Goal: Task Accomplishment & Management: Manage account settings

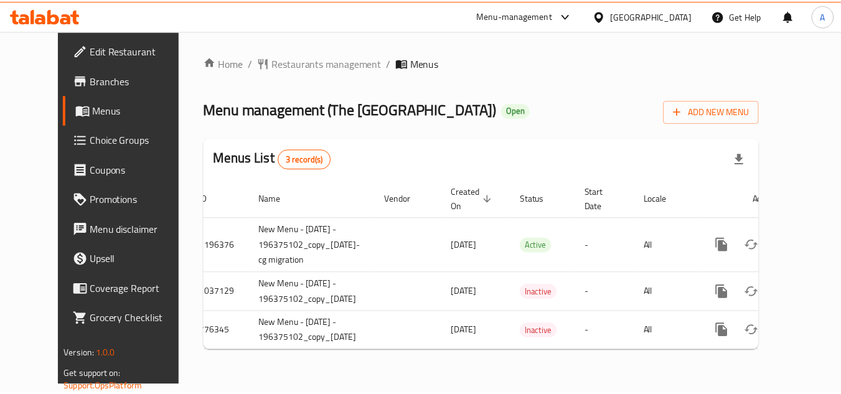
scroll to position [1, 0]
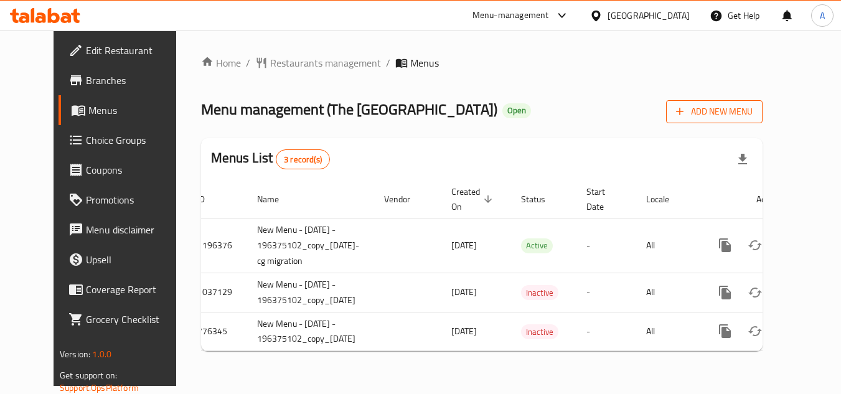
click at [762, 119] on button "Add New Menu" at bounding box center [714, 111] width 96 height 23
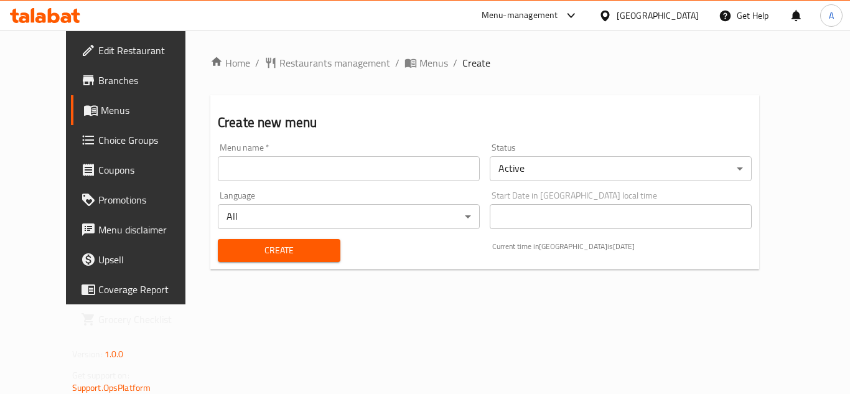
click at [599, 156] on body "​ Menu-management United Arab Emirates Get Help A Edit Restaurant Branches Menu…" at bounding box center [425, 211] width 850 height 363
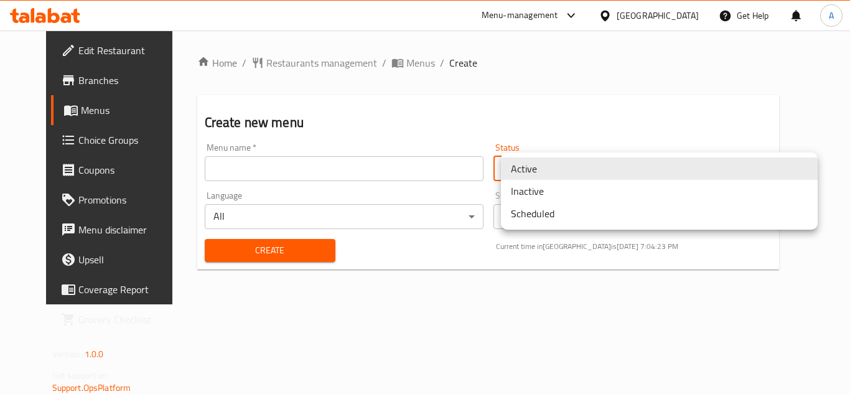
click at [558, 200] on li "Inactive" at bounding box center [659, 191] width 317 height 22
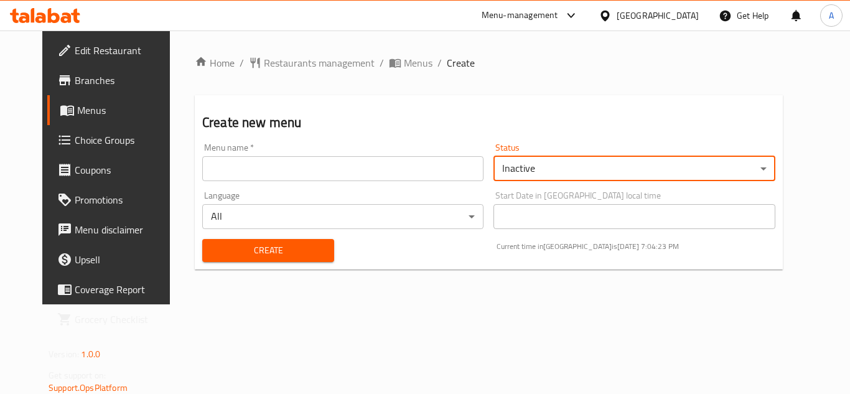
click at [205, 131] on div "Active Inactive Scheduled" at bounding box center [425, 197] width 850 height 394
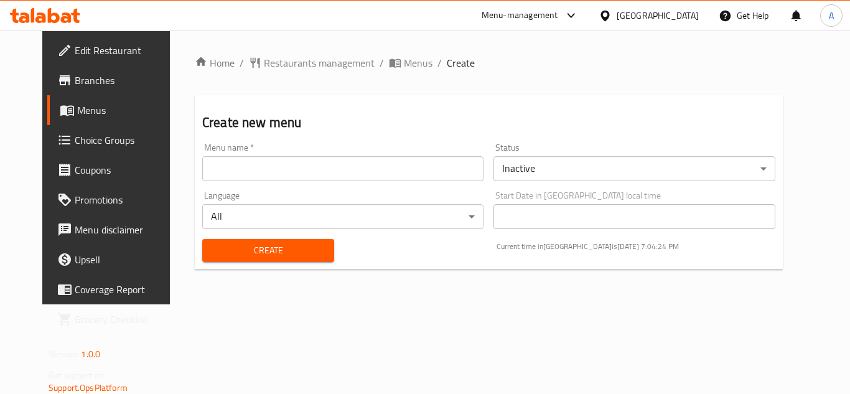
click at [309, 187] on div "Language All ​" at bounding box center [342, 210] width 291 height 48
click at [318, 174] on input "text" at bounding box center [342, 168] width 281 height 25
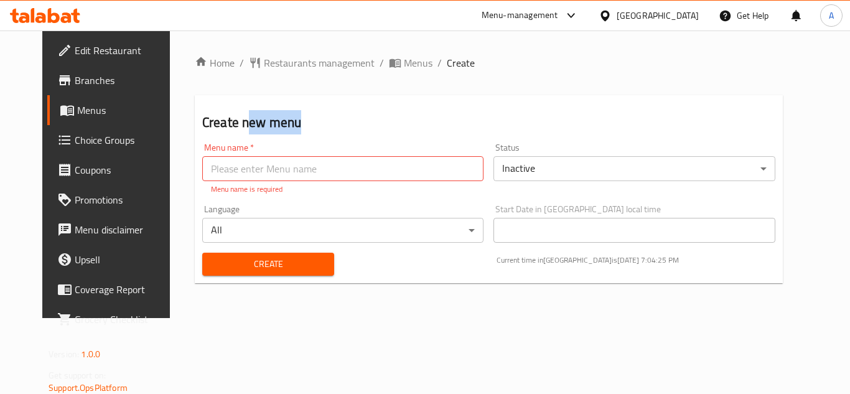
drag, startPoint x: 219, startPoint y: 126, endPoint x: 366, endPoint y: 132, distance: 147.0
click at [366, 132] on h2 "Create new menu" at bounding box center [488, 122] width 573 height 19
copy h2 "ew menu"
drag, startPoint x: 309, startPoint y: 180, endPoint x: 343, endPoint y: 162, distance: 39.0
click at [309, 180] on input "text" at bounding box center [342, 168] width 281 height 25
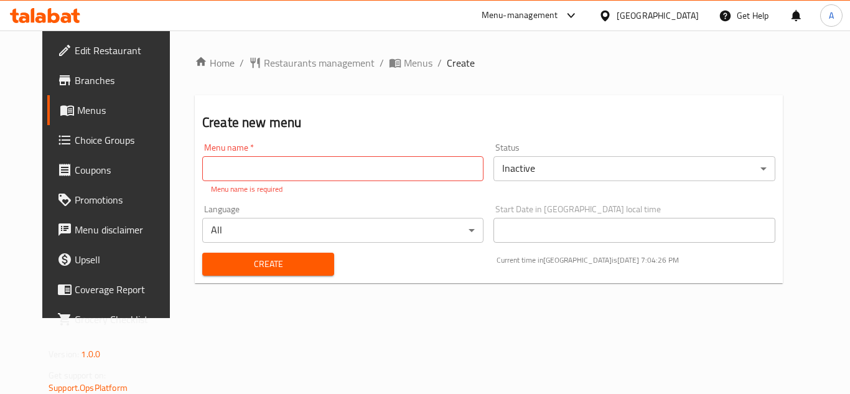
paste input "ew menu"
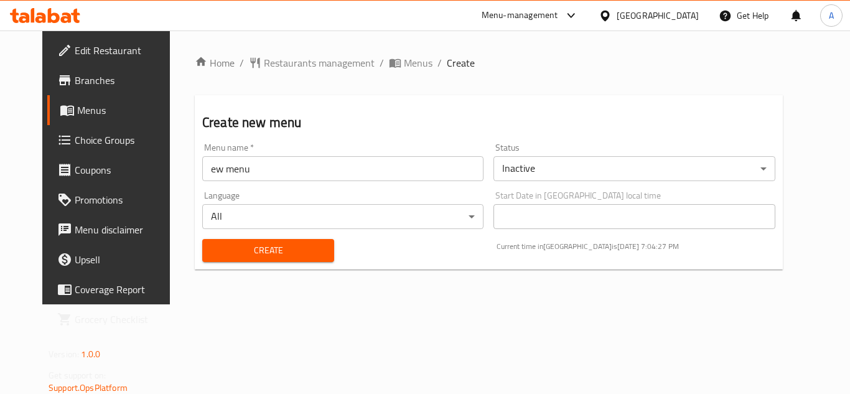
click at [236, 124] on h2 "Create new menu" at bounding box center [488, 122] width 573 height 19
click at [231, 119] on h2 "Create new menu" at bounding box center [488, 122] width 573 height 19
copy h2 "new"
click at [202, 170] on input "ew menu" at bounding box center [342, 168] width 281 height 25
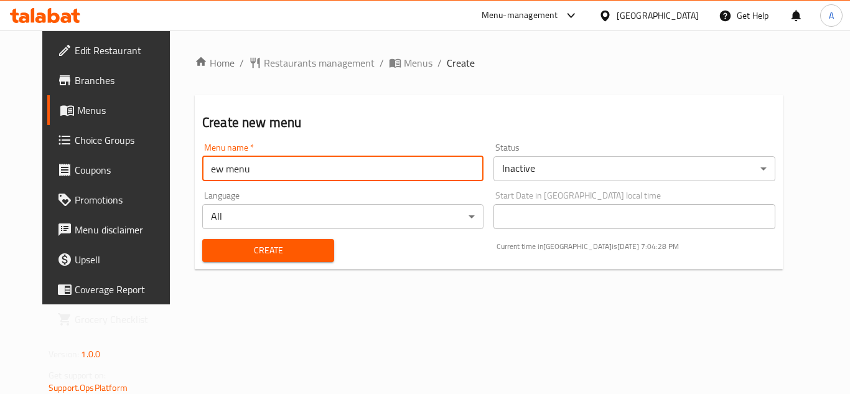
paste input "new"
click at [202, 170] on input "enew w menu" at bounding box center [342, 168] width 281 height 25
click at [202, 170] on input "ew menu" at bounding box center [342, 168] width 281 height 25
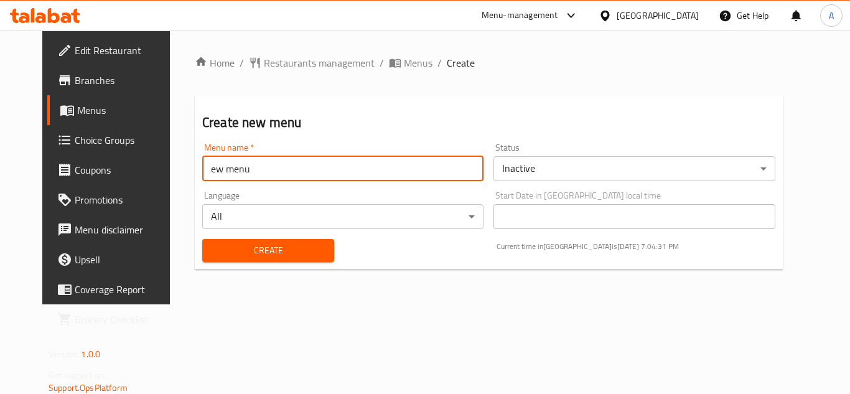
click at [202, 167] on input "ew menu" at bounding box center [342, 168] width 281 height 25
click at [202, 169] on input "ew menu" at bounding box center [342, 168] width 281 height 25
paste input "n"
type input "new menu"
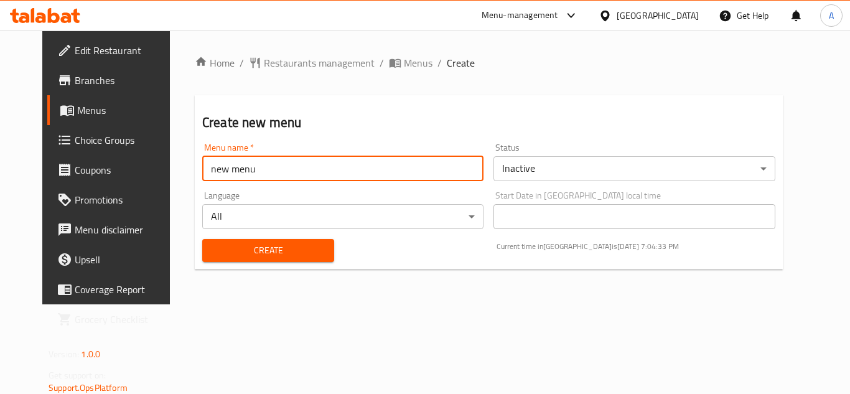
click at [274, 243] on span "Create" at bounding box center [268, 251] width 112 height 16
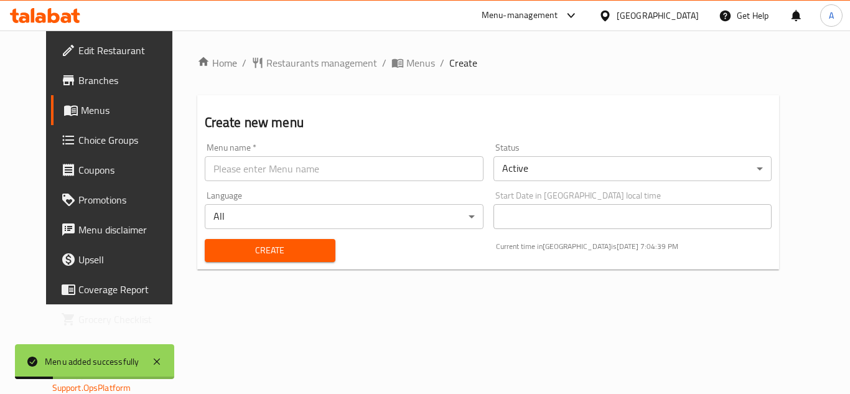
click at [390, 73] on div "Home / Restaurants management / Menus / Create Create new menu Menu name   * Me…" at bounding box center [488, 167] width 583 height 224
click at [406, 67] on span "Menus" at bounding box center [420, 62] width 29 height 15
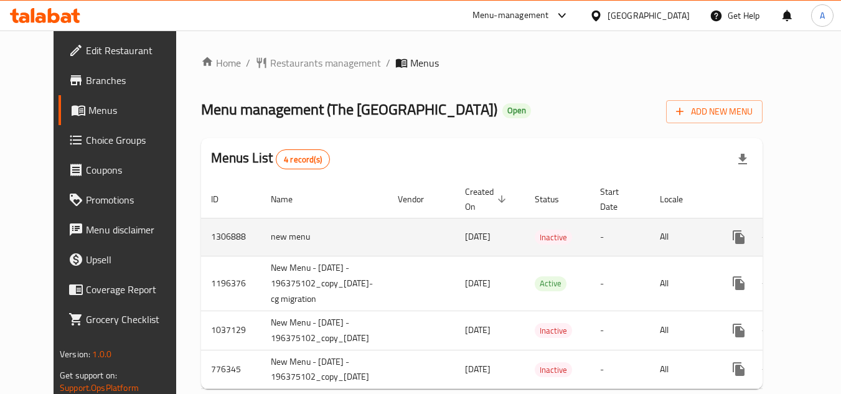
click at [201, 232] on td "1306888" at bounding box center [231, 237] width 60 height 38
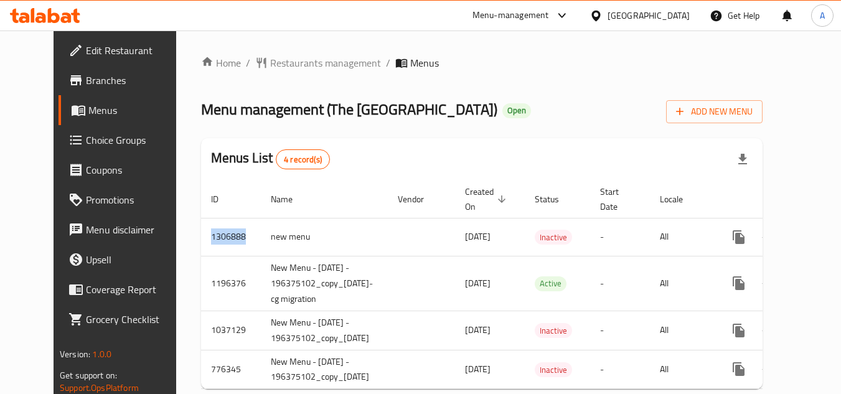
copy td "1306888"
click at [623, 152] on div "Menus List 4 record(s)" at bounding box center [481, 159] width 561 height 42
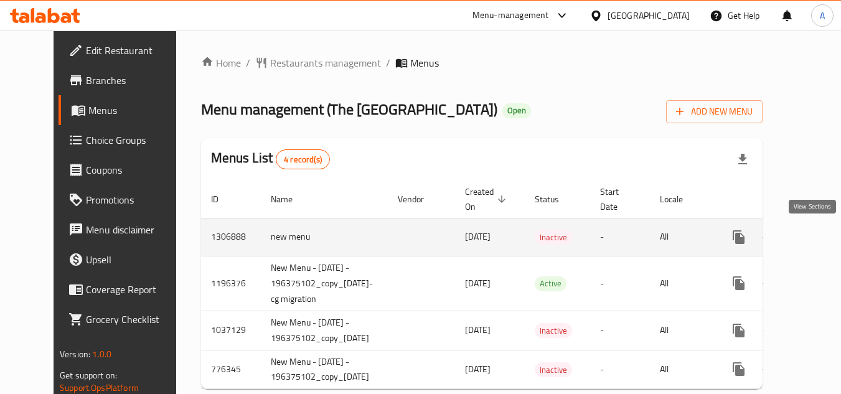
click at [821, 235] on icon "enhanced table" at bounding box center [828, 237] width 15 height 15
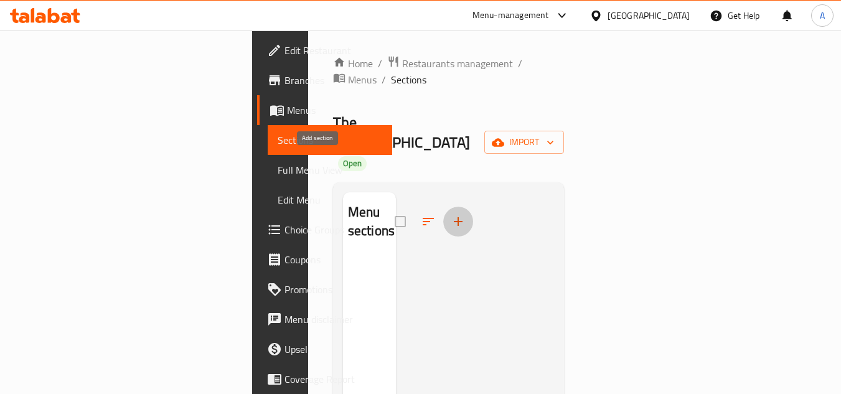
click at [454, 217] on icon "button" at bounding box center [458, 221] width 9 height 9
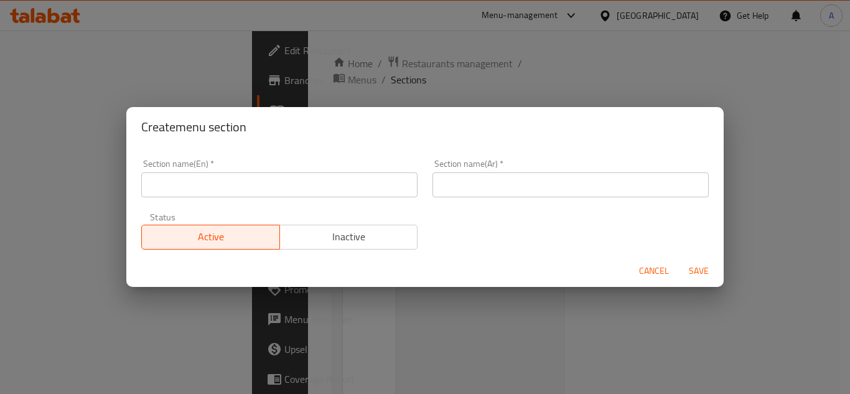
click at [351, 200] on div "Section name(En)   * Section name(En) *" at bounding box center [279, 178] width 291 height 53
click at [362, 188] on input "text" at bounding box center [279, 184] width 276 height 25
paste input "TUNISIAN HOT APPETIZERS"
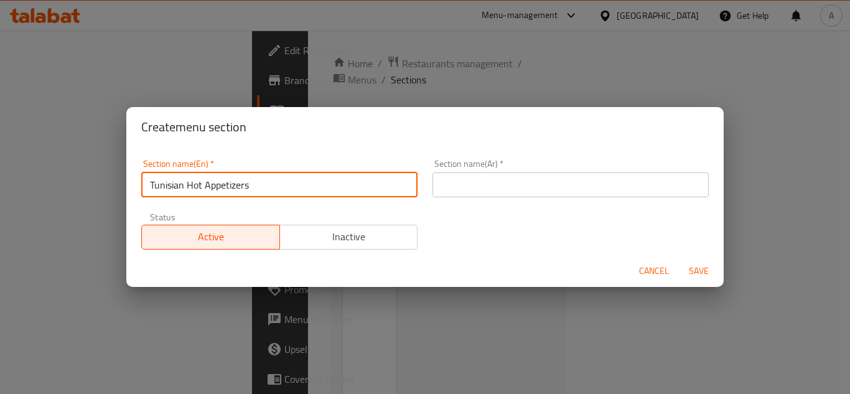
type input "Tunisian Hot Appetizers"
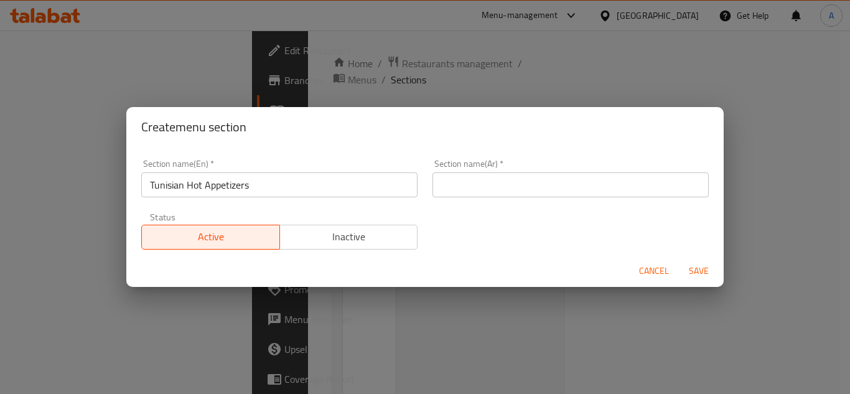
click at [505, 179] on input "text" at bounding box center [571, 184] width 276 height 25
paste input "المقبلات التونسية الساخنة"
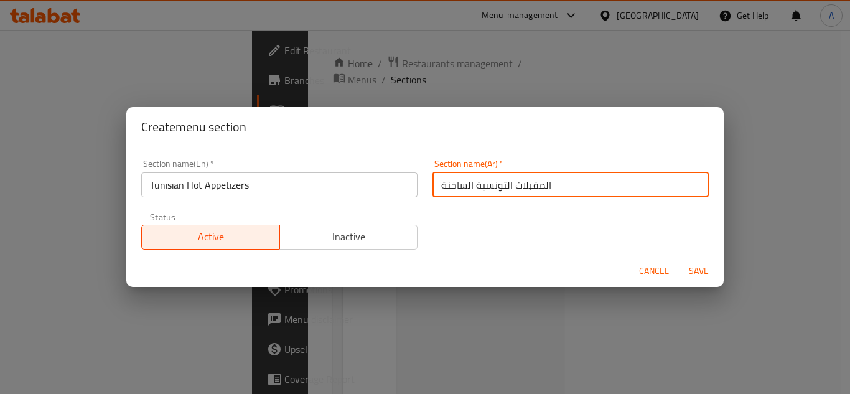
type input "المقبلات التونسية الساخنة"
click at [711, 268] on span "Save" at bounding box center [699, 271] width 30 height 16
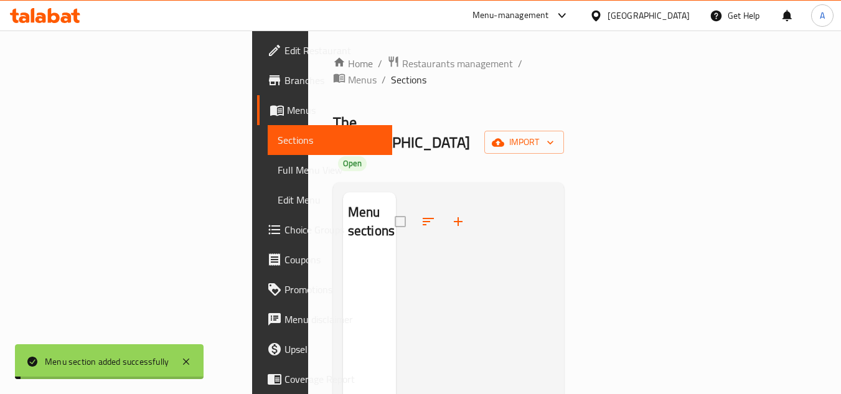
click at [555, 281] on div at bounding box center [475, 389] width 159 height 394
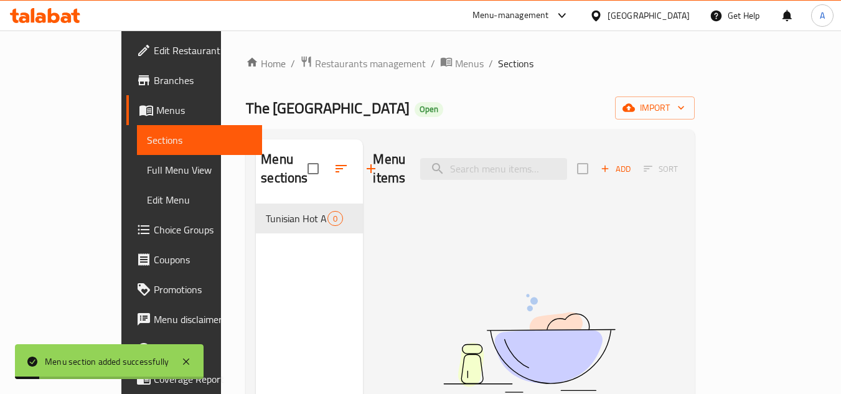
click at [632, 166] on span "Add" at bounding box center [616, 169] width 34 height 14
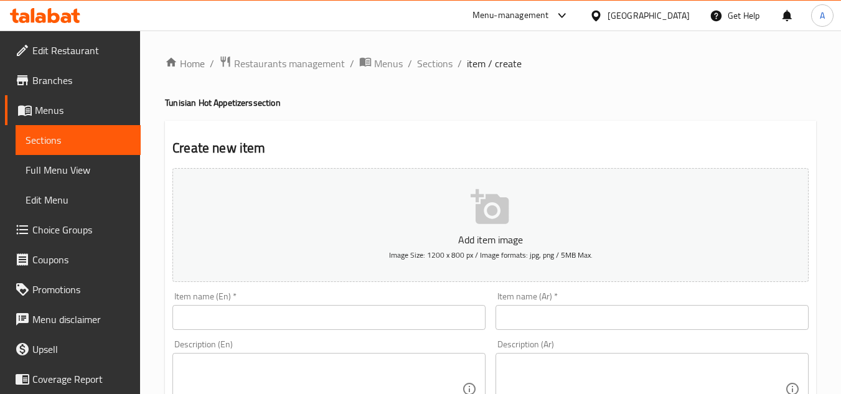
click at [323, 307] on input "text" at bounding box center [328, 317] width 313 height 25
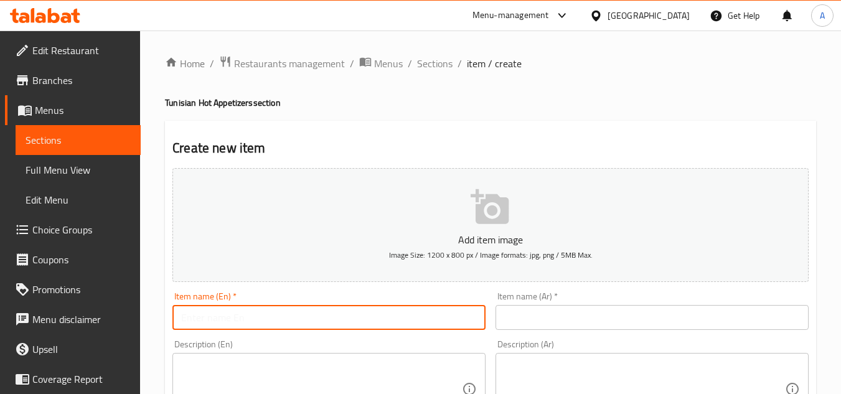
paste input "BRIK TUNA"
type input "Brik Tuna"
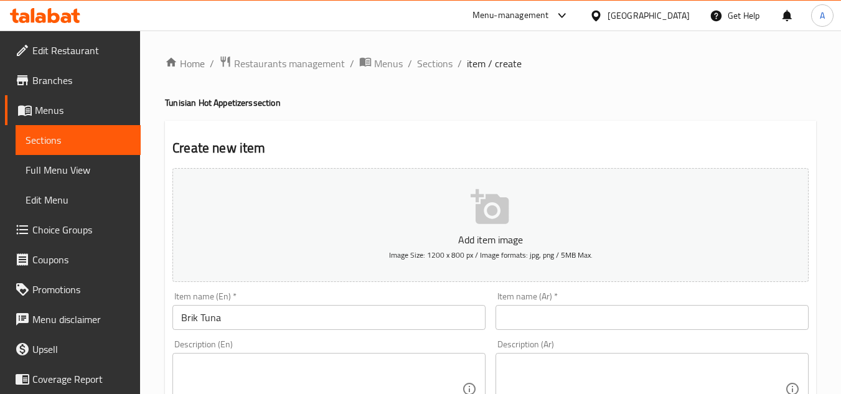
click at [571, 328] on input "text" at bounding box center [651, 317] width 313 height 25
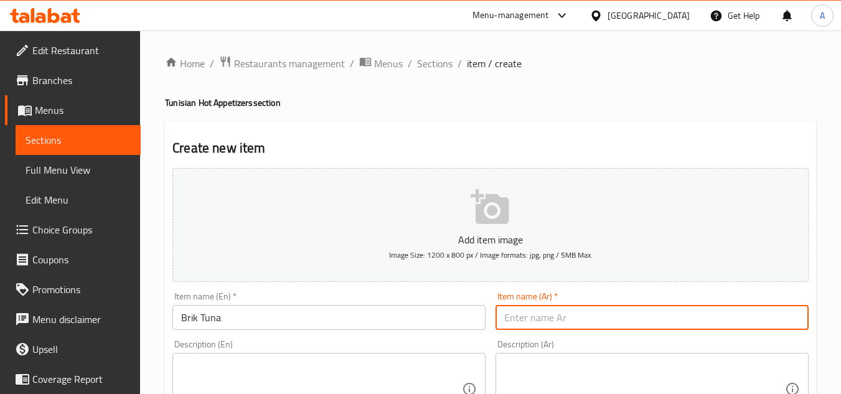
drag, startPoint x: 574, startPoint y: 321, endPoint x: 526, endPoint y: 312, distance: 49.4
click at [526, 312] on input "text" at bounding box center [651, 317] width 313 height 25
paste input "بريك تونة"
type input "بريك تونة"
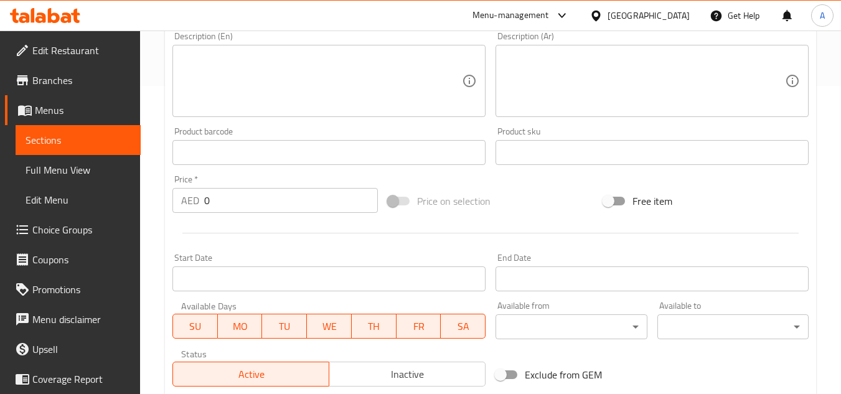
scroll to position [311, 0]
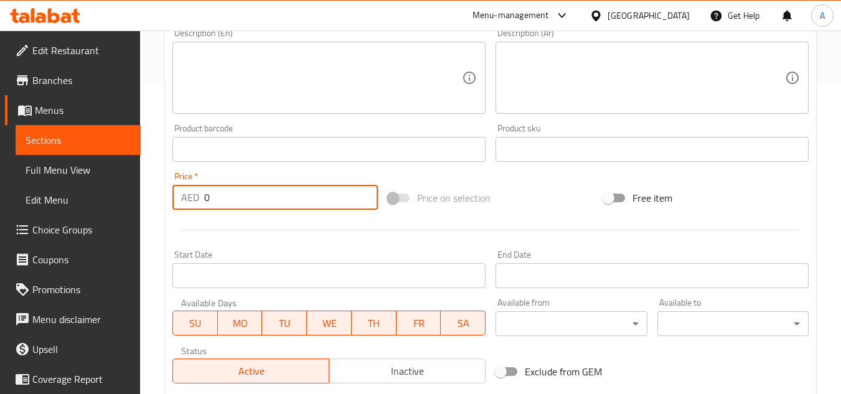
paste input "26"
drag, startPoint x: 224, startPoint y: 195, endPoint x: 55, endPoint y: 175, distance: 170.5
click at [0, 182] on div "Edit Restaurant Branches Menus Sections Full Menu View Edit Menu Choice Groups …" at bounding box center [420, 143] width 841 height 849
type input "26"
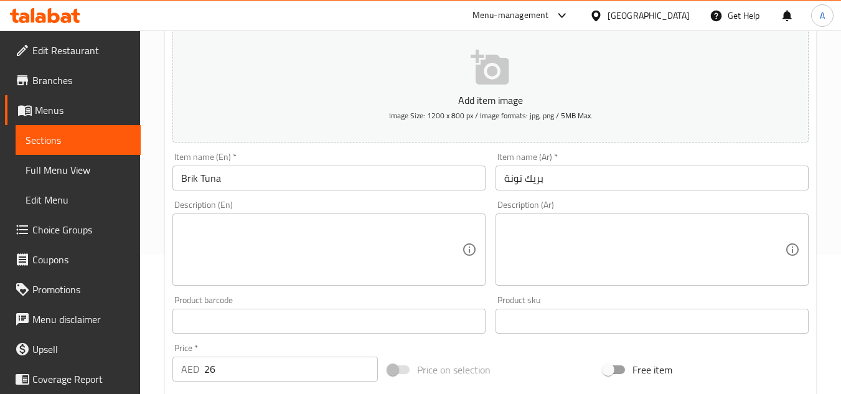
scroll to position [124, 0]
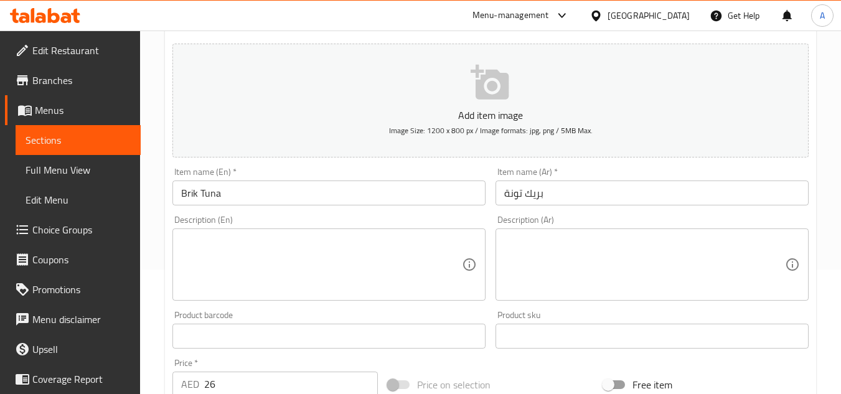
click at [311, 301] on div "Description (En) Description (En)" at bounding box center [328, 257] width 323 height 95
click at [317, 284] on textarea at bounding box center [321, 264] width 281 height 59
paste textarea "Crunchy pastry dough stuffed with mashed potato, tuna, eggs, capers, cheese, an…"
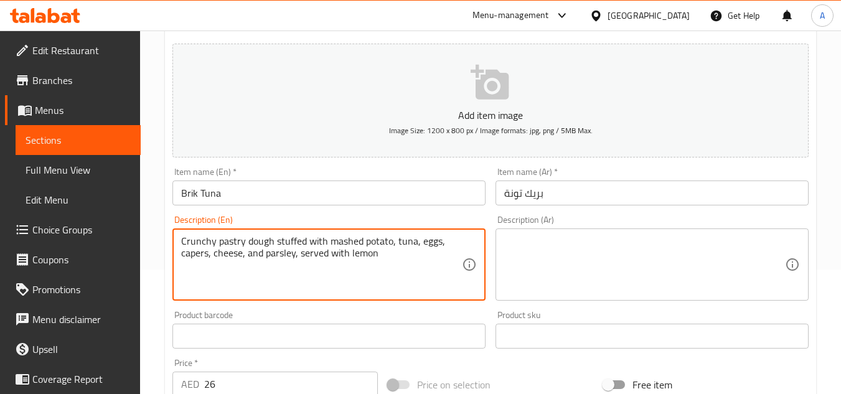
type textarea "Crunchy pastry dough stuffed with mashed potato, tuna, eggs, capers, cheese, an…"
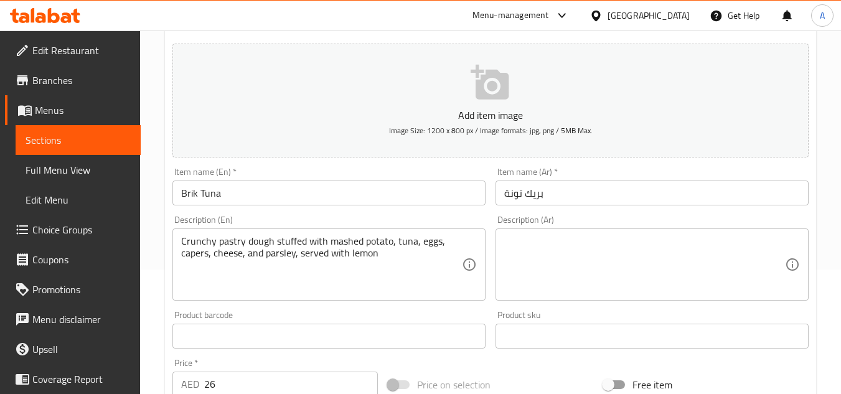
click at [666, 309] on div "Product sku Product sku" at bounding box center [651, 330] width 323 height 48
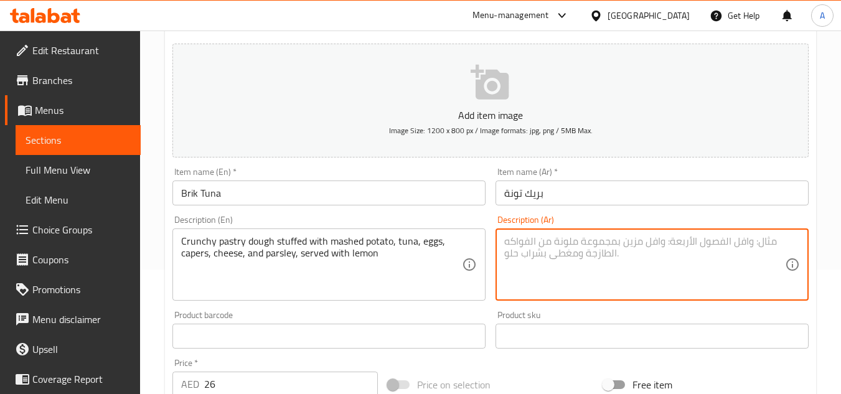
click at [677, 286] on textarea at bounding box center [644, 264] width 281 height 59
paste textarea "عجينة معجنات مقرمشة محشوة بالبطاطس المهروسة والتونة والبيض والكبر والجبن والبقد…"
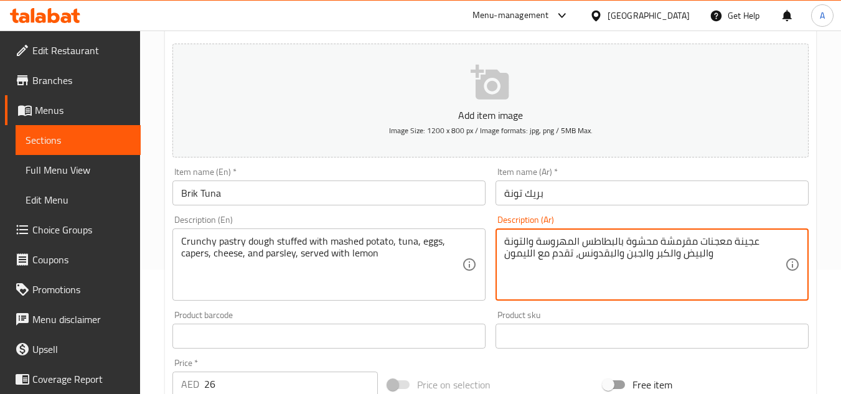
click at [759, 256] on textarea "عجينة معجنات مقرمشة محشوة بالبطاطس المهروسة والتونة والبيض والكبر والجبن والبقد…" at bounding box center [644, 264] width 281 height 59
click at [784, 237] on textarea "عجينة معجنات مقرمشة محشوة بالبطاطس المهروسة والتونة والبيض والكبر والجبن والبقد…" at bounding box center [644, 264] width 281 height 59
click at [751, 238] on textarea "عجينة معجنات مقرمشة محشوة بالبطاطس المهروسة والتونة والبيض والكبر والجبن والبقد…" at bounding box center [644, 264] width 281 height 59
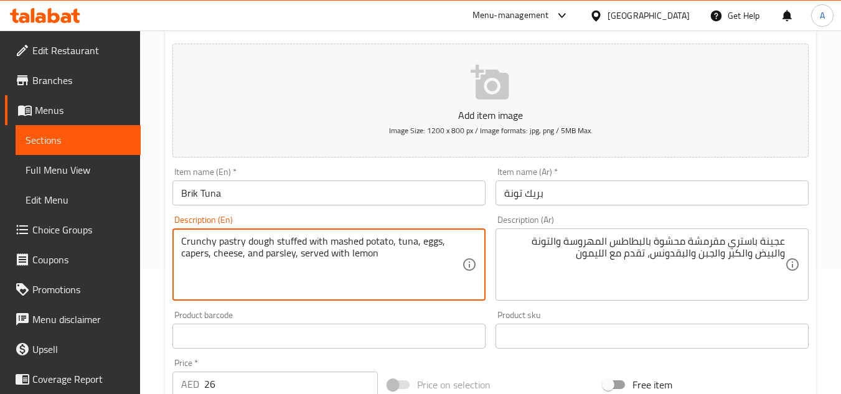
click at [207, 252] on textarea "Crunchy pastry dough stuffed with mashed potato, tuna, eggs, capers, cheese, an…" at bounding box center [321, 264] width 281 height 59
click at [197, 256] on textarea "Crunchy pastry dough stuffed with mashed potato, tuna, eggs, capers, cheese, an…" at bounding box center [321, 264] width 281 height 59
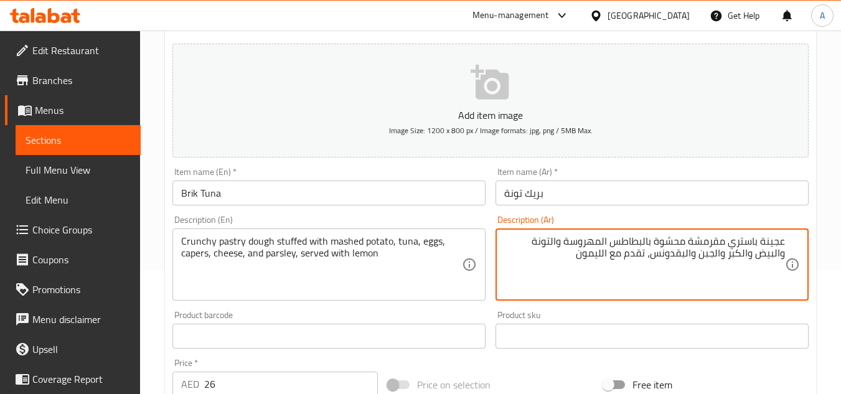
drag, startPoint x: 752, startPoint y: 255, endPoint x: 731, endPoint y: 260, distance: 22.3
click at [731, 260] on textarea "عجينة باستري مقرمشة محشوة بالبطاطس المهروسة والتونة والبيض والكبر والجبن والبقد…" at bounding box center [644, 264] width 281 height 59
paste textarea "يبر"
click at [731, 258] on textarea "عجينة باستري مقرمشة محشوة بالبطاطس المهروسة والتونة والبيض كيبرر والجبن والبقدو…" at bounding box center [644, 264] width 281 height 59
click at [751, 250] on textarea "عجينة باستري مقرمشة محشوة بالبطاطس المهروسة والتونة والبيض كيبر والجبن والبقدون…" at bounding box center [644, 264] width 281 height 59
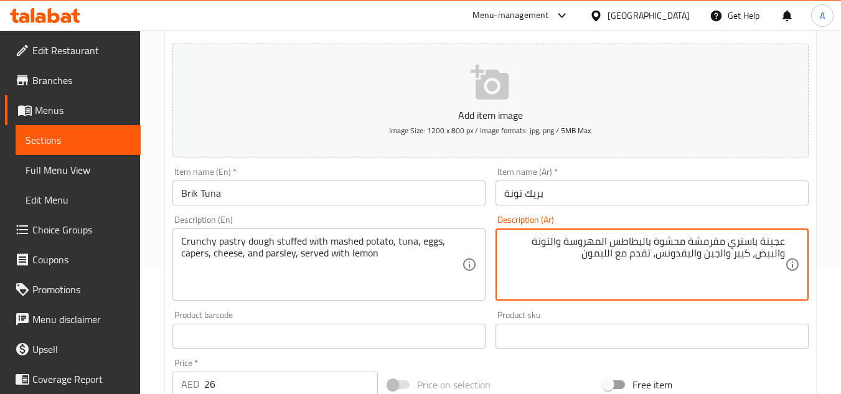
click at [736, 289] on textarea "عجينة باستري مقرمشة محشوة بالبطاطس المهروسة والتونة والبيض، كيبر والجبن والبقدو…" at bounding box center [644, 264] width 281 height 59
type textarea "عجينة باستري مقرمشة محشوة بالبطاطس المهروسة والتونة والبيض، كيبر والجبن والبقدو…"
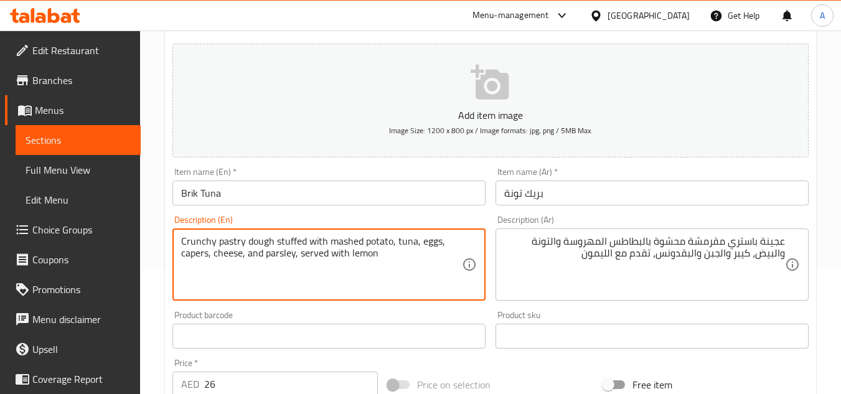
click at [279, 259] on textarea "Crunchy pastry dough stuffed with mashed potato, tuna, eggs, capers, cheese, an…" at bounding box center [321, 264] width 281 height 59
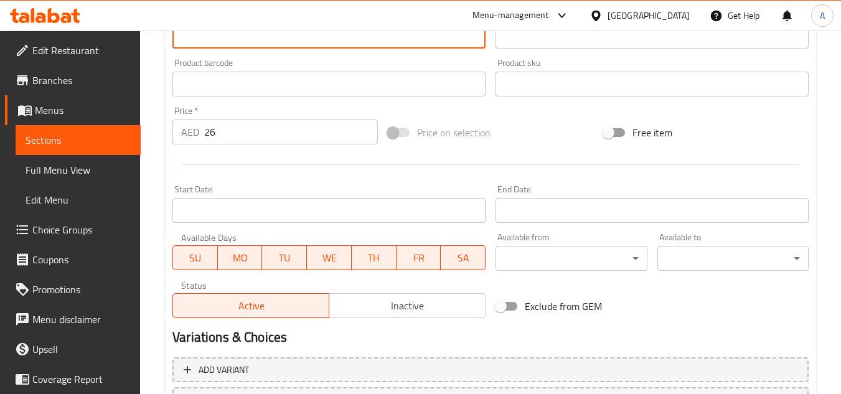
scroll to position [485, 0]
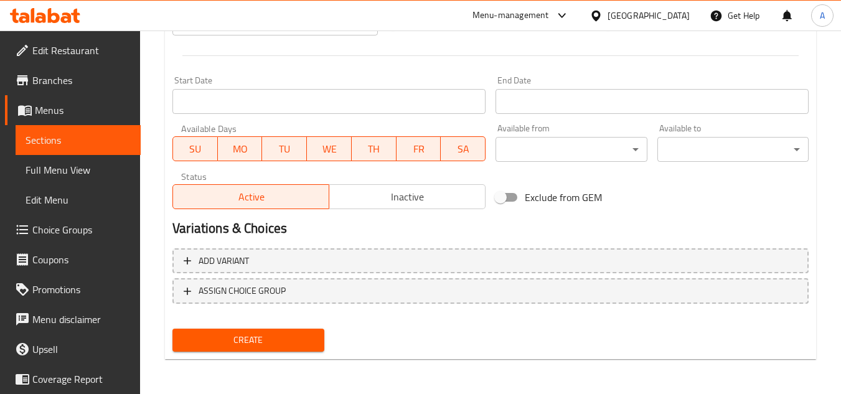
click at [312, 338] on span "Create" at bounding box center [247, 340] width 131 height 16
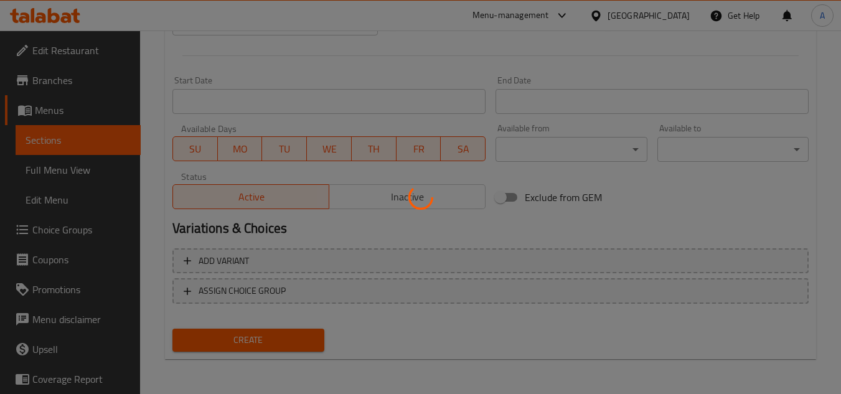
type input "0"
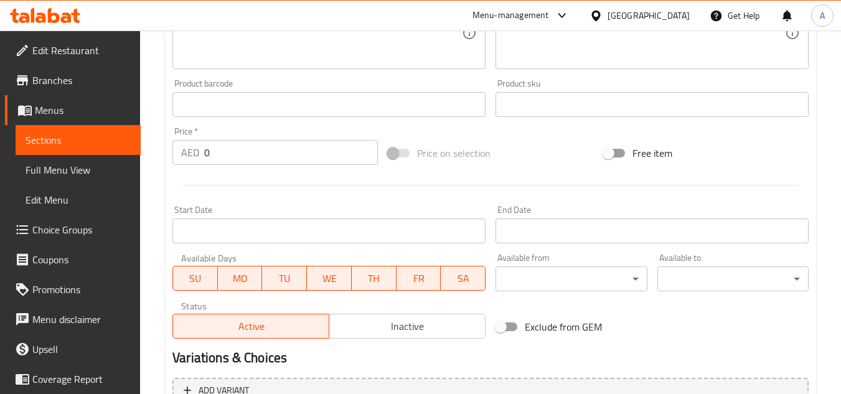
scroll to position [174, 0]
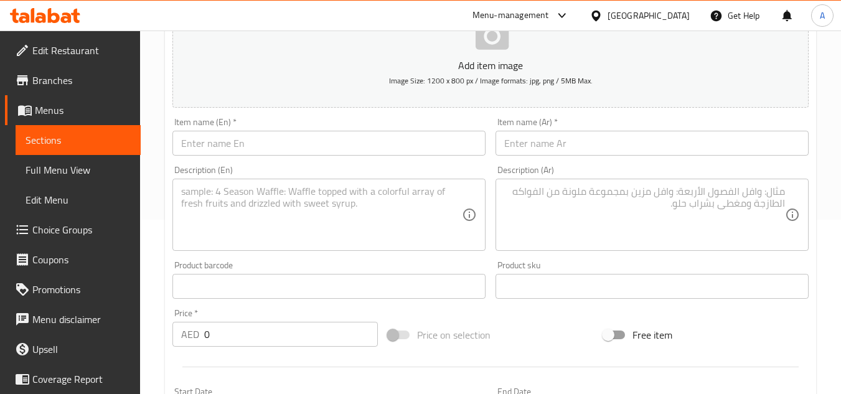
drag, startPoint x: 342, startPoint y: 144, endPoint x: 354, endPoint y: 139, distance: 13.4
click at [342, 144] on input "text" at bounding box center [328, 143] width 313 height 25
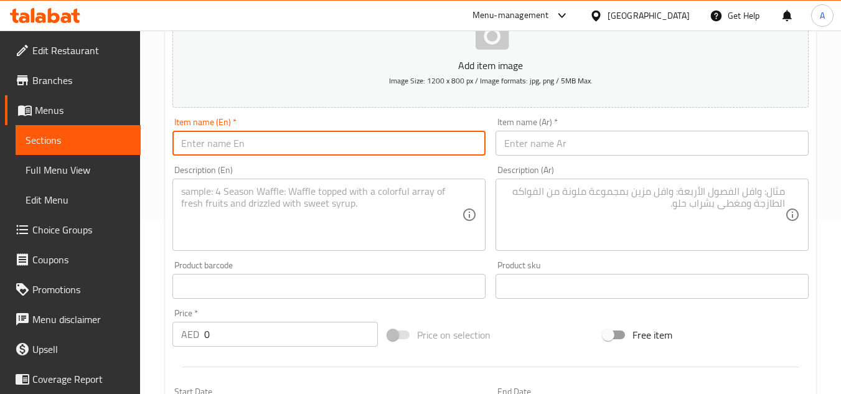
paste input "BRIK SHRIMPS"
type input "BRIK SHRIMPS"
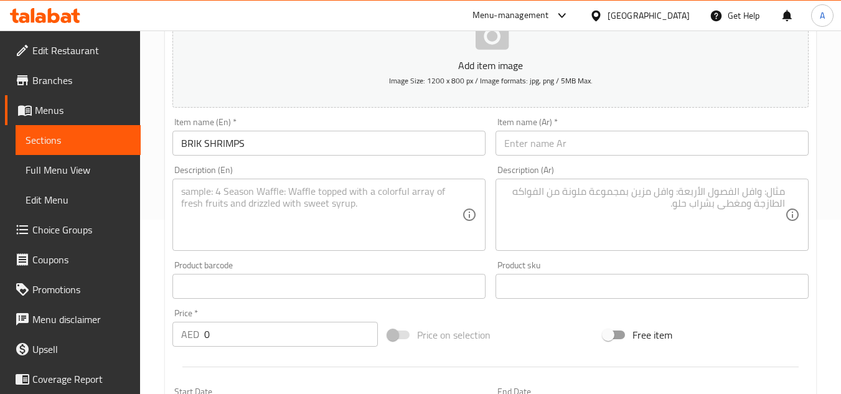
drag, startPoint x: 764, startPoint y: 141, endPoint x: 675, endPoint y: 154, distance: 89.3
click at [764, 141] on input "text" at bounding box center [651, 143] width 313 height 25
paste input "روبيان بريك"
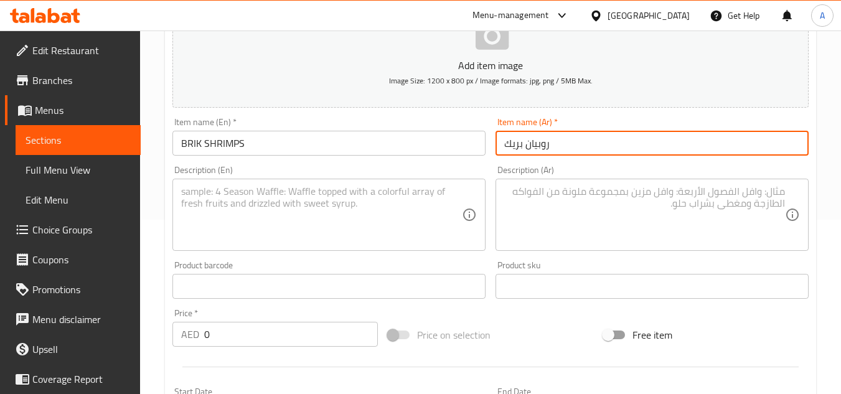
type input "روبيان بريك"
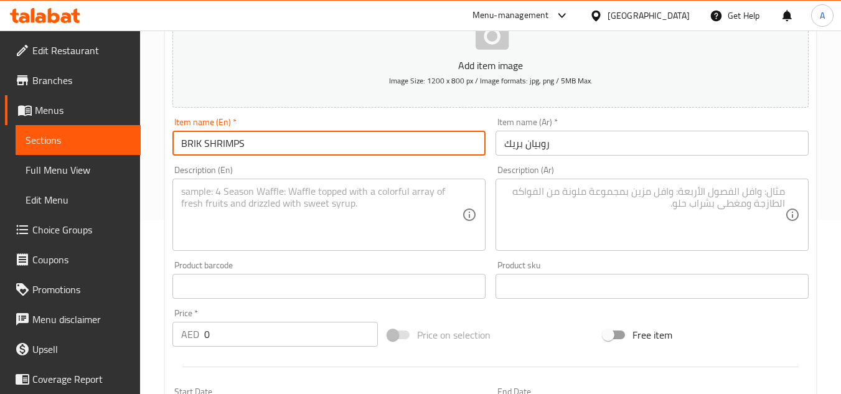
click at [335, 150] on input "BRIK SHRIMPS" at bounding box center [328, 143] width 313 height 25
type input "Brik Shrimps"
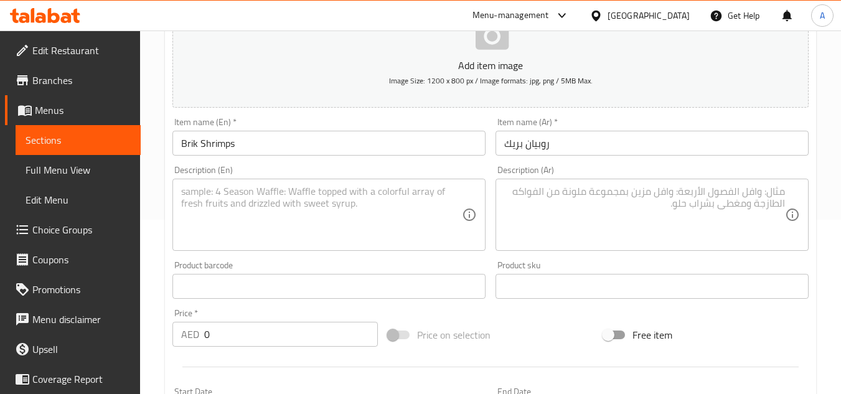
click at [246, 334] on input "0" at bounding box center [291, 334] width 174 height 25
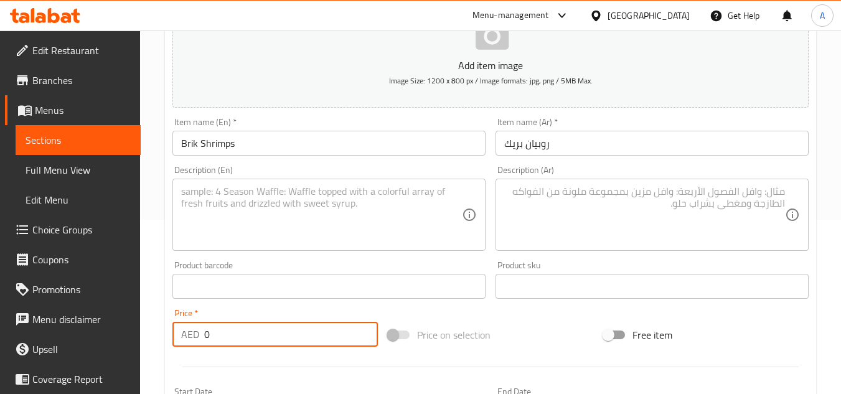
click at [246, 334] on input "0" at bounding box center [291, 334] width 174 height 25
paste input "28"
type input "28"
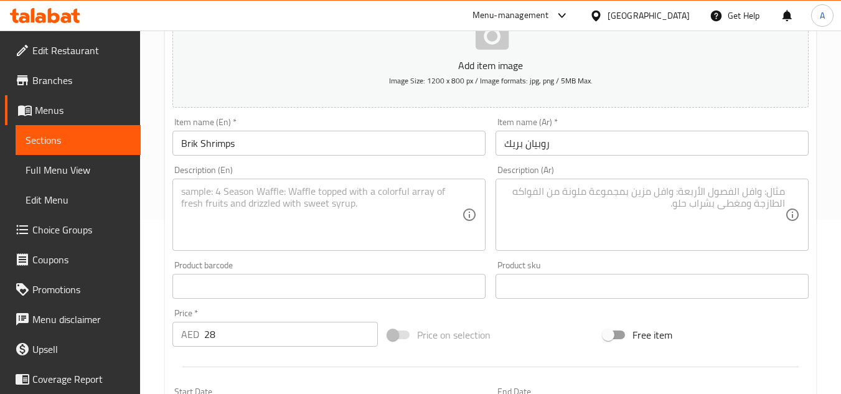
click at [309, 166] on div "Description (En) Description (En)" at bounding box center [328, 208] width 313 height 85
paste textarea "Crunchy pastry dough stuffed with mashed potato, shrimps, eggs, capers, cheese,…"
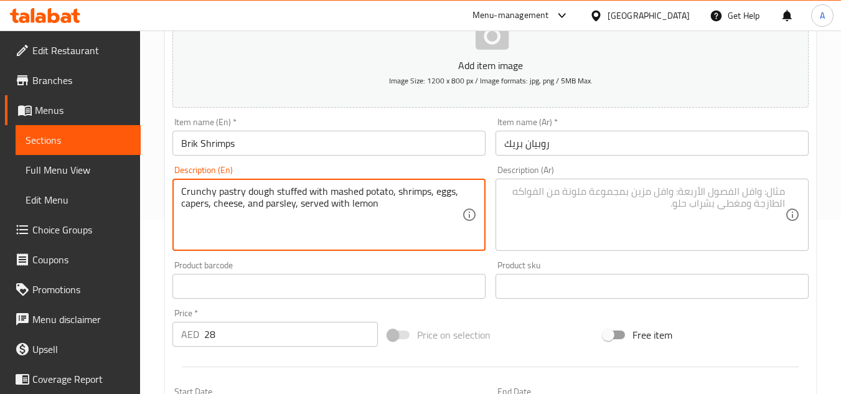
type textarea "Crunchy pastry dough stuffed with mashed potato, shrimps, eggs, capers, cheese,…"
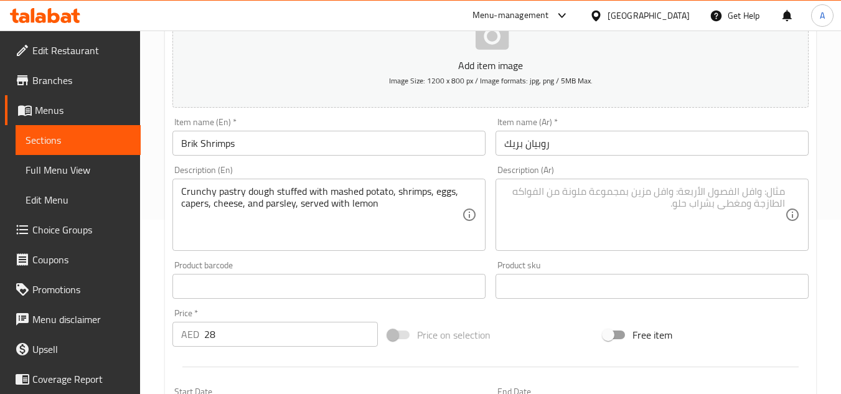
click at [541, 209] on textarea at bounding box center [644, 214] width 281 height 59
paste textarea "عجينة معجنات مقرمشة محشوة بالبطاطس المهروسة والروبيان والبيض والكبر والجبن والب…"
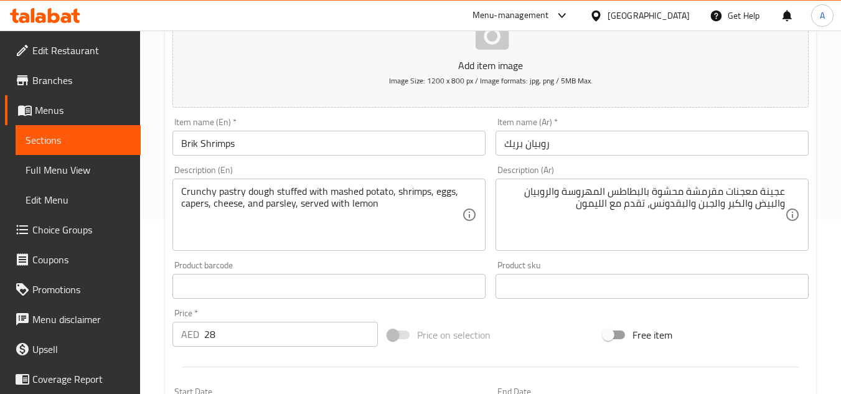
click at [737, 199] on textarea "عجينة معجنات مقرمشة محشوة بالبطاطس المهروسة والروبيان والبيض والكبر والجبن والب…" at bounding box center [644, 214] width 281 height 59
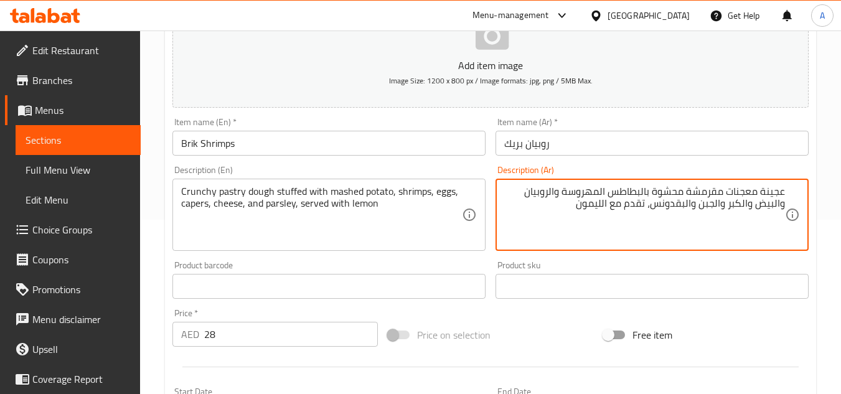
click at [737, 199] on textarea "عجينة معجنات مقرمشة محشوة بالبطاطس المهروسة والروبيان والبيض والكبر والجبن والب…" at bounding box center [644, 214] width 281 height 59
click at [746, 202] on textarea "عجينة باستري مقرمشة محشوة بالبطاطس المهروسة والروبيان والبيض والكبر والجبن والب…" at bounding box center [644, 214] width 281 height 59
paste textarea "يبر"
click at [754, 204] on textarea "عجينة باستري مقرمشة محشوة بالبطاطس المهروسة والروبيان والبيض كيبر والجبن والبقد…" at bounding box center [644, 214] width 281 height 59
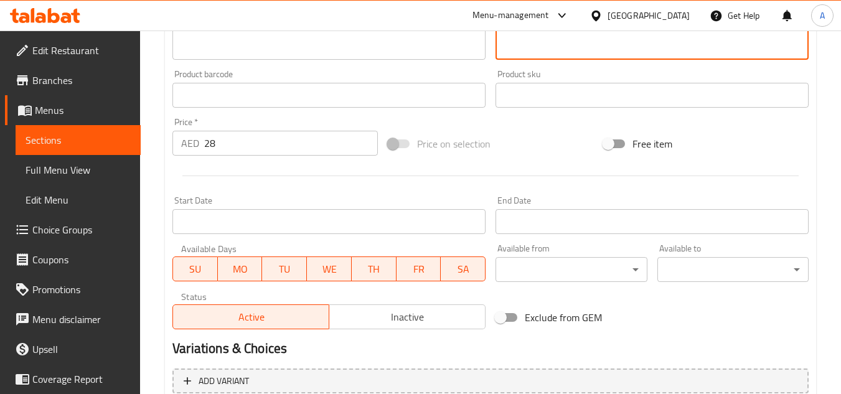
scroll to position [485, 0]
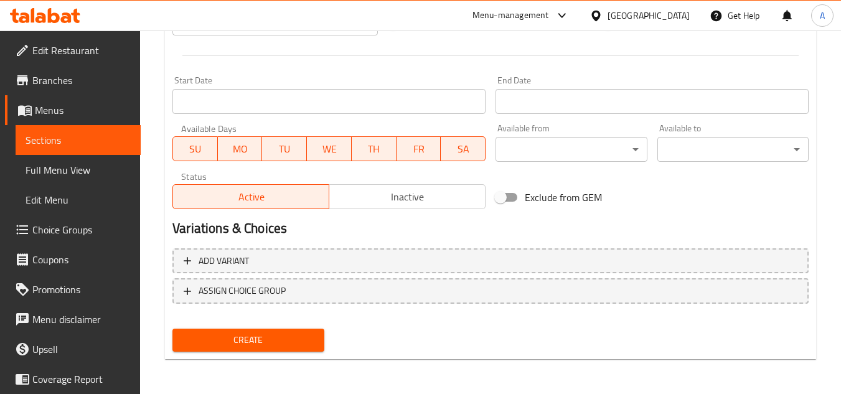
type textarea "عجينة باستري مقرمشة محشوة بالبطاطس المهروسة والروبيان والبيض ،كيبر والجبن والبق…"
click at [238, 322] on div "Add variant ASSIGN CHOICE GROUP" at bounding box center [490, 283] width 646 height 81
click at [250, 345] on span "Create" at bounding box center [247, 340] width 131 height 16
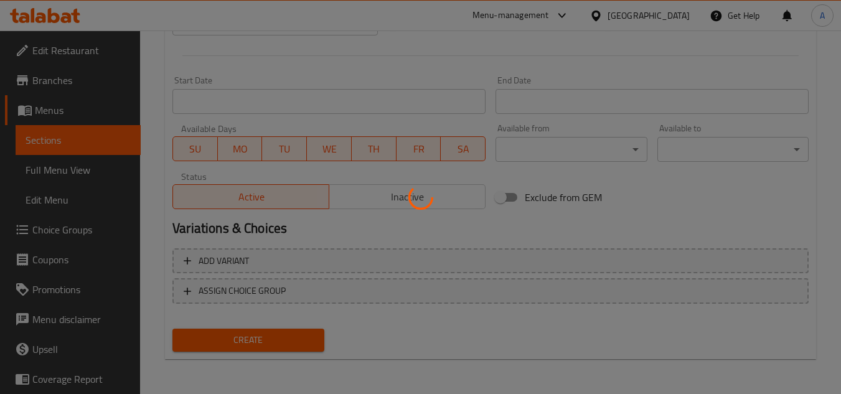
type input "0"
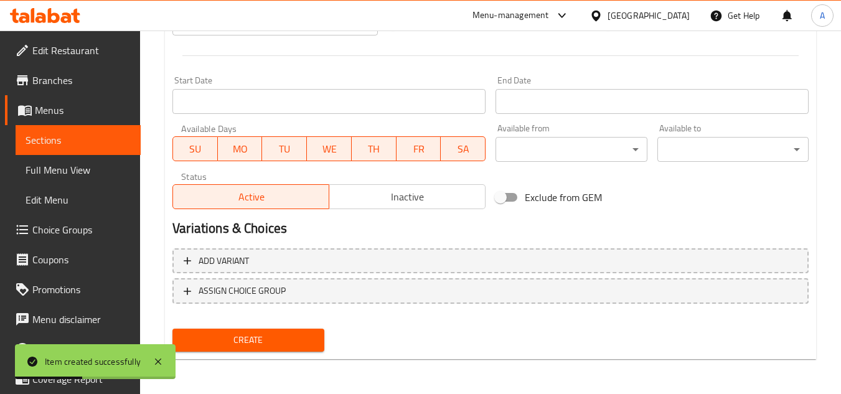
scroll to position [174, 0]
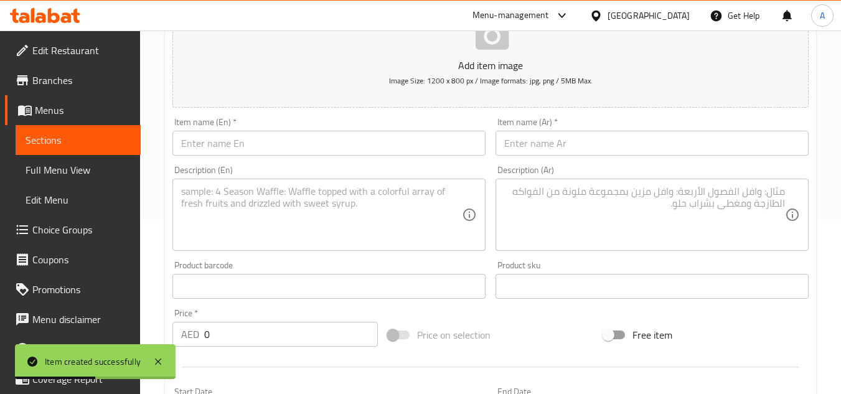
click at [364, 152] on input "text" at bounding box center [328, 143] width 313 height 25
paste input "FRICASSE"
click at [364, 152] on input "FRICASSE" at bounding box center [328, 143] width 313 height 25
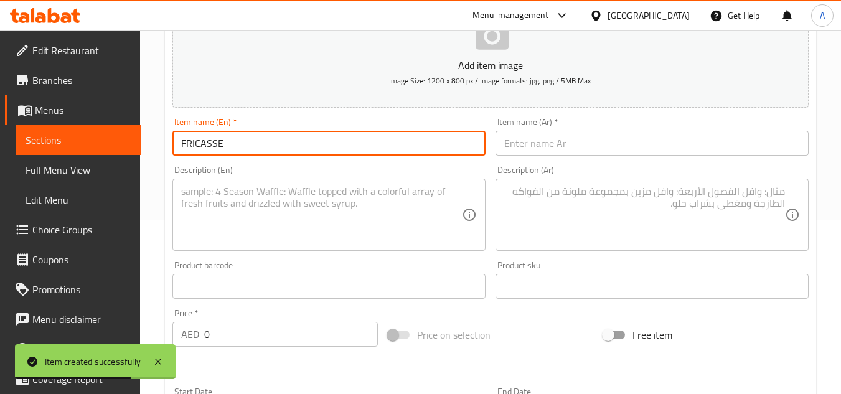
click at [364, 152] on input "FRICASSE" at bounding box center [328, 143] width 313 height 25
type input "Fricasse"
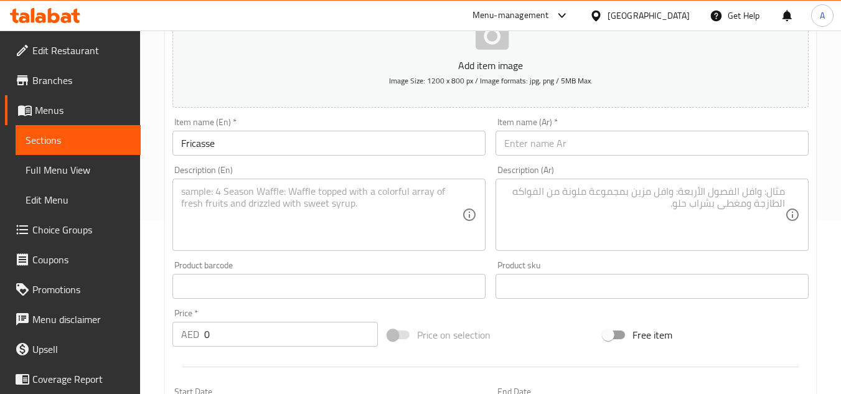
drag, startPoint x: 714, startPoint y: 165, endPoint x: 732, endPoint y: 147, distance: 25.5
click at [714, 165] on div "Description (Ar) Description (Ar)" at bounding box center [651, 208] width 323 height 95
click at [734, 146] on input "text" at bounding box center [651, 143] width 313 height 25
paste input "فريكاس"
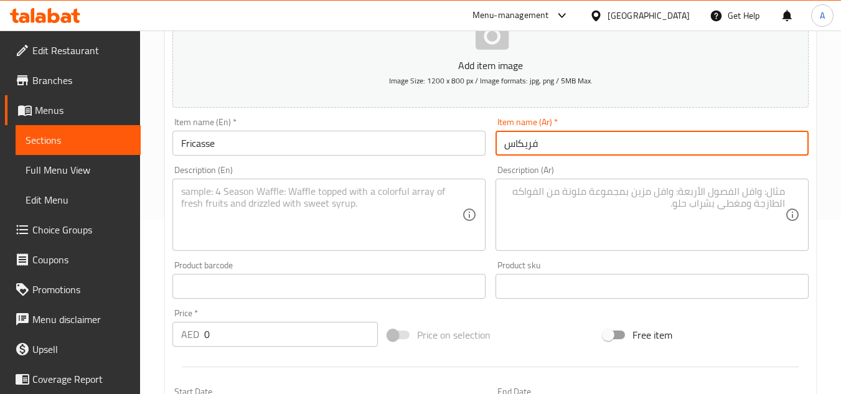
type input "فريكاس"
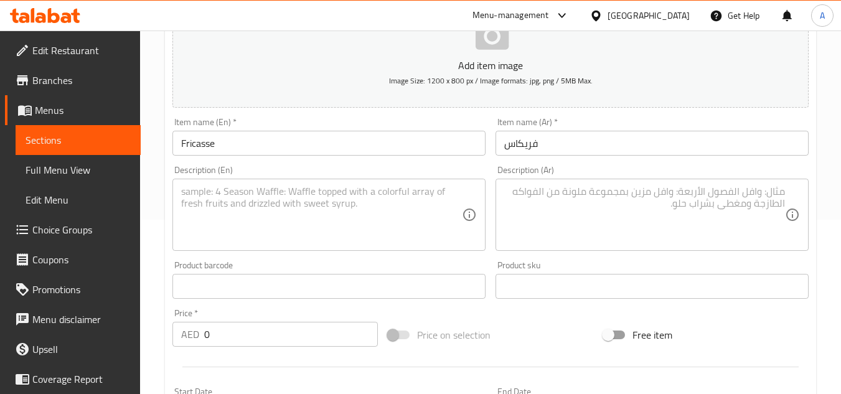
scroll to position [299, 0]
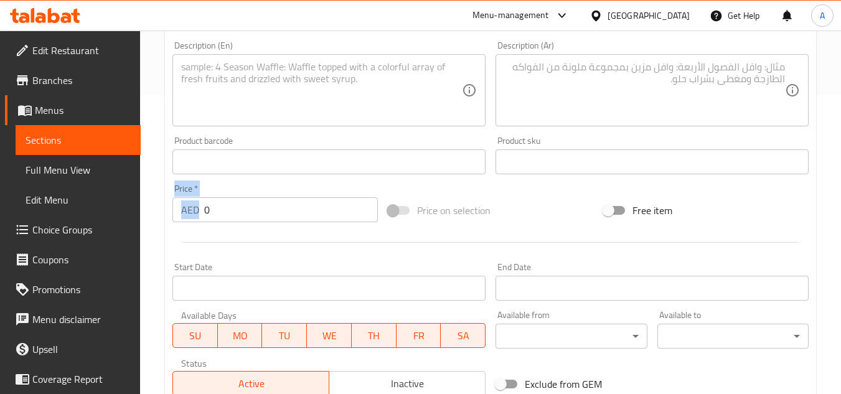
drag, startPoint x: 228, startPoint y: 223, endPoint x: 82, endPoint y: 199, distance: 149.0
click at [64, 206] on div "Edit Restaurant Branches Menus Sections Full Menu View Edit Menu Choice Groups …" at bounding box center [420, 156] width 841 height 849
click at [256, 225] on div "Price   * AED 0 Price *" at bounding box center [274, 203] width 215 height 48
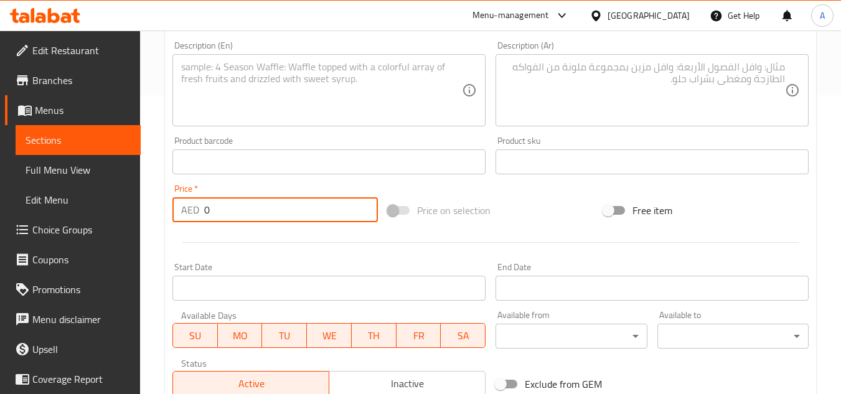
click at [260, 218] on input "0" at bounding box center [291, 209] width 174 height 25
paste input "27"
paste input "number"
type input "27"
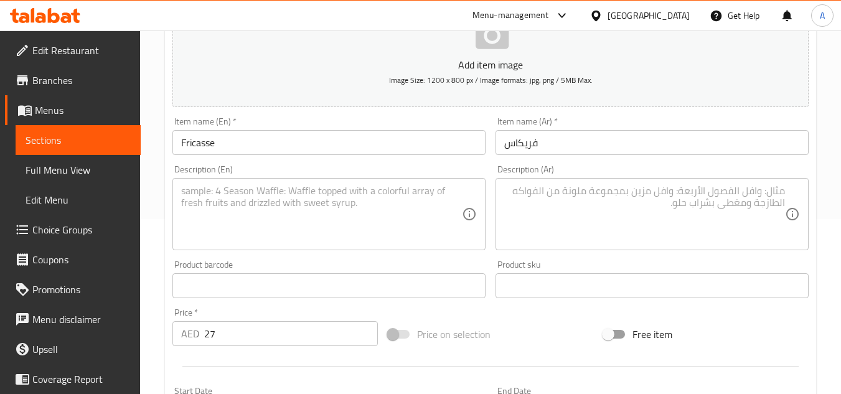
scroll to position [174, 0]
paste textarea "2 Pc of savory fried bread, mashed potato, tuna, harissa, black olives, eggs, a…"
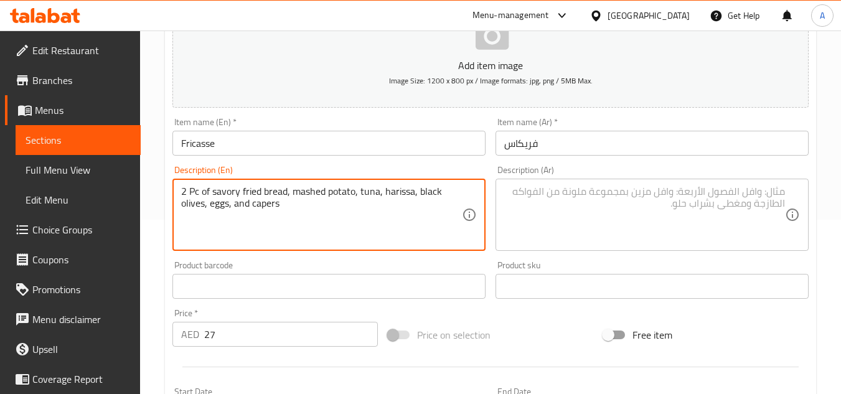
type textarea "2 Pc of savory fried bread, mashed potato, tuna, harissa, black olives, eggs, a…"
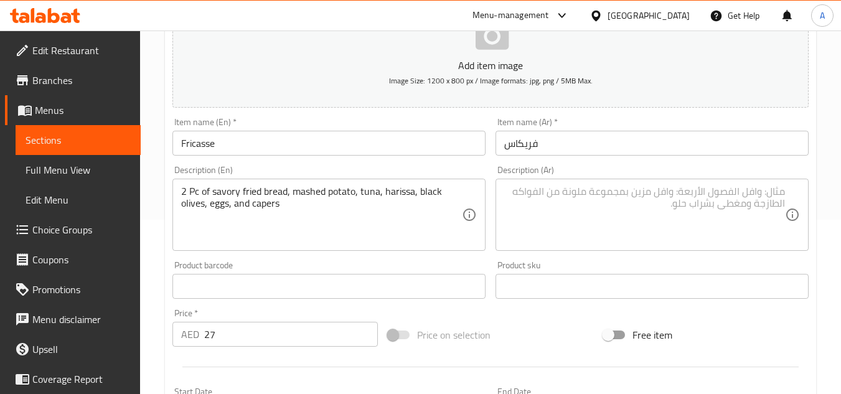
click at [639, 180] on div "Description (Ar)" at bounding box center [651, 215] width 313 height 72
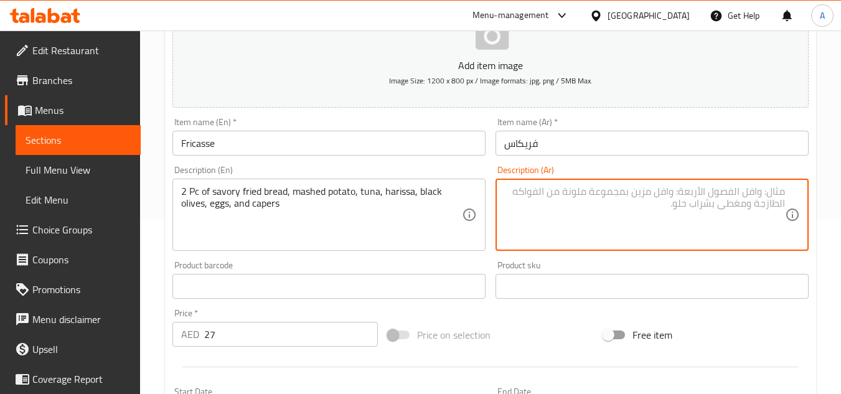
paste textarea "2 قطعة من الخبز المقلي اللذيذ، بطاطس مهروسة، تونة، هريسة، زيتون أسود، بيض، وكبر"
click at [680, 187] on textarea "2 قطعة من الخبز المقلي اللذيذ، بطاطس مهروسة، تونة، هريسة، زيتون أسود، بيض، وكبر" at bounding box center [644, 214] width 281 height 59
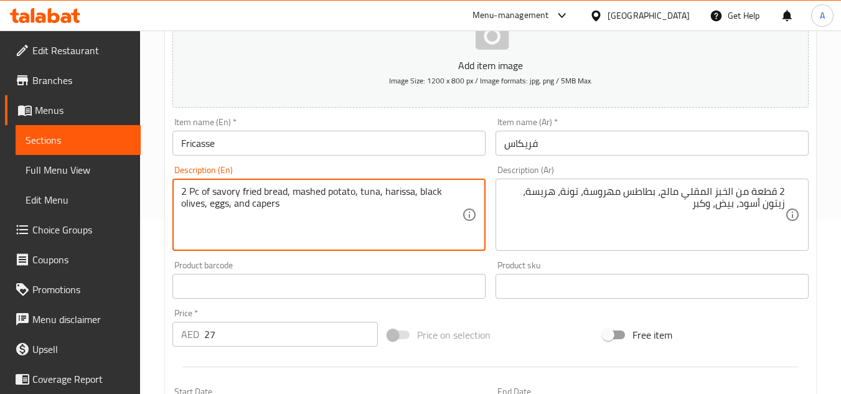
drag, startPoint x: 291, startPoint y: 194, endPoint x: 359, endPoint y: 192, distance: 67.9
click at [363, 190] on textarea "2 Pc of savory fried bread, mashed potato, tuna, harissa, black olives, eggs, a…" at bounding box center [321, 214] width 281 height 59
click at [276, 205] on textarea "2 Pc of savory fried bread, mashed potato, tuna, harissa, black olives, eggs, a…" at bounding box center [321, 214] width 281 height 59
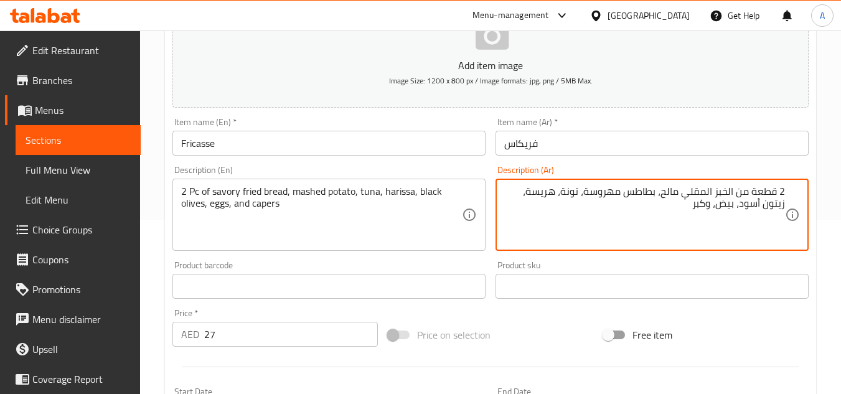
click at [709, 207] on textarea "2 قطعة من الخبز المقلي مالح، بطاطس مهروسة، تونة، هريسة، زيتون أسود، بيض، وكبر" at bounding box center [644, 214] width 281 height 59
paste textarea "ي"
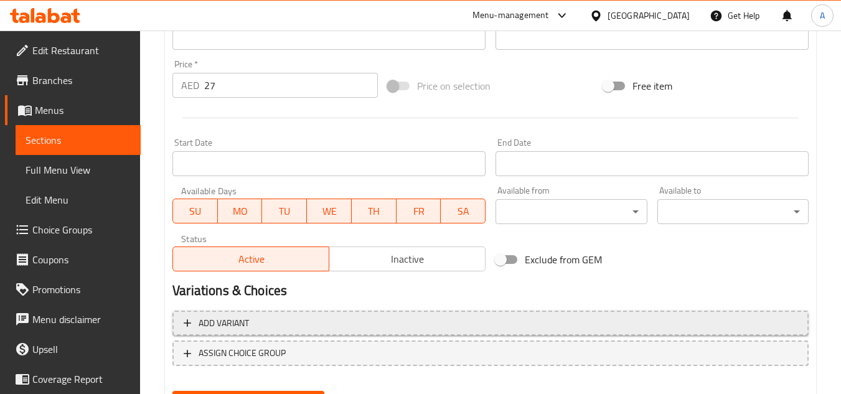
scroll to position [485, 0]
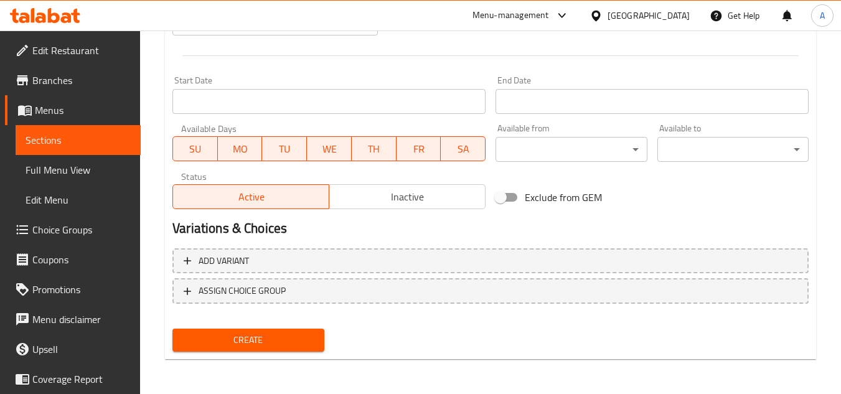
type textarea "2 قطعة من الخبز المقلي مالح، بطاطس مهروسة، تونة، هريسة، زيتون أسود، بيض، كيبر"
click at [283, 329] on button "Create" at bounding box center [247, 340] width 151 height 23
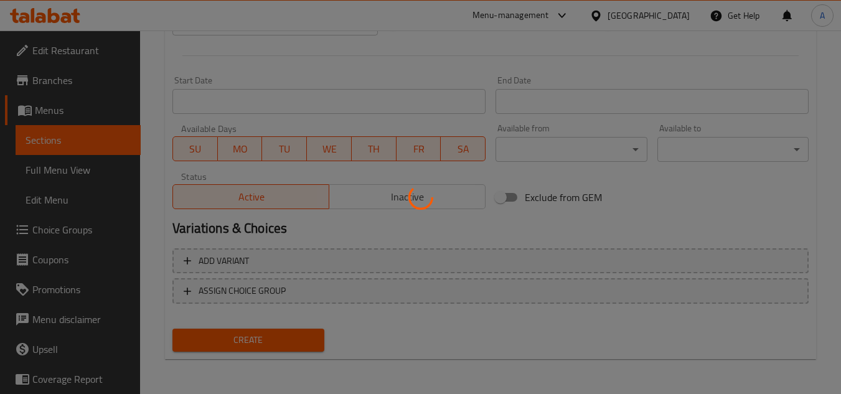
type input "0"
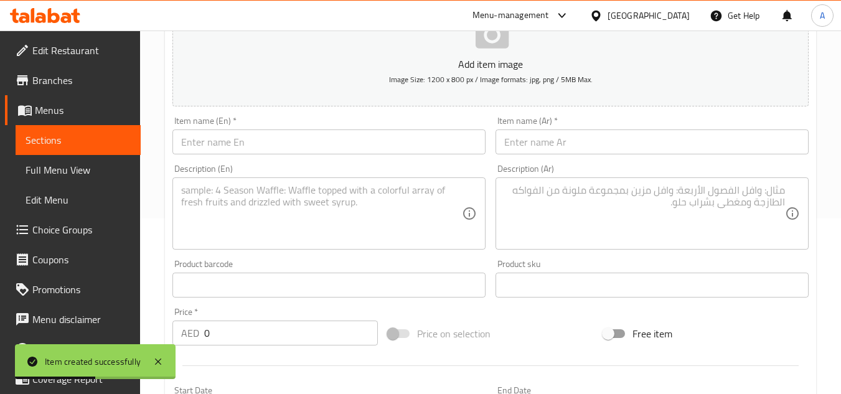
scroll to position [174, 0]
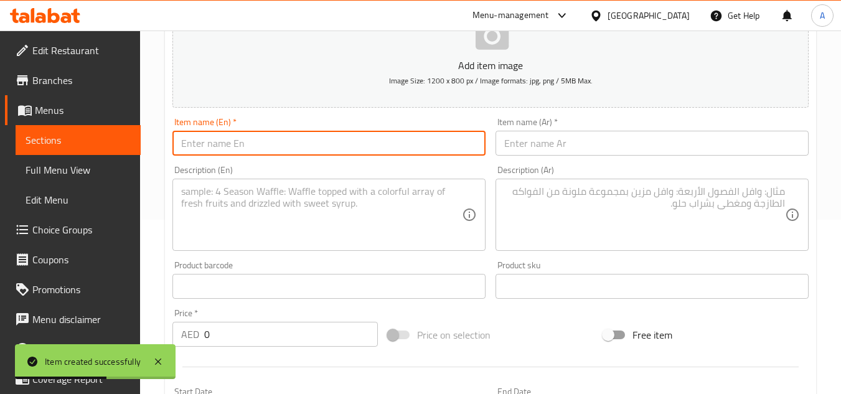
click at [395, 149] on input "text" at bounding box center [328, 143] width 313 height 25
paste input "TUNISIAN TAJINE"
type input "Tunisian Tajine"
click at [592, 141] on input "text" at bounding box center [651, 143] width 313 height 25
paste input "الطاجين التونسي"
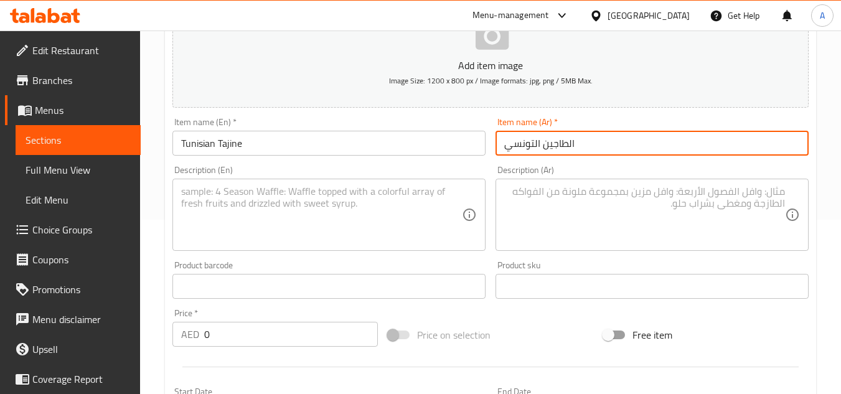
type input "الطاجين التونسي"
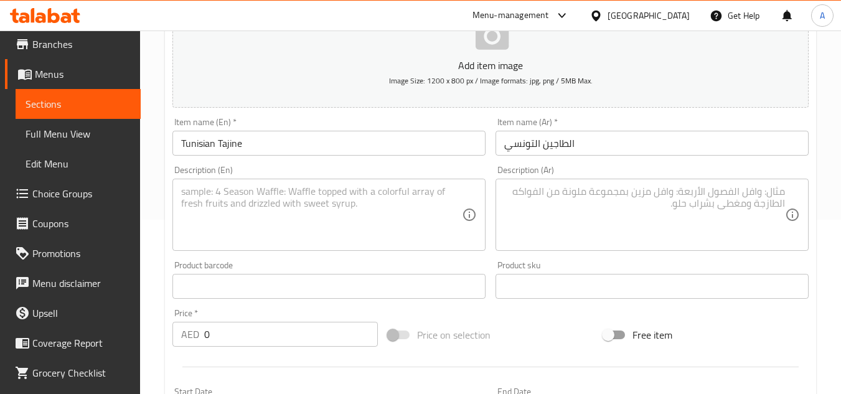
scroll to position [68, 0]
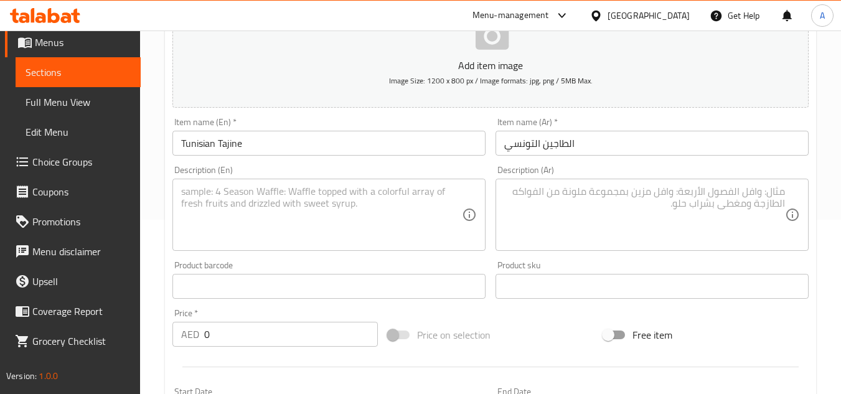
click at [255, 336] on input "0" at bounding box center [291, 334] width 174 height 25
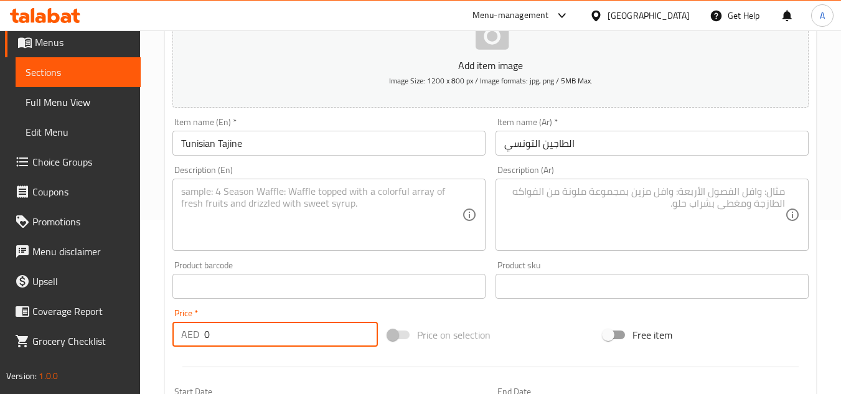
click at [255, 336] on input "0" at bounding box center [291, 334] width 174 height 25
paste input "44"
type input "44"
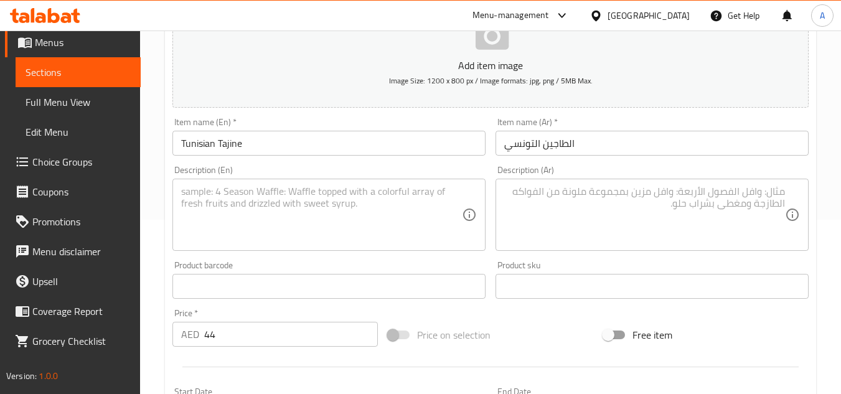
drag, startPoint x: 283, startPoint y: 202, endPoint x: 373, endPoint y: 190, distance: 91.6
click at [283, 202] on textarea at bounding box center [321, 214] width 281 height 59
paste textarea "Omelette stuffed with tuna, potatoes, onions, parsley, cheese, and homemade sea…"
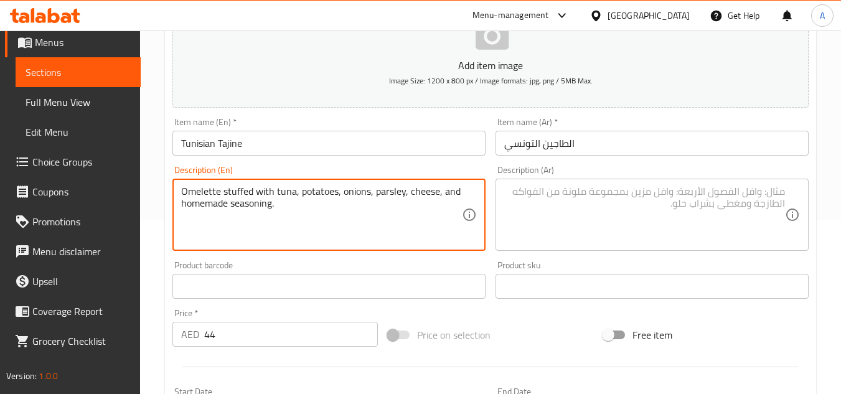
type textarea "Omelette stuffed with tuna, potatoes, onions, parsley, cheese, and homemade sea…"
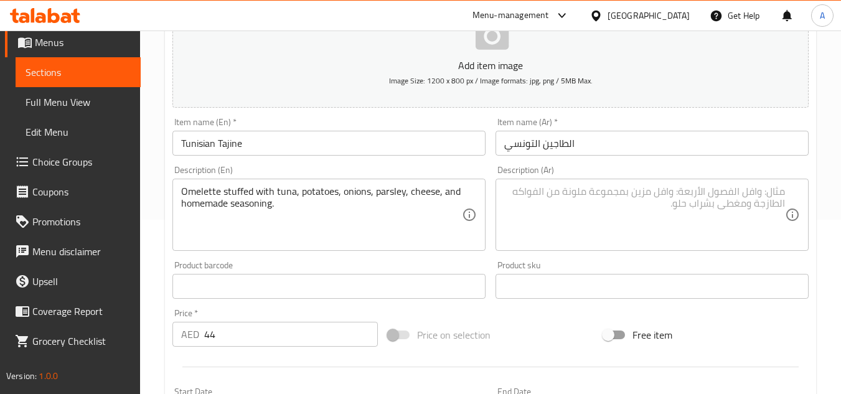
click at [605, 208] on textarea at bounding box center [644, 214] width 281 height 59
paste textarea "عجة محشوة بالتونة والبطاطس والبصل والبقدونس والجبن والتوابل محلية الصنع."
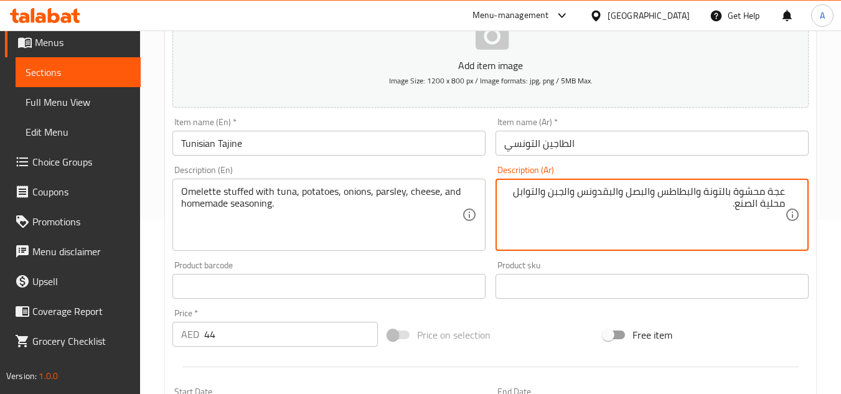
click at [764, 196] on textarea "عجة محشوة بالتونة والبطاطس والبصل والبقدونس والجبن والتوابل محلية الصنع." at bounding box center [644, 214] width 281 height 59
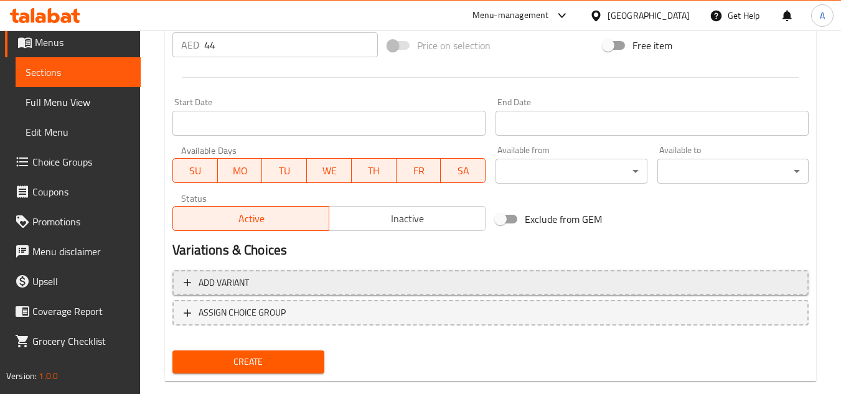
scroll to position [485, 0]
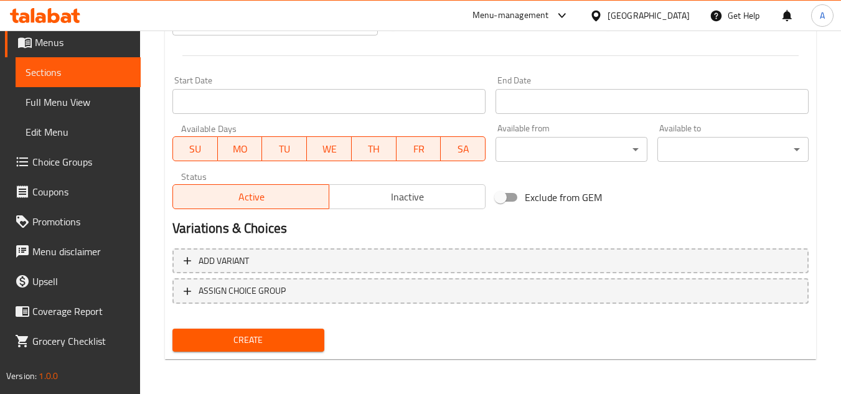
type textarea "اوميليت محشوة بالتونة والبطاطس والبصل والبقدونس والجبن والتوابل محلية الصنع."
click at [298, 349] on button "Create" at bounding box center [247, 340] width 151 height 23
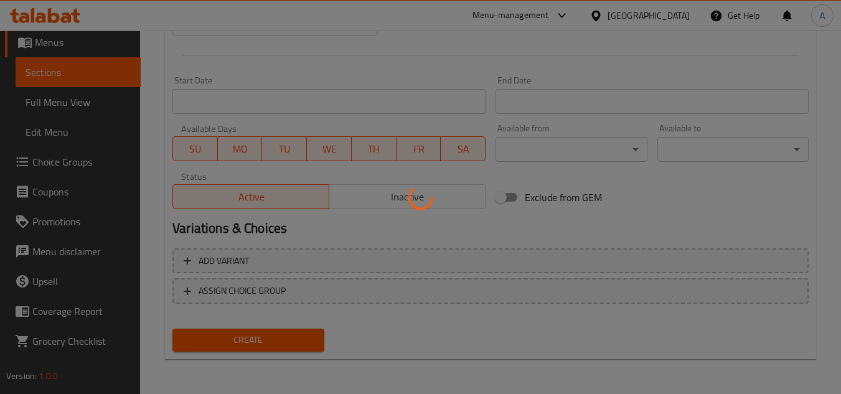
type input "0"
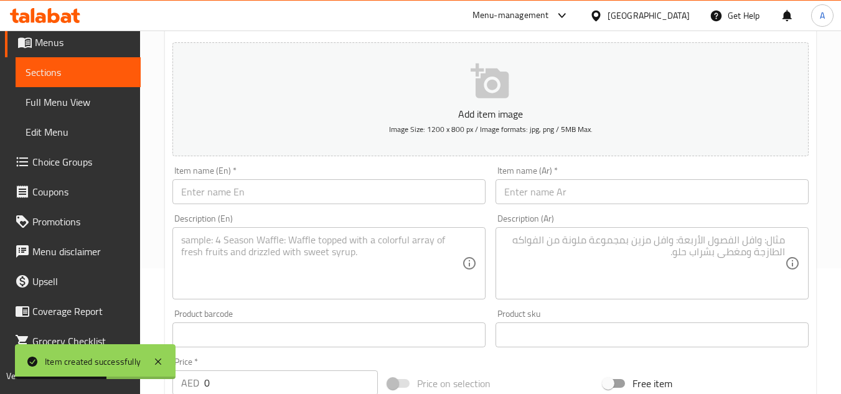
scroll to position [112, 0]
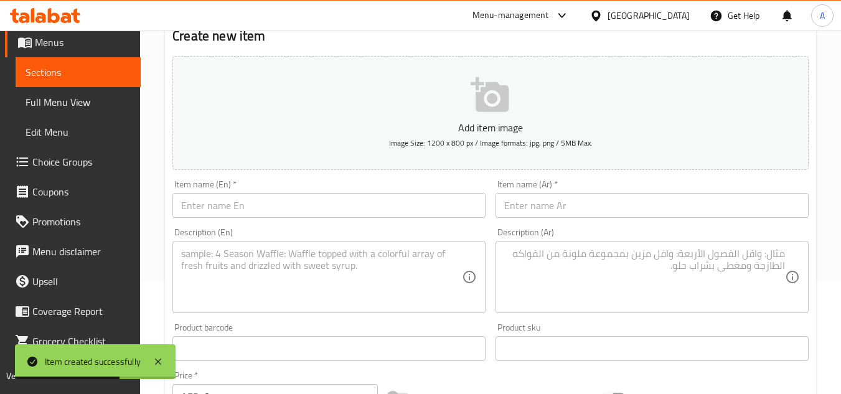
click at [418, 206] on input "text" at bounding box center [328, 205] width 313 height 25
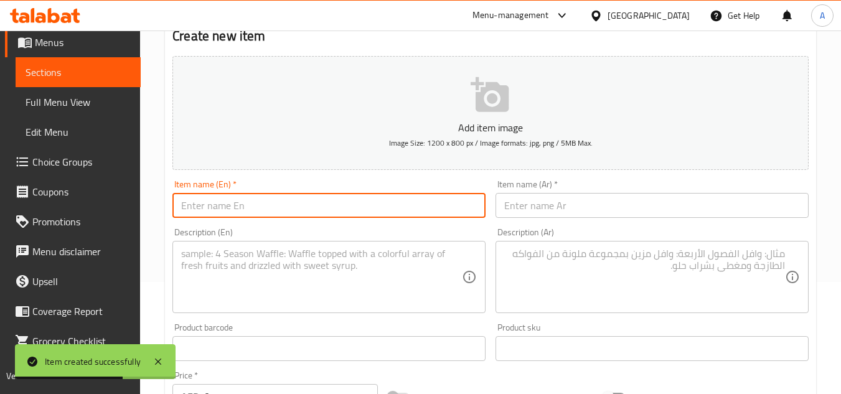
paste input "TUNISIAN MAZA"
type input "Tunisian Maza"
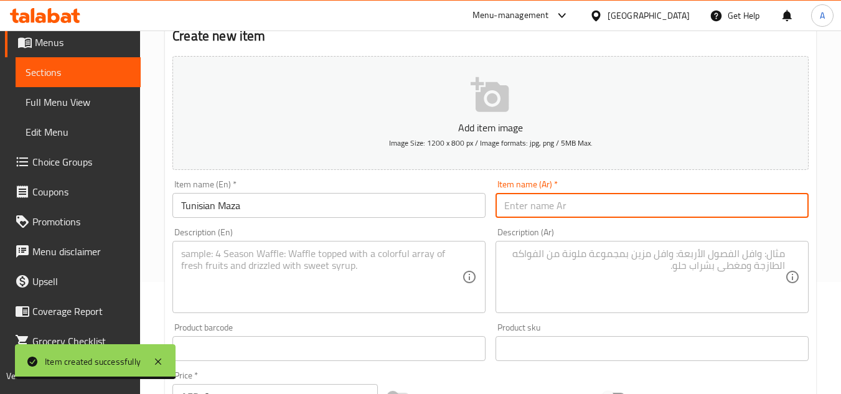
click at [539, 208] on input "text" at bounding box center [651, 205] width 313 height 25
paste input "مازة تونسية"
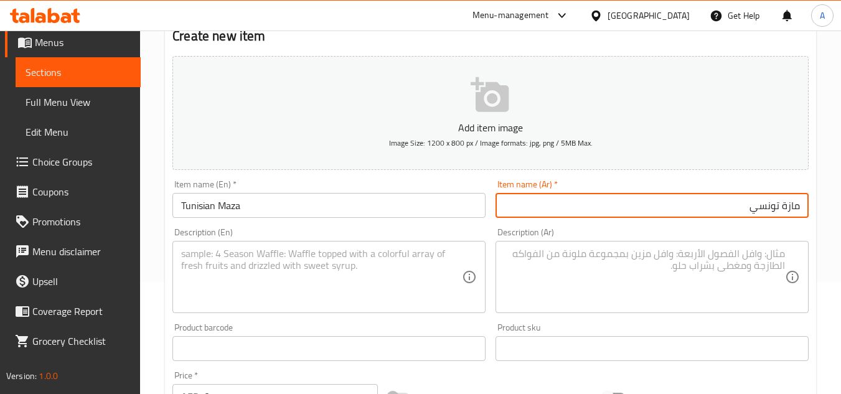
type input "مازة تونسي"
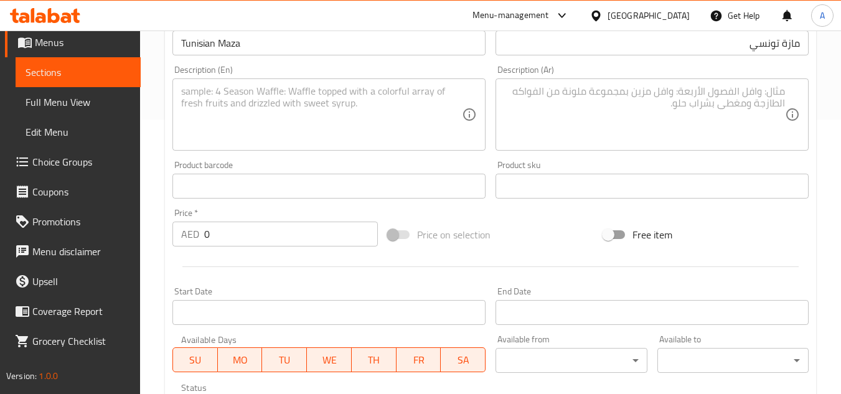
scroll to position [299, 0]
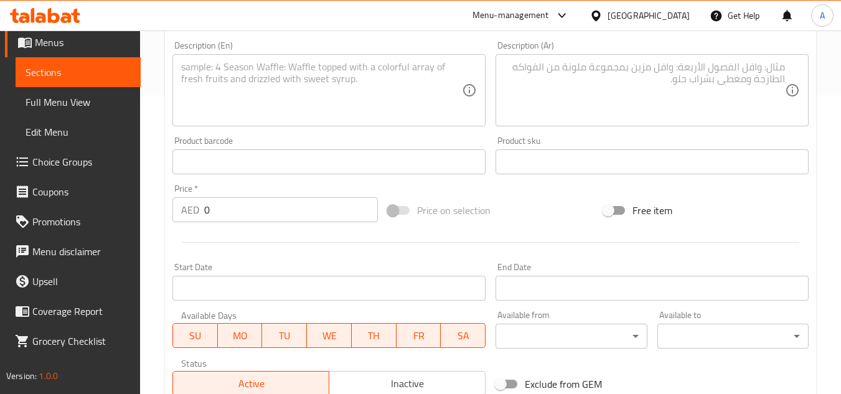
drag, startPoint x: 273, startPoint y: 215, endPoint x: 0, endPoint y: 212, distance: 273.2
click at [0, 212] on div "Edit Restaurant Branches Menus Sections Full Menu View Edit Menu Choice Groups …" at bounding box center [420, 156] width 841 height 849
paste input "57"
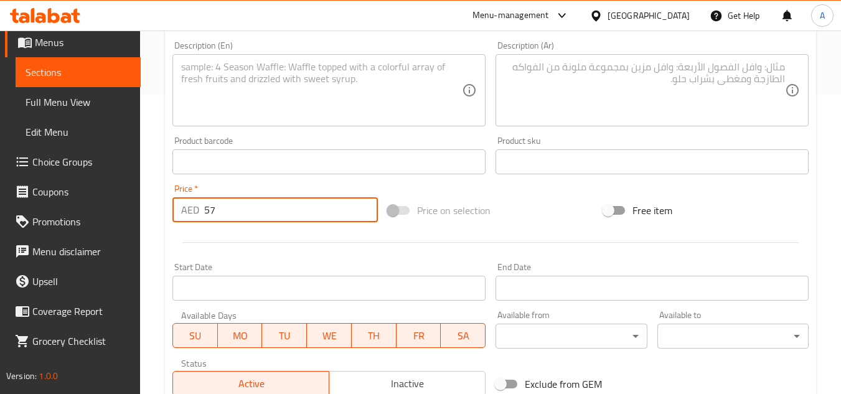
type input "57"
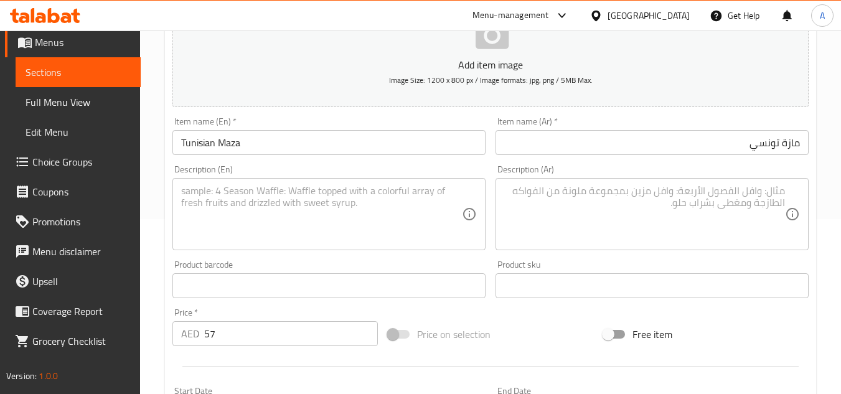
scroll to position [174, 0]
click at [357, 197] on textarea at bounding box center [321, 214] width 281 height 59
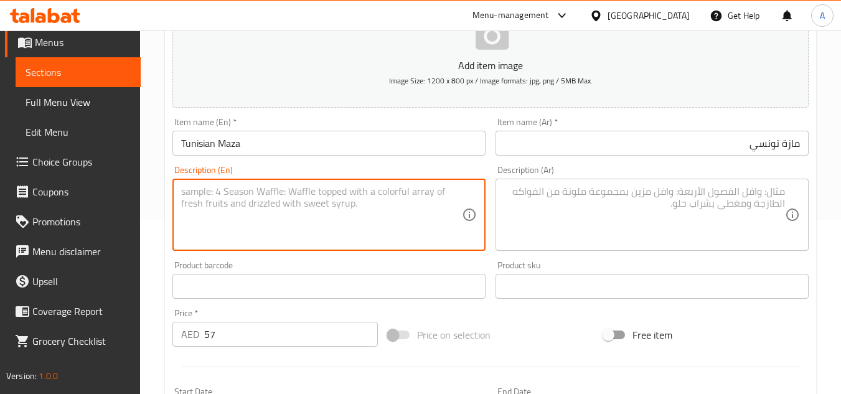
paste textarea "Mini brick, mini tajin, grilled salad, and Tunisian salad"
type textarea "Mini brick, mini tajin, grilled salad, and Tunisian salad"
click at [668, 220] on textarea at bounding box center [644, 214] width 281 height 59
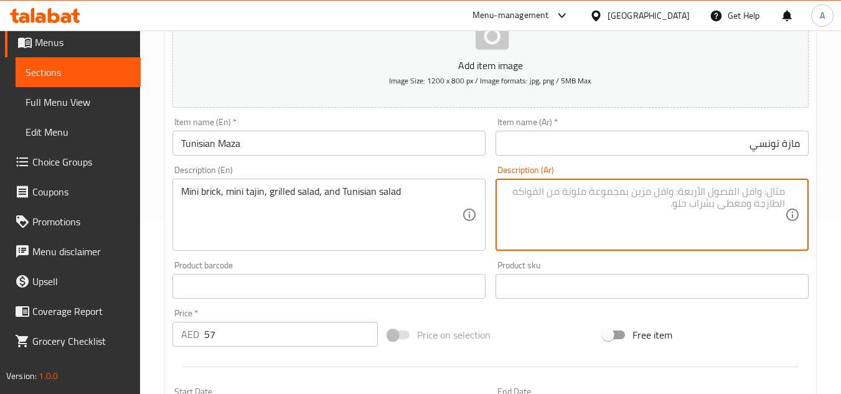
paste textarea "لبنة ميني، طاجن ميني، سلطة مشوية، وسلطة تونسية"
click at [215, 190] on textarea "Mini brick, mini tajin, grilled salad, and Tunisian salad" at bounding box center [321, 214] width 281 height 59
click at [779, 187] on textarea "لبنة ميني، طاجن ميني، سلطة مشوية، وسلطة تونسية" at bounding box center [644, 214] width 281 height 59
type textarea "ميني بريك، طاجن ميني، سلطة مشوية، وسلطة تونسية"
click at [325, 342] on input "57" at bounding box center [291, 334] width 174 height 25
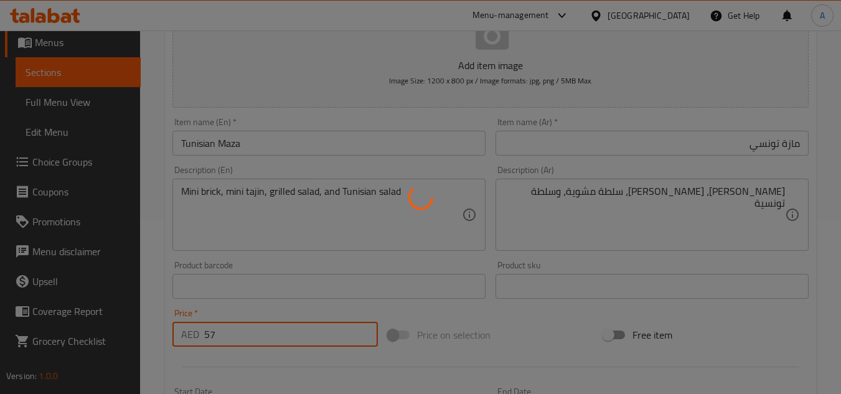
type input "0"
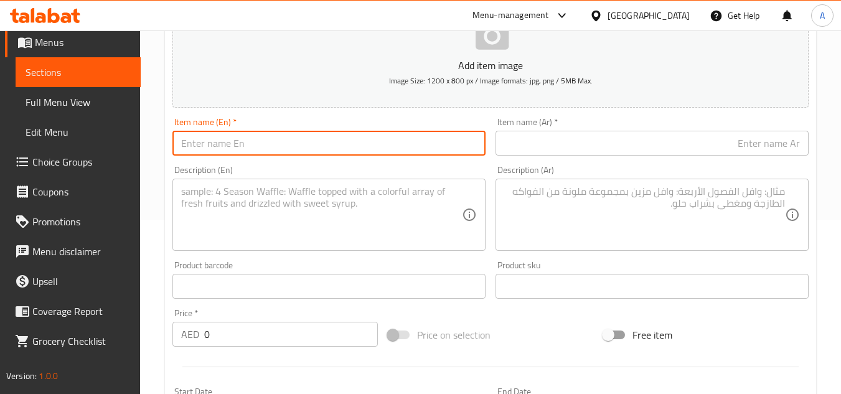
click at [278, 135] on input "text" at bounding box center [328, 143] width 313 height 25
paste input "KEFTAJI PLATE"
type input "Keftaji Plate"
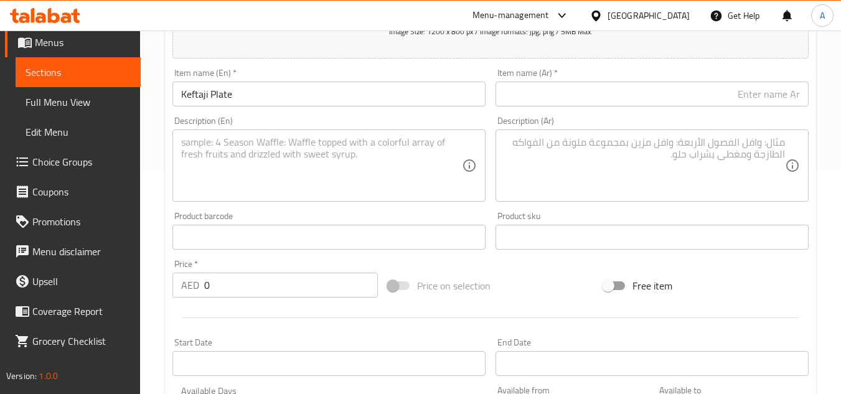
scroll to position [299, 0]
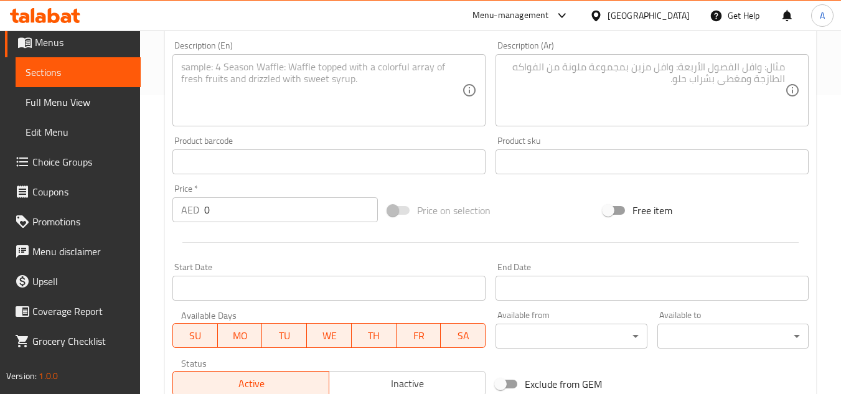
click at [222, 212] on input "0" at bounding box center [291, 209] width 174 height 25
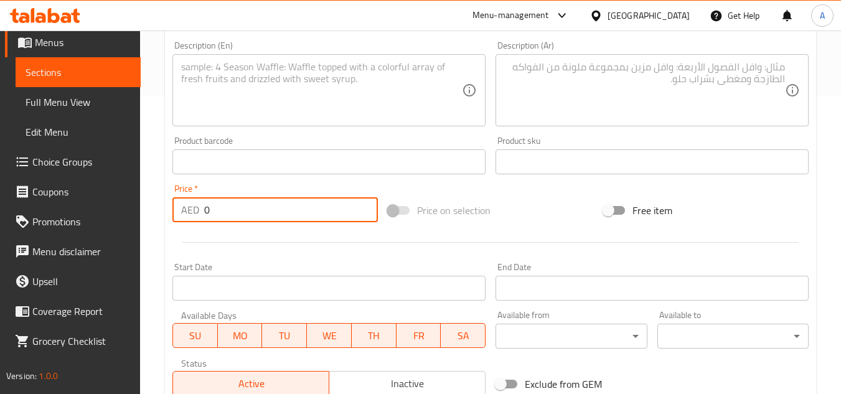
click at [222, 212] on input "0" at bounding box center [291, 209] width 174 height 25
paste input "5"
type input "50"
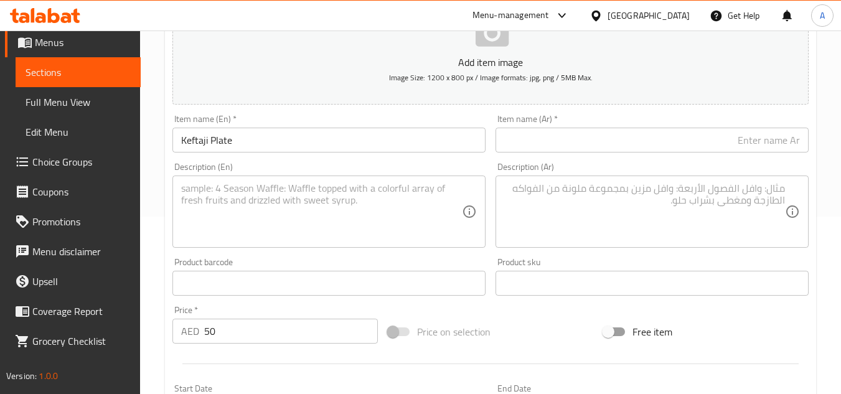
scroll to position [174, 0]
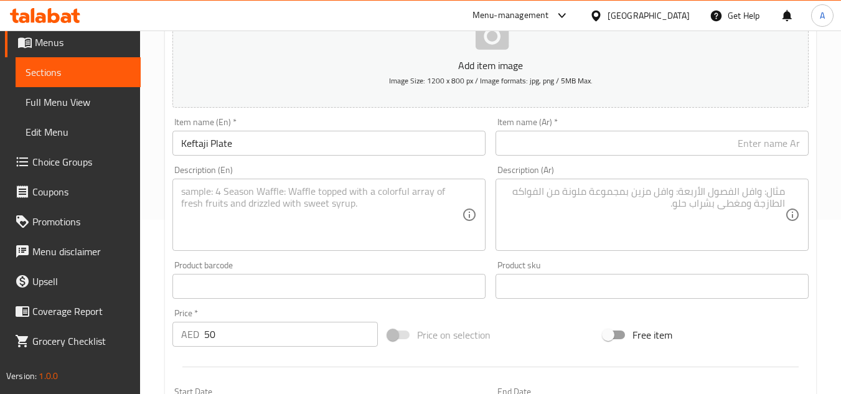
click at [367, 187] on textarea at bounding box center [321, 214] width 281 height 59
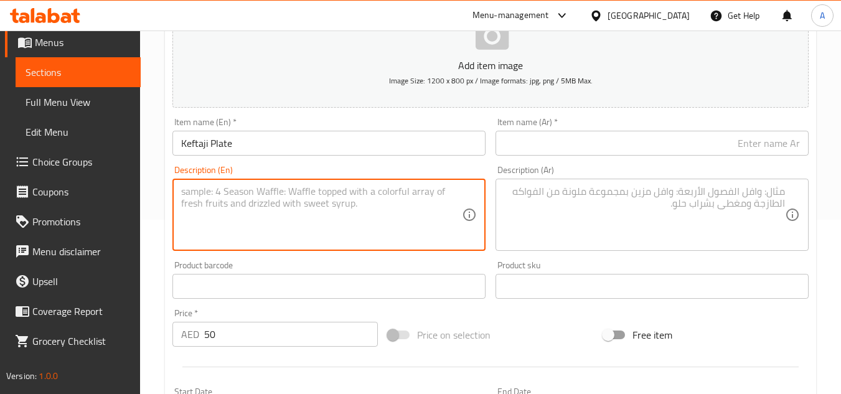
paste textarea "kaftaji, tomato, pumpkin, chilli, eggs, potato, and harissa served with French …"
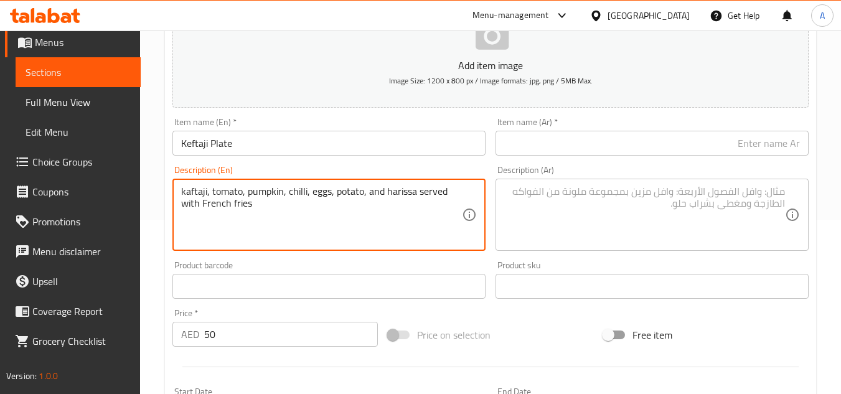
type textarea "kaftaji, tomato, pumpkin, chilli, eggs, potato, and harissa served with French …"
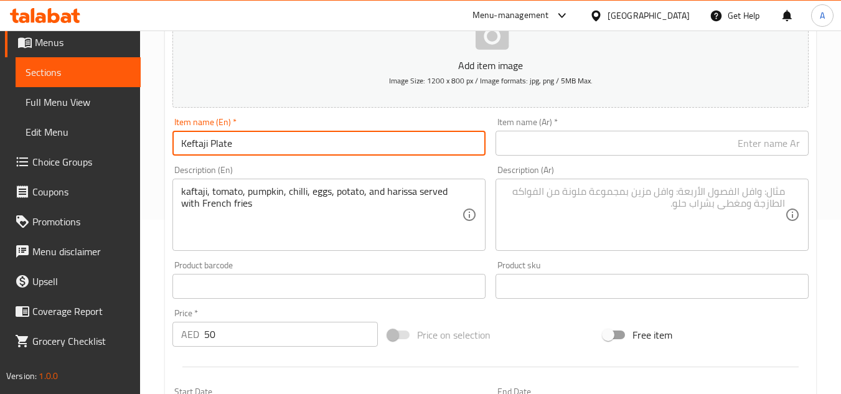
drag, startPoint x: 180, startPoint y: 141, endPoint x: 265, endPoint y: 213, distance: 111.6
click at [265, 213] on div "Add item image Image Size: 1200 x 800 px / Image formats: jpg, png / 5MB Max. I…" at bounding box center [490, 257] width 646 height 536
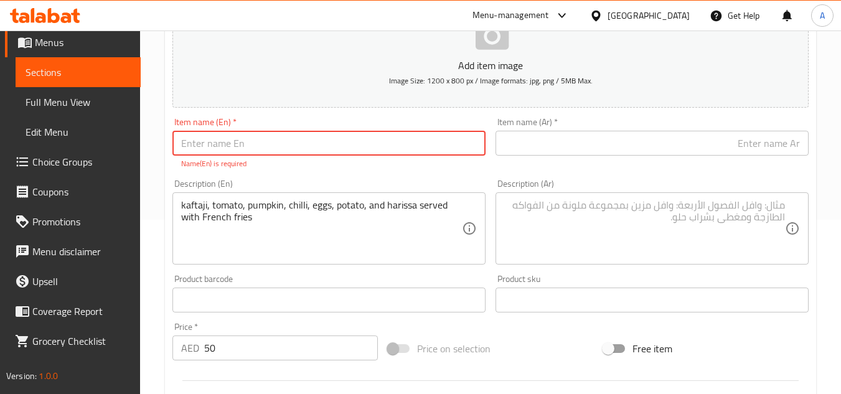
paste input "طبق الكفتاج"
click at [608, 154] on input "text" at bounding box center [651, 143] width 313 height 25
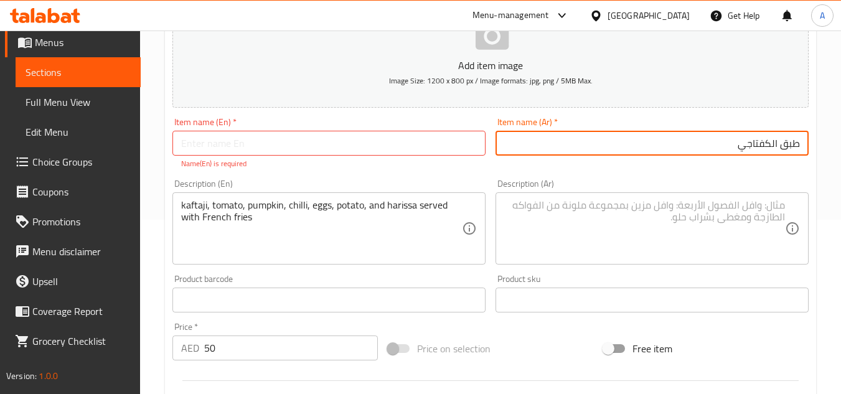
type input "طبق الكفتاجي"
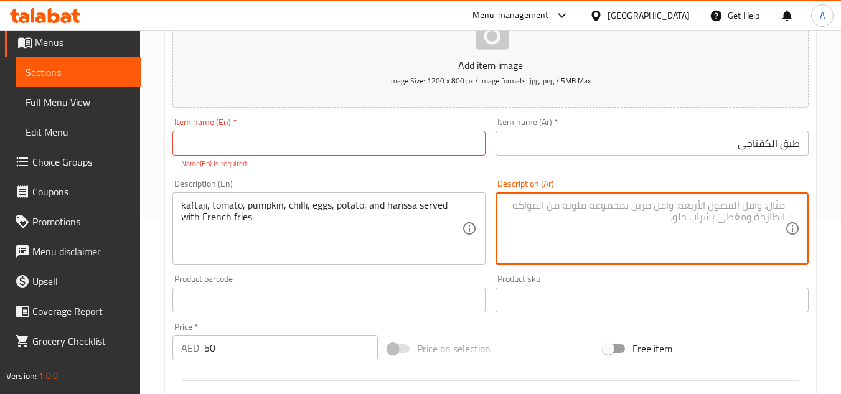
click at [617, 220] on textarea at bounding box center [644, 228] width 281 height 59
click at [672, 256] on textarea at bounding box center [644, 228] width 281 height 59
click at [681, 243] on textarea at bounding box center [644, 228] width 281 height 59
paste textarea "كفتة، طماطم، قرع، فلفل حار، بيض، بطاطس، وهريسة تقدم مع بطاطس مقلية"
click at [766, 199] on textarea "كفتة، طماطم، قرع، فلفل حار، بيض، بطاطس، وهريسة تقدم مع بطاطس مقلية" at bounding box center [644, 228] width 281 height 59
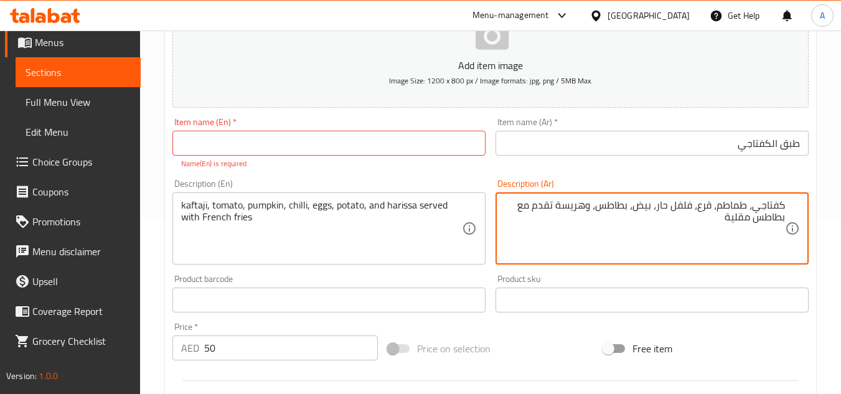
type textarea "كفتاجي، طماطم، قرع، فلفل حار، بيض، بطاطس، وهريسة تقدم مع بطاطس مقلية"
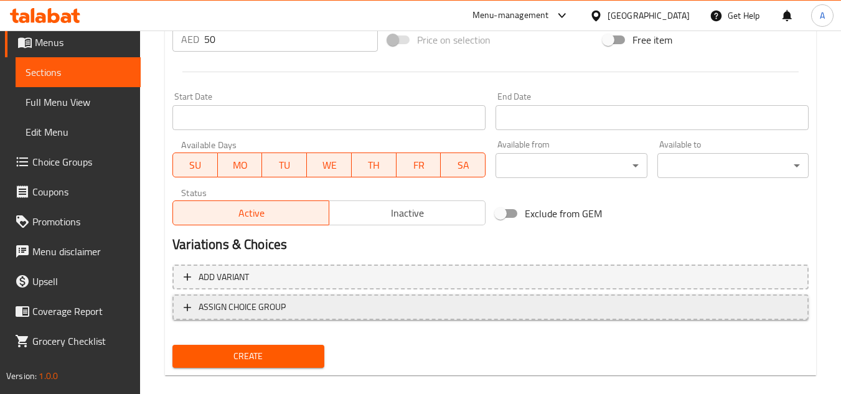
drag, startPoint x: 220, startPoint y: 291, endPoint x: 232, endPoint y: 298, distance: 14.5
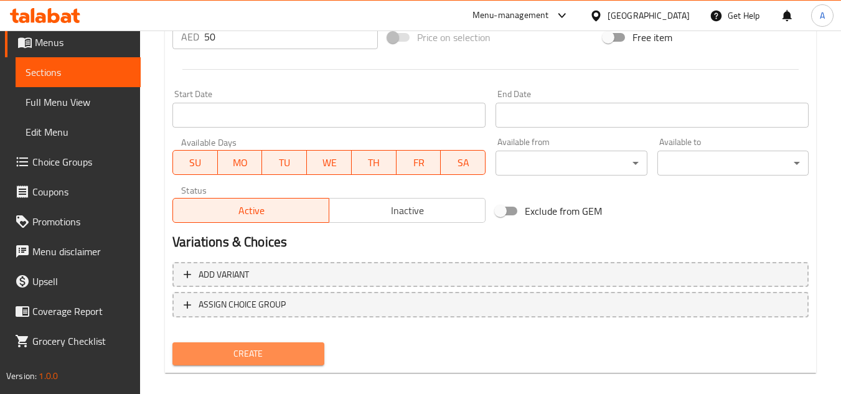
drag, startPoint x: 232, startPoint y: 298, endPoint x: 252, endPoint y: 345, distance: 50.7
click at [252, 345] on button "Create" at bounding box center [247, 353] width 151 height 23
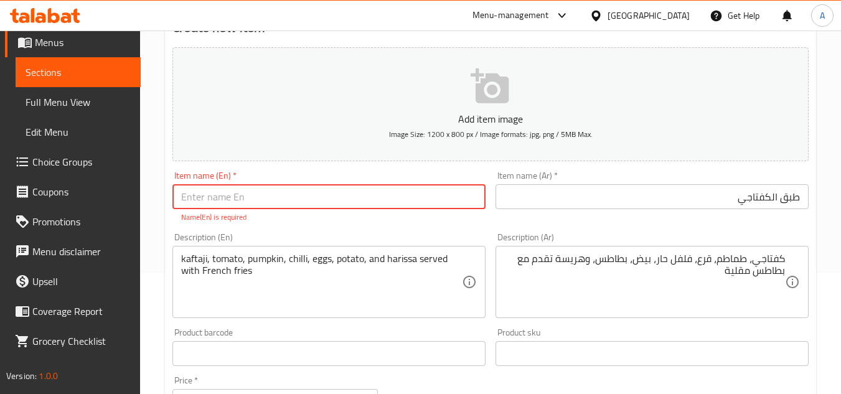
click at [368, 197] on input "text" at bounding box center [328, 196] width 313 height 25
paste input "KEFTAJI PLATE"
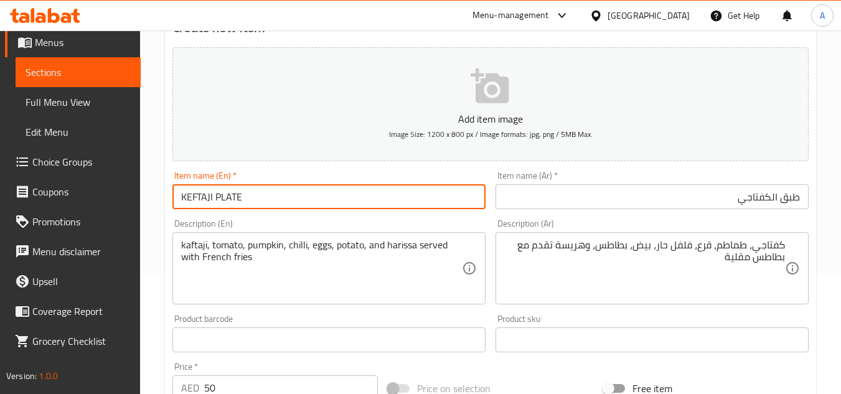
type input "KEFTAJI PLATE"
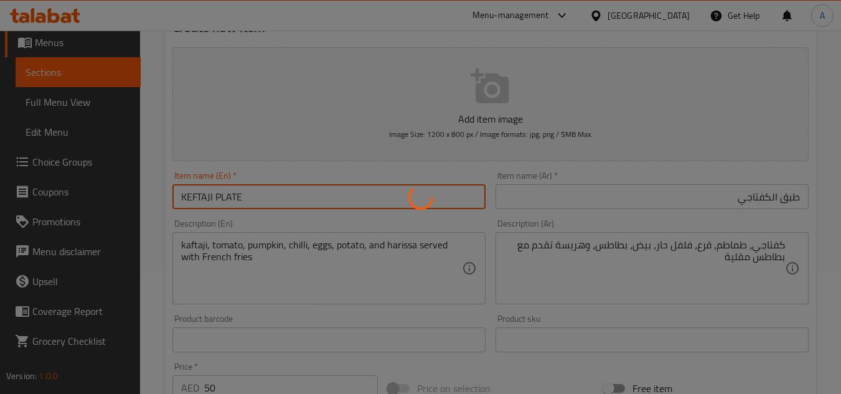
type input "0"
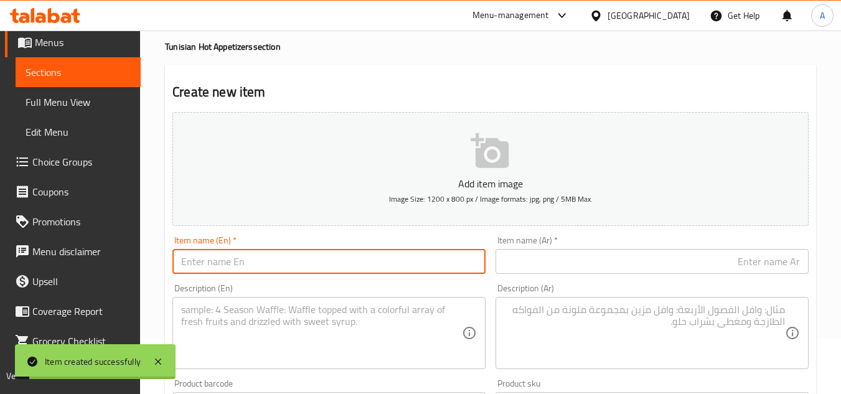
scroll to position [0, 0]
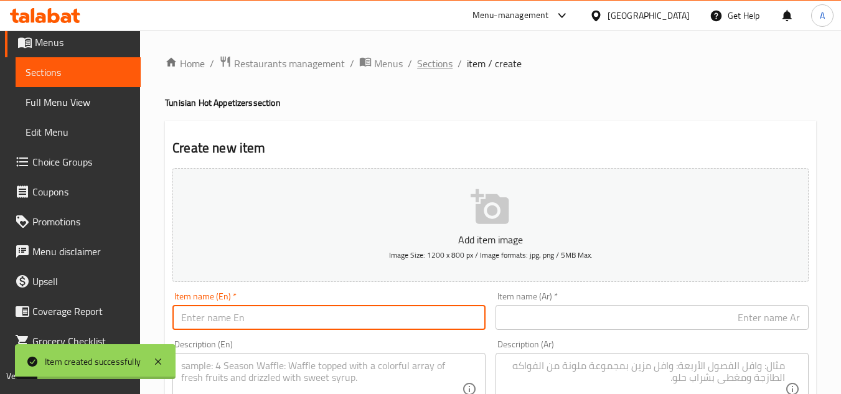
click at [438, 62] on span "Sections" at bounding box center [434, 63] width 35 height 15
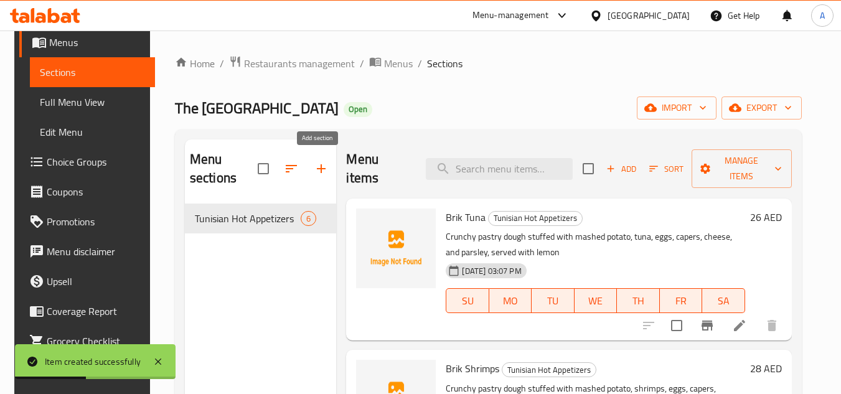
click at [321, 175] on icon "button" at bounding box center [321, 168] width 15 height 15
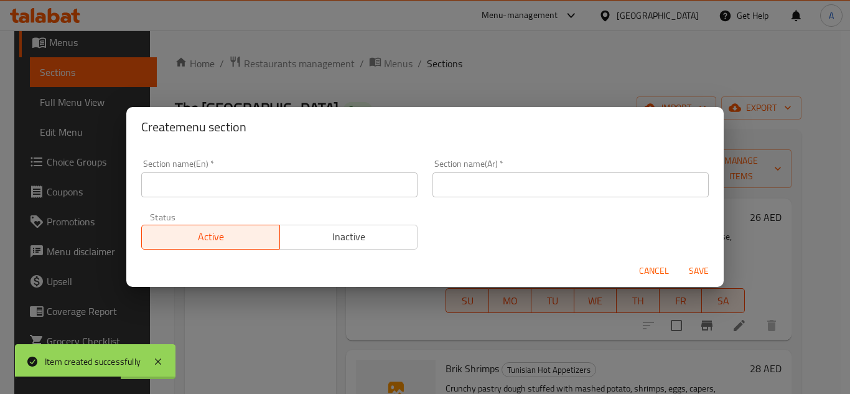
click at [223, 188] on input "text" at bounding box center [279, 184] width 276 height 25
paste input "SOUP"
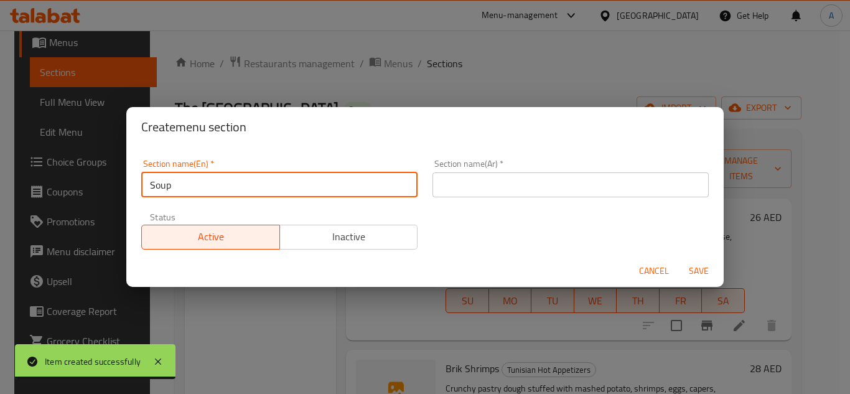
type input "Soup"
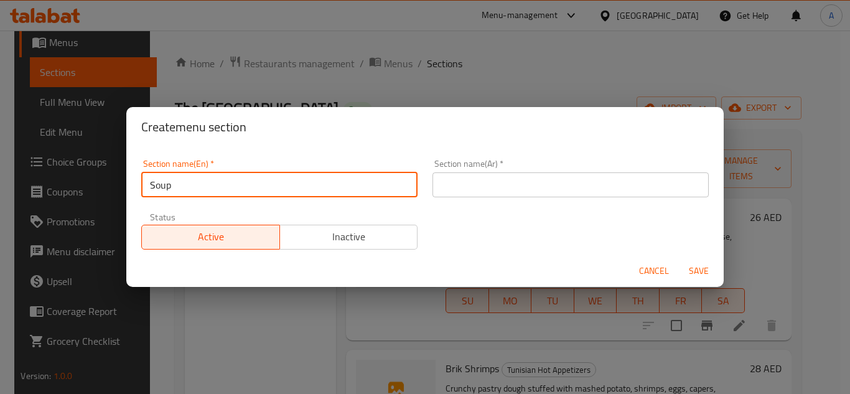
click at [601, 182] on input "text" at bounding box center [571, 184] width 276 height 25
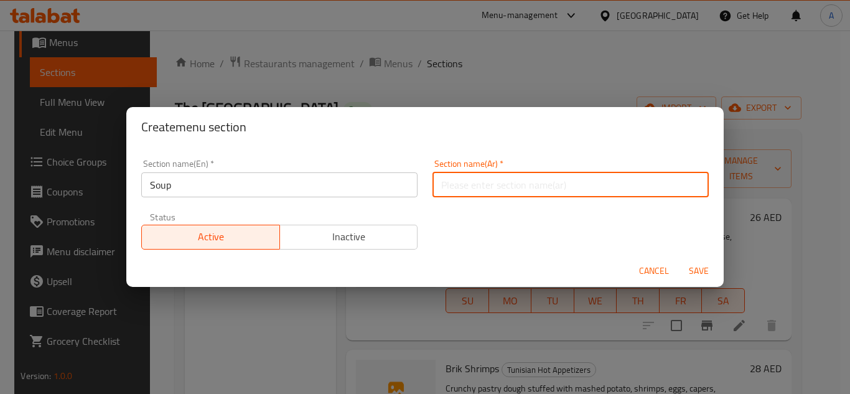
type input "س"
type input "شوربه"
click at [679, 260] on button "Save" at bounding box center [699, 271] width 40 height 23
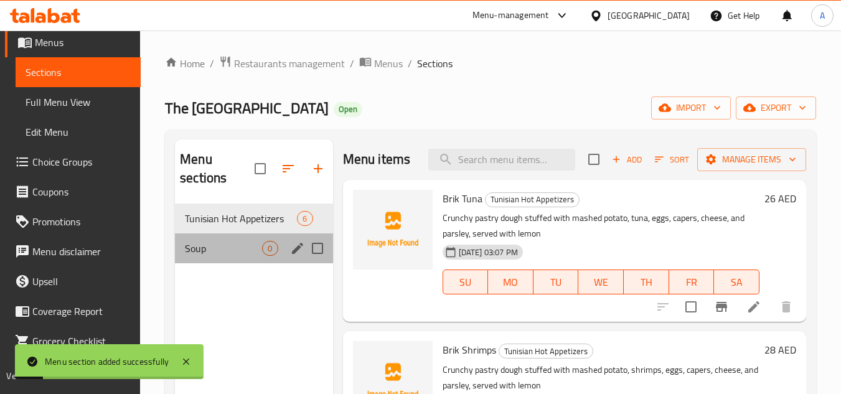
click at [200, 237] on div "Soup 0" at bounding box center [253, 248] width 157 height 30
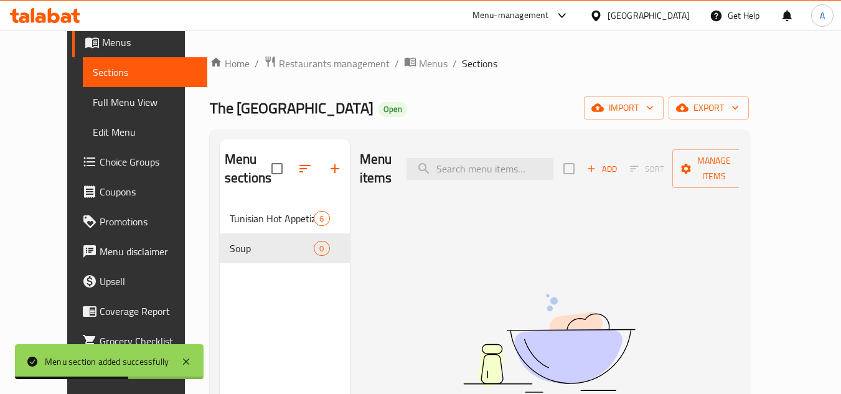
click at [661, 159] on span "Sort" at bounding box center [647, 168] width 50 height 19
click at [619, 162] on span "Add" at bounding box center [602, 169] width 34 height 14
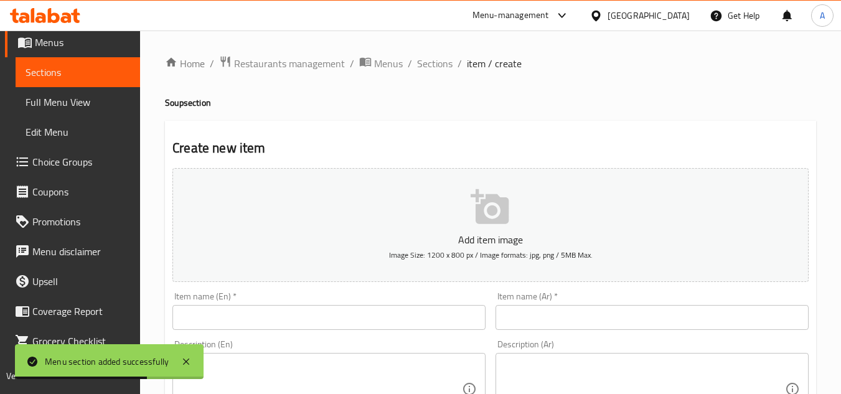
click at [384, 301] on div "Item name (En)   * Item name (En) *" at bounding box center [328, 311] width 313 height 38
drag, startPoint x: 394, startPoint y: 312, endPoint x: 412, endPoint y: 312, distance: 18.0
click at [394, 312] on input "text" at bounding box center [328, 317] width 313 height 25
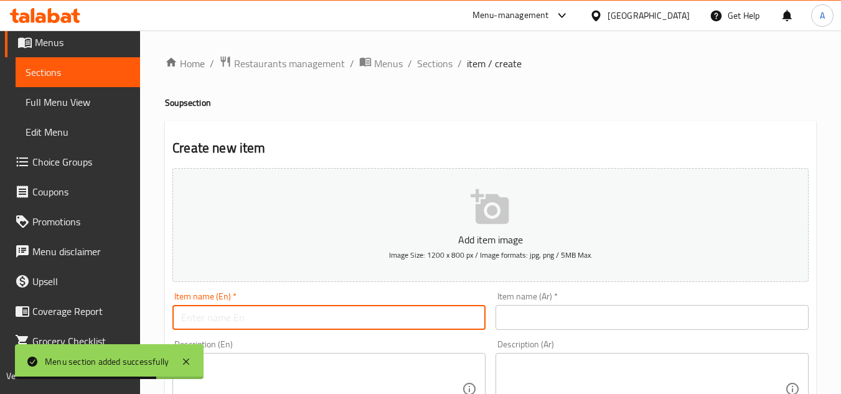
paste input "OCTOPUS SOUP"
type input "Octopus Soup"
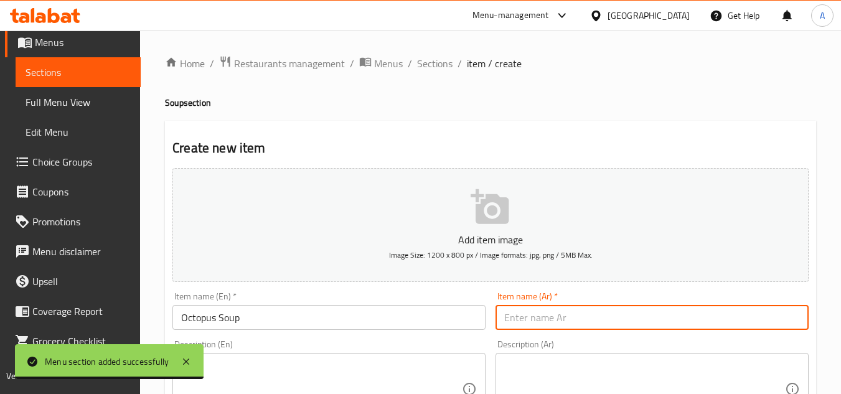
click at [640, 322] on input "text" at bounding box center [651, 317] width 313 height 25
paste input "شوربة الأخطبوط"
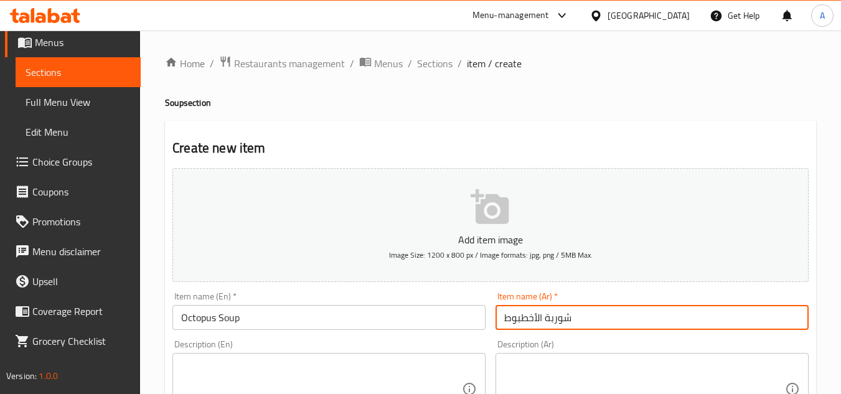
type input "شوربة الأخطبوط"
click at [246, 323] on input "Octopus Soup" at bounding box center [328, 317] width 313 height 25
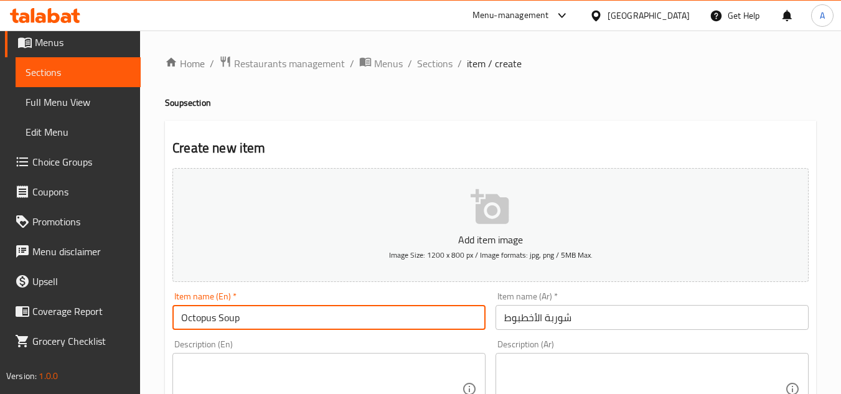
click at [246, 323] on input "Octopus Soup" at bounding box center [328, 317] width 313 height 25
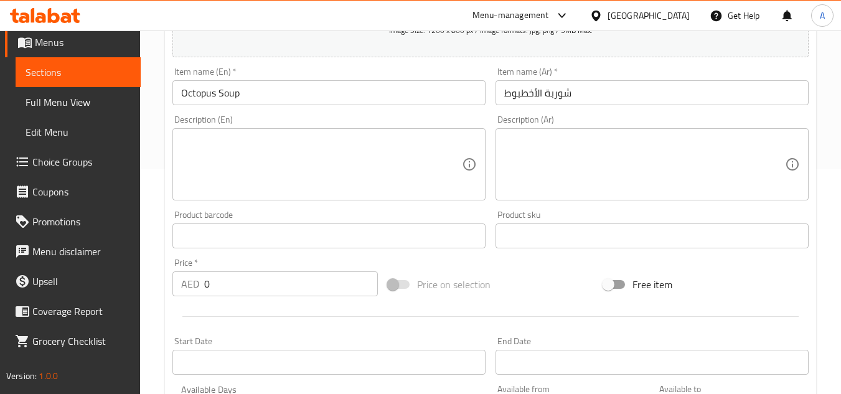
scroll to position [249, 0]
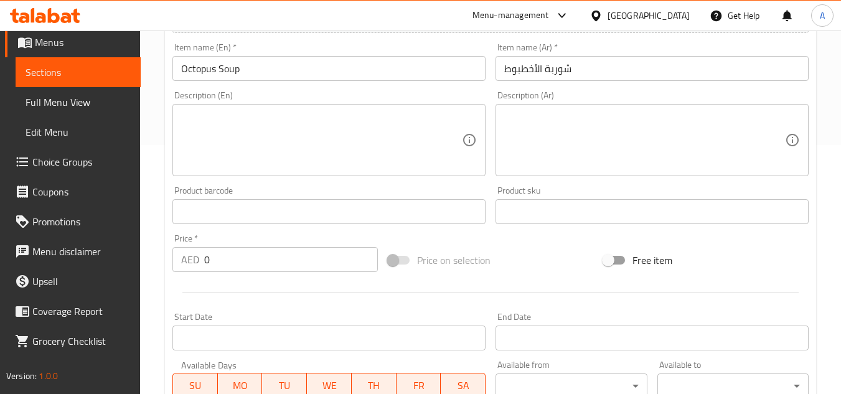
click at [207, 256] on input "0" at bounding box center [291, 259] width 174 height 25
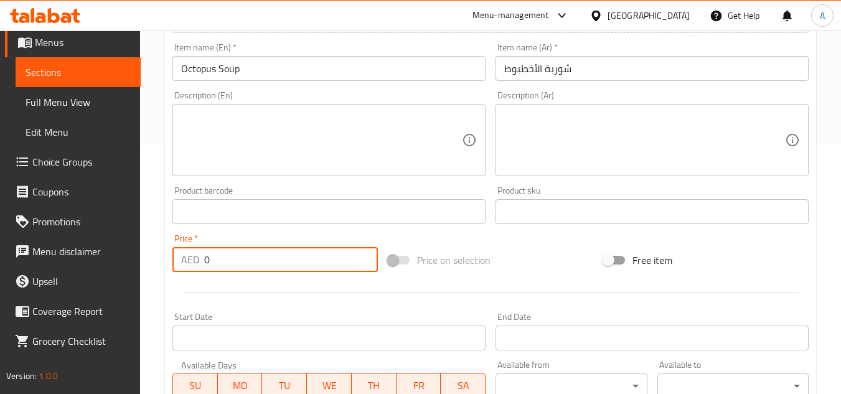
click at [207, 256] on input "0" at bounding box center [291, 259] width 174 height 25
paste input "5"
type input "50"
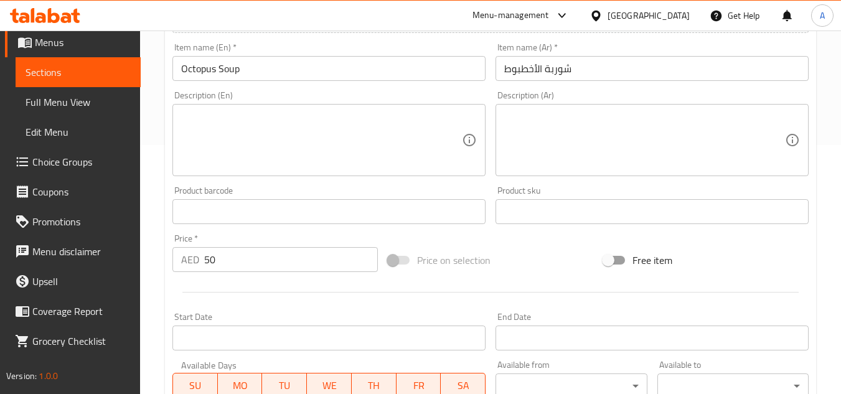
click at [370, 138] on textarea at bounding box center [321, 140] width 281 height 59
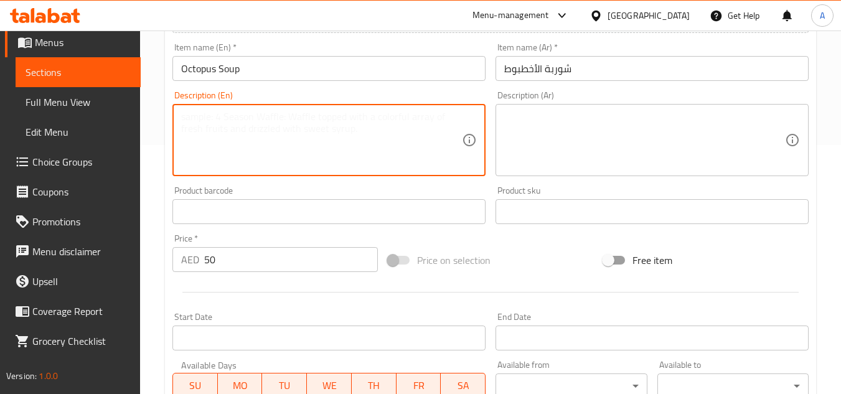
paste textarea "Octopus, tomato, onion, octopus broth, lemon wedges, and tabona bread"
type textarea "Octopus, tomato, onion, octopus broth, lemon wedges, and tabona bread"
click at [674, 136] on textarea at bounding box center [644, 140] width 281 height 59
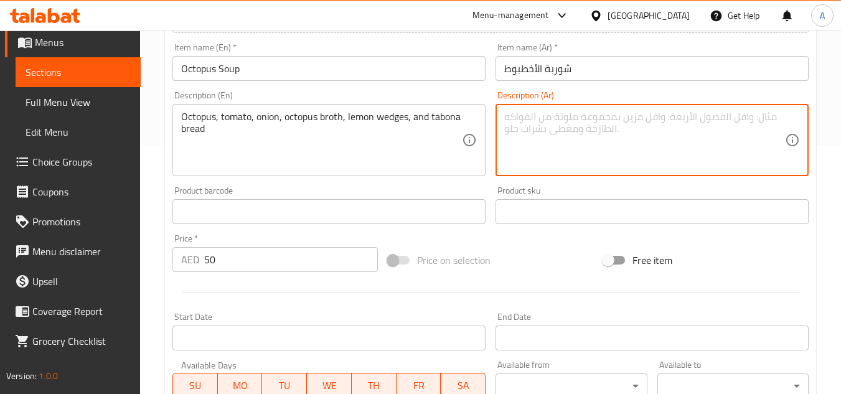
paste textarea "أخطبوط، طماطم، بصل، مرق أخطبوط، شرائح ليمون، وخبز تابونا"
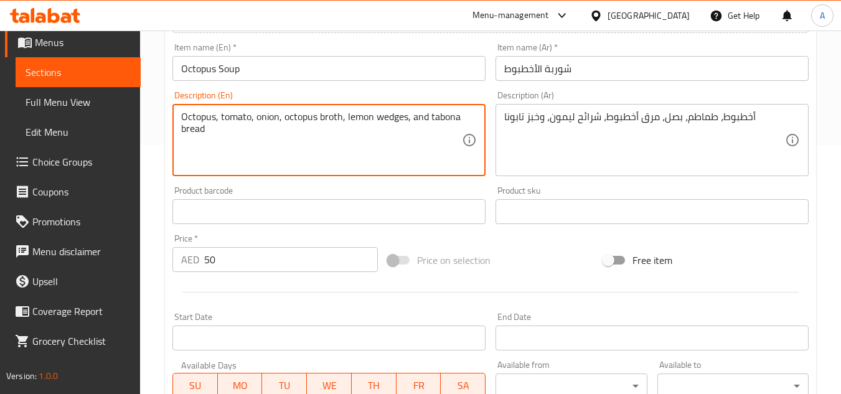
click at [330, 114] on textarea "Octopus, tomato, onion, octopus broth, lemon wedges, and tabona bread" at bounding box center [321, 140] width 281 height 59
click at [444, 104] on div "Octopus, tomato, onion, octopus broth, lemon wedges, and tabona bread Descripti…" at bounding box center [328, 140] width 313 height 72
click at [444, 119] on textarea "Octopus, tomato, onion, octopus broth, lemon wedges, and tabona bread" at bounding box center [321, 140] width 281 height 59
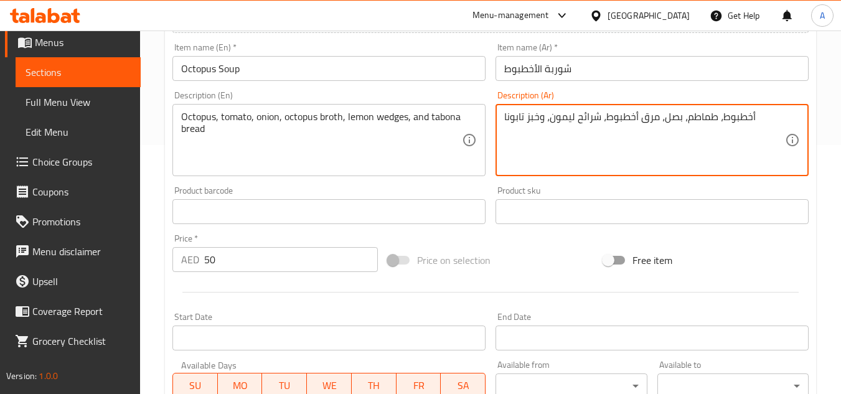
click at [517, 116] on textarea "أخطبوط، طماطم، بصل، مرق أخطبوط، شرائح ليمون، وخبز تابونا" at bounding box center [644, 140] width 281 height 59
paste textarea "ابونة"
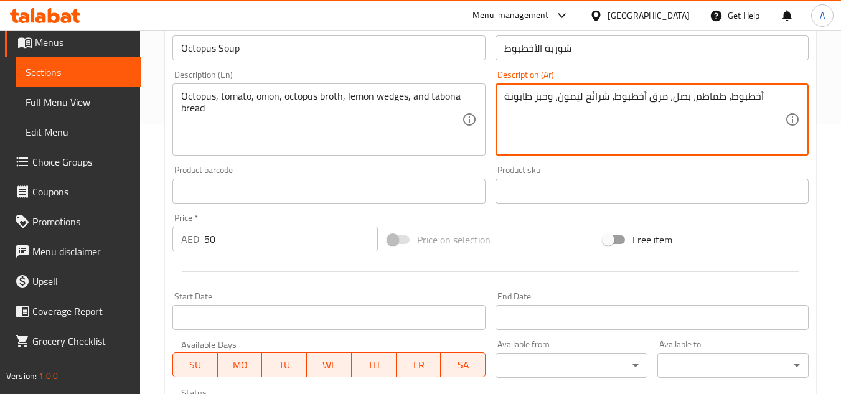
scroll to position [118, 0]
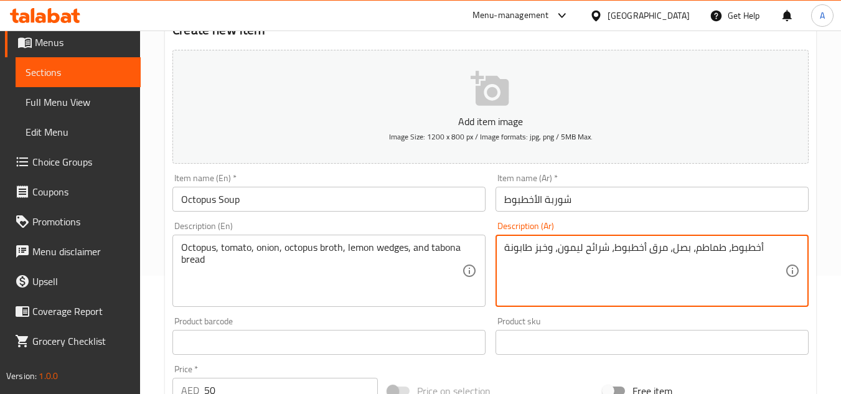
type textarea "أخطبوط، طماطم، بصل، مرق أخطبوط، شرائح ليمون، وخبز طابونة"
click at [734, 216] on div "Item name (Ar)   * شوربة الأخطبوط Item name (Ar) *" at bounding box center [651, 193] width 323 height 48
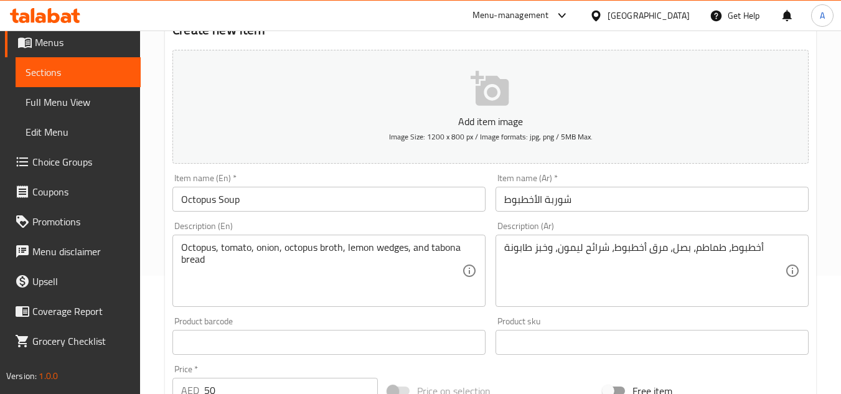
click at [734, 207] on input "شوربة الأخطبوط" at bounding box center [651, 199] width 313 height 25
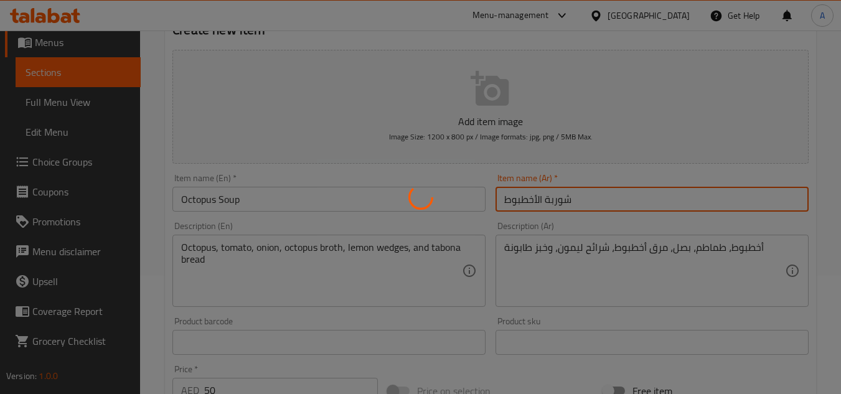
type input "0"
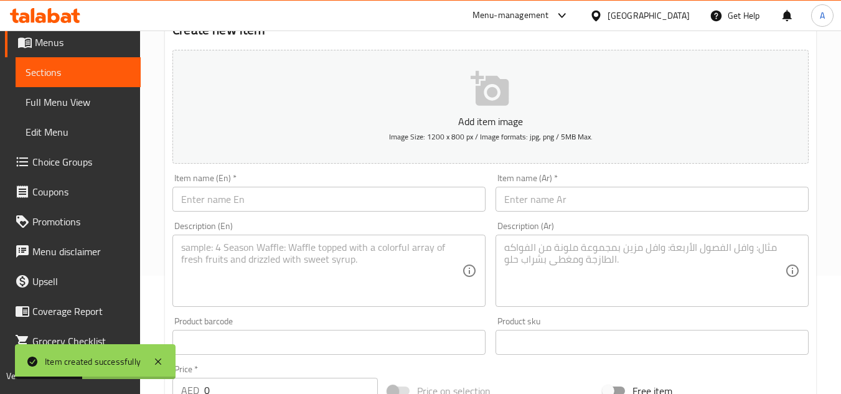
click at [345, 207] on input "text" at bounding box center [328, 199] width 313 height 25
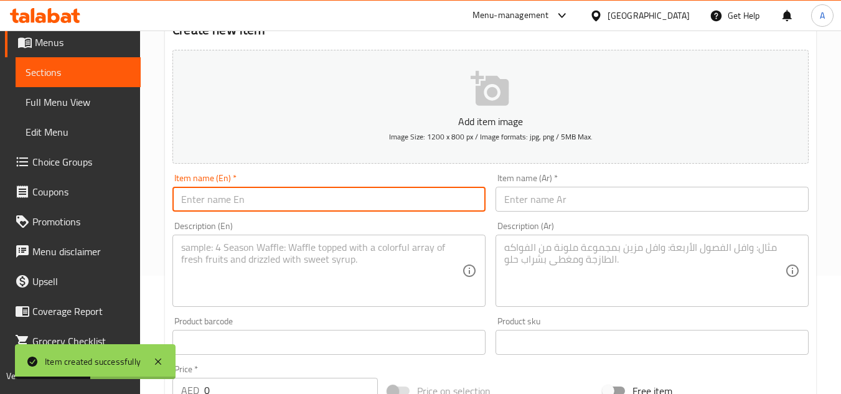
paste input "CHICKEN SOUP"
type input "CHICKEN SOUP"
click at [627, 215] on div "Item name (Ar)   * Item name (Ar) *" at bounding box center [651, 193] width 323 height 48
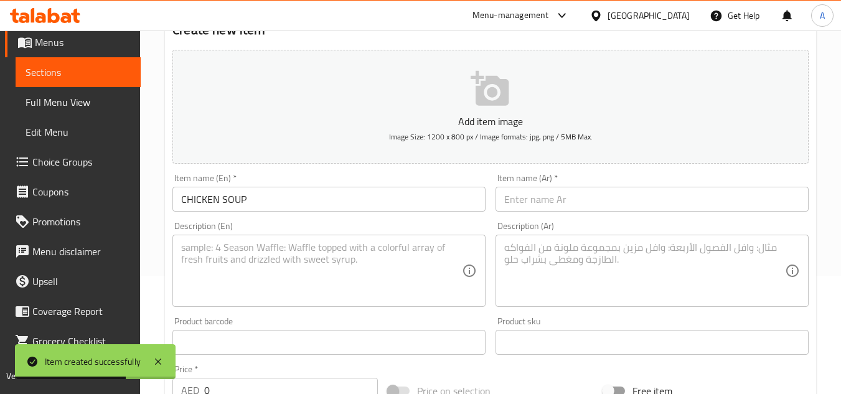
paste input "حساء الدجاج"
click at [654, 202] on input "text" at bounding box center [651, 199] width 313 height 25
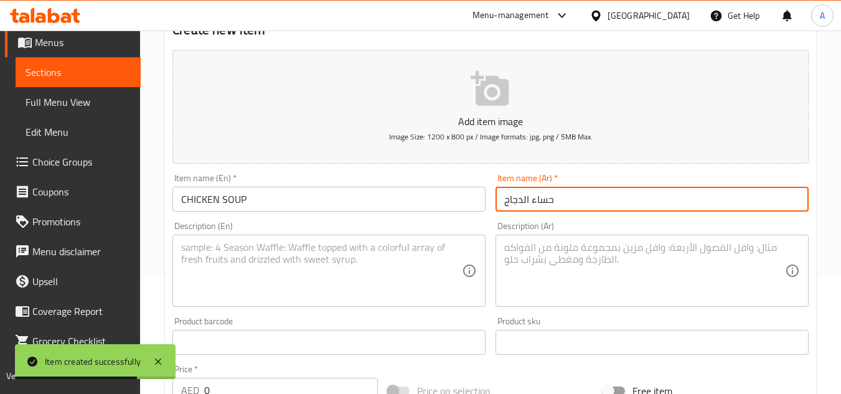
click at [631, 203] on input "حساء الدجاج" at bounding box center [651, 199] width 313 height 25
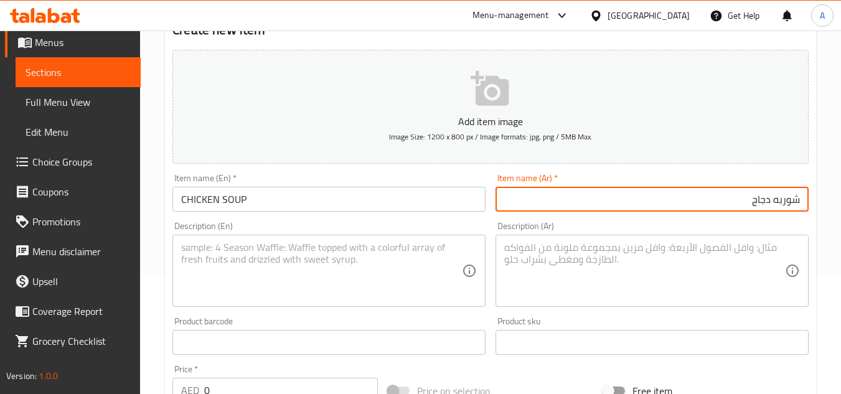
type input "شوربه دجاج"
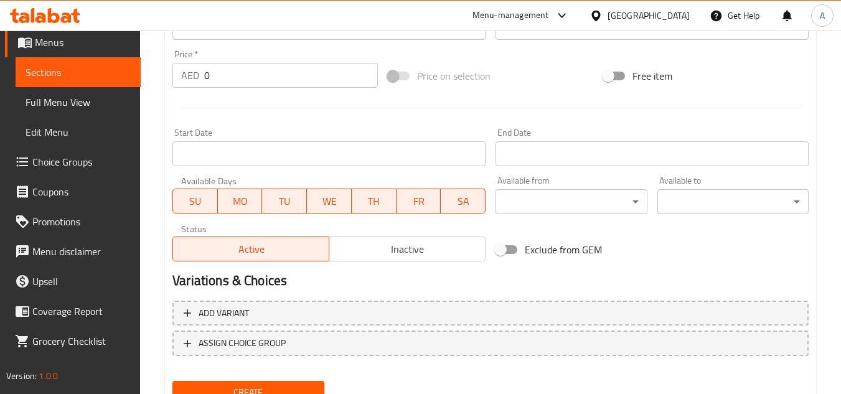
scroll to position [361, 0]
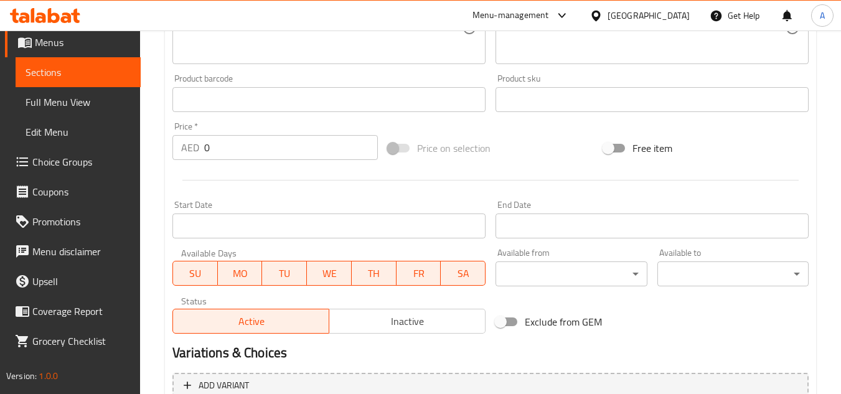
click at [274, 140] on input "0" at bounding box center [291, 147] width 174 height 25
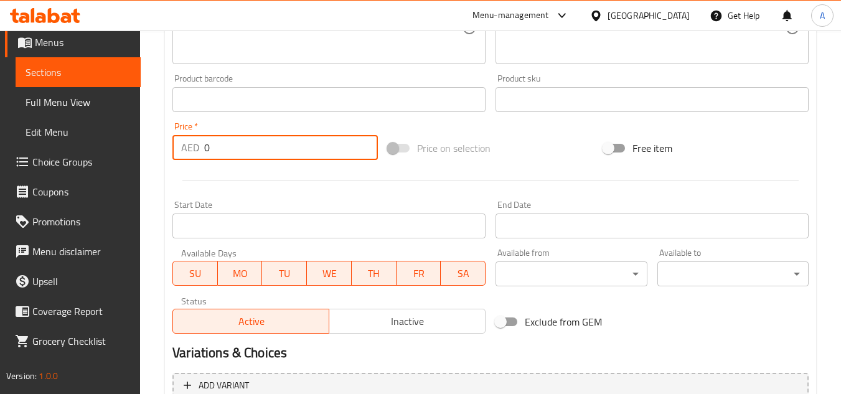
paste input "39"
click at [274, 140] on input "0" at bounding box center [291, 147] width 174 height 25
type input "39"
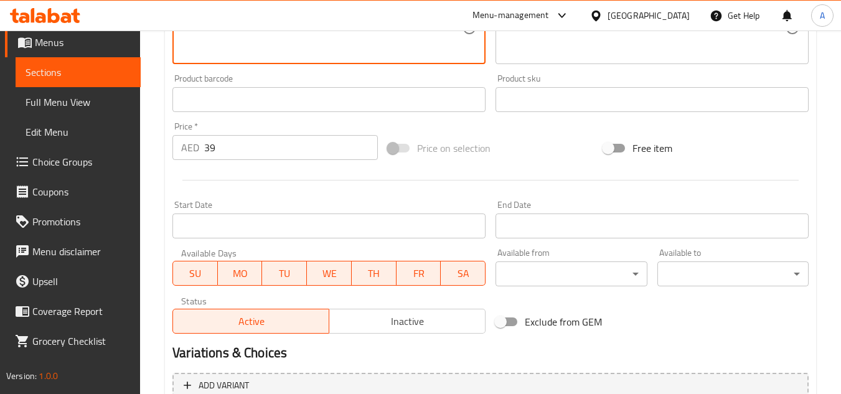
click at [369, 34] on textarea at bounding box center [321, 28] width 281 height 59
paste textarea "Chicken, tomato, onion, chicken broth, lemon wedges, and tabona bread"
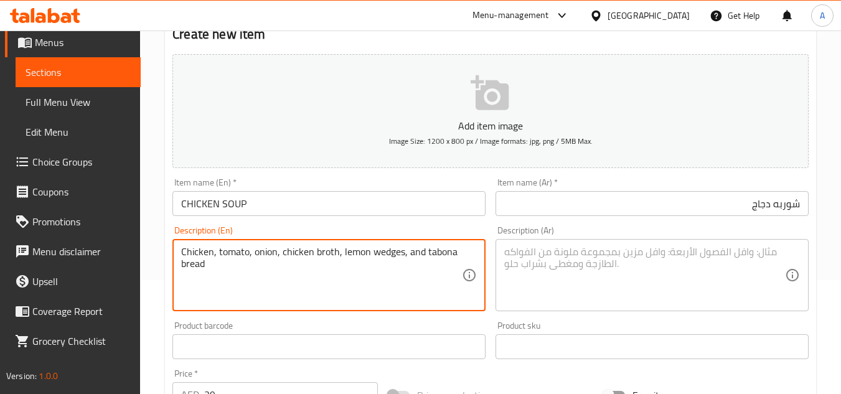
scroll to position [112, 0]
type textarea "Chicken, tomato, onion, chicken broth, lemon wedges, and tabona bread"
click at [607, 265] on textarea at bounding box center [644, 277] width 281 height 59
paste textarea "دجاج، طماطم، بصل، مرق دجاج، شرائح ليمون، وخبز تابونا"
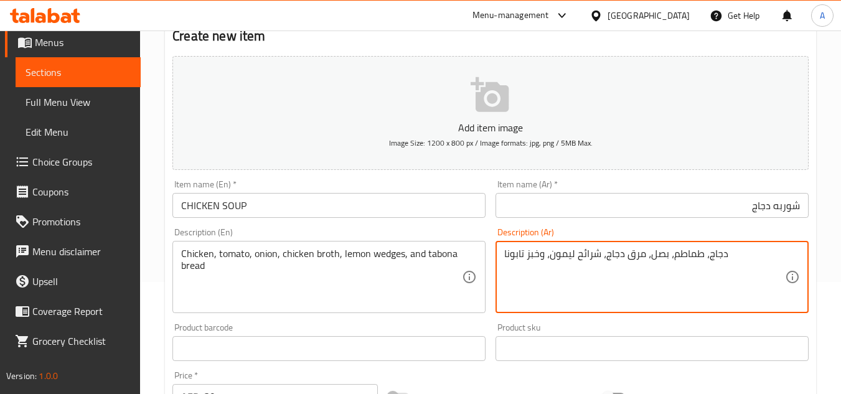
click at [525, 258] on textarea "دجاج، طماطم، بصل، مرق دجاج، شرائح ليمون، وخبز تابونا" at bounding box center [644, 277] width 281 height 59
click at [518, 256] on textarea "دجاج، طماطم، بصل، مرق دجاج، شرائح ليمون، وخبز تابونا" at bounding box center [644, 277] width 281 height 59
drag, startPoint x: 541, startPoint y: 253, endPoint x: 462, endPoint y: 263, distance: 80.3
click at [462, 263] on div "Add item image Image Size: 1200 x 800 px / Image formats: jpg, png / 5MB Max. I…" at bounding box center [490, 319] width 646 height 536
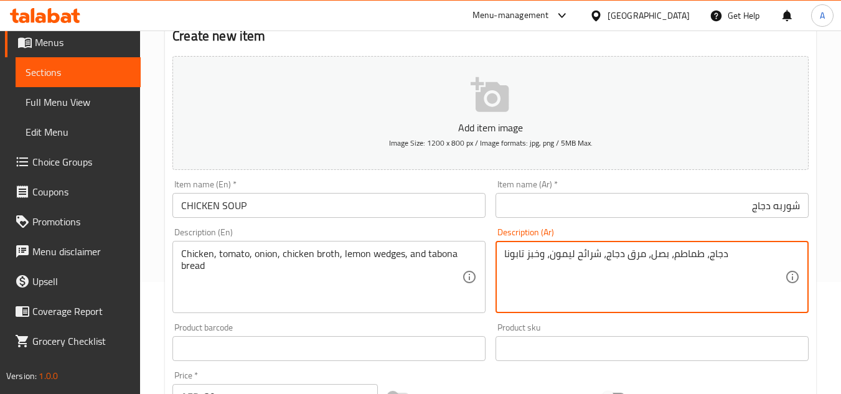
drag, startPoint x: 546, startPoint y: 257, endPoint x: 339, endPoint y: 256, distance: 206.6
click at [383, 250] on div "Add item image Image Size: 1200 x 800 px / Image formats: jpg, png / 5MB Max. I…" at bounding box center [490, 319] width 646 height 536
paste textarea "خبز طابونة"
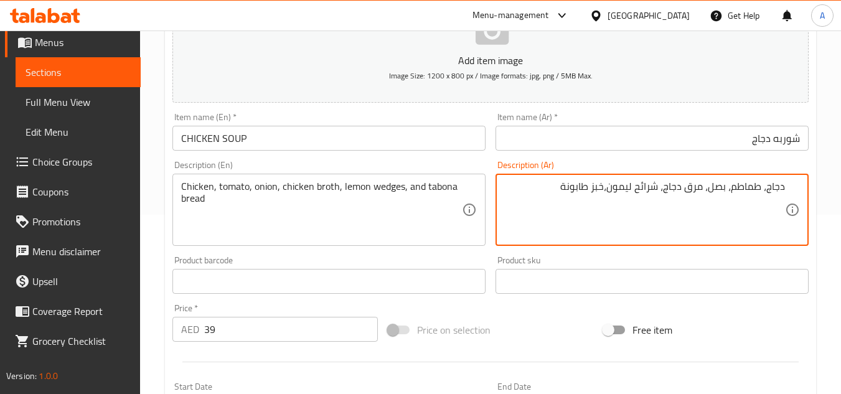
scroll to position [174, 0]
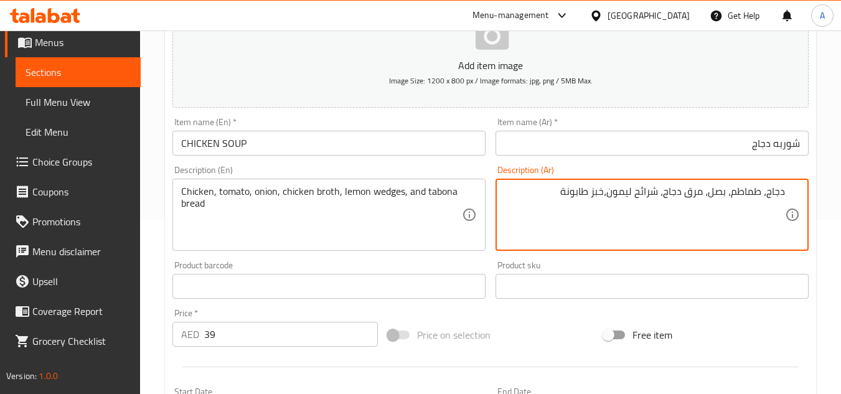
type textarea "دجاج، طماطم، بصل، مرق دجاج، شرائح ليمون،خبز طابونة"
click at [396, 163] on div "Description (En) Chicken, tomato, onion, chicken broth, lemon wedges, and tabon…" at bounding box center [328, 208] width 323 height 95
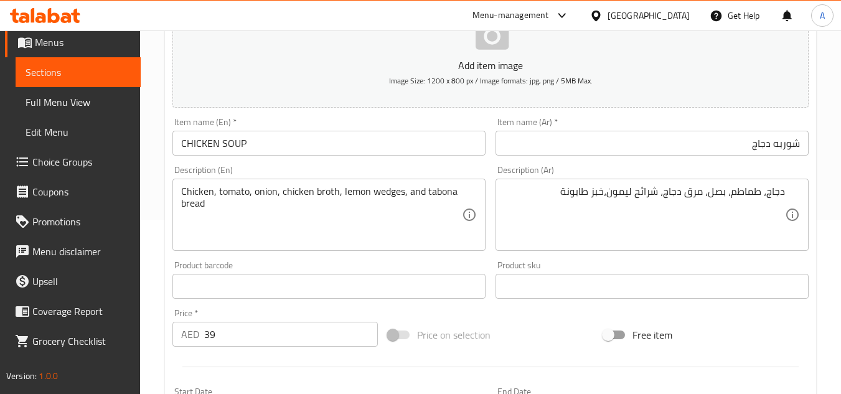
click at [405, 156] on div "Item name (En)   * CHICKEN SOUP Item name (En) *" at bounding box center [328, 137] width 323 height 48
click at [375, 145] on input "CHICKEN SOUP" at bounding box center [328, 143] width 313 height 25
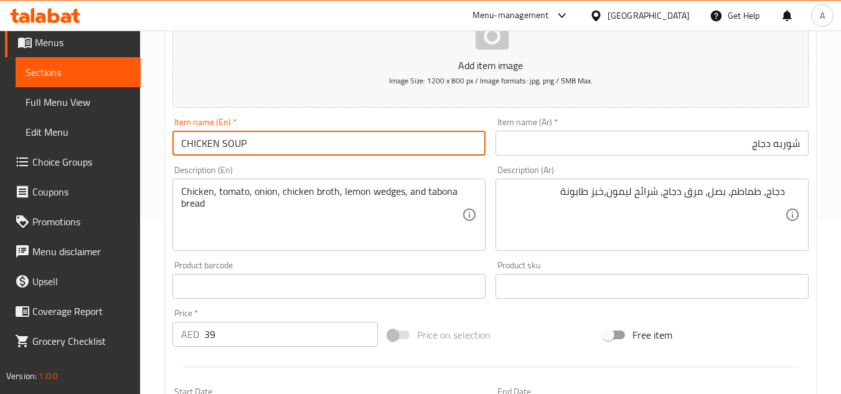
click at [375, 145] on input "CHICKEN SOUP" at bounding box center [328, 143] width 313 height 25
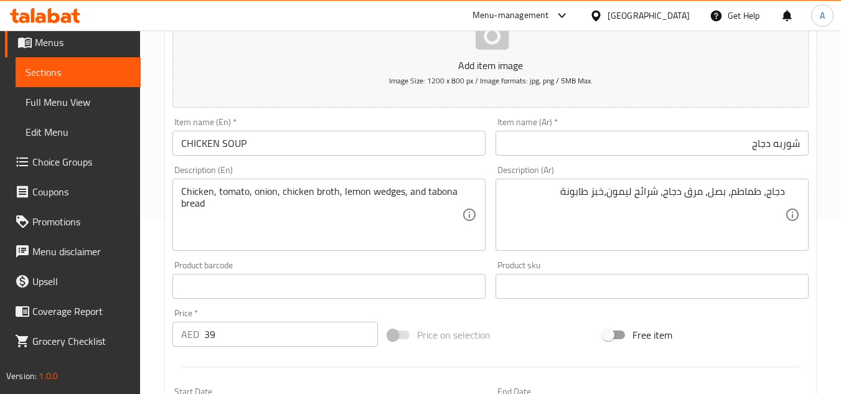
click at [375, 145] on input "CHICKEN SOUP" at bounding box center [328, 143] width 313 height 25
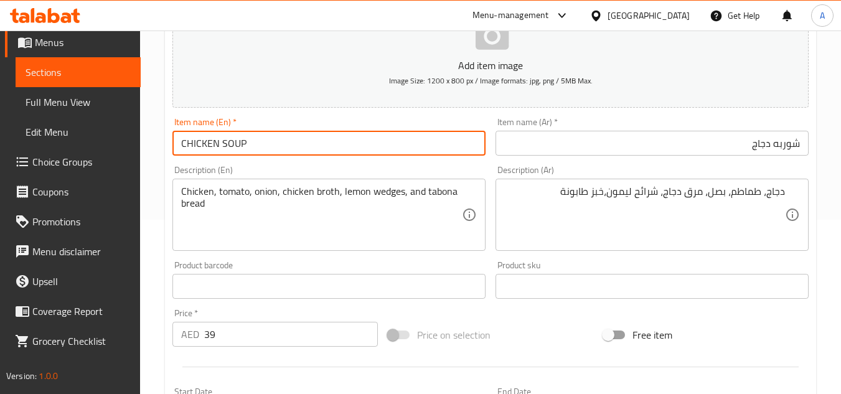
click at [375, 145] on input "CHICKEN SOUP" at bounding box center [328, 143] width 313 height 25
type input "Chicken Soup"
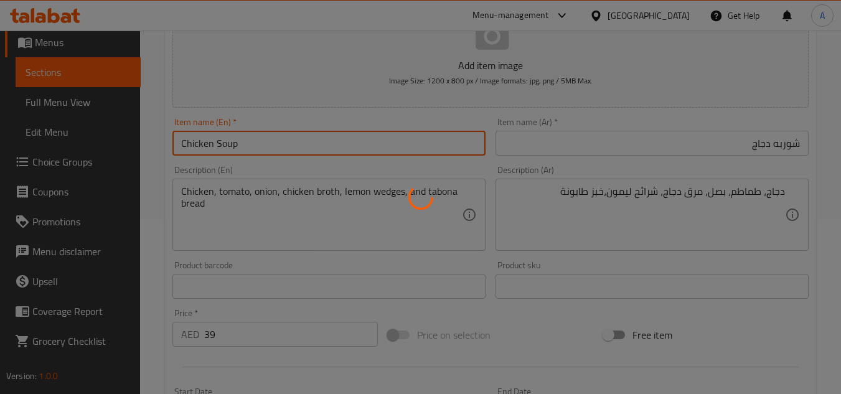
type input "0"
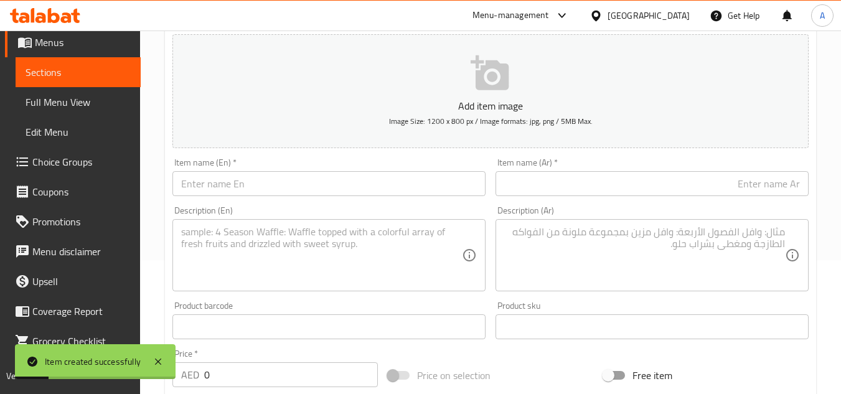
scroll to position [112, 0]
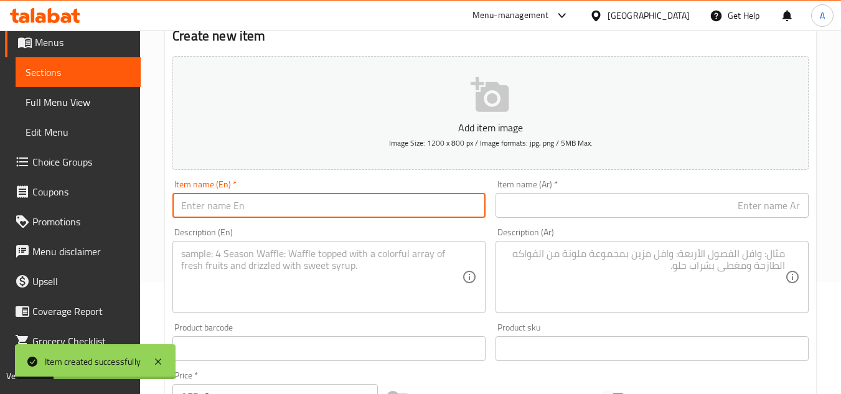
paste input "LAMB SOUP"
click at [350, 204] on input "LAMB SOUP" at bounding box center [328, 205] width 313 height 25
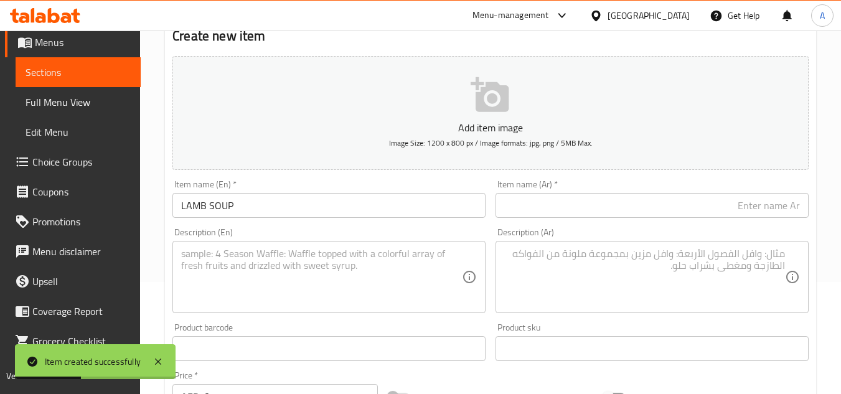
click at [365, 202] on input "LAMB SOUP" at bounding box center [328, 205] width 313 height 25
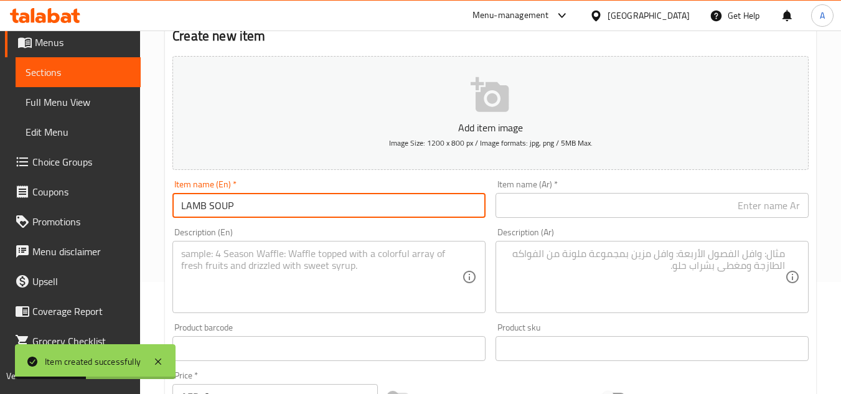
click at [365, 202] on input "LAMB SOUP" at bounding box center [328, 205] width 313 height 25
type input "Lamb Soup"
click at [571, 220] on div "Item name (Ar)   * Item name (Ar) *" at bounding box center [651, 199] width 323 height 48
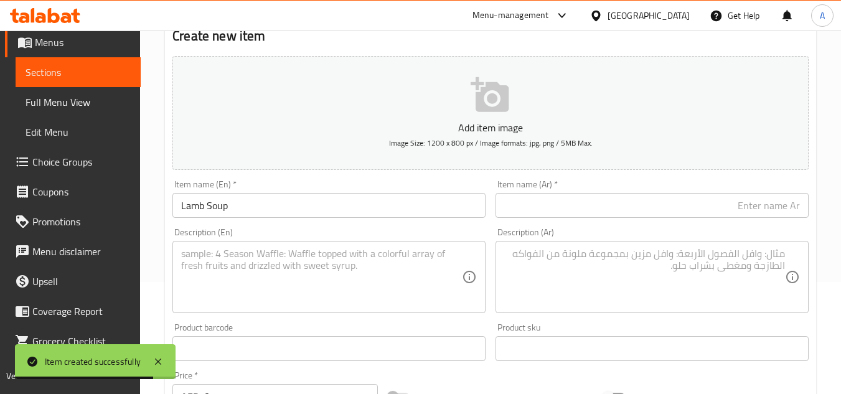
paste input "شوربة لحم الضأن"
click at [583, 207] on input "text" at bounding box center [651, 205] width 313 height 25
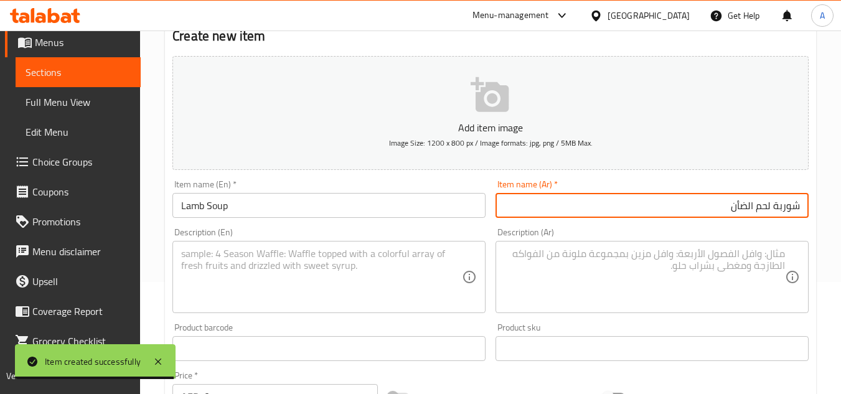
type input "شوربة لحم الضأن"
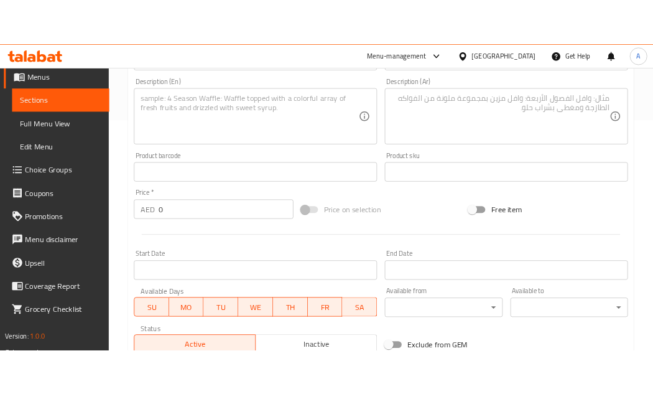
scroll to position [299, 0]
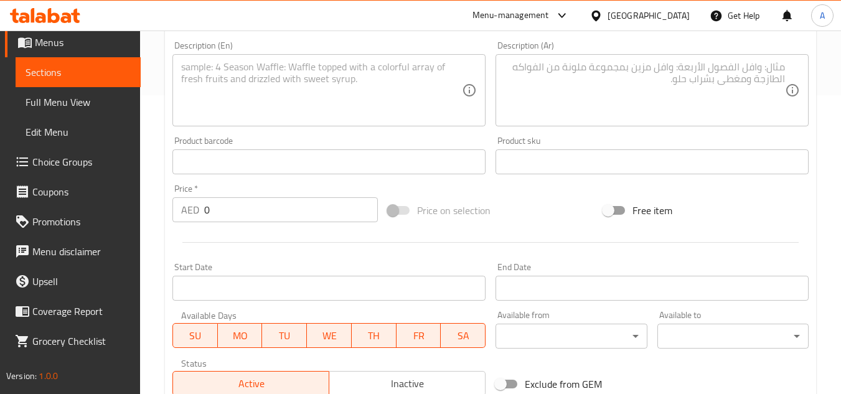
drag, startPoint x: 288, startPoint y: 212, endPoint x: 14, endPoint y: 218, distance: 273.9
click at [14, 218] on div "Edit Restaurant Branches Menus Sections Full Menu View Edit Menu Choice Groups …" at bounding box center [420, 156] width 841 height 849
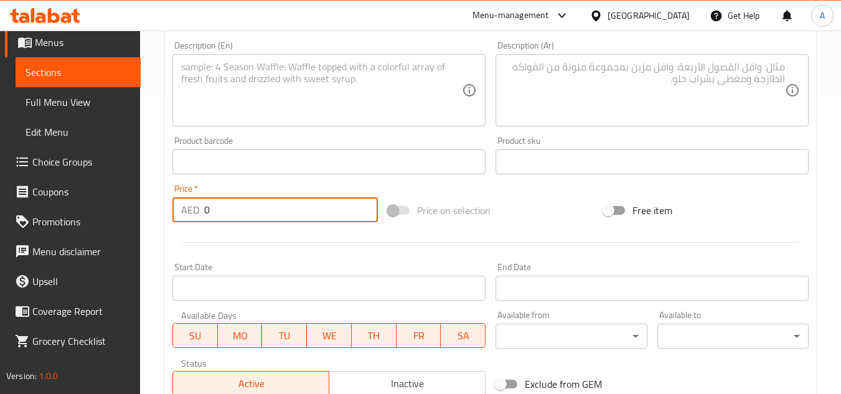
paste input "42"
type input "42"
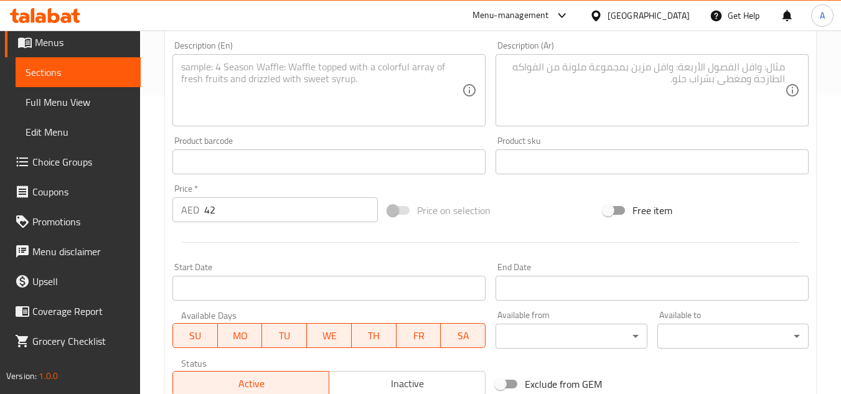
click at [438, 113] on textarea at bounding box center [321, 90] width 281 height 59
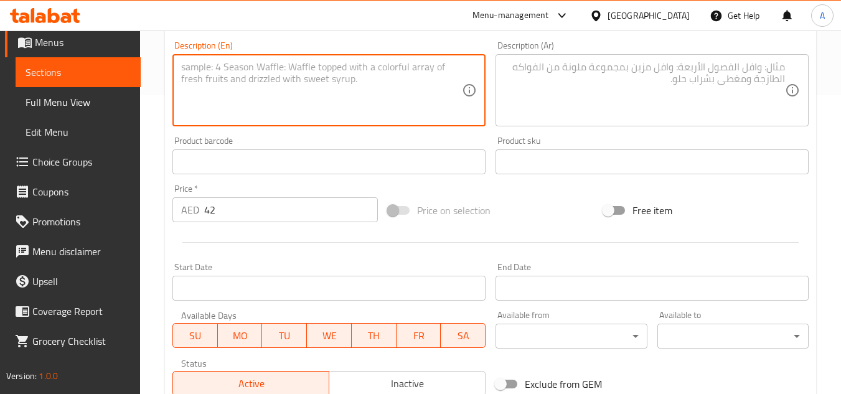
paste textarea "Meat, tomato, onion, meat broth, lemon wedges, and tabona bread"
type textarea "Meat, tomato, onion, meat broth, lemon wedges, and tabona bread"
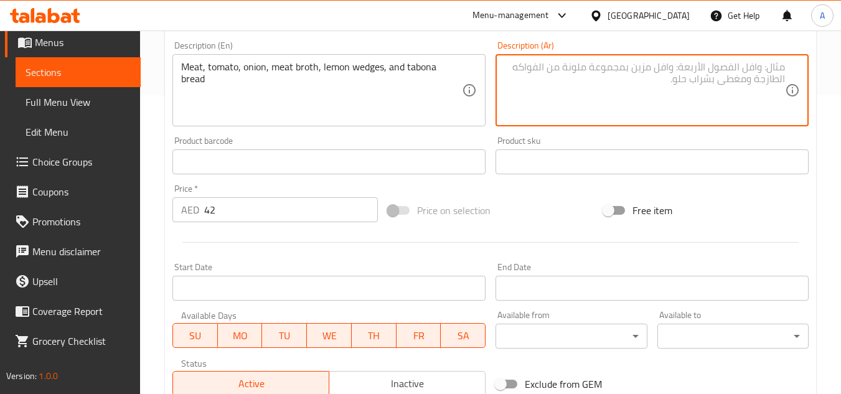
click at [546, 63] on textarea at bounding box center [644, 90] width 281 height 59
paste textarea "لحم، طماطم، بصل، مرق لحم، شرائح ليمون، وخبز طابونة"
type textarea "لحم، طماطم، بصل، مرق لحم، شرائح ليمون، وخبز طابونة"
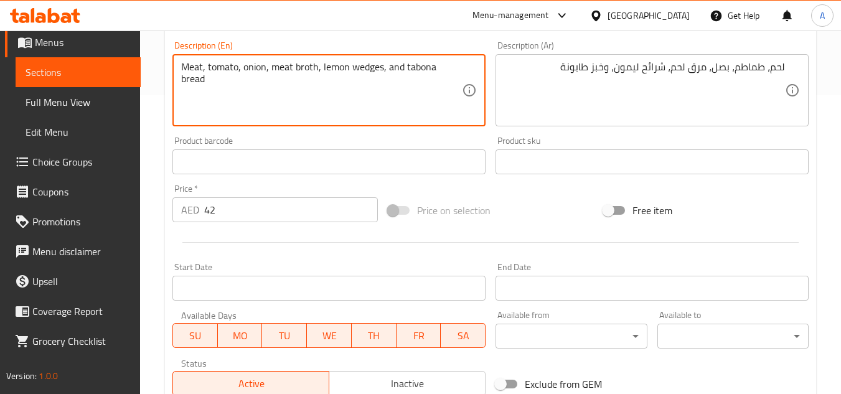
click at [428, 71] on textarea "Meat, tomato, onion, meat broth, lemon wedges, and tabona bread" at bounding box center [321, 90] width 281 height 59
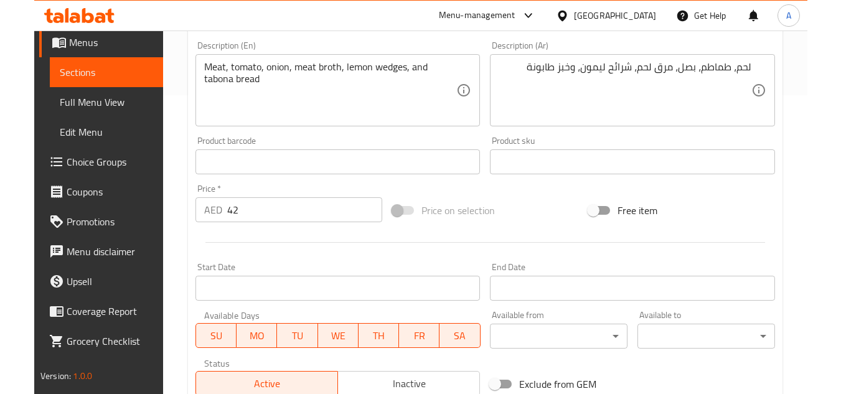
scroll to position [68, 0]
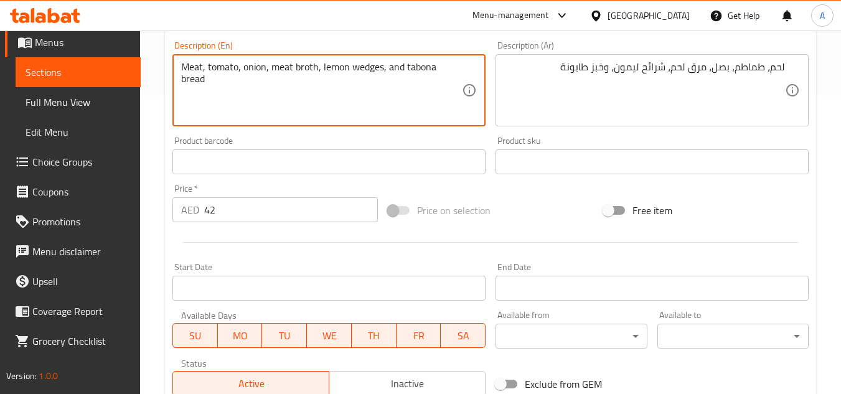
drag, startPoint x: 408, startPoint y: 68, endPoint x: 530, endPoint y: 68, distance: 122.0
click at [530, 68] on div "Add item image Image Size: 1200 x 800 px / Image formats: jpg, png / 5MB Max. I…" at bounding box center [490, 132] width 646 height 536
drag, startPoint x: 405, startPoint y: 69, endPoint x: 416, endPoint y: 63, distance: 12.5
click at [416, 63] on textarea "Meat, tomato, onion, meat broth, lemon wedges, and tabona bread" at bounding box center [321, 90] width 281 height 59
drag, startPoint x: 405, startPoint y: 67, endPoint x: 462, endPoint y: 74, distance: 57.7
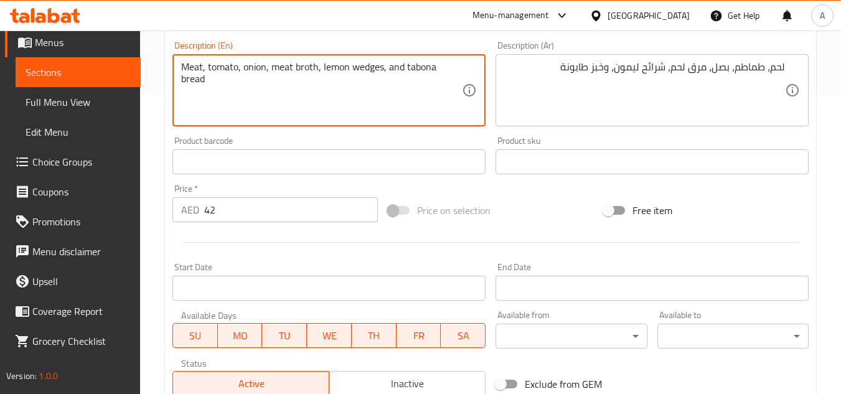
click at [462, 74] on textarea "Meat, tomato, onion, meat broth, lemon wedges, and tabona bread" at bounding box center [321, 90] width 281 height 59
click at [274, 141] on div "Product barcode Product barcode" at bounding box center [328, 155] width 313 height 38
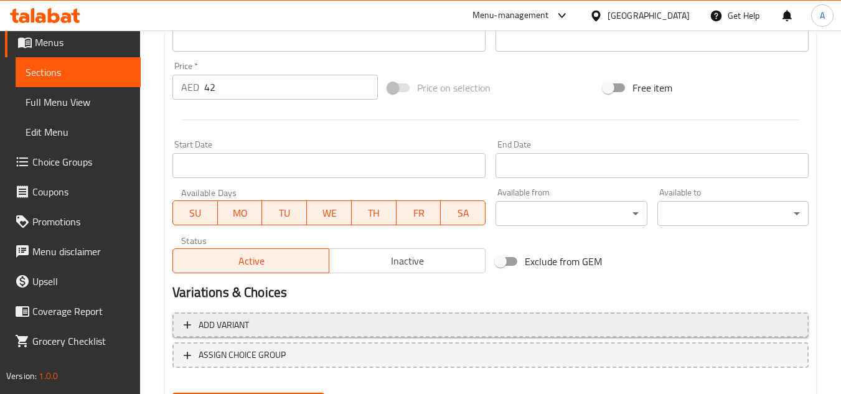
scroll to position [485, 0]
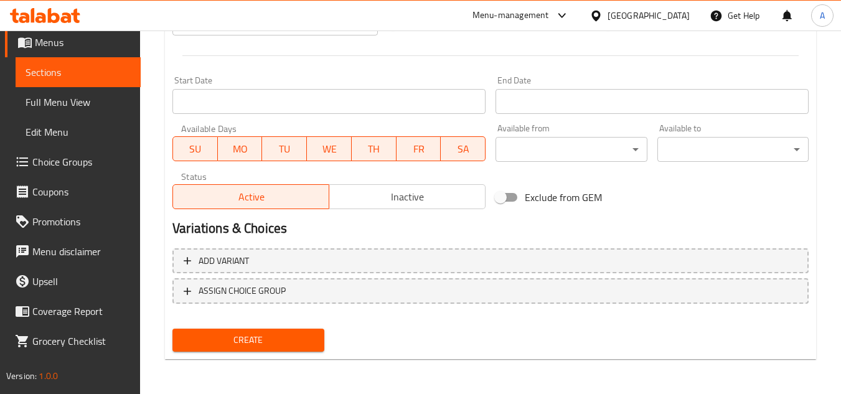
click at [268, 329] on button "Create" at bounding box center [247, 340] width 151 height 23
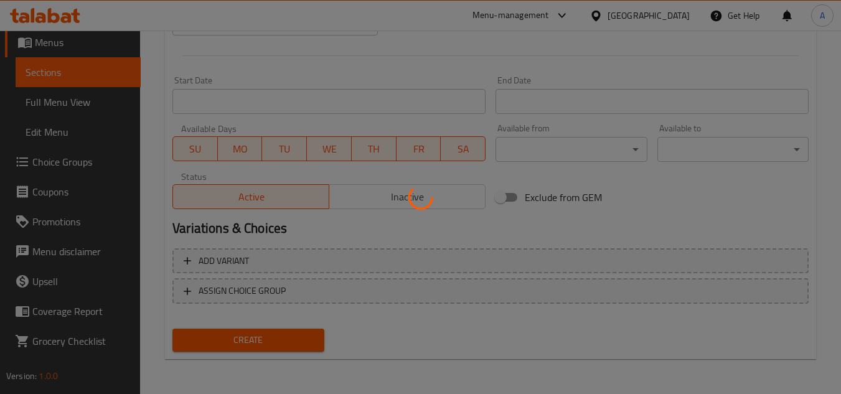
type input "0"
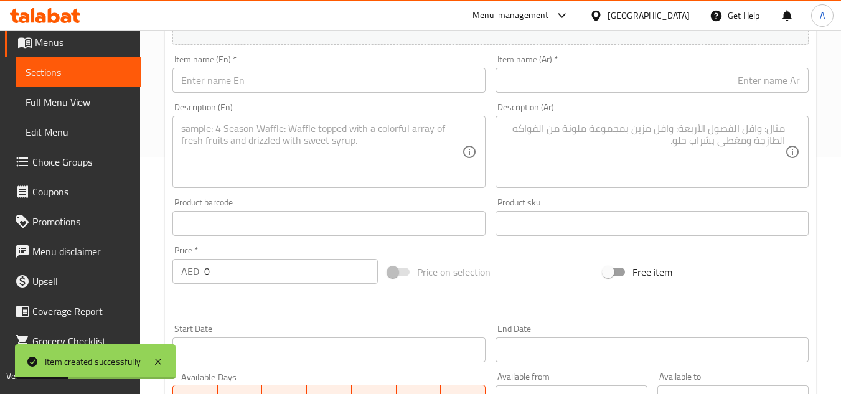
scroll to position [236, 0]
click at [380, 95] on div "Item name (En)   * Item name (En) *" at bounding box center [328, 74] width 323 height 48
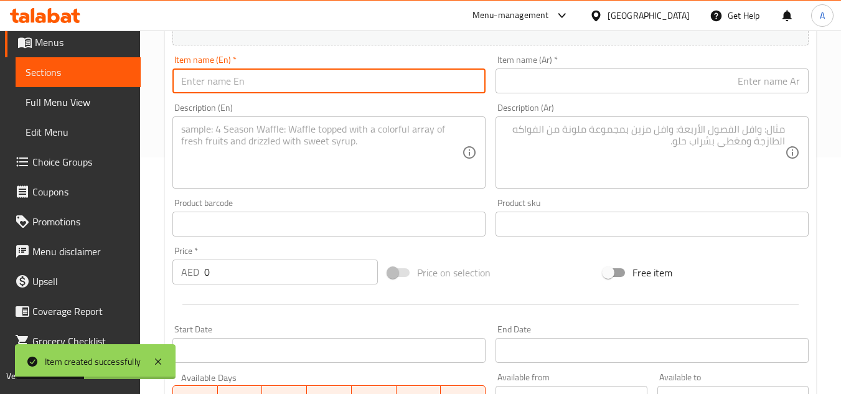
click at [381, 92] on input "text" at bounding box center [328, 80] width 313 height 25
paste input "MIX SEAFOOD SOUP"
type input "Mix Seafood Soup"
click at [736, 87] on input "text" at bounding box center [651, 80] width 313 height 25
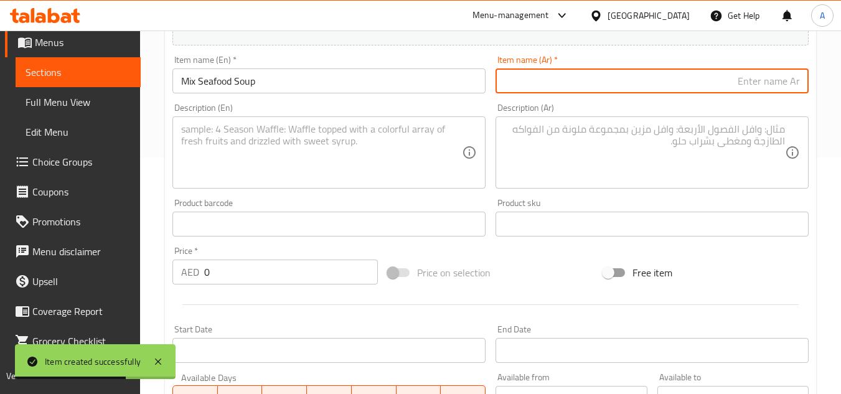
paste input "حساء المأكولات البحرية المختلط"
click at [798, 78] on input "حساء المأكولات البحرية المختلط" at bounding box center [651, 80] width 313 height 25
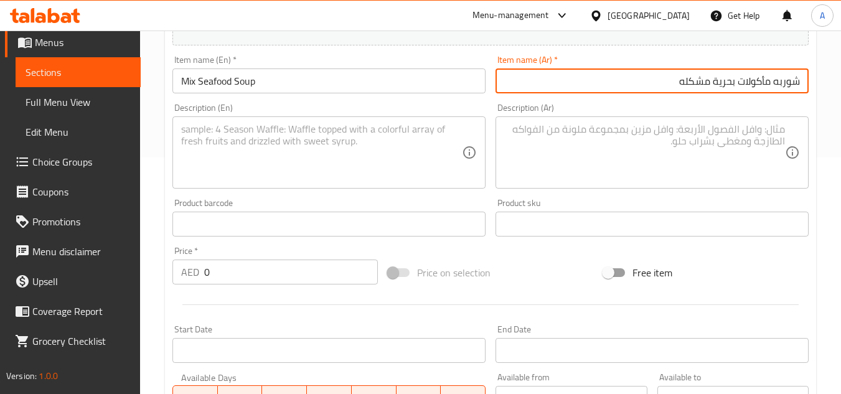
type input "شوربه مأكولات بحرية مشكله"
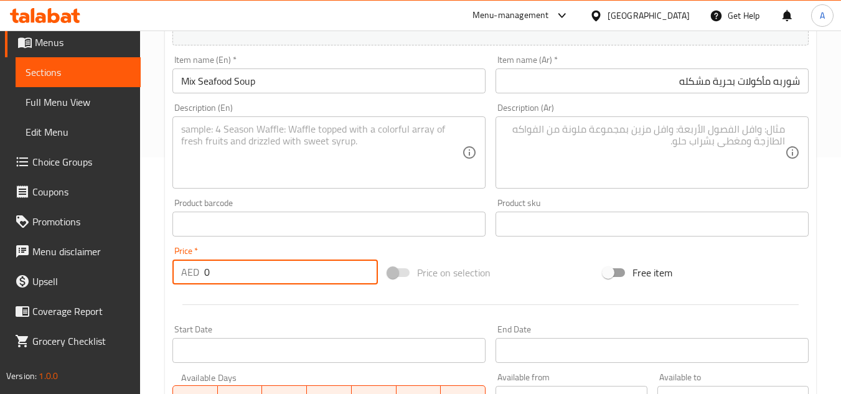
drag, startPoint x: 339, startPoint y: 271, endPoint x: 0, endPoint y: 241, distance: 340.5
click at [190, 270] on div "AED 0 Price *" at bounding box center [274, 272] width 205 height 25
paste input "44"
type input "44"
paste textarea "Seafood, with fresh cream, and spices It comes with one bread"
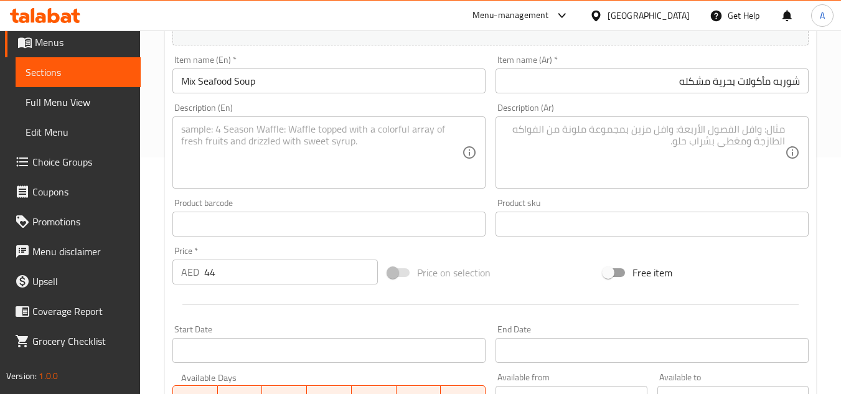
drag, startPoint x: 324, startPoint y: 126, endPoint x: 359, endPoint y: 120, distance: 36.0
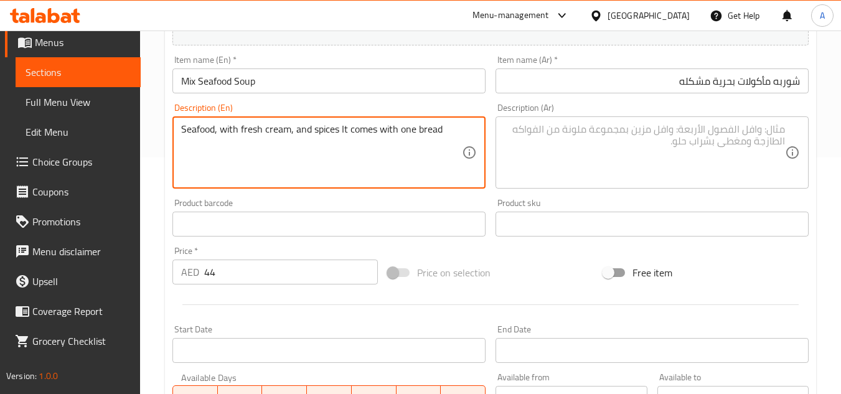
type textarea "Seafood, with fresh cream, and spices It comes with one bread"
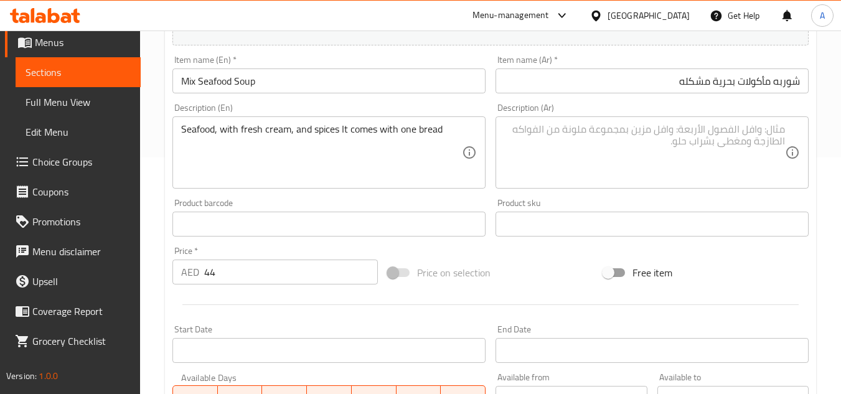
click at [734, 208] on div "Product sku Product sku" at bounding box center [651, 218] width 313 height 38
paste textarea "المأكولات البحرية مع الكريمة الطازجة والتوابل تأتي مع خبز واحد"
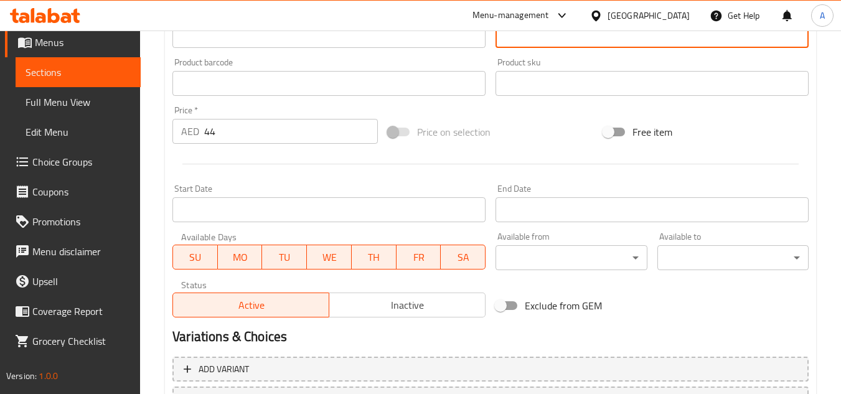
scroll to position [485, 0]
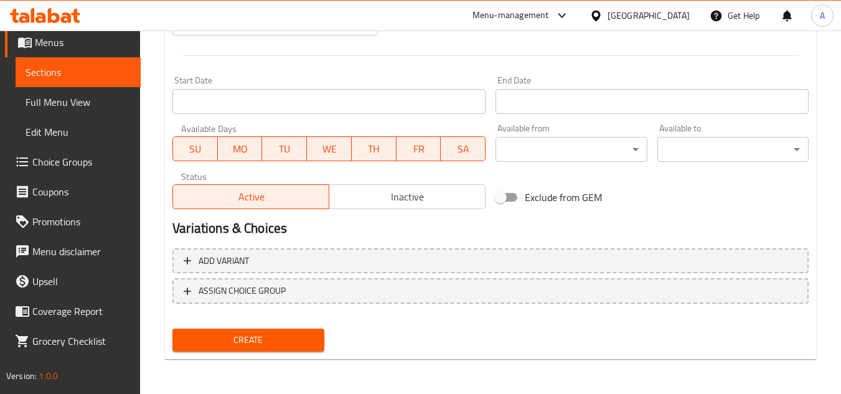
type textarea "المأكولات البحرية مع الكريمة الطازجة والتوابل تأتي مع خبز واحد"
click at [284, 330] on button "Create" at bounding box center [247, 340] width 151 height 23
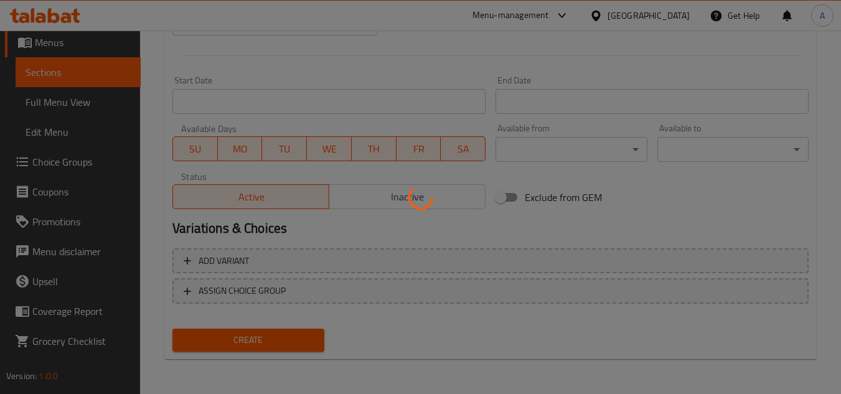
type input "0"
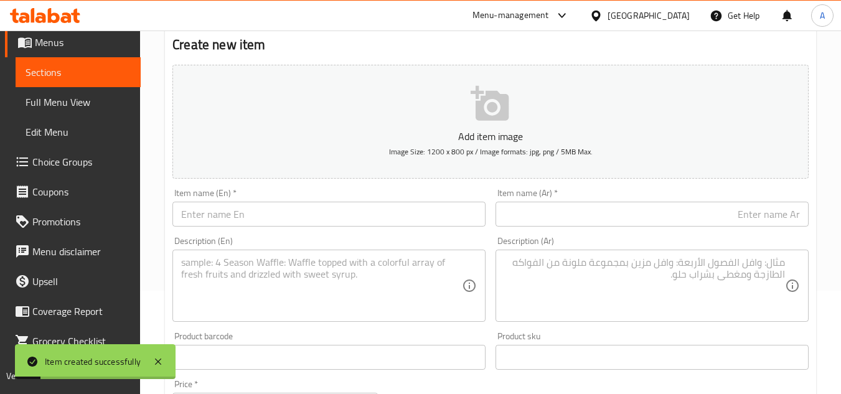
scroll to position [0, 0]
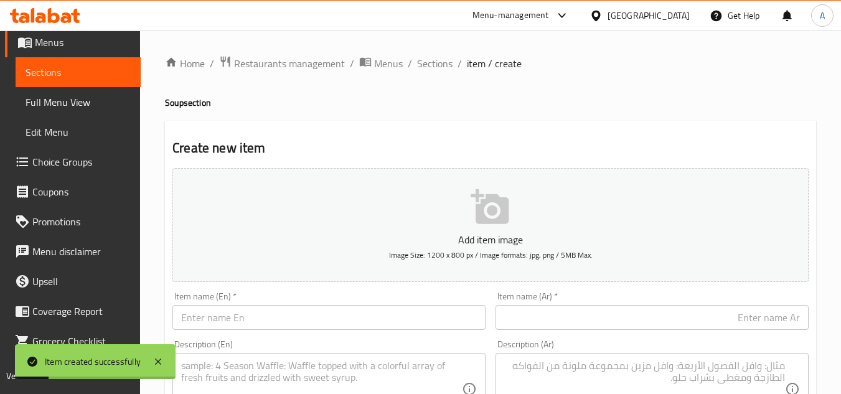
click at [413, 61] on ol "Home / Restaurants management / Menus / Sections / item / create" at bounding box center [490, 63] width 651 height 16
click at [426, 57] on span "Sections" at bounding box center [434, 63] width 35 height 15
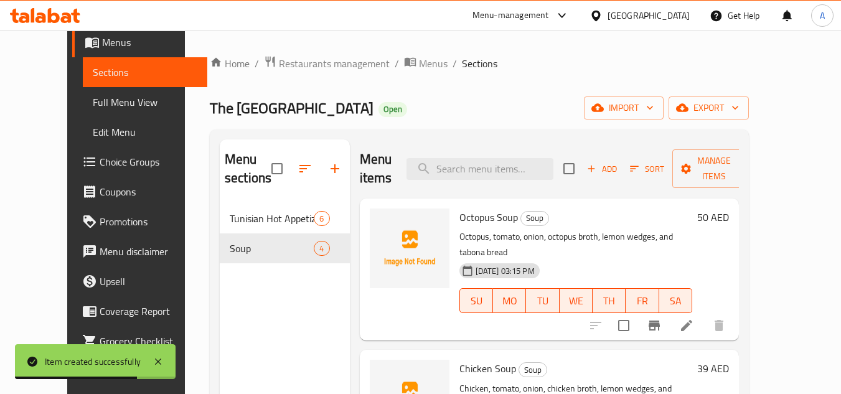
click at [597, 167] on icon "button" at bounding box center [591, 168] width 11 height 11
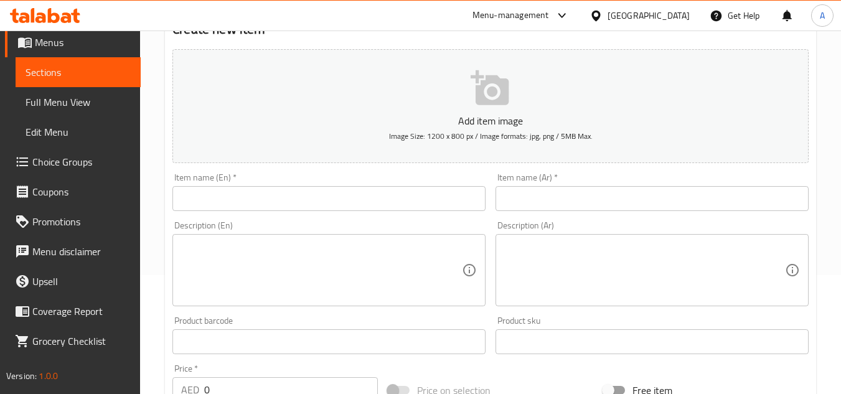
scroll to position [124, 0]
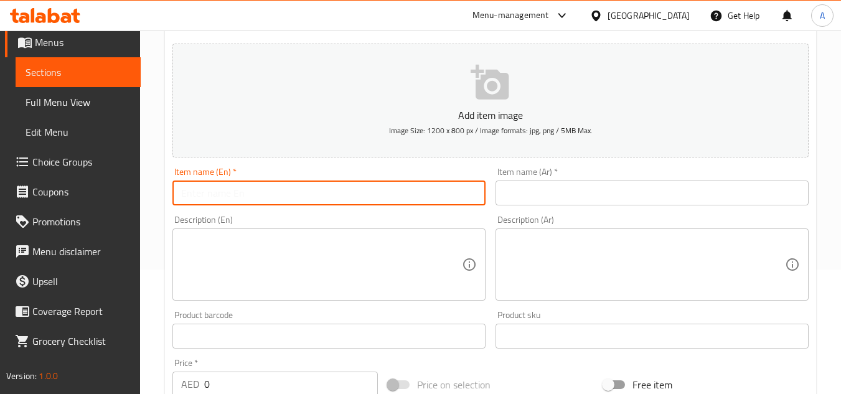
drag, startPoint x: 387, startPoint y: 202, endPoint x: 405, endPoint y: 197, distance: 18.7
click at [387, 202] on input "text" at bounding box center [328, 192] width 313 height 25
click at [406, 196] on input "text" at bounding box center [328, 192] width 313 height 25
paste input "TUNISIAN PLATER"
type input "Tunisian Plater"
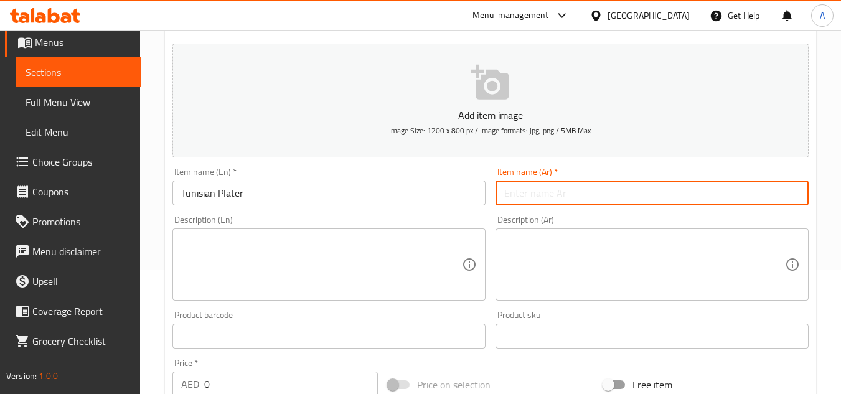
click at [603, 202] on input "text" at bounding box center [651, 192] width 313 height 25
paste input "طبق تونسي"
type input "طبق تونسي"
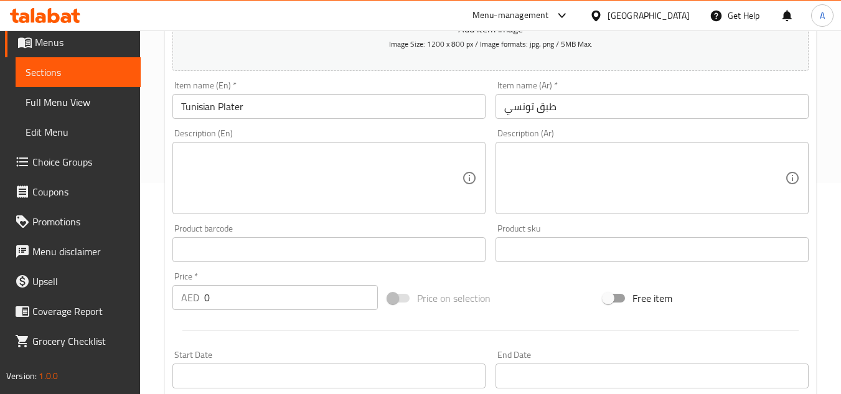
scroll to position [311, 0]
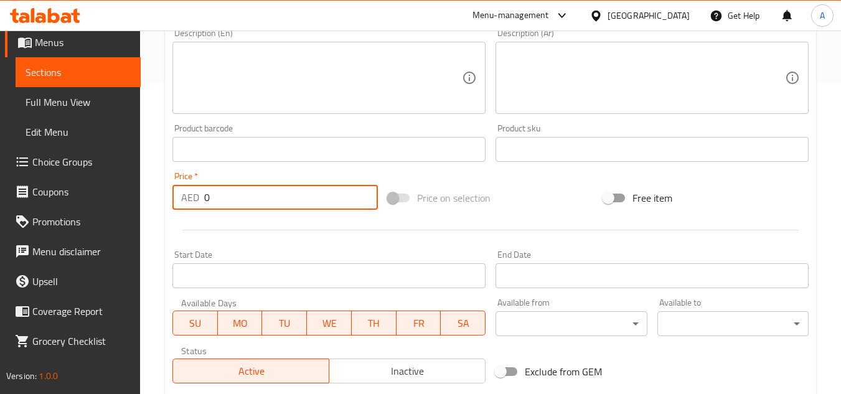
drag, startPoint x: 334, startPoint y: 196, endPoint x: 0, endPoint y: 197, distance: 333.6
click at [0, 200] on div "Edit Restaurant Branches Menus Sections Full Menu View Edit Menu Choice Groups …" at bounding box center [420, 143] width 841 height 849
paste input "5"
type input "50"
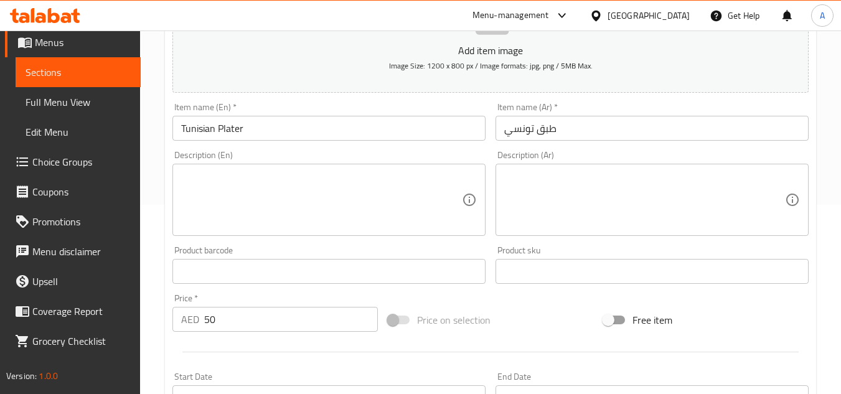
scroll to position [187, 0]
click at [428, 208] on textarea at bounding box center [321, 202] width 281 height 59
paste textarea "Tuna, Tunisian salad, mashed potato, eggs, harissa, grilled salad, capers, oliv…"
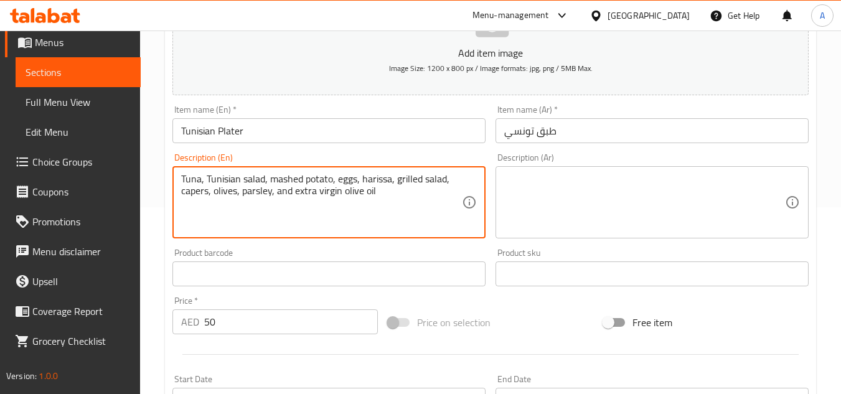
type textarea "Tuna, Tunisian salad, mashed potato, eggs, harissa, grilled salad, capers, oliv…"
click at [292, 134] on input "Tunisian Plater" at bounding box center [328, 130] width 313 height 25
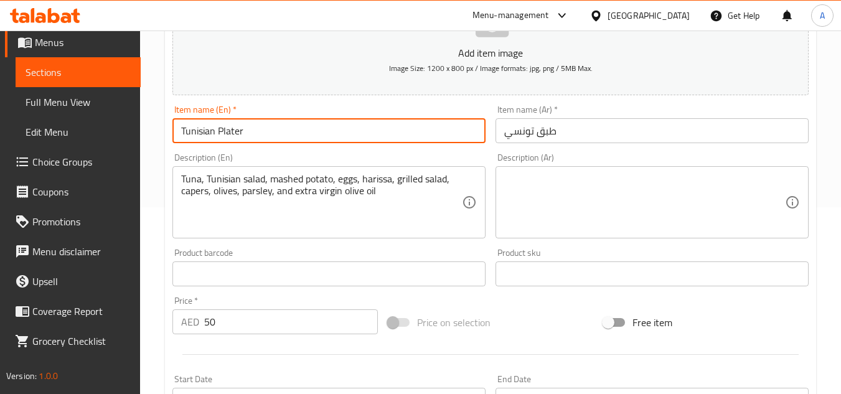
click at [292, 134] on input "Tunisian Plater" at bounding box center [328, 130] width 313 height 25
click at [646, 217] on textarea at bounding box center [644, 202] width 281 height 59
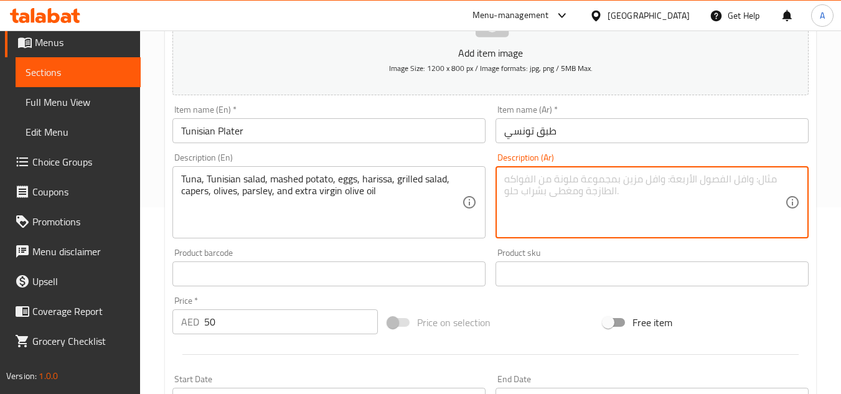
paste textarea "تونة، سلطة تونسية، بطاطس مهروسة، بيض، هريسة، سلطة مشوية، كبر، زيتون، بقدونس، وز…"
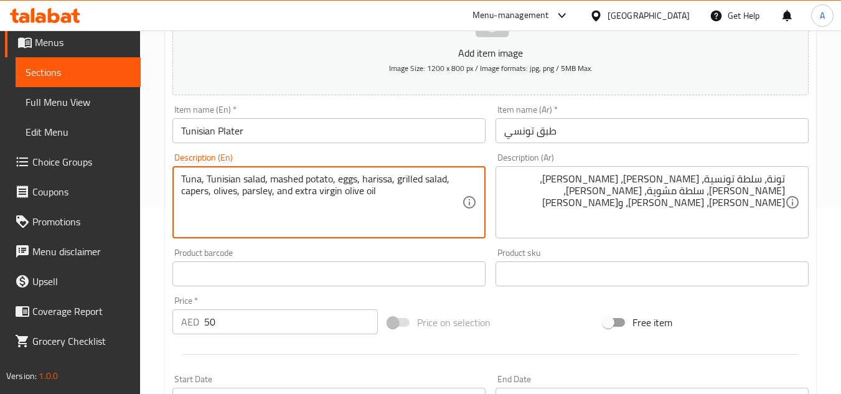
drag, startPoint x: 198, startPoint y: 179, endPoint x: 271, endPoint y: 168, distance: 73.6
click at [227, 200] on textarea "Tuna, Tunisian salad, mashed potato, eggs, harissa, grilled salad, capers, oliv…" at bounding box center [321, 202] width 281 height 59
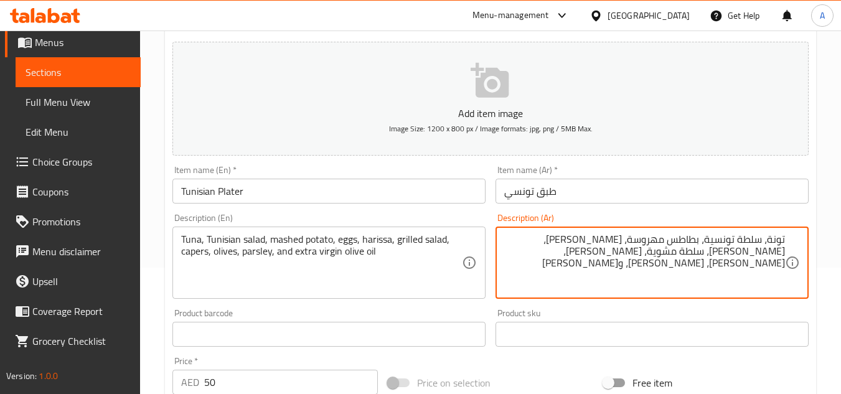
scroll to position [124, 0]
type textarea "تونة، سلطة تونسية، بطاطس مهروسة، بيض، هريسة، سلطة مشوية، كيبر، زيتون، بقدونس، و…"
click at [641, 197] on input "طبق تونسي" at bounding box center [651, 192] width 313 height 25
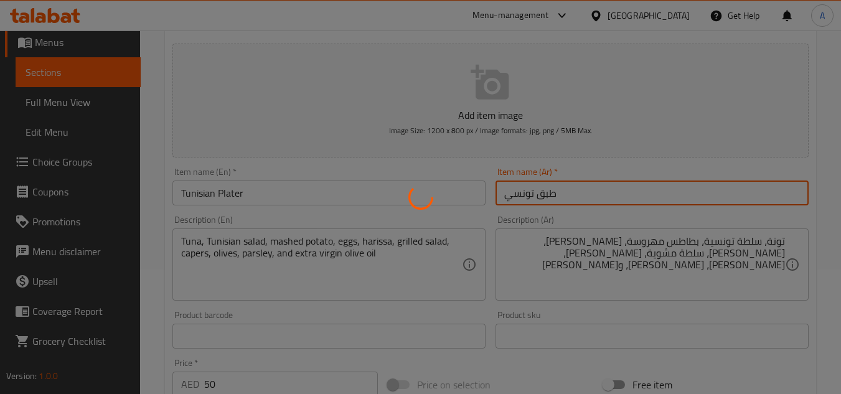
type input "0"
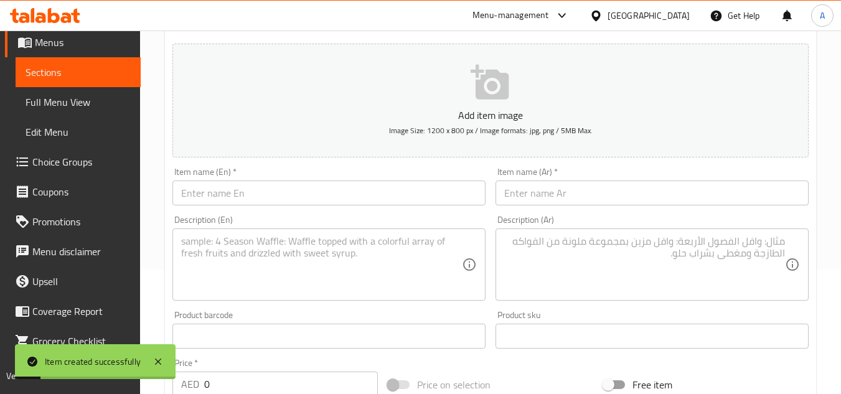
click at [327, 194] on input "text" at bounding box center [328, 192] width 313 height 25
paste input "TUNISIAN SALAD"
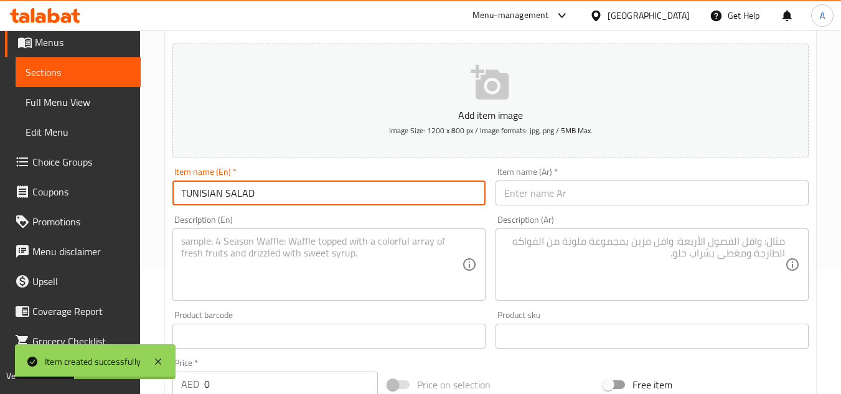
click at [317, 192] on input "TUNISIAN SALAD" at bounding box center [328, 192] width 313 height 25
type input "Tunisian Salad"
click at [525, 196] on input "text" at bounding box center [651, 192] width 313 height 25
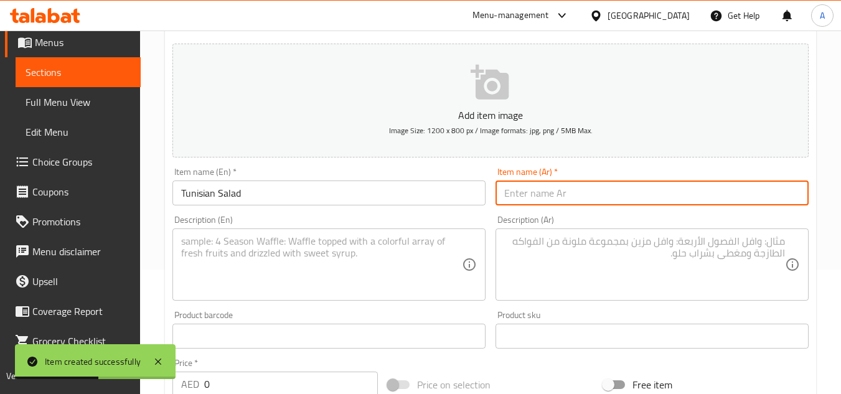
paste input "سلطة تونسية"
type input "سلطة تونسية"
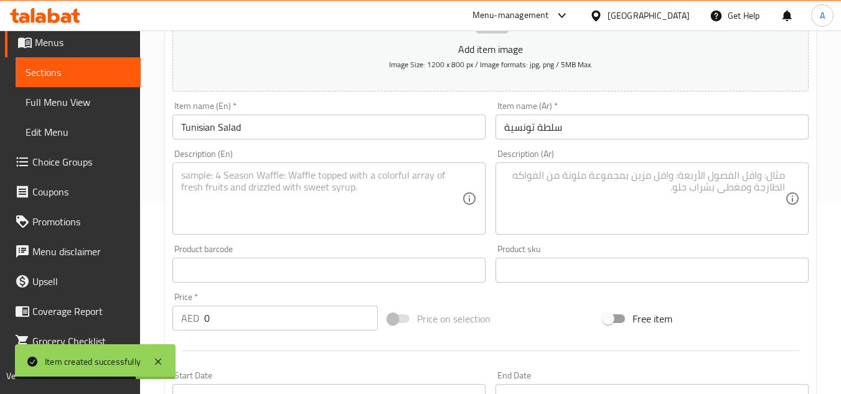
scroll to position [373, 0]
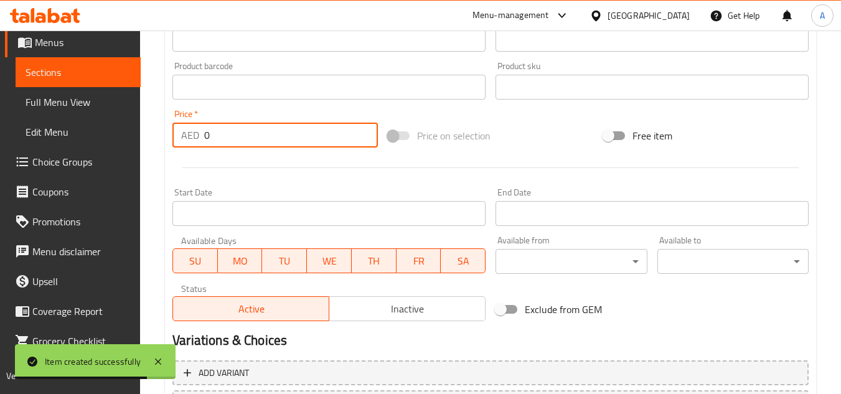
drag, startPoint x: 226, startPoint y: 133, endPoint x: 151, endPoint y: 123, distance: 75.9
click at [0, 136] on div "Edit Restaurant Branches Menus Sections Full Menu View Edit Menu Choice Groups …" at bounding box center [420, 81] width 841 height 849
paste input "33"
type input "33"
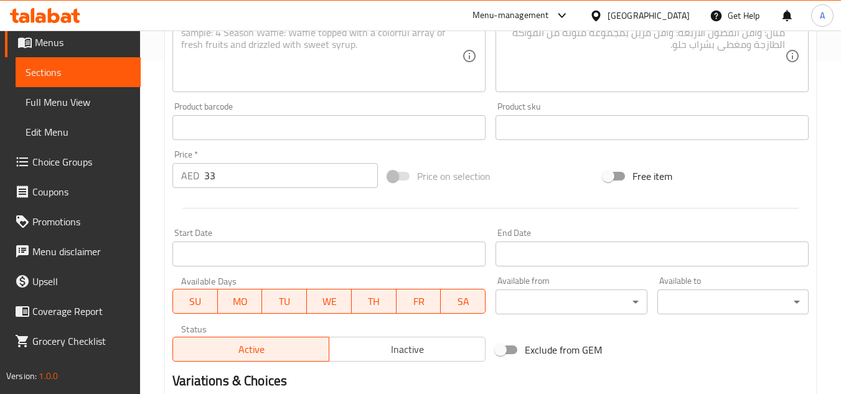
scroll to position [311, 0]
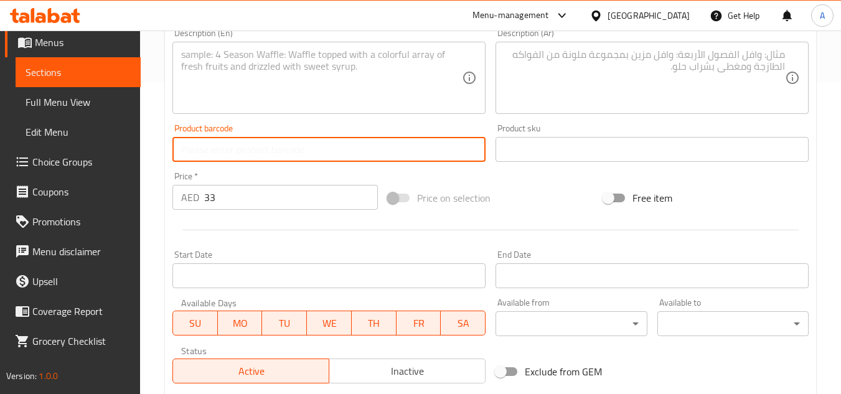
click at [387, 155] on input "text" at bounding box center [328, 149] width 313 height 25
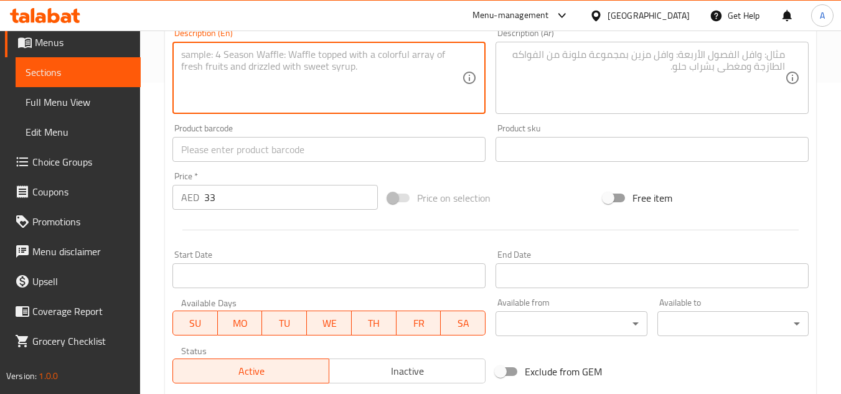
drag, startPoint x: 398, startPoint y: 104, endPoint x: 408, endPoint y: 103, distance: 10.0
click at [399, 104] on textarea at bounding box center [321, 78] width 281 height 59
paste textarea "Fine diced tomato, cucumber, parsley, onion, mint, tuna, eggs, olives, lemon ju…"
type textarea "Fine diced tomato, cucumber, parsley, onion, mint, tuna, eggs, olives, lemon ju…"
click at [592, 79] on textarea at bounding box center [644, 78] width 281 height 59
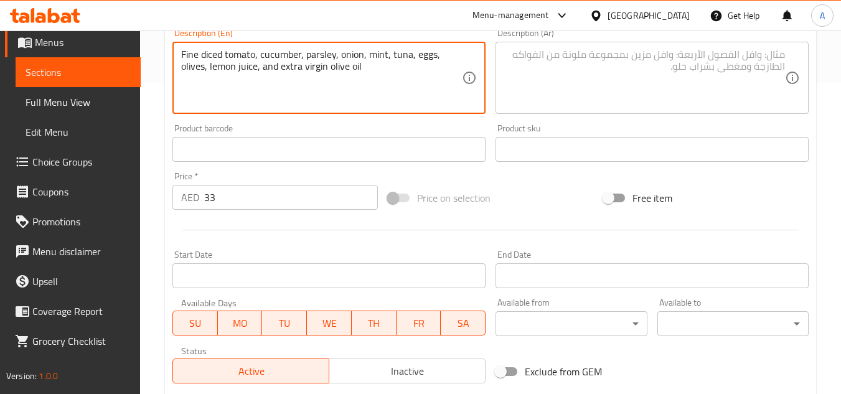
paste textarea "طماطم مفرومة ناعماً، خيار، بقدونس، بصل، نعناع، تونة، بيض، زيتون، عصير ليمون، وز…"
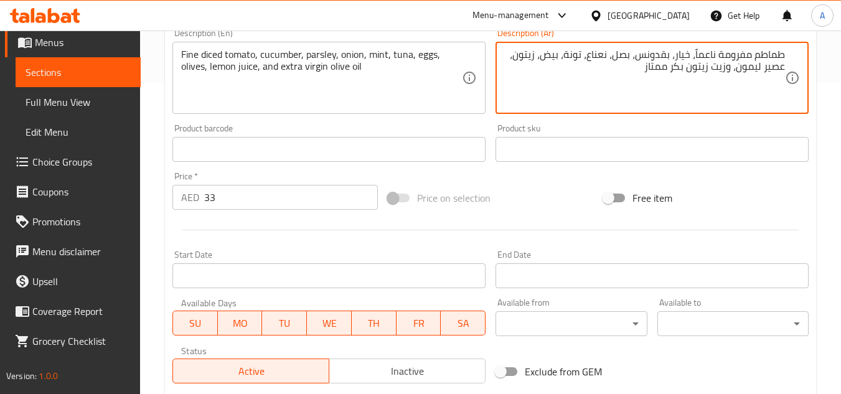
click at [747, 53] on textarea "طماطم مفرومة ناعماً، خيار، بقدونس، بصل، نعناع، تونة، بيض، زيتون، عصير ليمون، وز…" at bounding box center [644, 78] width 281 height 59
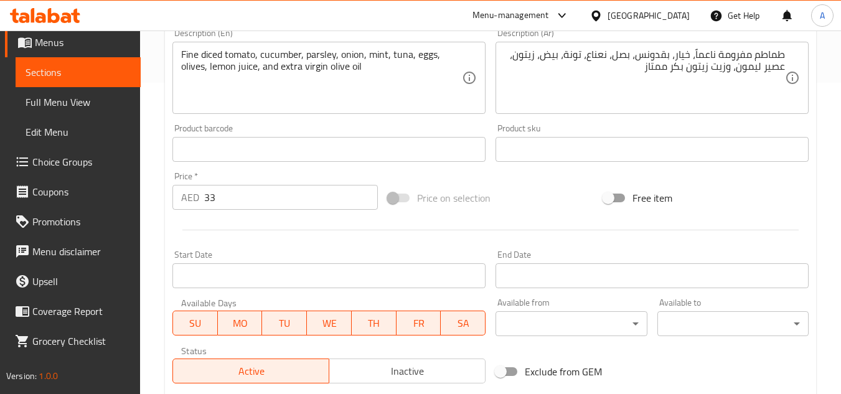
click at [798, 52] on div "طماطم مفرومة ناعماً، خيار، بقدونس، بصل، نعناع، تونة، بيض، زيتون، عصير ليمون، وز…" at bounding box center [651, 78] width 313 height 72
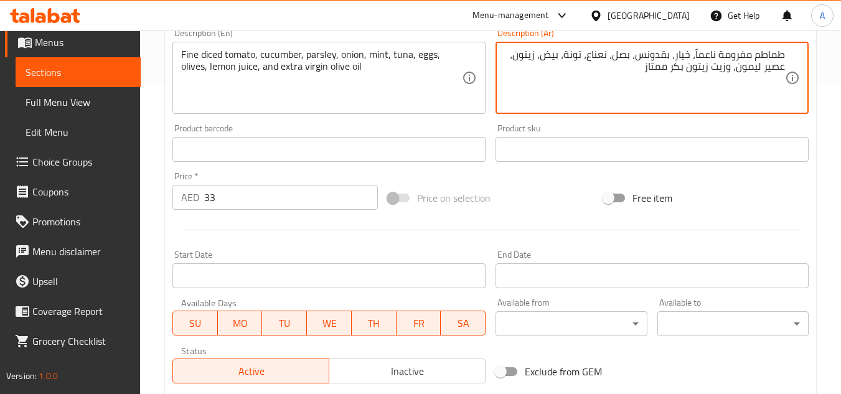
click at [791, 54] on div "طماطم مفرومة ناعماً، خيار، بقدونس، بصل، نعناع، تونة، بيض، زيتون، عصير ليمون، وز…" at bounding box center [651, 78] width 313 height 72
click at [788, 54] on div "طماطم مفرومة ناعماً، خيار، بقدونس، بصل، نعناع، تونة، بيض، زيتون، عصير ليمون، وز…" at bounding box center [651, 78] width 313 height 72
click at [785, 54] on div "طماطم مفرومة ناعماً، خيار، بقدونس، بصل، نعناع، تونة، بيض، زيتون، عصير ليمون، وز…" at bounding box center [651, 78] width 313 height 72
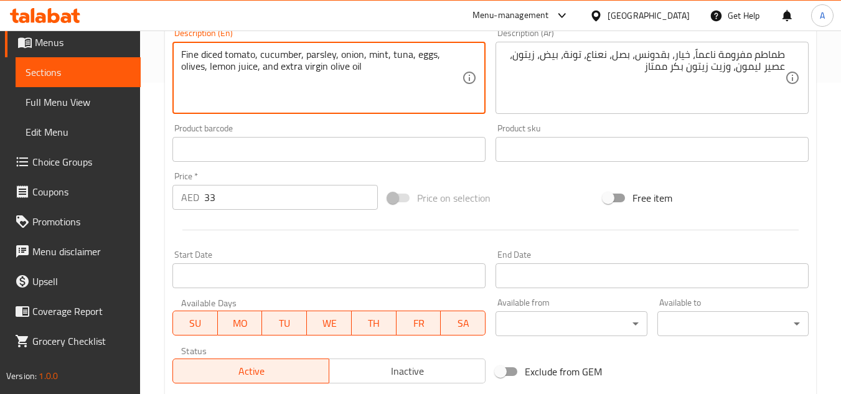
drag, startPoint x: 182, startPoint y: 54, endPoint x: 255, endPoint y: 58, distance: 72.9
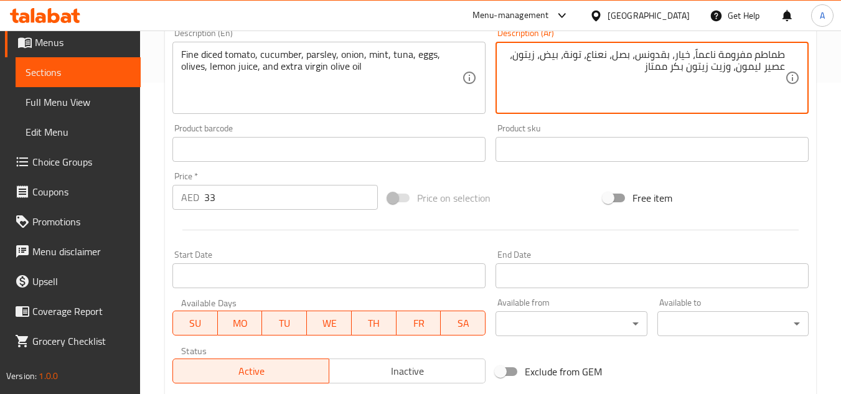
drag, startPoint x: 710, startPoint y: 61, endPoint x: 820, endPoint y: 58, distance: 109.6
paste textarea "طعة إلى مكعبات صغيرة"
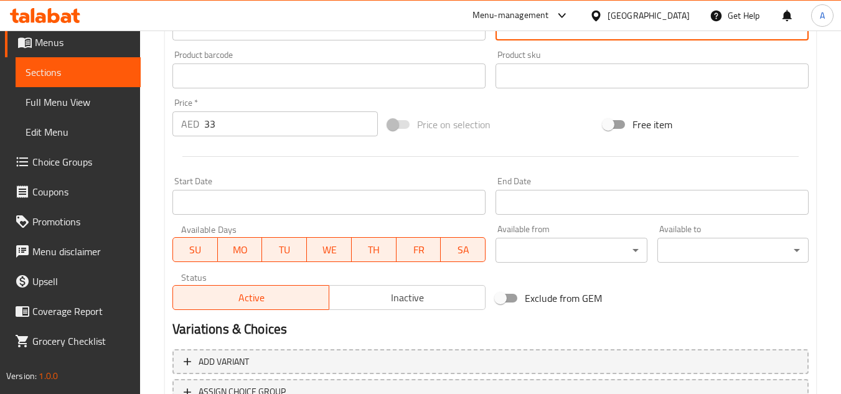
scroll to position [485, 0]
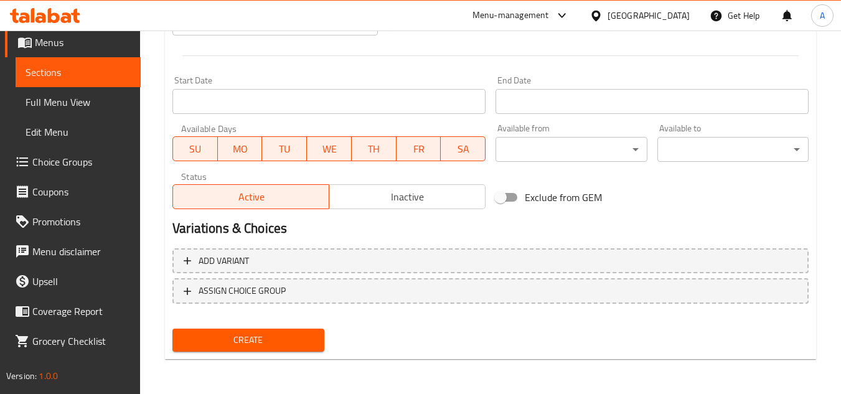
type textarea "طماطم مقطعة إلى مكعبات صغيرة، خيار، بقدونس، بصل، نعناع، تونة، بيض، زيتون، عصير …"
click at [298, 350] on button "Create" at bounding box center [247, 340] width 151 height 23
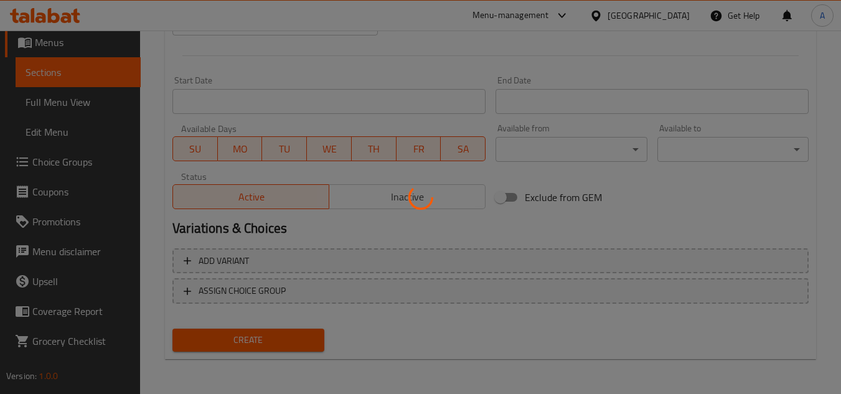
type input "0"
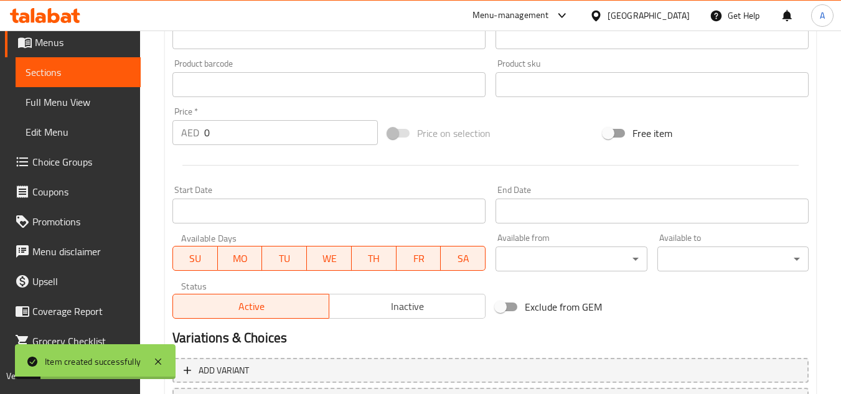
scroll to position [174, 0]
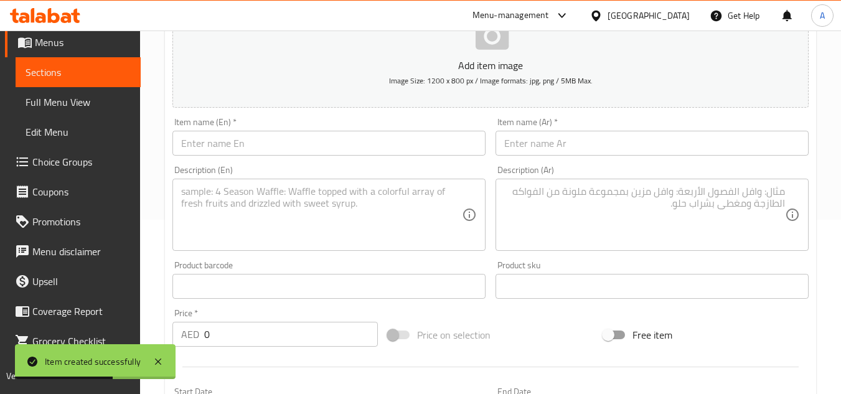
click at [251, 143] on input "text" at bounding box center [328, 143] width 313 height 25
paste input "GRILLED SALAD"
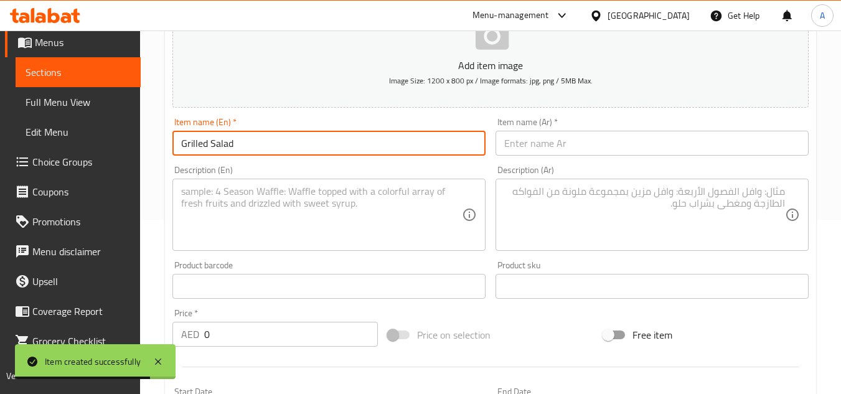
type input "Grilled Salad"
click at [536, 147] on input "text" at bounding box center [651, 143] width 313 height 25
paste input "سلطة مشوية"
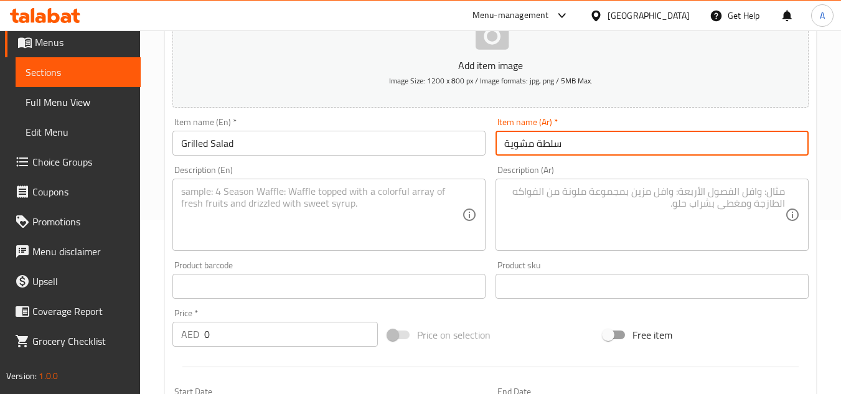
type input "سلطة مشوية"
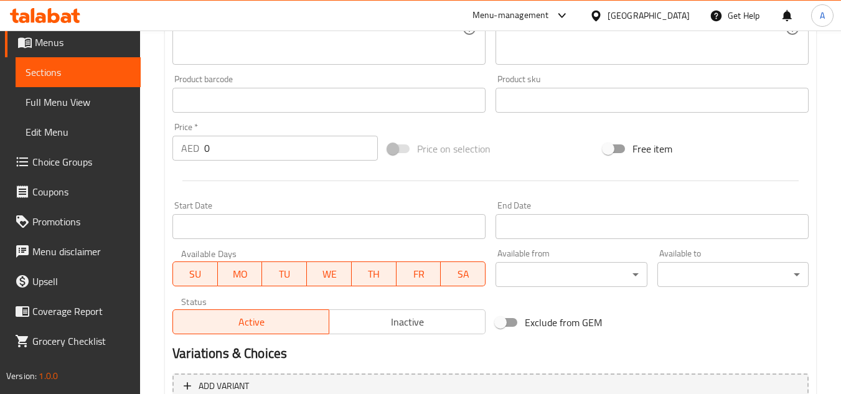
scroll to position [361, 0]
drag, startPoint x: 274, startPoint y: 152, endPoint x: 58, endPoint y: 162, distance: 216.2
click at [0, 183] on div "Edit Restaurant Branches Menus Sections Full Menu View Edit Menu Choice Groups …" at bounding box center [420, 94] width 841 height 849
paste input "39"
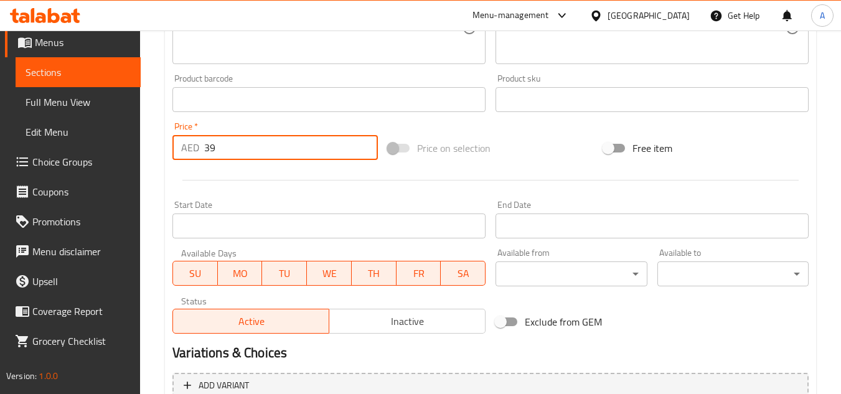
type input "39"
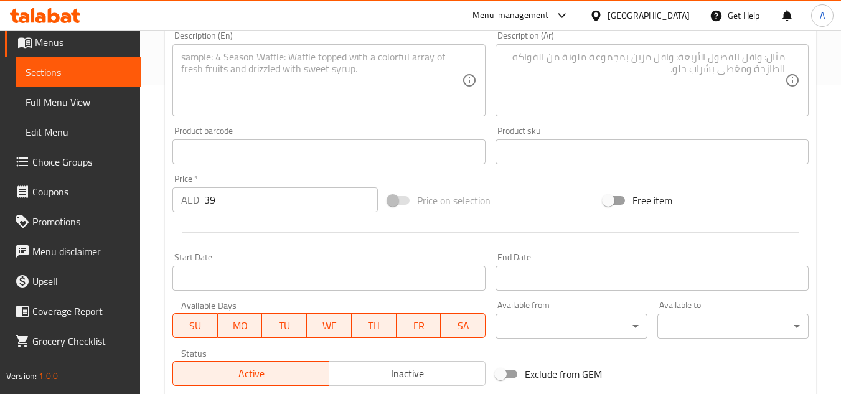
scroll to position [236, 0]
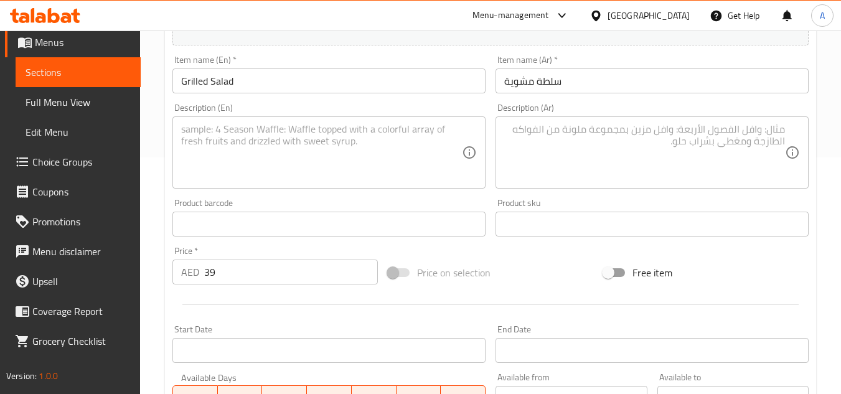
click at [306, 159] on textarea at bounding box center [321, 152] width 281 height 59
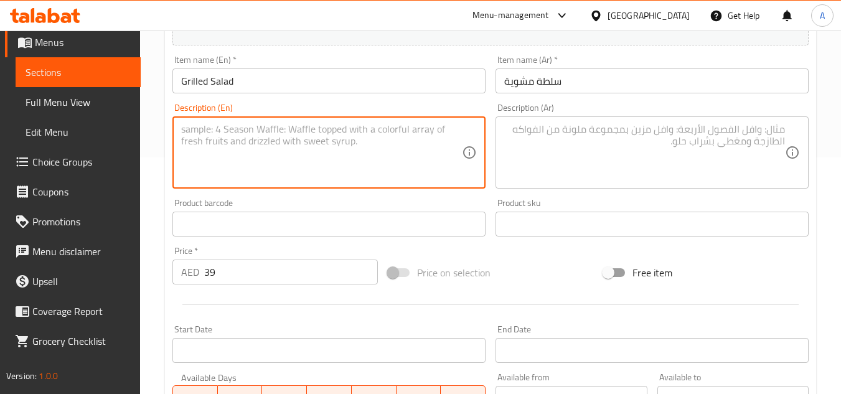
paste textarea "Grilled capsicum, tomatoes, onion, chili, garlic, topped with olives, eggs, tun…"
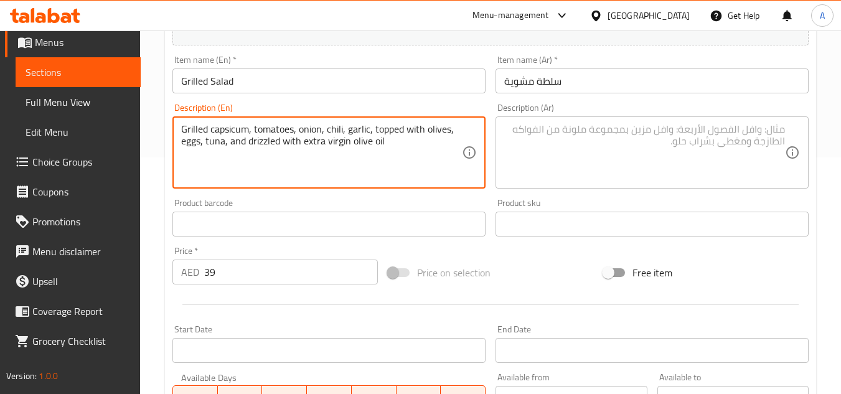
type textarea "Grilled capsicum, tomatoes, onion, chili, garlic, topped with olives, eggs, tun…"
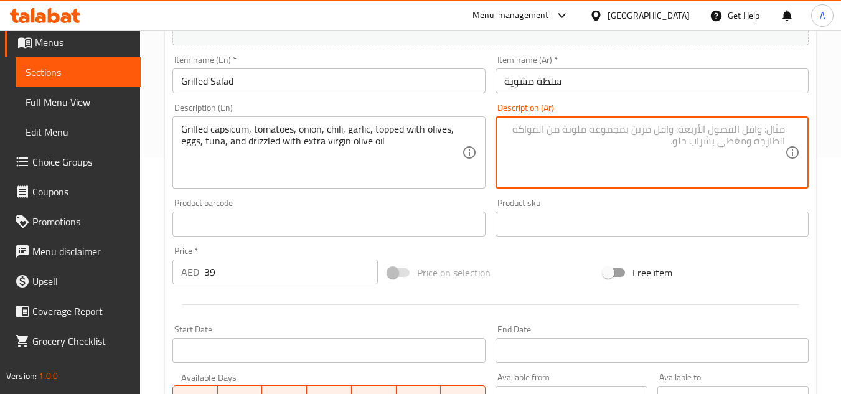
click at [619, 147] on textarea at bounding box center [644, 152] width 281 height 59
paste textarea "فلفل مشوي، طماطم، بصل، فلفل حار، ثوم، مغطى بالزيتون، بيض، تونة، ومزين بزيت الزي…"
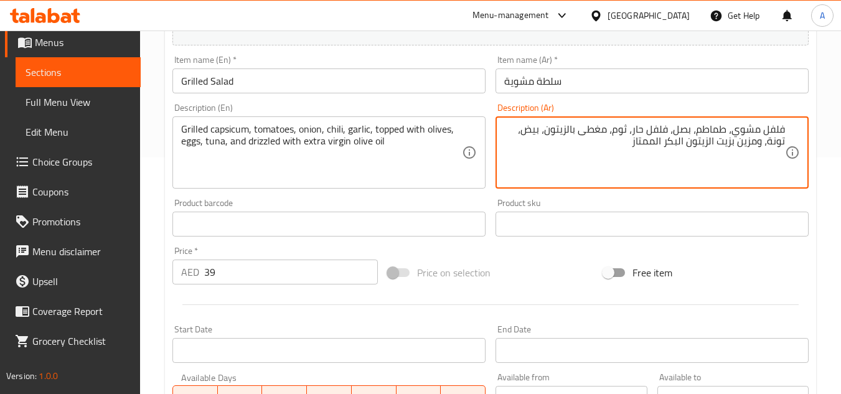
type textarea "فلفل مشوي، طماطم، بصل، فلفل حار، ثوم، مغطى بالزيتون، بيض، تونة، ومزين بزيت الزي…"
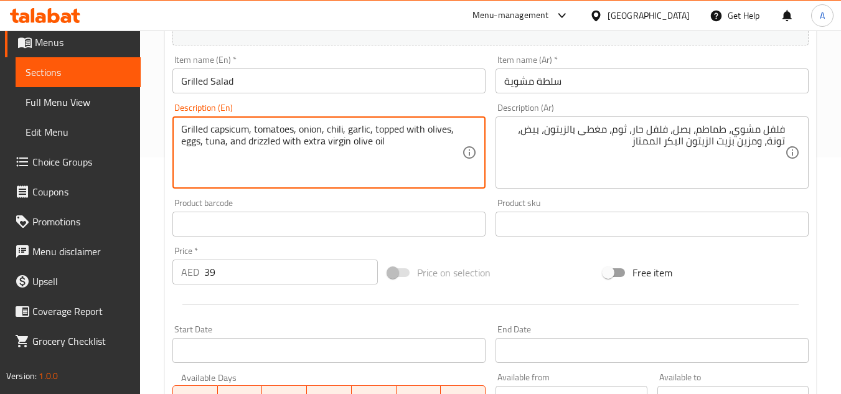
click at [219, 134] on textarea "Grilled capsicum, tomatoes, onion, chili, garlic, topped with olives, eggs, tun…" at bounding box center [321, 152] width 281 height 59
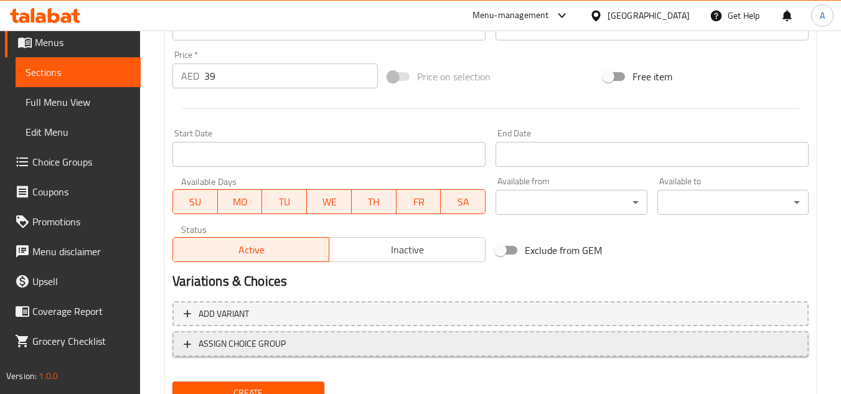
scroll to position [485, 0]
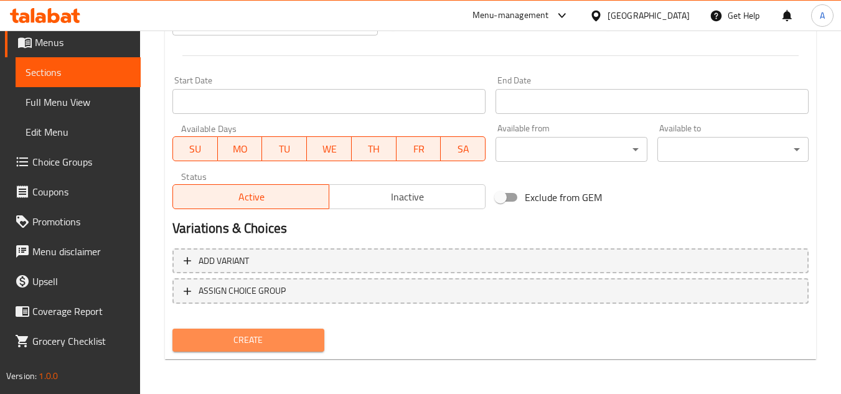
click at [281, 339] on span "Create" at bounding box center [247, 340] width 131 height 16
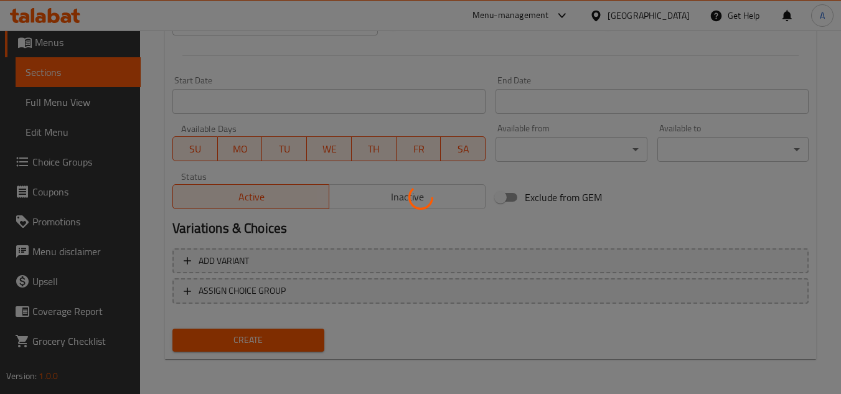
type input "0"
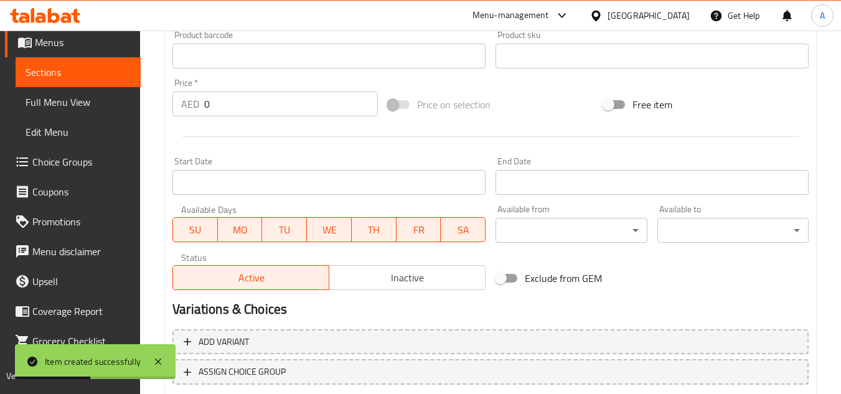
scroll to position [236, 0]
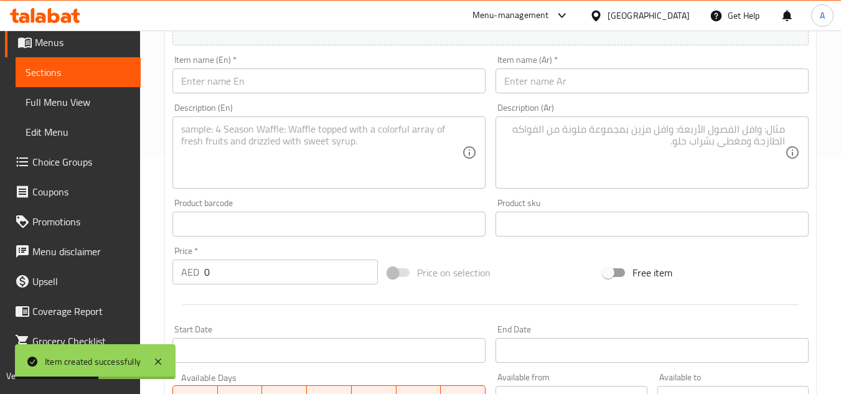
click at [309, 78] on input "text" at bounding box center [328, 80] width 313 height 25
paste input "CHICKEN CAESAR SALAD"
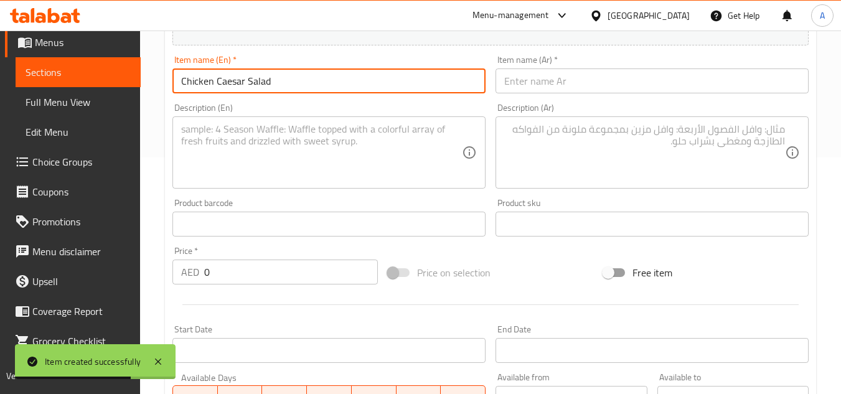
type input "Chicken Caesar Salad"
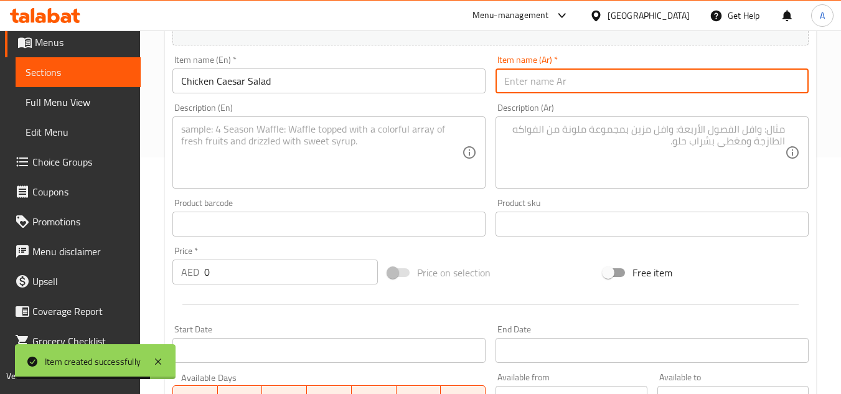
drag, startPoint x: 652, startPoint y: 83, endPoint x: 704, endPoint y: 90, distance: 52.8
click at [652, 83] on input "text" at bounding box center [651, 80] width 313 height 25
paste input "سلطة سيزر بالدجاج"
type input "سلطة سيزر بالدجاج"
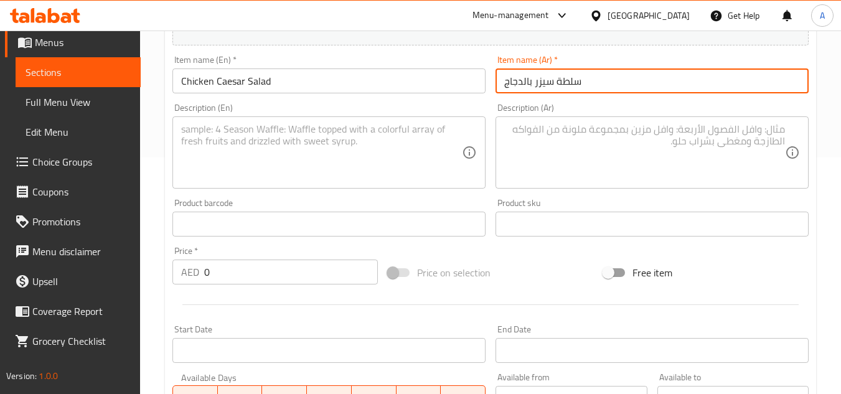
drag, startPoint x: 253, startPoint y: 279, endPoint x: 837, endPoint y: 240, distance: 585.1
click at [1, 273] on div "Edit Restaurant Branches Menus Sections Full Menu View Edit Menu Choice Groups …" at bounding box center [420, 218] width 841 height 849
paste input "55"
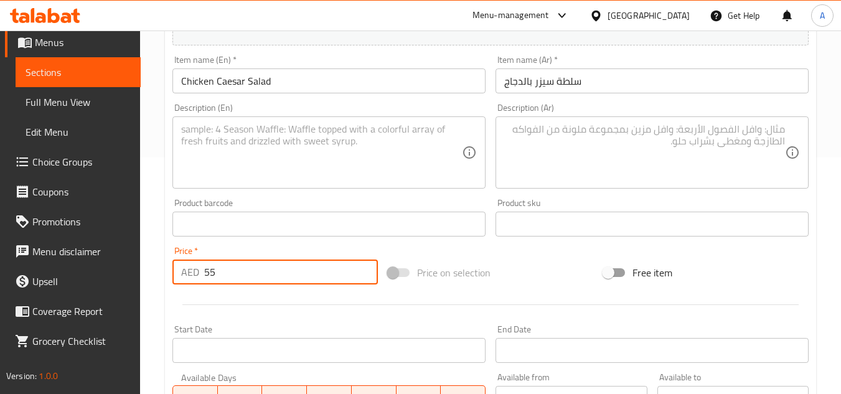
type input "55"
drag, startPoint x: 274, startPoint y: 104, endPoint x: 279, endPoint y: 135, distance: 31.6
click at [274, 104] on div "Description (En) Description (En)" at bounding box center [328, 145] width 313 height 85
click at [281, 138] on textarea at bounding box center [321, 152] width 281 height 59
paste textarea "Iceberg Lettuce , Chicken, red cherry tomato, Parmesan Cheese , Croutons and Ca…"
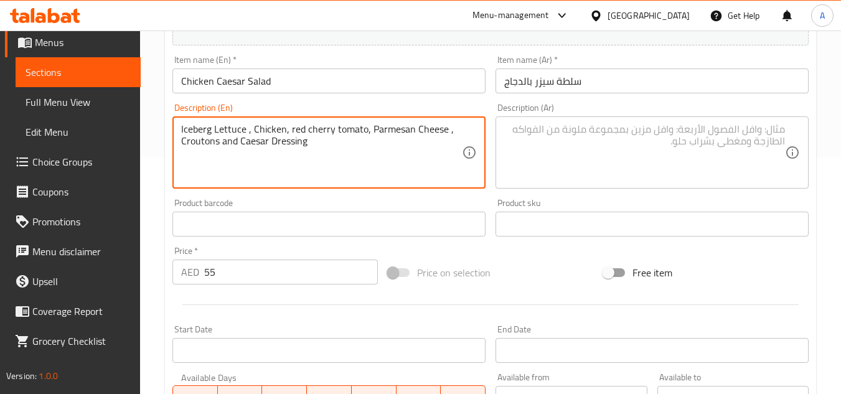
type textarea "Iceberg Lettuce , Chicken, red cherry tomato, Parmesan Cheese , Croutons and Ca…"
click at [648, 142] on textarea at bounding box center [644, 152] width 281 height 59
paste textarea "خس آيسبرغ، دجاج، طماطم كرزية حمراء، جبن بارميزان، خبز محمص وصلصة سيزر"
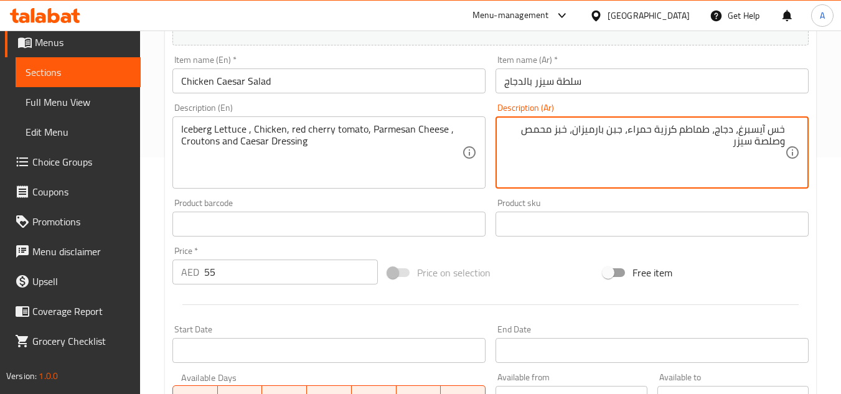
click at [742, 128] on textarea "خس آيسبرغ، دجاج، طماطم كرزية حمراء، جبن بارميزان، خبز محمص وصلصة سيزر" at bounding box center [644, 152] width 281 height 59
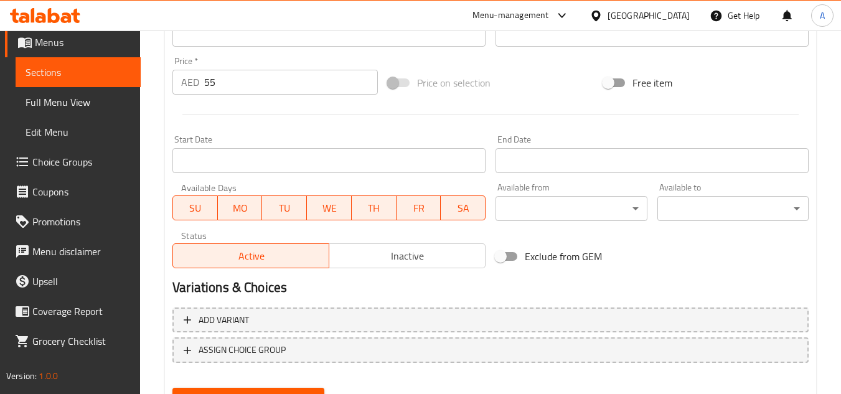
scroll to position [485, 0]
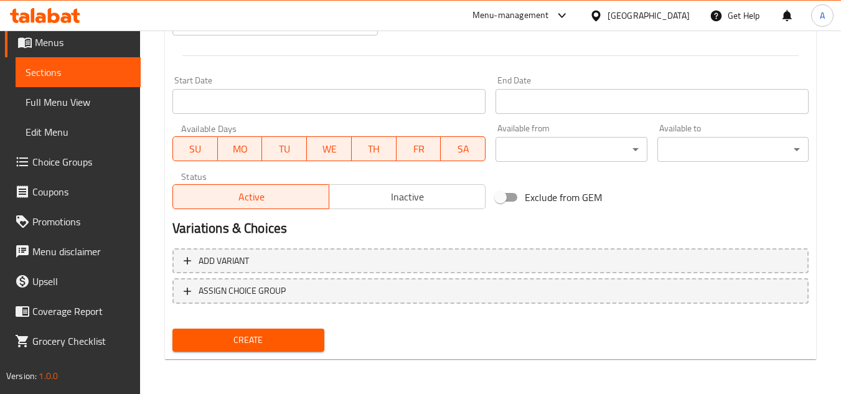
type textarea "خس آيسبرج، دجاج، طماطم كرزية حمراء، جبن بارميزان، خبز محمص وصلصة سيزر"
click at [271, 331] on button "Create" at bounding box center [247, 340] width 151 height 23
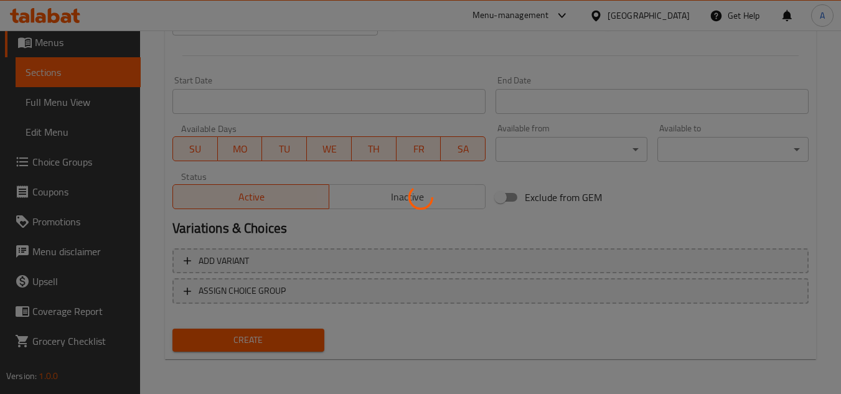
type input "0"
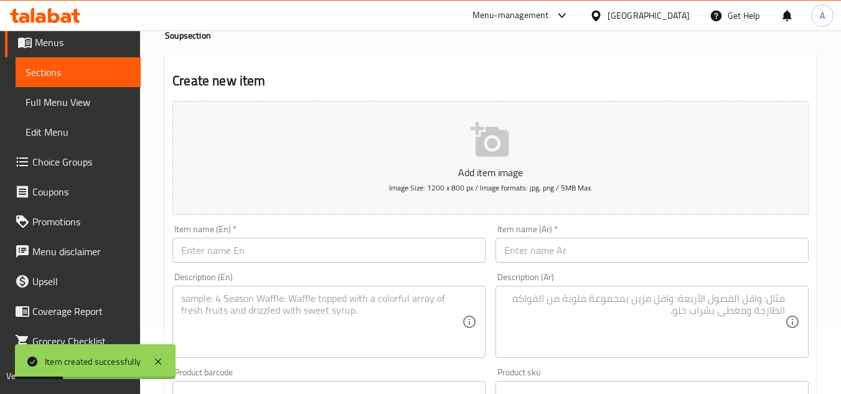
scroll to position [0, 0]
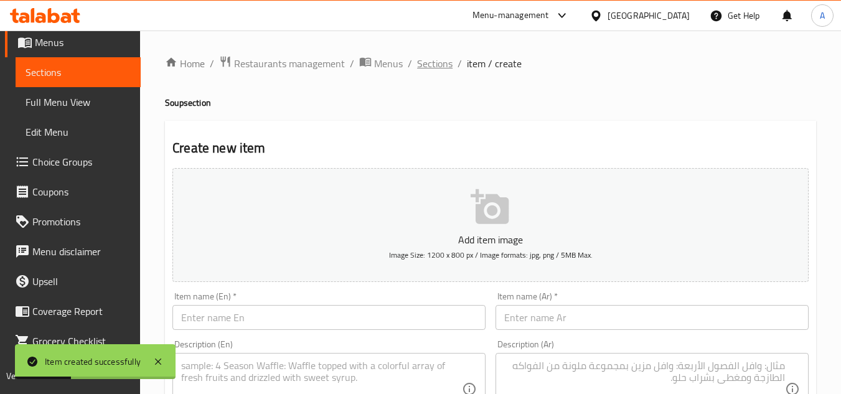
click at [424, 71] on span "Sections" at bounding box center [434, 63] width 35 height 15
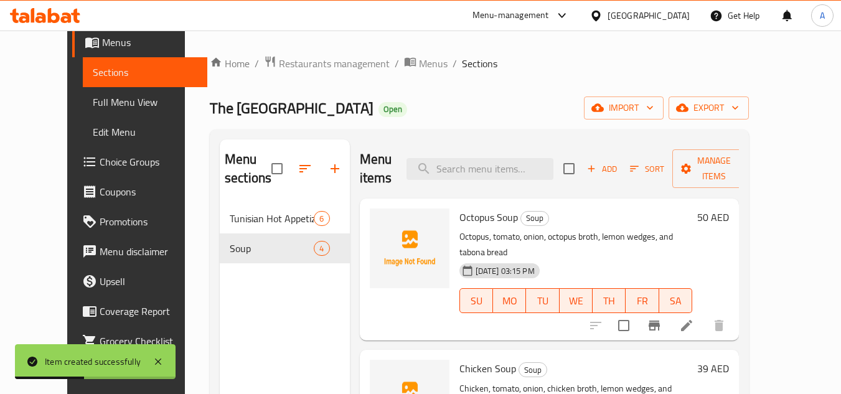
scroll to position [187, 0]
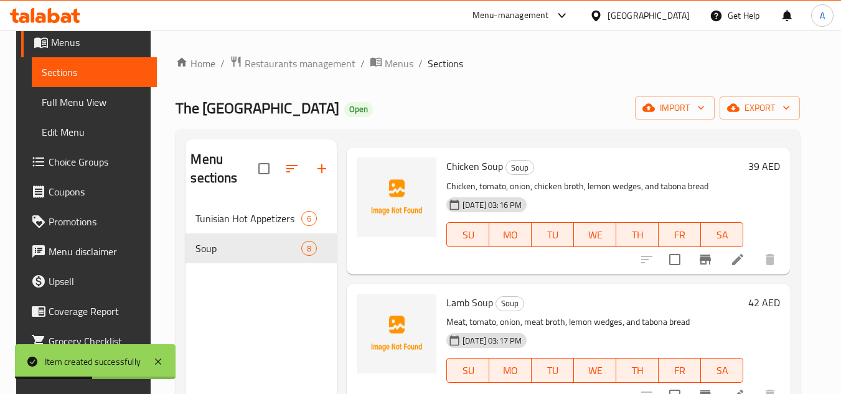
click at [322, 157] on button "button" at bounding box center [322, 169] width 30 height 30
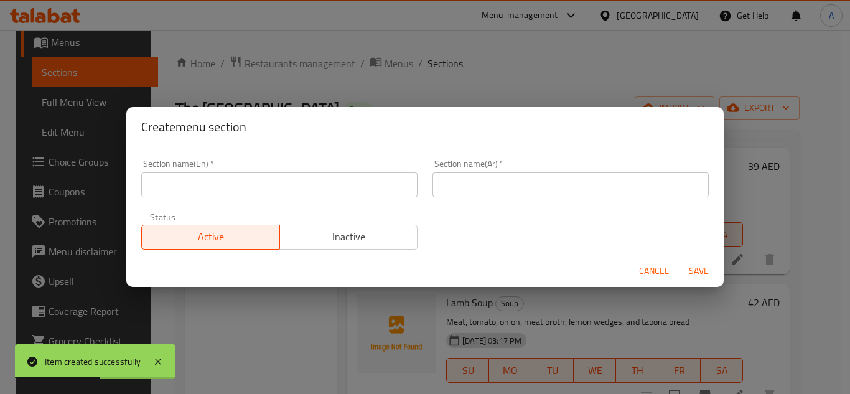
click at [367, 185] on input "text" at bounding box center [279, 184] width 276 height 25
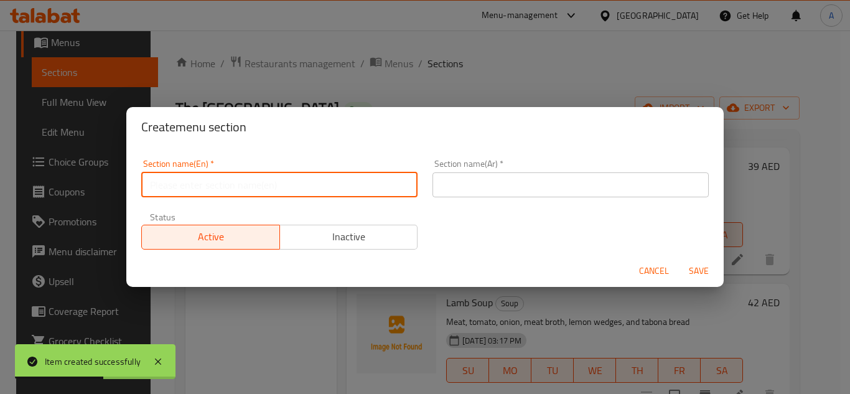
paste input "SALADS"
type input "Salads"
click at [553, 181] on input "text" at bounding box center [571, 184] width 276 height 25
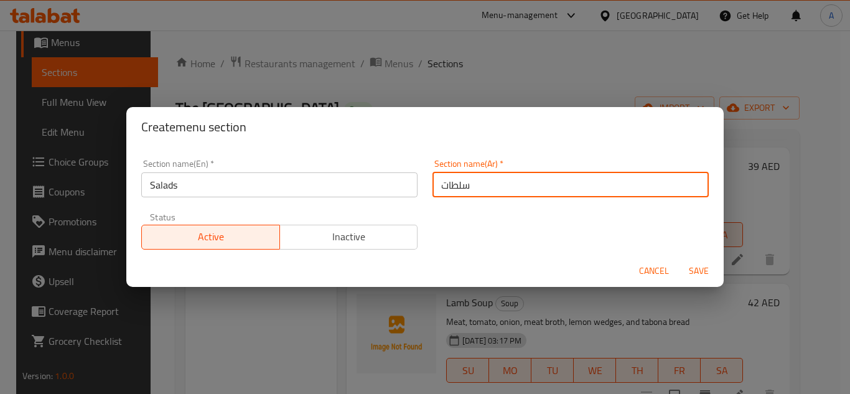
type input "سلطات"
click at [679, 260] on button "Save" at bounding box center [699, 271] width 40 height 23
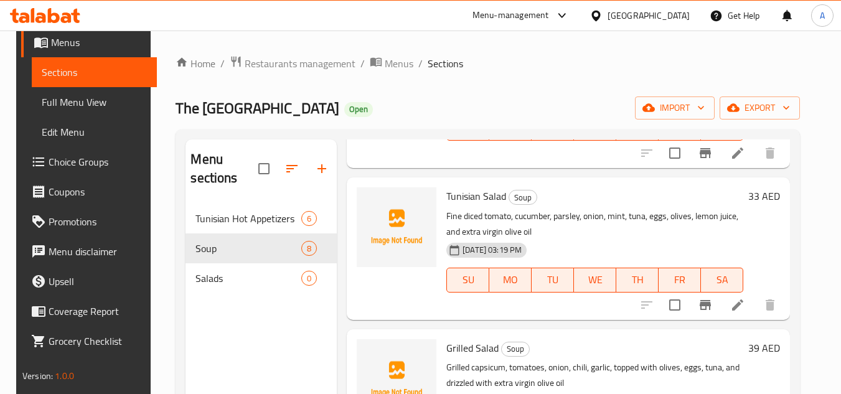
scroll to position [806, 0]
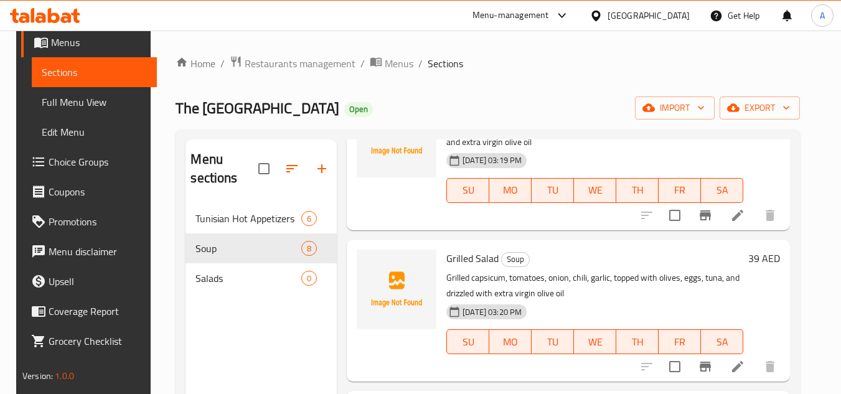
click at [712, 167] on div "20-08-2025 03:19 PM SU MO TU WE TH FR SA" at bounding box center [594, 181] width 307 height 67
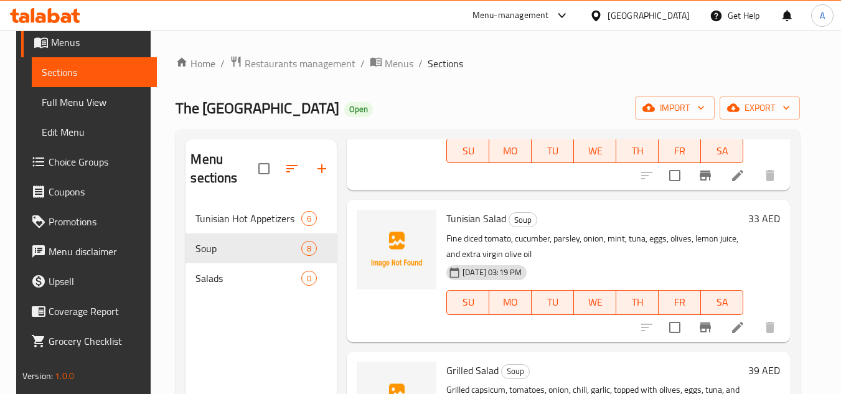
scroll to position [673, 0]
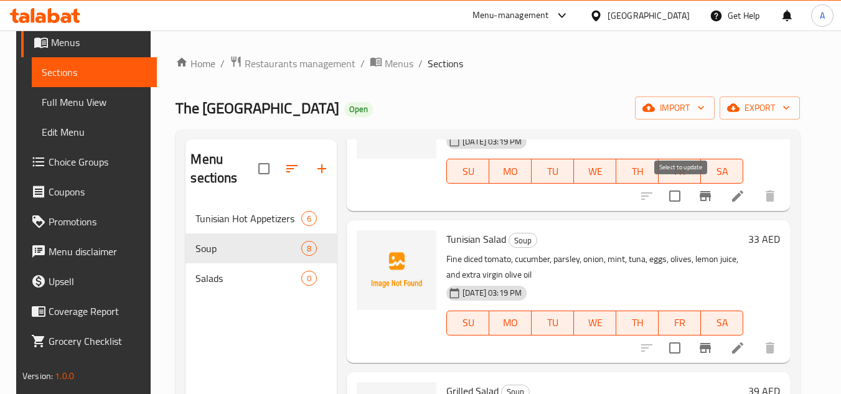
click at [688, 200] on input "checkbox" at bounding box center [675, 196] width 26 height 26
checkbox input "true"
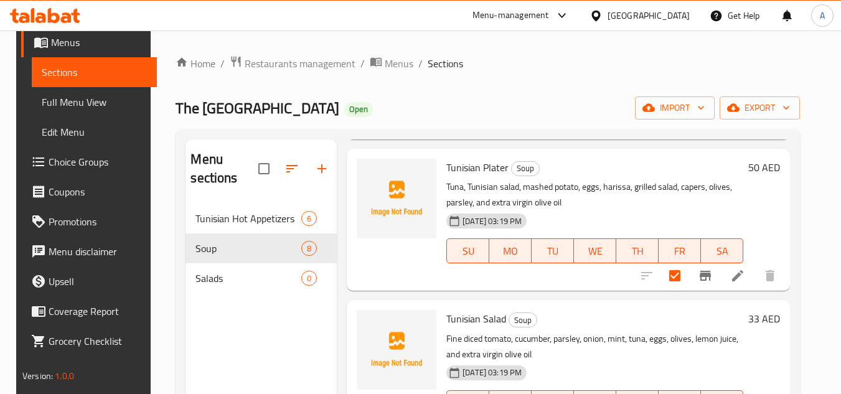
scroll to position [736, 0]
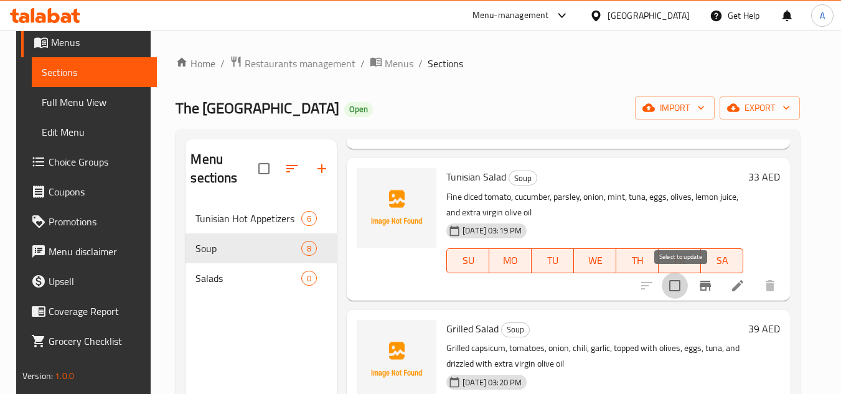
click at [669, 287] on input "checkbox" at bounding box center [675, 286] width 26 height 26
checkbox input "true"
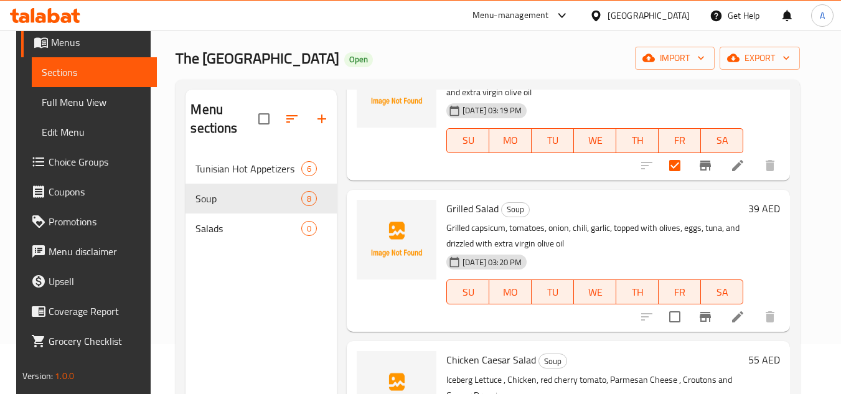
scroll to position [174, 0]
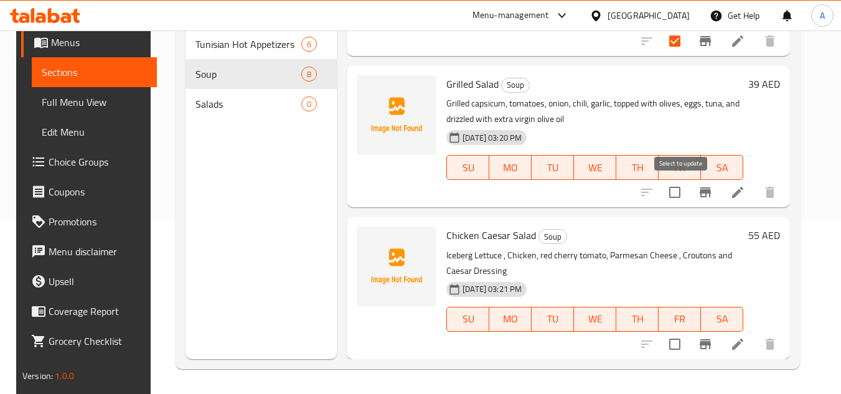
click at [680, 189] on input "checkbox" at bounding box center [675, 192] width 26 height 26
checkbox input "true"
click at [687, 345] on input "checkbox" at bounding box center [675, 344] width 26 height 26
checkbox input "true"
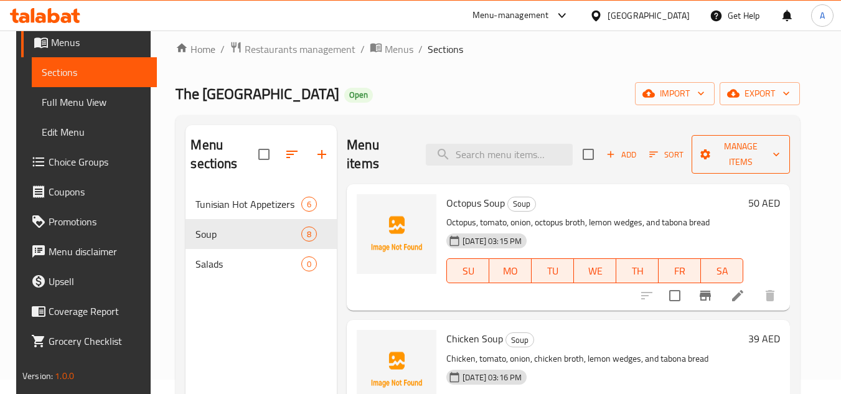
scroll to position [0, 0]
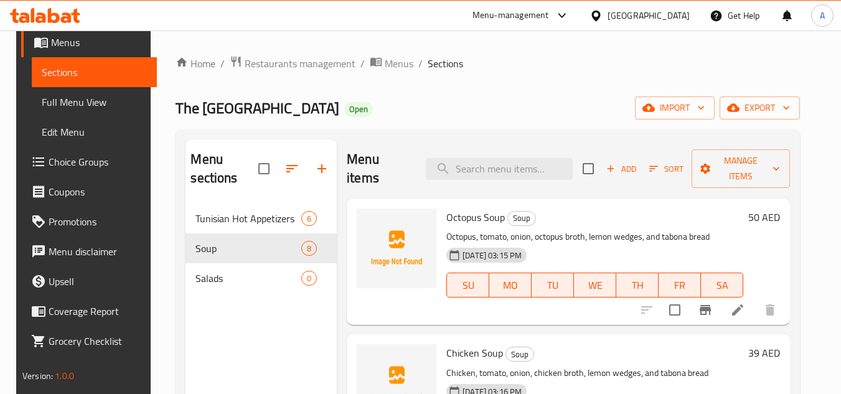
click at [790, 147] on div "Menu items Add Sort Manage items" at bounding box center [568, 168] width 443 height 59
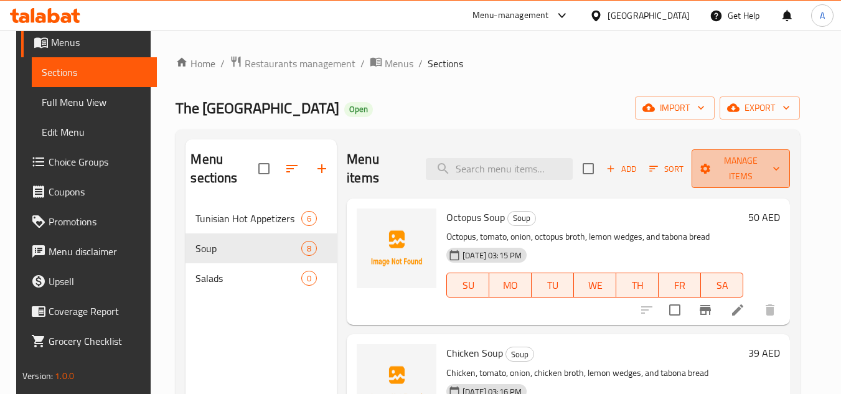
click at [786, 162] on button "Manage items" at bounding box center [740, 168] width 98 height 39
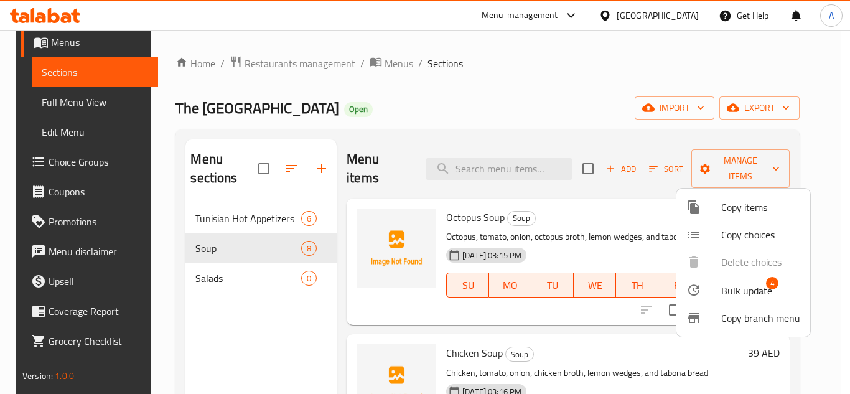
click at [779, 284] on span "Bulk update 4" at bounding box center [760, 290] width 79 height 16
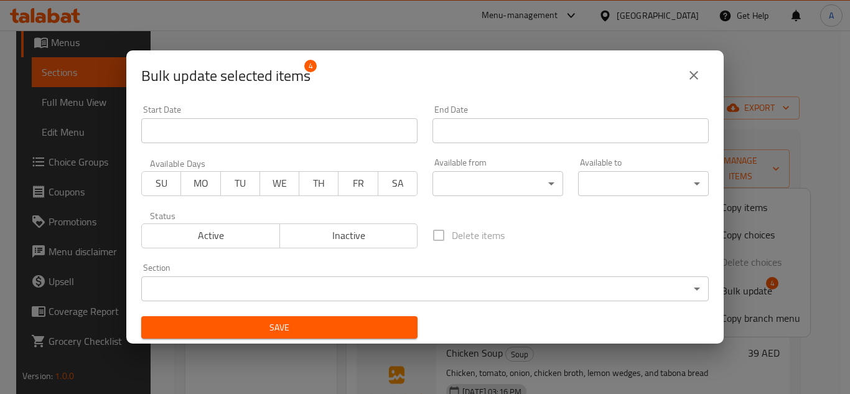
click at [280, 296] on body "​ Menu-management United Arab Emirates Get Help A Edit Restaurant Branches Menu…" at bounding box center [425, 211] width 850 height 363
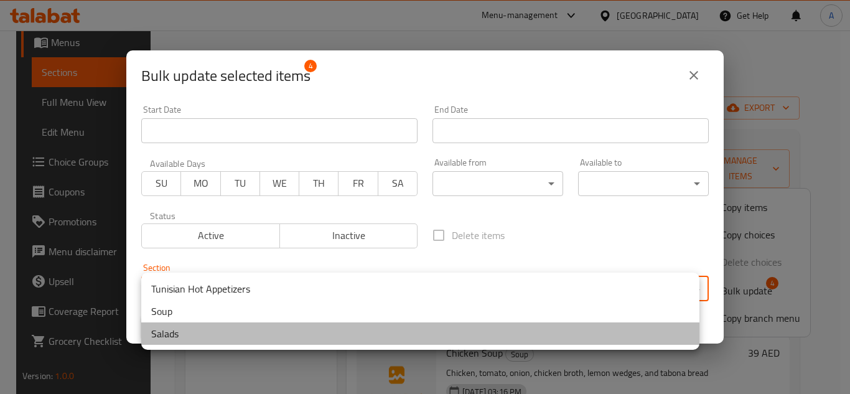
click at [196, 328] on li "Salads" at bounding box center [420, 333] width 558 height 22
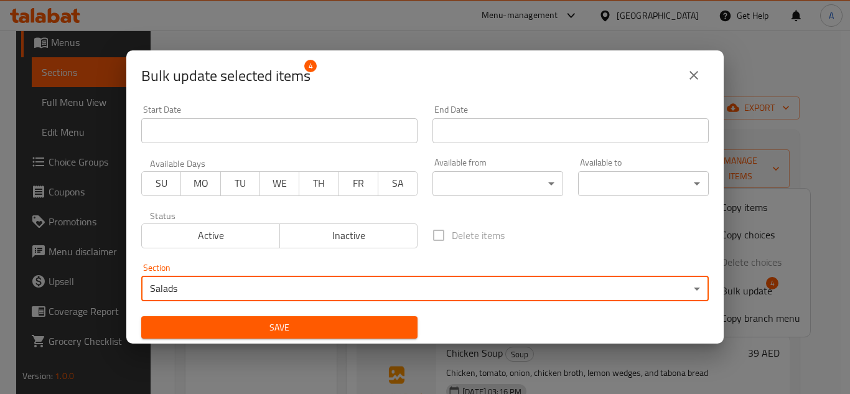
click at [210, 319] on button "Save" at bounding box center [279, 327] width 276 height 23
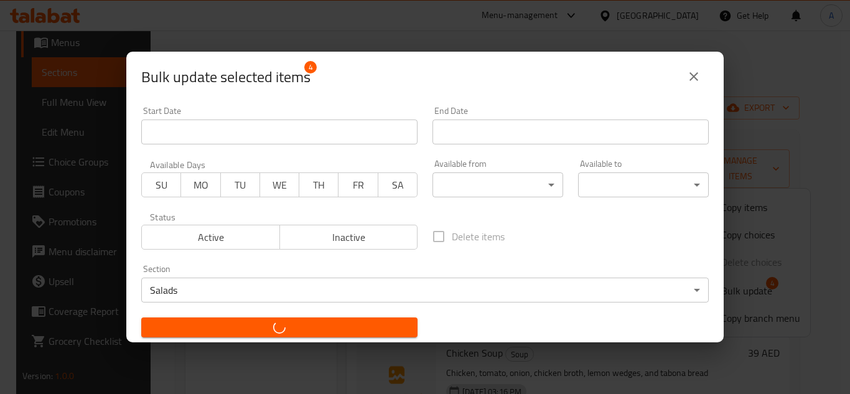
checkbox input "false"
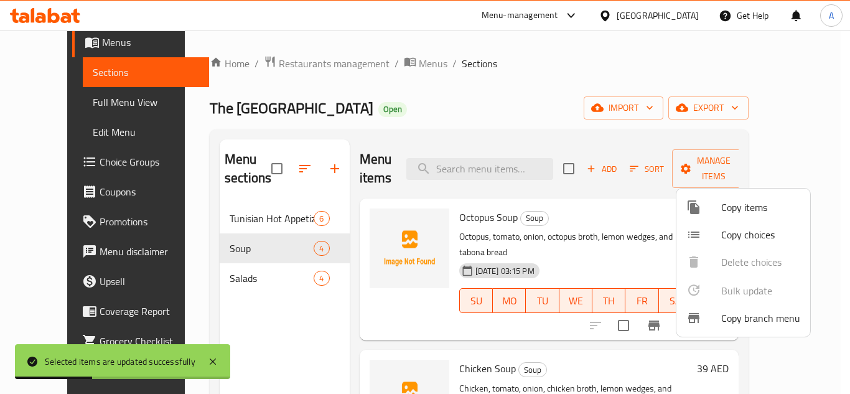
drag, startPoint x: 320, startPoint y: 153, endPoint x: 319, endPoint y: 164, distance: 10.6
click at [320, 153] on div at bounding box center [425, 197] width 850 height 394
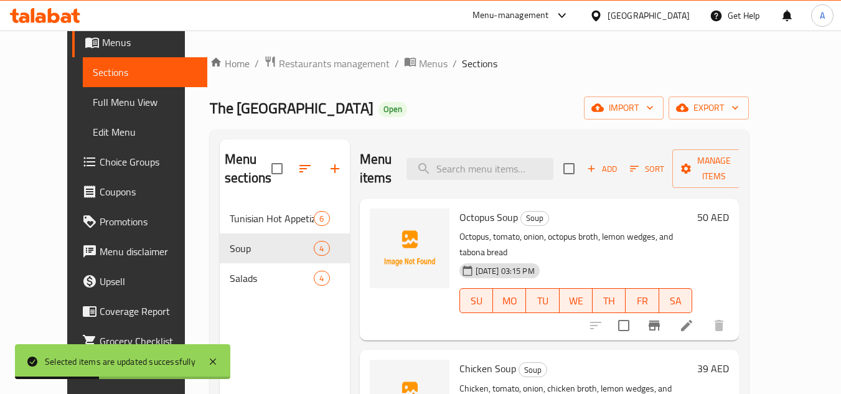
click at [327, 164] on icon "button" at bounding box center [334, 168] width 15 height 15
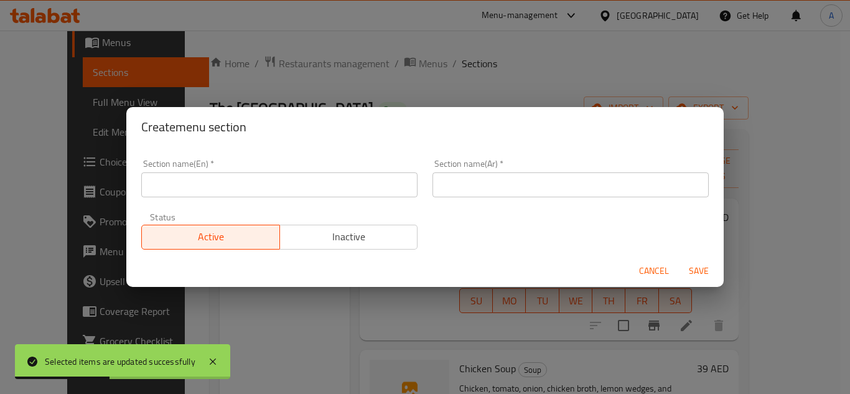
click at [350, 185] on input "text" at bounding box center [279, 184] width 276 height 25
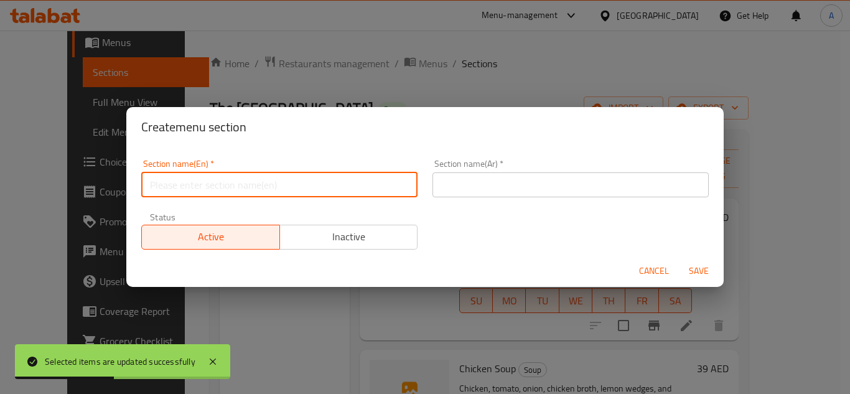
paste input "SANDWICHES"
type input "Sandwiches"
click at [442, 187] on input "text" at bounding box center [571, 184] width 276 height 25
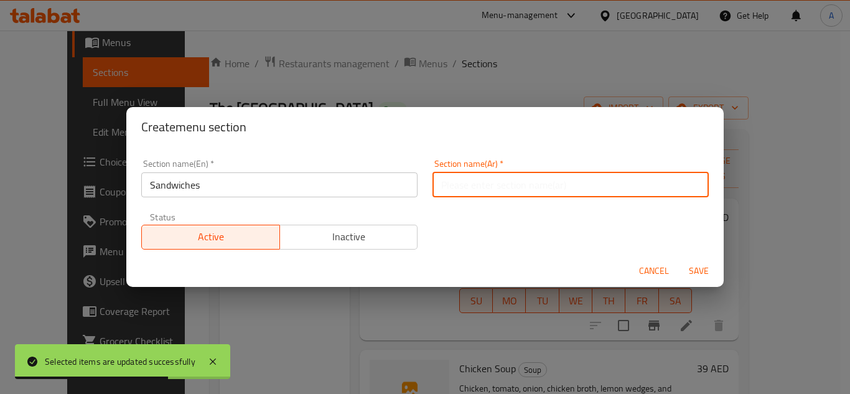
paste input "السندويشات"
type input "السندويشات"
click at [679, 263] on button "Save" at bounding box center [699, 271] width 40 height 23
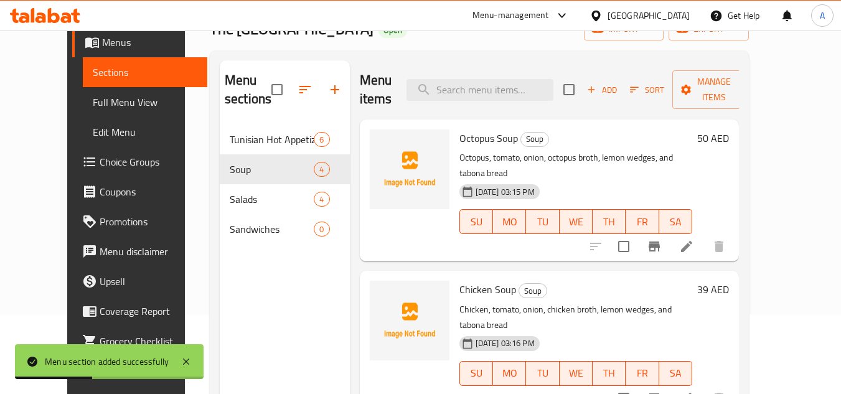
scroll to position [124, 0]
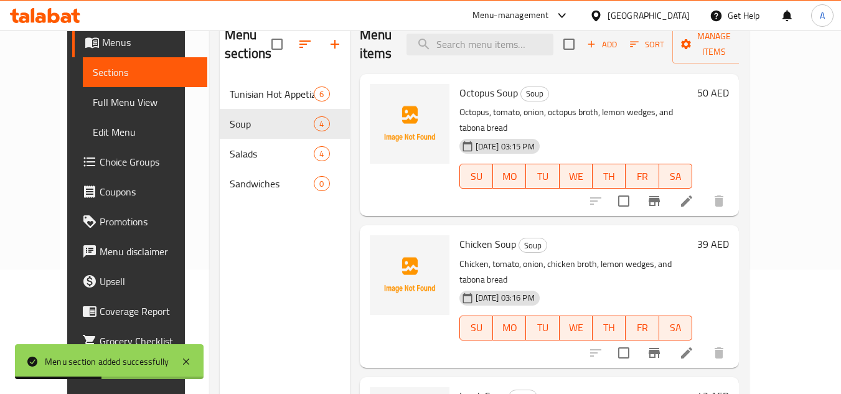
click at [238, 204] on div "Menu sections Tunisian Hot Appetizers 6 Soup 4 Salads 4 Sandwiches 0" at bounding box center [285, 212] width 130 height 394
click at [185, 192] on div "Home / Restaurants management / Menus / Sections The Sandwich District Open imp…" at bounding box center [479, 175] width 589 height 538
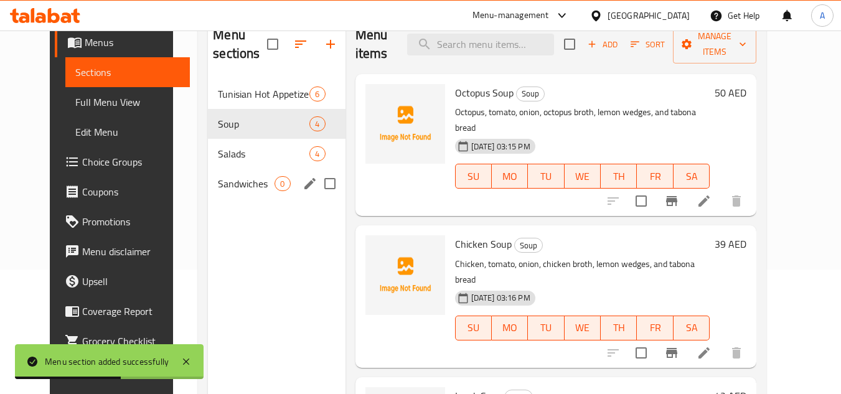
click at [218, 185] on span "Sandwiches" at bounding box center [246, 183] width 57 height 15
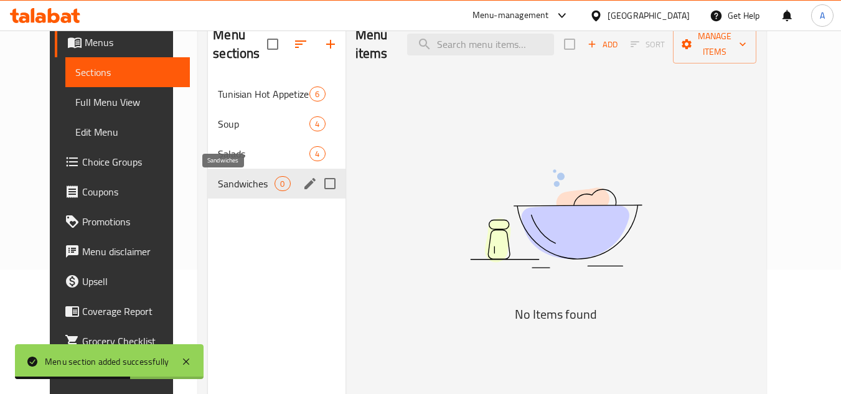
click at [223, 185] on span "Sandwiches" at bounding box center [246, 183] width 57 height 15
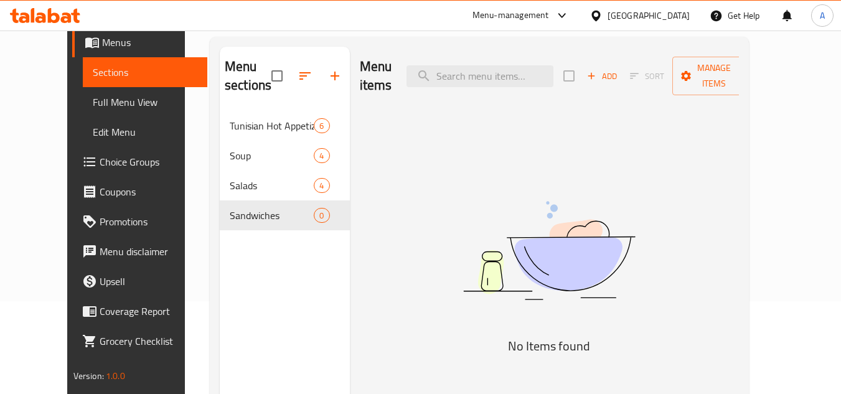
scroll to position [62, 0]
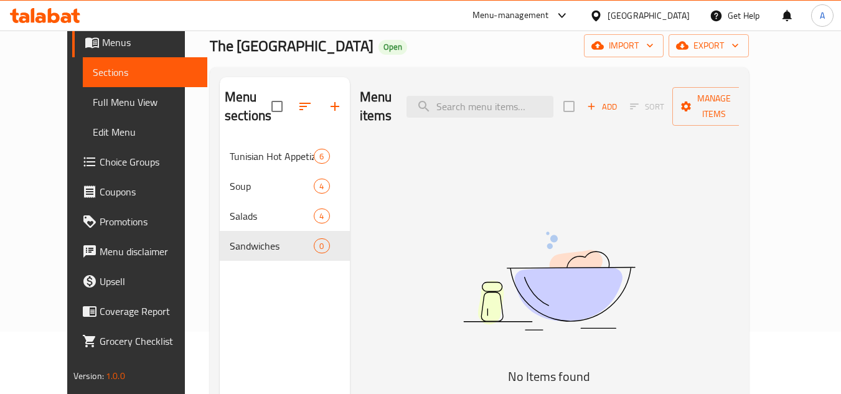
click at [634, 110] on div "Add Sort Manage items" at bounding box center [659, 106] width 192 height 39
click at [619, 100] on span "Add" at bounding box center [602, 107] width 34 height 14
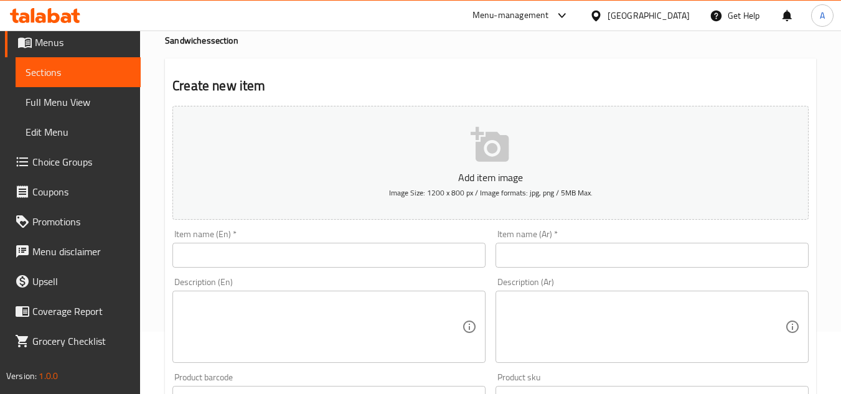
scroll to position [124, 0]
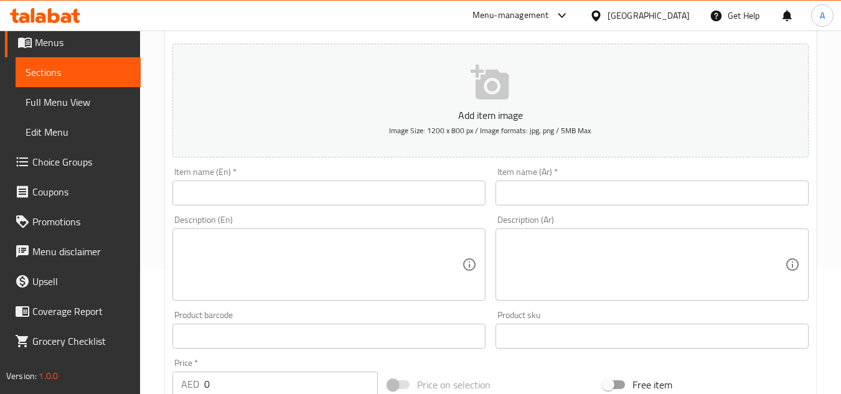
drag, startPoint x: 278, startPoint y: 195, endPoint x: 320, endPoint y: 190, distance: 42.0
click at [278, 195] on input "text" at bounding box center [328, 192] width 313 height 25
paste input "MAKLOUB TUNA"
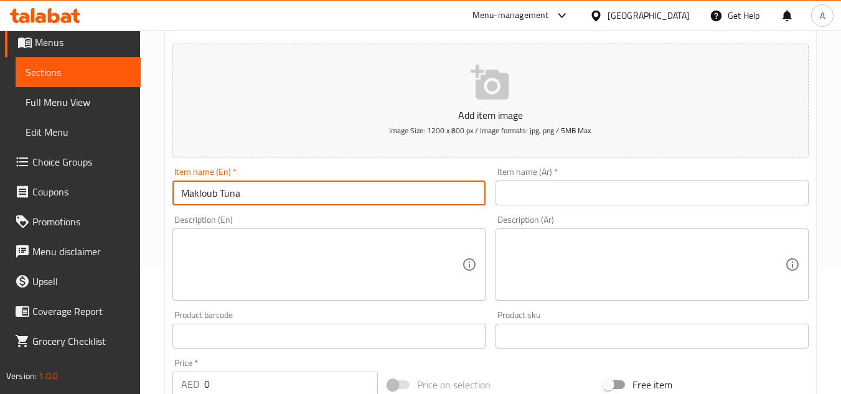
paste input "تونة مقلوبة"
type input "تونة مقلوبة"
click at [672, 189] on input "text" at bounding box center [651, 192] width 313 height 25
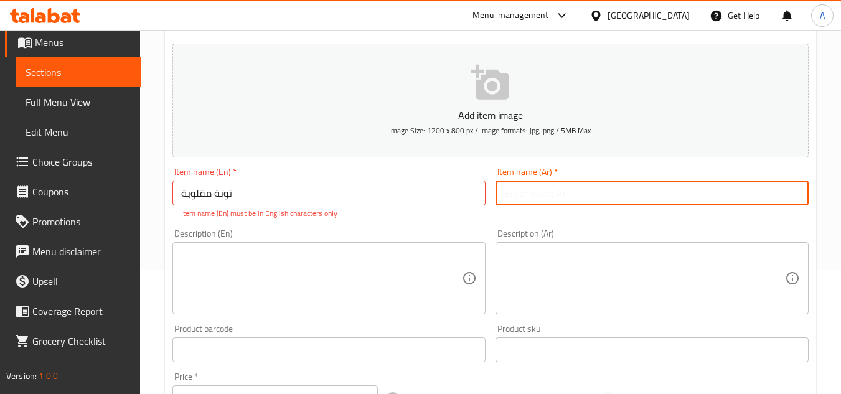
type input "ر"
paste input "تونة مقلوبة"
click at [765, 194] on input "تونة مقلوبة" at bounding box center [651, 192] width 313 height 25
paste input "مقلوبة"
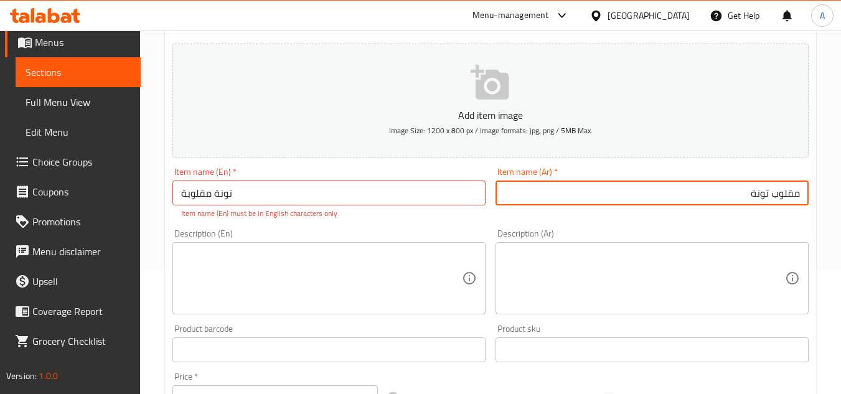
type input "مقلوب تونة"
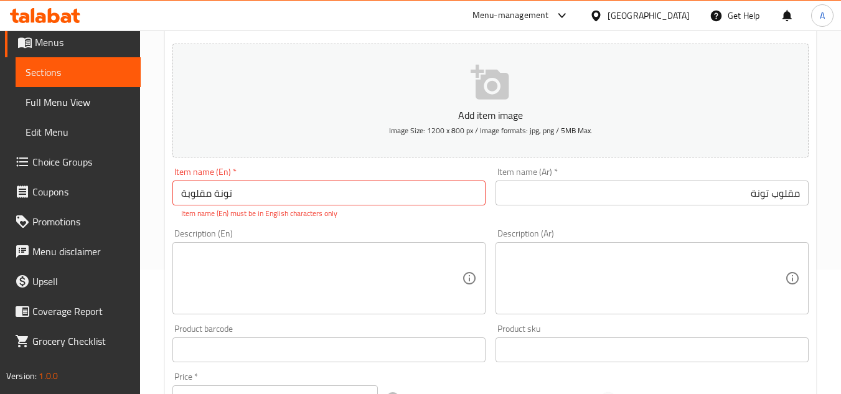
click at [355, 200] on input "تونة مقلوبة" at bounding box center [328, 192] width 313 height 25
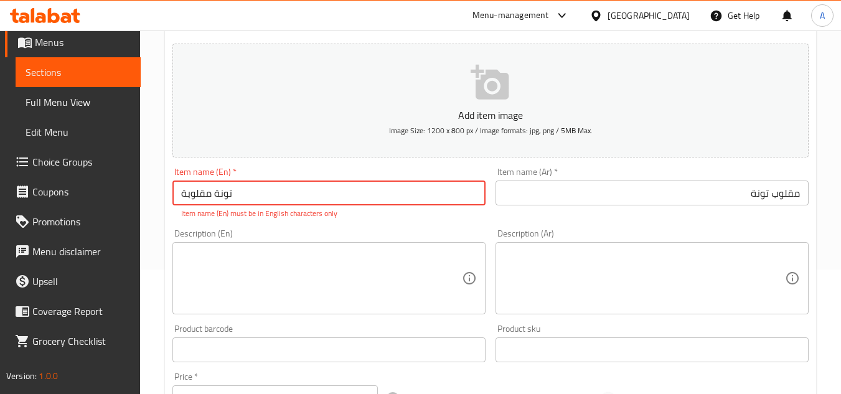
click at [355, 200] on input "تونة مقلوبة" at bounding box center [328, 192] width 313 height 25
paste input "MAKLOUB TUNA"
click at [355, 200] on input "تونة مقلوبة" at bounding box center [328, 192] width 313 height 25
click at [396, 191] on input "MAKLOUB TUNA" at bounding box center [328, 192] width 313 height 25
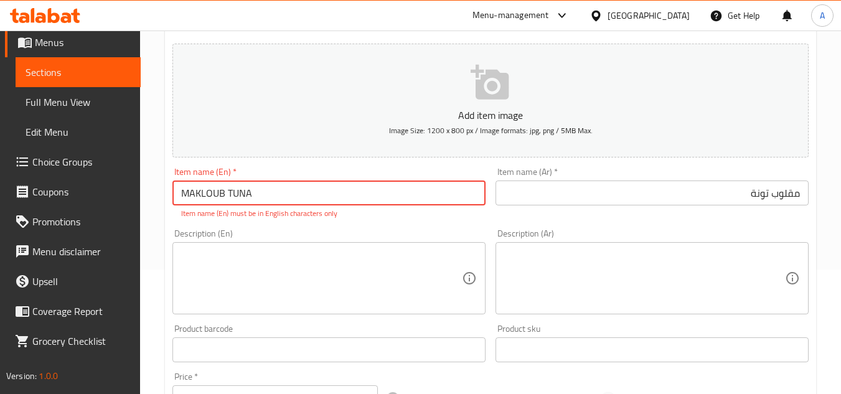
click at [396, 191] on input "MAKLOUB TUNA" at bounding box center [328, 192] width 313 height 25
type input "Makloub Tuna"
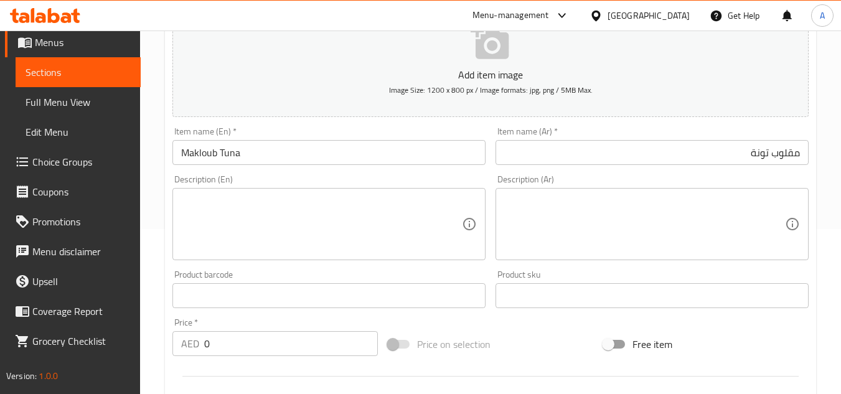
scroll to position [187, 0]
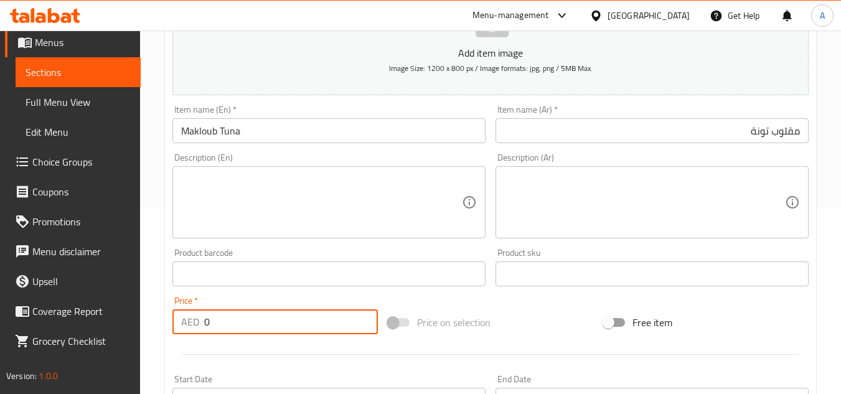
drag, startPoint x: 301, startPoint y: 319, endPoint x: 91, endPoint y: 264, distance: 216.2
click at [0, 308] on div "Edit Restaurant Branches Menus Sections Full Menu View Edit Menu Choice Groups …" at bounding box center [420, 268] width 841 height 849
paste input "44"
type input "44"
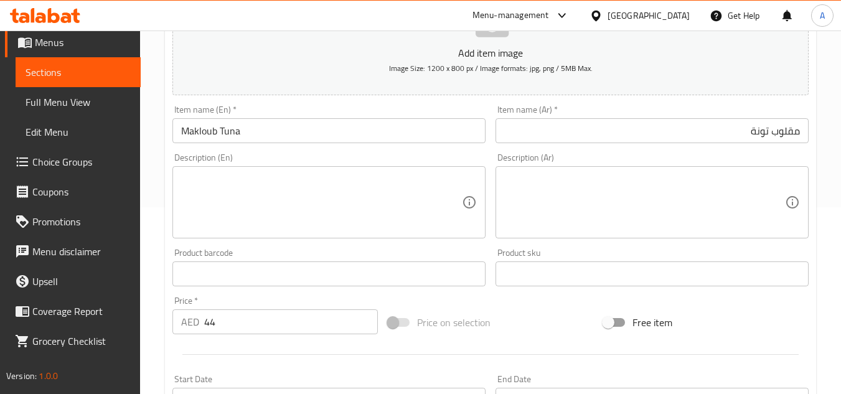
click at [330, 195] on textarea at bounding box center [321, 202] width 281 height 59
paste textarea "Fresh flatbread, grilled salad, tuna, cheese, mix salad, and harissa served wit…"
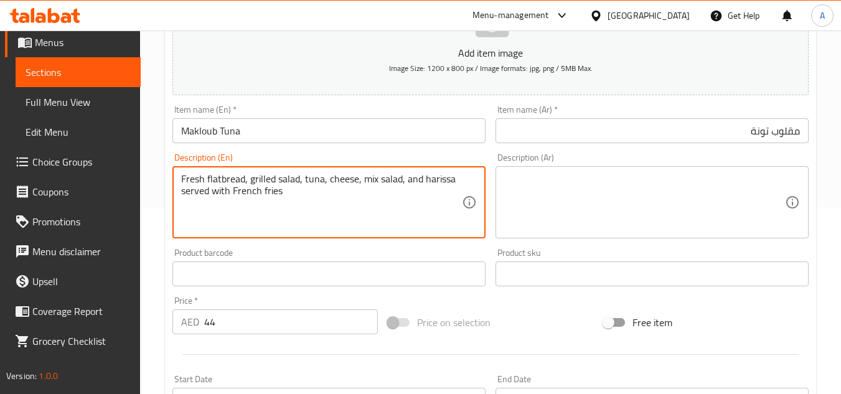
type textarea "Fresh flatbread, grilled salad, tuna, cheese, mix salad, and harissa served wit…"
paste textarea "خبز مسطح طازج، سلطة مشوية، تونة، جبن، سلطة مشكلة، وهريسة تقدم مع بطاطس مقلية"
drag, startPoint x: 251, startPoint y: 175, endPoint x: 294, endPoint y: 187, distance: 43.9
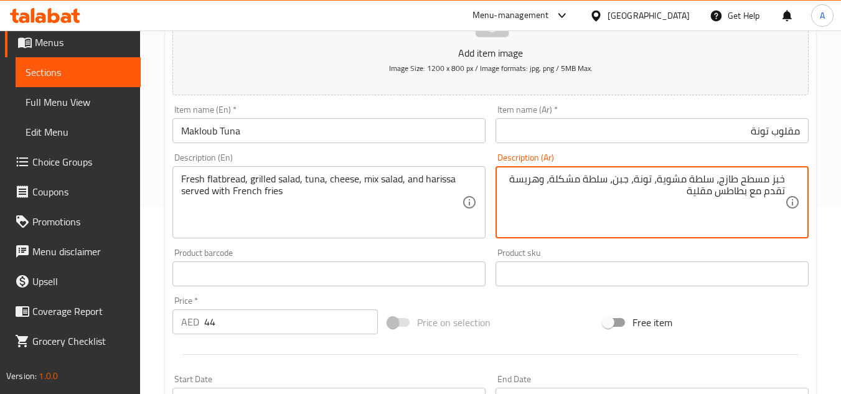
click at [619, 184] on textarea "خبز مسطح طازج، سلطة مشوية، تونة، جبن، سلطة مشكلة، وهريسة تقدم مع بطاطس مقلية" at bounding box center [644, 202] width 281 height 59
type textarea "خبز مسطح طازج، سلطة مشوية، تونة، جبنه، سلطة مشكلة، وهريسة تقدم مع بطاطس مقلية"
click at [699, 251] on div "Product sku Product sku" at bounding box center [651, 267] width 313 height 38
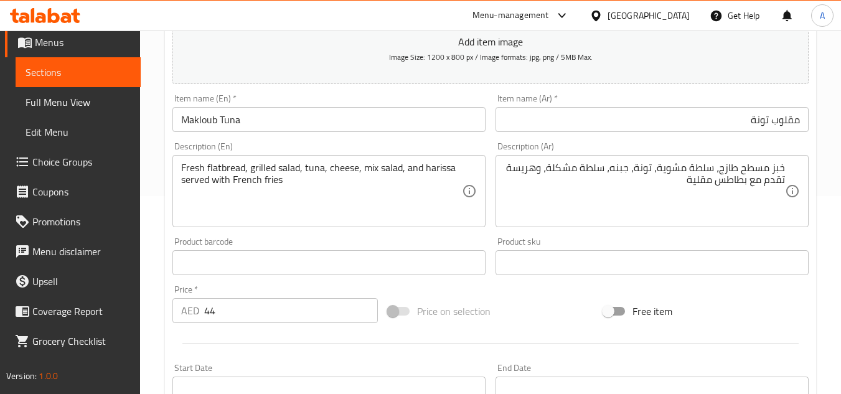
scroll to position [124, 0]
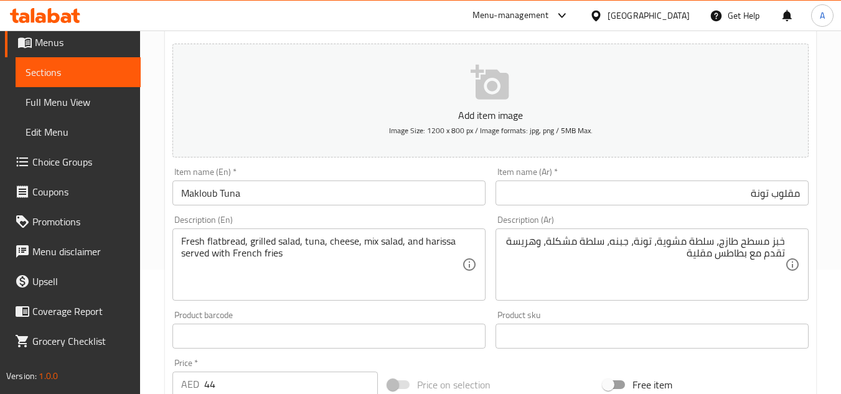
drag, startPoint x: 657, startPoint y: 206, endPoint x: 663, endPoint y: 198, distance: 10.2
click at [657, 206] on div "Item name (Ar)   * مقلوب تونة Item name (Ar) *" at bounding box center [651, 186] width 323 height 48
click at [665, 195] on input "مقلوب تونة" at bounding box center [651, 192] width 313 height 25
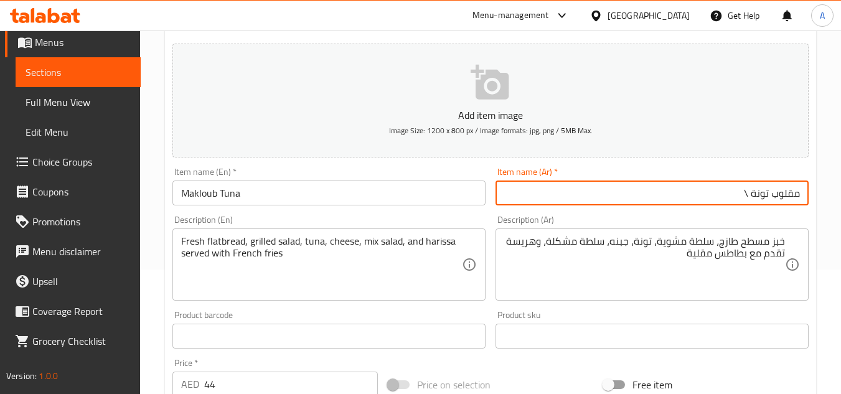
type input "مقلوب تونة"
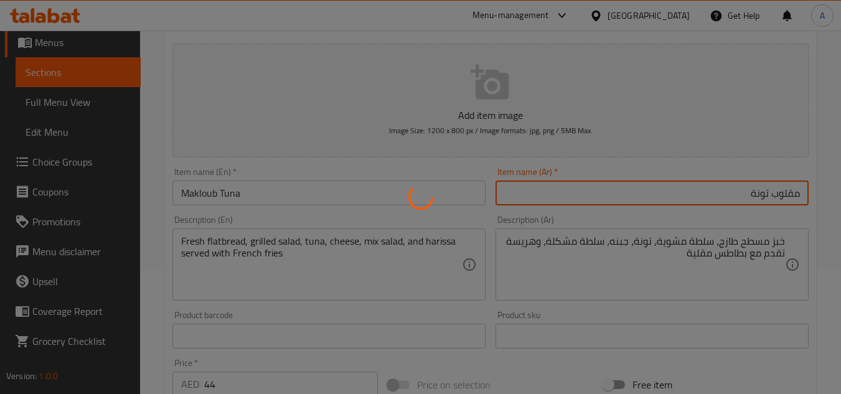
type input "0"
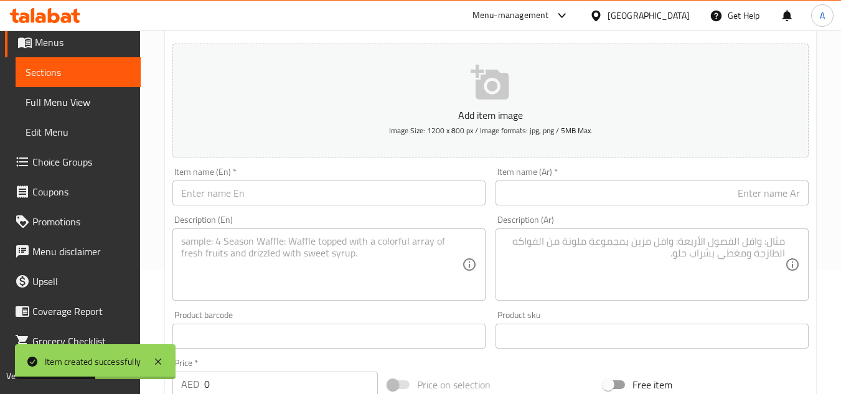
click at [289, 188] on input "text" at bounding box center [328, 192] width 313 height 25
paste input "MAKLOUB ESCALOPE"
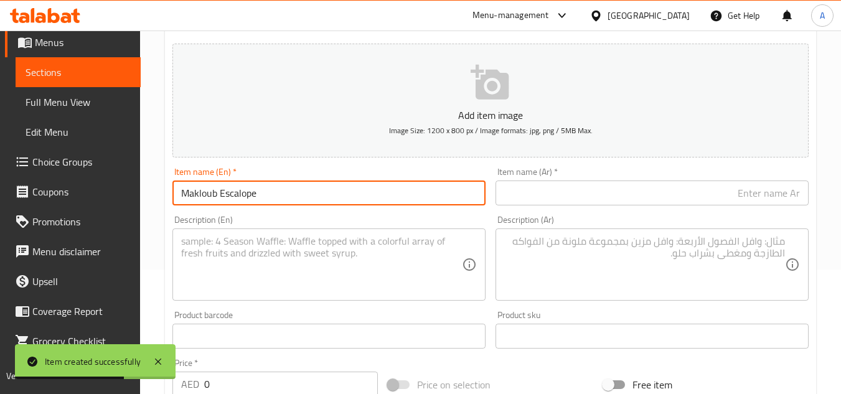
type input "Makloub Escalope"
click at [645, 195] on input "text" at bounding box center [651, 192] width 313 height 25
paste input "مقلوب إسكالوب"
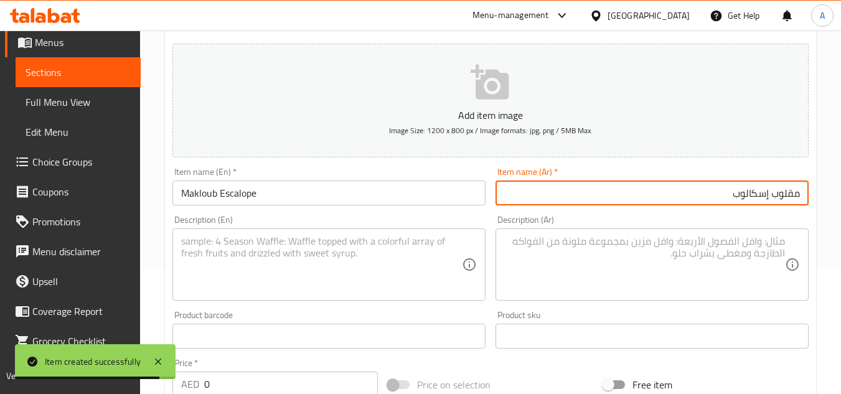
type input "مقلوب إسكالوب"
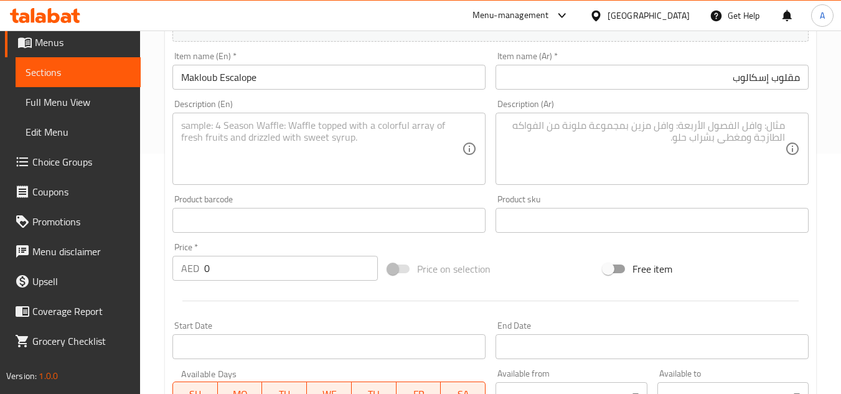
scroll to position [249, 0]
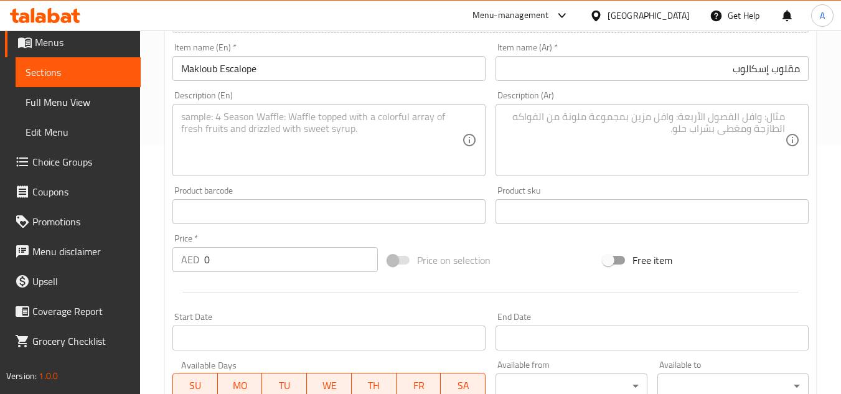
click at [299, 255] on input "0" at bounding box center [291, 259] width 174 height 25
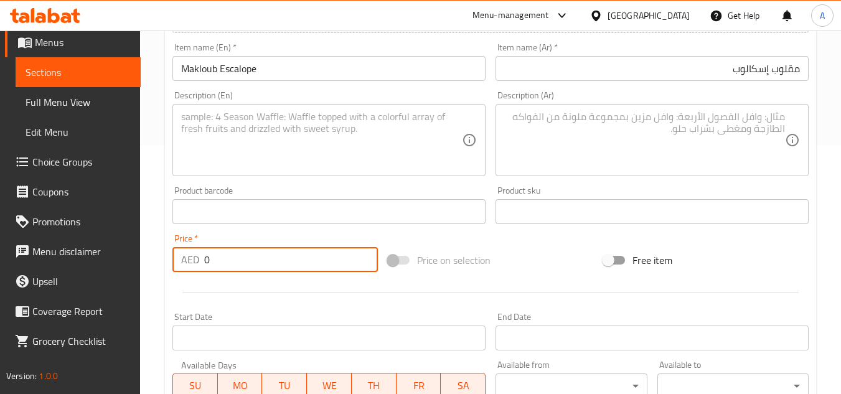
click at [299, 255] on input "0" at bounding box center [291, 259] width 174 height 25
paste input "44"
type input "44"
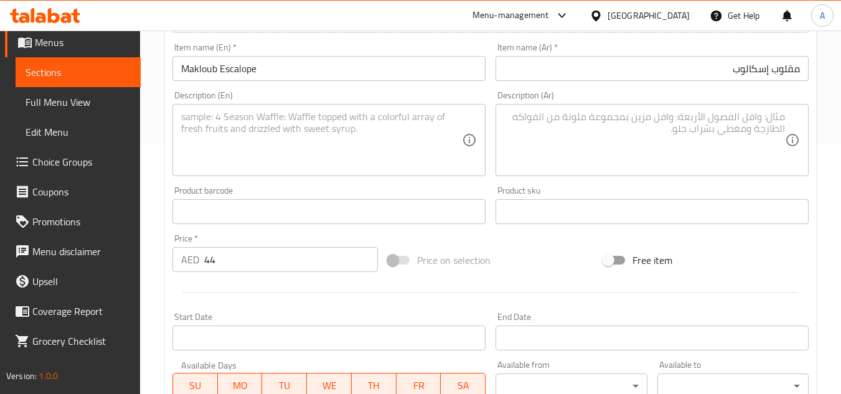
click at [391, 147] on textarea at bounding box center [321, 140] width 281 height 59
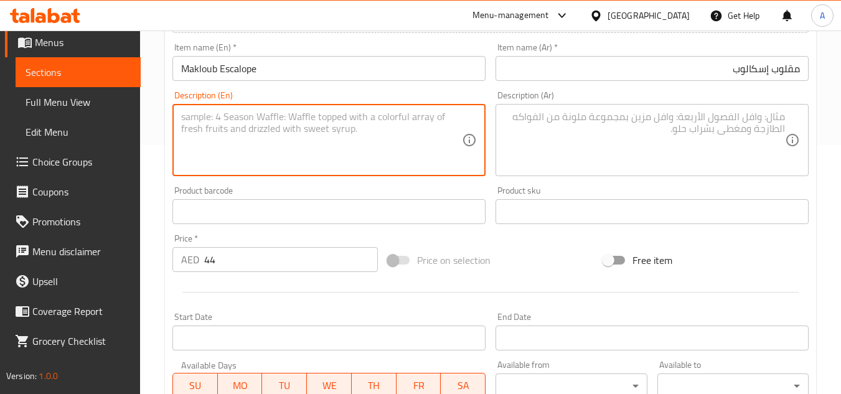
paste textarea "Fresh flatbread, grilled salad, chicken, cheese, mix salad, and harissa served …"
type textarea "Fresh flatbread, grilled salad, chicken, cheese, mix salad, and harissa served …"
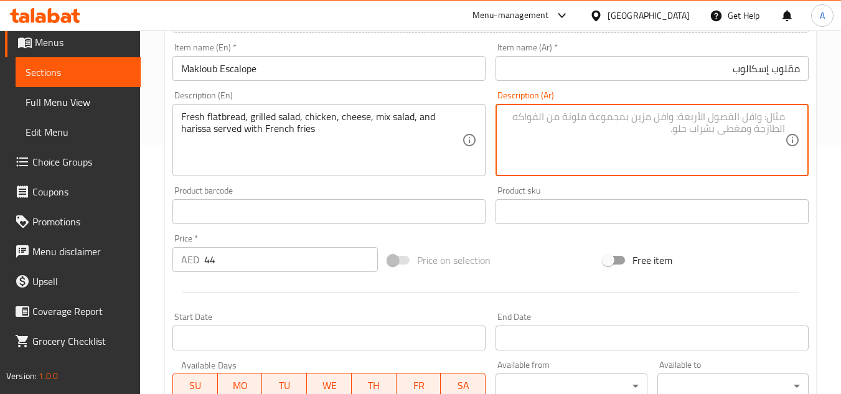
click at [647, 143] on textarea at bounding box center [644, 140] width 281 height 59
paste textarea "خبز مسطح طازج، سلطة مشوية، دجاج، جبن، سلطة مشكلة، وهريسة تقدم مع بطاطس مقلية"
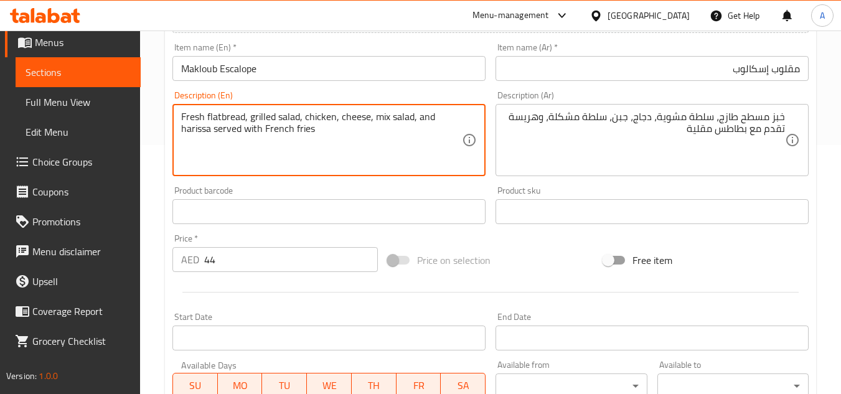
drag, startPoint x: 301, startPoint y: 118, endPoint x: 291, endPoint y: 121, distance: 10.3
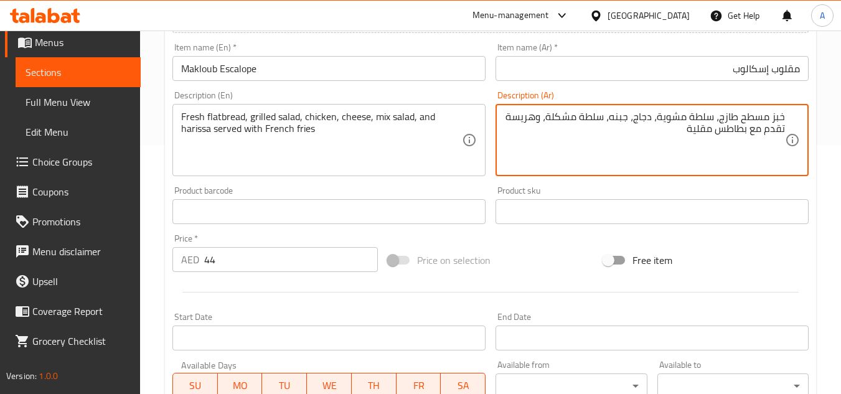
type textarea "خبز مسطح طازج، سلطة مشوية، دجاج، جبنه، سلطة مشكلة، وهريسة تقدم مع بطاطس مقلية"
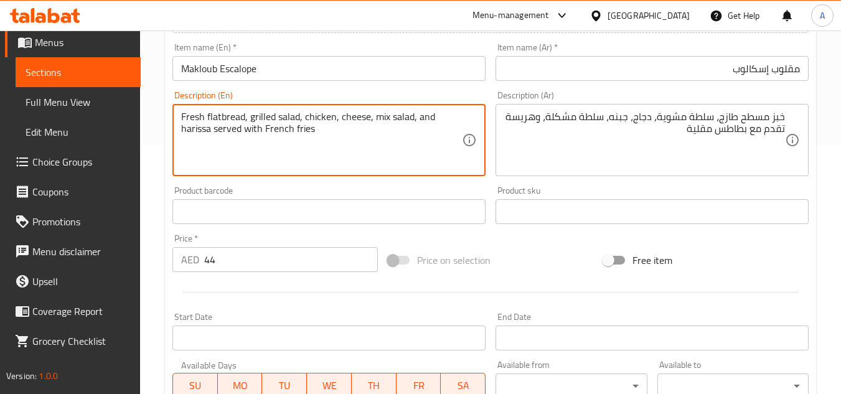
drag, startPoint x: 369, startPoint y: 123, endPoint x: 408, endPoint y: 124, distance: 39.2
click at [683, 84] on div "Item name (Ar)   * مقلوب إسكالوب Item name (Ar) *" at bounding box center [651, 62] width 323 height 48
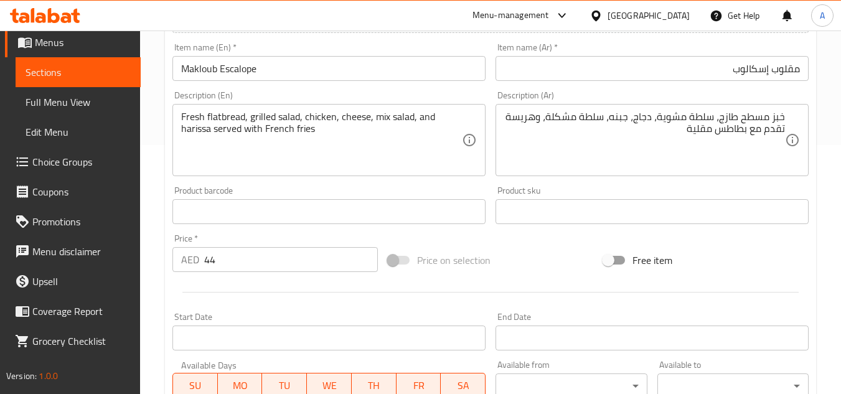
click at [696, 80] on input "مقلوب إسكالوب" at bounding box center [651, 68] width 313 height 25
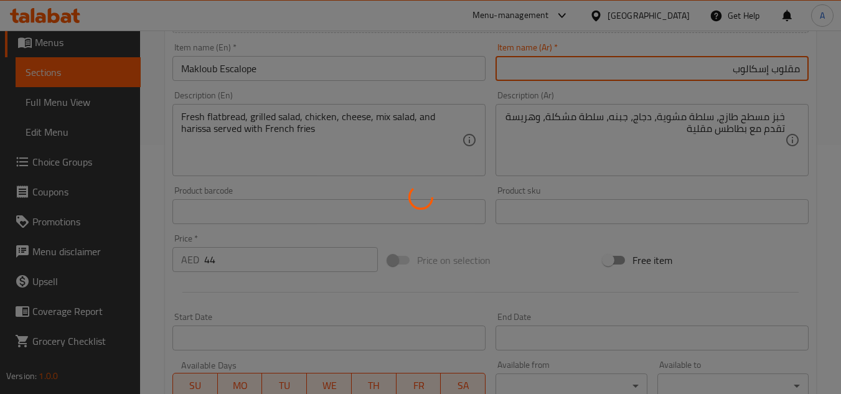
type input "0"
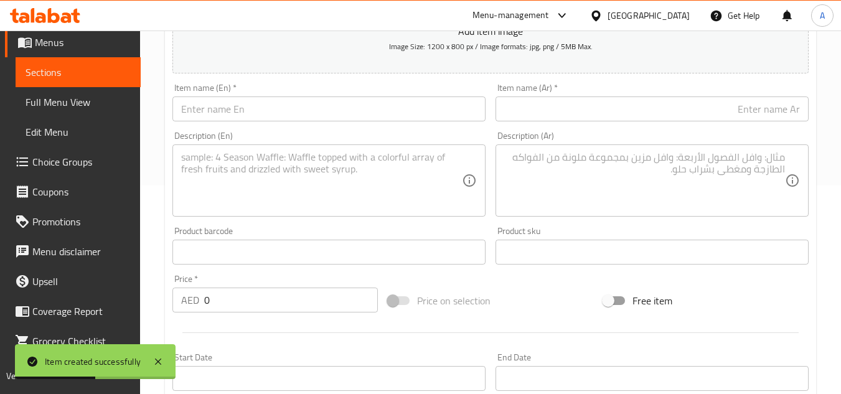
scroll to position [187, 0]
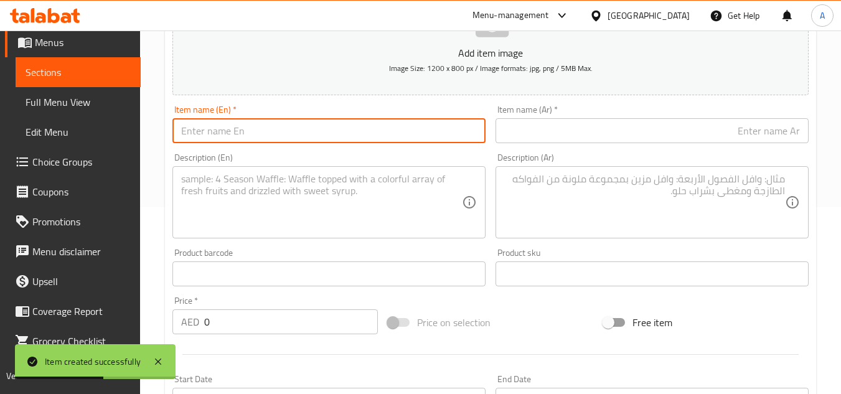
click at [218, 141] on input "text" at bounding box center [328, 130] width 313 height 25
paste input "MAKLOUB MERGUES"
type input "Makloub Mergues"
drag, startPoint x: 716, startPoint y: 123, endPoint x: 724, endPoint y: 126, distance: 8.5
click at [716, 123] on input "text" at bounding box center [651, 130] width 313 height 25
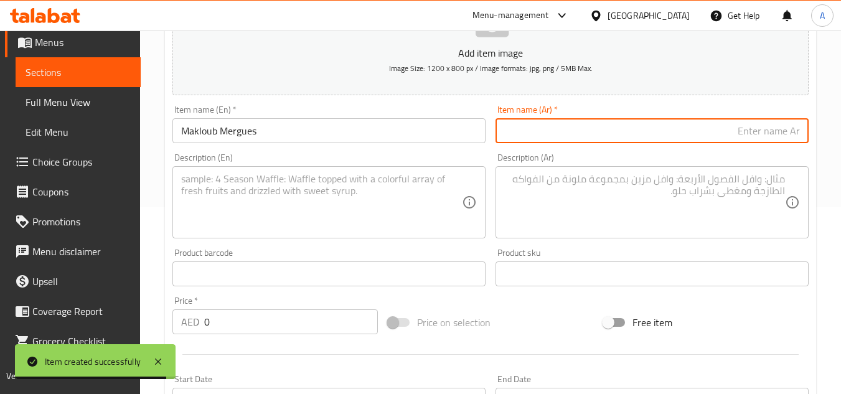
paste input "ماكلوب ميرغس"
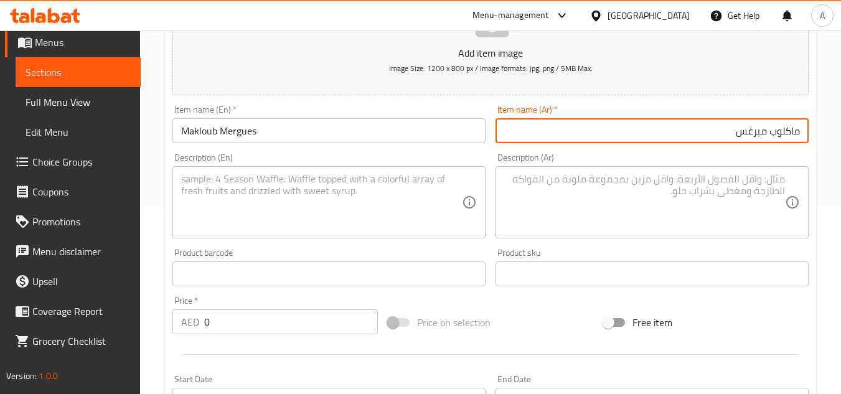
type input "ماكلوب ميرغس"
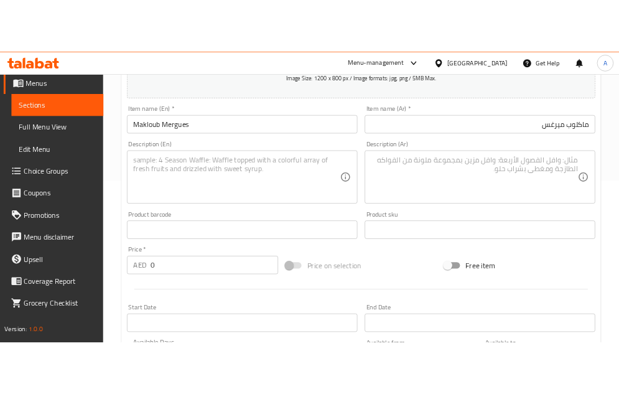
scroll to position [249, 0]
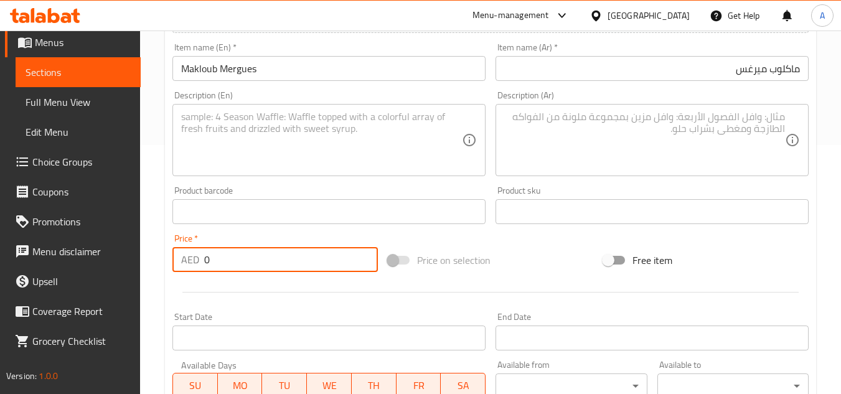
drag, startPoint x: 248, startPoint y: 263, endPoint x: 21, endPoint y: 231, distance: 229.4
click at [78, 241] on div "Edit Restaurant Branches Menus Sections Full Menu View Edit Menu Choice Groups …" at bounding box center [420, 206] width 841 height 849
paste input "44"
type input "44"
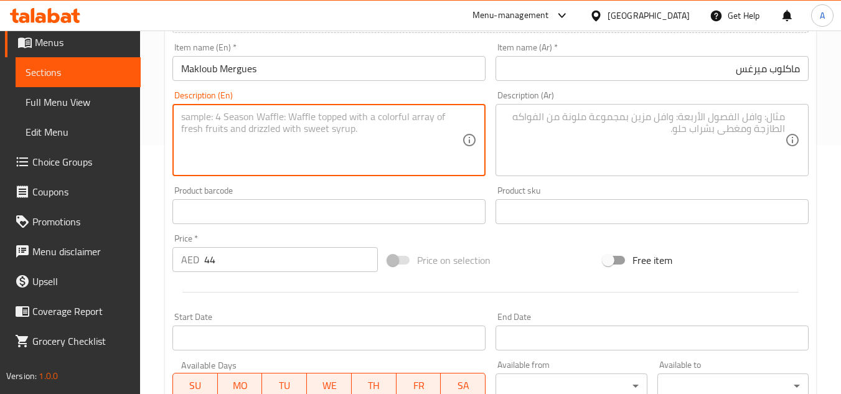
paste
type textarea "Flatbread, grilled salad, mergues, cheese, mixed salad and harissa served with …"
click at [637, 156] on textarea at bounding box center [644, 140] width 281 height 59
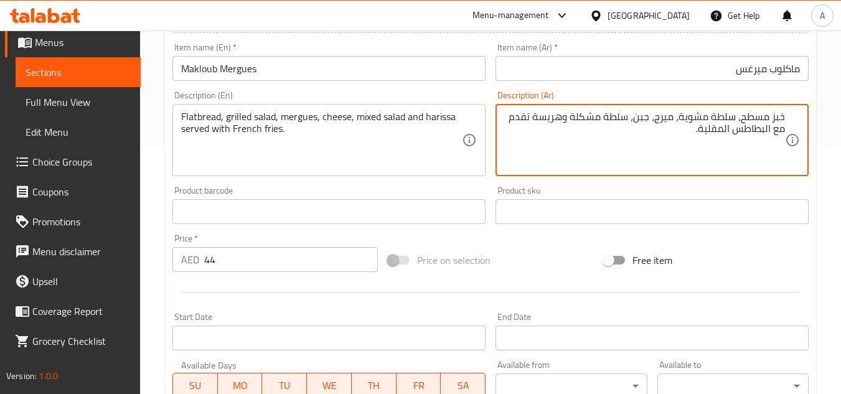
click at [752, 68] on input "ماكلوب ميرغس" at bounding box center [651, 68] width 313 height 25
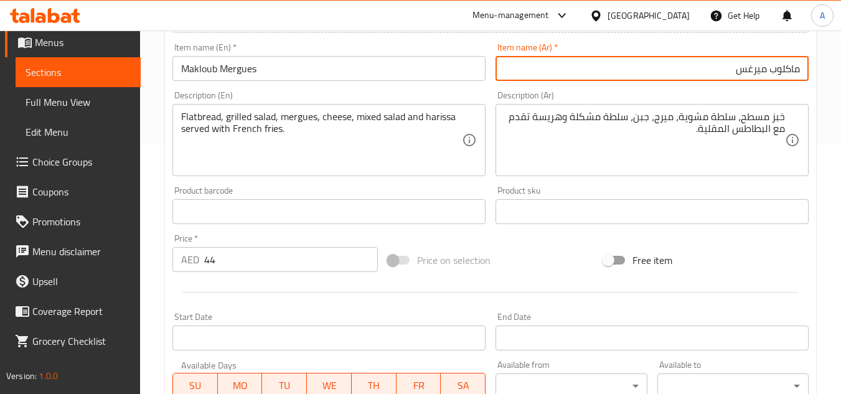
click at [752, 68] on input "ماكلوب ميرغس" at bounding box center [651, 68] width 313 height 25
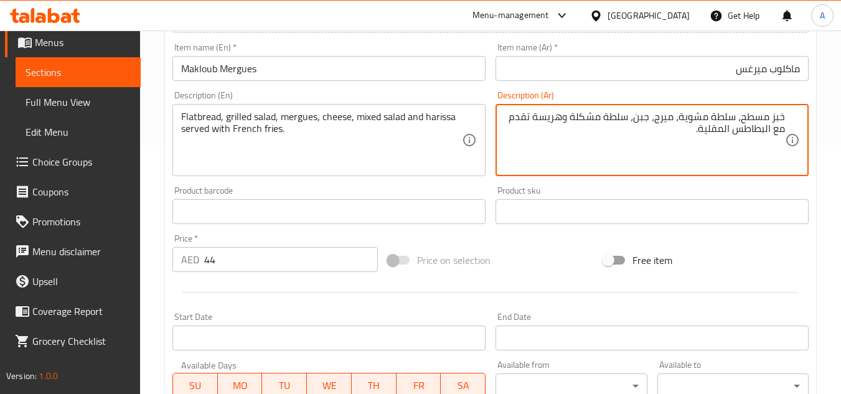
click at [660, 118] on textarea "خبز مسطح، سلطة مشوية، ميرج، جبن، سلطة مشكلة وهريسة تقدم مع البطاطس المقلية." at bounding box center [644, 140] width 281 height 59
click at [660, 122] on textarea "خبز مسطح، سلطة مشوية، ميرغس، جبن، سلطة مشكلة وهريسة تقدم مع البطاطس المقلية." at bounding box center [644, 140] width 281 height 59
click at [657, 121] on textarea "خبز مسطح، سلطة مشوية، ميرغس، جبن، سلطة مشكلة وهريسة تقدم مع البطاطس المقلية." at bounding box center [644, 140] width 281 height 59
click at [675, 118] on textarea "خبز مسطح، سلطة مشوية، ميرجس، جبن، سلطة مشكلة وهريسة تقدم مع البطاطس المقلية." at bounding box center [644, 140] width 281 height 59
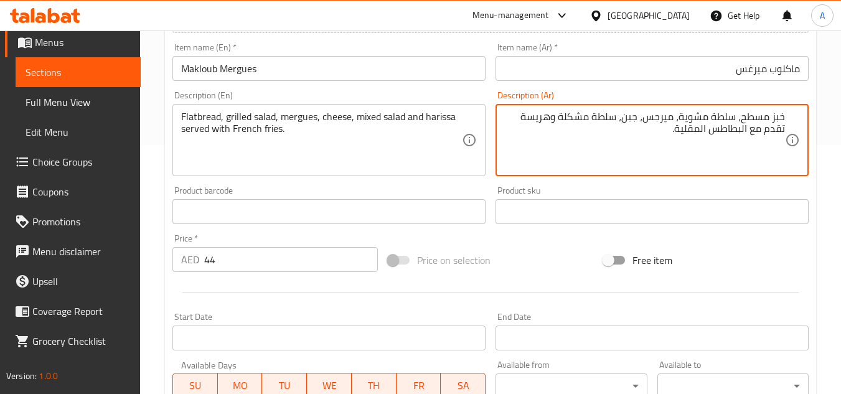
click at [658, 119] on textarea "خبز مسطح، سلطة مشوية، ميرجس، جبن، سلطة مشكلة وهريسة تقدم مع البطاطس المقلية." at bounding box center [644, 140] width 281 height 59
type textarea "خبز مسطح، سلطة مشوية، ميرجس، جبن، سلطة مشكلة وهريسة تقدم مع البطاطس المقلية."
click at [752, 74] on input "ماكلوب ميرغس" at bounding box center [651, 68] width 313 height 25
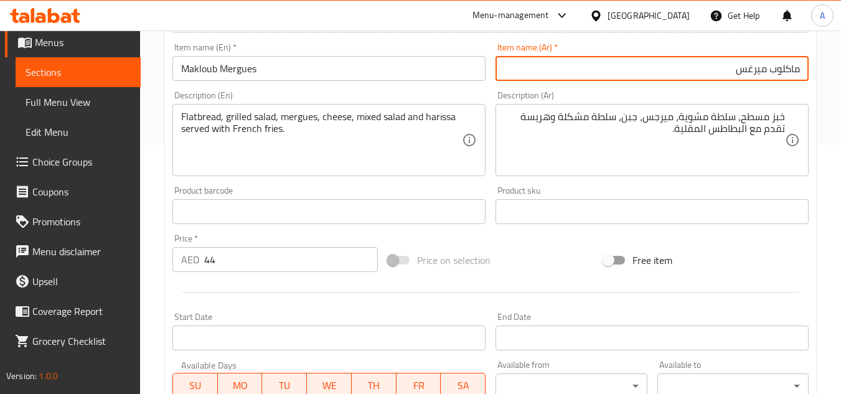
click at [752, 74] on input "ماكلوب ميرغس" at bounding box center [651, 68] width 313 height 25
type input "ماكلوب ميرجس"
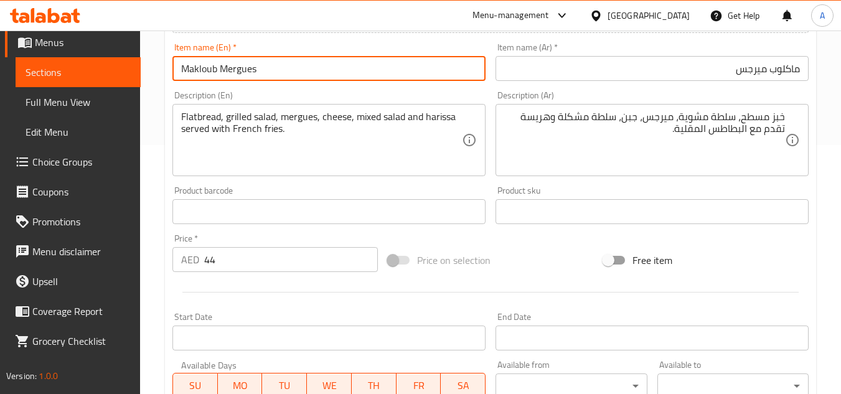
click at [209, 73] on input "Makloub Mergues" at bounding box center [328, 68] width 313 height 25
click at [243, 65] on input "Makloub Mergues" at bounding box center [328, 68] width 313 height 25
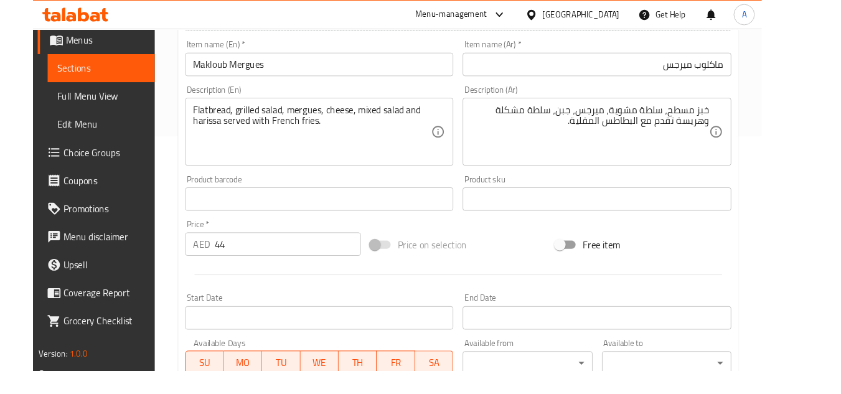
scroll to position [68, 0]
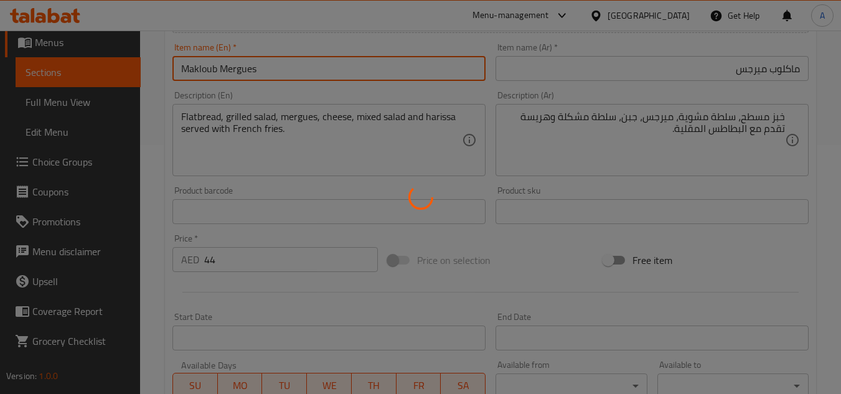
type input "0"
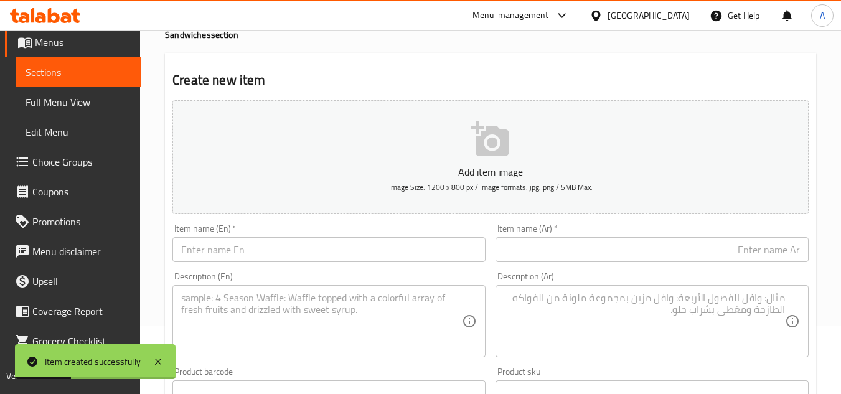
scroll to position [62, 0]
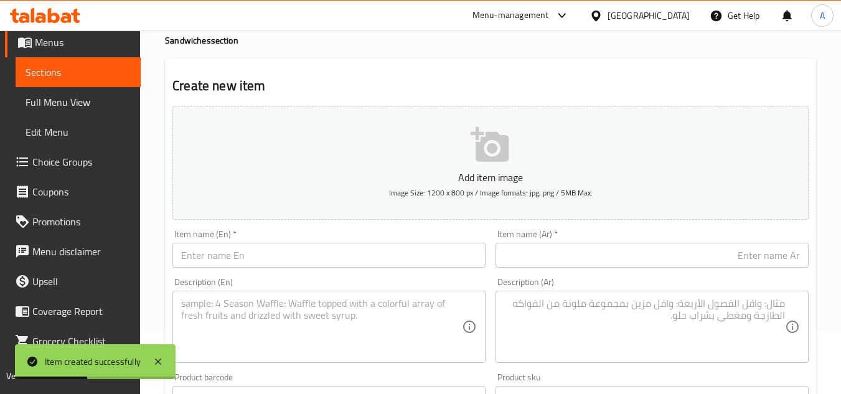
click at [395, 246] on input "text" at bounding box center [328, 255] width 313 height 25
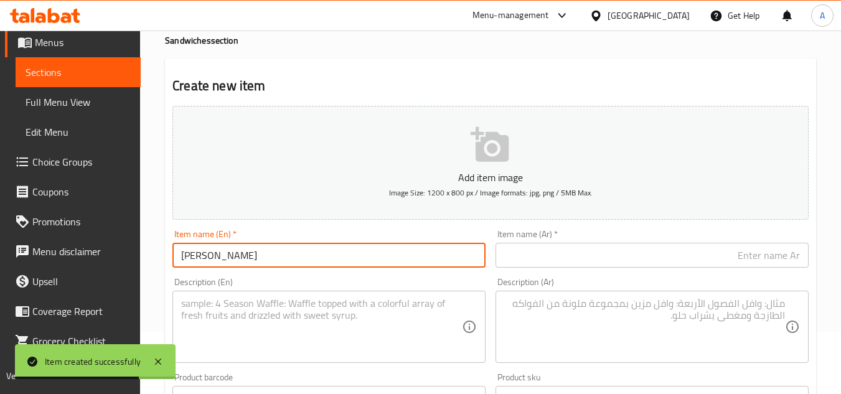
type input "Mahboul Sandwich"
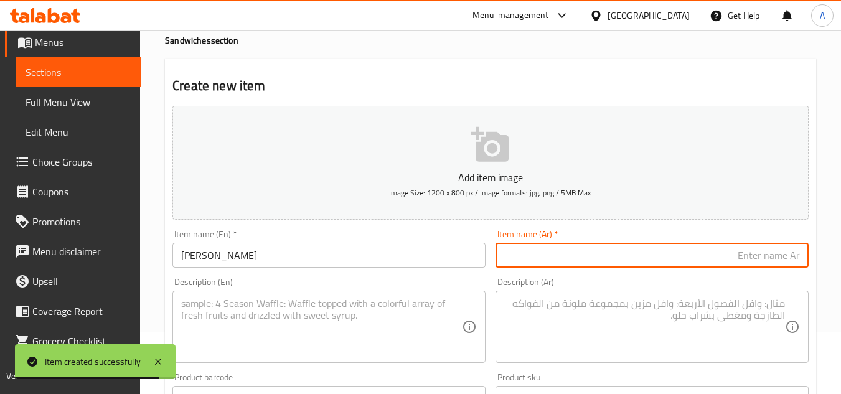
click at [632, 259] on input "text" at bounding box center [651, 255] width 313 height 25
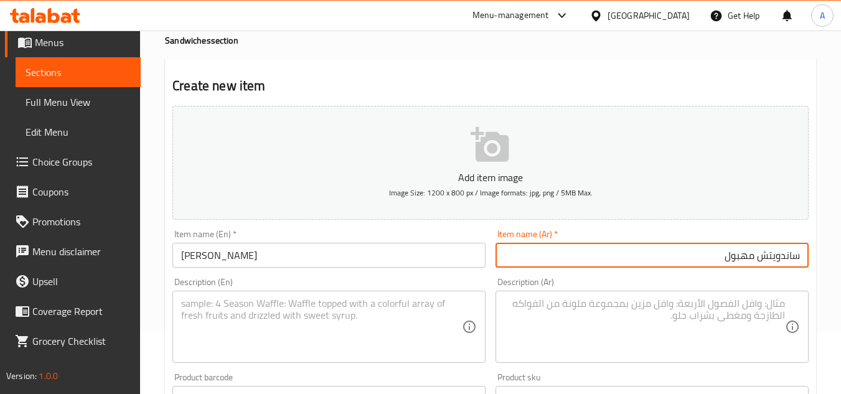
type input "ساندويتش مهبول"
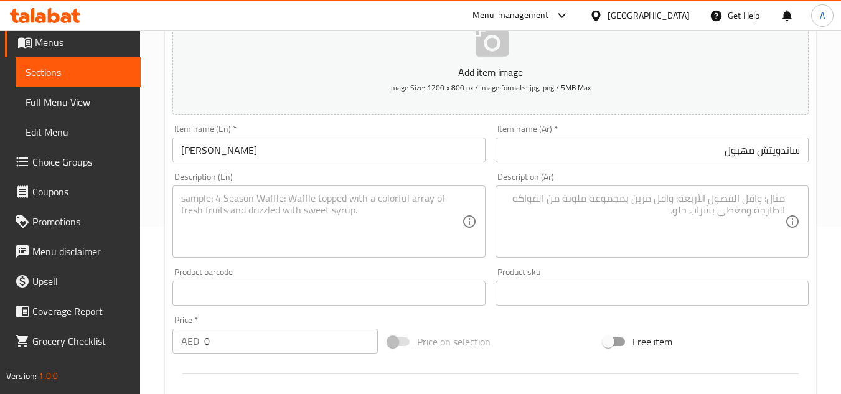
scroll to position [249, 0]
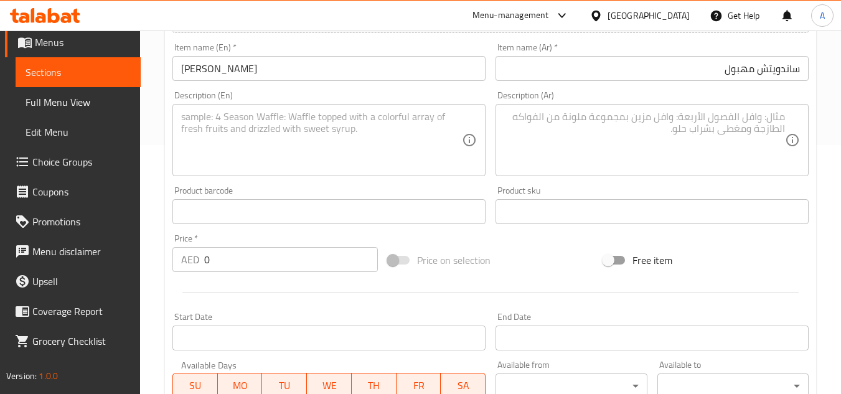
drag, startPoint x: 221, startPoint y: 248, endPoint x: 65, endPoint y: 243, distance: 155.7
click at [88, 246] on div "Edit Restaurant Branches Menus Sections Full Menu View Edit Menu Choice Groups …" at bounding box center [420, 206] width 841 height 849
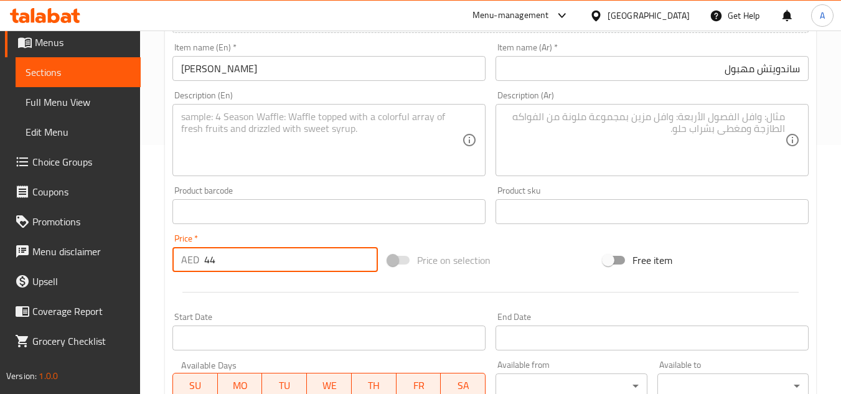
type input "44"
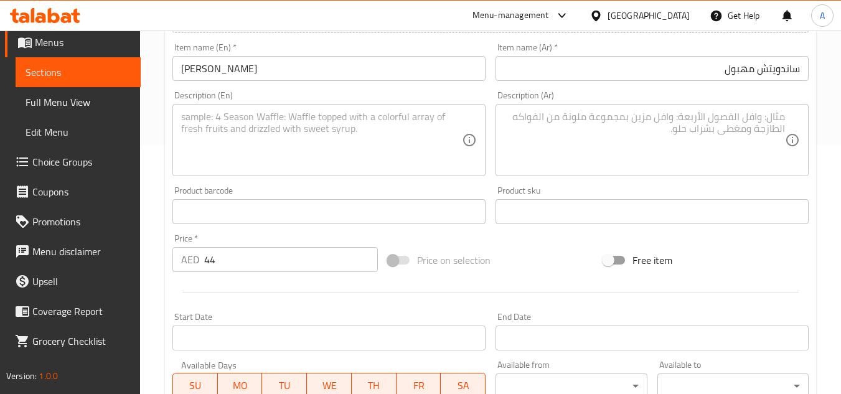
click at [349, 118] on textarea at bounding box center [321, 140] width 281 height 59
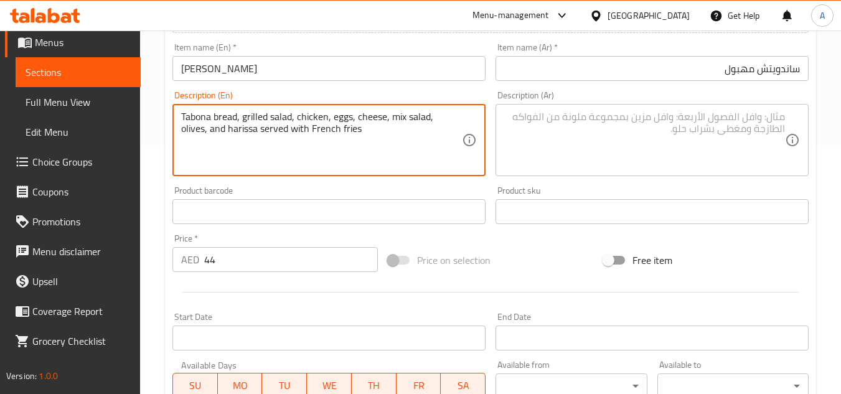
type textarea "Tabona bread, grilled salad, chicken, eggs, cheese, mix salad, olives, and hari…"
click at [558, 142] on textarea at bounding box center [644, 140] width 281 height 59
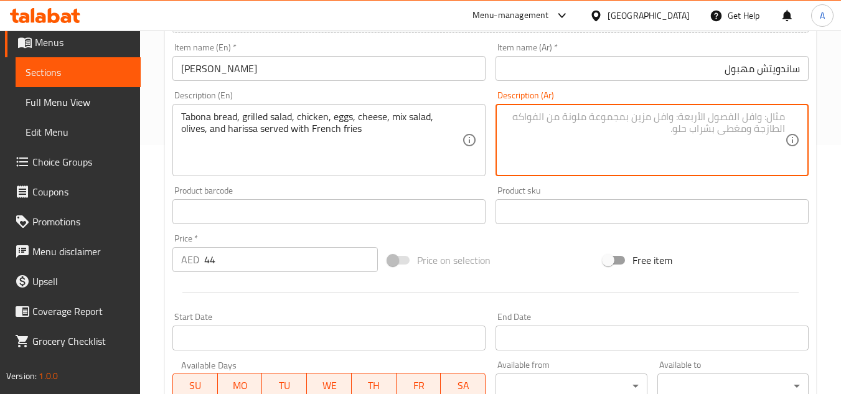
click at [340, 81] on input "Mahboul Sandwich" at bounding box center [328, 68] width 313 height 25
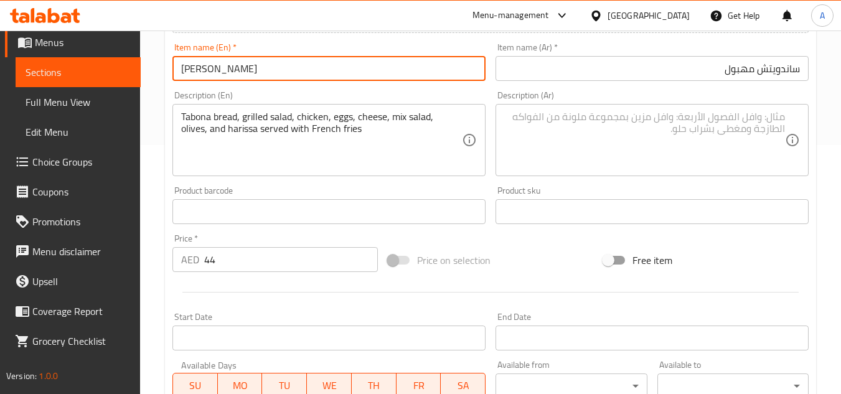
click at [340, 81] on input "Mahboul Sandwich" at bounding box center [328, 68] width 313 height 25
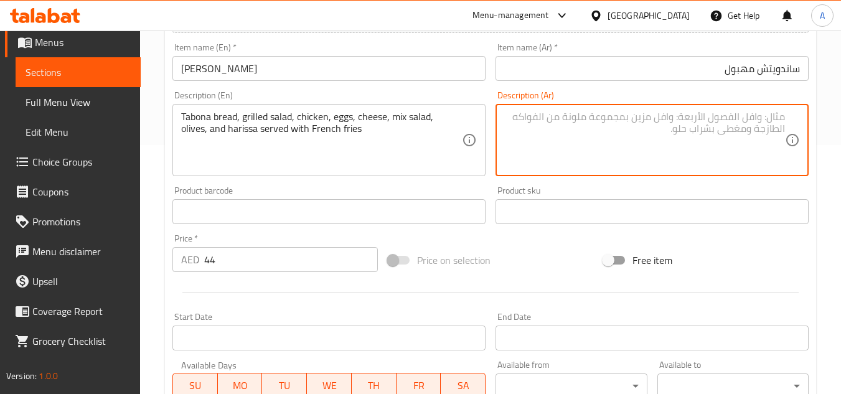
click at [619, 133] on textarea at bounding box center [644, 140] width 281 height 59
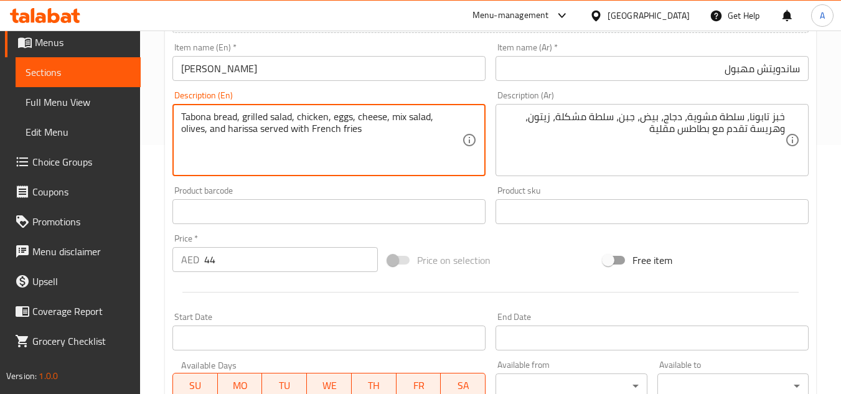
drag, startPoint x: 245, startPoint y: 116, endPoint x: 115, endPoint y: 119, distance: 130.1
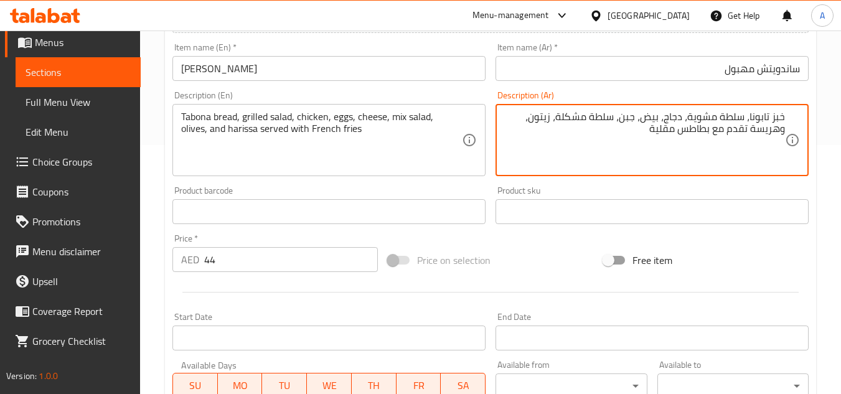
click at [773, 118] on textarea "خبز تابونا، سلطة مشوية، دجاج، بيض، جبن، سلطة مشكلة، زيتون، وهريسة تقدم مع بطاطس…" at bounding box center [644, 140] width 281 height 59
click at [761, 116] on textarea "خبز تابونا، سلطة مشوية، دجاج، بيض، جبن، سلطة مشكلة، زيتون، وهريسة تقدم مع بطاطس…" at bounding box center [644, 140] width 281 height 59
type textarea "خبز طابونة، سلطة مشوية، دجاج، بيض، جبن، سلطة مشكلة، زيتون، وهريسة تقدم مع بطاطس…"
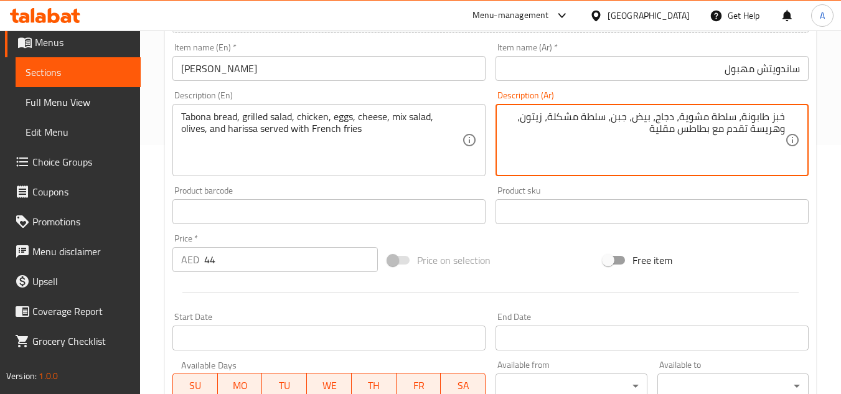
click at [413, 71] on input "Mahboul Sandwich" at bounding box center [328, 68] width 313 height 25
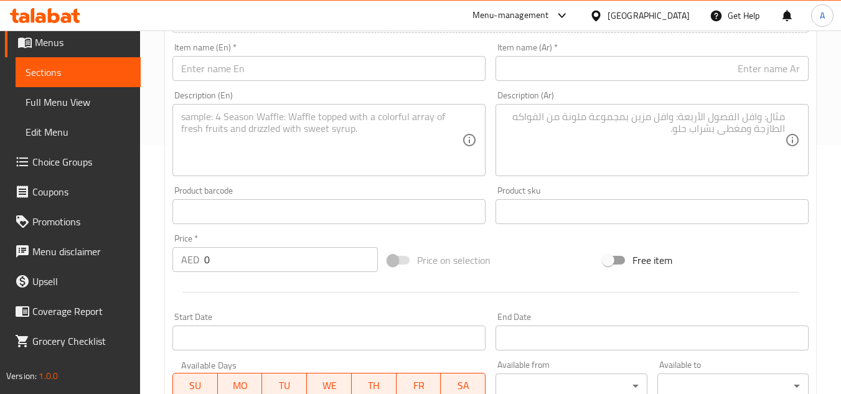
drag, startPoint x: 313, startPoint y: 87, endPoint x: 324, endPoint y: 78, distance: 14.1
click at [313, 87] on div "Description (En) Description (En)" at bounding box center [328, 133] width 323 height 95
click at [324, 77] on input "text" at bounding box center [328, 68] width 313 height 25
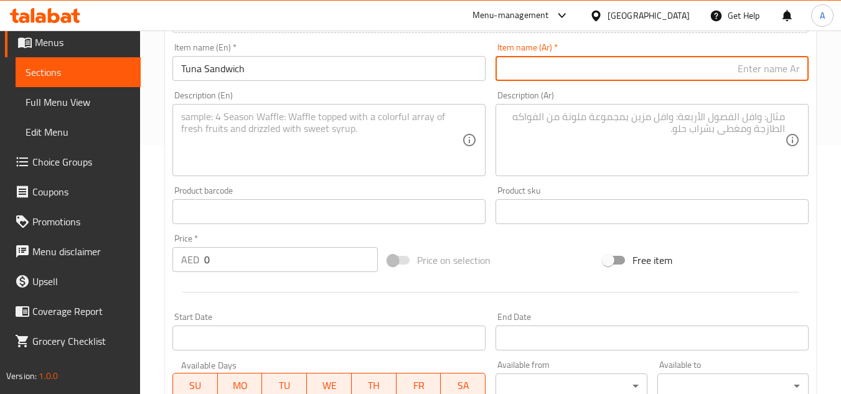
drag, startPoint x: 669, startPoint y: 73, endPoint x: 681, endPoint y: 78, distance: 12.8
click at [669, 73] on input "text" at bounding box center [651, 68] width 313 height 25
click at [747, 70] on input "ساندويتش التونة" at bounding box center [651, 68] width 313 height 25
click at [751, 70] on input "ساندويتش التونة" at bounding box center [651, 68] width 313 height 25
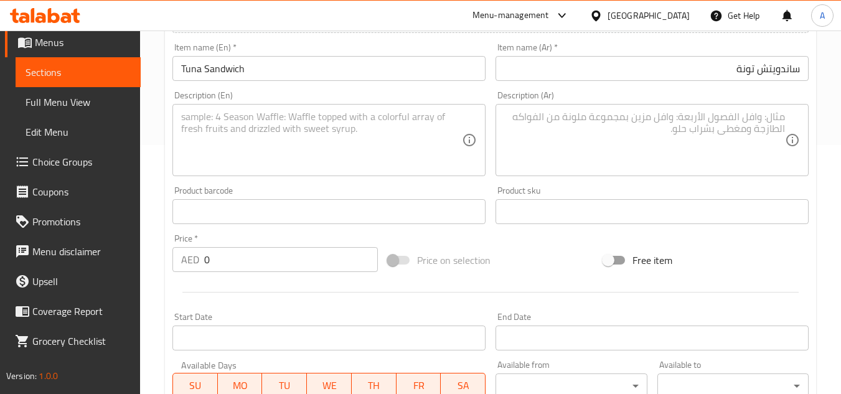
click at [696, 103] on div "Description (Ar) Description (Ar)" at bounding box center [651, 133] width 313 height 85
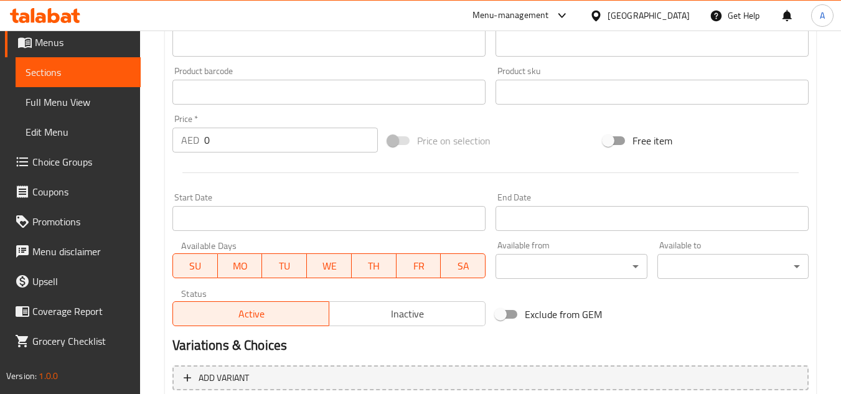
scroll to position [436, 0]
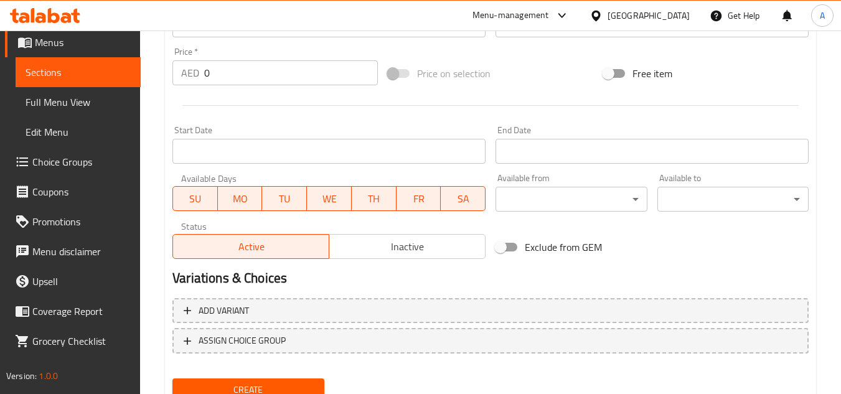
drag, startPoint x: 287, startPoint y: 87, endPoint x: 0, endPoint y: 134, distance: 290.8
click at [0, 123] on div "Edit Restaurant Branches Menus Sections Full Menu View Edit Menu Choice Groups …" at bounding box center [420, 19] width 841 height 849
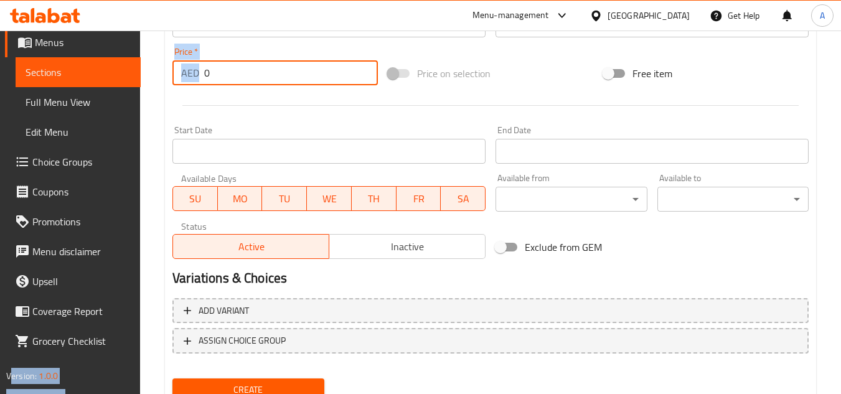
click at [274, 75] on input "0" at bounding box center [291, 72] width 174 height 25
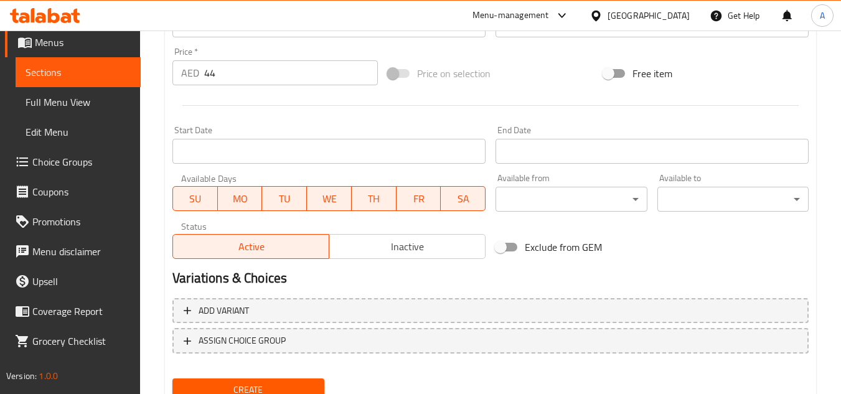
click at [340, 107] on div at bounding box center [490, 105] width 646 height 30
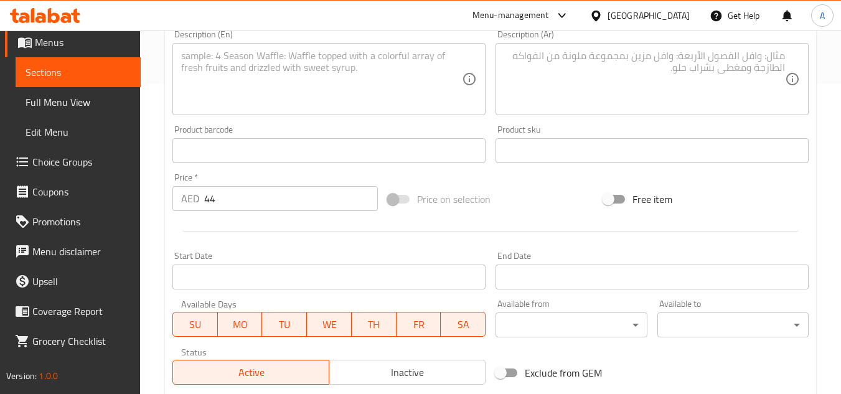
scroll to position [249, 0]
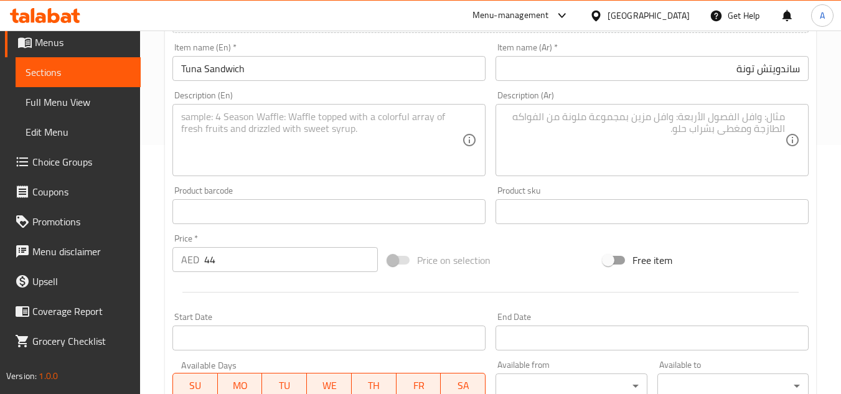
click at [304, 174] on div "Description (En)" at bounding box center [328, 140] width 313 height 72
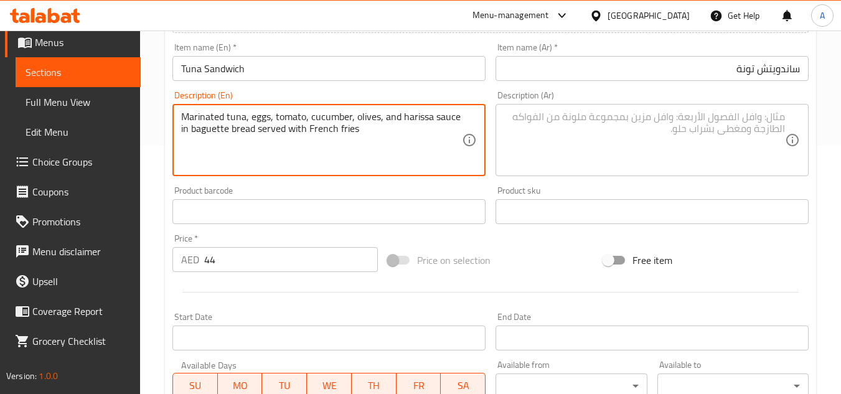
click at [647, 128] on textarea at bounding box center [644, 140] width 281 height 59
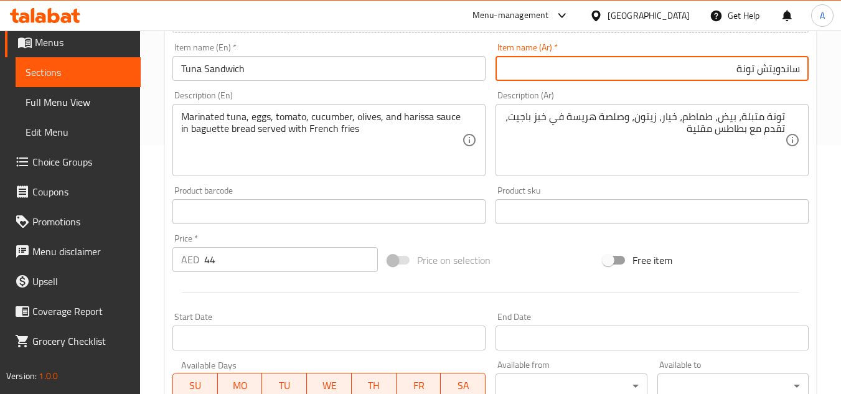
click at [667, 60] on input "ساندويتش تونة" at bounding box center [651, 68] width 313 height 25
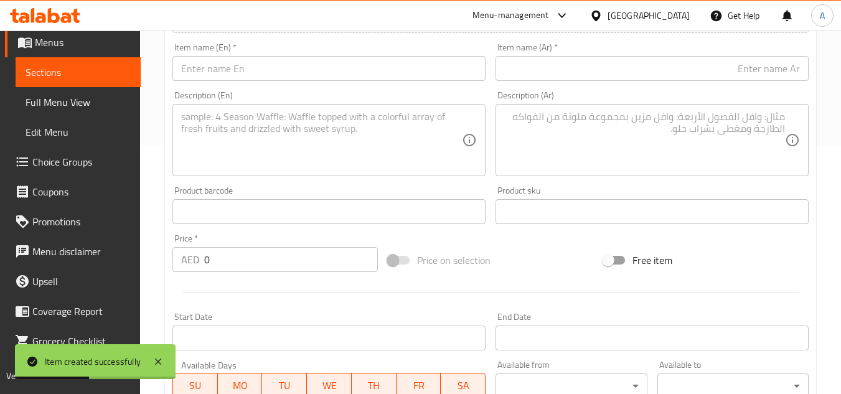
click at [228, 69] on input "text" at bounding box center [328, 68] width 313 height 25
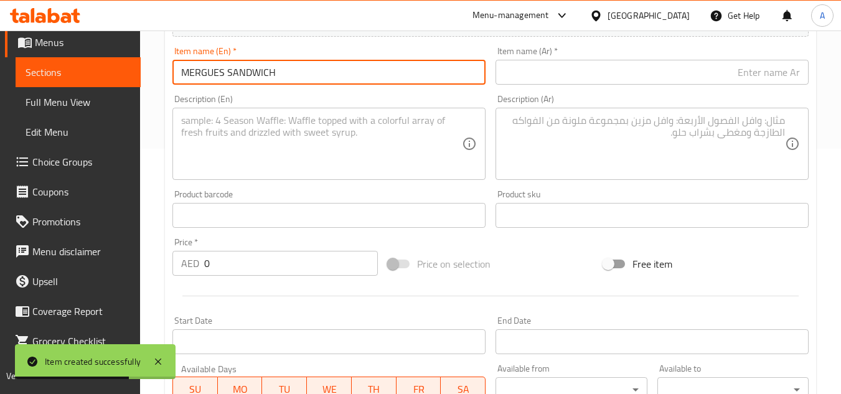
scroll to position [0, 0]
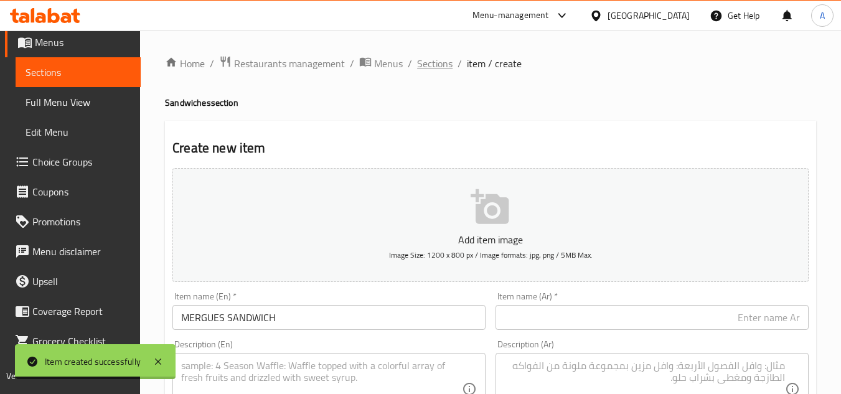
click at [426, 61] on span "Sections" at bounding box center [434, 63] width 35 height 15
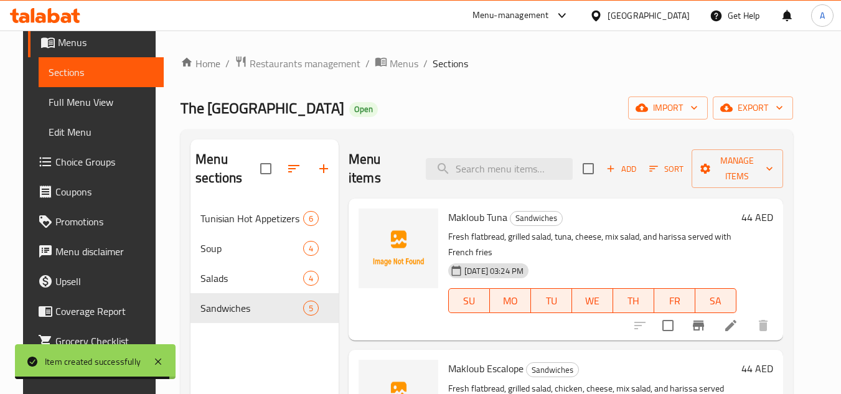
click at [647, 94] on div "Home / Restaurants management / Menus / Sections The Sandwich District Open imp…" at bounding box center [486, 299] width 612 height 488
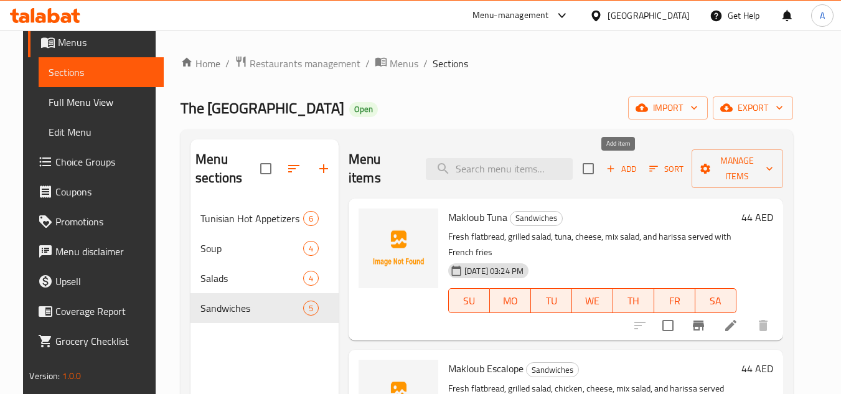
click at [627, 174] on span "Add" at bounding box center [621, 169] width 34 height 14
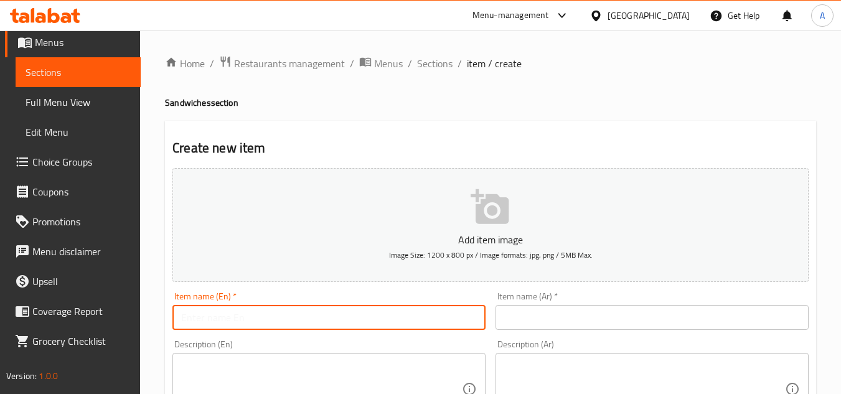
click at [409, 305] on input "text" at bounding box center [328, 317] width 313 height 25
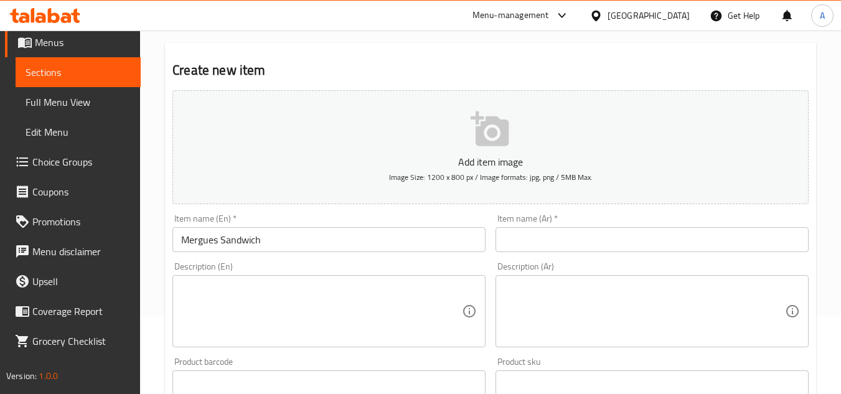
scroll to position [249, 0]
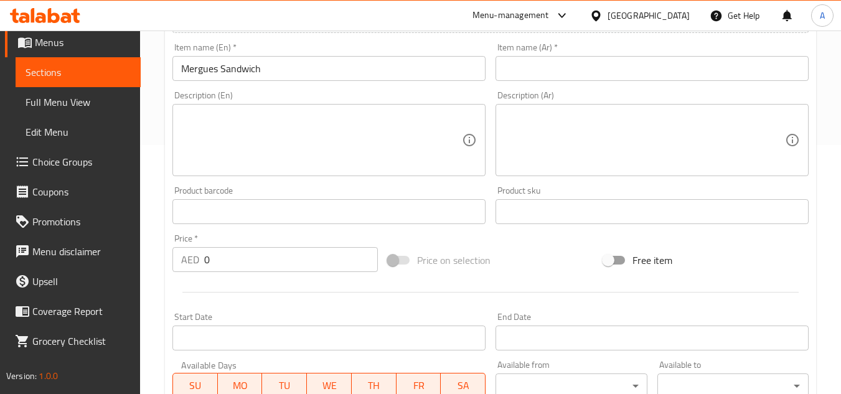
drag, startPoint x: 268, startPoint y: 264, endPoint x: 107, endPoint y: 262, distance: 160.6
click at [105, 243] on div "Edit Restaurant Branches Menus Sections Full Menu View Edit Menu Choice Groups …" at bounding box center [420, 206] width 841 height 849
click at [372, 133] on textarea at bounding box center [321, 140] width 281 height 59
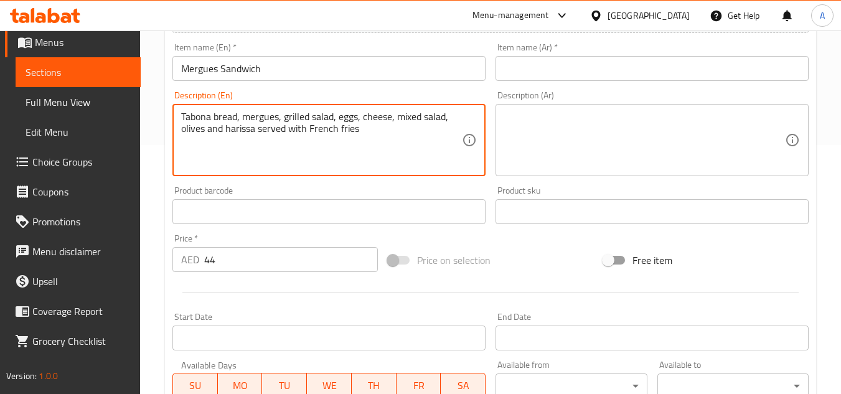
click at [586, 194] on div "Product sku Product sku" at bounding box center [651, 205] width 313 height 38
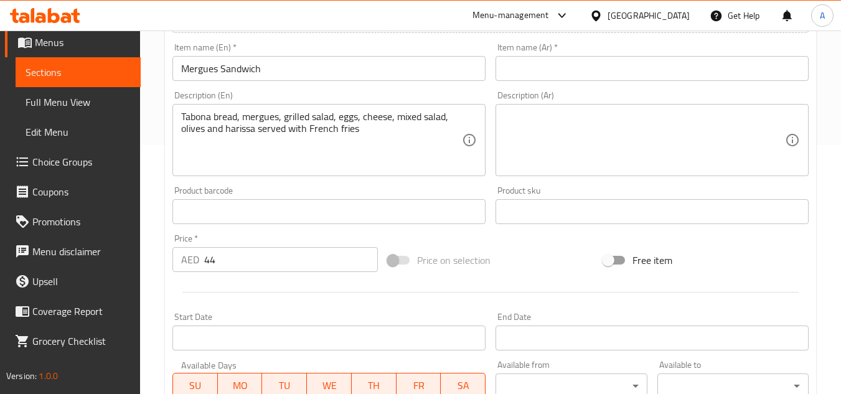
click at [615, 157] on textarea at bounding box center [644, 140] width 281 height 59
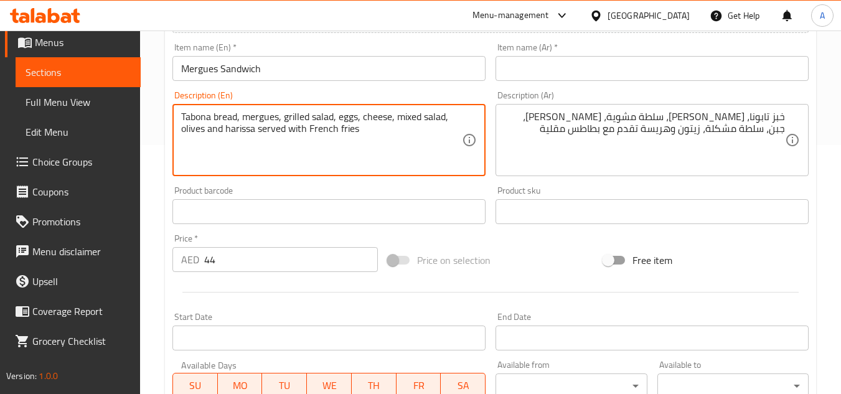
drag, startPoint x: 204, startPoint y: 124, endPoint x: 246, endPoint y: 91, distance: 52.8
click at [205, 124] on textarea "Tabona bread, mergues, grilled salad, eggs, cheese, mixed salad, olives and har…" at bounding box center [321, 140] width 281 height 59
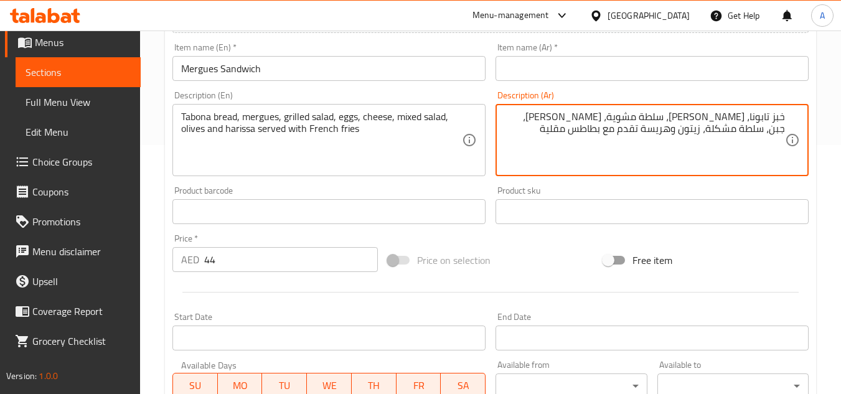
click at [760, 114] on textarea "خبز تابونا، ميرج، سلطة مشوية، بيض، جبن، سلطة مشكلة، زيتون وهريسة تقدم مع بطاطس …" at bounding box center [644, 140] width 281 height 59
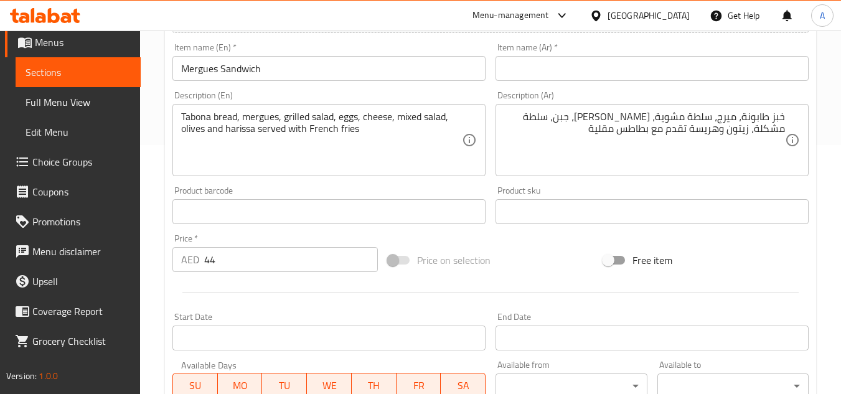
click at [329, 78] on input "Mergues Sandwich" at bounding box center [328, 68] width 313 height 25
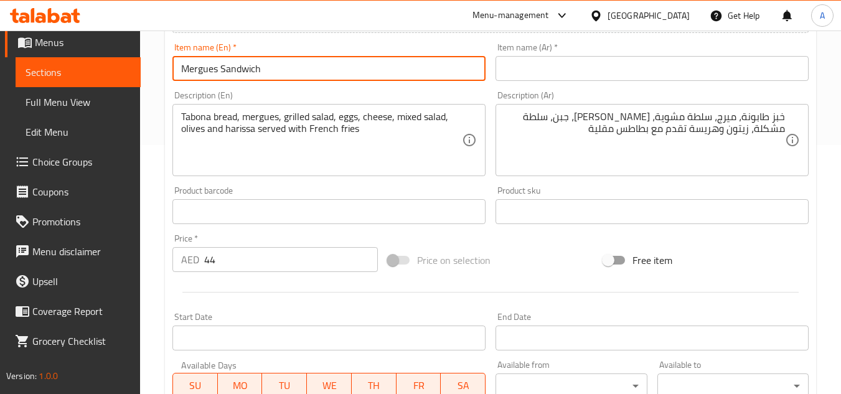
click at [330, 78] on input "Mergues Sandwich" at bounding box center [328, 68] width 313 height 25
drag, startPoint x: 331, startPoint y: 78, endPoint x: 391, endPoint y: 41, distance: 70.5
click at [332, 78] on input "Mergues Sandwich" at bounding box center [328, 68] width 313 height 25
click at [662, 76] on input "text" at bounding box center [651, 68] width 313 height 25
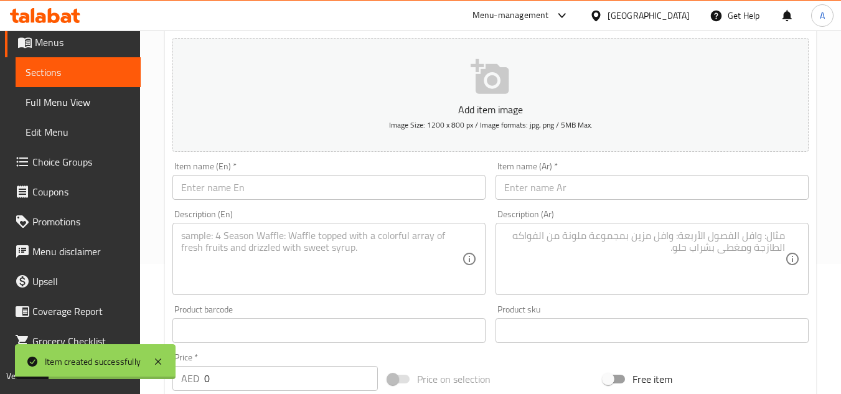
scroll to position [124, 0]
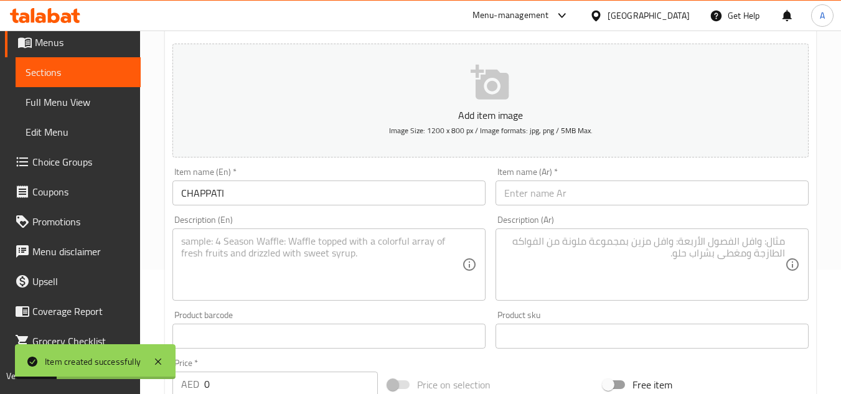
drag, startPoint x: 320, startPoint y: 203, endPoint x: 327, endPoint y: 200, distance: 7.3
click at [320, 203] on input "CHAPPATI" at bounding box center [328, 192] width 313 height 25
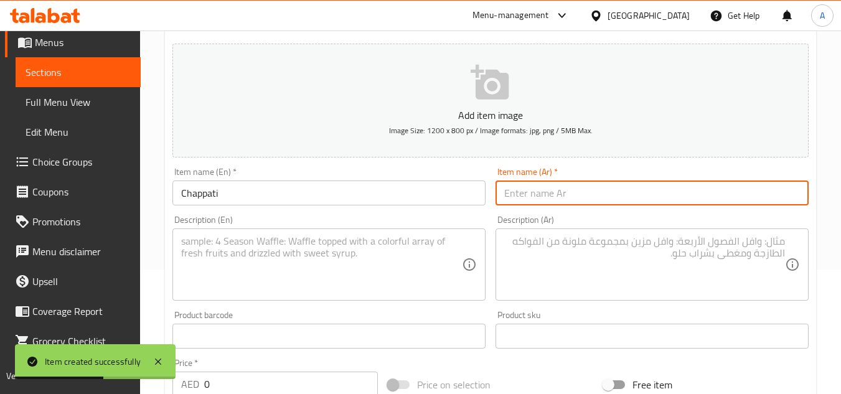
click at [693, 199] on input "text" at bounding box center [651, 192] width 313 height 25
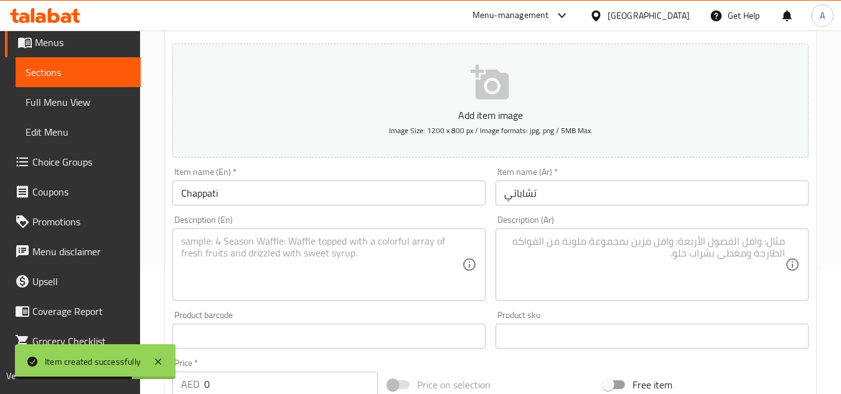
drag, startPoint x: 268, startPoint y: 319, endPoint x: 179, endPoint y: 340, distance: 90.7
click at [179, 339] on div "Product barcode Product barcode" at bounding box center [328, 330] width 313 height 38
drag, startPoint x: 255, startPoint y: 373, endPoint x: 4, endPoint y: 362, distance: 251.0
click at [0, 363] on div "Edit Restaurant Branches Menus Sections Full Menu View Edit Menu Choice Groups …" at bounding box center [420, 330] width 841 height 849
click at [269, 224] on div "Description (En) Description (En)" at bounding box center [328, 257] width 313 height 85
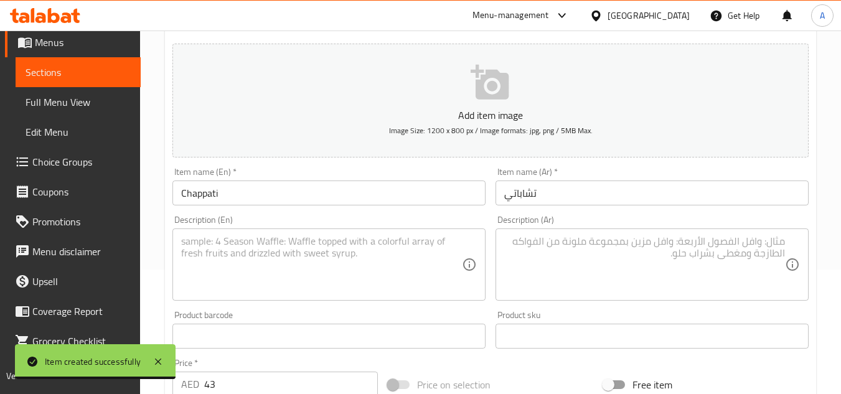
click at [246, 263] on textarea at bounding box center [321, 264] width 281 height 59
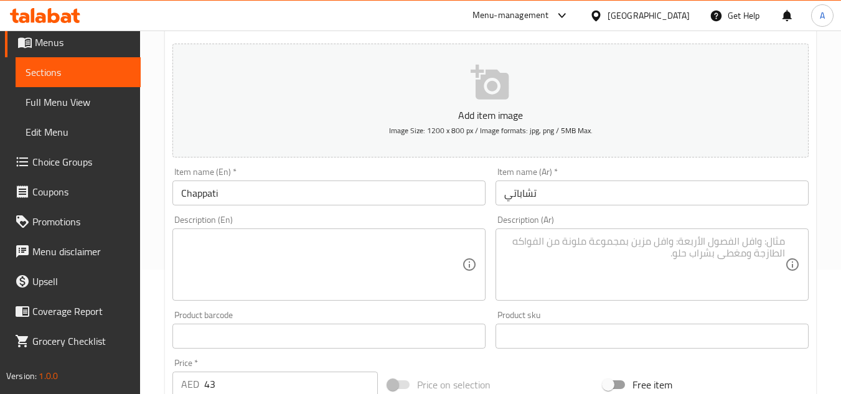
click at [363, 261] on textarea at bounding box center [321, 264] width 281 height 59
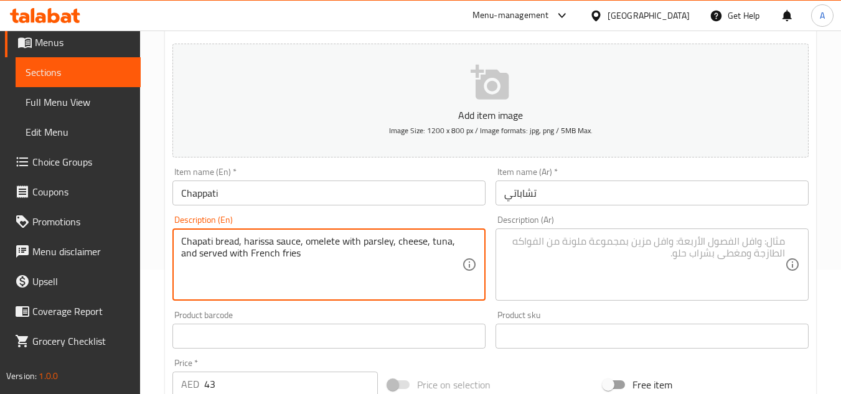
click at [602, 227] on div "Description (Ar) Description (Ar)" at bounding box center [651, 257] width 313 height 85
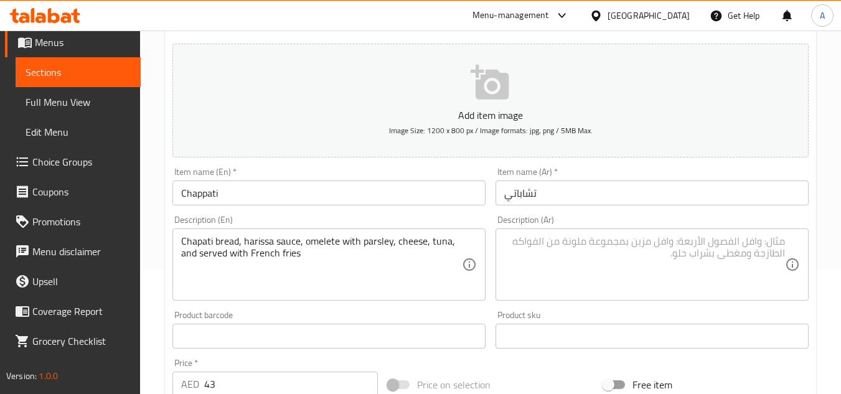
click at [592, 276] on textarea at bounding box center [644, 264] width 281 height 59
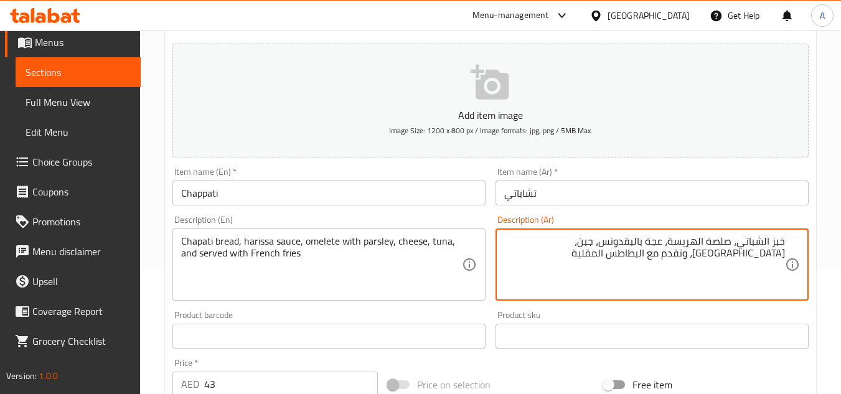
click at [667, 238] on textarea "خبز الشباتي، صلصة الهريسة، عجة بالبقدونس، جبن، تونة، وتقدم مع البطاطس المقلية" at bounding box center [644, 264] width 281 height 59
click at [660, 238] on textarea "خبز الشباتي، صلصة الهريسة، عجة بالبقدونس، جبن، تونة، وتقدم مع البطاطس المقلية" at bounding box center [644, 264] width 281 height 59
click at [580, 207] on div "Item name (Ar)   * تشاباتي Item name (Ar) *" at bounding box center [651, 186] width 323 height 48
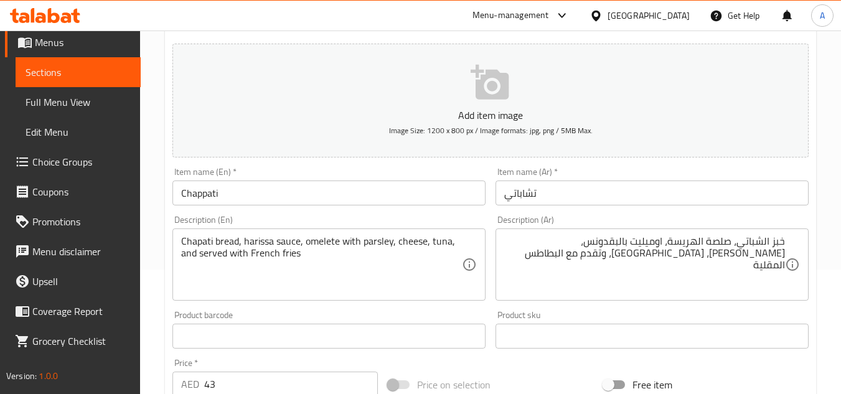
click at [589, 190] on input "تشاباتي" at bounding box center [651, 192] width 313 height 25
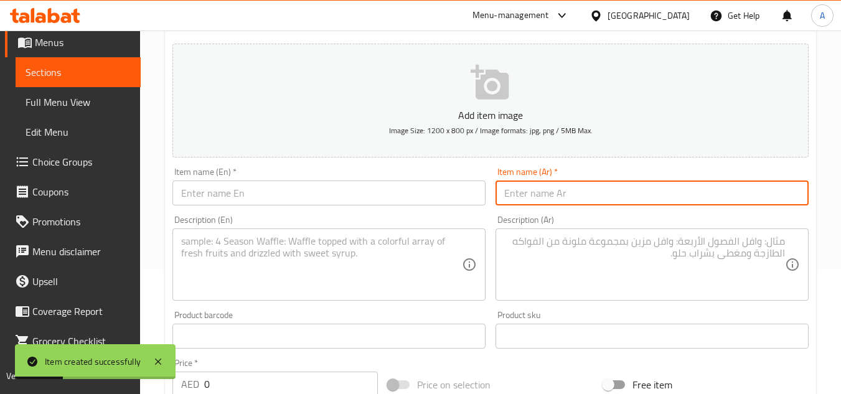
click at [283, 169] on div "Item name (En)   * Item name (En) *" at bounding box center [328, 186] width 313 height 38
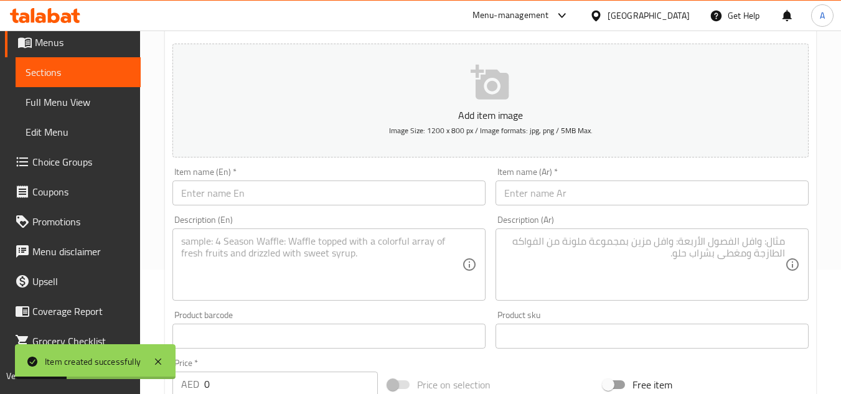
click at [283, 194] on input "text" at bounding box center [328, 192] width 313 height 25
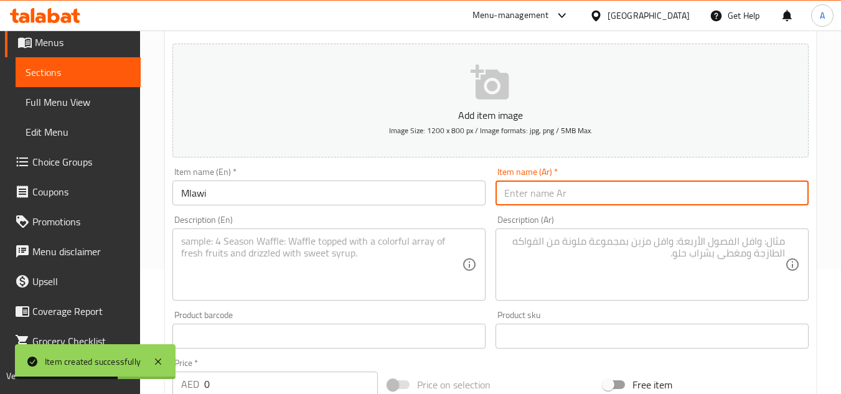
click at [614, 187] on input "text" at bounding box center [651, 192] width 313 height 25
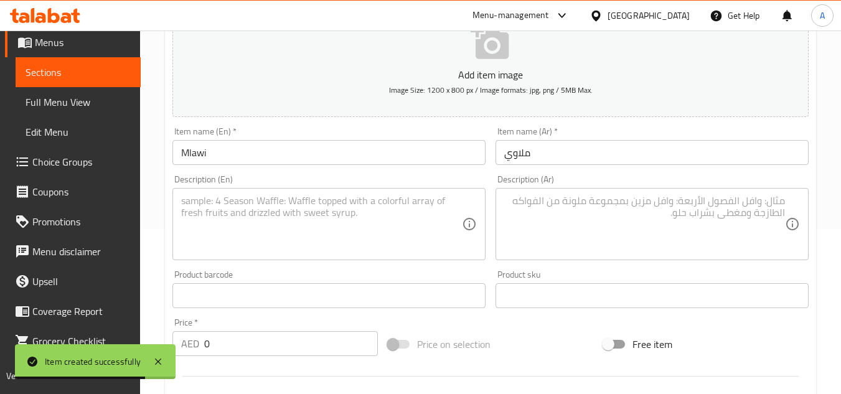
scroll to position [187, 0]
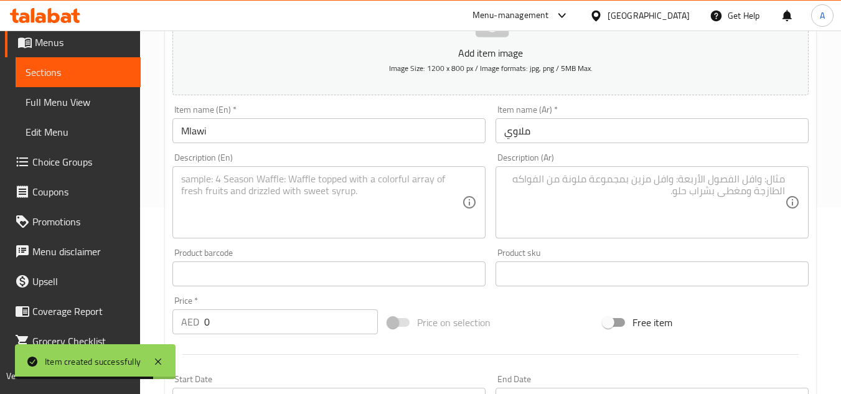
drag, startPoint x: 232, startPoint y: 323, endPoint x: 54, endPoint y: 281, distance: 183.0
click at [0, 284] on div "Edit Restaurant Branches Menus Sections Full Menu View Edit Menu Choice Groups …" at bounding box center [420, 268] width 841 height 849
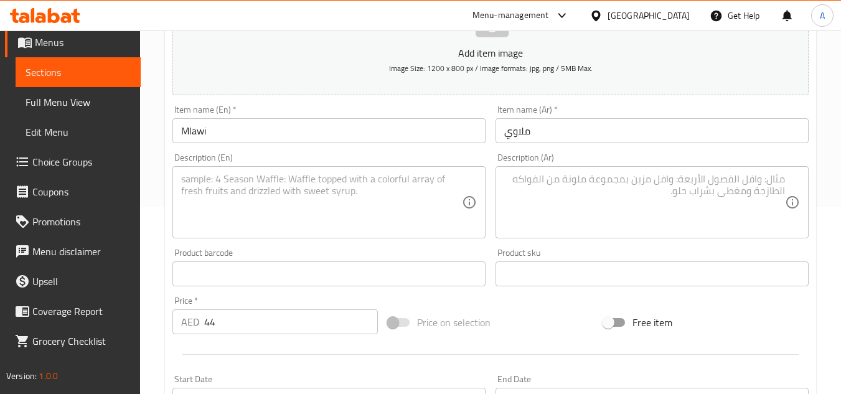
drag, startPoint x: 258, startPoint y: 185, endPoint x: 270, endPoint y: 183, distance: 12.6
click at [258, 185] on textarea at bounding box center [321, 202] width 281 height 59
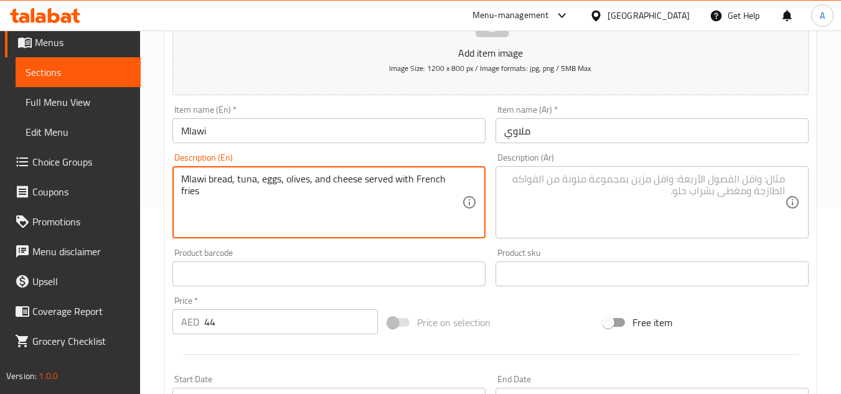
click at [696, 198] on textarea at bounding box center [644, 202] width 281 height 59
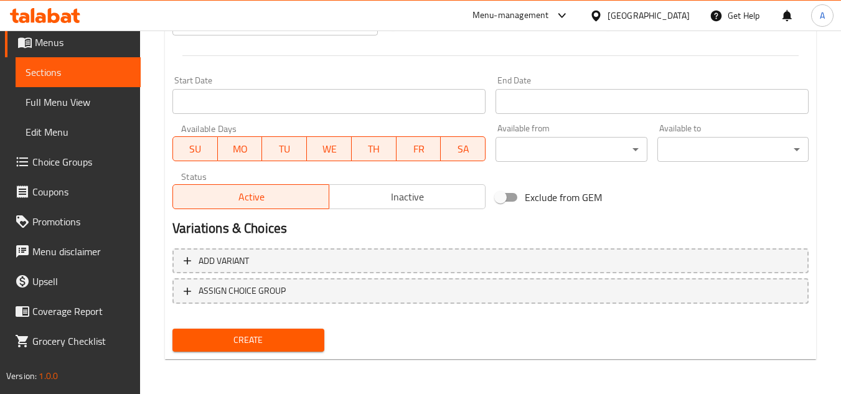
click at [318, 332] on button "Create" at bounding box center [247, 340] width 151 height 23
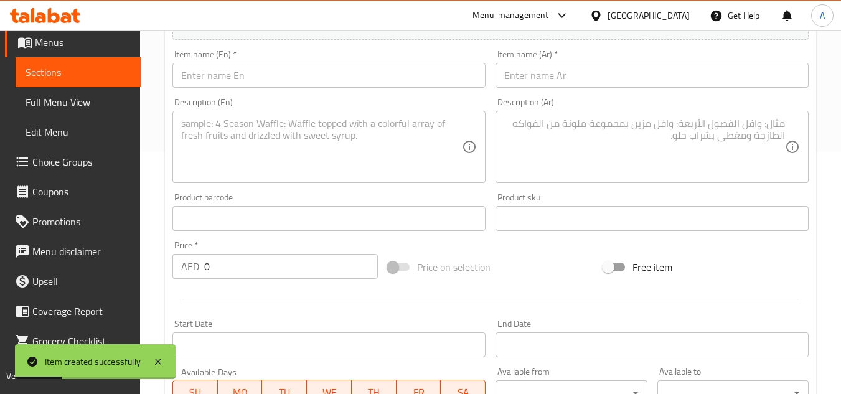
scroll to position [236, 0]
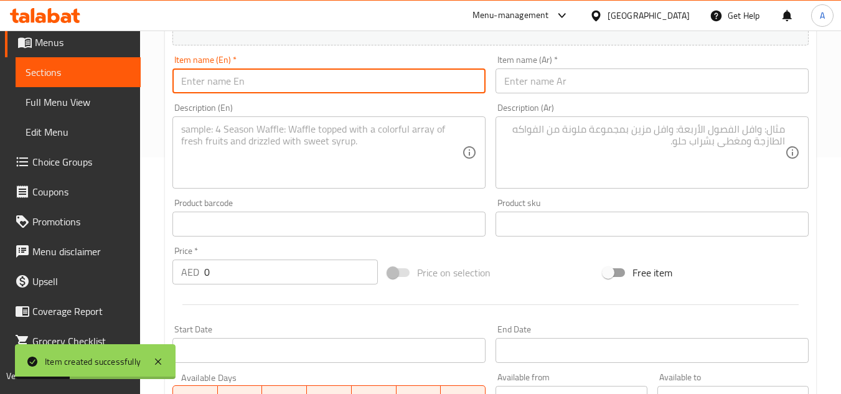
click at [332, 92] on input "text" at bounding box center [328, 80] width 313 height 25
click at [665, 88] on input "text" at bounding box center [651, 80] width 313 height 25
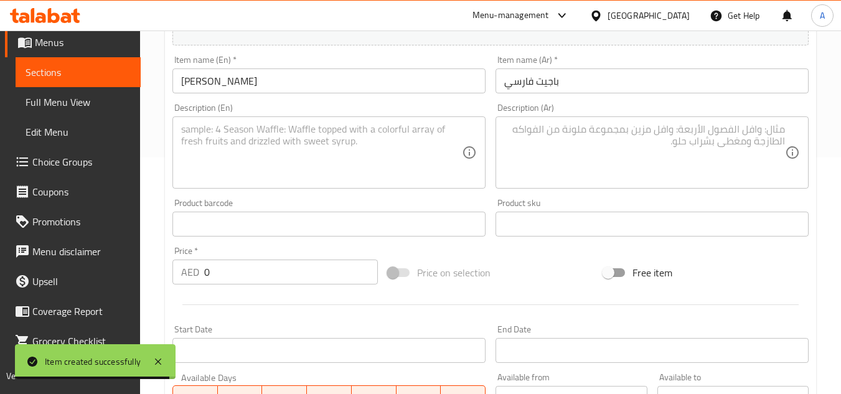
drag, startPoint x: 301, startPoint y: 289, endPoint x: 94, endPoint y: 270, distance: 208.1
click at [146, 269] on div "Home / Restaurants management / Menus / Sections / item / create Sandwiches sec…" at bounding box center [490, 218] width 701 height 849
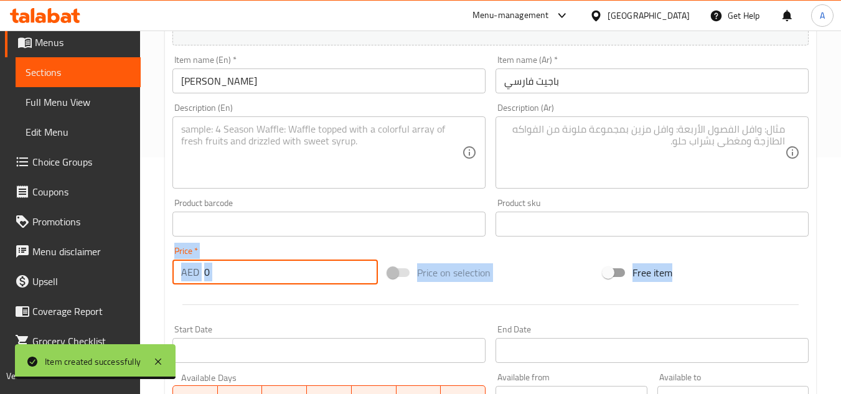
click at [269, 278] on input "0" at bounding box center [291, 272] width 174 height 25
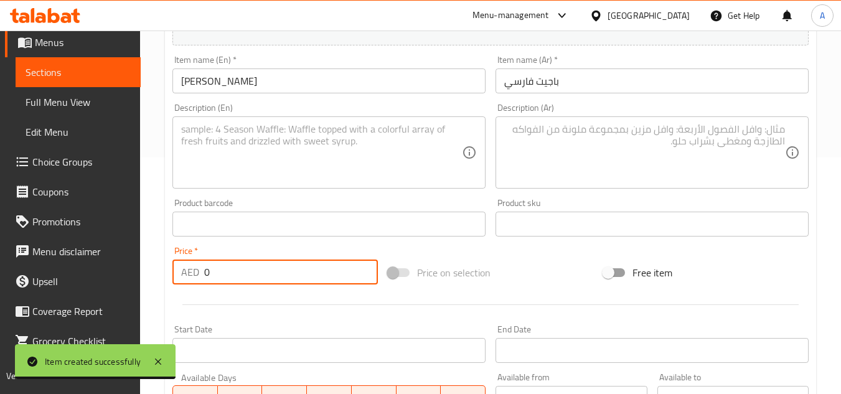
click at [270, 278] on input "0" at bounding box center [291, 272] width 174 height 25
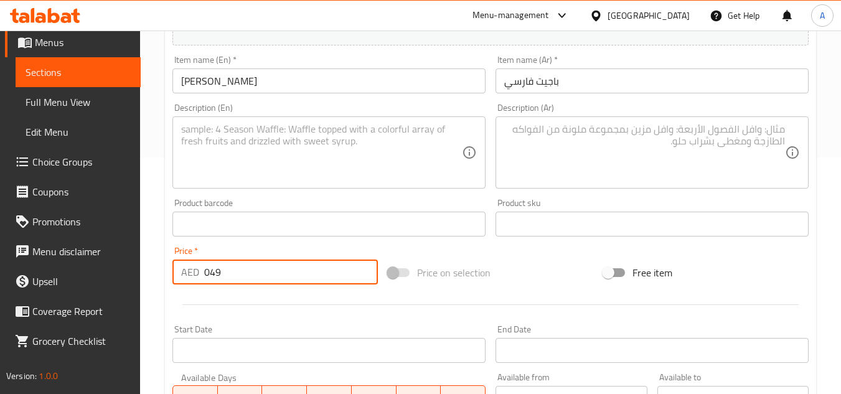
click at [270, 278] on input "049" at bounding box center [291, 272] width 174 height 25
click at [374, 212] on input "text" at bounding box center [328, 224] width 313 height 25
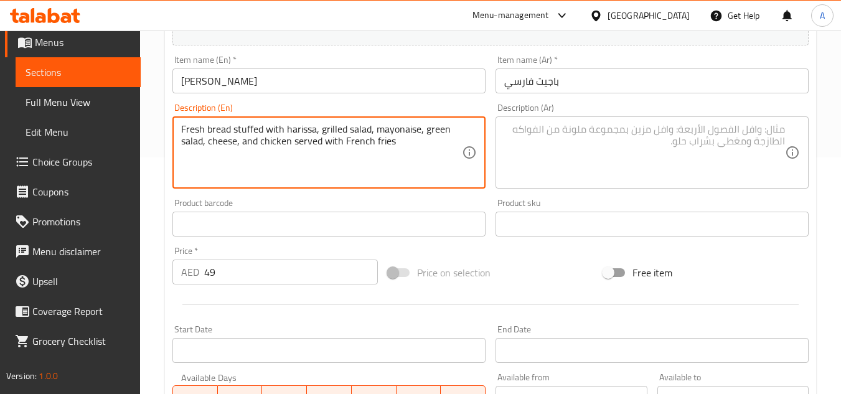
click at [604, 154] on textarea at bounding box center [644, 152] width 281 height 59
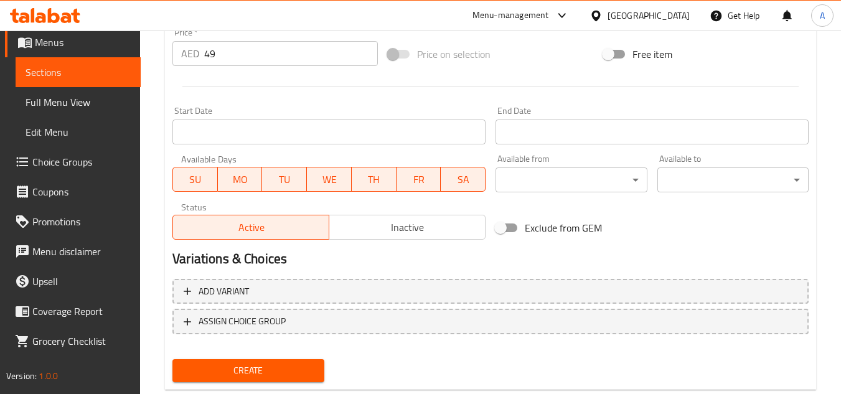
scroll to position [485, 0]
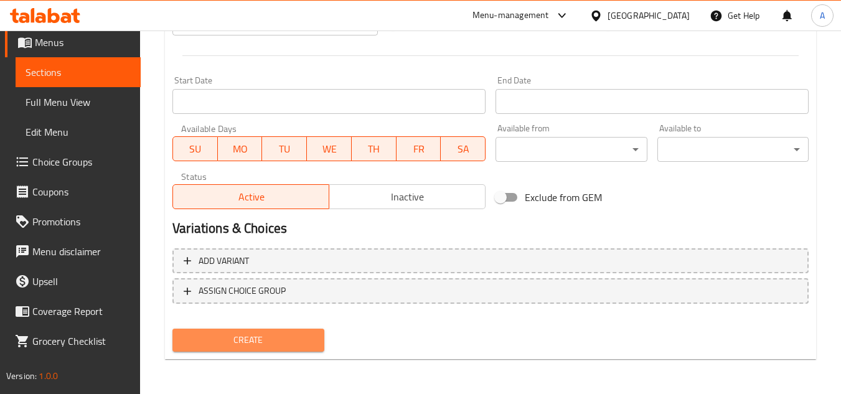
click at [314, 352] on button "Create" at bounding box center [247, 340] width 151 height 23
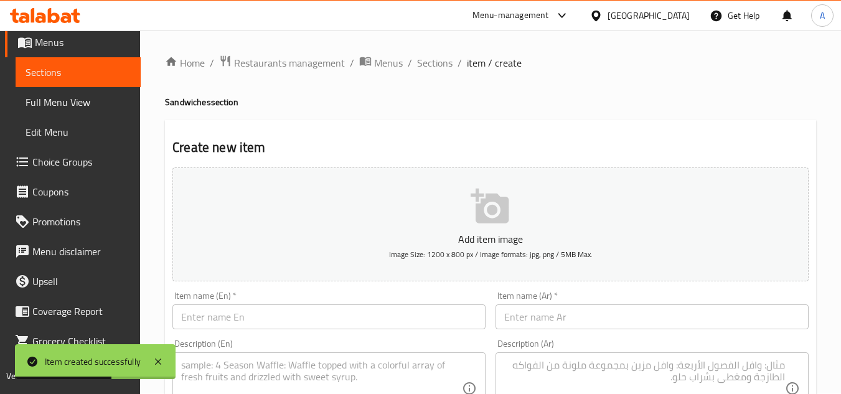
scroll to position [0, 0]
click at [442, 59] on span "Sections" at bounding box center [434, 63] width 35 height 15
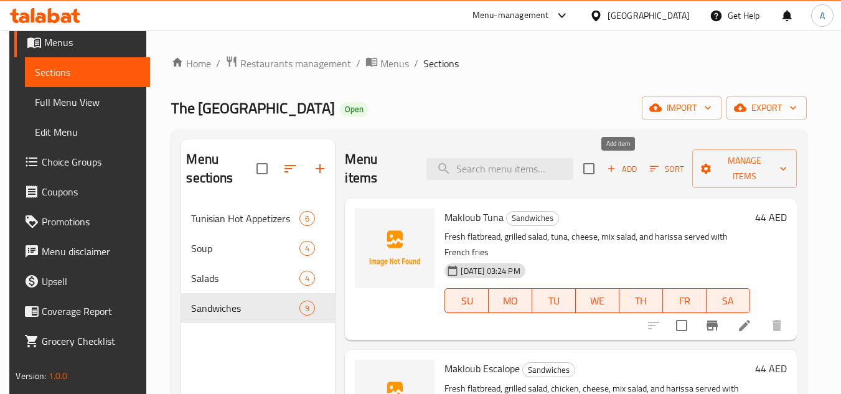
click at [626, 169] on span "Add" at bounding box center [622, 169] width 34 height 14
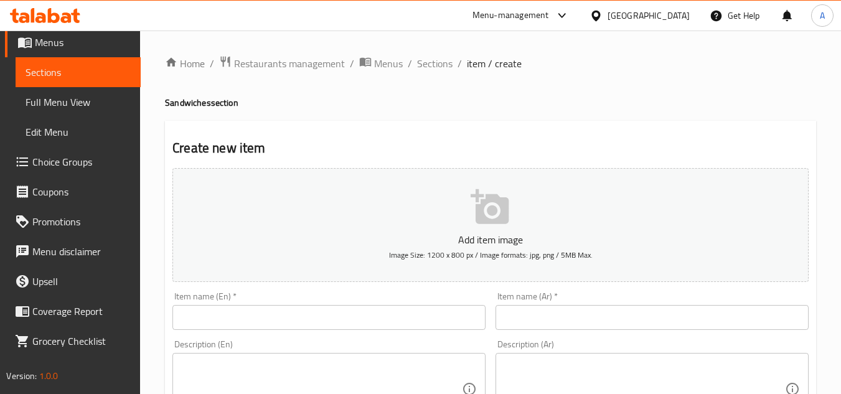
click at [408, 316] on input "text" at bounding box center [328, 317] width 313 height 25
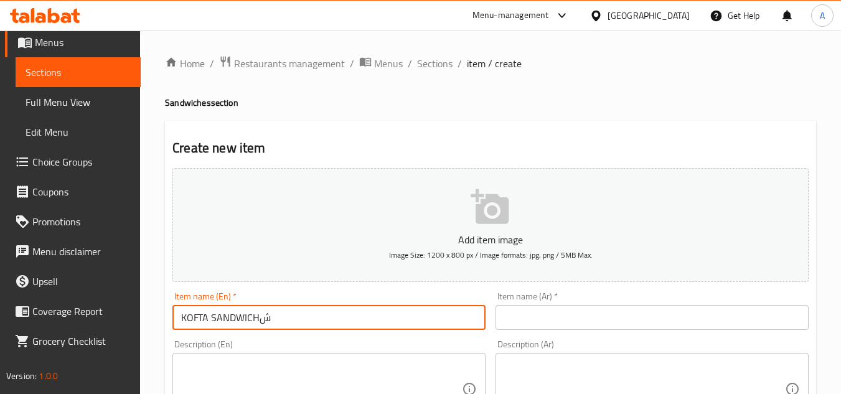
click at [413, 316] on input "KOFTA SANDWICHش" at bounding box center [328, 317] width 313 height 25
click at [675, 296] on div "Item name (Ar)   * Item name (Ar) *" at bounding box center [651, 311] width 313 height 38
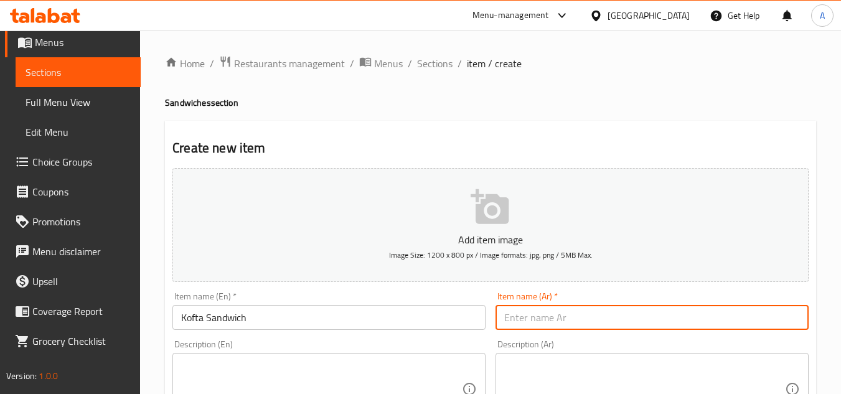
click at [683, 314] on input "text" at bounding box center [651, 317] width 313 height 25
click at [562, 320] on input "ساندويتش كفتة" at bounding box center [651, 317] width 313 height 25
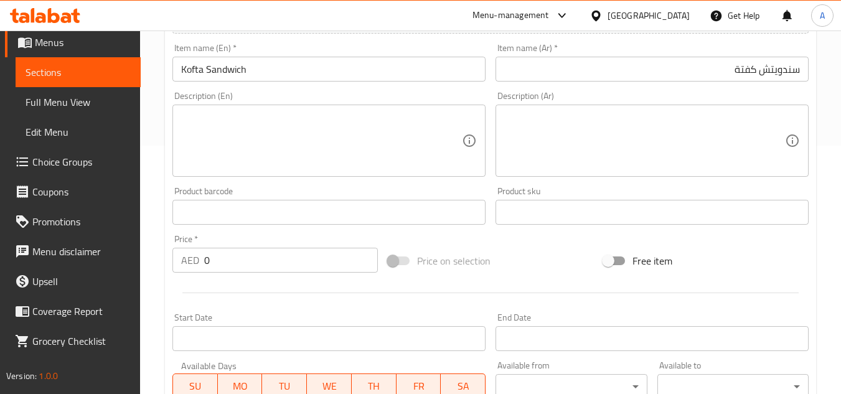
scroll to position [249, 0]
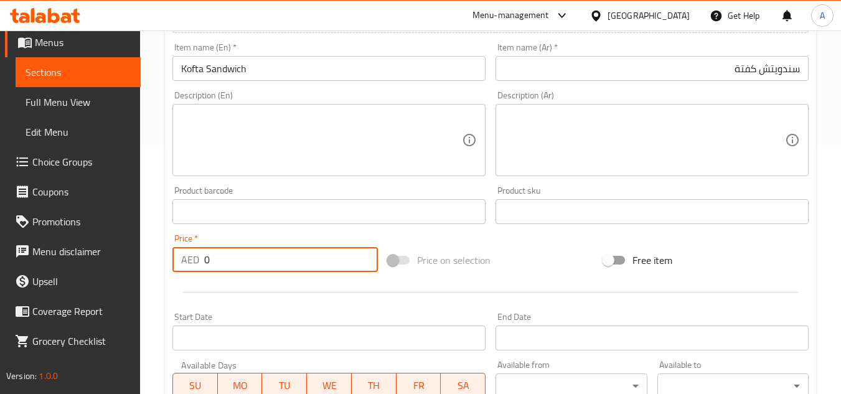
drag, startPoint x: 322, startPoint y: 261, endPoint x: 83, endPoint y: 223, distance: 242.0
click at [100, 228] on div "Edit Restaurant Branches Menus Sections Full Menu View Edit Menu Choice Groups …" at bounding box center [420, 206] width 841 height 849
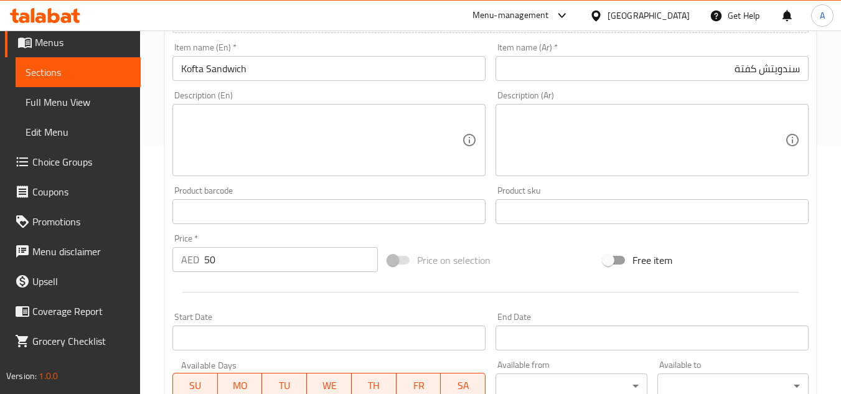
click at [304, 140] on textarea at bounding box center [321, 140] width 281 height 59
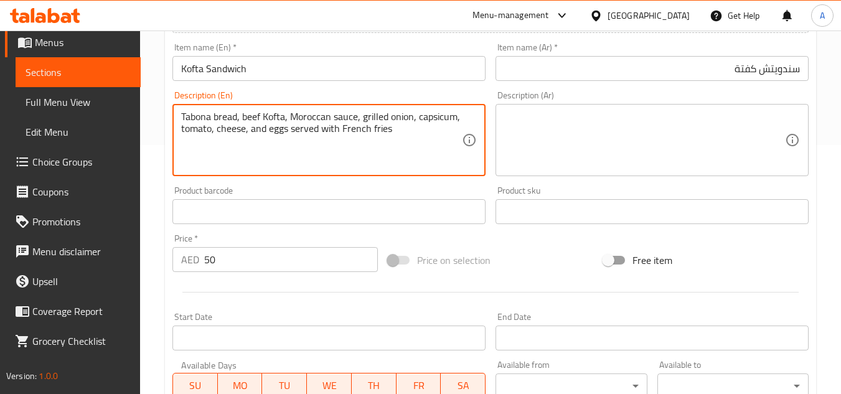
click at [652, 142] on textarea at bounding box center [644, 140] width 281 height 59
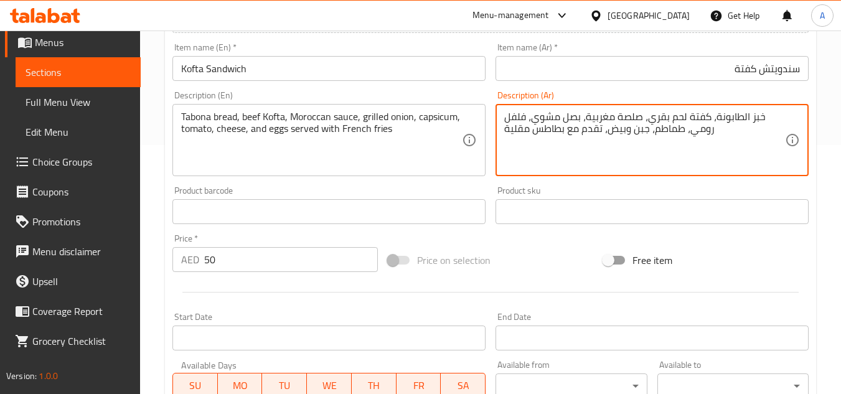
click at [582, 80] on input "سندويتش كفتة" at bounding box center [651, 68] width 313 height 25
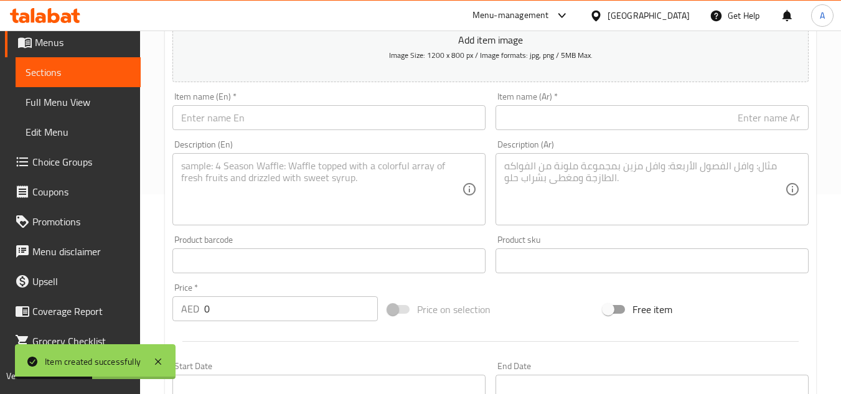
scroll to position [124, 0]
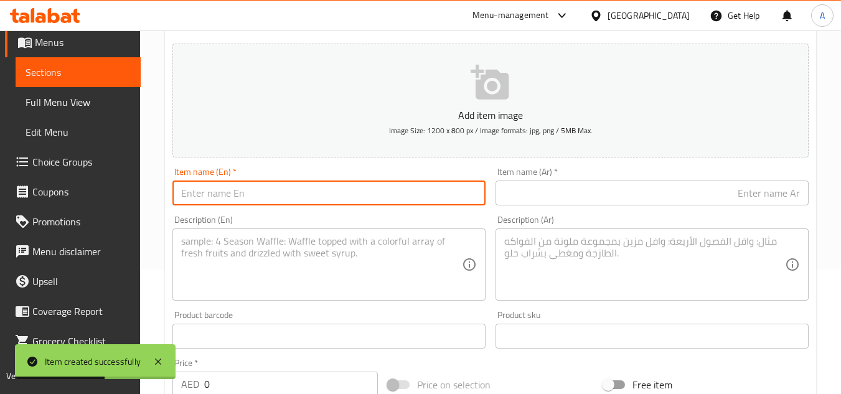
click at [279, 189] on input "text" at bounding box center [328, 192] width 313 height 25
click at [630, 194] on input "ساندويتش سوفليه" at bounding box center [651, 192] width 313 height 25
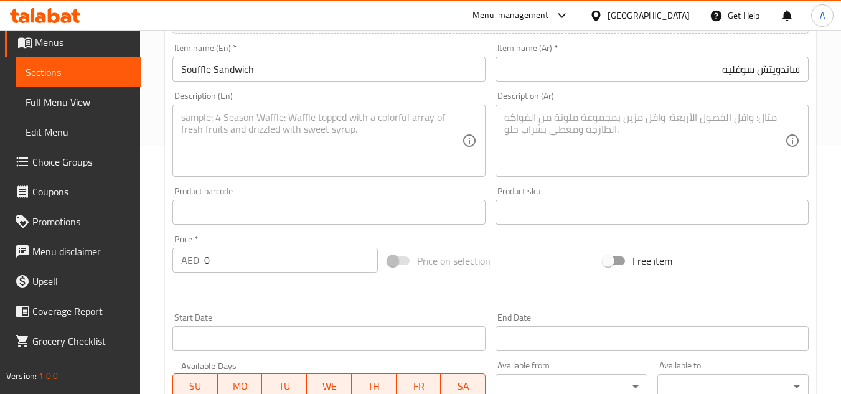
scroll to position [249, 0]
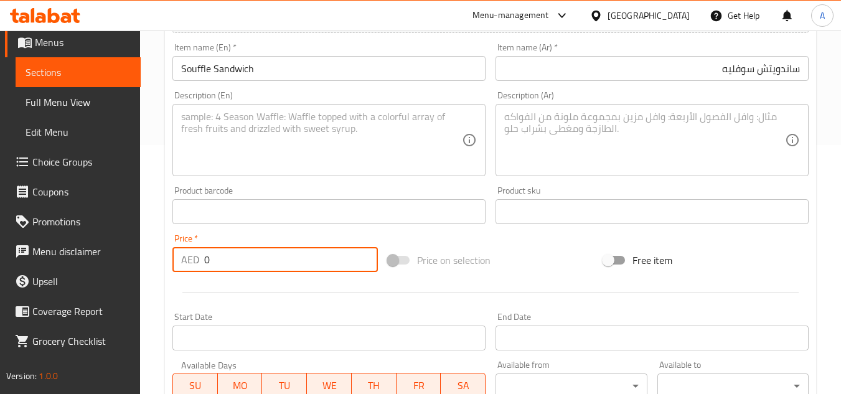
drag, startPoint x: 299, startPoint y: 249, endPoint x: 0, endPoint y: 230, distance: 299.9
click at [0, 232] on div "Edit Restaurant Branches Menus Sections Full Menu View Edit Menu Choice Groups …" at bounding box center [420, 206] width 841 height 849
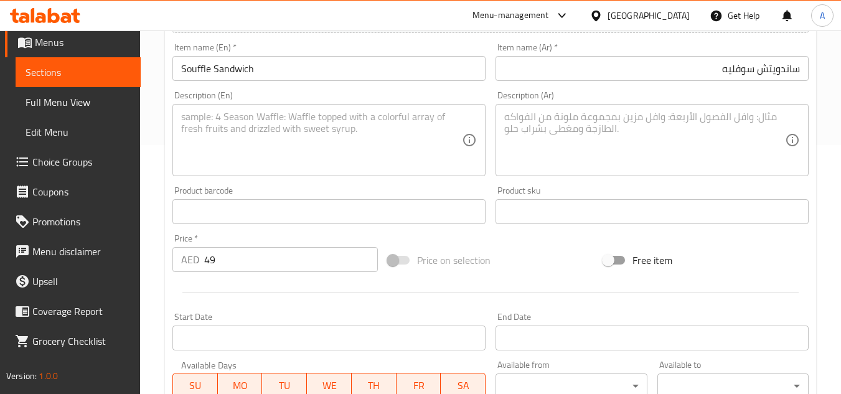
click at [278, 177] on div "Description (En) Description (En)" at bounding box center [328, 133] width 323 height 95
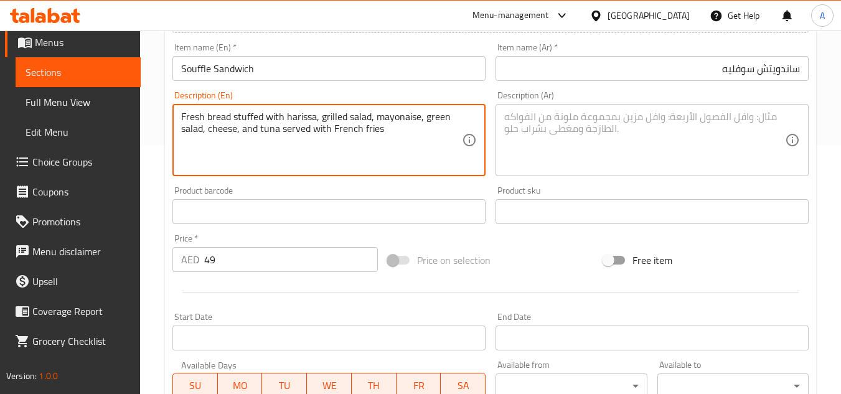
click at [495, 154] on div "Description (Ar) Description (Ar)" at bounding box center [651, 133] width 323 height 95
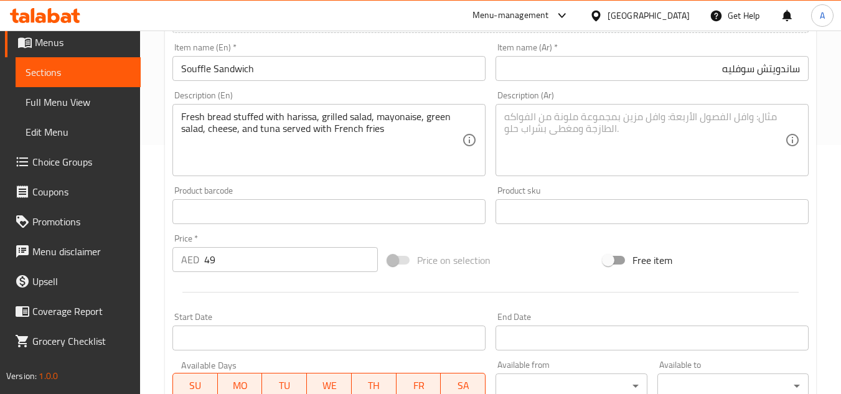
click at [592, 89] on div "Description (Ar) Description (Ar)" at bounding box center [651, 133] width 323 height 95
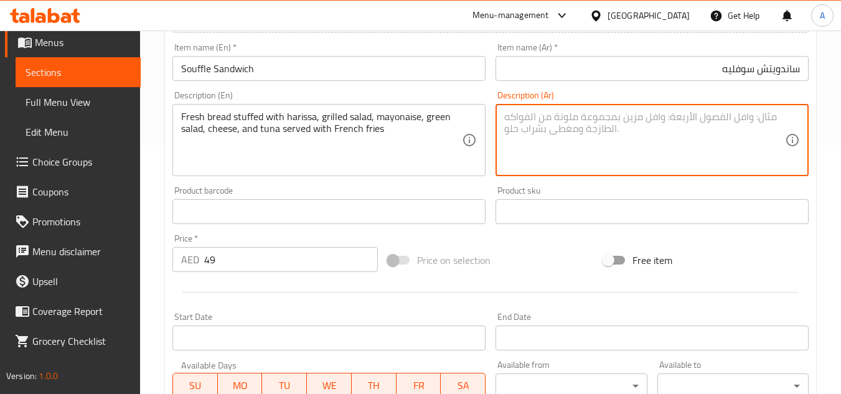
click at [594, 119] on textarea at bounding box center [644, 140] width 281 height 59
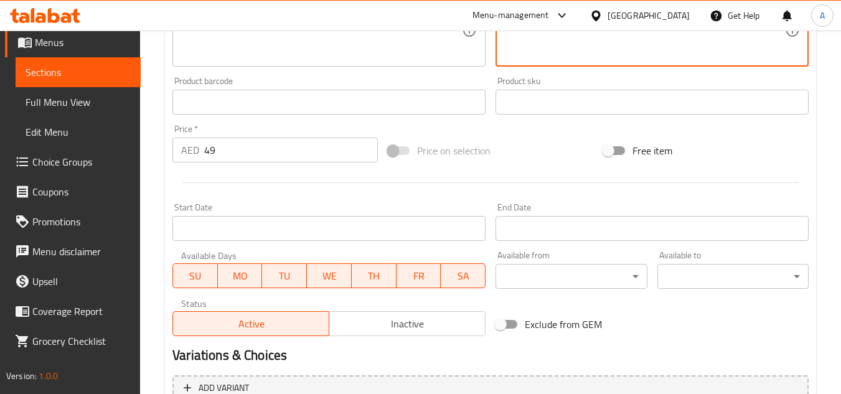
scroll to position [485, 0]
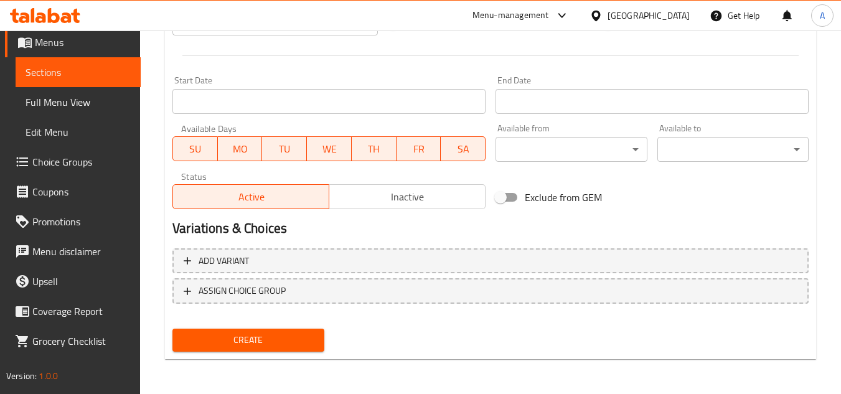
click at [327, 339] on div "Create" at bounding box center [247, 340] width 161 height 33
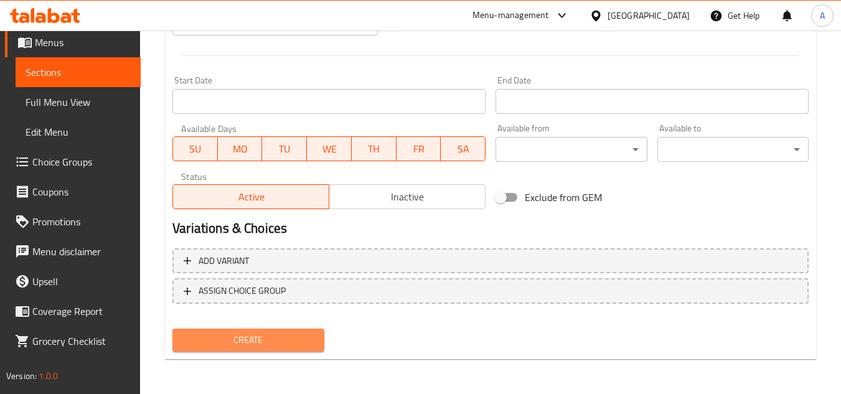
click at [316, 345] on button "Create" at bounding box center [247, 340] width 151 height 23
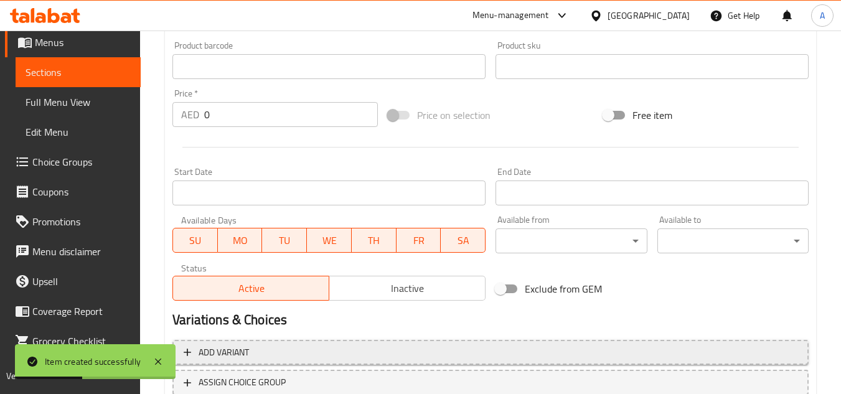
scroll to position [236, 0]
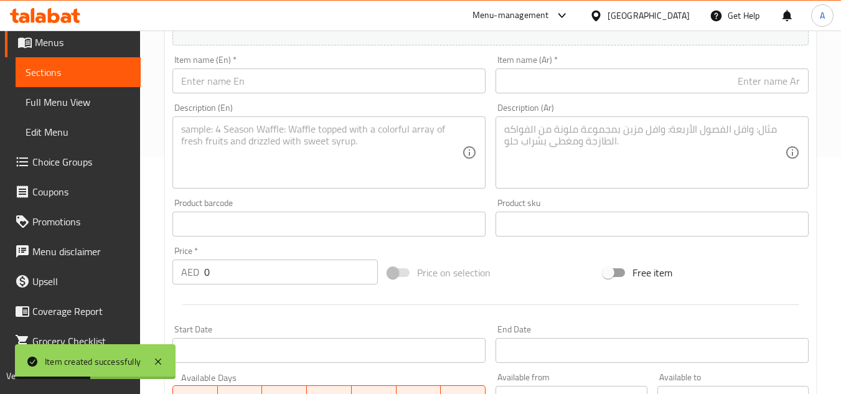
drag, startPoint x: 369, startPoint y: 63, endPoint x: 407, endPoint y: 89, distance: 45.7
click at [369, 63] on div "Item name (En)   * Item name (En) *" at bounding box center [328, 74] width 313 height 38
click at [408, 89] on input "text" at bounding box center [328, 80] width 313 height 25
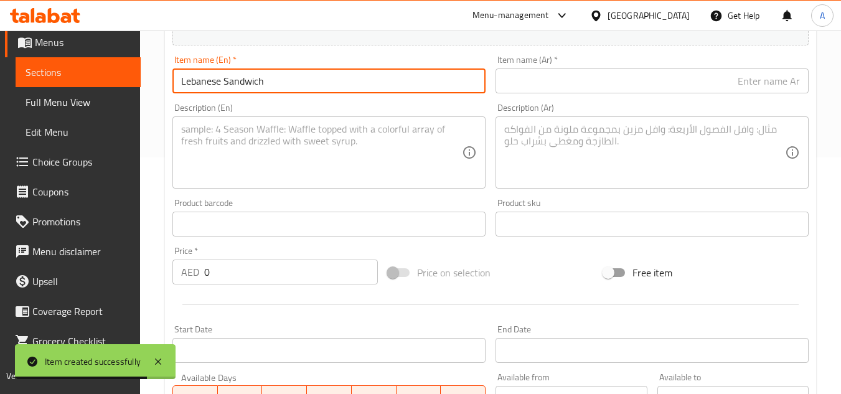
drag, startPoint x: 574, startPoint y: 90, endPoint x: 589, endPoint y: 90, distance: 15.6
click at [574, 90] on input "text" at bounding box center [651, 80] width 313 height 25
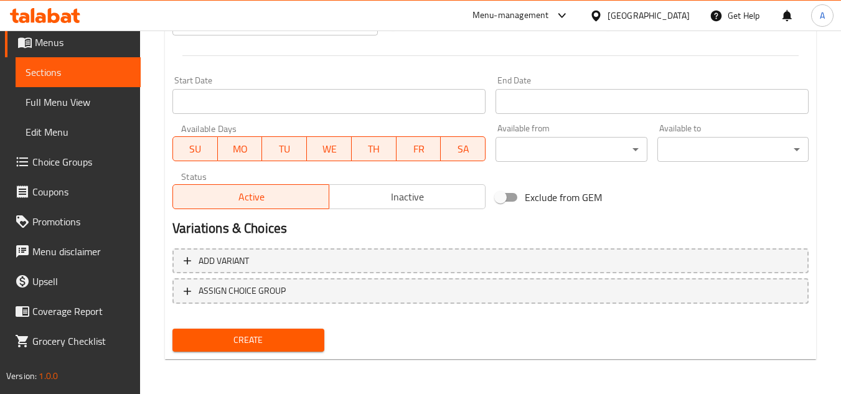
scroll to position [423, 0]
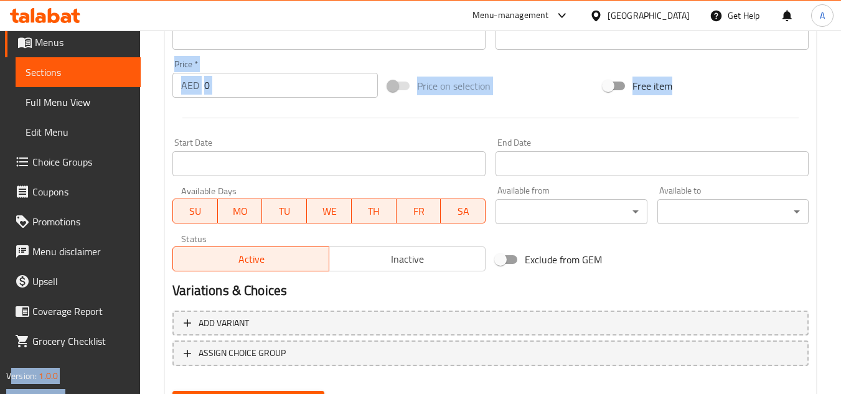
drag, startPoint x: 287, startPoint y: 115, endPoint x: 100, endPoint y: 76, distance: 190.6
click at [100, 76] on div "Edit Restaurant Branches Menus Sections Full Menu View Edit Menu Choice Groups …" at bounding box center [420, 31] width 841 height 849
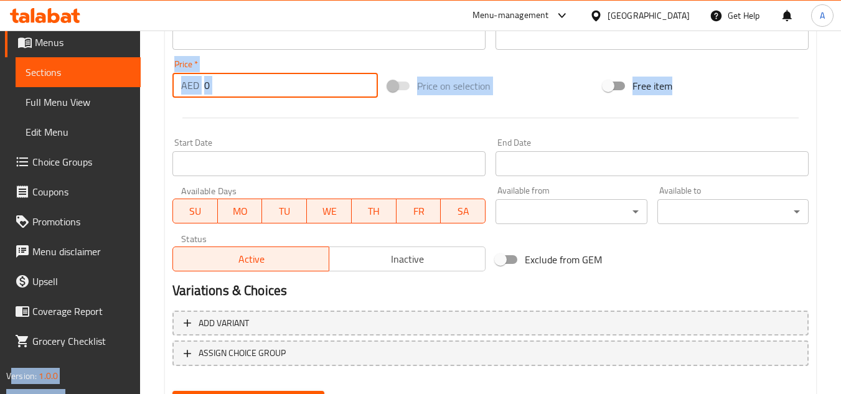
click at [350, 91] on input "0" at bounding box center [291, 85] width 174 height 25
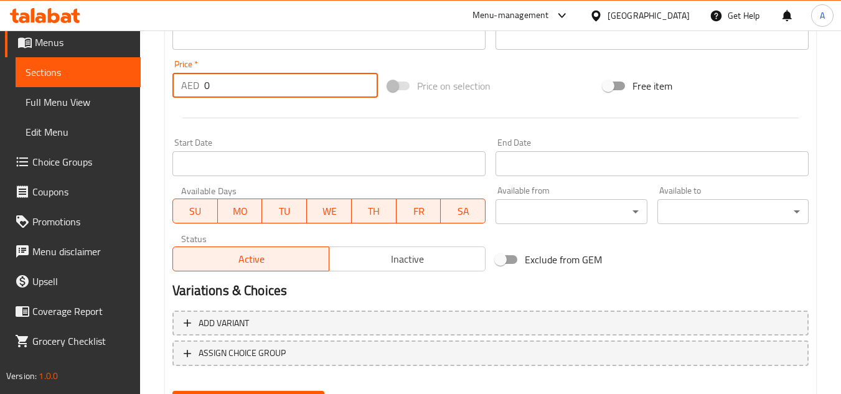
click at [350, 91] on input "0" at bounding box center [291, 85] width 174 height 25
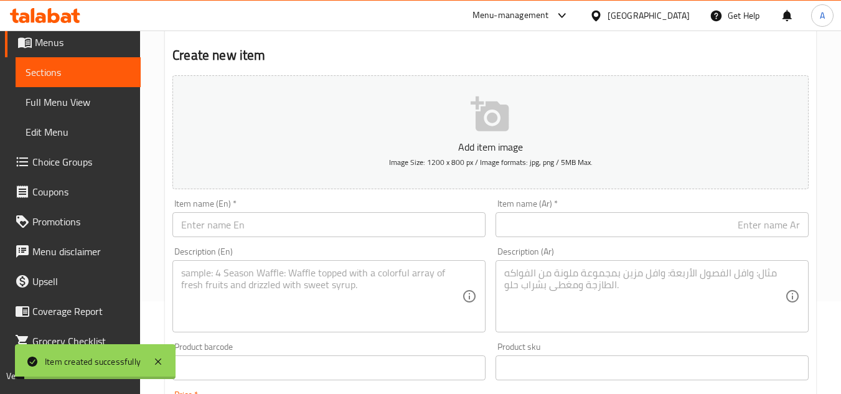
scroll to position [0, 0]
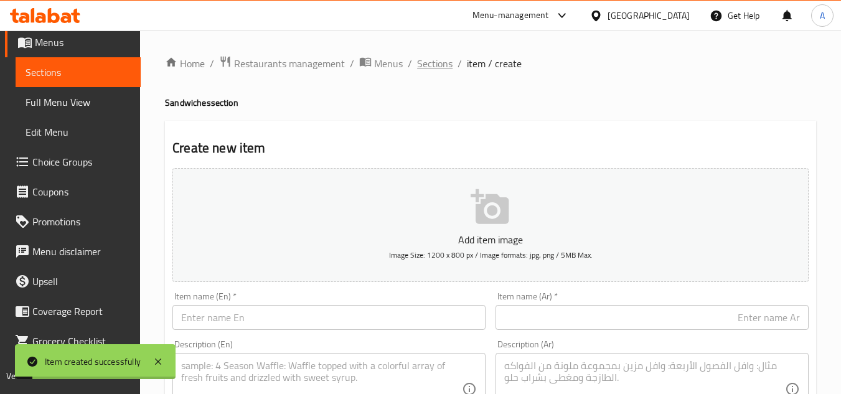
click at [442, 61] on span "Sections" at bounding box center [434, 63] width 35 height 15
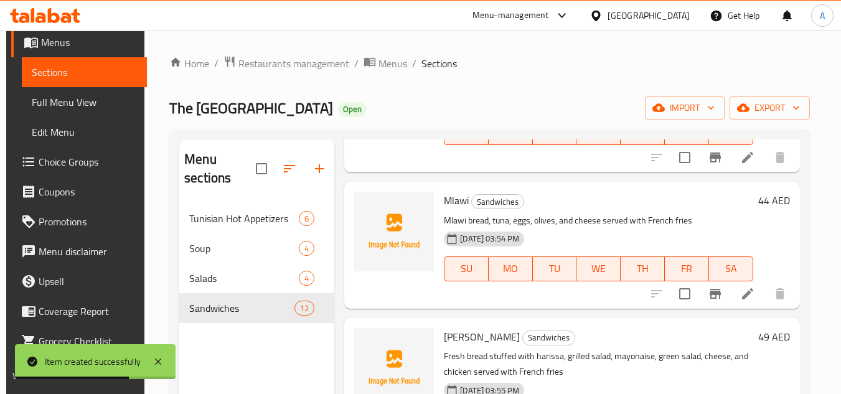
scroll to position [174, 0]
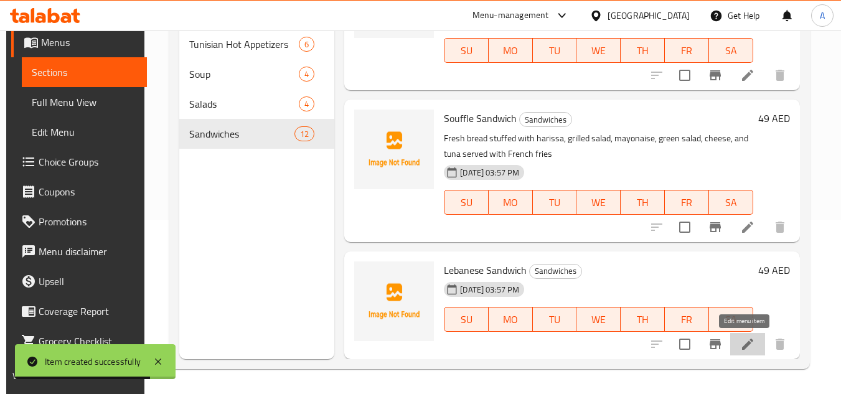
click at [749, 340] on icon at bounding box center [747, 344] width 11 height 11
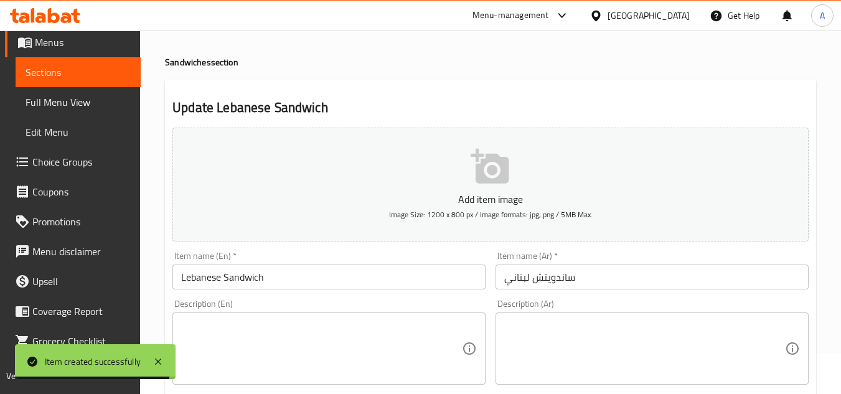
scroll to position [62, 0]
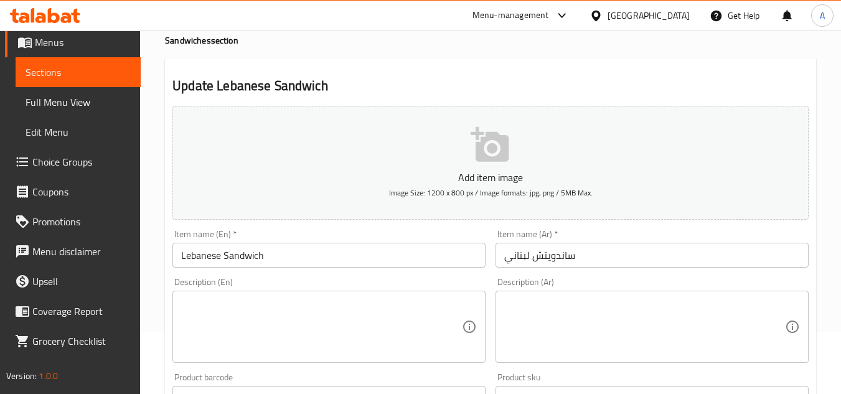
click at [335, 322] on textarea at bounding box center [321, 326] width 281 height 59
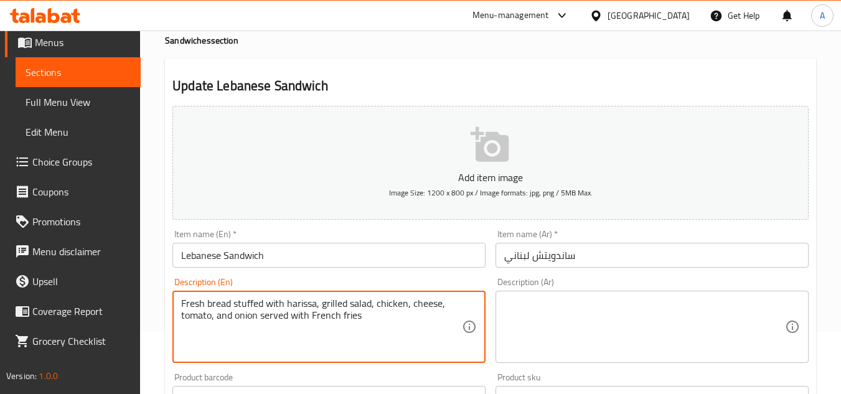
click at [601, 327] on textarea at bounding box center [644, 326] width 281 height 59
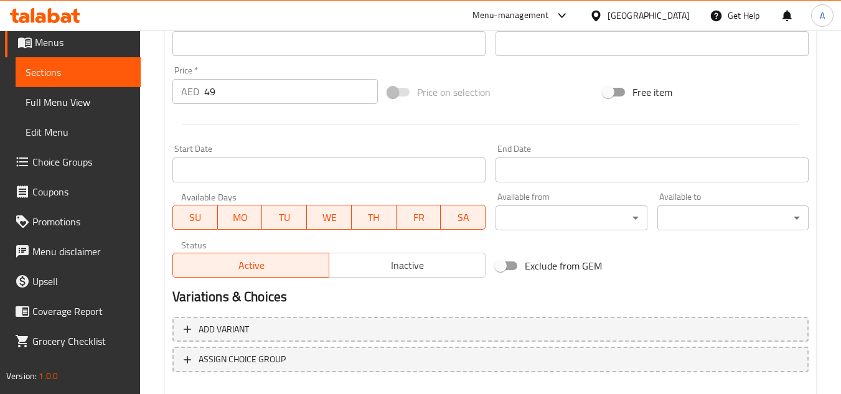
scroll to position [485, 0]
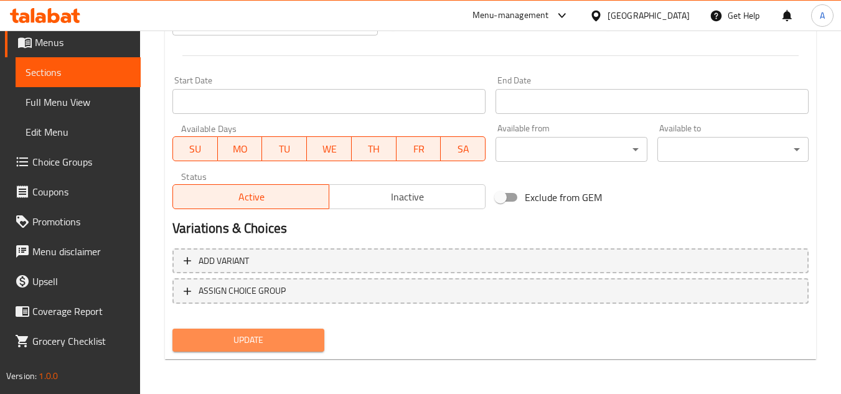
click at [294, 351] on button "Update" at bounding box center [247, 340] width 151 height 23
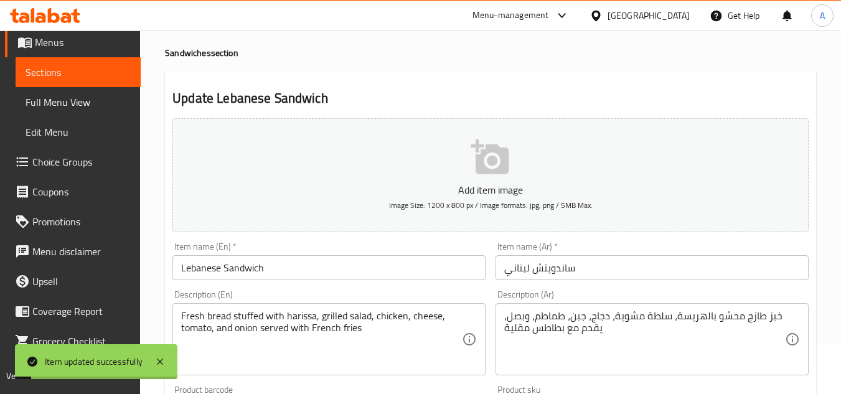
scroll to position [0, 0]
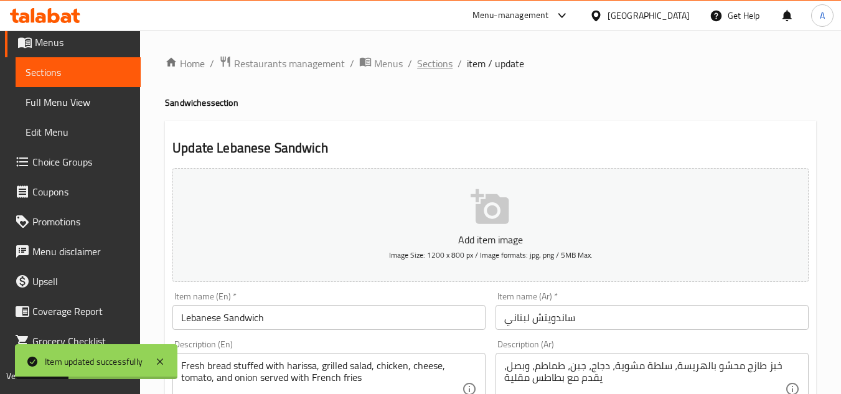
click at [424, 69] on span "Sections" at bounding box center [434, 63] width 35 height 15
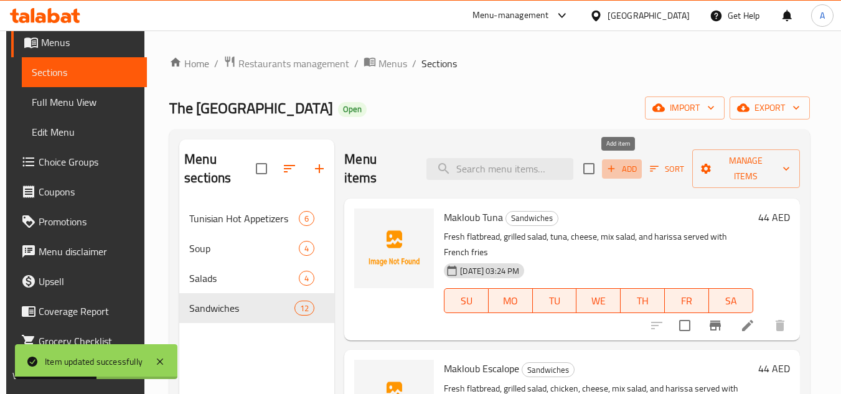
click at [634, 167] on span "Add" at bounding box center [622, 169] width 34 height 14
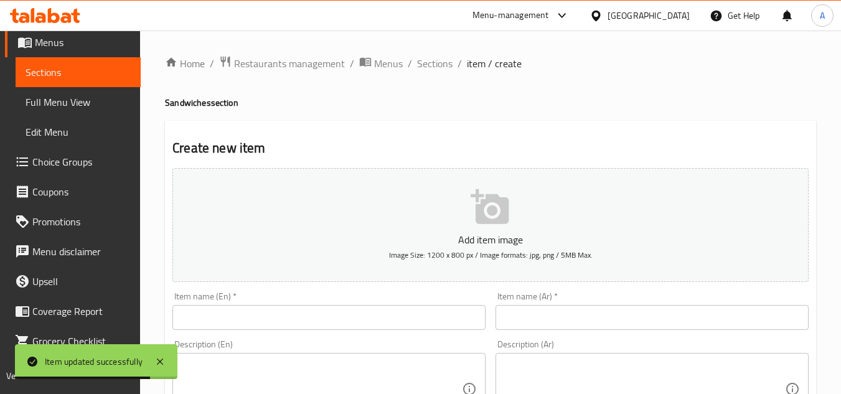
click at [309, 309] on input "text" at bounding box center [328, 317] width 313 height 25
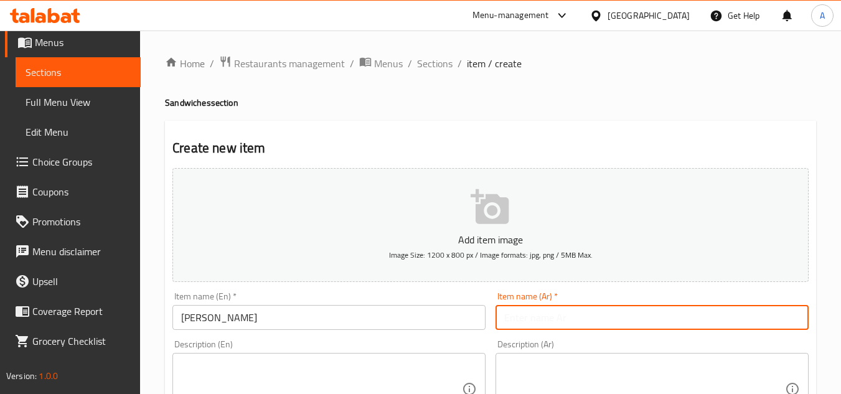
click at [652, 311] on input "text" at bounding box center [651, 317] width 313 height 25
click at [751, 324] on input "تشاباتي مهدية" at bounding box center [651, 317] width 313 height 25
click at [659, 310] on input "تشاباتي مهاادية" at bounding box center [651, 317] width 313 height 25
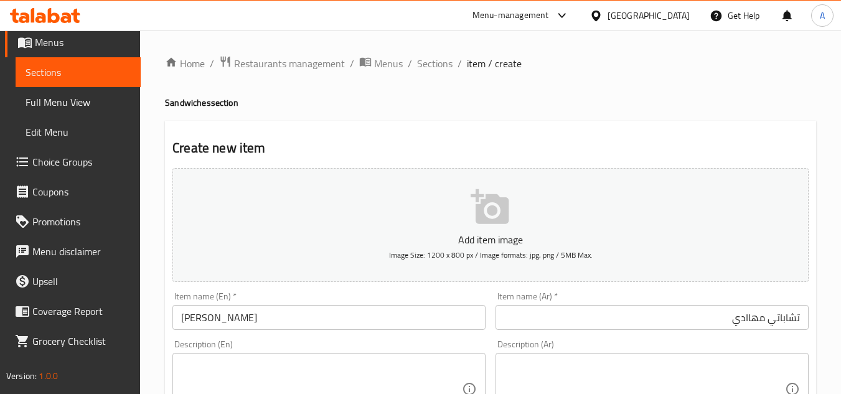
scroll to position [249, 0]
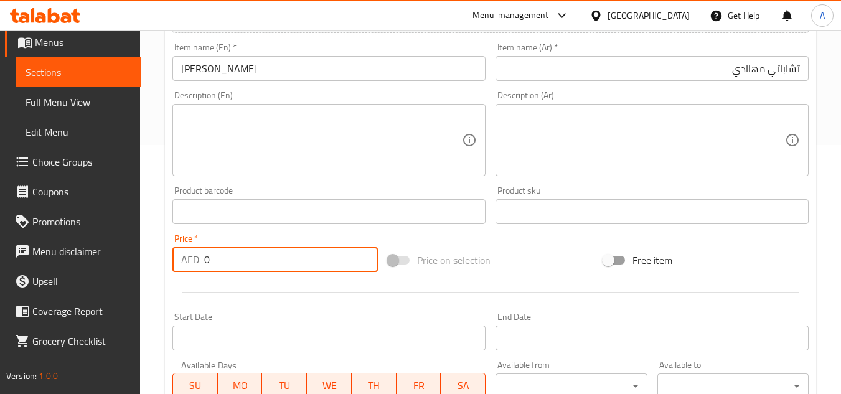
drag, startPoint x: 327, startPoint y: 251, endPoint x: 102, endPoint y: 227, distance: 226.7
click at [112, 222] on div "Edit Restaurant Branches Menus Sections Full Menu View Edit Menu Choice Groups …" at bounding box center [420, 206] width 841 height 849
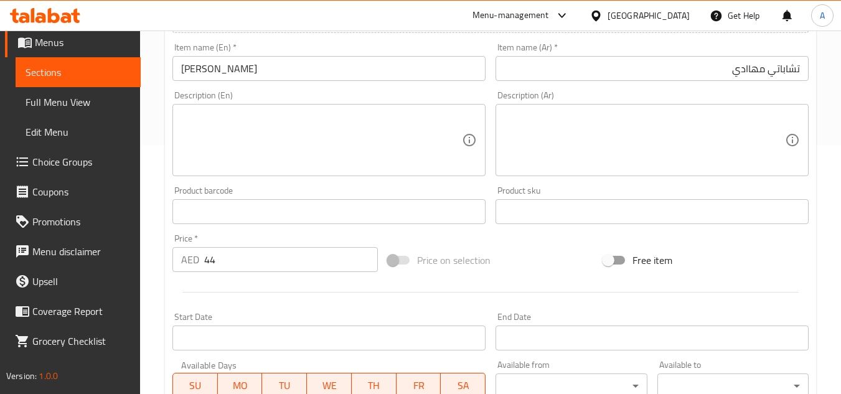
click at [272, 141] on textarea at bounding box center [321, 140] width 281 height 59
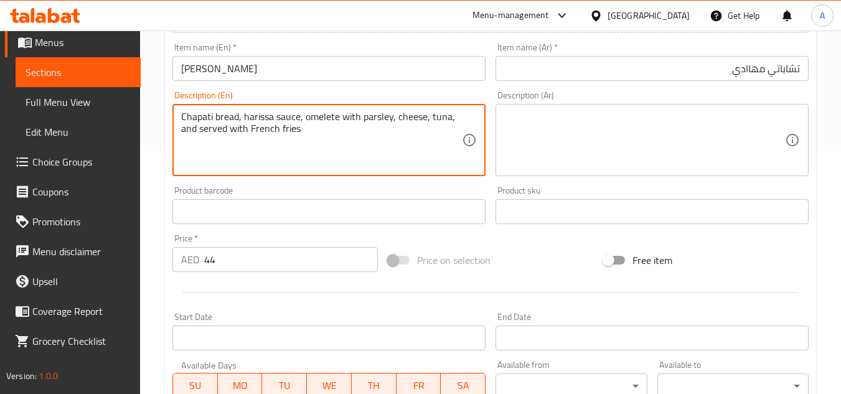
click at [646, 192] on div "Product sku Product sku" at bounding box center [651, 205] width 313 height 38
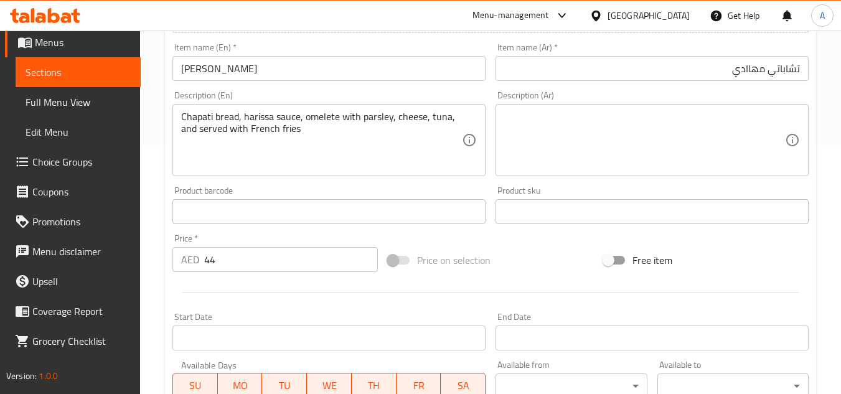
click at [662, 142] on textarea at bounding box center [644, 140] width 281 height 59
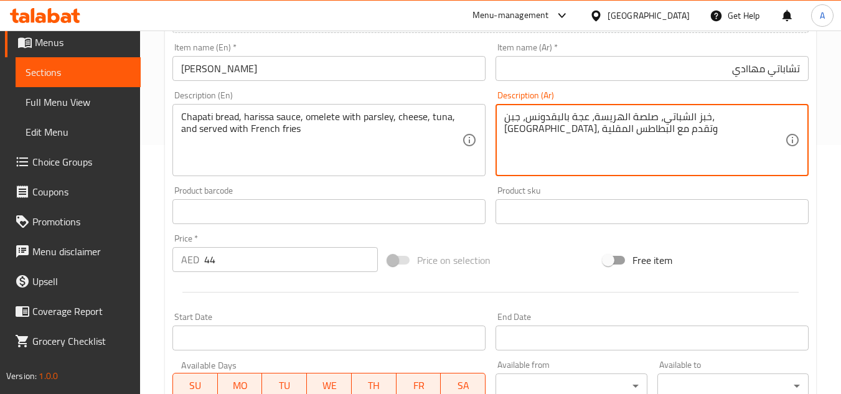
click at [651, 181] on div "Product sku Product sku" at bounding box center [651, 205] width 323 height 48
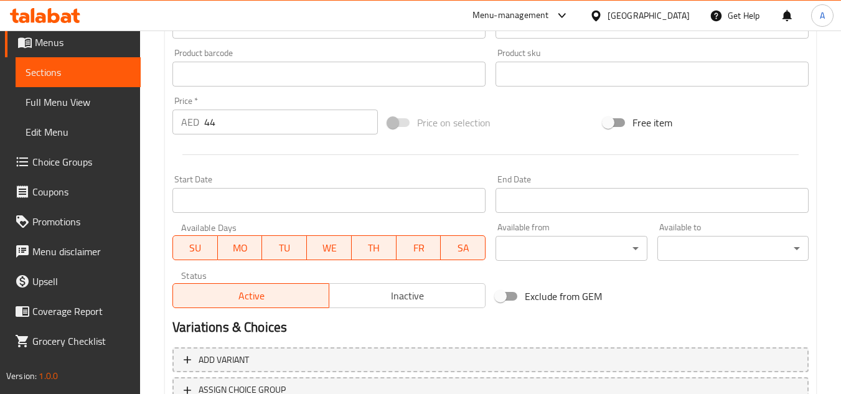
scroll to position [485, 0]
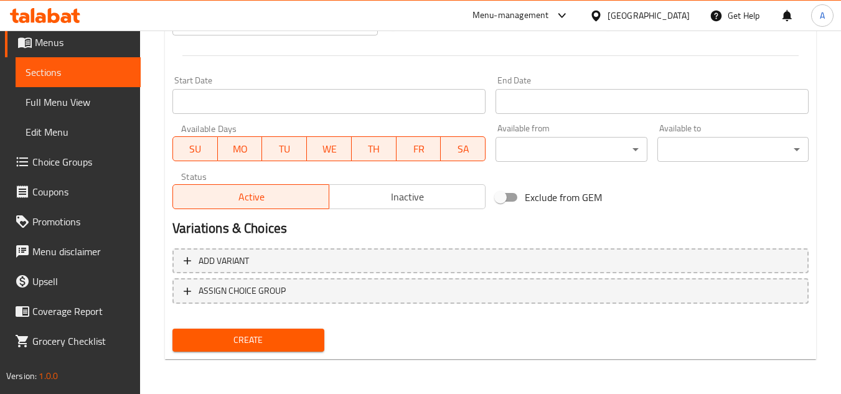
click at [234, 344] on span "Create" at bounding box center [247, 340] width 131 height 16
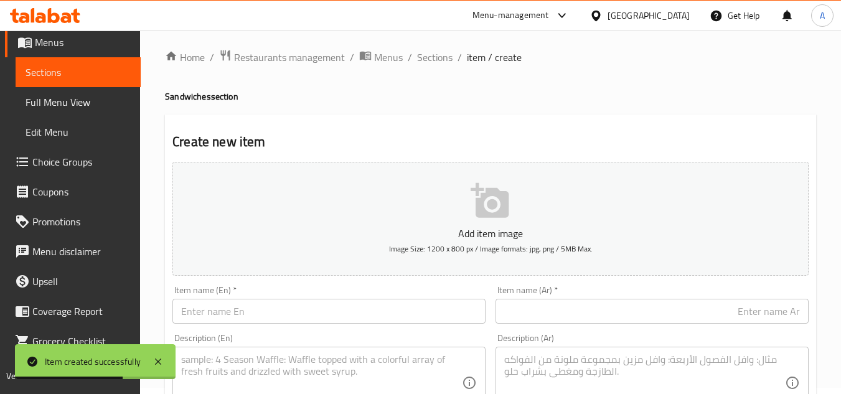
scroll to position [0, 0]
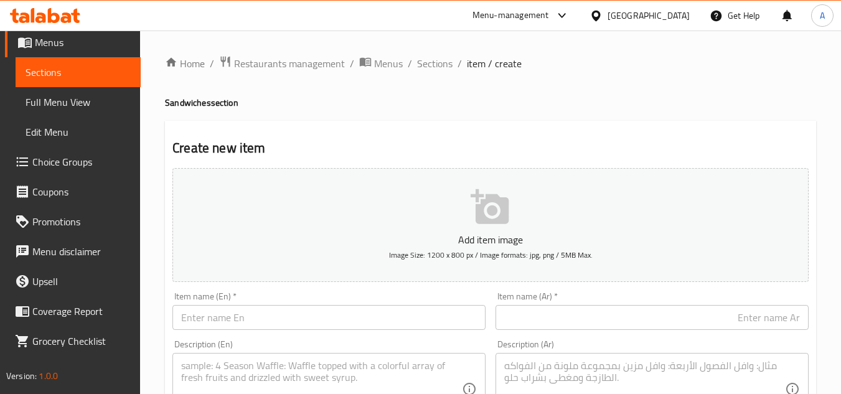
click at [319, 306] on input "text" at bounding box center [328, 317] width 313 height 25
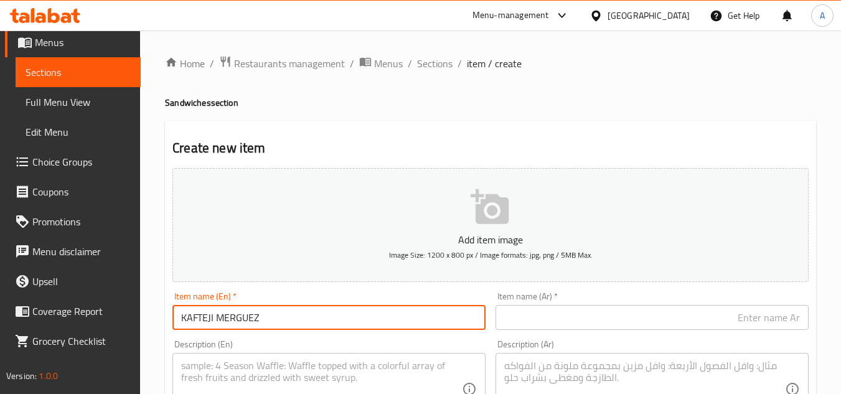
click at [321, 317] on input "KAFTEJI MERGUEZ" at bounding box center [328, 317] width 313 height 25
click at [691, 337] on div "Description (Ar) Description (Ar)" at bounding box center [651, 382] width 323 height 95
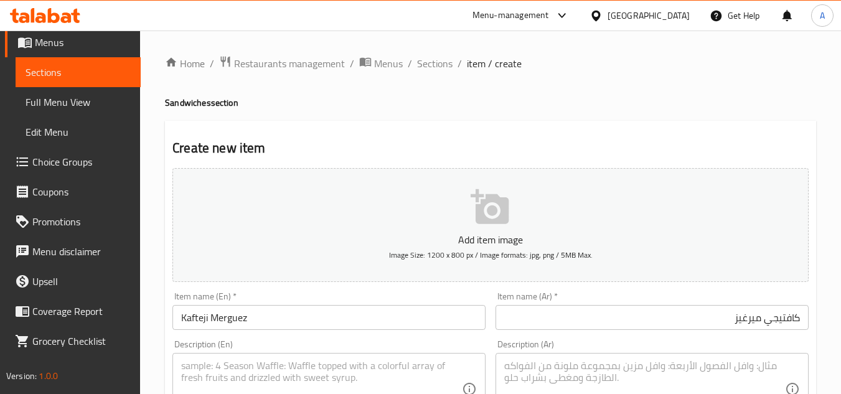
drag, startPoint x: 689, startPoint y: 322, endPoint x: 810, endPoint y: 314, distance: 121.0
click at [689, 322] on input "كافتيجي ميرغيز" at bounding box center [651, 317] width 313 height 25
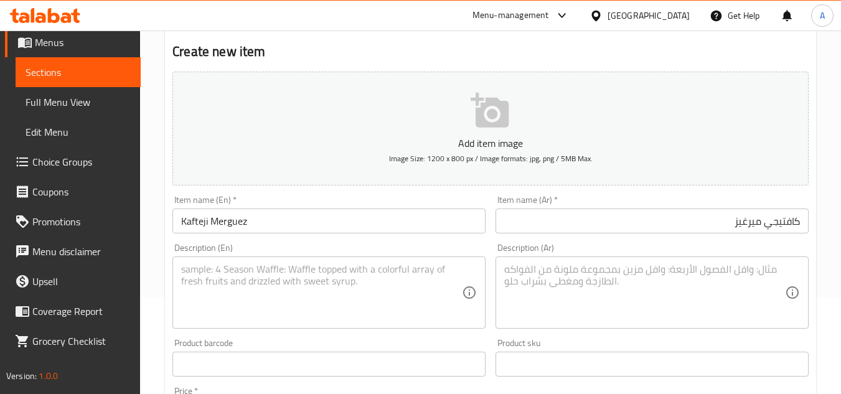
scroll to position [249, 0]
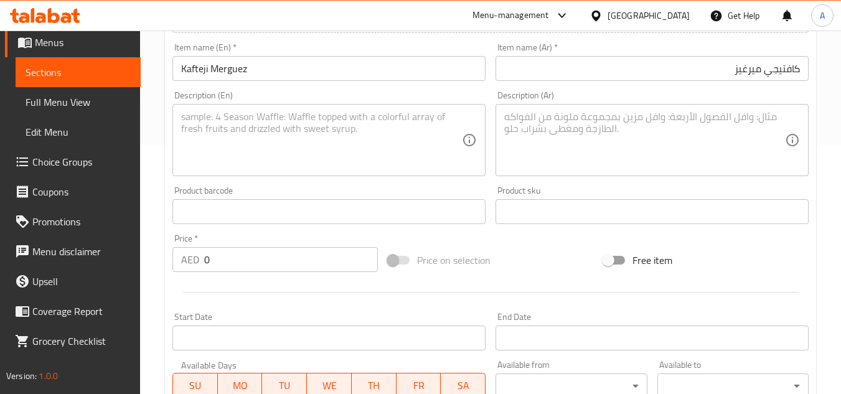
drag, startPoint x: 238, startPoint y: 281, endPoint x: 245, endPoint y: 267, distance: 16.1
click at [238, 277] on div at bounding box center [490, 292] width 646 height 30
drag, startPoint x: 245, startPoint y: 267, endPoint x: 113, endPoint y: 237, distance: 135.9
click at [12, 240] on div "Edit Restaurant Branches Menus Sections Full Menu View Edit Menu Choice Groups …" at bounding box center [420, 206] width 841 height 849
click at [392, 135] on textarea at bounding box center [321, 140] width 281 height 59
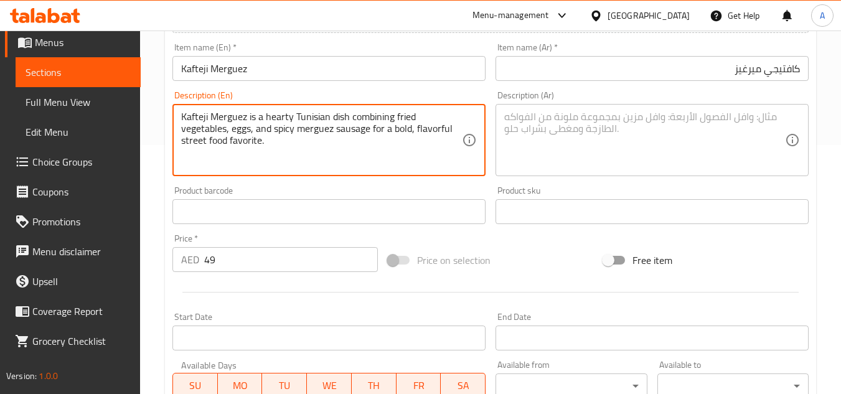
click at [686, 180] on div "Description (Ar) Description (Ar)" at bounding box center [651, 133] width 323 height 95
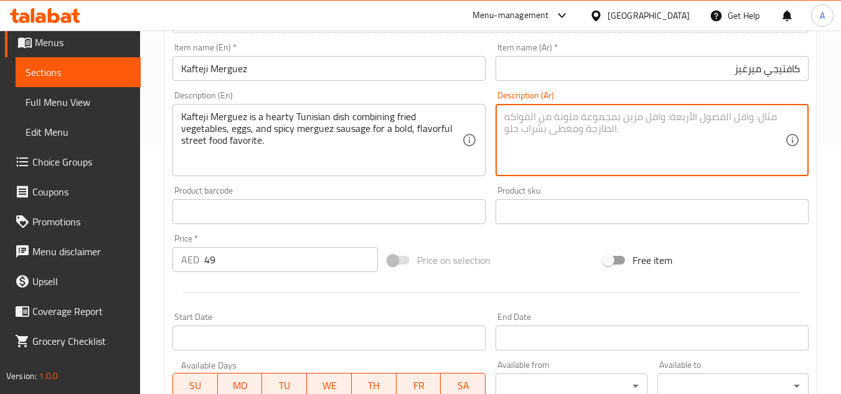
click at [678, 162] on textarea at bounding box center [644, 140] width 281 height 59
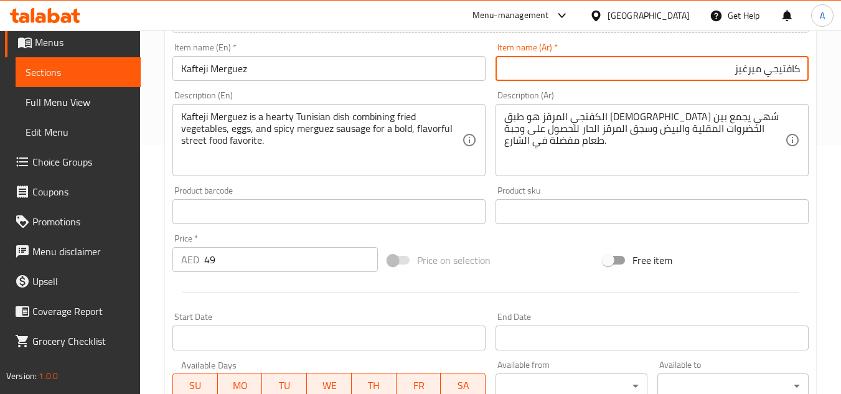
click at [687, 65] on input "كافتيجي ميرغيز" at bounding box center [651, 68] width 313 height 25
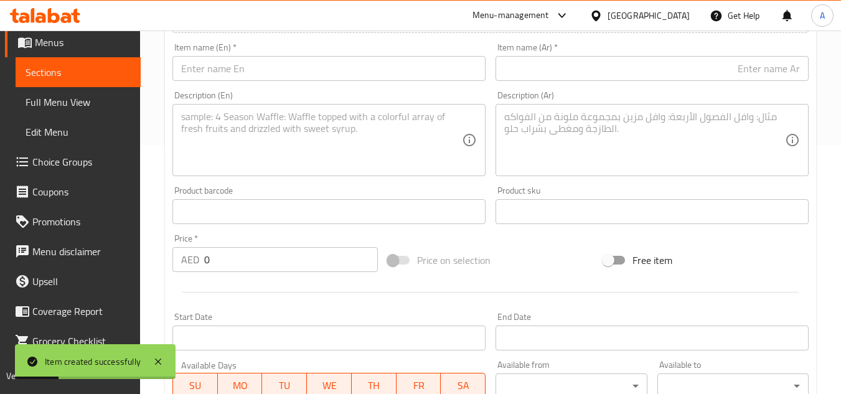
click at [440, 75] on input "text" at bounding box center [328, 68] width 313 height 25
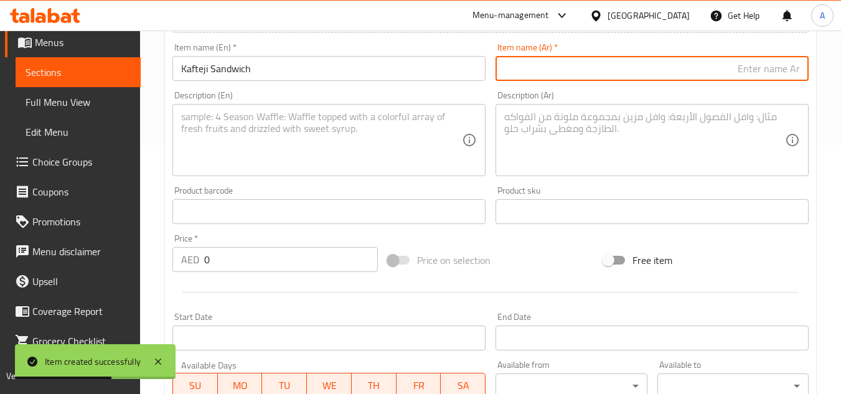
drag, startPoint x: 667, startPoint y: 77, endPoint x: 693, endPoint y: 72, distance: 26.7
click at [667, 77] on input "text" at bounding box center [651, 68] width 313 height 25
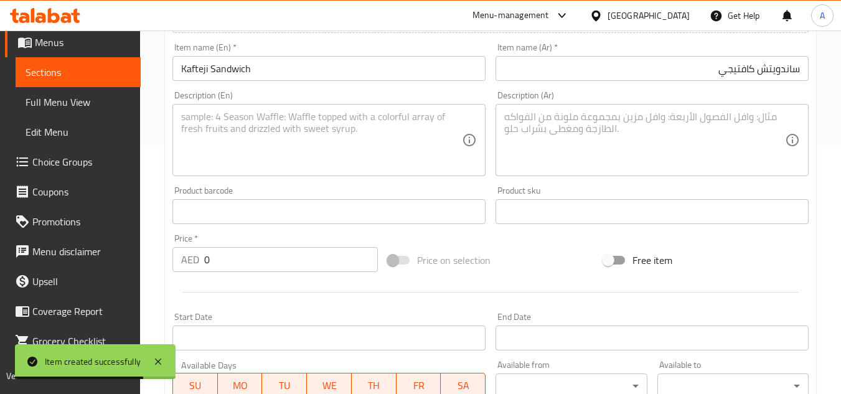
drag, startPoint x: 220, startPoint y: 270, endPoint x: 24, endPoint y: 243, distance: 198.6
click at [0, 244] on div "Edit Restaurant Branches Menus Sections Full Menu View Edit Menu Choice Groups …" at bounding box center [420, 206] width 841 height 849
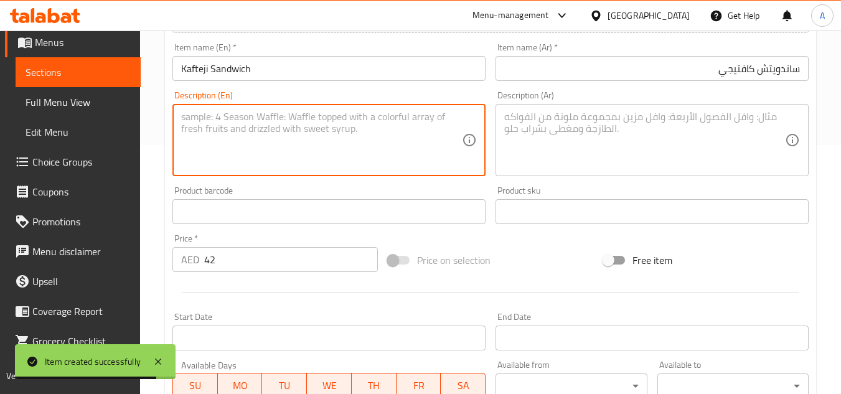
click at [372, 137] on textarea at bounding box center [321, 140] width 281 height 59
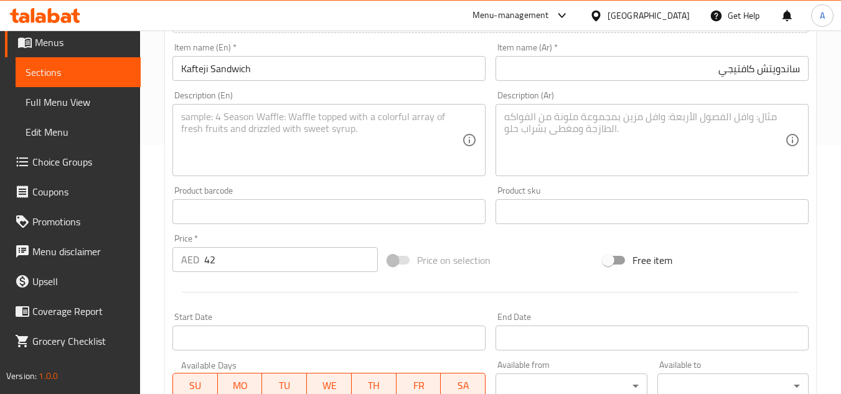
click at [319, 111] on textarea at bounding box center [321, 140] width 281 height 59
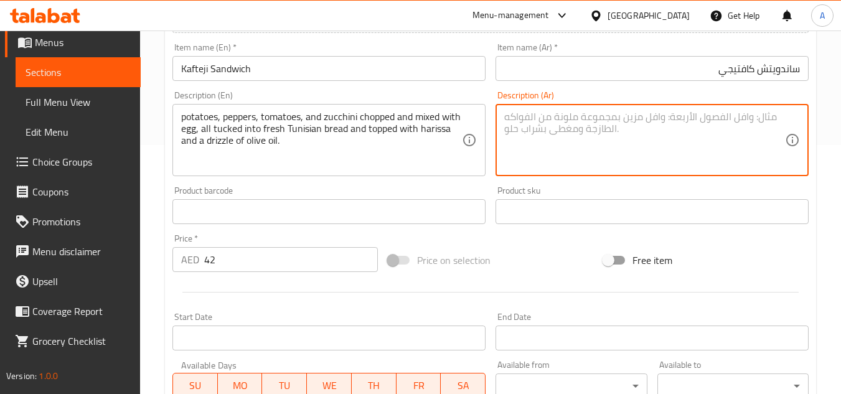
click at [645, 157] on textarea at bounding box center [644, 140] width 281 height 59
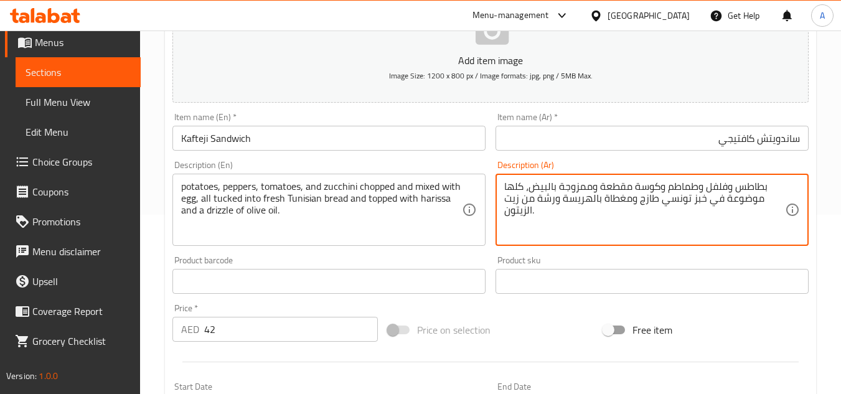
scroll to position [174, 0]
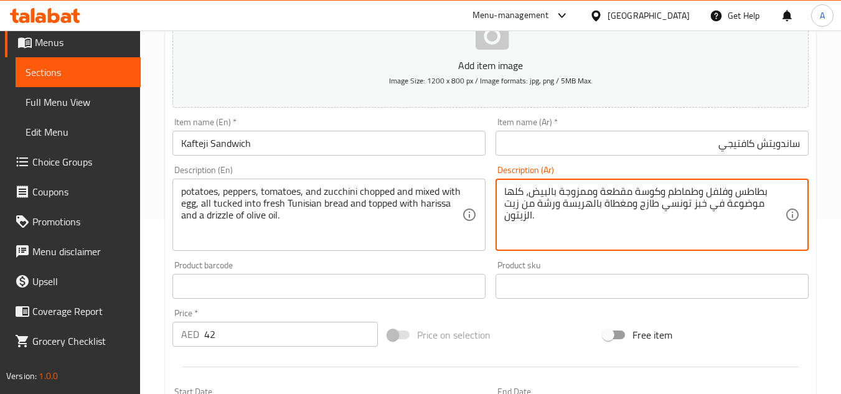
click at [570, 138] on input "ساندويتش كافتيجي" at bounding box center [651, 143] width 313 height 25
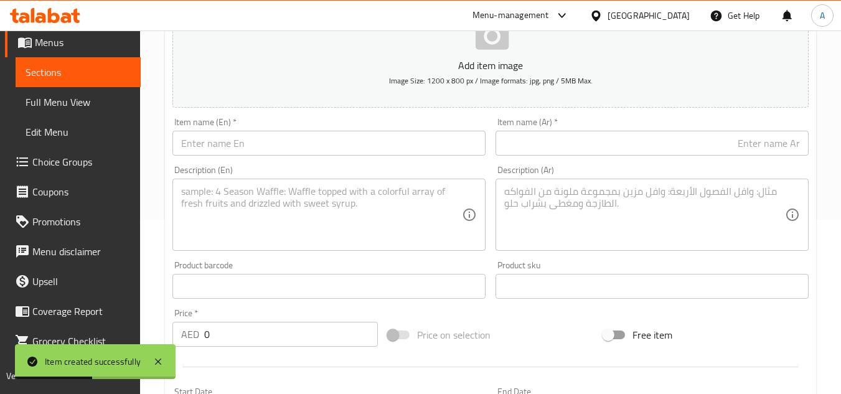
scroll to position [0, 0]
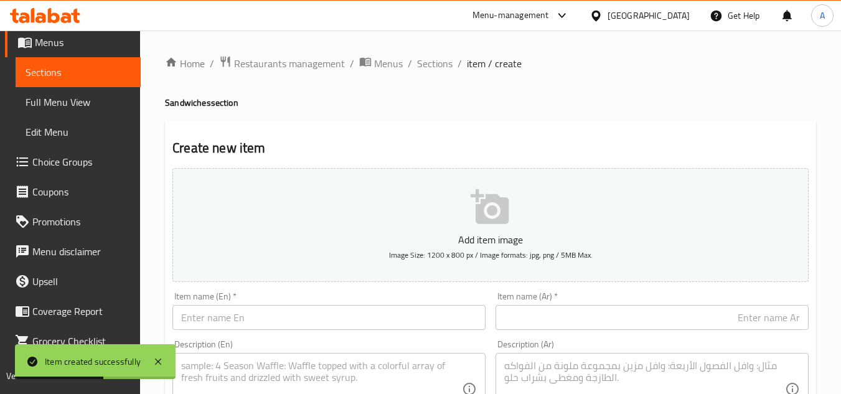
drag, startPoint x: 444, startPoint y: 67, endPoint x: 444, endPoint y: 75, distance: 8.7
click at [444, 67] on span "Sections" at bounding box center [434, 63] width 35 height 15
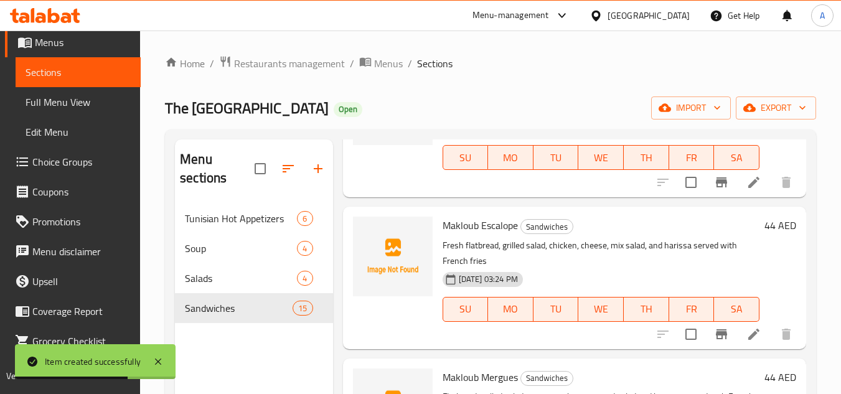
scroll to position [436, 0]
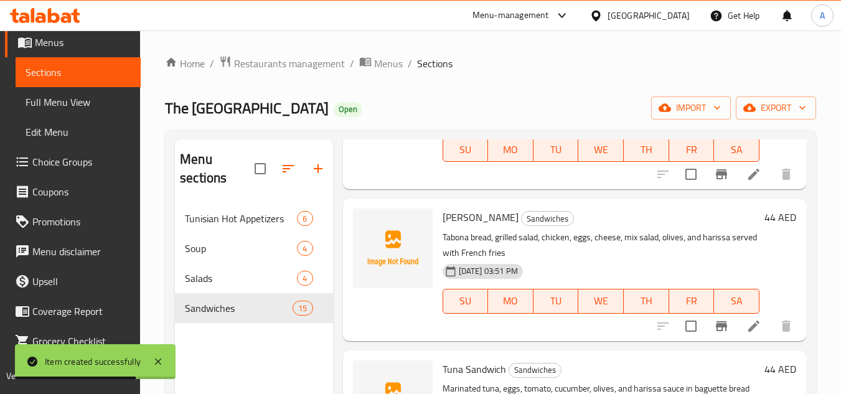
drag, startPoint x: 314, startPoint y: 185, endPoint x: 315, endPoint y: 170, distance: 14.9
click at [316, 185] on div "Menu sections" at bounding box center [253, 168] width 157 height 59
click at [316, 170] on icon "button" at bounding box center [318, 168] width 15 height 15
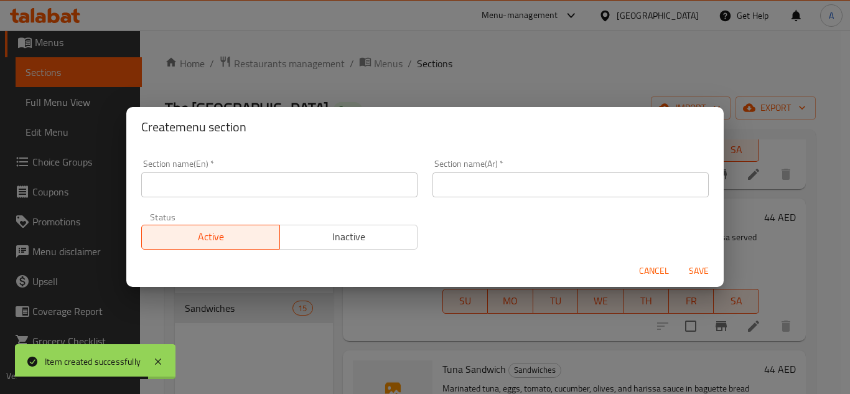
click at [334, 193] on input "text" at bounding box center [279, 184] width 276 height 25
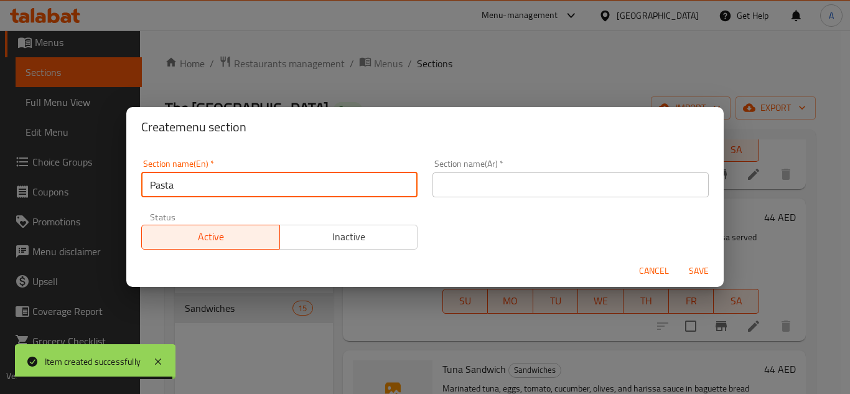
click at [608, 174] on input "text" at bounding box center [571, 184] width 276 height 25
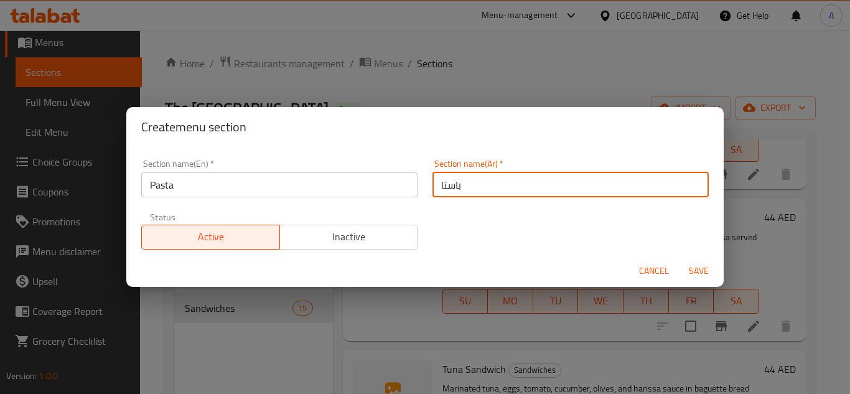
click at [679, 260] on button "Save" at bounding box center [699, 271] width 40 height 23
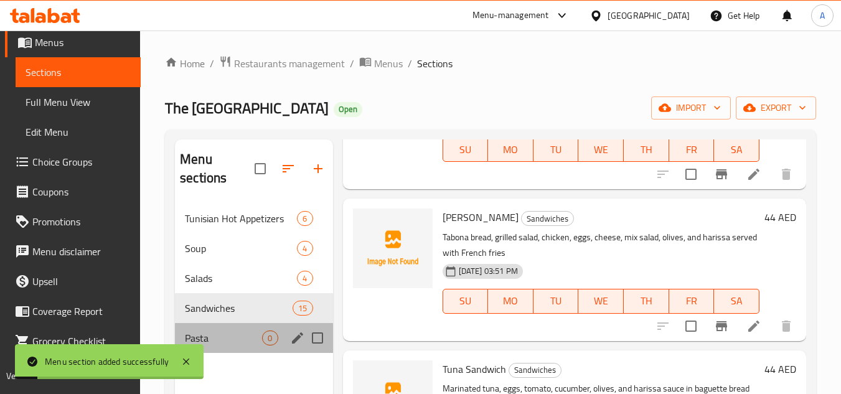
click at [260, 345] on div "Pasta 0" at bounding box center [253, 338] width 157 height 30
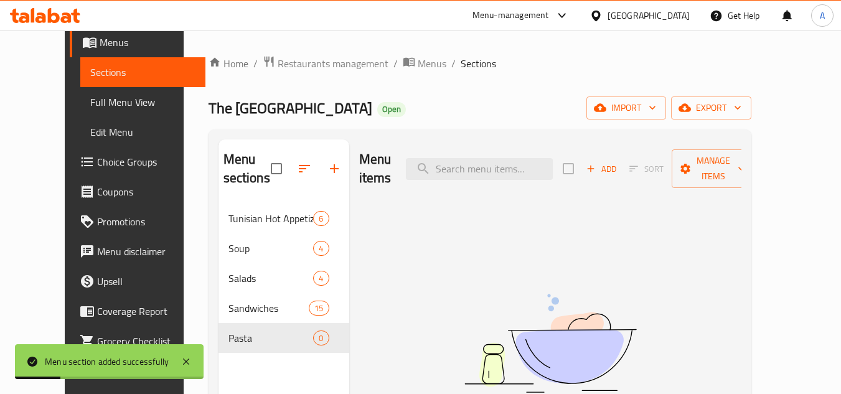
click at [618, 162] on span "Add" at bounding box center [601, 169] width 34 height 14
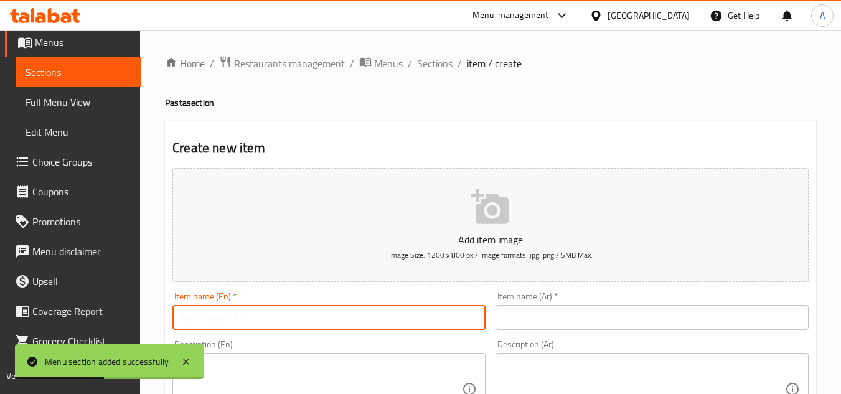
click at [386, 317] on input "text" at bounding box center [328, 317] width 313 height 25
click at [653, 296] on div "Item name (Ar)   * Item name (Ar) *" at bounding box center [651, 311] width 313 height 38
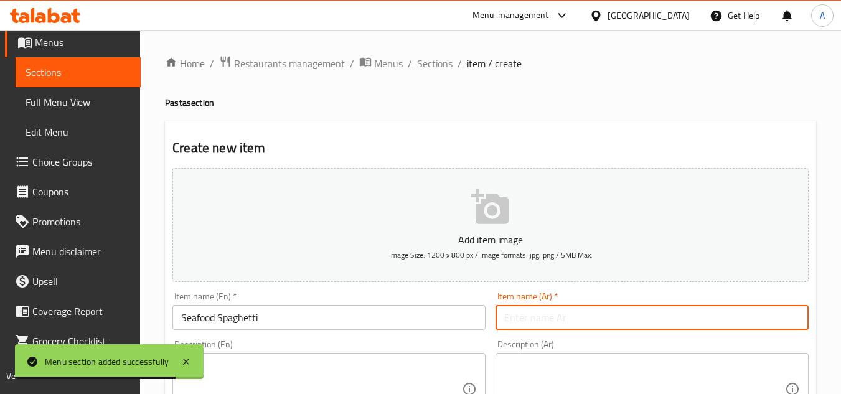
click at [673, 321] on input "text" at bounding box center [651, 317] width 313 height 25
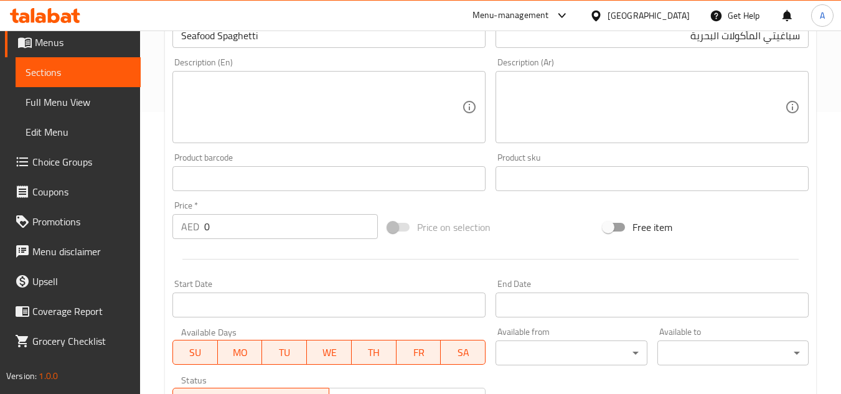
scroll to position [311, 0]
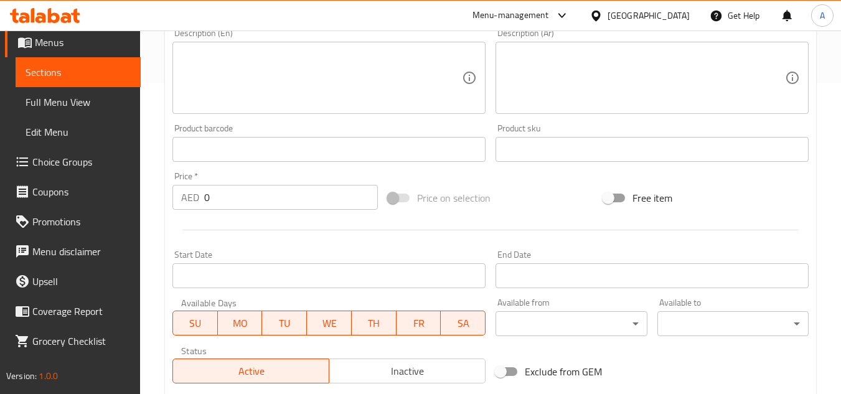
click at [230, 217] on div at bounding box center [490, 230] width 646 height 30
drag, startPoint x: 106, startPoint y: 210, endPoint x: 0, endPoint y: 202, distance: 106.7
click at [0, 202] on div "Edit Restaurant Branches Menus Sections Full Menu View Edit Menu Choice Groups …" at bounding box center [420, 143] width 841 height 849
click at [304, 94] on textarea at bounding box center [321, 78] width 281 height 59
click at [187, 60] on textarea at bounding box center [321, 78] width 281 height 59
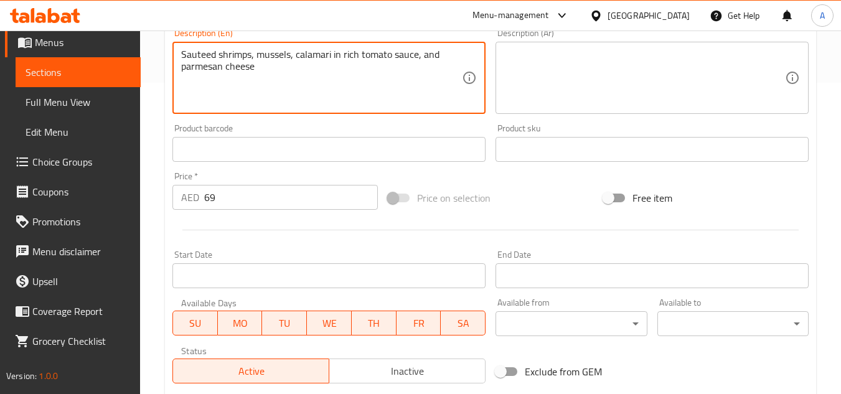
click at [598, 133] on div "Product sku Product sku" at bounding box center [651, 143] width 313 height 38
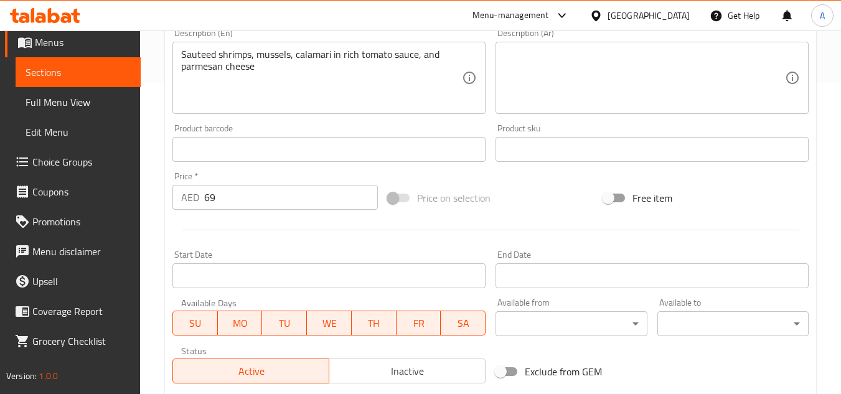
click at [617, 87] on textarea at bounding box center [644, 78] width 281 height 59
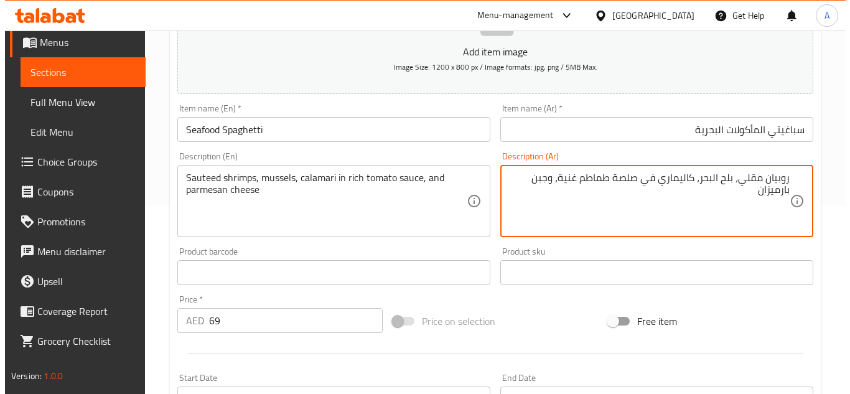
scroll to position [187, 0]
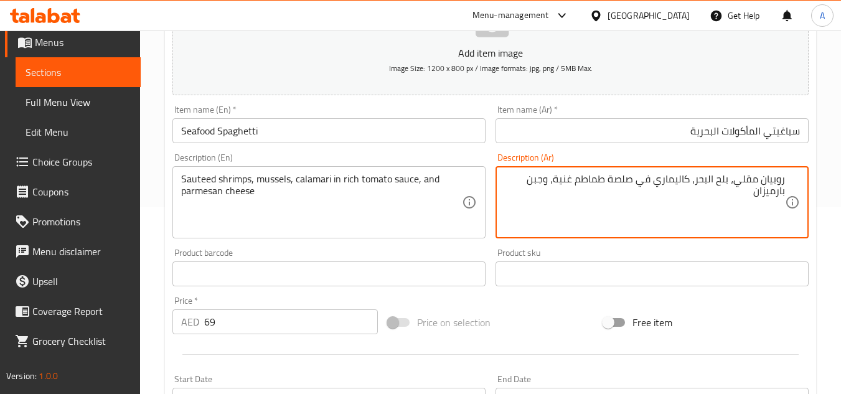
click at [548, 128] on input "سباغيتي المأكولات البحرية" at bounding box center [651, 130] width 313 height 25
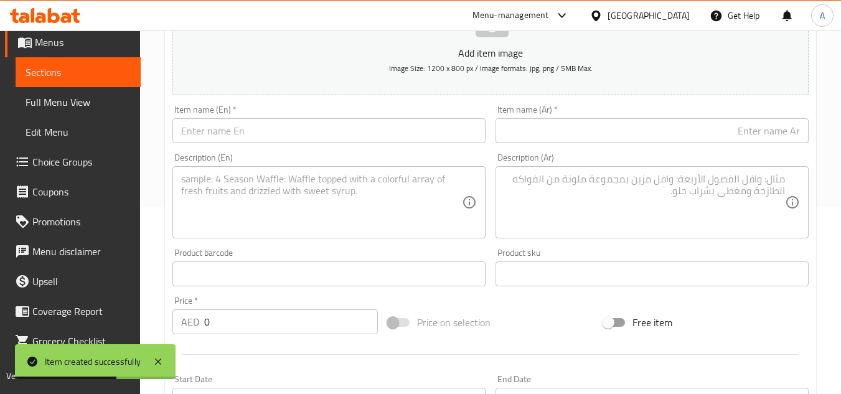
click at [406, 114] on div "Item name (En)   * Item name (En) *" at bounding box center [328, 124] width 313 height 38
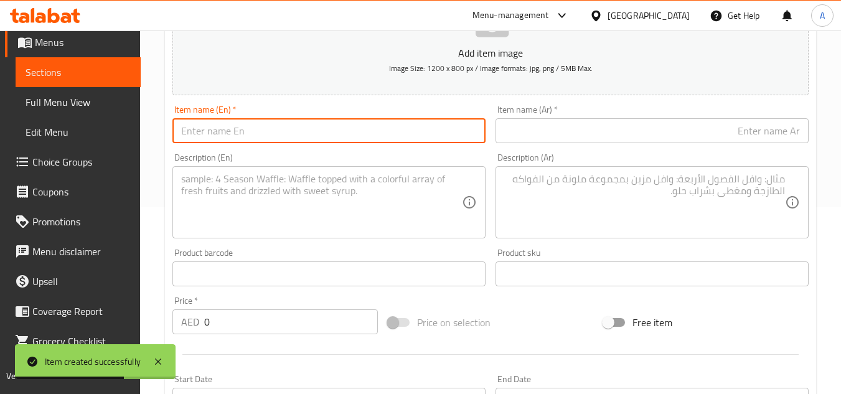
click at [394, 136] on input "text" at bounding box center [328, 130] width 313 height 25
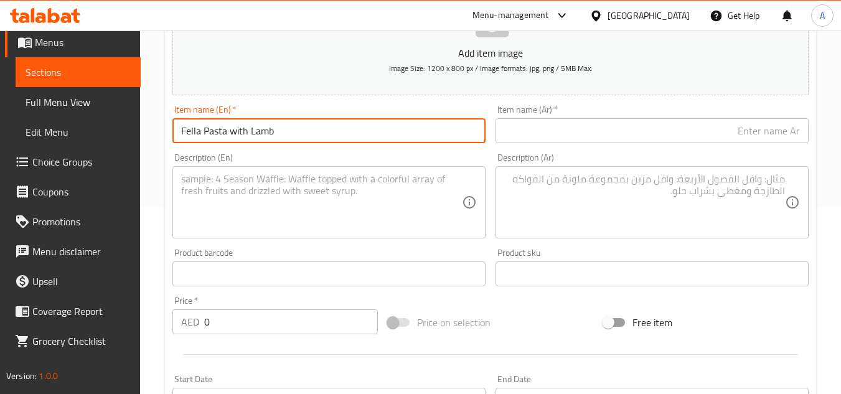
click at [728, 129] on input "text" at bounding box center [651, 130] width 313 height 25
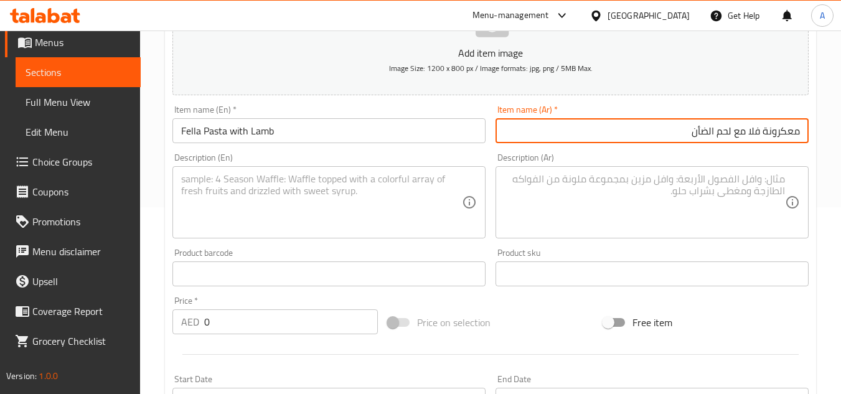
click at [743, 136] on input "معكرونة فلا مع لحم الضأن" at bounding box center [651, 130] width 313 height 25
click at [755, 128] on input "معكرونة فلا مع لحم الضأن" at bounding box center [651, 130] width 313 height 25
click at [780, 134] on input "معكرونة فليلا مع لحم الضأن" at bounding box center [651, 130] width 313 height 25
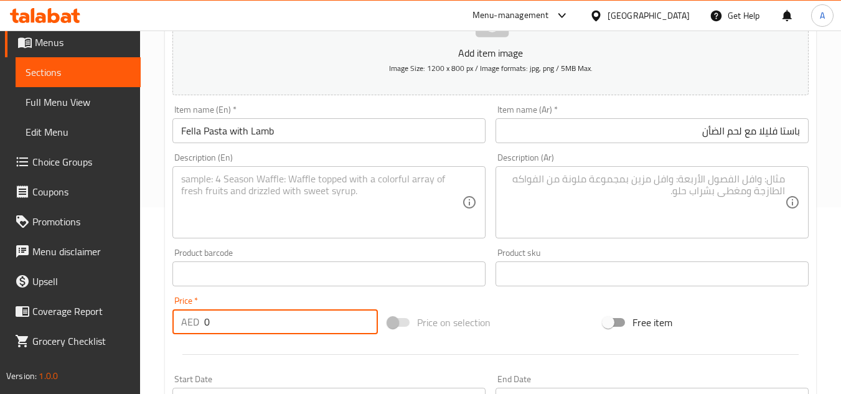
drag, startPoint x: 281, startPoint y: 324, endPoint x: 0, endPoint y: 296, distance: 282.1
click at [0, 297] on div "Edit Restaurant Branches Menus Sections Full Menu View Edit Menu Choice Groups …" at bounding box center [420, 268] width 841 height 849
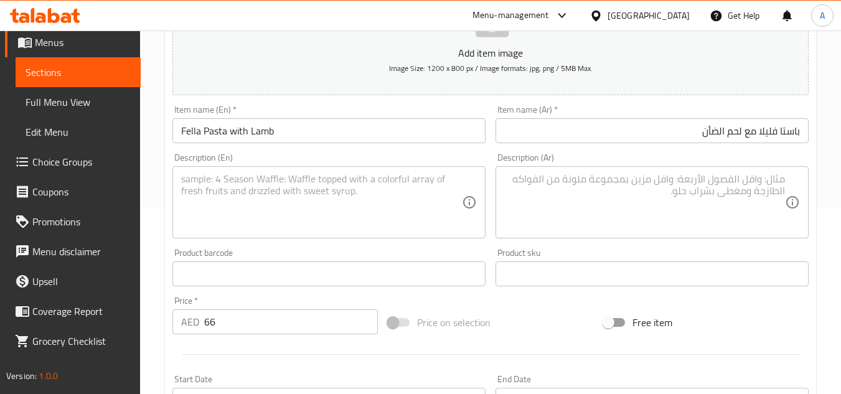
drag, startPoint x: 274, startPoint y: 185, endPoint x: 627, endPoint y: 156, distance: 354.1
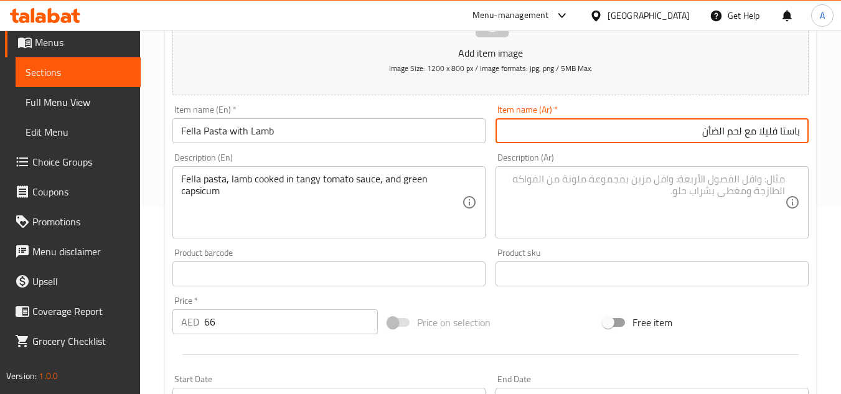
drag, startPoint x: 760, startPoint y: 136, endPoint x: 813, endPoint y: 144, distance: 54.0
click at [813, 144] on div "Create new item Add item image Image Size: 1200 x 800 px / Image formats: jpg, …" at bounding box center [490, 296] width 651 height 724
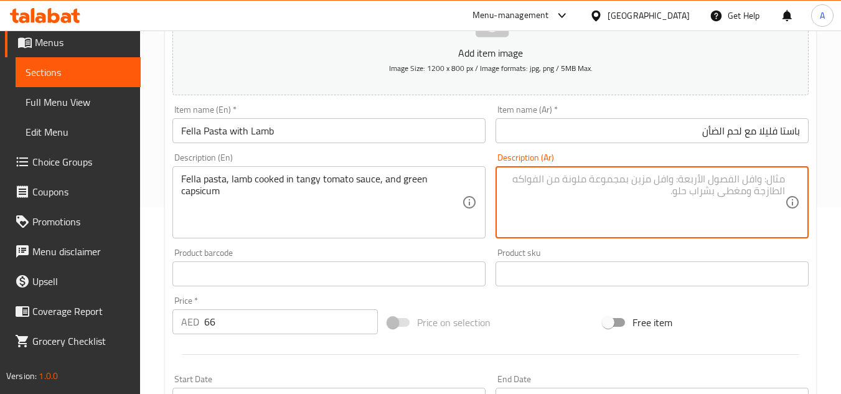
click at [770, 192] on textarea at bounding box center [644, 202] width 281 height 59
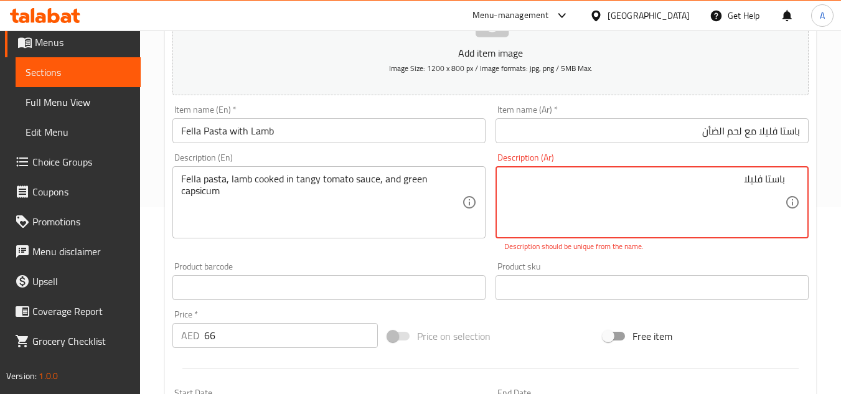
click at [566, 205] on textarea "باستا فليلا" at bounding box center [644, 202] width 281 height 59
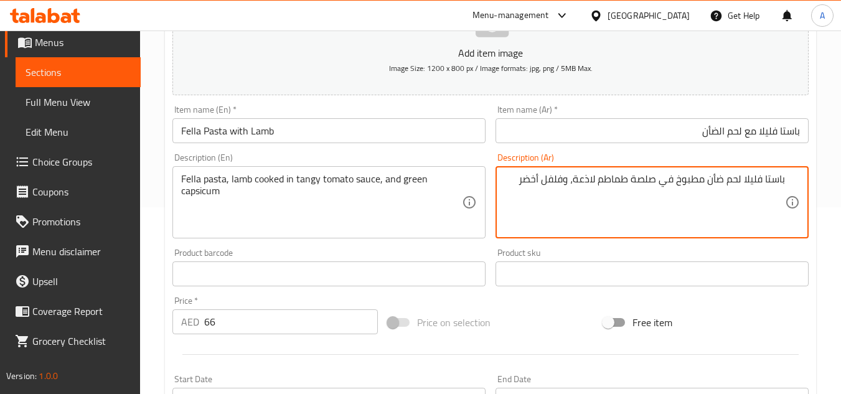
click at [527, 138] on input "باستا فليلا مع لحم الضأن" at bounding box center [651, 130] width 313 height 25
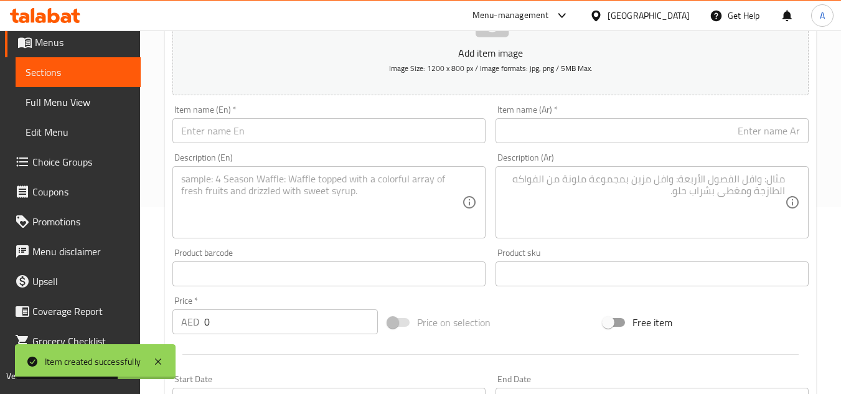
click at [228, 135] on input "text" at bounding box center [328, 130] width 313 height 25
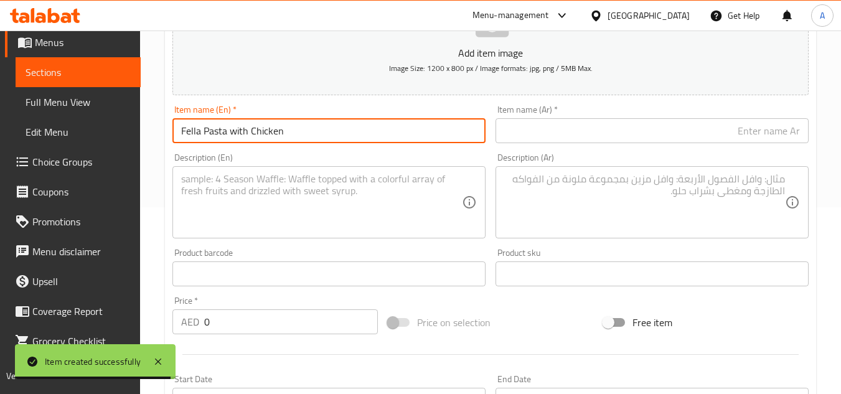
drag, startPoint x: 704, startPoint y: 130, endPoint x: 741, endPoint y: 139, distance: 37.9
click at [704, 130] on input "text" at bounding box center [651, 130] width 313 height 25
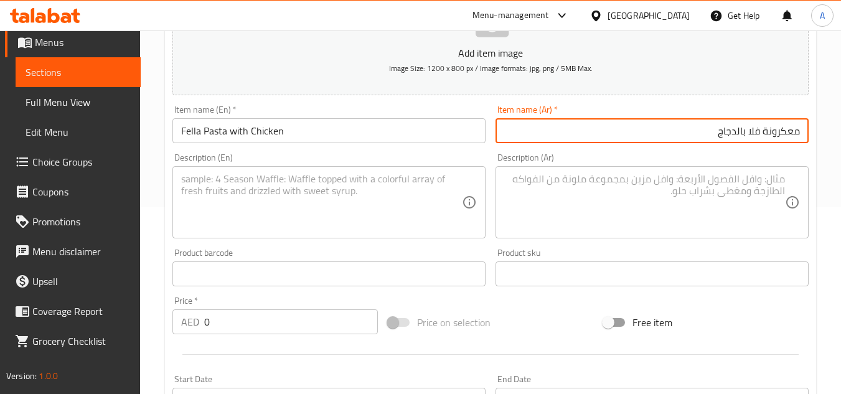
click at [789, 137] on input "معكرونة فلا بالدجاج" at bounding box center [651, 130] width 313 height 25
click at [756, 133] on input "مكرونة فلا بالدجاج" at bounding box center [651, 130] width 313 height 25
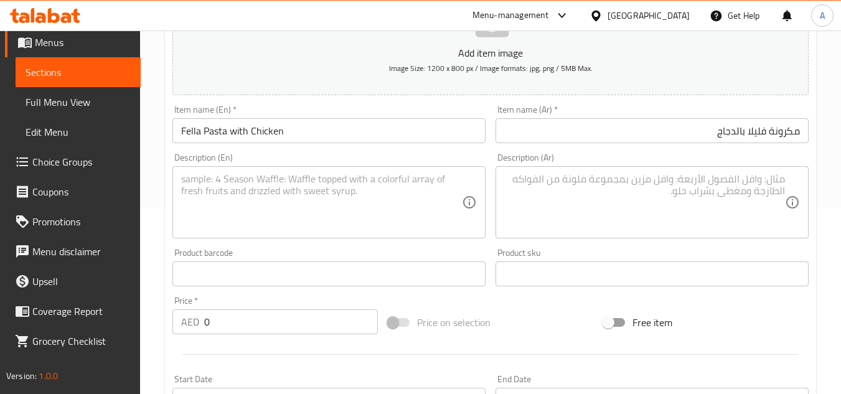
click at [253, 342] on div at bounding box center [490, 354] width 646 height 30
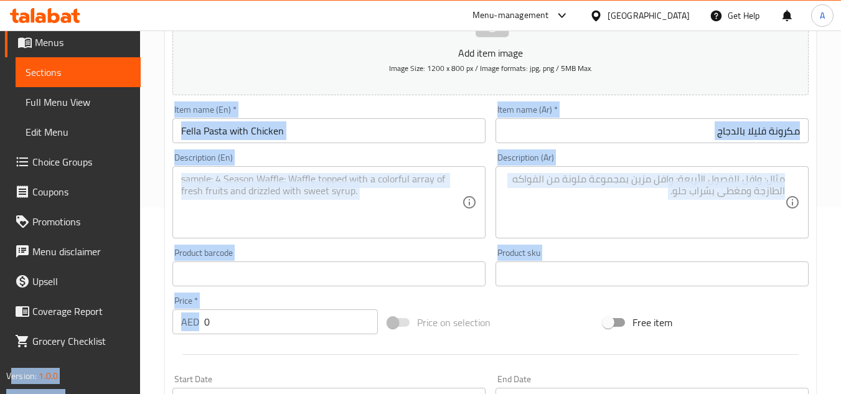
drag, startPoint x: 191, startPoint y: 321, endPoint x: 174, endPoint y: 306, distance: 23.0
click at [86, 303] on div "Edit Restaurant Branches Menus Sections Full Menu View Edit Menu Choice Groups …" at bounding box center [420, 268] width 841 height 849
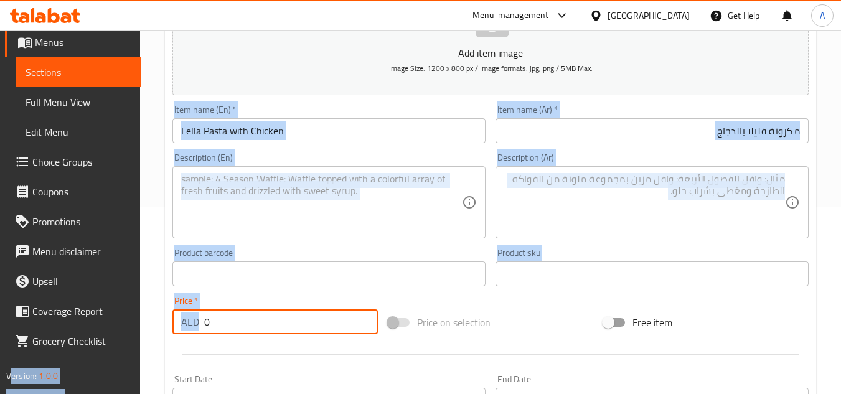
click at [298, 322] on input "0" at bounding box center [291, 321] width 174 height 25
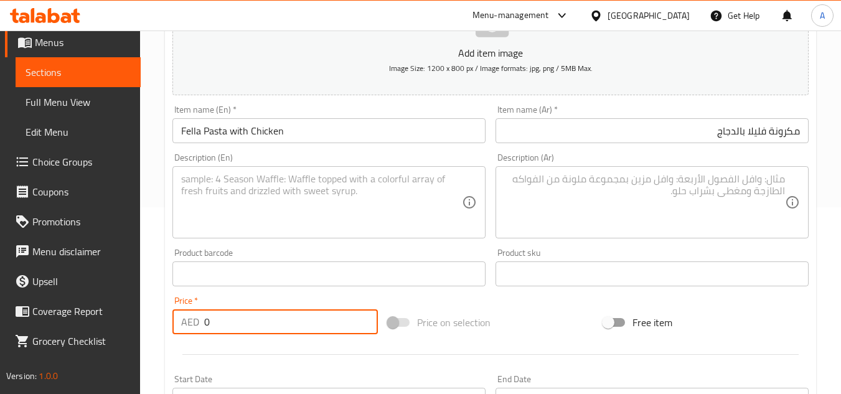
click at [298, 322] on input "0" at bounding box center [291, 321] width 174 height 25
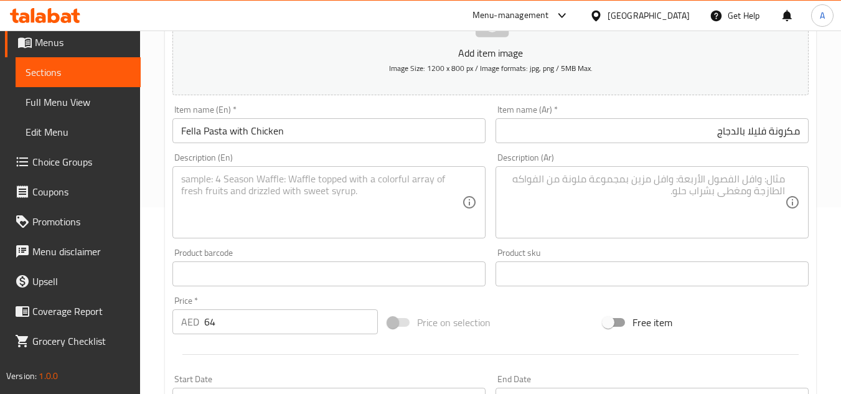
drag, startPoint x: 312, startPoint y: 169, endPoint x: 330, endPoint y: 174, distance: 18.6
click at [312, 169] on div "Description (En)" at bounding box center [328, 202] width 313 height 72
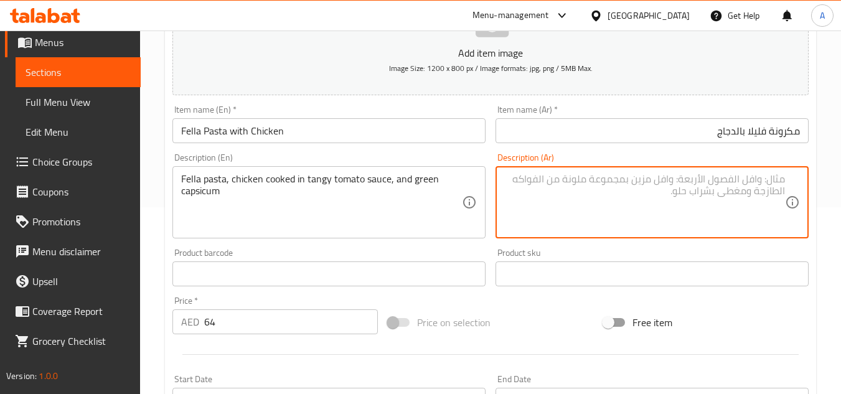
click at [765, 200] on textarea at bounding box center [644, 202] width 281 height 59
click at [763, 136] on input "مكرونة فليلا بالدجاج" at bounding box center [651, 130] width 313 height 25
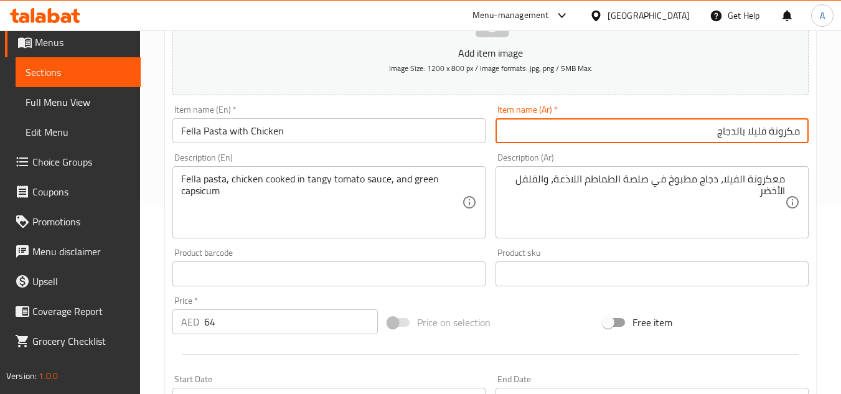
click at [763, 136] on input "مكرونة فليلا بالدجاج" at bounding box center [651, 130] width 313 height 25
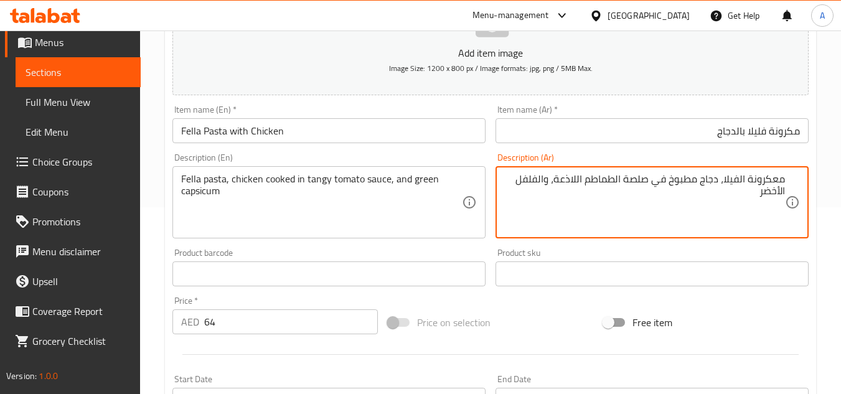
click at [742, 180] on textarea "معكرونة الفيلا، دجاج مطبوخ في صلصة الطماطم اللاذعة، والفلفل الأخضر" at bounding box center [644, 202] width 281 height 59
click at [560, 184] on textarea "معكرونة فليلا ، دجاج مطبوخ في صلصة الطماطم اللاذعة، والفلفل الأخضر" at bounding box center [644, 202] width 281 height 59
click at [704, 137] on input "مكرونة فليلا بالدجاج" at bounding box center [651, 130] width 313 height 25
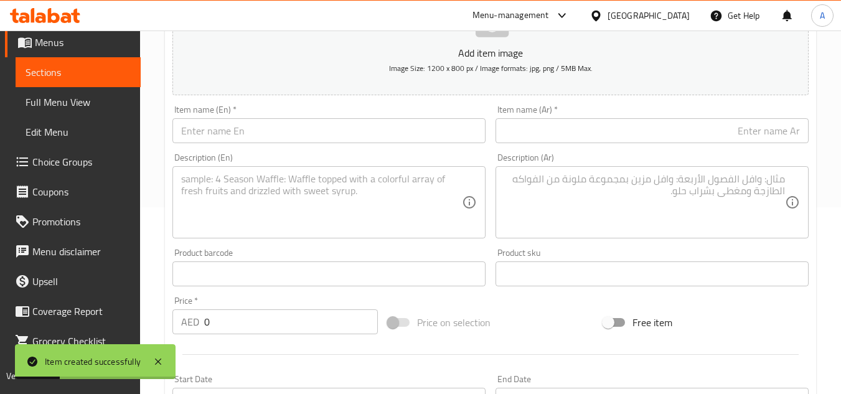
click at [141, 118] on div "Home / Restaurants management / Menus / Sections / item / create Pasta section …" at bounding box center [490, 268] width 701 height 849
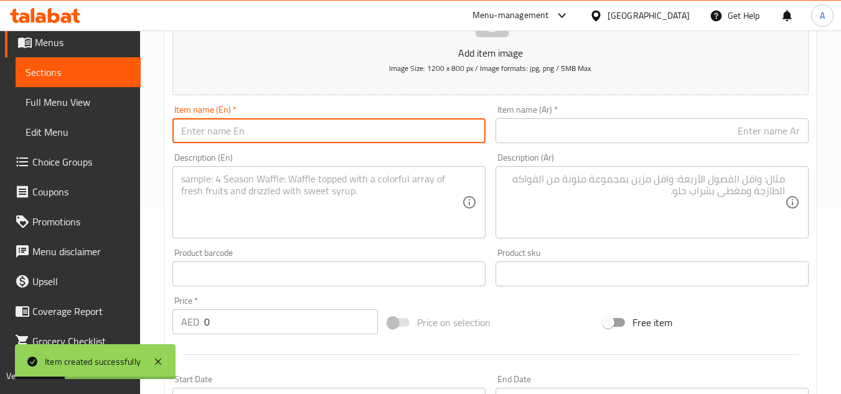
click at [266, 128] on input "text" at bounding box center [328, 130] width 313 height 25
click at [484, 140] on input "NWASSER CHICKEN" at bounding box center [328, 130] width 313 height 25
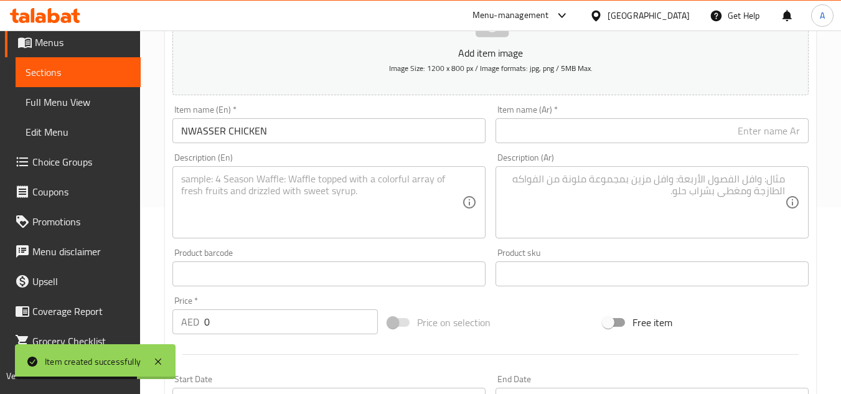
click at [700, 80] on button "Add item image Image Size: 1200 x 800 px / Image formats: jpg, png / 5MB Max." at bounding box center [490, 38] width 636 height 114
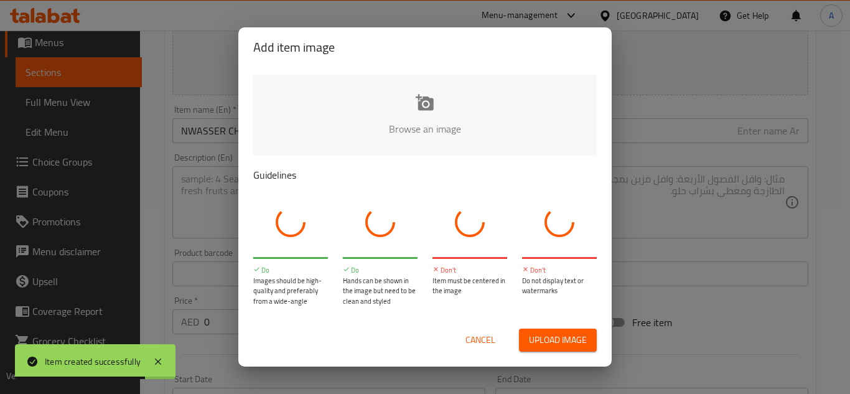
click at [764, 91] on div "Add item image Browse an image Guidelines Do Images should be high-quality and …" at bounding box center [425, 197] width 850 height 394
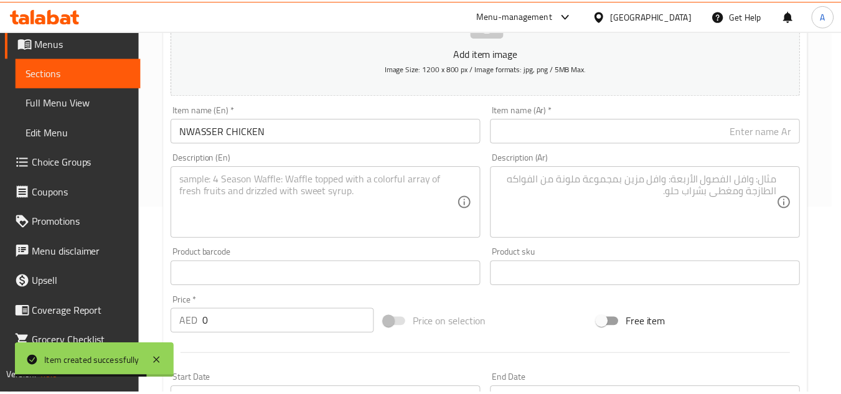
scroll to position [168, 0]
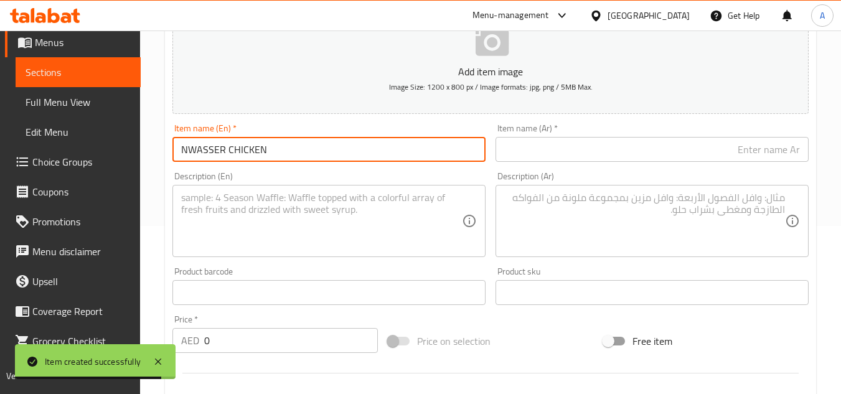
click at [405, 160] on input "NWASSER CHICKEN" at bounding box center [328, 149] width 313 height 25
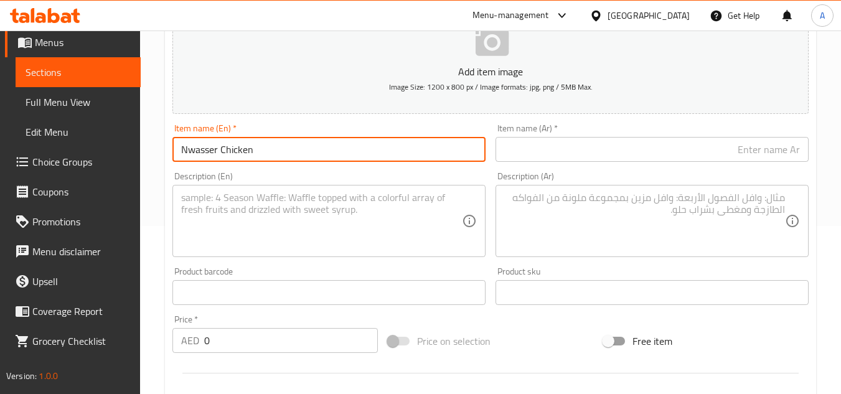
click at [614, 156] on input "text" at bounding box center [651, 149] width 313 height 25
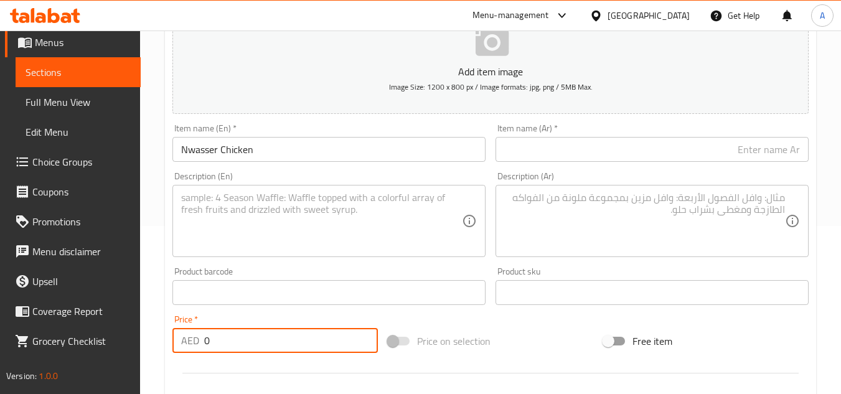
drag, startPoint x: 309, startPoint y: 332, endPoint x: 6, endPoint y: 325, distance: 303.2
click at [0, 325] on div "Edit Restaurant Branches Menus Sections Full Menu View Edit Menu Choice Groups …" at bounding box center [420, 286] width 841 height 849
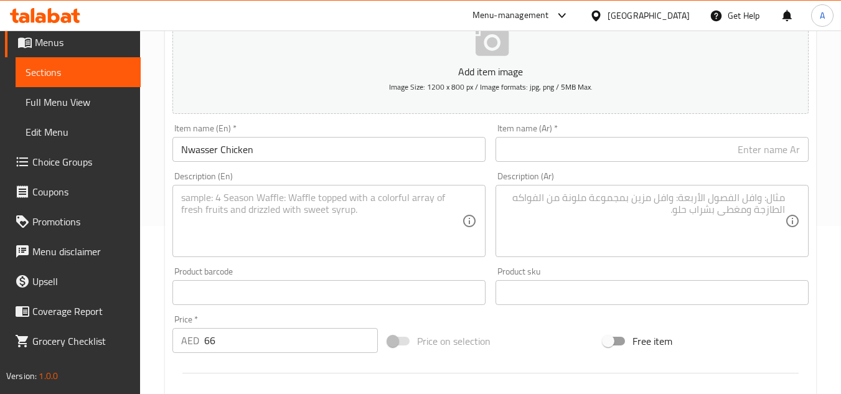
drag, startPoint x: 376, startPoint y: 202, endPoint x: 716, endPoint y: 208, distance: 339.9
click at [376, 202] on textarea at bounding box center [321, 221] width 281 height 59
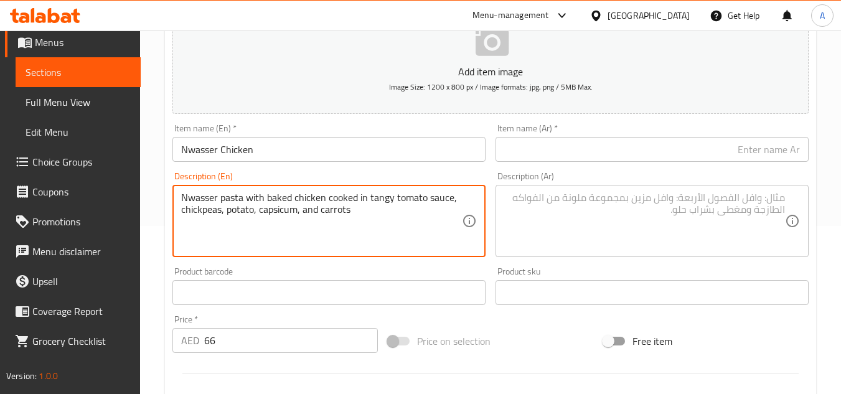
click at [385, 162] on input "Nwasser Chicken" at bounding box center [328, 149] width 313 height 25
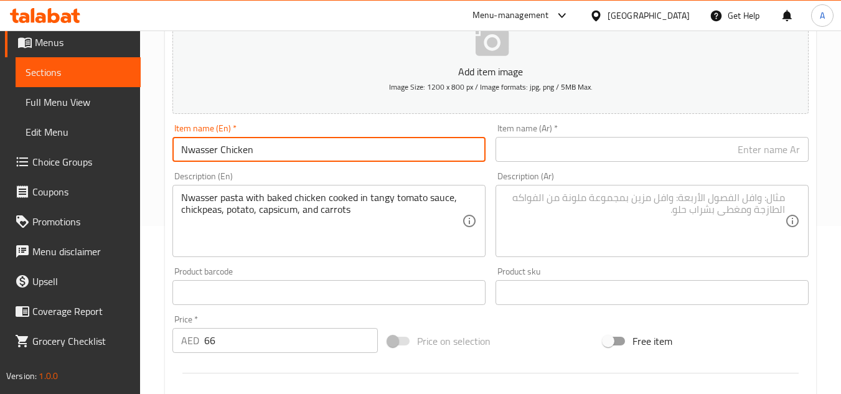
click at [385, 162] on input "Nwasser Chicken" at bounding box center [328, 149] width 313 height 25
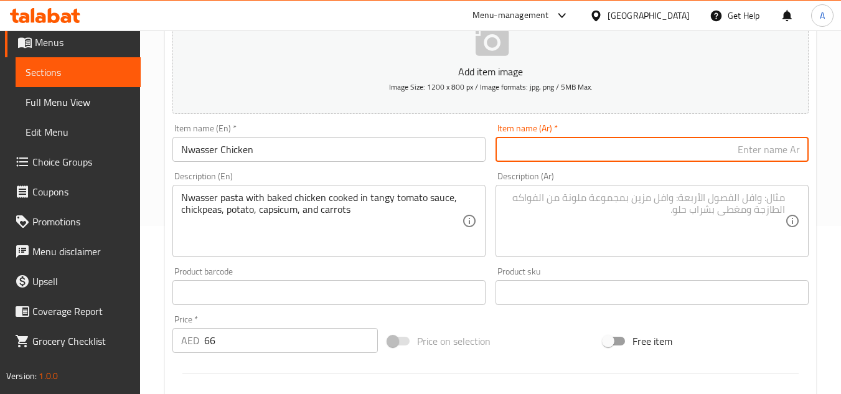
click at [683, 154] on input "text" at bounding box center [651, 149] width 313 height 25
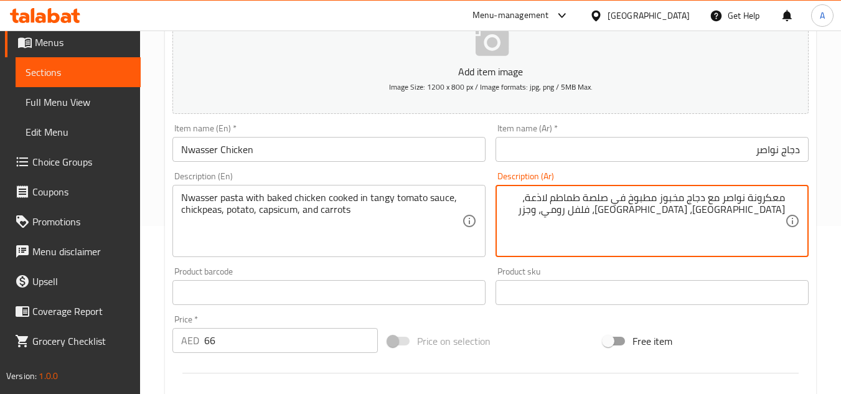
click at [772, 199] on textarea "معكرونة نواصر مع دجاج مخبوز مطبوخ في صلصة طماطم لاذعة، حمص، بطاطس، فلفل رومي، و…" at bounding box center [644, 221] width 281 height 59
click at [541, 200] on textarea "مكرونة نواصر مع دجاج مخبوز مطبوخ في صلصة طماطم لاذعة، حمص، بطاطس، فلفل رومي، وج…" at bounding box center [644, 221] width 281 height 59
click at [266, 215] on textarea "Nwasser pasta with baked chicken cooked in tangy tomato sauce, chickpeas, potat…" at bounding box center [321, 221] width 281 height 59
click at [683, 212] on textarea "مكرونة نواصر مع دجاج مخبوز مطبوخ في صلصة طماطم منعشه، حمص، بطاطس، فلفل رومي، وج…" at bounding box center [644, 221] width 281 height 59
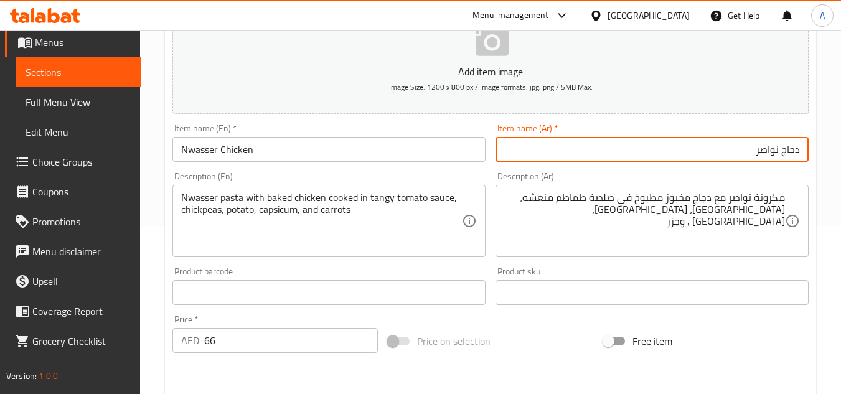
click at [725, 142] on input "دجاج نواصر" at bounding box center [651, 149] width 313 height 25
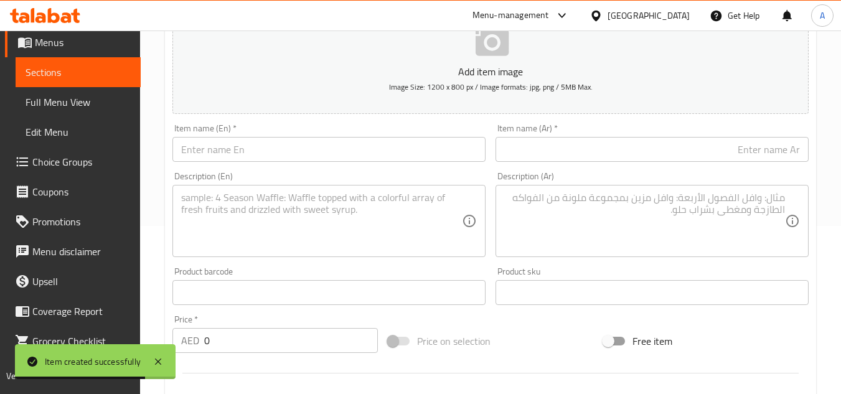
click at [312, 147] on input "text" at bounding box center [328, 149] width 313 height 25
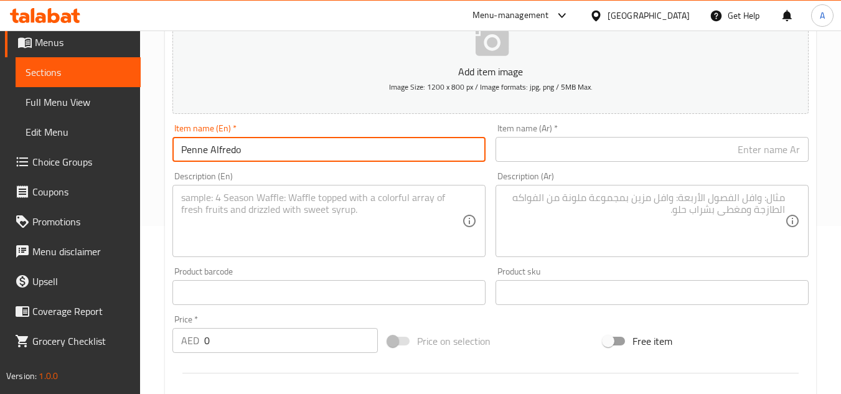
click at [645, 160] on input "text" at bounding box center [651, 149] width 313 height 25
click at [197, 151] on input "Penne Alfredo" at bounding box center [328, 149] width 313 height 25
click at [198, 151] on input "Penne Alfredo" at bounding box center [328, 149] width 313 height 25
click at [765, 161] on input "بيني ألفريدو" at bounding box center [651, 149] width 313 height 25
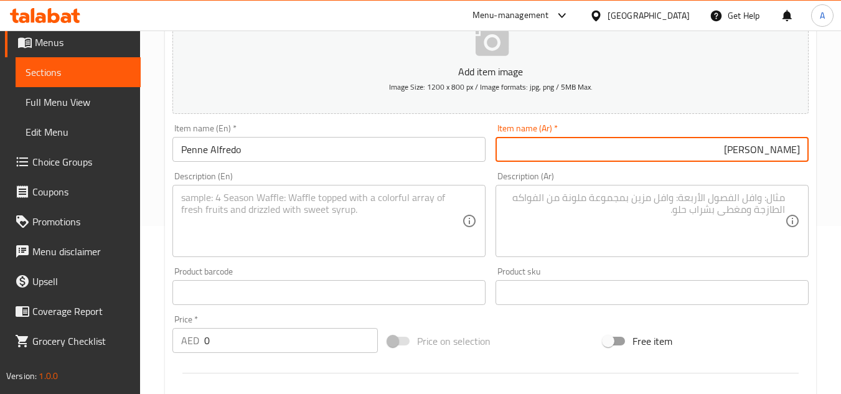
click at [780, 143] on input "بيني ألفريدو" at bounding box center [651, 149] width 313 height 25
click at [789, 143] on input "بيني ألفريدو" at bounding box center [651, 149] width 313 height 25
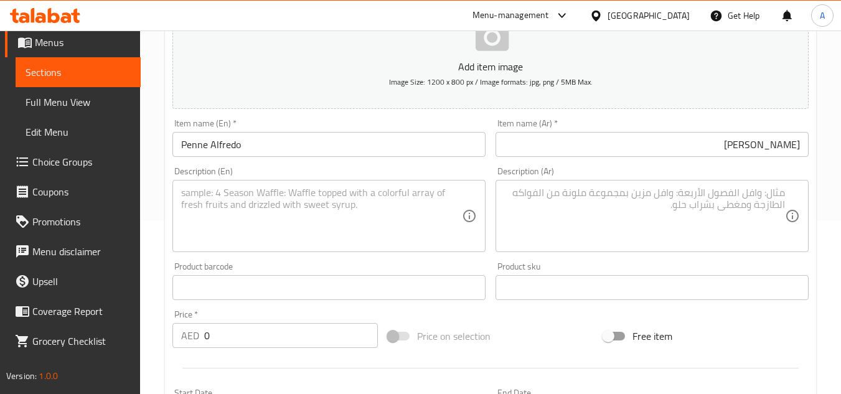
scroll to position [230, 0]
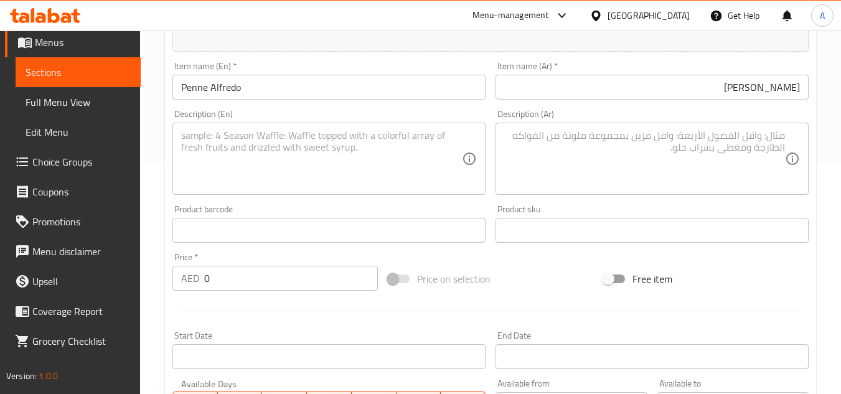
drag, startPoint x: 217, startPoint y: 268, endPoint x: 3, endPoint y: 243, distance: 214.9
click at [0, 243] on div "Edit Restaurant Branches Menus Sections Full Menu View Edit Menu Choice Groups …" at bounding box center [420, 224] width 841 height 849
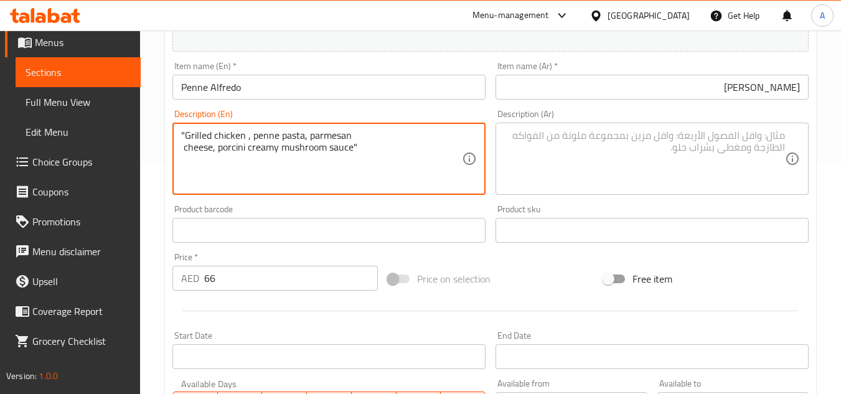
click at [185, 146] on textarea ""Grilled chicken , penne pasta, parmesan cheese, porcini creamy mushroom sauce"" at bounding box center [321, 158] width 281 height 59
click at [679, 166] on textarea at bounding box center [644, 158] width 281 height 59
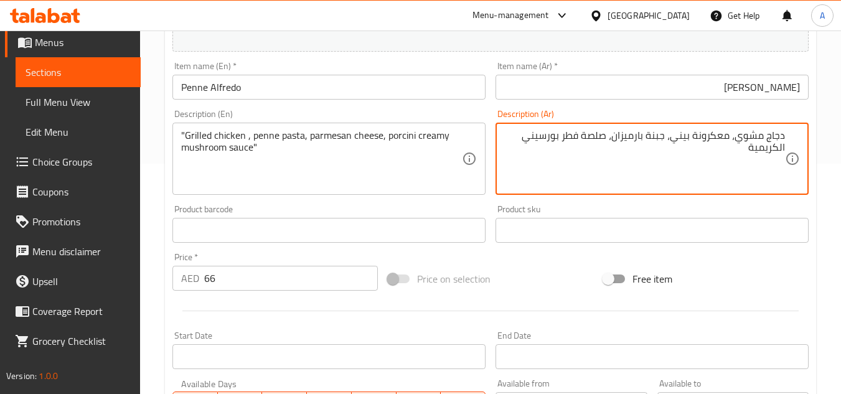
click at [717, 135] on textarea "دجاج مشوي، معكرونة بيني، جبنة بارميزان، صلصة فطر بورسيني الكريمية" at bounding box center [644, 158] width 281 height 59
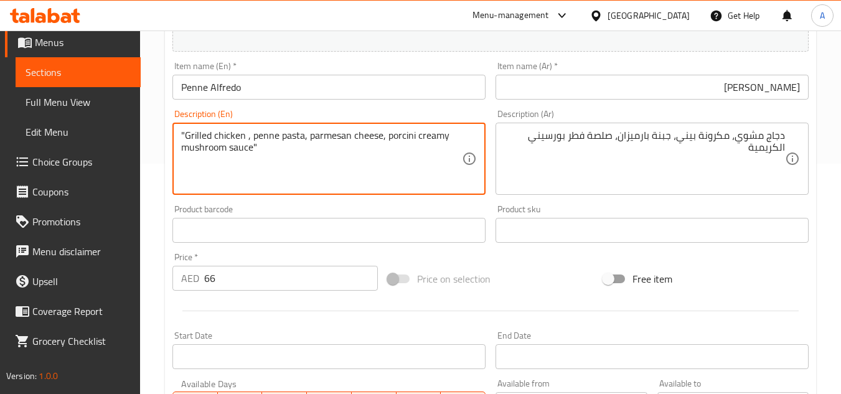
click at [407, 134] on textarea ""Grilled chicken , penne pasta, parmesan cheese, porcini creamy mushroom sauce"" at bounding box center [321, 158] width 281 height 59
click at [259, 167] on textarea ""Grilled chicken , penne pasta, parmesan cheese, porcini creamy mushroom sauce"" at bounding box center [321, 158] width 281 height 59
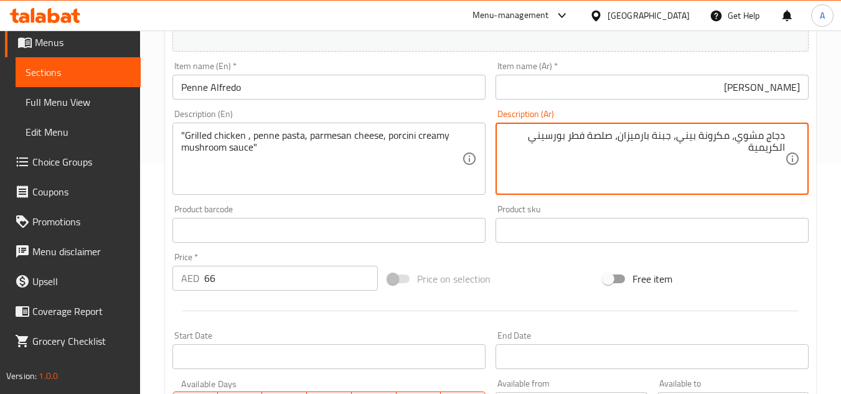
click at [605, 138] on textarea "دجاج مشوي، مكرونة بيني، جبنة بارميزان، صلصة فطر بورسيني الكريمية" at bounding box center [644, 158] width 281 height 59
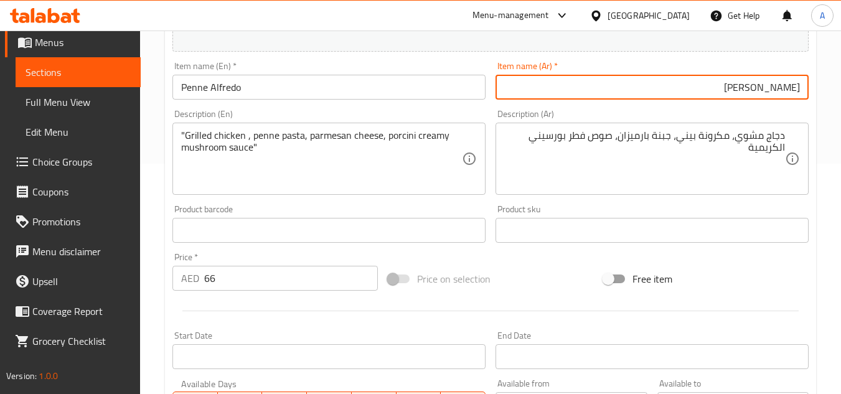
click at [713, 96] on input "بيني ألفريدو" at bounding box center [651, 87] width 313 height 25
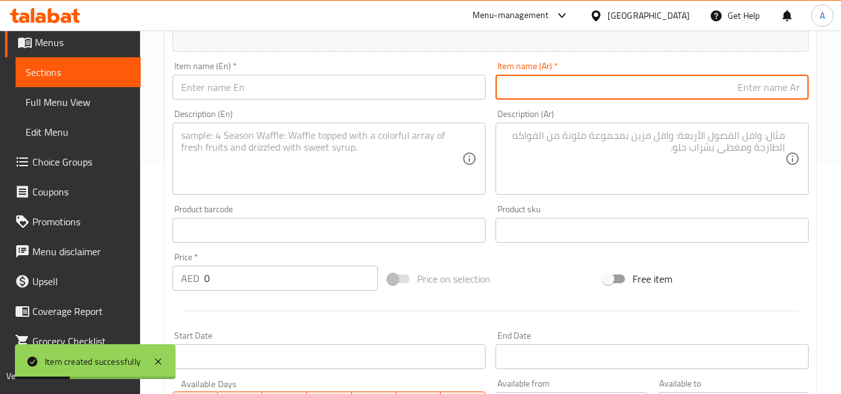
drag, startPoint x: 268, startPoint y: 91, endPoint x: 525, endPoint y: 100, distance: 257.2
click at [266, 92] on input "text" at bounding box center [328, 87] width 313 height 25
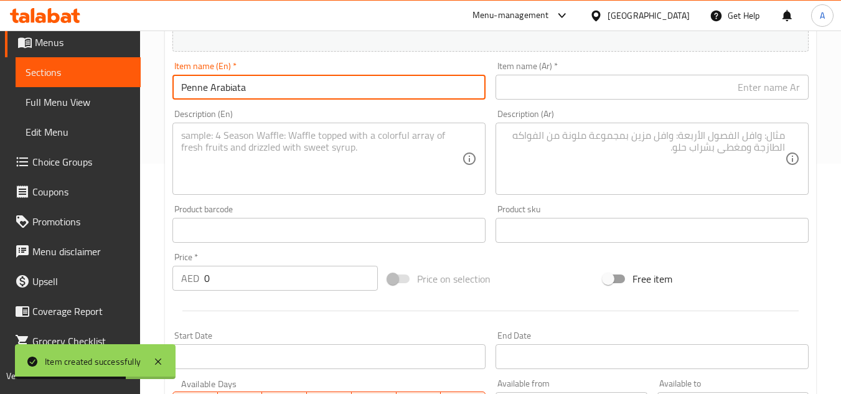
click at [403, 119] on div "Description (En) Description (En)" at bounding box center [328, 152] width 313 height 85
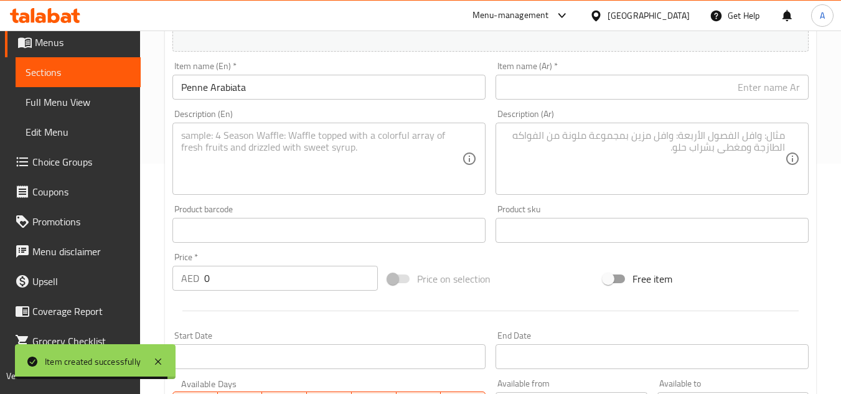
click at [687, 100] on input "text" at bounding box center [651, 87] width 313 height 25
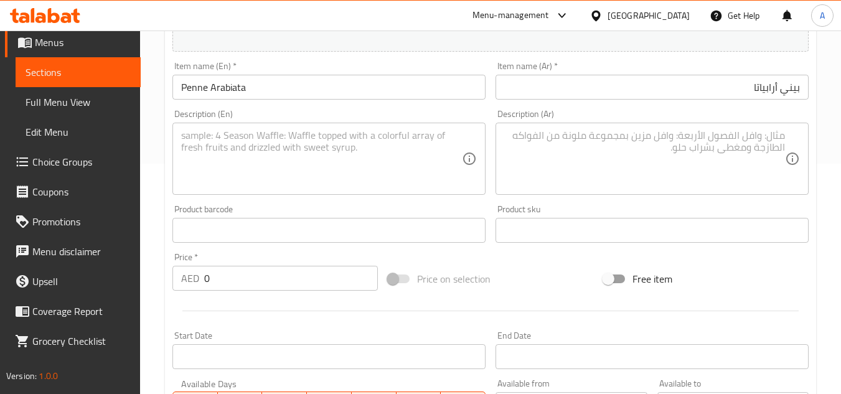
click at [264, 282] on input "0" at bounding box center [291, 278] width 174 height 25
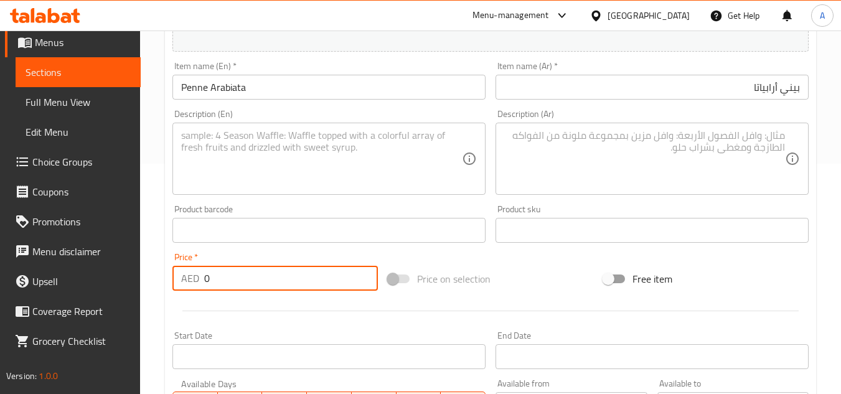
click at [264, 282] on input "0" at bounding box center [291, 278] width 174 height 25
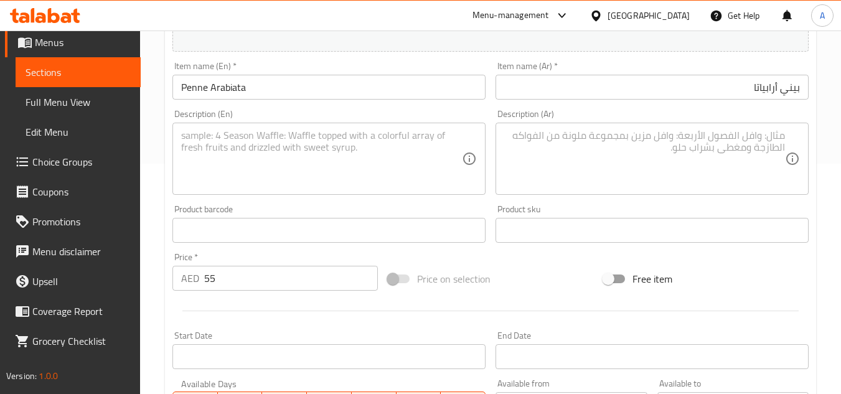
click at [256, 147] on textarea at bounding box center [321, 158] width 281 height 59
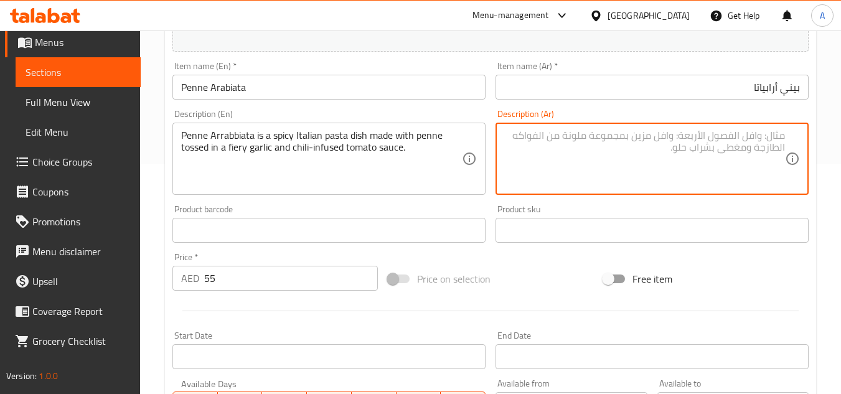
click at [676, 178] on textarea at bounding box center [644, 158] width 281 height 59
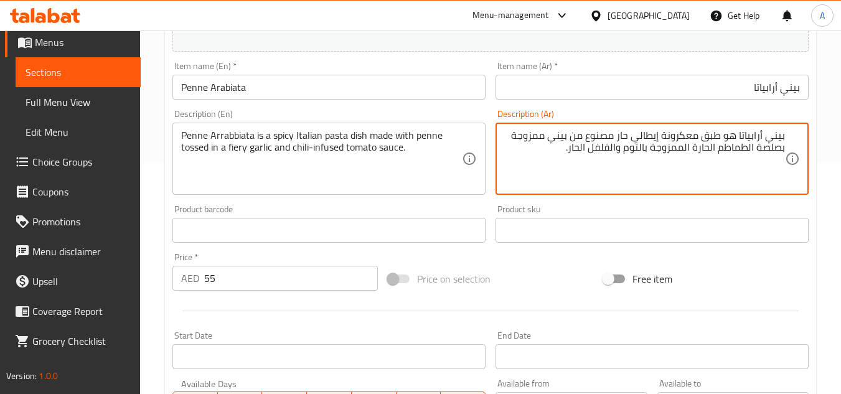
click at [688, 136] on textarea "بيني أرابياتا هو طبق معكرونة إيطالي حار مصنوع من بيني ممزوجة بصلصة الطماطم الحا…" at bounding box center [644, 158] width 281 height 59
click at [562, 165] on textarea "بيني أرابياتا هو طبق مكرونة إيطالي حار مصنوع من بيني ممزوجة بصلصة الطماطم الحار…" at bounding box center [644, 158] width 281 height 59
click at [576, 195] on div "Description (Ar) بيني أرابياتا هو طبق مكرونة إيطالي حار مصنوع من بيني ممزوجة بص…" at bounding box center [651, 152] width 323 height 95
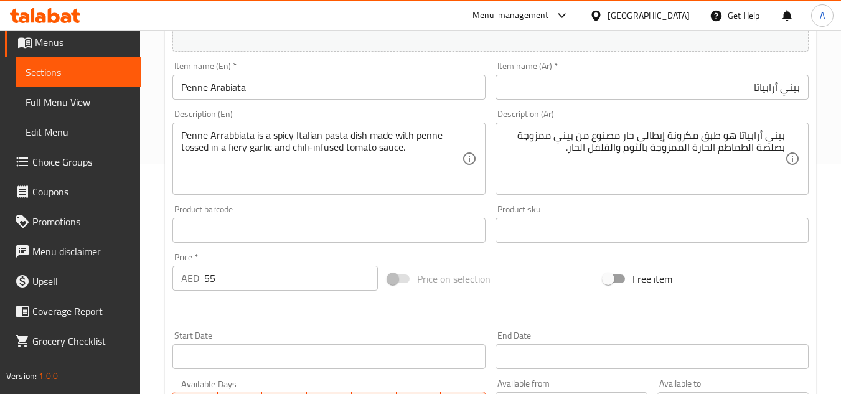
click at [288, 85] on input "Penne Arabiata" at bounding box center [328, 87] width 313 height 25
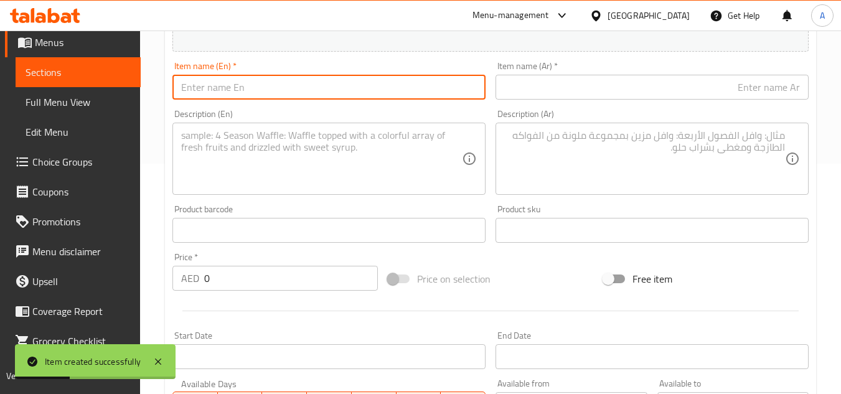
click at [345, 85] on input "text" at bounding box center [328, 87] width 313 height 25
click at [635, 93] on input "text" at bounding box center [651, 87] width 313 height 25
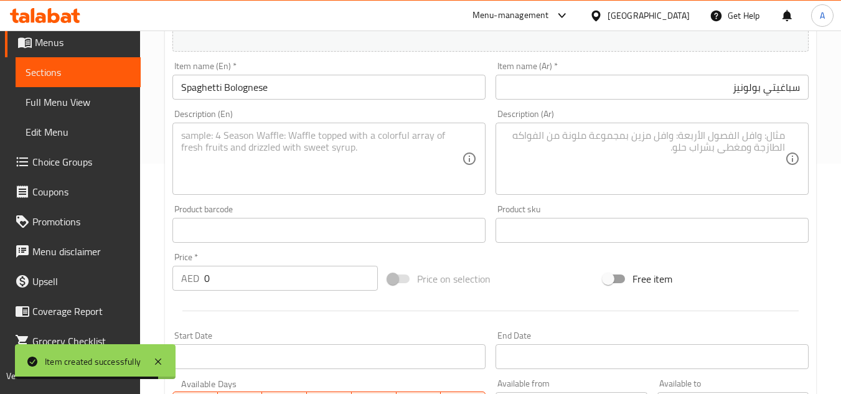
click at [206, 266] on input "0" at bounding box center [291, 278] width 174 height 25
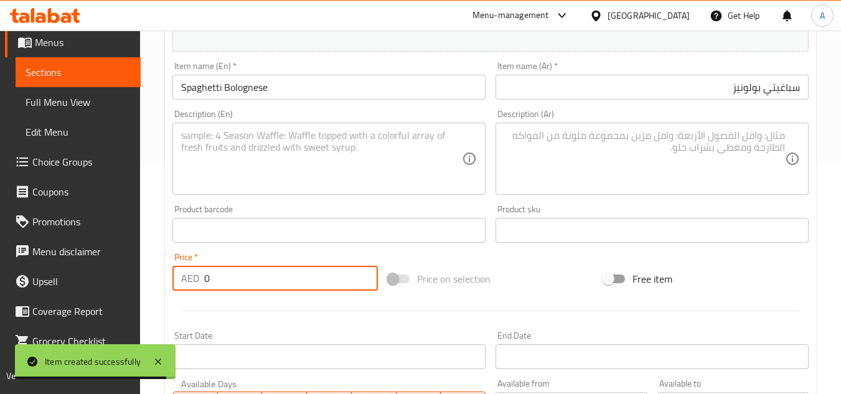
click at [206, 266] on input "0" at bounding box center [291, 278] width 174 height 25
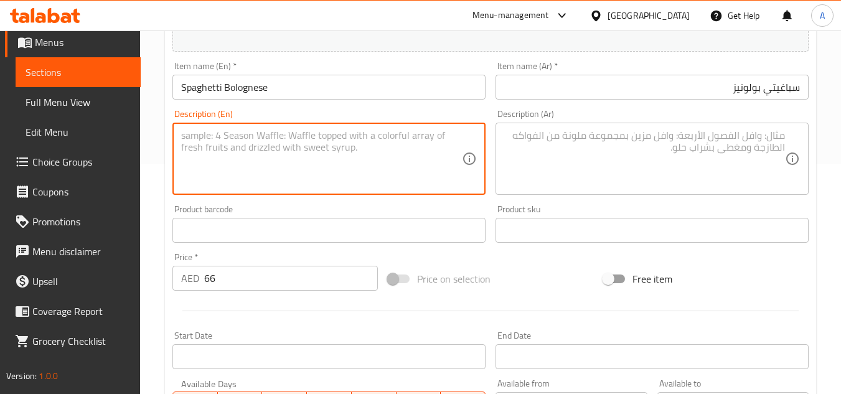
click at [360, 170] on textarea at bounding box center [321, 158] width 281 height 59
click at [658, 141] on textarea at bounding box center [644, 158] width 281 height 59
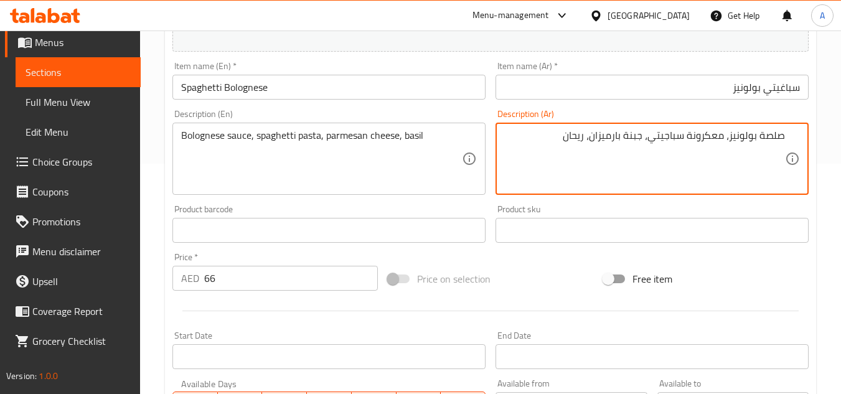
click at [774, 134] on textarea "صلصة بولونيز، معكرونة سباجيتي، جبنة بارميزان، ريحان" at bounding box center [644, 158] width 281 height 59
click at [718, 137] on textarea "صوص بولونيز، معكرونة سباجيتي، جبنة بارميزان، ريحان" at bounding box center [644, 158] width 281 height 59
click at [716, 134] on textarea "صوص بولونيز، معكرونة سباجيتي، جبنة بارميزان، ريحان" at bounding box center [644, 158] width 281 height 59
click at [375, 98] on input "Spaghetti Bolognese" at bounding box center [328, 87] width 313 height 25
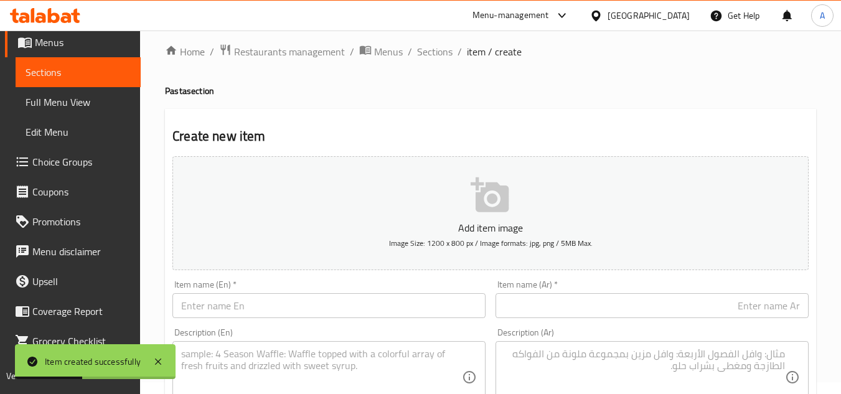
scroll to position [0, 0]
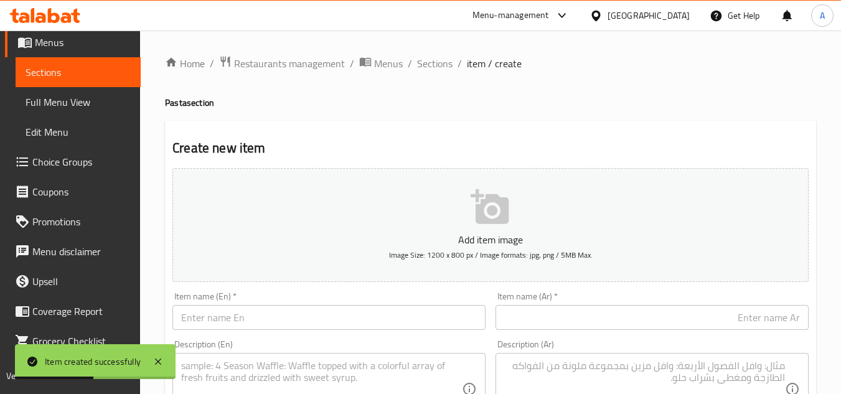
click at [299, 302] on div "Item name (En)   * Item name (En) *" at bounding box center [328, 311] width 313 height 38
click at [302, 314] on input "text" at bounding box center [328, 317] width 313 height 25
click at [300, 314] on input "SPAGHETTI CARBONARA" at bounding box center [328, 317] width 313 height 25
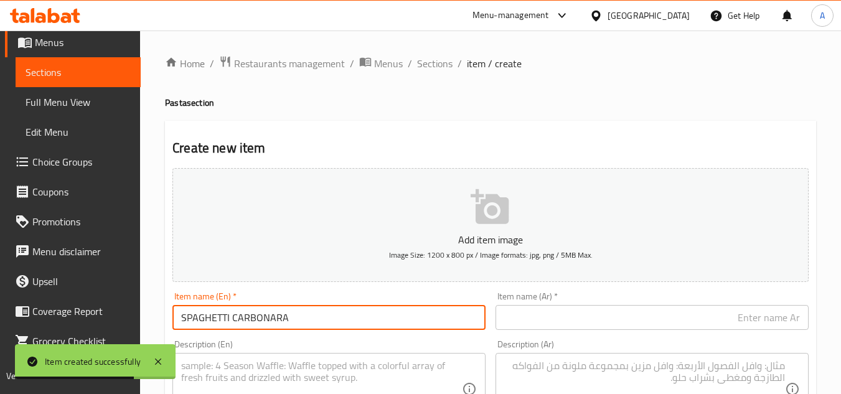
click at [302, 314] on input "SPAGHETTI CARBONARA" at bounding box center [328, 317] width 313 height 25
click at [302, 313] on input "SPAGHETTI CARBONARA" at bounding box center [328, 317] width 313 height 25
click at [301, 312] on input "SPAGHETTI CARBONARA" at bounding box center [328, 317] width 313 height 25
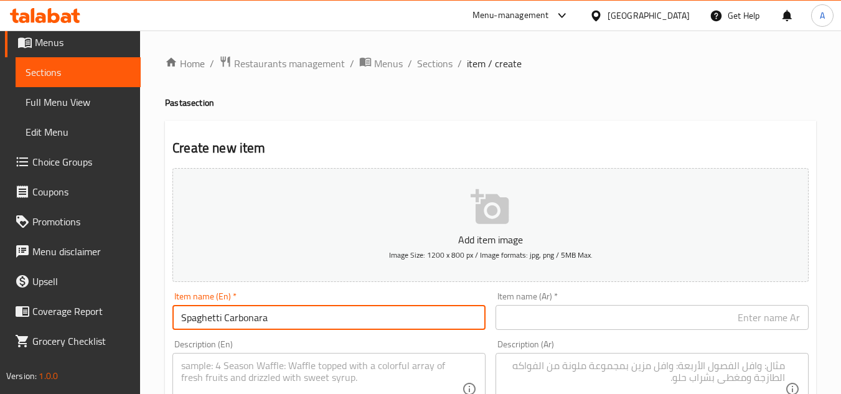
click at [602, 324] on input "text" at bounding box center [651, 317] width 313 height 25
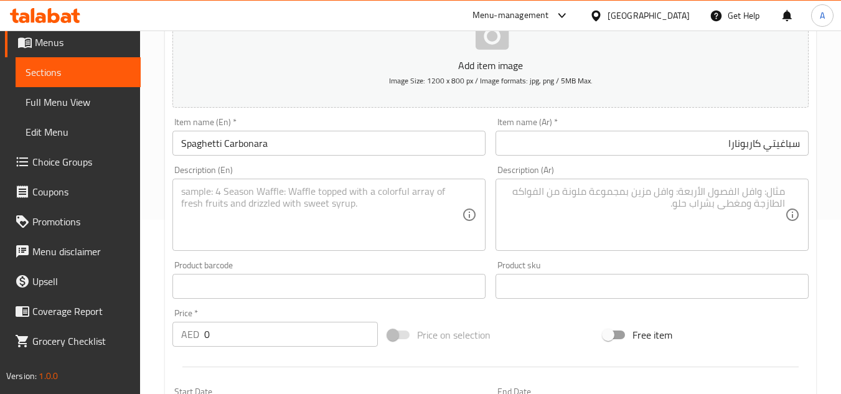
scroll to position [311, 0]
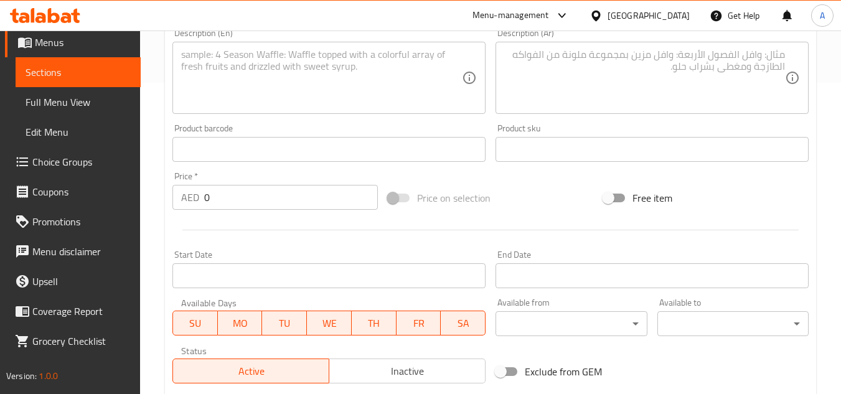
drag, startPoint x: 251, startPoint y: 215, endPoint x: 0, endPoint y: 174, distance: 254.9
click at [0, 189] on div "Edit Restaurant Branches Menus Sections Full Menu View Edit Menu Choice Groups …" at bounding box center [420, 143] width 841 height 849
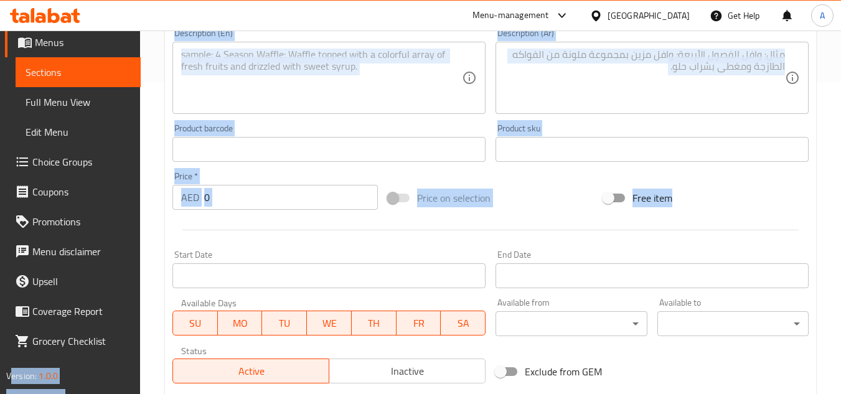
click at [335, 194] on input "0" at bounding box center [291, 197] width 174 height 25
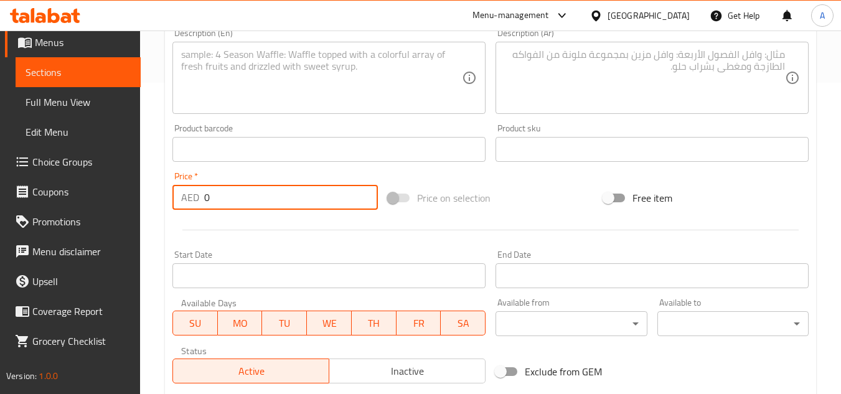
click at [335, 194] on input "0" at bounding box center [291, 197] width 174 height 25
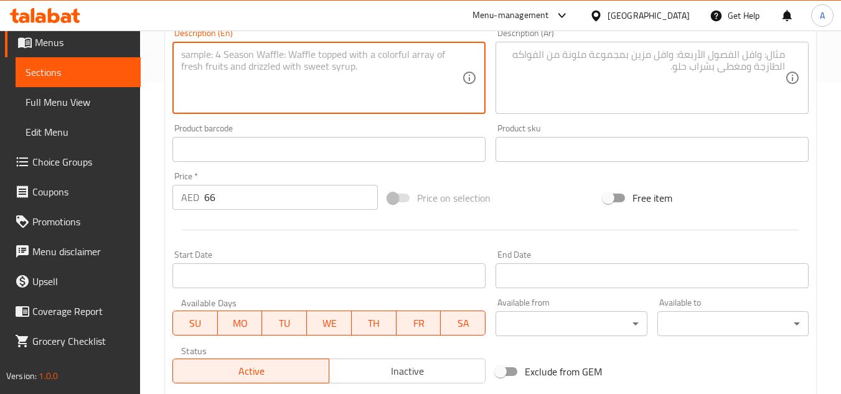
click at [367, 103] on textarea at bounding box center [321, 78] width 281 height 59
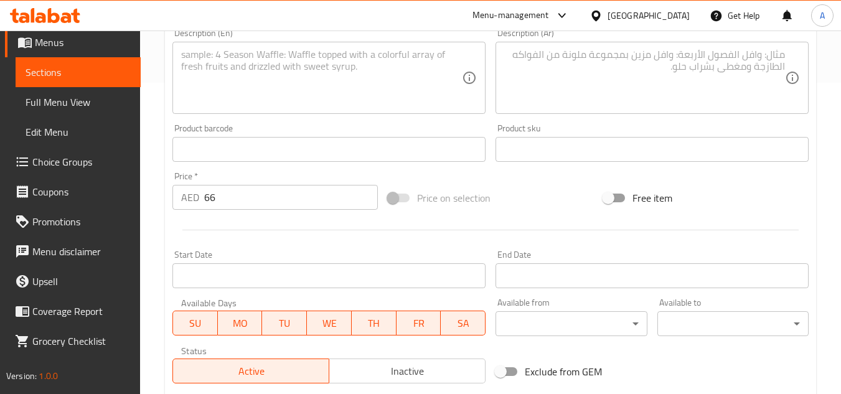
click at [380, 85] on textarea at bounding box center [321, 78] width 281 height 59
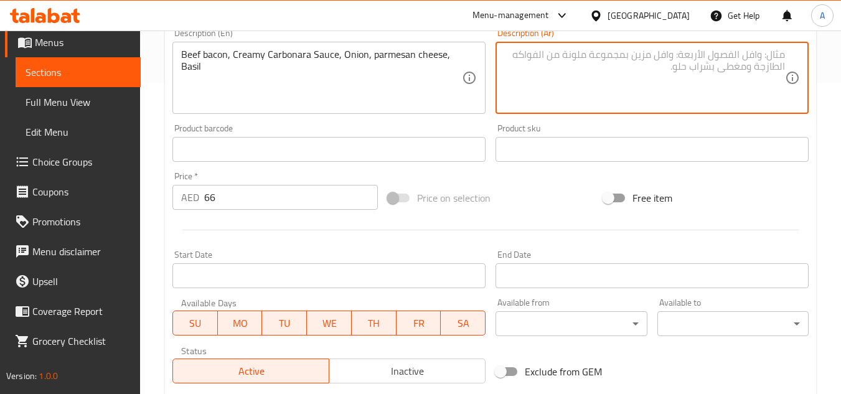
click at [673, 79] on textarea at bounding box center [644, 78] width 281 height 59
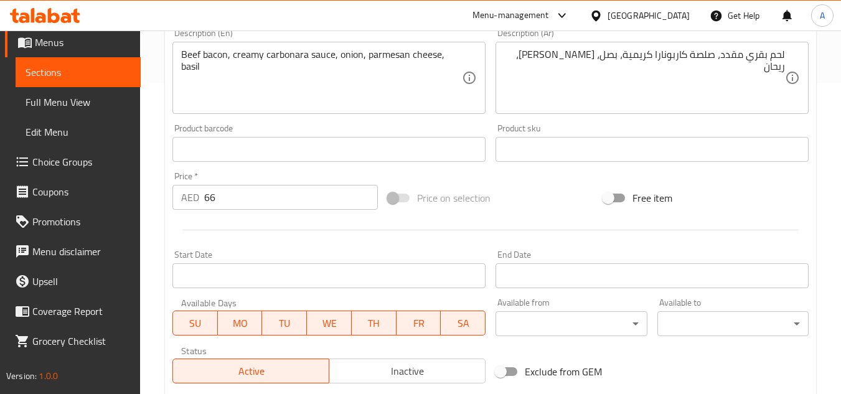
click at [365, 110] on div "Beef bacon, creamy carbonara sauce, onion, parmesan cheese, basil Description (…" at bounding box center [328, 78] width 313 height 72
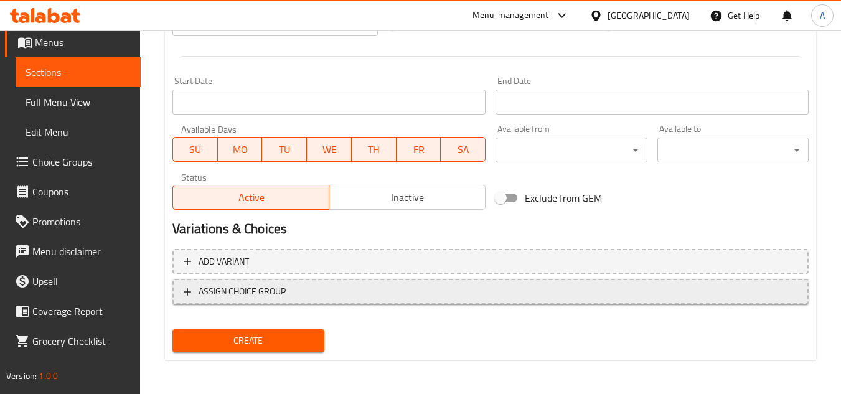
scroll to position [485, 0]
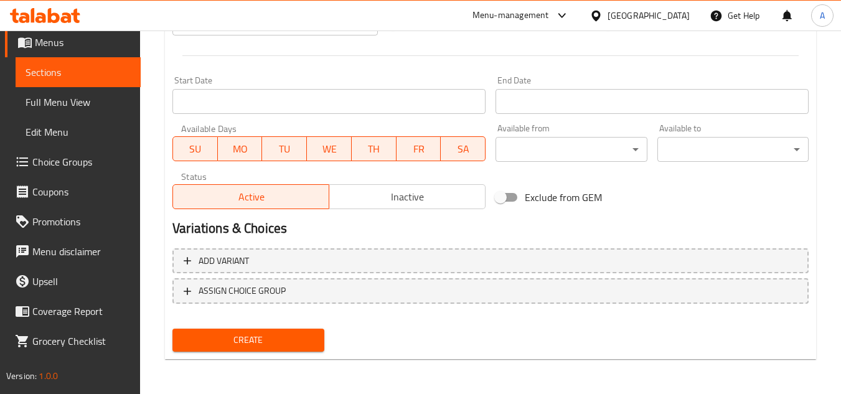
click at [225, 352] on div "Create" at bounding box center [247, 340] width 161 height 33
click at [208, 352] on div "Create" at bounding box center [247, 340] width 161 height 33
click at [218, 347] on span "Create" at bounding box center [247, 340] width 131 height 16
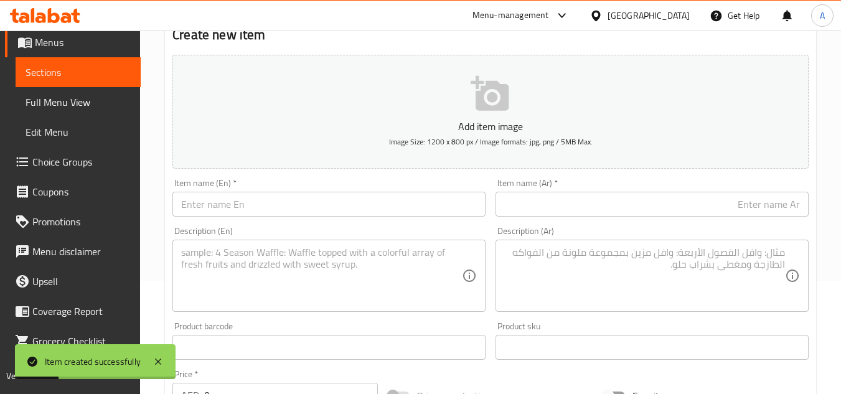
scroll to position [112, 0]
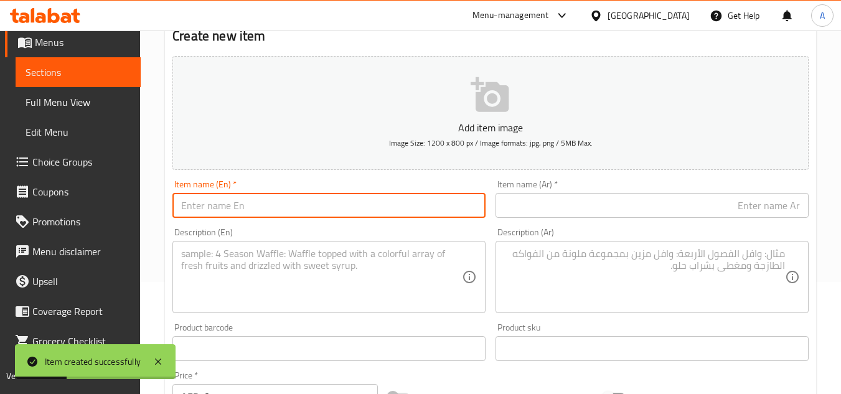
click at [311, 197] on input "text" at bounding box center [328, 205] width 313 height 25
click at [622, 202] on input "text" at bounding box center [651, 205] width 313 height 25
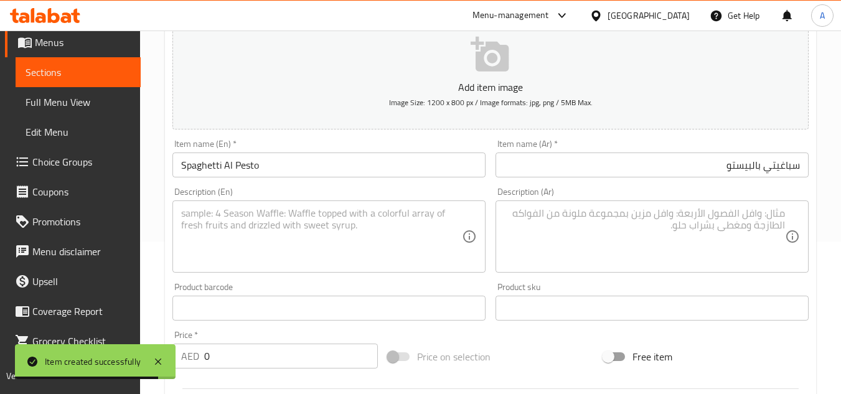
scroll to position [174, 0]
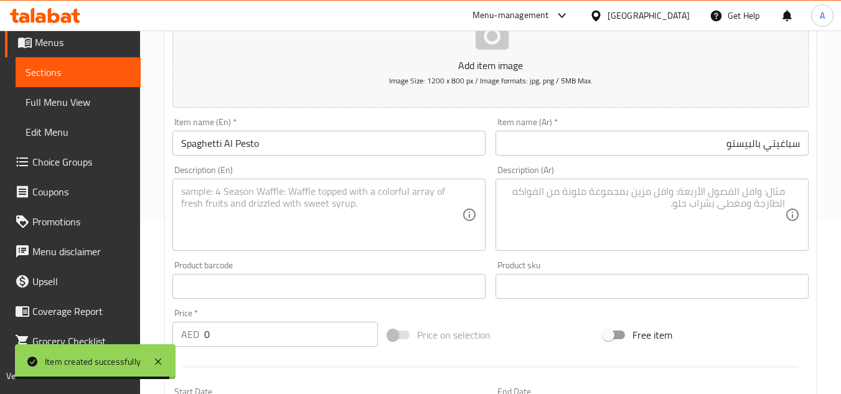
drag, startPoint x: 222, startPoint y: 328, endPoint x: 354, endPoint y: 276, distance: 142.5
click at [0, 327] on div "Edit Restaurant Branches Menus Sections Full Menu View Edit Menu Choice Groups …" at bounding box center [420, 280] width 841 height 849
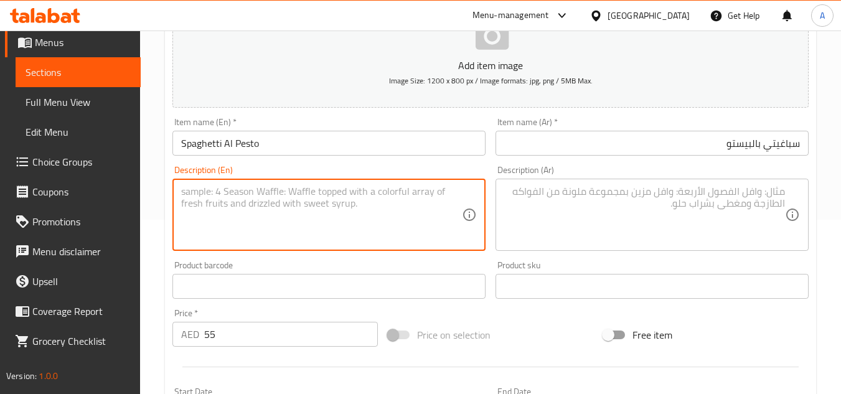
click at [392, 231] on textarea at bounding box center [321, 214] width 281 height 59
click at [636, 207] on textarea at bounding box center [644, 214] width 281 height 59
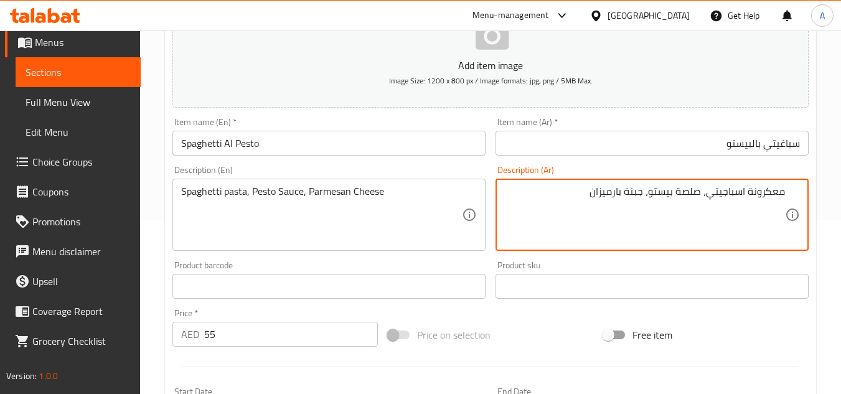
click at [773, 195] on textarea "معكرونة اسباجيتي، صلصة بيستو، جبنة بارميزان" at bounding box center [644, 214] width 281 height 59
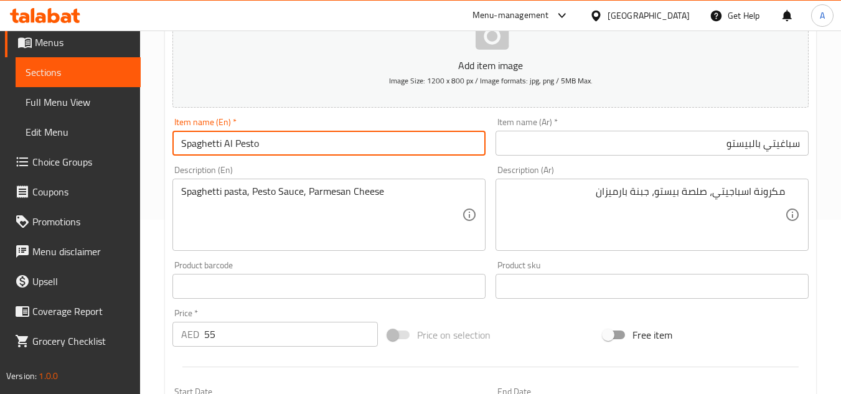
click at [368, 149] on input "Spaghetti Al Pesto" at bounding box center [328, 143] width 313 height 25
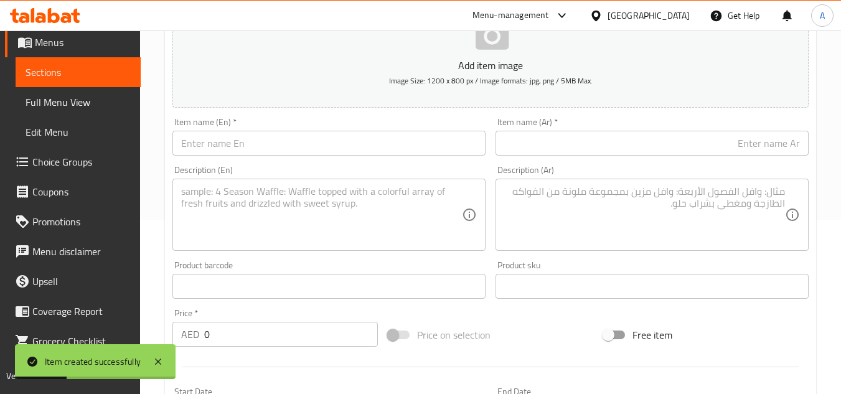
click at [392, 151] on input "text" at bounding box center [328, 143] width 313 height 25
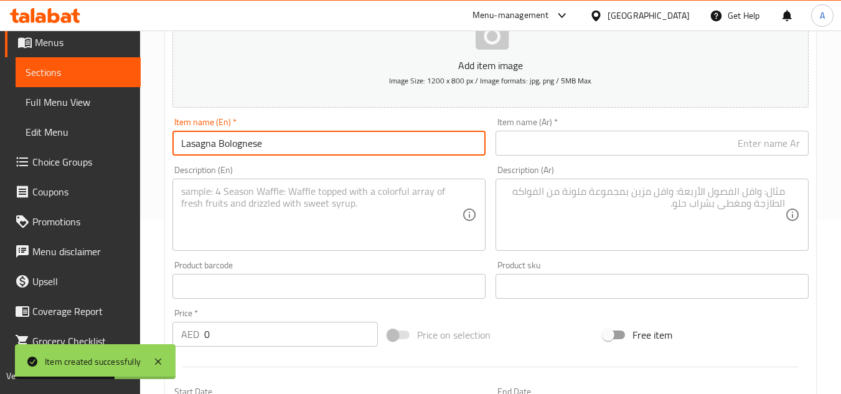
click at [607, 139] on input "text" at bounding box center [651, 143] width 313 height 25
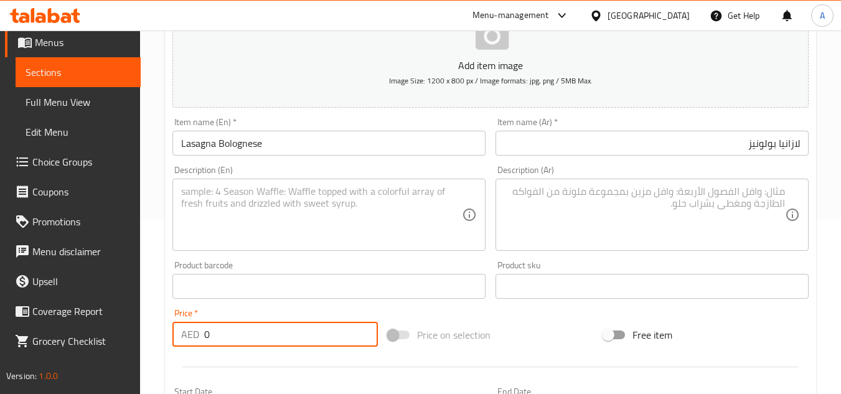
drag, startPoint x: 213, startPoint y: 344, endPoint x: 147, endPoint y: 343, distance: 66.0
click at [148, 343] on div "Home / Restaurants management / Menus / Sections / item / create Pasta section …" at bounding box center [490, 280] width 701 height 849
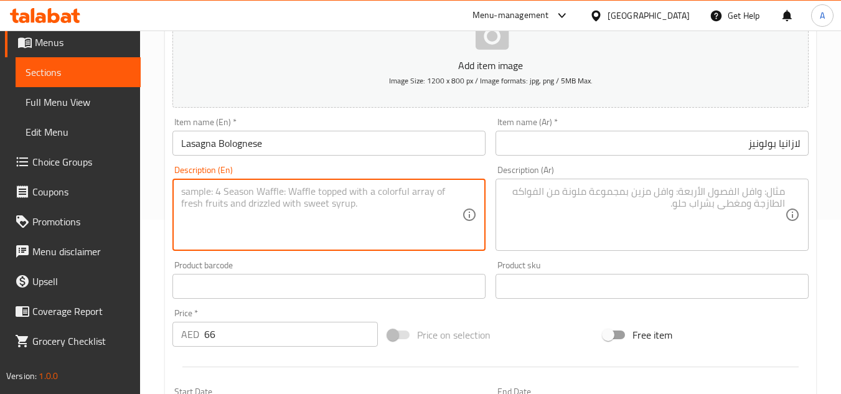
click at [343, 232] on textarea at bounding box center [321, 214] width 281 height 59
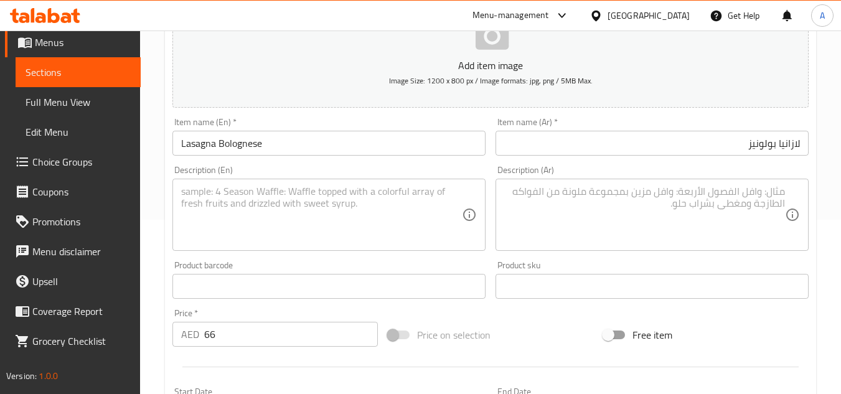
drag, startPoint x: 166, startPoint y: 180, endPoint x: 204, endPoint y: 190, distance: 39.1
click at [166, 180] on div "Create new item Add item image Image Size: 1200 x 800 px / Image formats: jpg, …" at bounding box center [490, 308] width 651 height 724
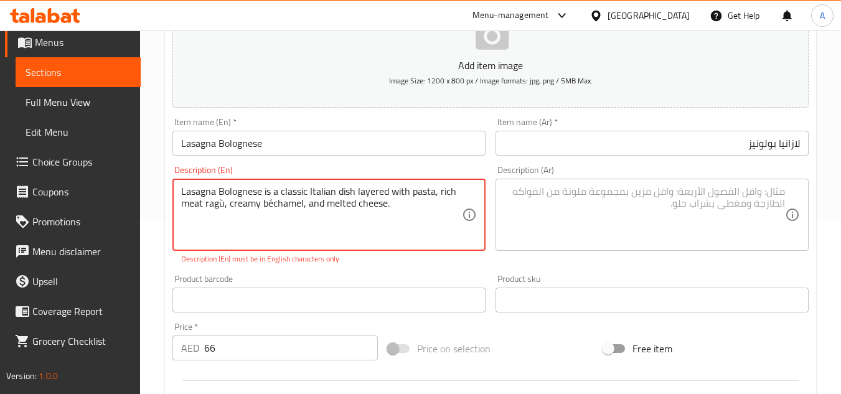
click at [226, 204] on textarea "Lasagna Bolognese is a classic Italian dish layered with pasta, rich meat ragù,…" at bounding box center [321, 214] width 281 height 59
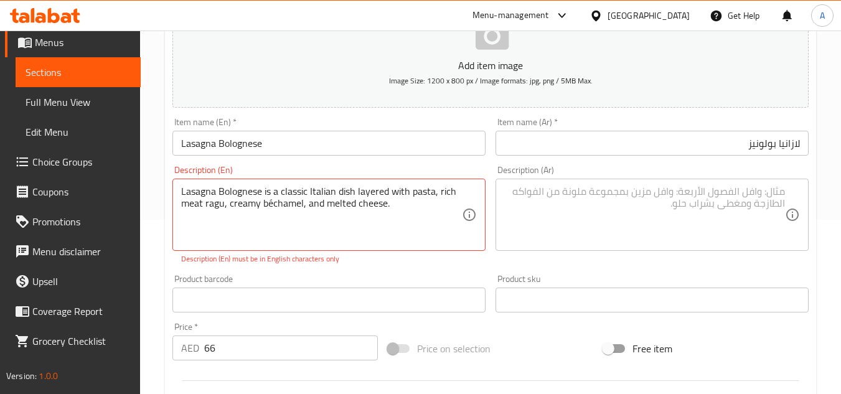
click at [533, 279] on div "Product sku Product sku" at bounding box center [651, 293] width 313 height 38
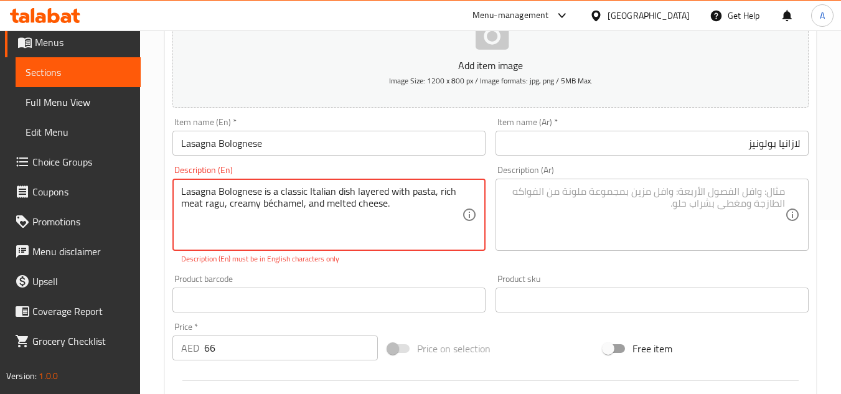
drag, startPoint x: 271, startPoint y: 205, endPoint x: 383, endPoint y: 201, distance: 112.7
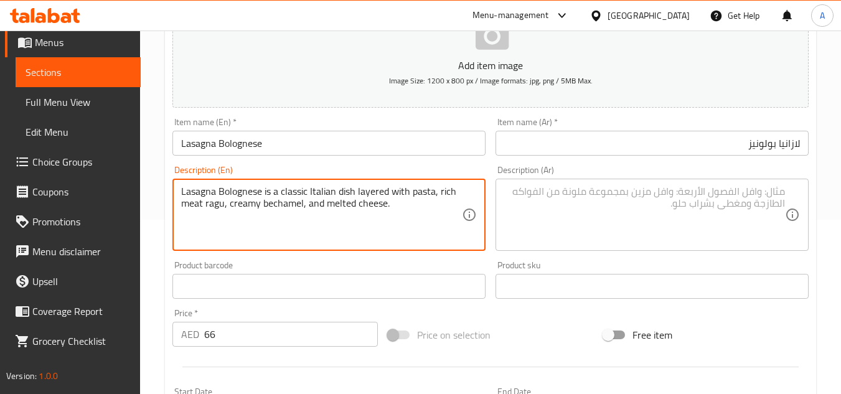
click at [319, 266] on div "Product barcode Product barcode" at bounding box center [328, 280] width 313 height 38
click at [276, 226] on textarea "Lasagna Bolognese is a classic Italian dish layered with pasta, rich meat ragu,…" at bounding box center [321, 214] width 281 height 59
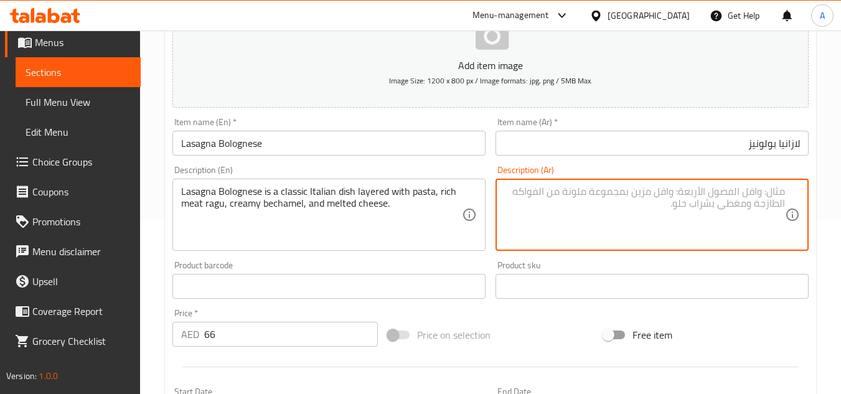
click at [776, 196] on textarea at bounding box center [644, 214] width 281 height 59
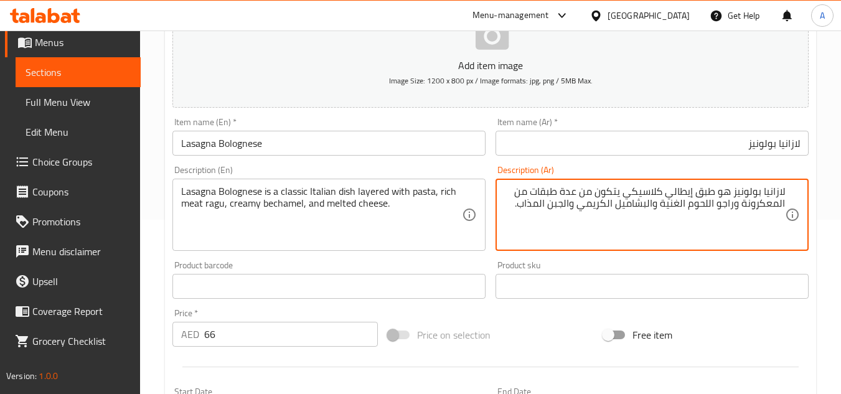
click at [773, 199] on textarea "لازانيا بولونيز هو طبق إيطالي كلاسيكي يتكون من عدة طبقات من المعكرونة وراجو الل…" at bounding box center [644, 214] width 281 height 59
click at [769, 208] on textarea "لازانيا بولونيز هو طبق إيطالي كلاسيكي يتكون من عدة طبقات من المعكرونة وراجو الل…" at bounding box center [644, 214] width 281 height 59
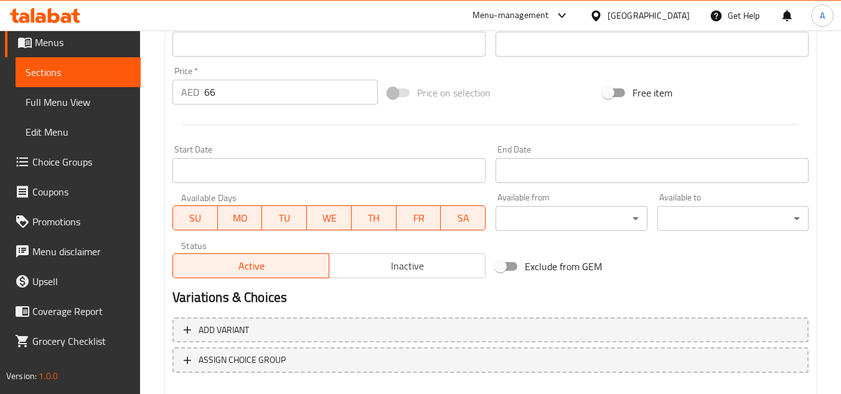
scroll to position [485, 0]
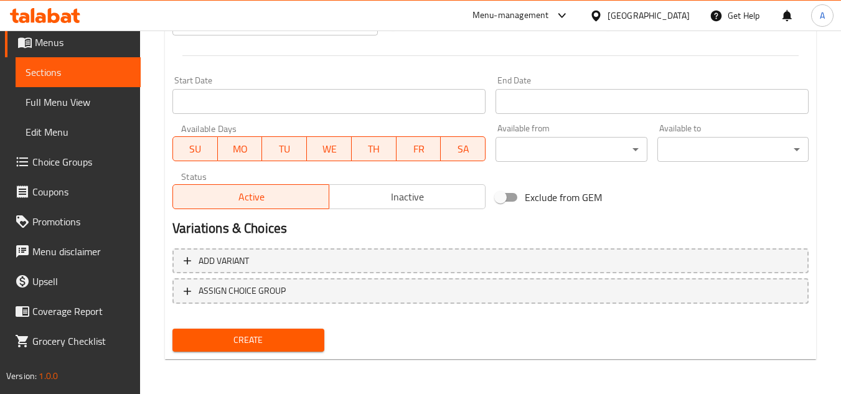
click at [271, 351] on button "Create" at bounding box center [247, 340] width 151 height 23
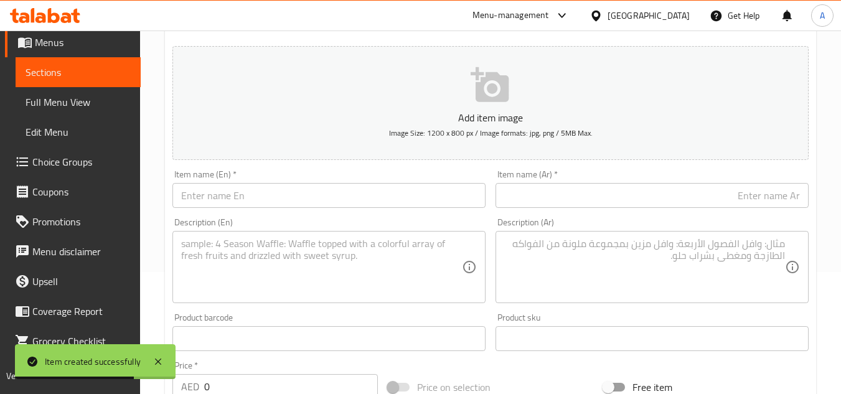
scroll to position [0, 0]
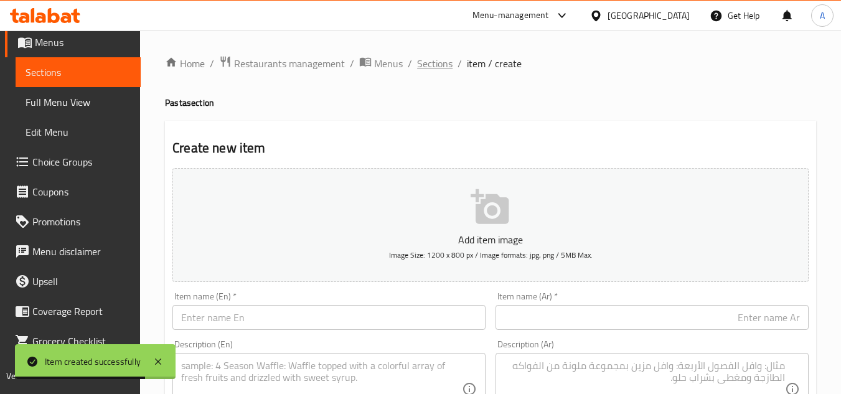
click at [422, 60] on span "Sections" at bounding box center [434, 63] width 35 height 15
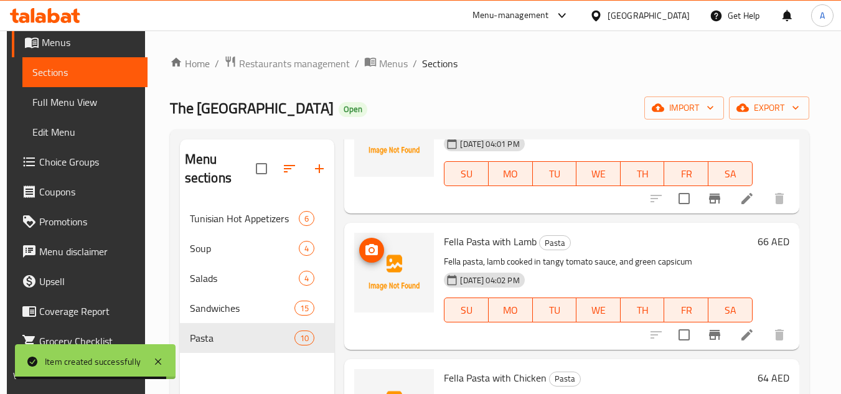
scroll to position [124, 0]
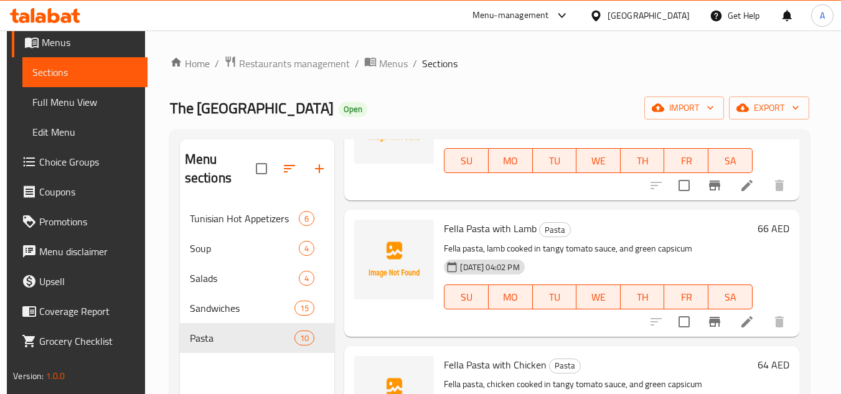
click at [330, 159] on div at bounding box center [295, 169] width 78 height 30
click at [312, 163] on icon "button" at bounding box center [319, 168] width 15 height 15
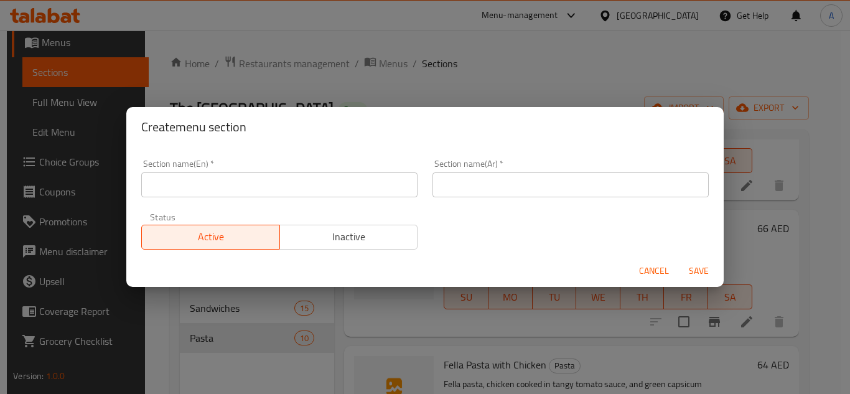
drag, startPoint x: 370, startPoint y: 206, endPoint x: 373, endPoint y: 194, distance: 12.8
click at [370, 205] on div "Status Active Inactive" at bounding box center [279, 231] width 291 height 52
click at [373, 193] on input "text" at bounding box center [279, 184] width 276 height 25
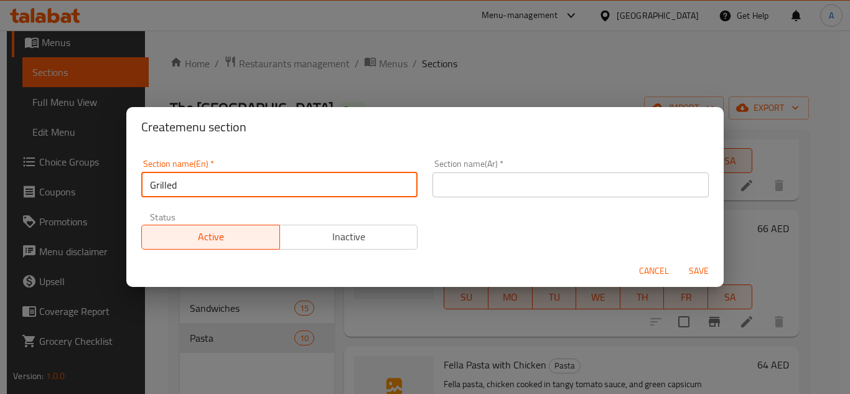
drag, startPoint x: 558, startPoint y: 194, endPoint x: 668, endPoint y: 212, distance: 112.1
click at [558, 194] on input "text" at bounding box center [571, 184] width 276 height 25
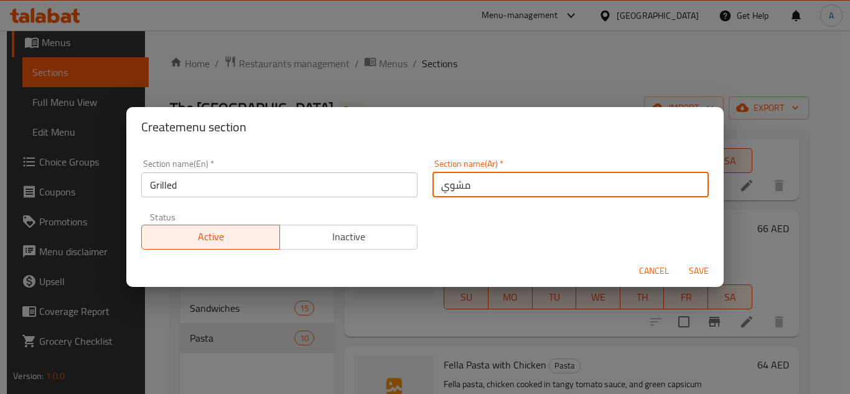
click at [679, 260] on button "Save" at bounding box center [699, 271] width 40 height 23
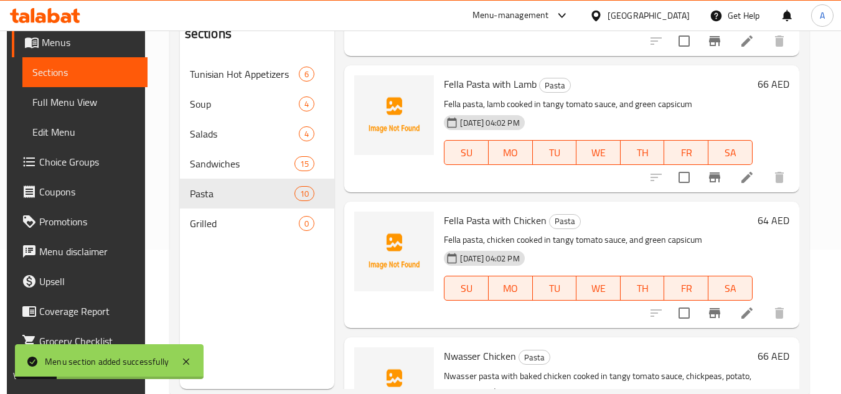
scroll to position [174, 0]
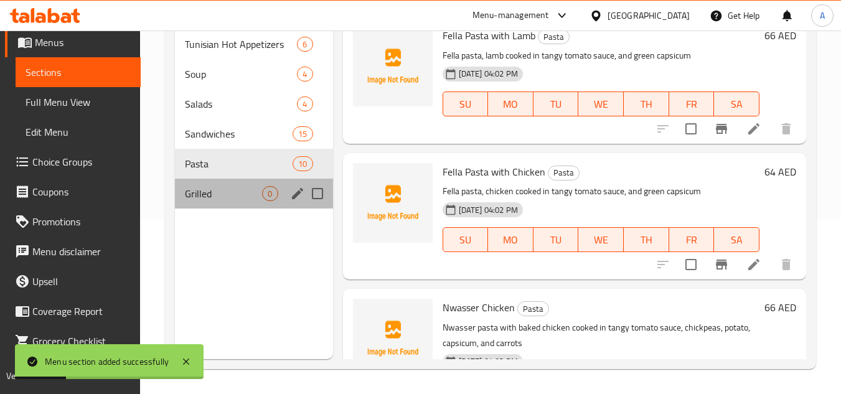
click at [185, 179] on div "Grilled 0" at bounding box center [253, 194] width 157 height 30
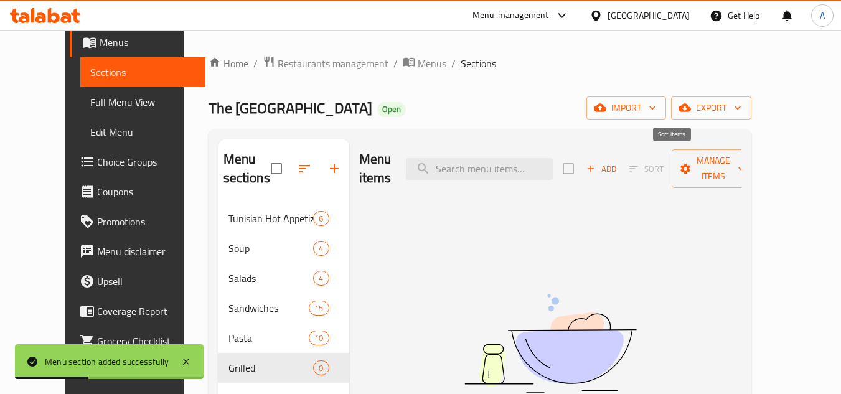
click at [621, 159] on button "Add" at bounding box center [601, 168] width 40 height 19
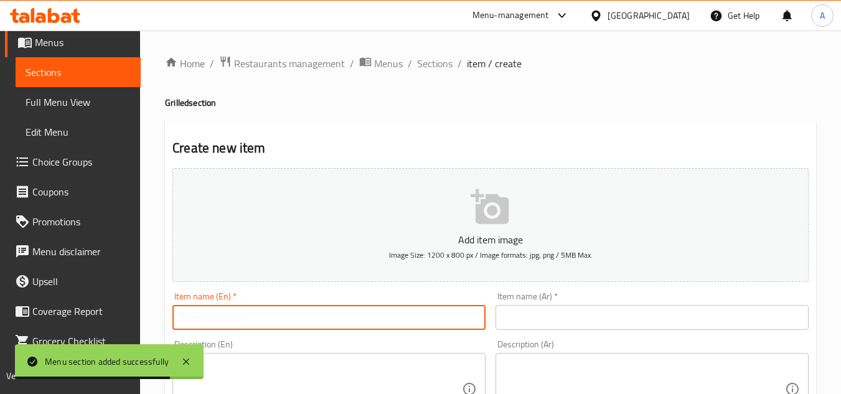
click at [427, 322] on input "text" at bounding box center [328, 317] width 313 height 25
click at [606, 328] on input "text" at bounding box center [651, 317] width 313 height 25
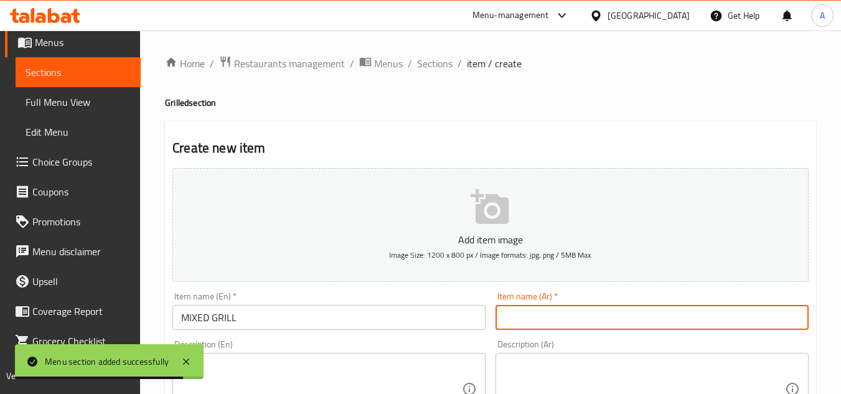
click at [250, 302] on div "Item name (En)   * MIXED GRILL Item name (En) *" at bounding box center [328, 311] width 313 height 38
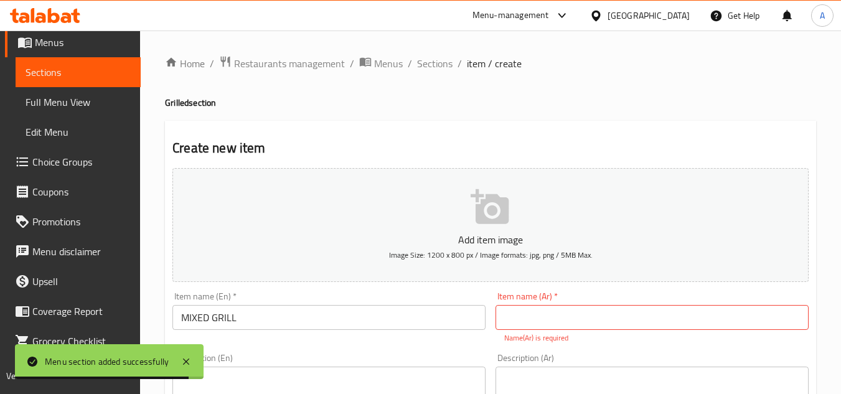
click at [256, 305] on input "MIXED GRILL" at bounding box center [328, 317] width 313 height 25
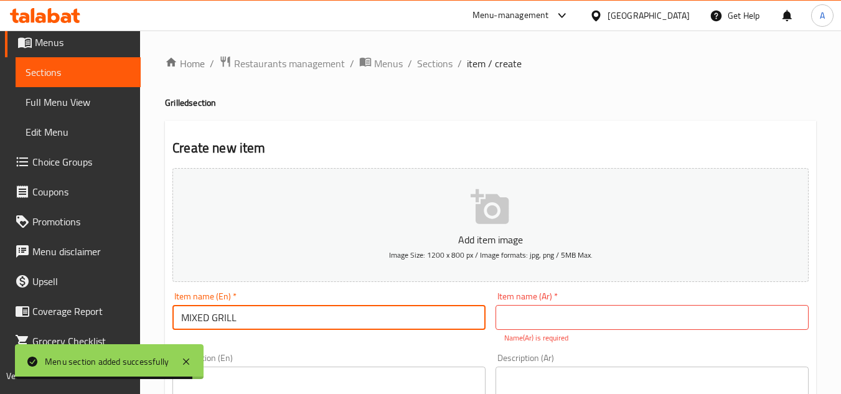
click at [256, 305] on input "MIXED GRILL" at bounding box center [328, 317] width 313 height 25
click at [258, 305] on input "MIXED GRILL" at bounding box center [328, 317] width 313 height 25
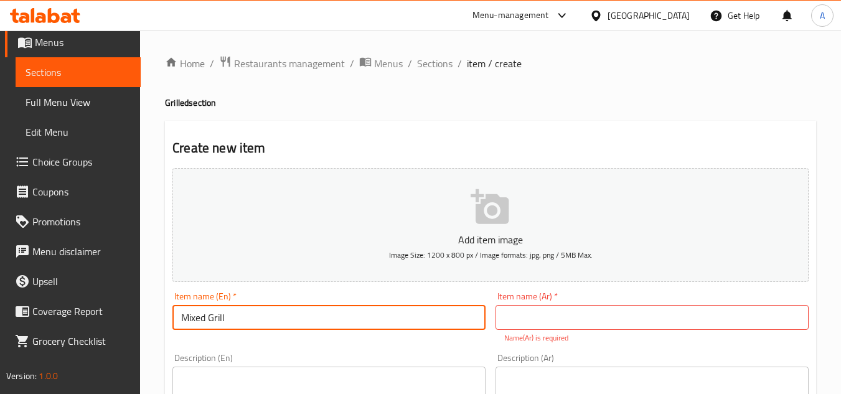
drag, startPoint x: 561, startPoint y: 319, endPoint x: 764, endPoint y: 336, distance: 203.0
click at [562, 319] on input "text" at bounding box center [651, 317] width 313 height 25
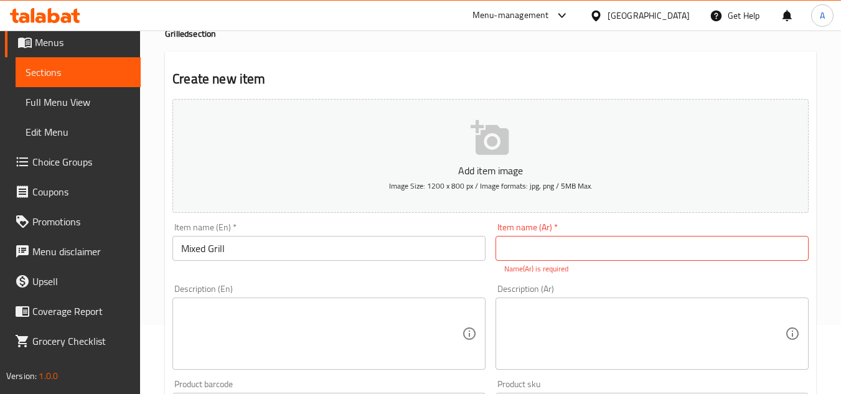
scroll to position [62, 0]
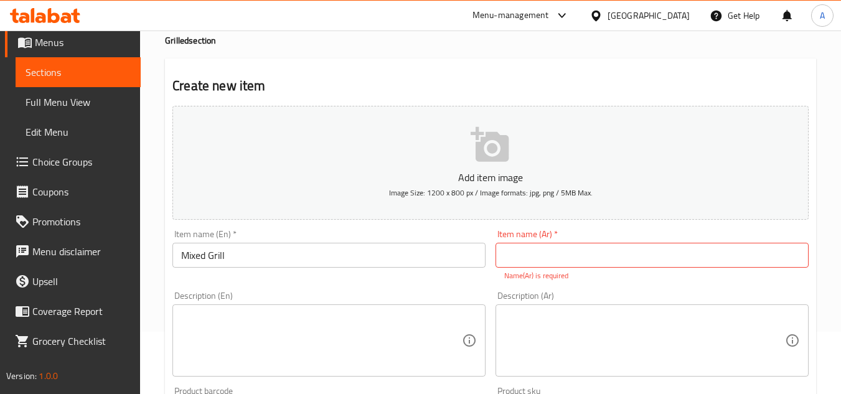
click at [388, 240] on div "Item name (En)   * Mixed Grill Item name (En) *" at bounding box center [328, 249] width 313 height 38
click at [385, 266] on input "Mixed Grill" at bounding box center [328, 255] width 313 height 25
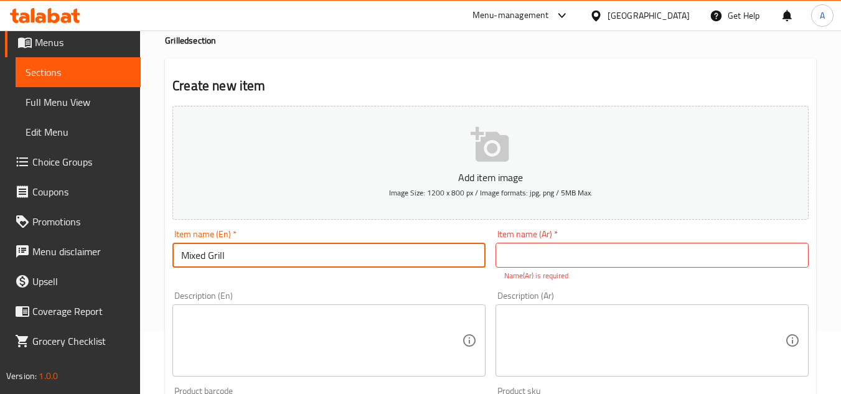
click at [385, 266] on input "Mixed Grill" at bounding box center [328, 255] width 313 height 25
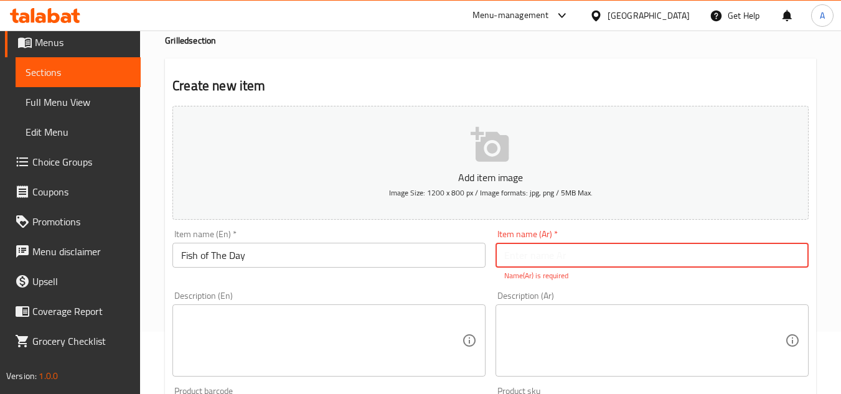
click at [628, 267] on input "text" at bounding box center [651, 255] width 313 height 25
click at [636, 288] on div "Description (Ar) Description (Ar)" at bounding box center [651, 333] width 323 height 95
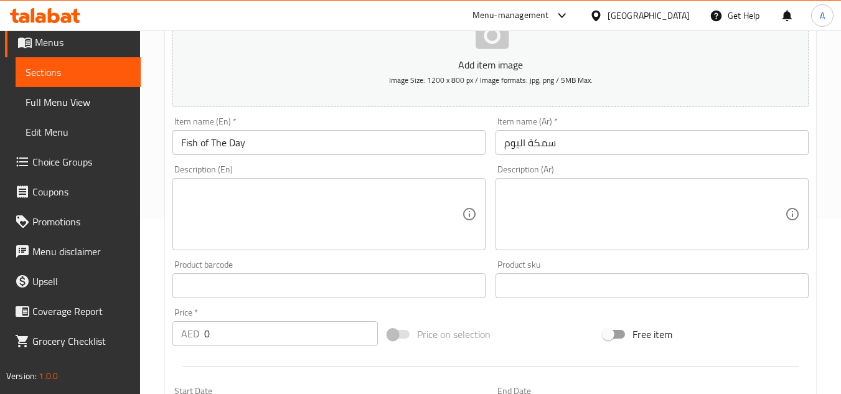
scroll to position [311, 0]
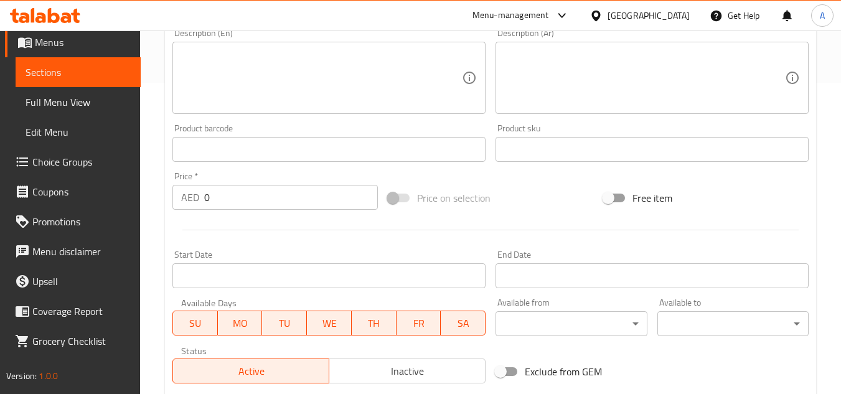
drag, startPoint x: 285, startPoint y: 208, endPoint x: 7, endPoint y: 190, distance: 278.7
click at [12, 190] on div "Edit Restaurant Branches Menus Sections Full Menu View Edit Menu Choice Groups …" at bounding box center [420, 143] width 841 height 849
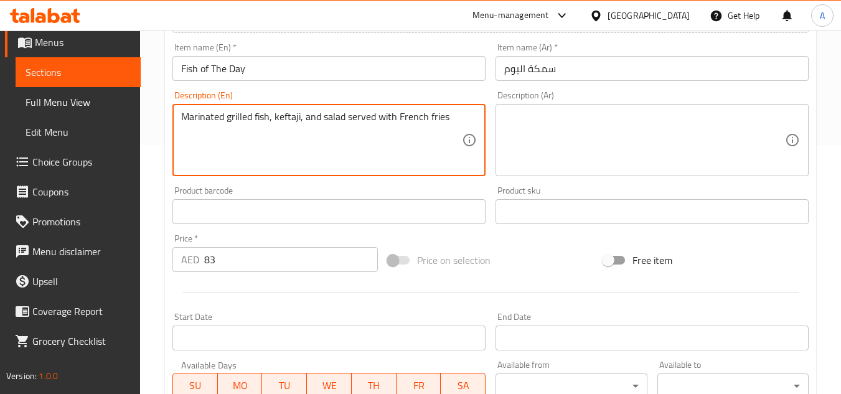
click at [691, 152] on textarea at bounding box center [644, 140] width 281 height 59
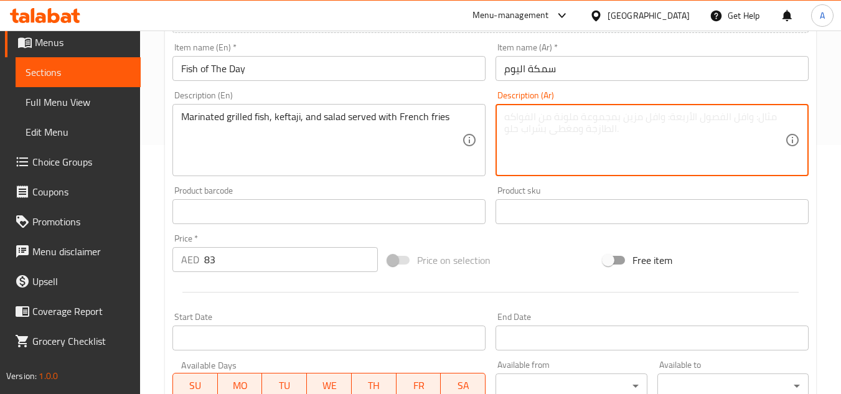
click at [708, 133] on textarea at bounding box center [644, 140] width 281 height 59
click at [688, 111] on textarea "سمك مشوي متبل، كفتة، وسلطة تقدم مع بطاطس مقلية" at bounding box center [644, 140] width 281 height 59
click at [684, 116] on textarea "سمك مشوي متبل، كفتة، وسلطة تقدم مع بطاطس مقلية" at bounding box center [644, 140] width 281 height 59
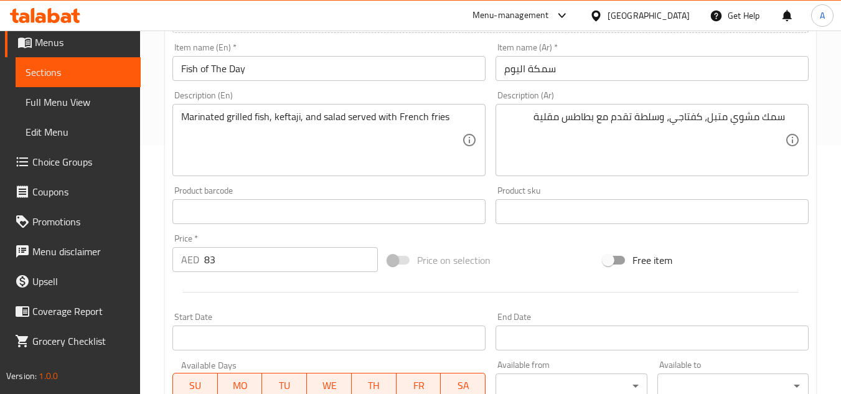
click at [540, 246] on div "Price on selection" at bounding box center [490, 260] width 215 height 34
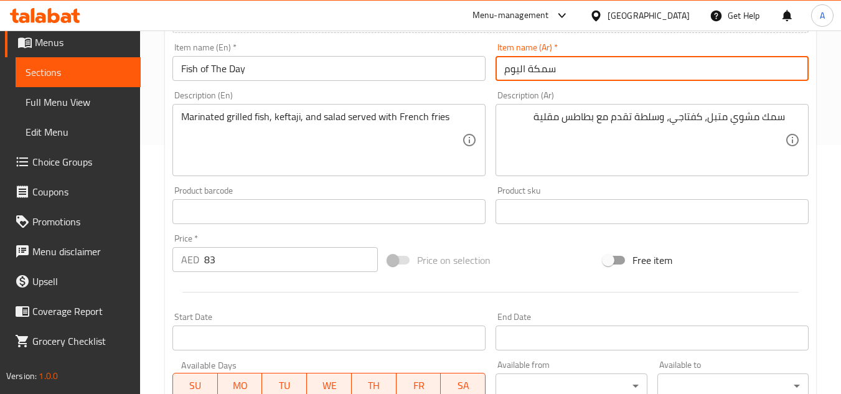
click at [606, 65] on input "سمكة اليوم" at bounding box center [651, 68] width 313 height 25
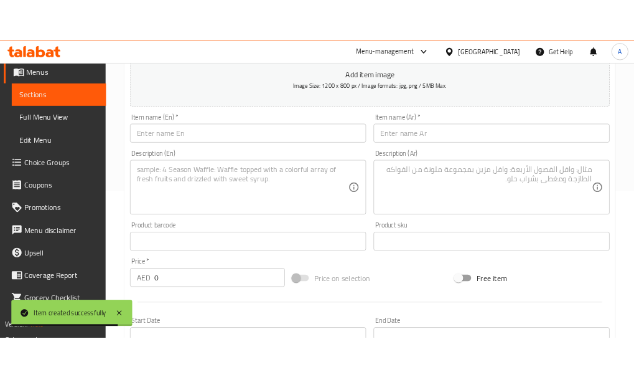
scroll to position [124, 0]
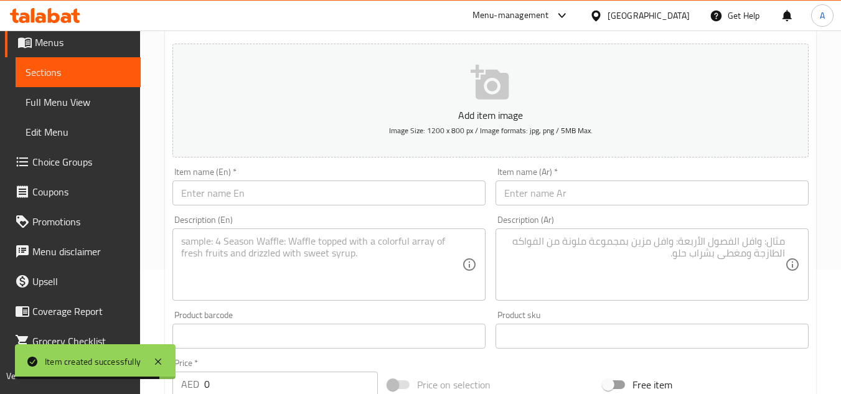
click at [272, 179] on div "Item name (En)   * Item name (En) *" at bounding box center [328, 186] width 313 height 38
click at [274, 184] on input "text" at bounding box center [328, 192] width 313 height 25
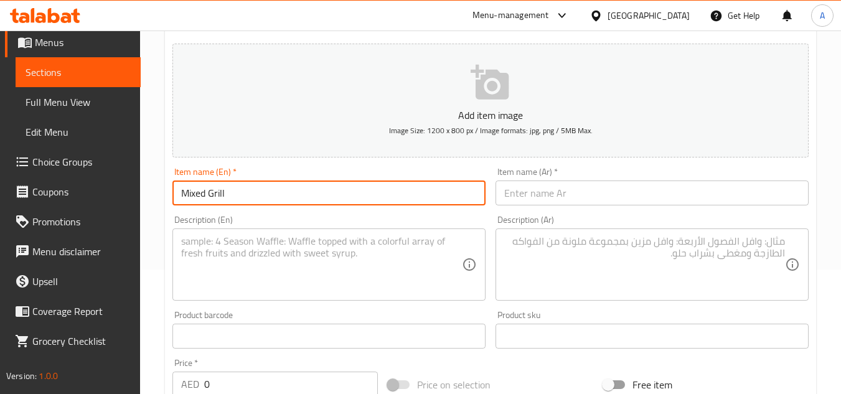
click at [606, 200] on input "text" at bounding box center [651, 192] width 313 height 25
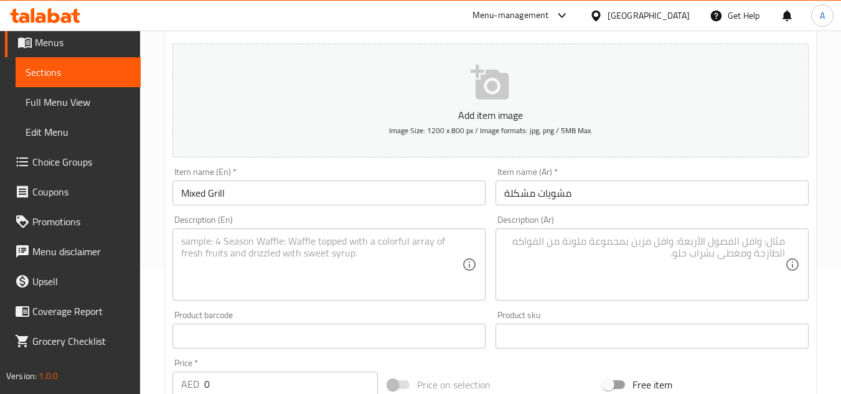
drag, startPoint x: 223, startPoint y: 383, endPoint x: 52, endPoint y: 378, distance: 171.8
click at [52, 378] on div "Edit Restaurant Branches Menus Sections Full Menu View Edit Menu Choice Groups …" at bounding box center [420, 330] width 841 height 849
click at [228, 192] on input "Mixed Grill" at bounding box center [328, 192] width 313 height 25
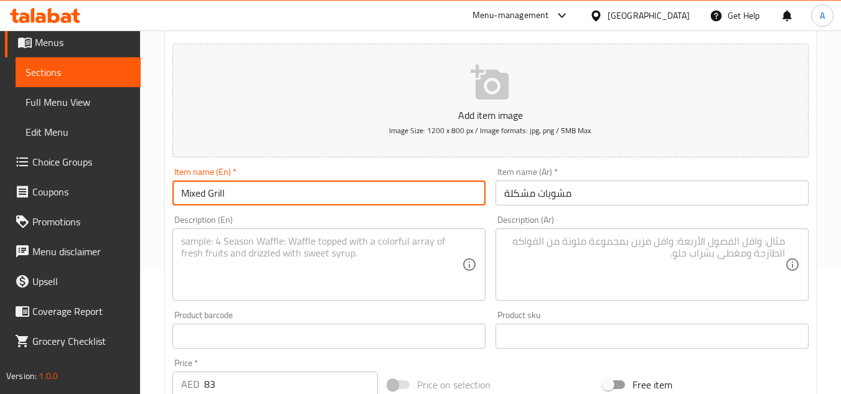
click at [281, 250] on textarea at bounding box center [321, 264] width 281 height 59
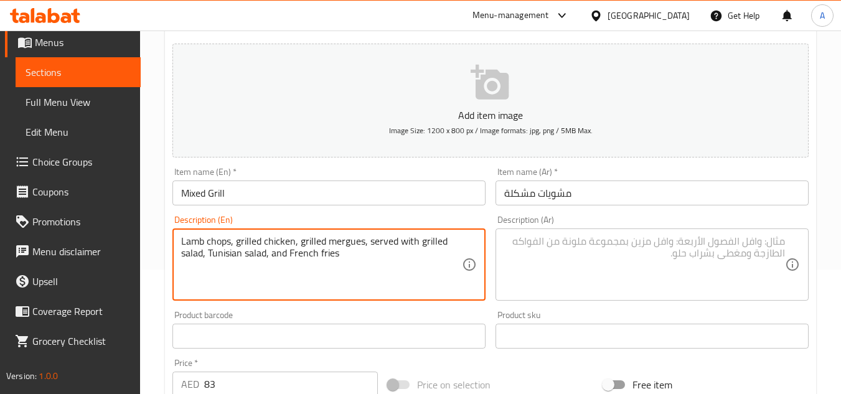
scroll to position [68, 0]
click at [503, 236] on div "Description (Ar)" at bounding box center [651, 264] width 313 height 72
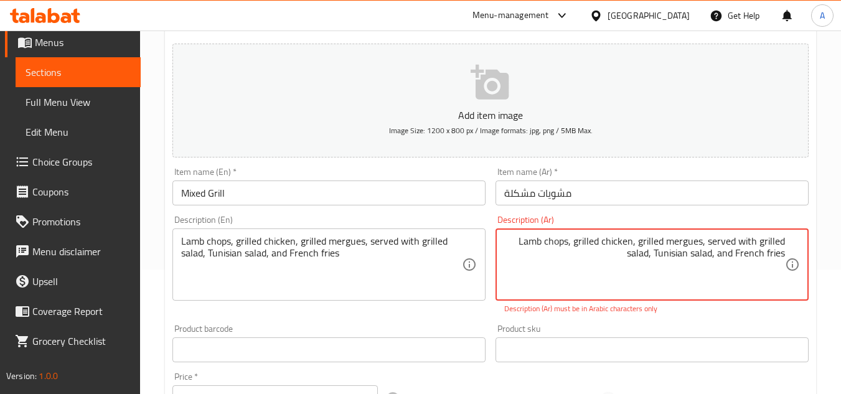
click at [623, 241] on textarea "Lamb chops, grilled chicken, grilled mergues, served with grilled salad, Tunisi…" at bounding box center [644, 264] width 281 height 59
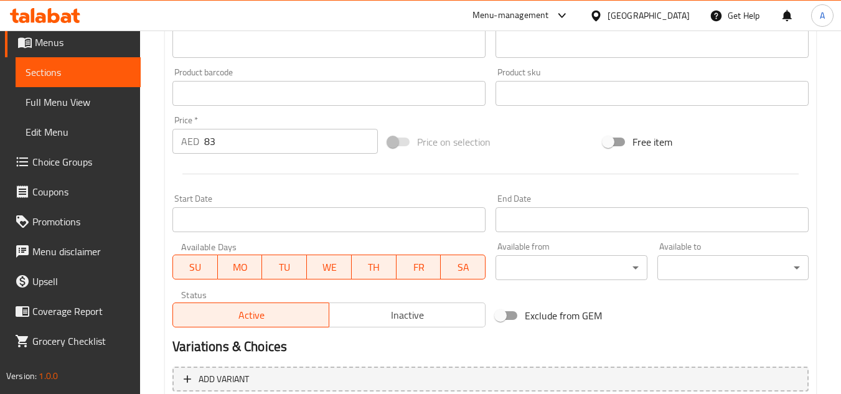
scroll to position [249, 0]
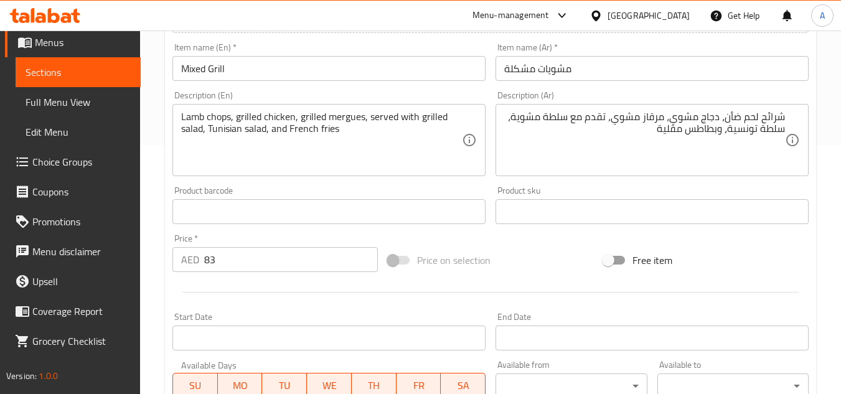
click at [612, 80] on input "مشويات مشكلة" at bounding box center [651, 68] width 313 height 25
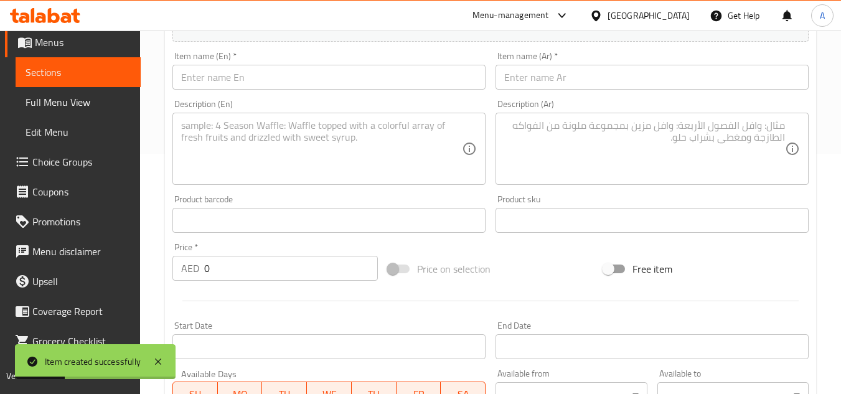
scroll to position [124, 0]
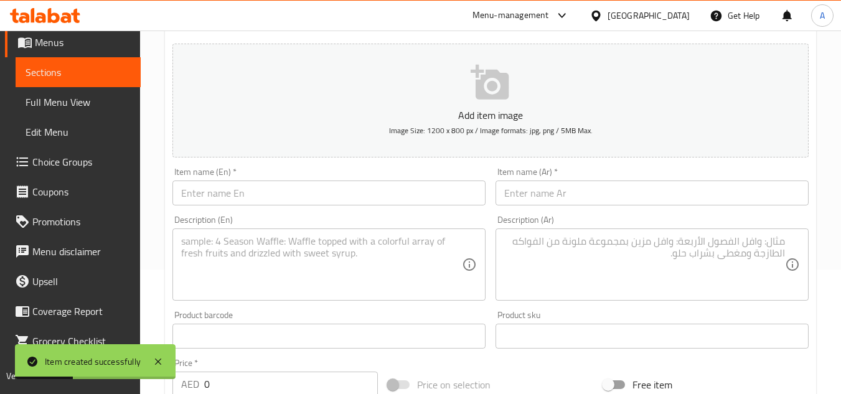
click at [228, 192] on input "text" at bounding box center [328, 192] width 313 height 25
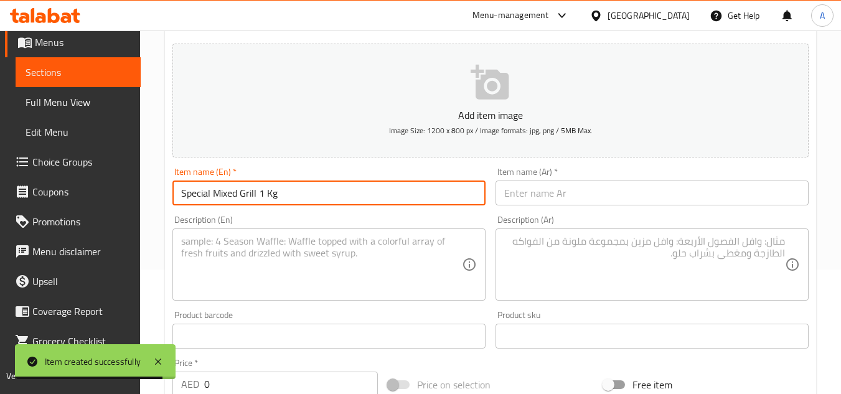
click at [573, 189] on input "text" at bounding box center [651, 192] width 313 height 25
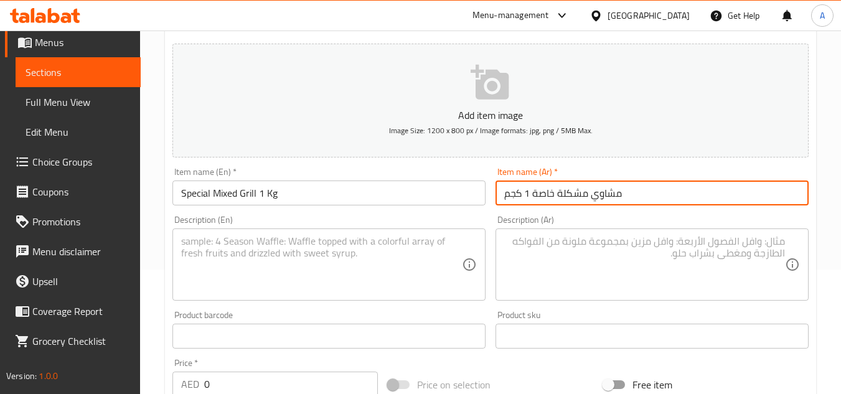
click at [566, 188] on input "مشاوي مشكلة خاصة 1 كجم" at bounding box center [651, 192] width 313 height 25
click at [735, 194] on input "مشاوي مشكلة خاصة 1 كجم" at bounding box center [651, 192] width 313 height 25
click at [723, 193] on input "مشاوي مشكلة خاصة 1 كجم" at bounding box center [651, 192] width 313 height 25
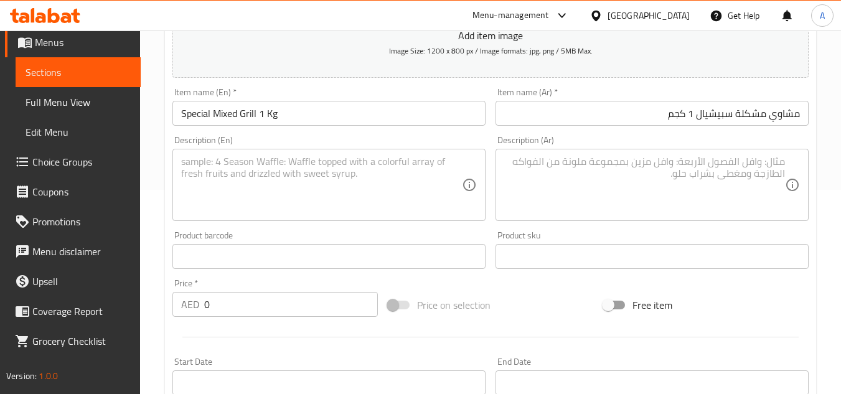
scroll to position [311, 0]
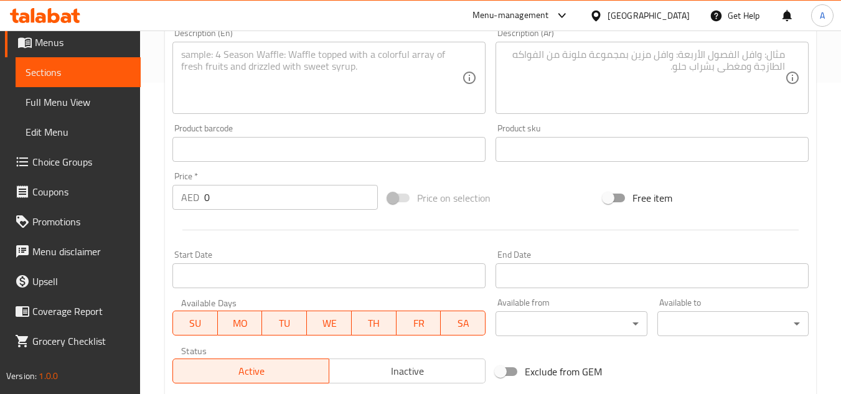
drag, startPoint x: 319, startPoint y: 210, endPoint x: 82, endPoint y: 165, distance: 241.4
click at [0, 172] on div "Edit Restaurant Branches Menus Sections Full Menu View Edit Menu Choice Groups …" at bounding box center [420, 143] width 841 height 849
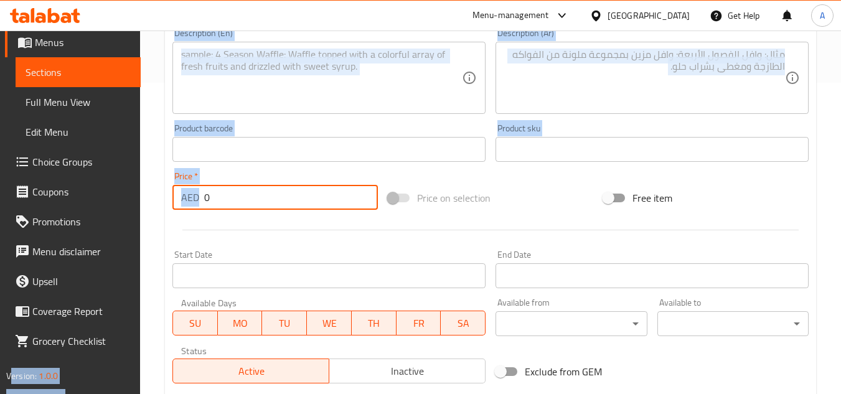
click at [261, 190] on input "0" at bounding box center [291, 197] width 174 height 25
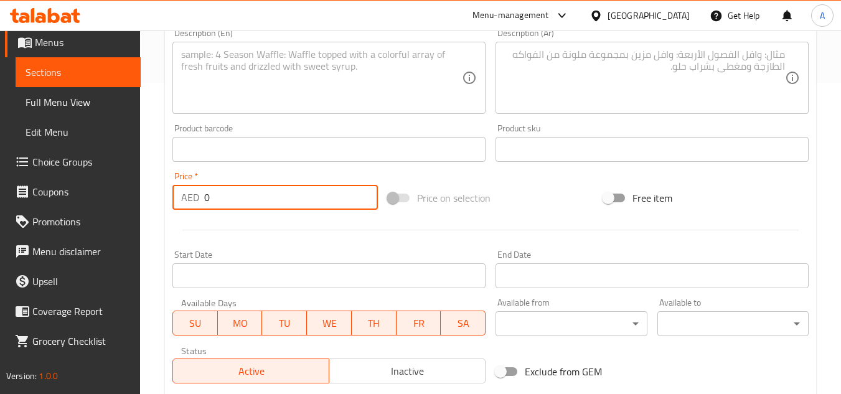
click at [261, 190] on input "0" at bounding box center [291, 197] width 174 height 25
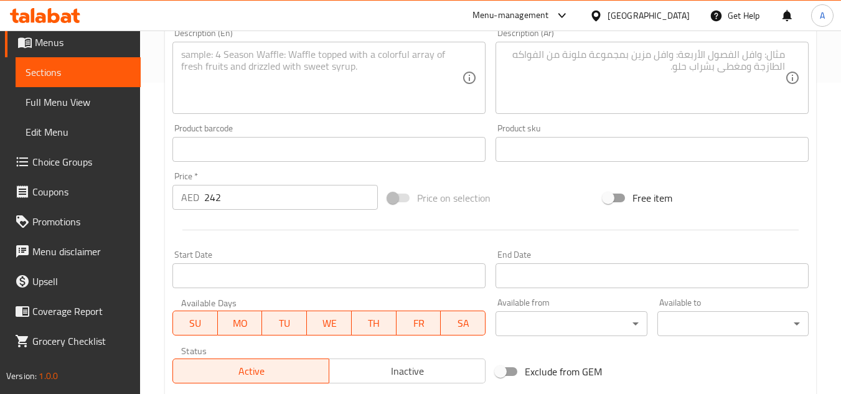
click at [390, 75] on textarea at bounding box center [321, 78] width 281 height 59
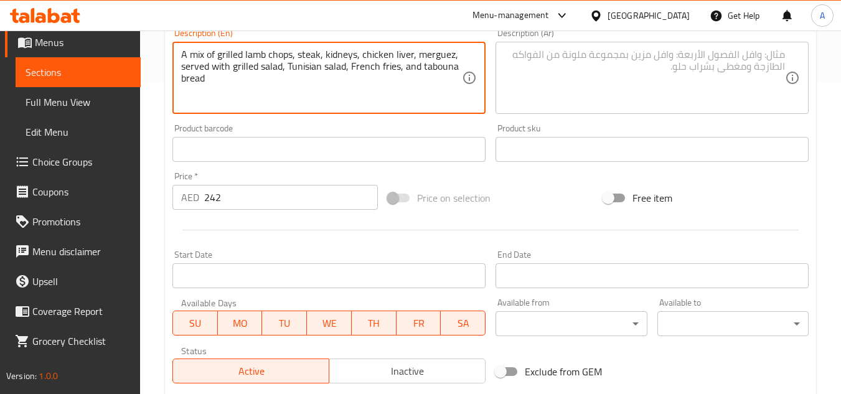
click at [615, 72] on textarea at bounding box center [644, 78] width 281 height 59
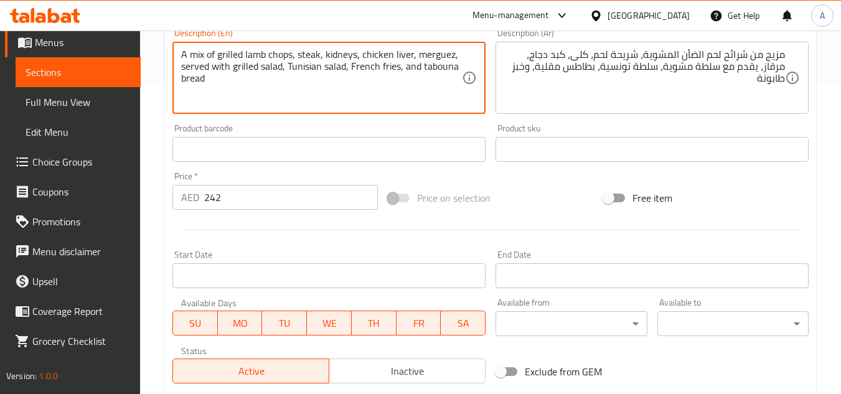
click at [358, 51] on textarea "A mix of grilled lamb chops, steak, kidneys, chicken liver, merguez, served wit…" at bounding box center [321, 78] width 281 height 59
click at [353, 58] on textarea "A mix of grilled lamb chops, steak, kidneys, chicken liver, merguez, served wit…" at bounding box center [321, 78] width 281 height 59
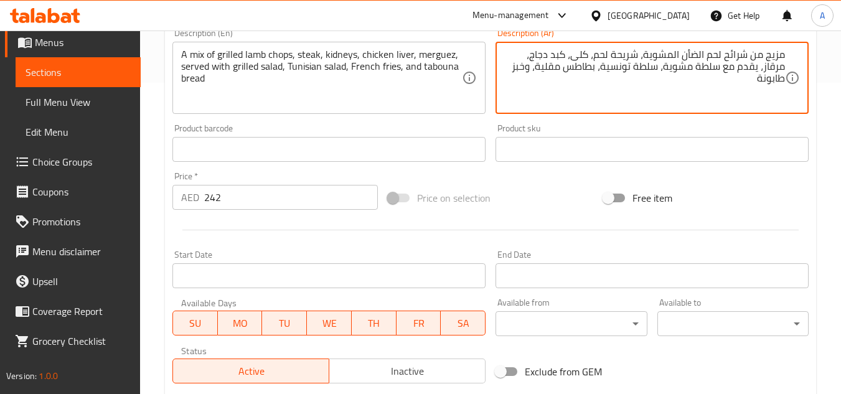
click at [587, 56] on textarea "مزيج من شرائح لحم الضأن المشوية، شريحة لحم، كلى، كبد دجاج، مرقاز، يقدم مع سلطة …" at bounding box center [644, 78] width 281 height 59
click at [780, 70] on textarea "مزيج من شرائح لحم الضأن المشوية، شريحة لحم، كلاوي، كبد دجاج، مرقاز، يقدم مع سلط…" at bounding box center [644, 78] width 281 height 59
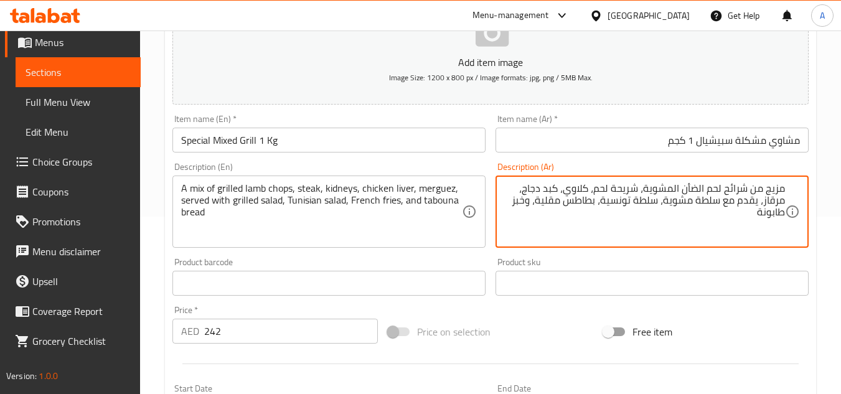
scroll to position [174, 0]
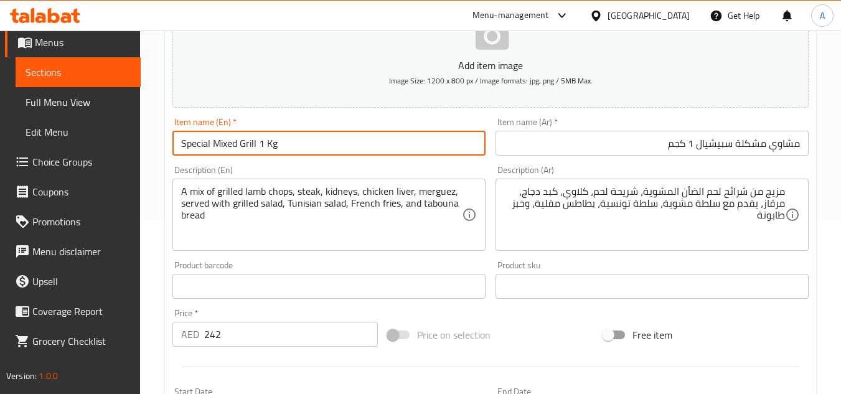
click at [365, 154] on input "Special Mixed Grill 1 Kg" at bounding box center [328, 143] width 313 height 25
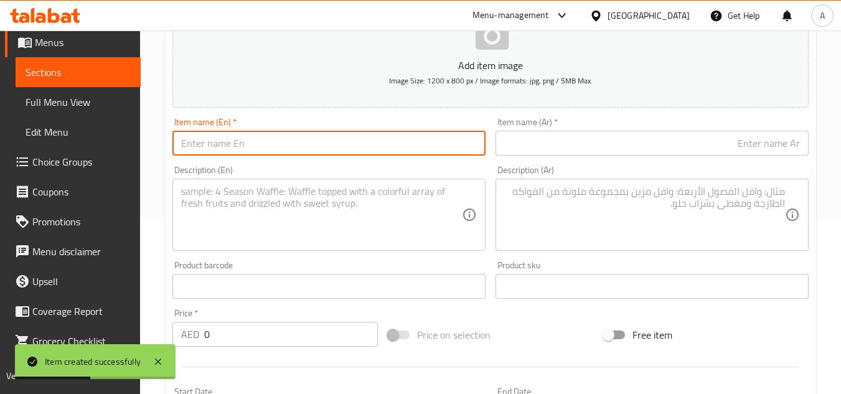
click at [339, 151] on input "text" at bounding box center [328, 143] width 313 height 25
click at [709, 140] on input "text" at bounding box center [651, 143] width 313 height 25
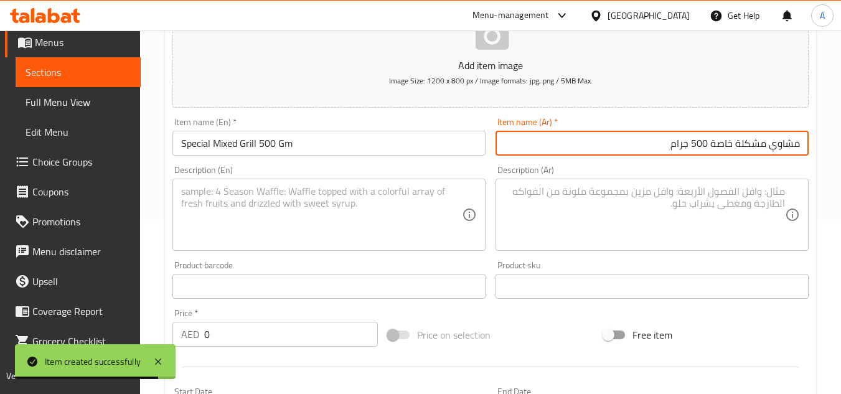
click at [728, 143] on input "مشاوي مشكلة خاصة 500 جرام" at bounding box center [651, 143] width 313 height 25
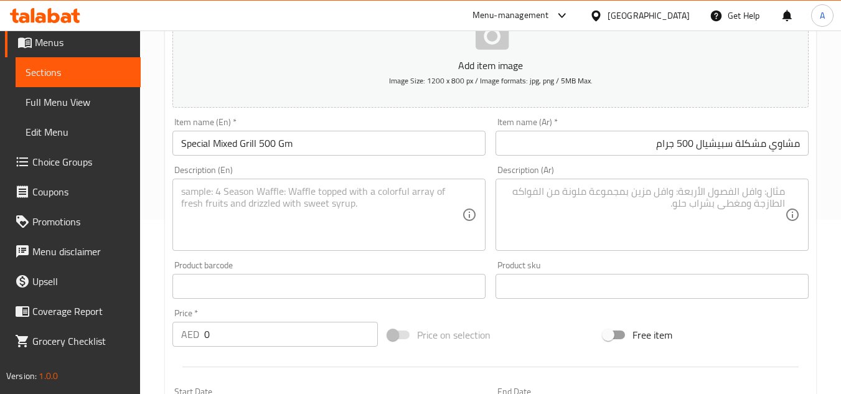
click at [728, 168] on div "Description (Ar) Description (Ar)" at bounding box center [651, 208] width 313 height 85
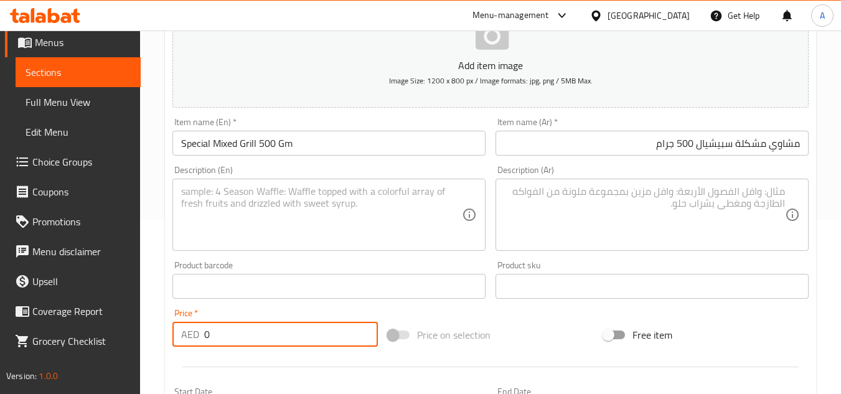
drag, startPoint x: 277, startPoint y: 337, endPoint x: 72, endPoint y: 324, distance: 205.1
click at [94, 326] on div "Edit Restaurant Branches Menus Sections Full Menu View Edit Menu Choice Groups …" at bounding box center [420, 280] width 841 height 849
click at [384, 238] on textarea at bounding box center [321, 214] width 281 height 59
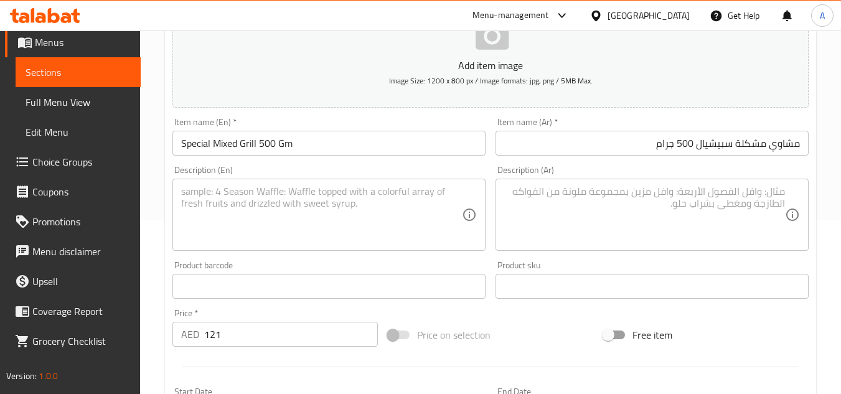
drag, startPoint x: 227, startPoint y: 230, endPoint x: 235, endPoint y: 225, distance: 9.2
click at [227, 230] on textarea at bounding box center [321, 214] width 281 height 59
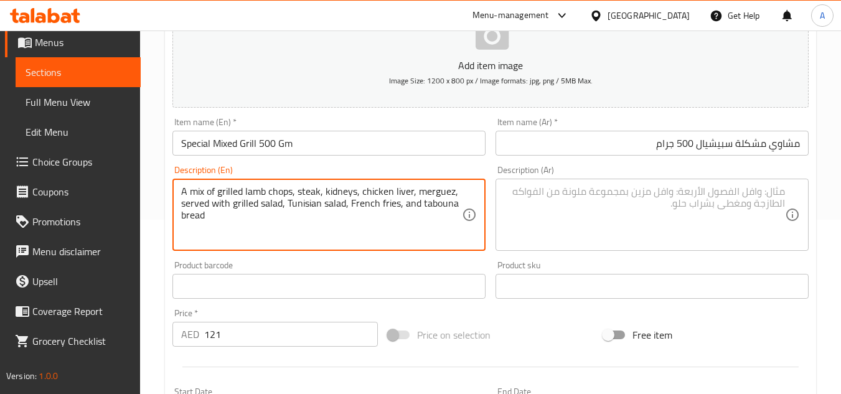
click at [676, 212] on textarea at bounding box center [644, 214] width 281 height 59
click at [657, 213] on textarea at bounding box center [644, 214] width 281 height 59
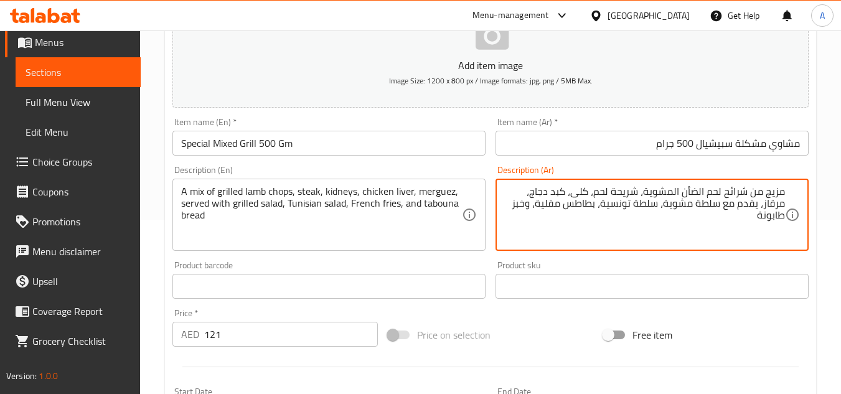
click at [578, 194] on textarea "مزيج من شرائح لحم الضأن المشوية، شريحة لحم، كلى، كبد دجاج، مرقاز، يقدم مع سلطة …" at bounding box center [644, 214] width 281 height 59
click at [614, 262] on div "Product sku Product sku" at bounding box center [651, 280] width 313 height 38
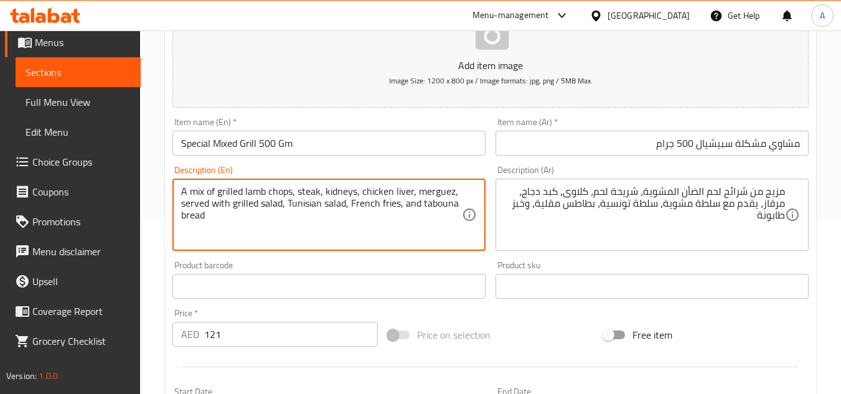
click at [424, 207] on textarea "A mix of grilled lamb chops, steak, kidneys, chicken liver, merguez, served wit…" at bounding box center [321, 214] width 281 height 59
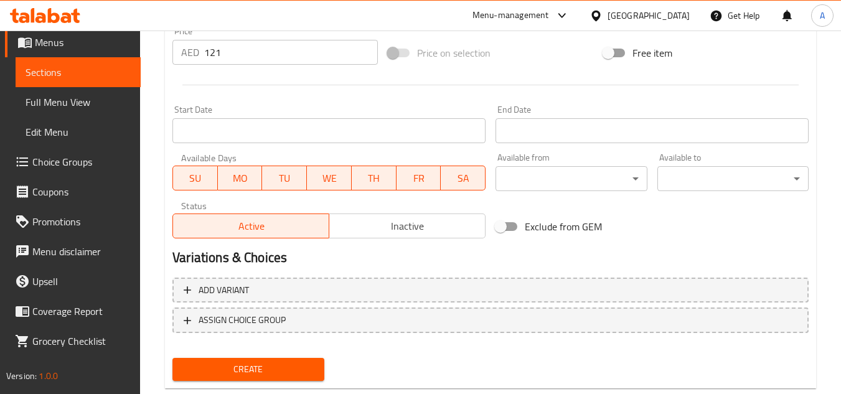
scroll to position [485, 0]
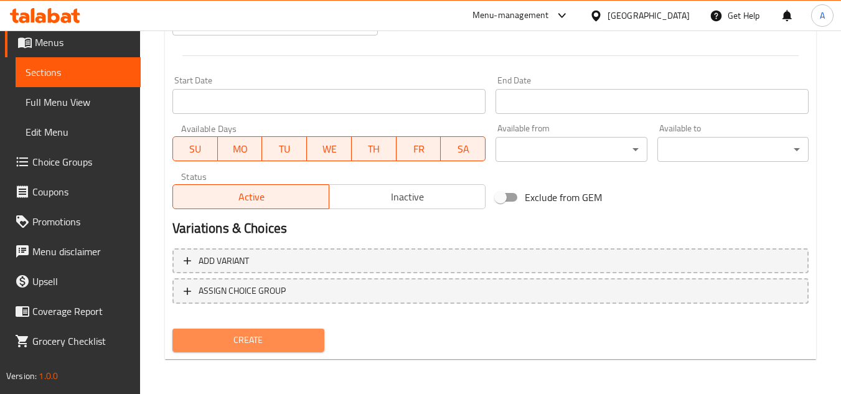
click at [269, 331] on button "Create" at bounding box center [247, 340] width 151 height 23
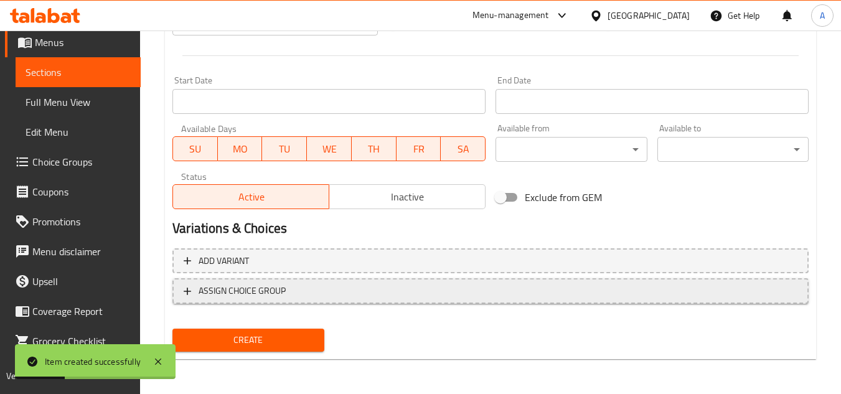
scroll to position [236, 0]
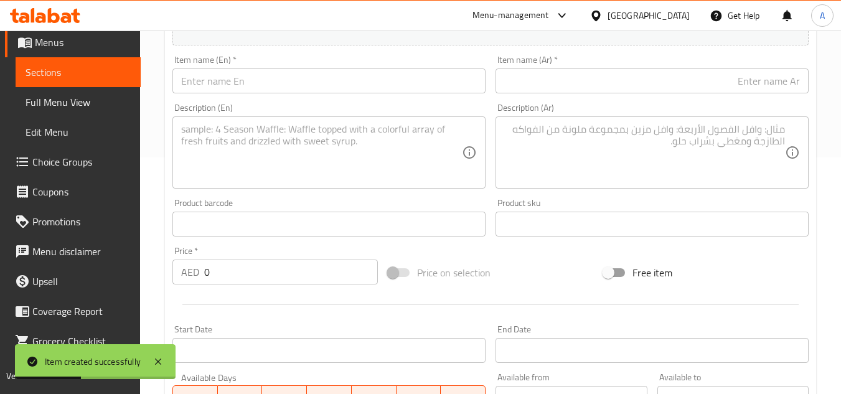
click at [269, 87] on input "text" at bounding box center [328, 80] width 313 height 25
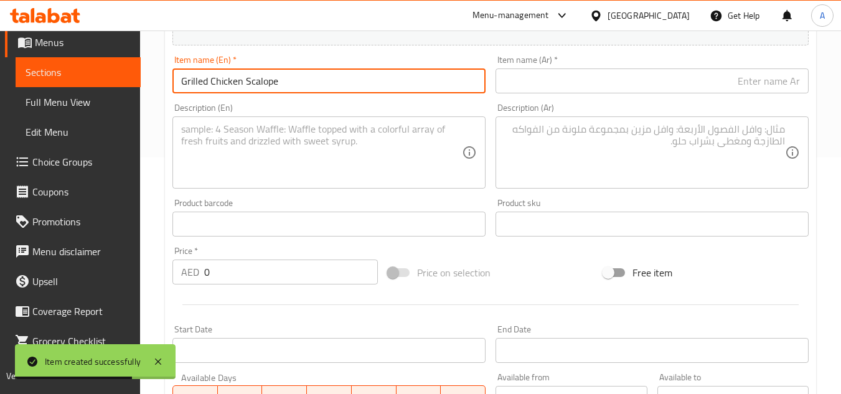
click at [636, 114] on div "Description (Ar) Description (Ar)" at bounding box center [651, 145] width 313 height 85
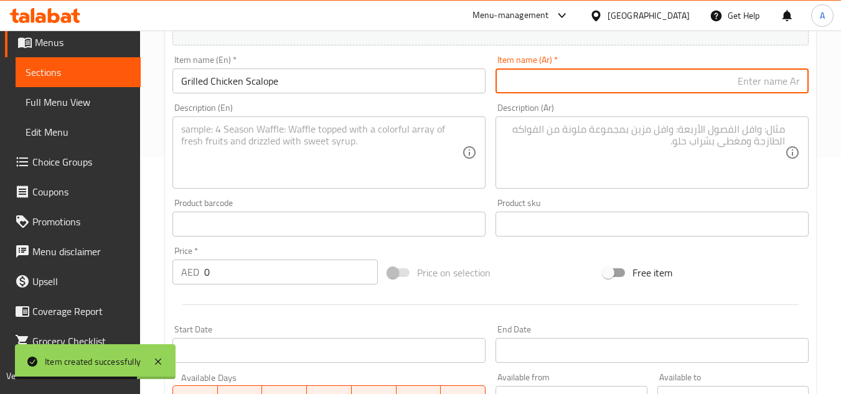
click at [652, 89] on input "text" at bounding box center [651, 80] width 313 height 25
click at [421, 87] on input "Grilled Chicken Scalope" at bounding box center [328, 80] width 313 height 25
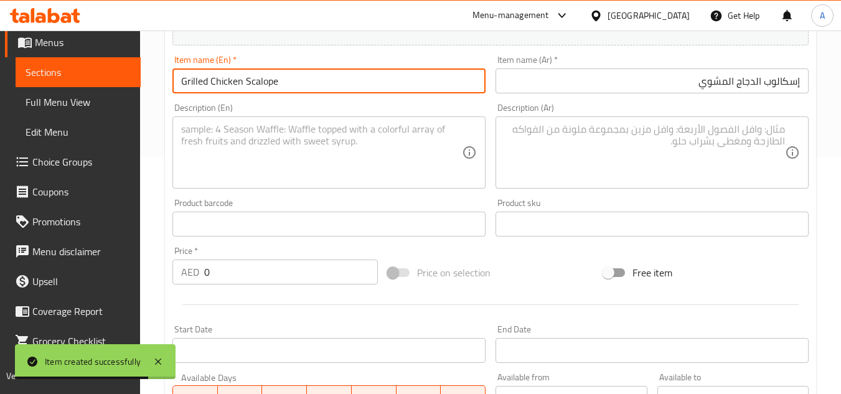
click at [421, 87] on input "Grilled Chicken Scalope" at bounding box center [328, 80] width 313 height 25
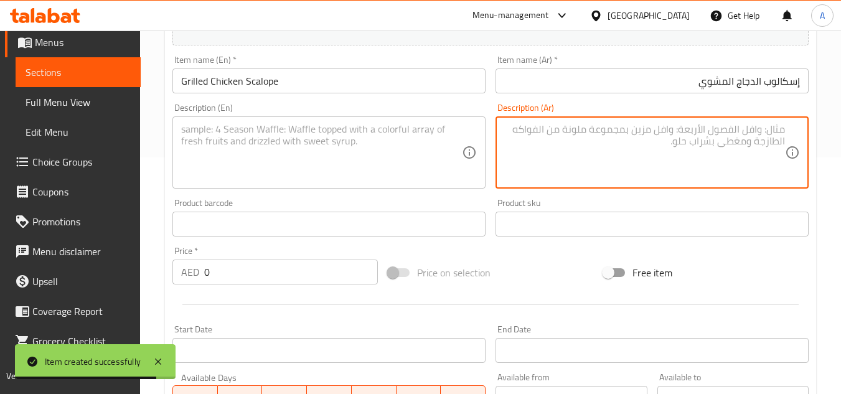
click at [642, 126] on textarea at bounding box center [644, 152] width 281 height 59
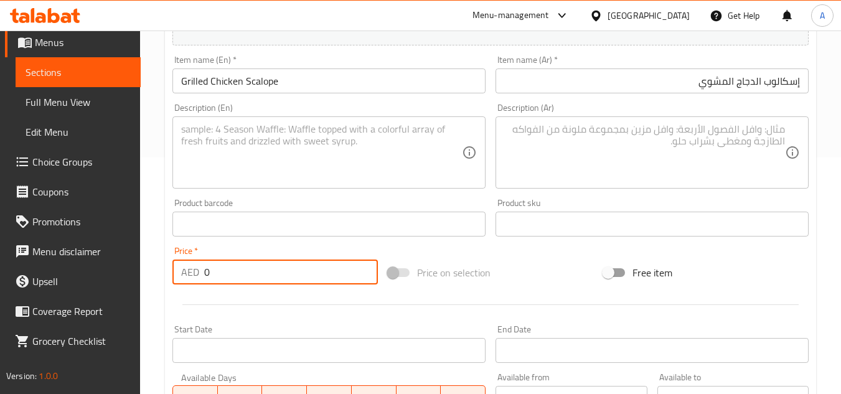
drag, startPoint x: 281, startPoint y: 283, endPoint x: 233, endPoint y: 257, distance: 54.6
click at [44, 265] on div "Edit Restaurant Branches Menus Sections Full Menu View Edit Menu Choice Groups …" at bounding box center [420, 218] width 841 height 849
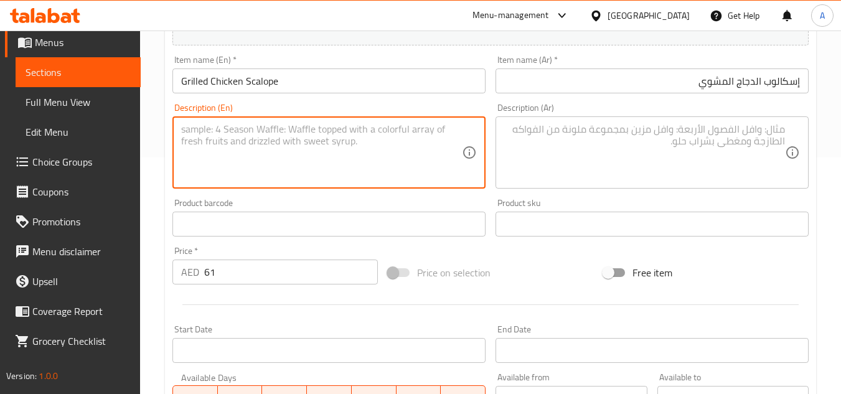
click at [302, 166] on textarea at bounding box center [321, 152] width 281 height 59
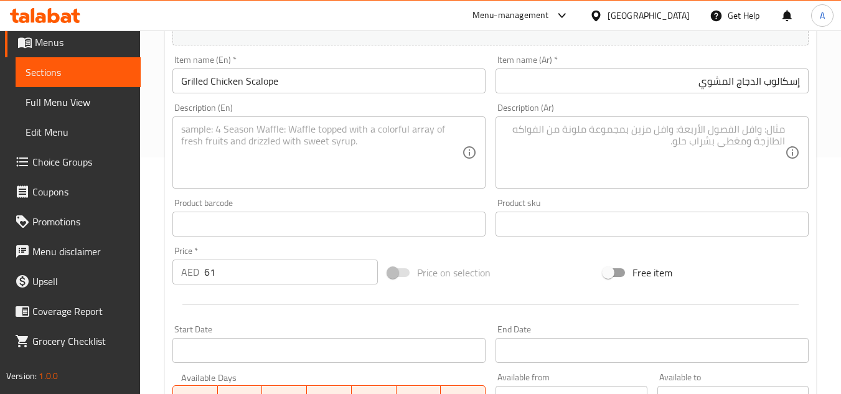
click at [298, 167] on textarea at bounding box center [321, 152] width 281 height 59
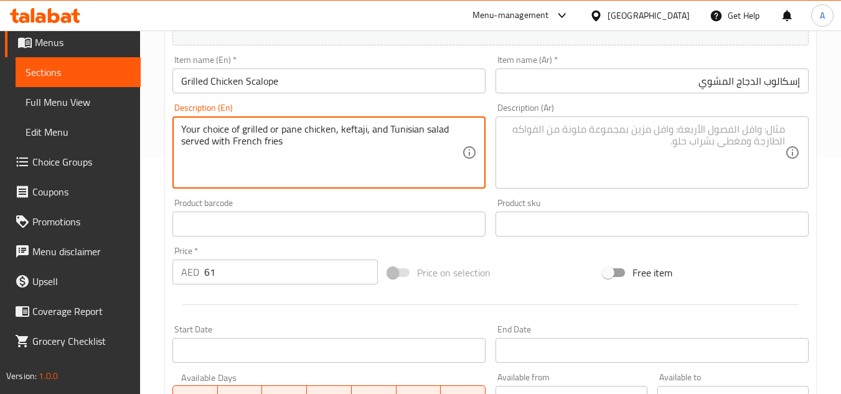
click at [575, 152] on textarea at bounding box center [644, 152] width 281 height 59
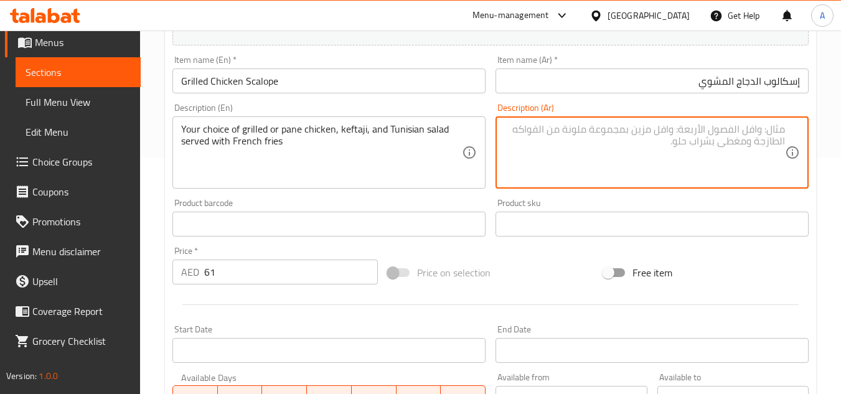
click at [631, 167] on textarea at bounding box center [644, 152] width 281 height 59
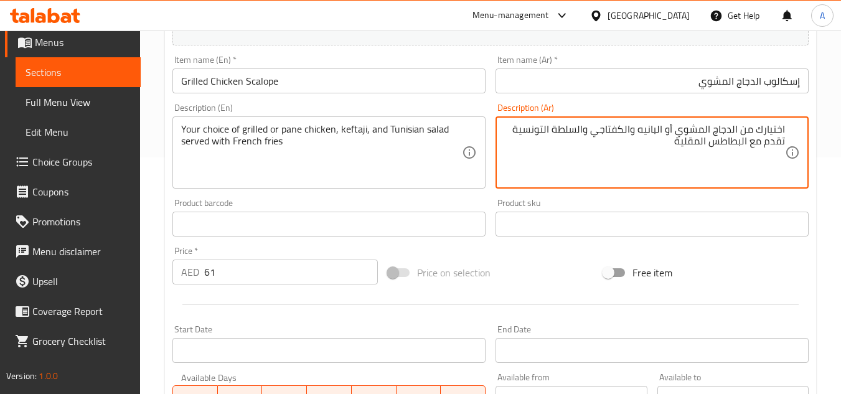
drag, startPoint x: 637, startPoint y: 126, endPoint x: 742, endPoint y: 136, distance: 105.7
click at [742, 136] on textarea "اختيارك من الدجاج المشوي أو البانيه والكفتاجي والسلطة التونسية تقدم مع البطاطس …" at bounding box center [644, 152] width 281 height 59
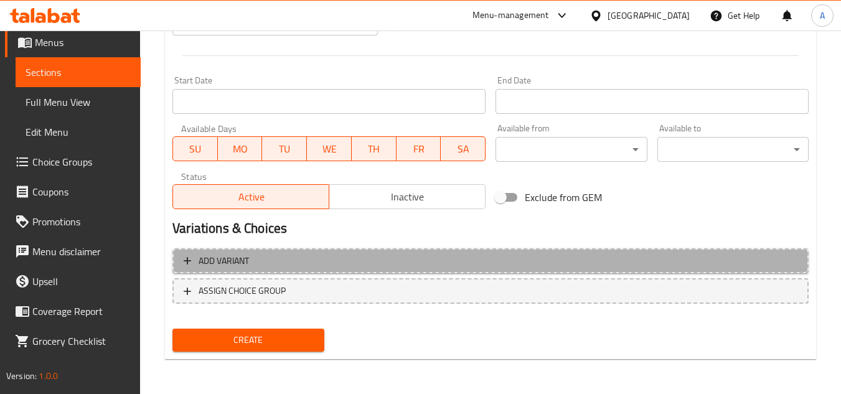
click at [632, 268] on span "Add variant" at bounding box center [491, 261] width 614 height 16
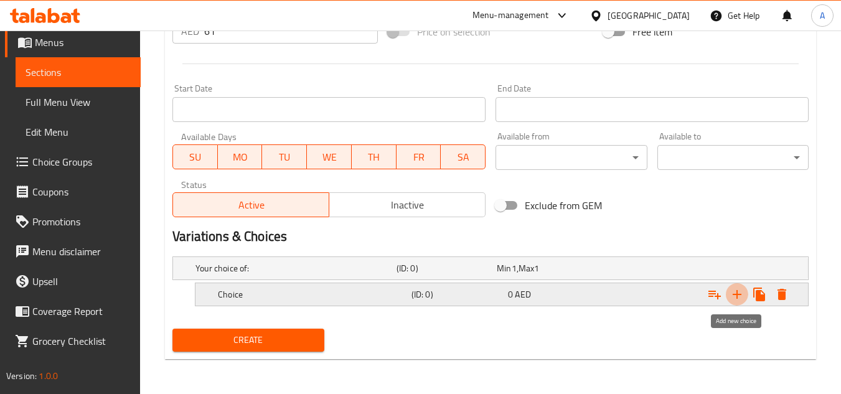
click at [734, 299] on icon "Expand" at bounding box center [736, 294] width 15 height 15
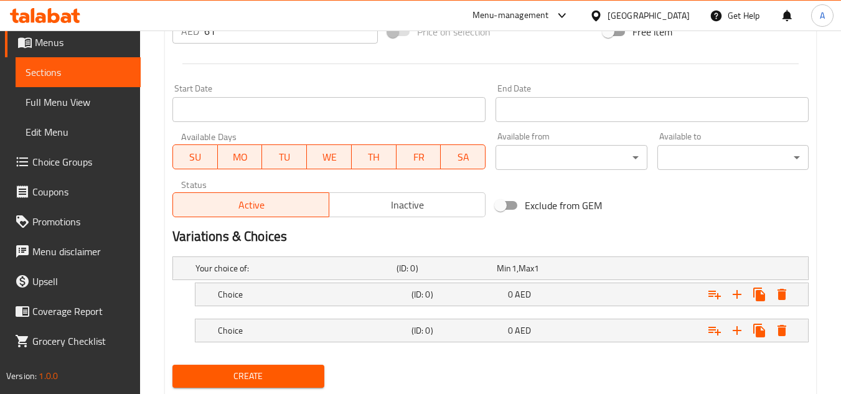
click at [500, 310] on nav at bounding box center [490, 314] width 636 height 10
click at [540, 309] on nav at bounding box center [490, 314] width 636 height 10
drag, startPoint x: 550, startPoint y: 306, endPoint x: 571, endPoint y: 310, distance: 22.1
click at [550, 282] on div "Choice (ID: 0) 0 AED" at bounding box center [494, 268] width 602 height 27
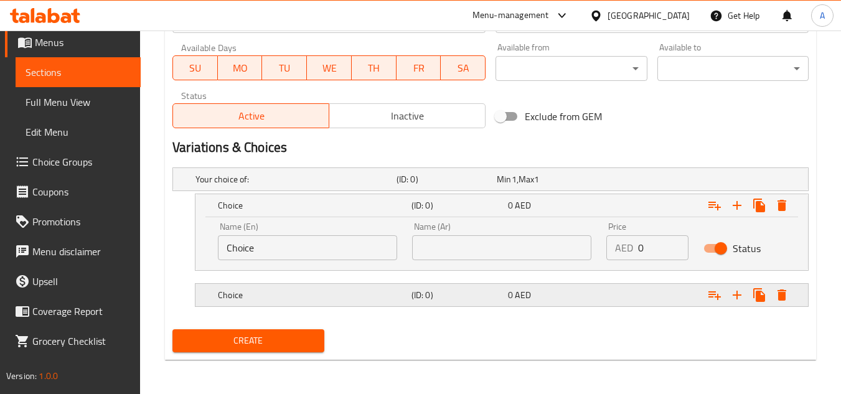
click at [589, 193] on div "Choice (ID: 0) 0 AED" at bounding box center [494, 179] width 602 height 27
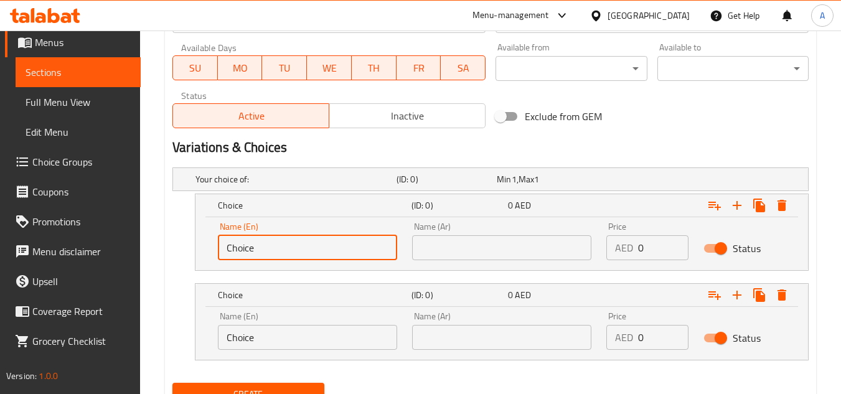
click at [286, 255] on input "Choice" at bounding box center [307, 247] width 179 height 25
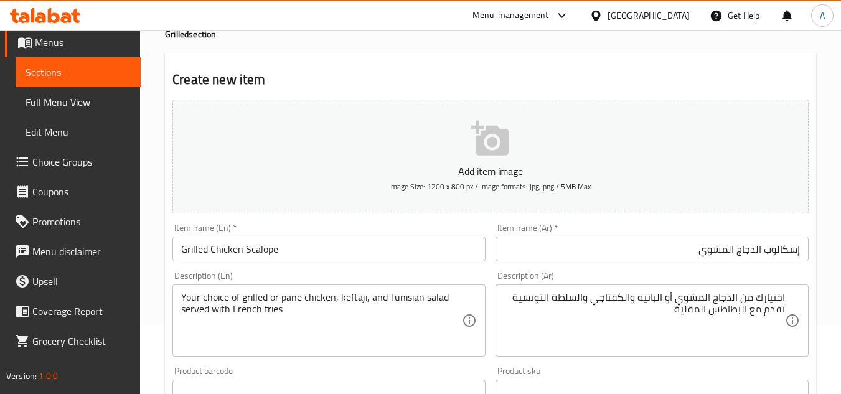
scroll to position [193, 0]
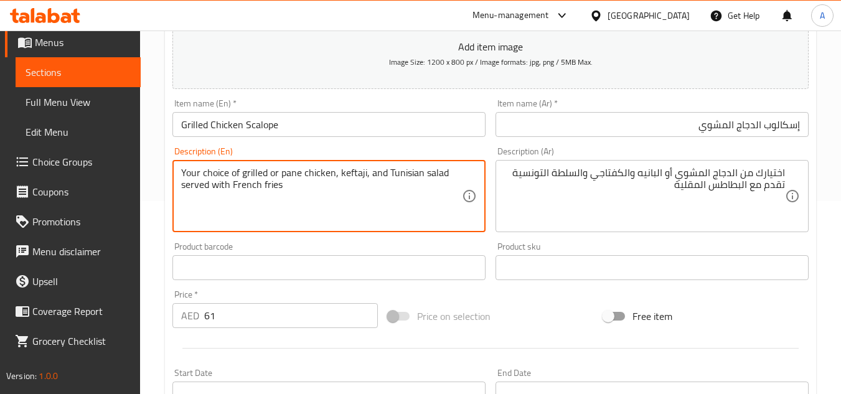
click at [248, 172] on textarea "Your choice of grilled or pane chicken, keftaji, and Tunisian salad served with…" at bounding box center [321, 196] width 281 height 59
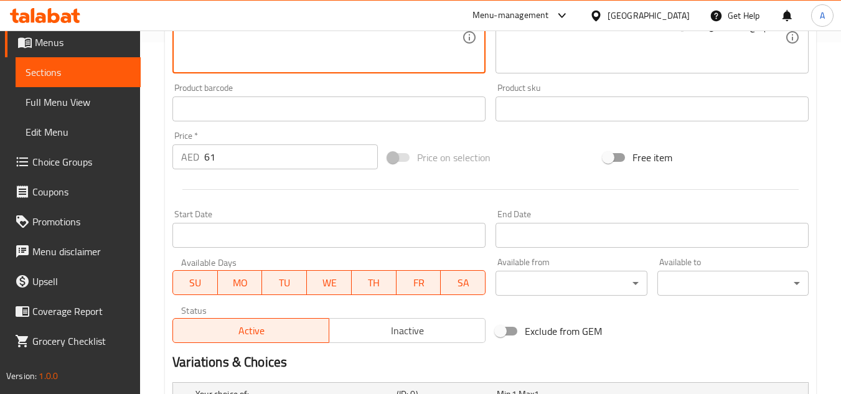
scroll to position [442, 0]
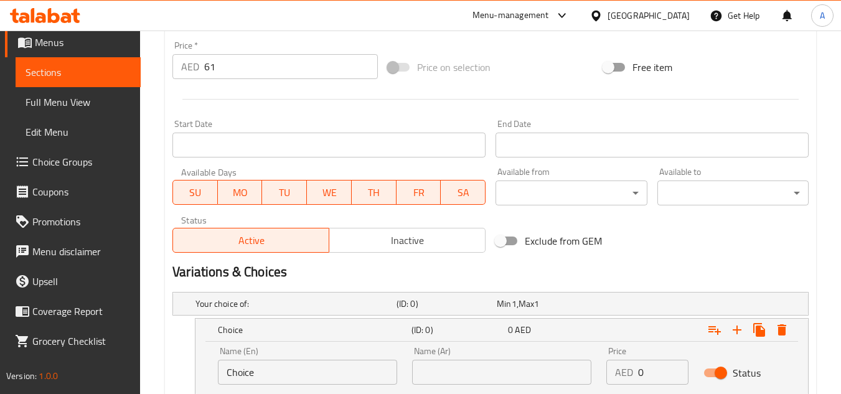
click at [294, 380] on input "Choice" at bounding box center [307, 372] width 179 height 25
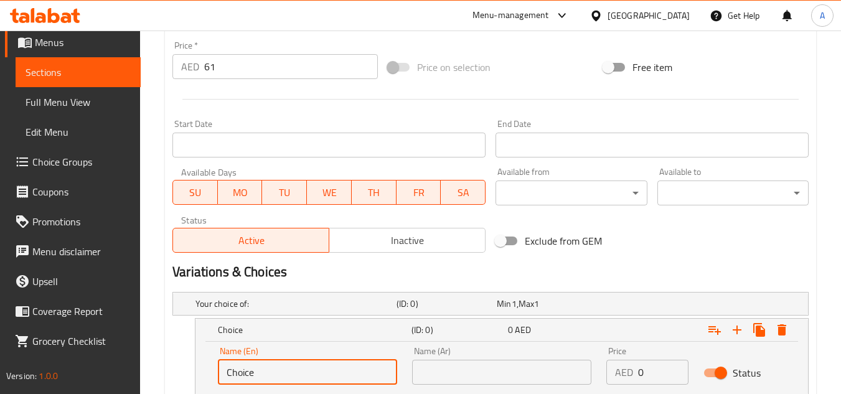
click at [294, 380] on input "Choice" at bounding box center [307, 372] width 179 height 25
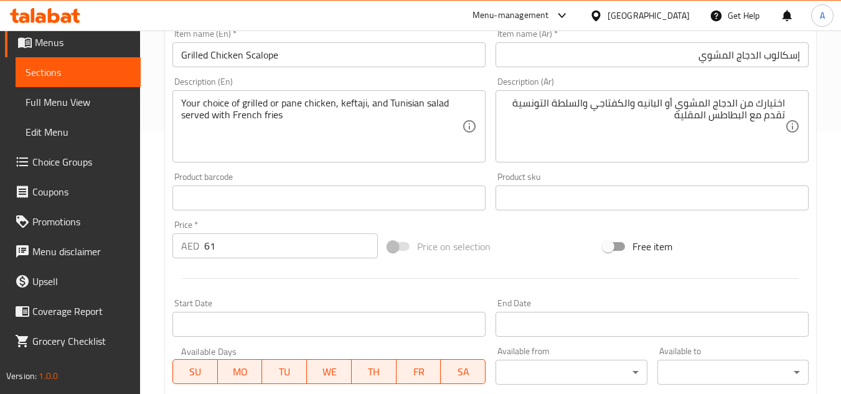
scroll to position [255, 0]
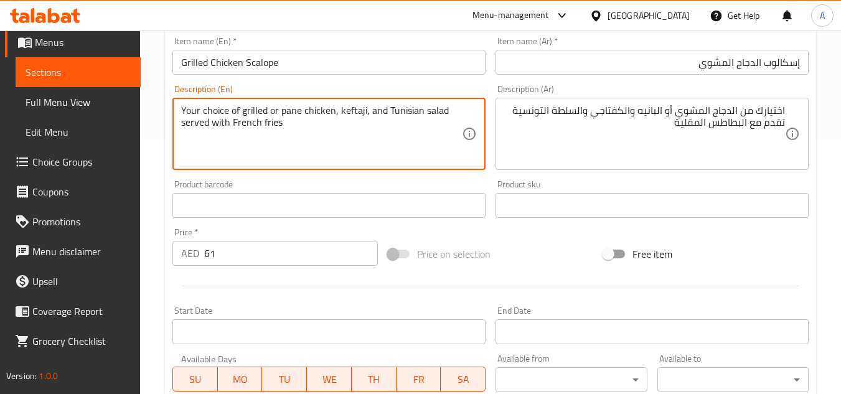
click at [308, 108] on textarea "Your choice of grilled or pane chicken, keftaji, and Tunisian salad served with…" at bounding box center [321, 134] width 281 height 59
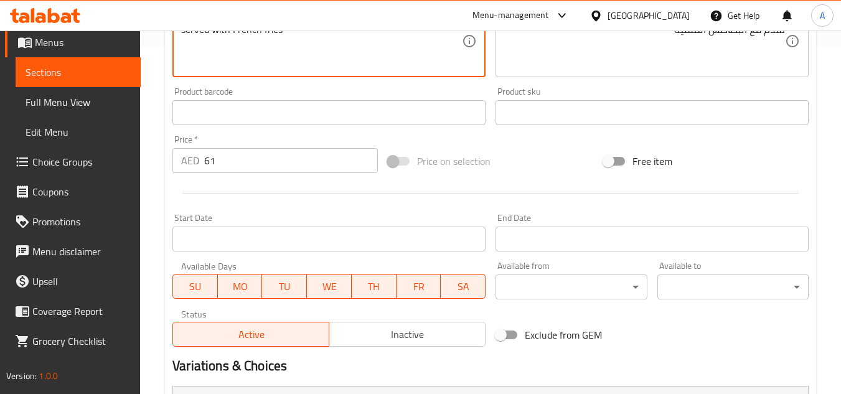
scroll to position [504, 0]
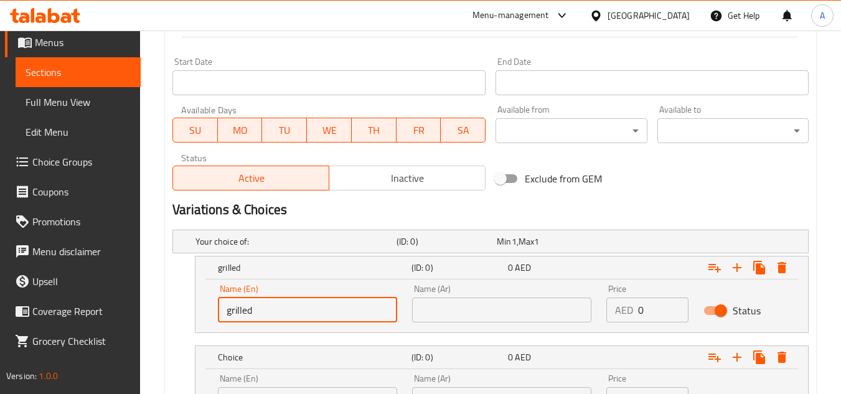
click at [302, 315] on input "grilled" at bounding box center [307, 309] width 179 height 25
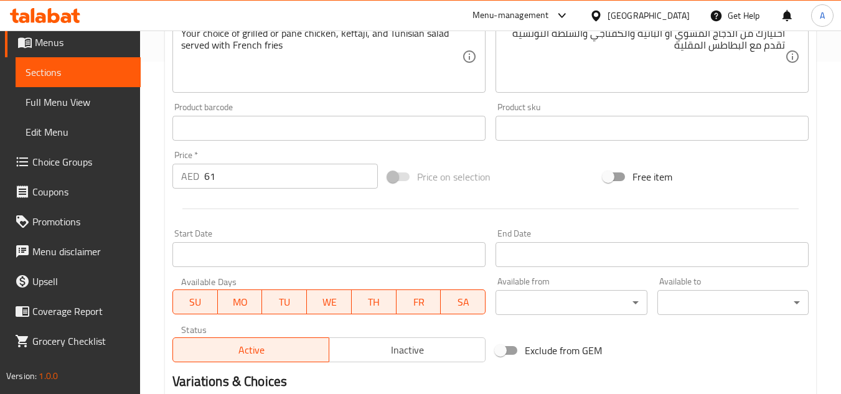
scroll to position [317, 0]
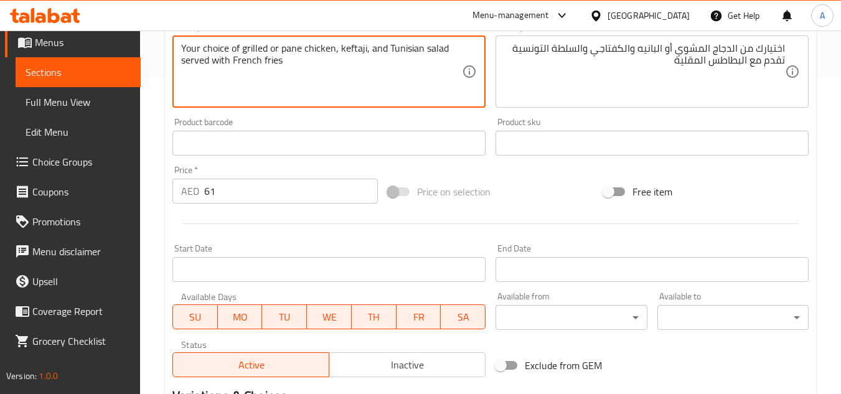
drag, startPoint x: 278, startPoint y: 51, endPoint x: 332, endPoint y: 50, distance: 54.2
click at [291, 53] on textarea "Your choice of grilled or pane chicken, keftaji, and Tunisian salad served with…" at bounding box center [321, 71] width 281 height 59
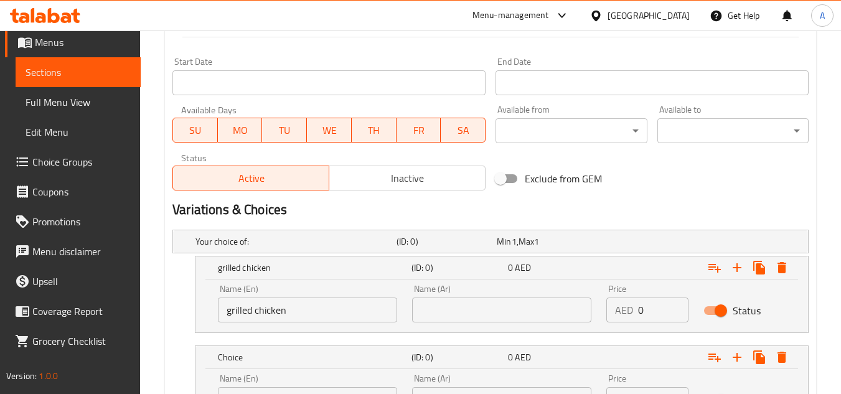
scroll to position [620, 0]
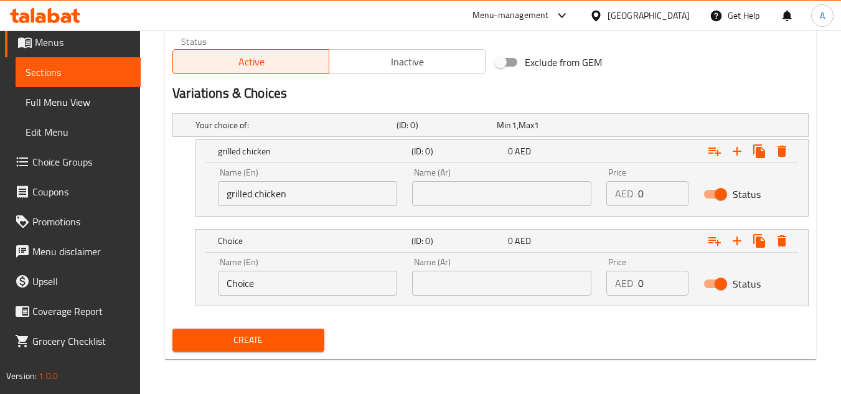
click at [298, 296] on div "Name (En) Choice Name (En)" at bounding box center [307, 276] width 194 height 53
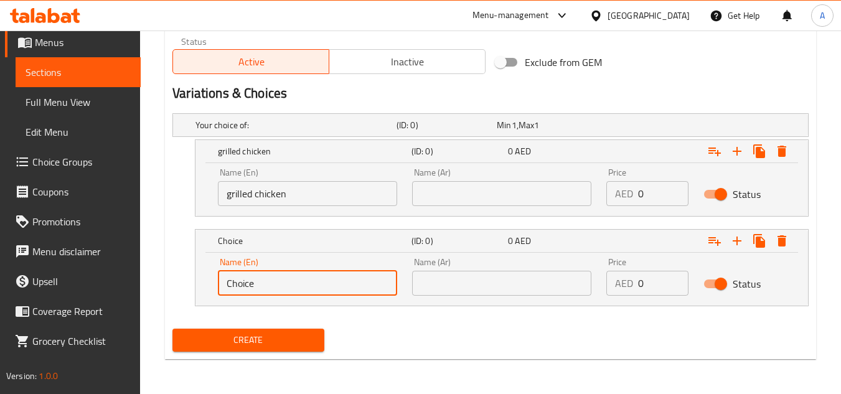
click at [257, 283] on input "Choice" at bounding box center [307, 283] width 179 height 25
click at [226, 192] on input "grilled chicken" at bounding box center [307, 193] width 179 height 25
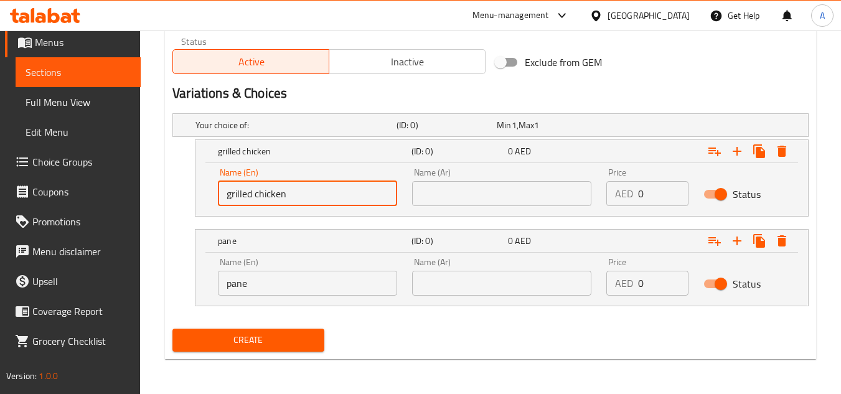
click at [226, 192] on input "grilled chicken" at bounding box center [307, 193] width 179 height 25
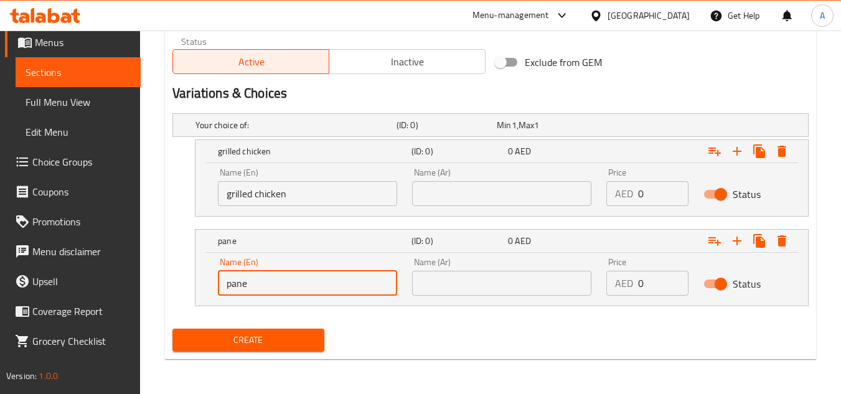
click at [225, 283] on input "pane" at bounding box center [307, 283] width 179 height 25
click at [297, 207] on div "Name (En) grilled chicken Name (En)" at bounding box center [307, 187] width 194 height 53
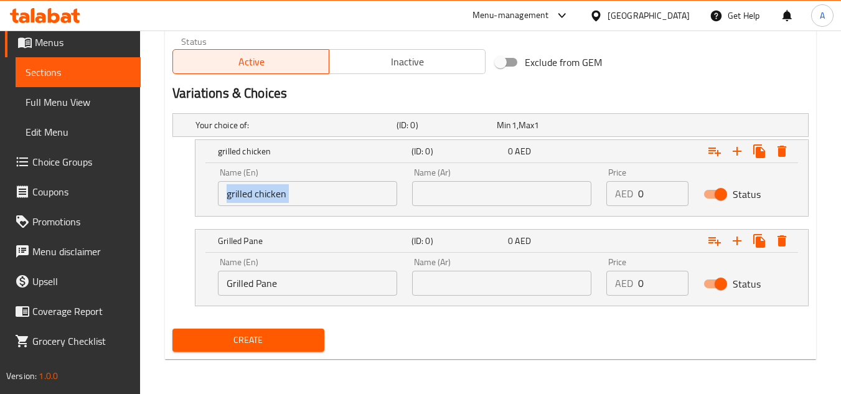
click at [297, 207] on div "Name (En) grilled chicken Name (En)" at bounding box center [307, 187] width 194 height 53
click at [301, 200] on input "grilled chicken" at bounding box center [307, 193] width 179 height 25
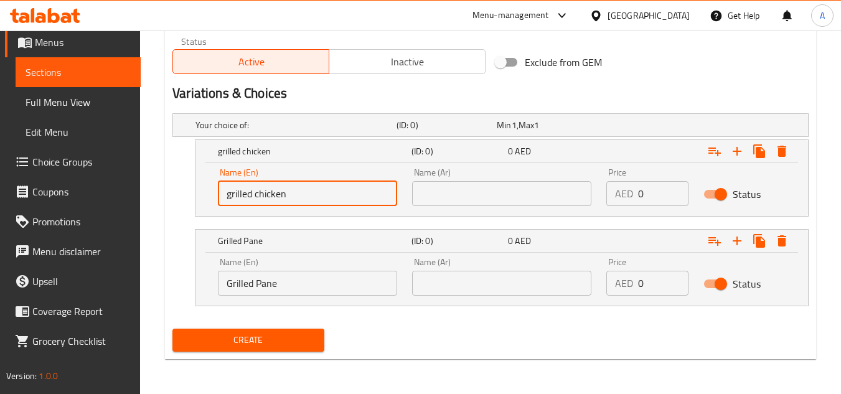
click at [301, 200] on input "grilled chicken" at bounding box center [307, 193] width 179 height 25
click at [301, 200] on input "Grilled Chicken" at bounding box center [307, 193] width 179 height 25
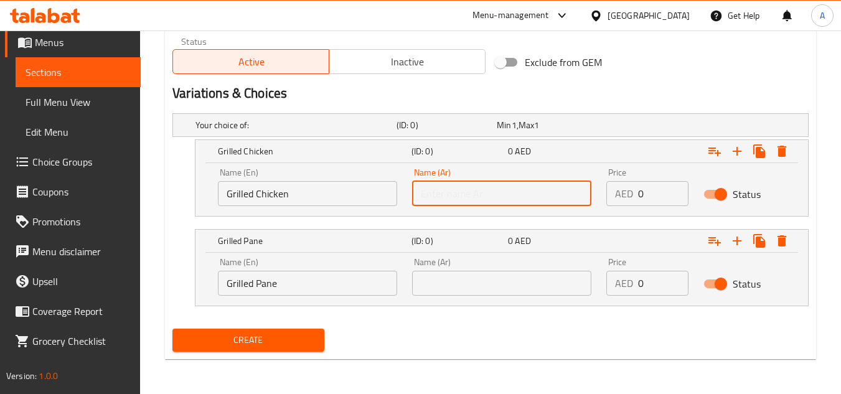
click at [582, 200] on input "text" at bounding box center [501, 193] width 179 height 25
click at [528, 296] on div "Name (Ar) Name (Ar)" at bounding box center [502, 276] width 194 height 53
click at [418, 292] on input "text" at bounding box center [501, 283] width 179 height 25
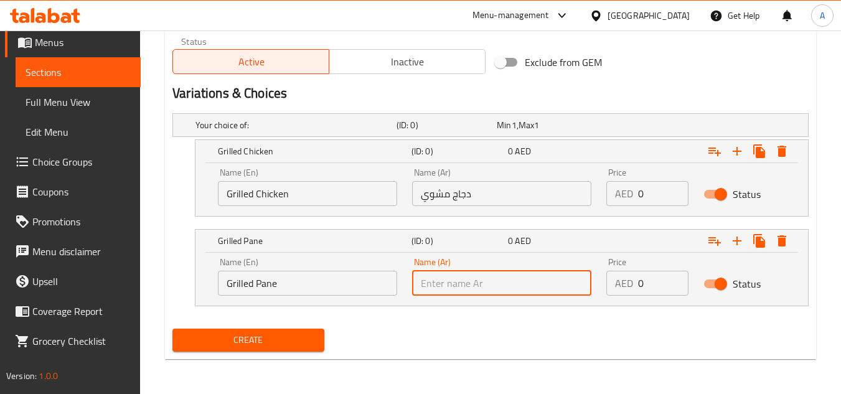
click at [301, 284] on input "Grilled Pane" at bounding box center [307, 283] width 179 height 25
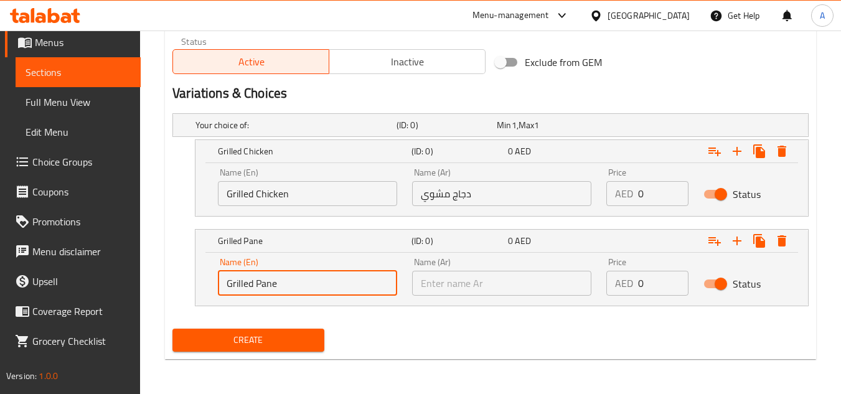
click at [301, 284] on input "Grilled Pane" at bounding box center [307, 283] width 179 height 25
click at [559, 286] on input "text" at bounding box center [501, 283] width 179 height 25
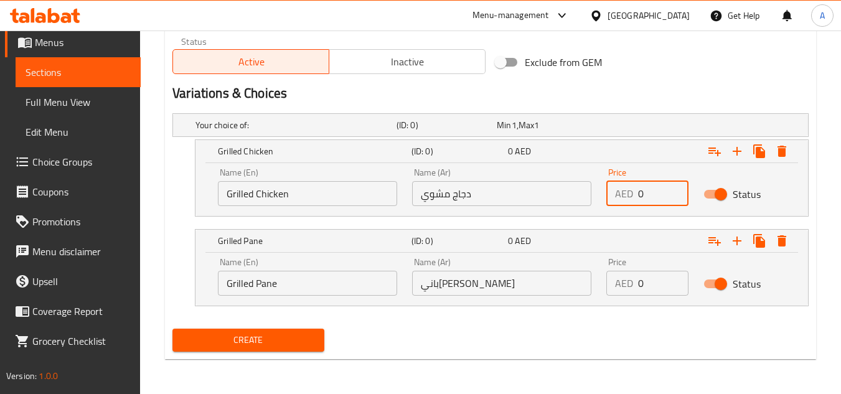
drag, startPoint x: 680, startPoint y: 189, endPoint x: 674, endPoint y: 190, distance: 6.3
click at [674, 190] on input "0" at bounding box center [663, 193] width 50 height 25
click at [658, 193] on input "0" at bounding box center [663, 193] width 50 height 25
drag, startPoint x: 658, startPoint y: 193, endPoint x: 685, endPoint y: 355, distance: 164.0
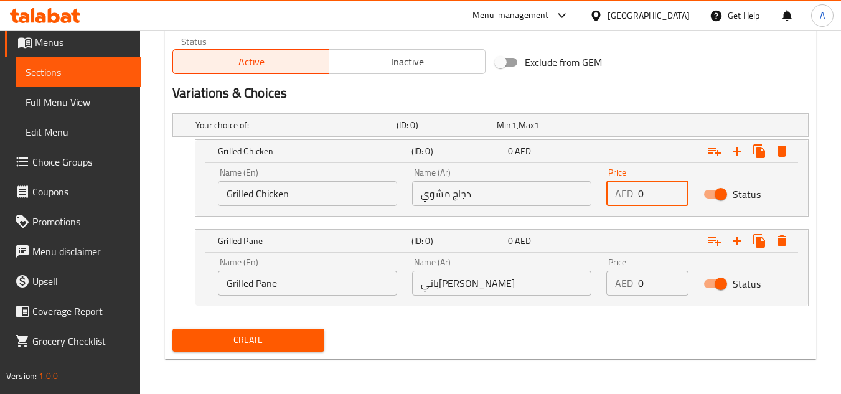
click at [659, 193] on input "0" at bounding box center [663, 193] width 50 height 25
click at [670, 291] on input "0" at bounding box center [663, 283] width 50 height 25
click at [660, 286] on input "0" at bounding box center [663, 283] width 50 height 25
click at [660, 286] on input "61" at bounding box center [663, 283] width 50 height 25
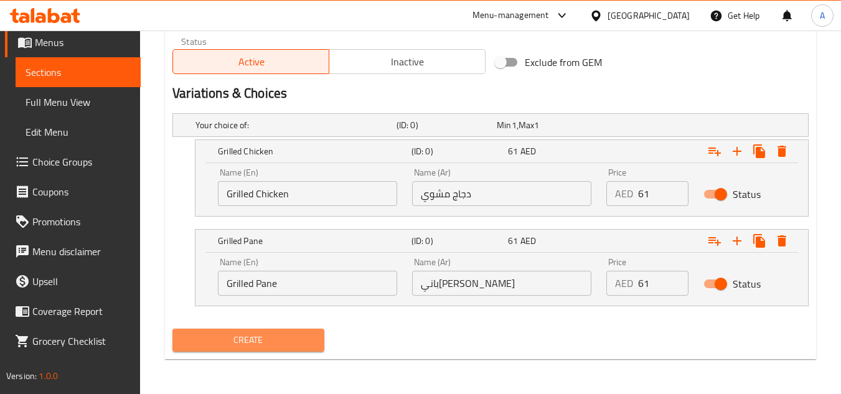
click at [236, 339] on span "Create" at bounding box center [247, 340] width 131 height 16
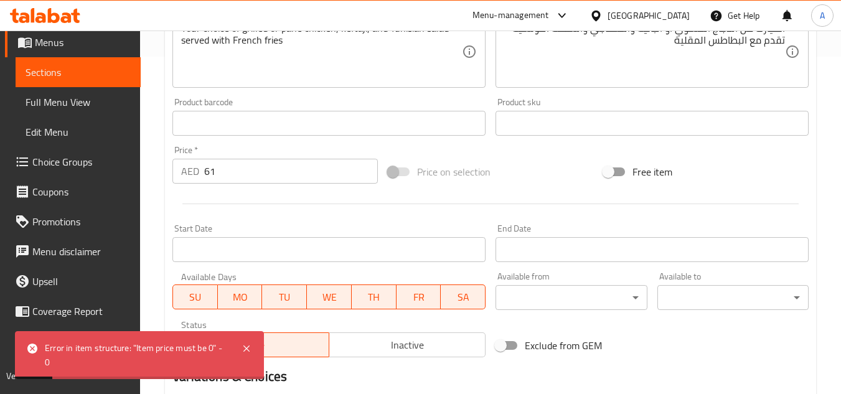
scroll to position [309, 0]
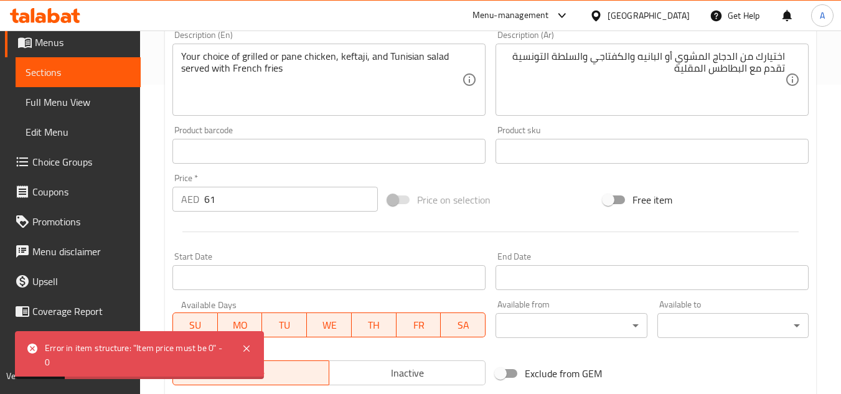
drag, startPoint x: 256, startPoint y: 205, endPoint x: 0, endPoint y: 187, distance: 256.4
click at [0, 187] on div "Edit Restaurant Branches Menus Sections Full Menu View Edit Menu Choice Groups …" at bounding box center [420, 213] width 841 height 984
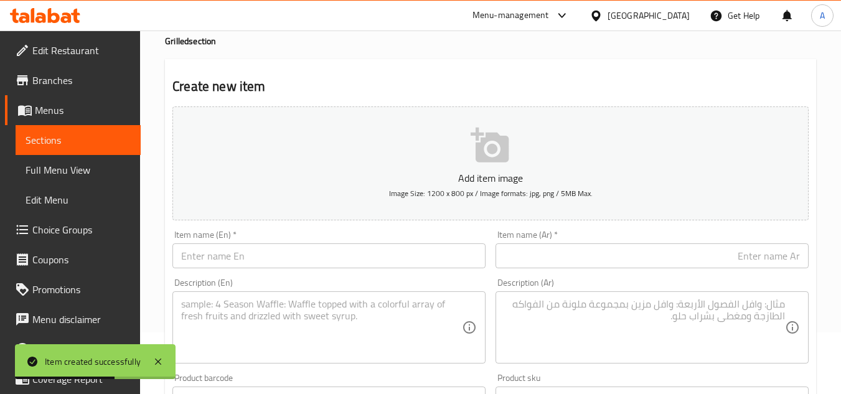
scroll to position [60, 0]
click at [273, 283] on div "Description (En) Description (En)" at bounding box center [328, 321] width 313 height 85
click at [282, 273] on div "Item name (En)   * Item name (En) *" at bounding box center [328, 251] width 323 height 48
click at [291, 264] on input "ROYAL PLATTER" at bounding box center [328, 257] width 313 height 25
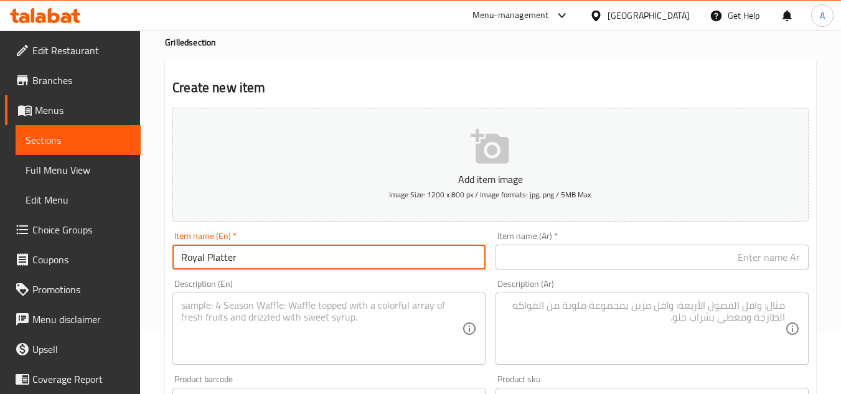
click at [655, 267] on input "text" at bounding box center [651, 257] width 313 height 25
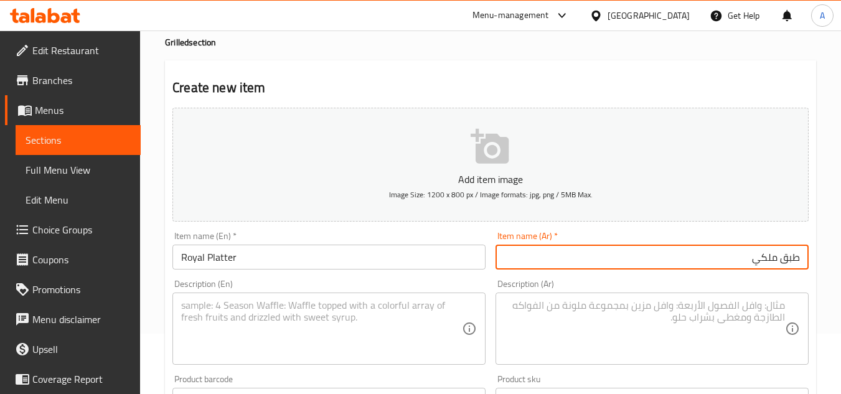
click at [756, 263] on input "طبق ملكي" at bounding box center [651, 257] width 313 height 25
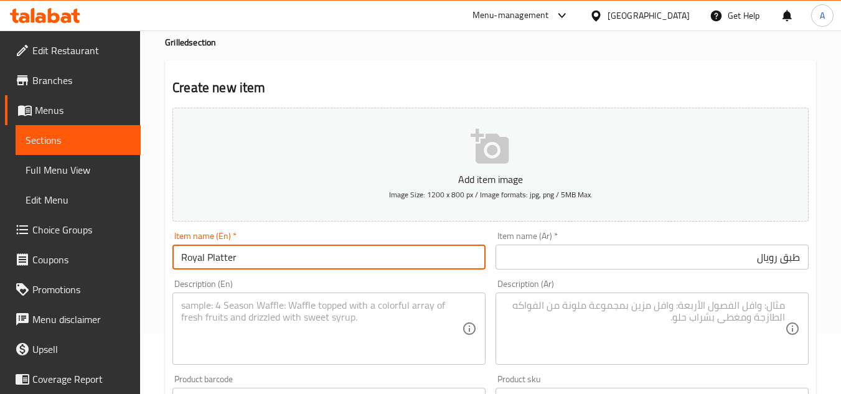
click at [303, 264] on input "Royal Platter" at bounding box center [328, 257] width 313 height 25
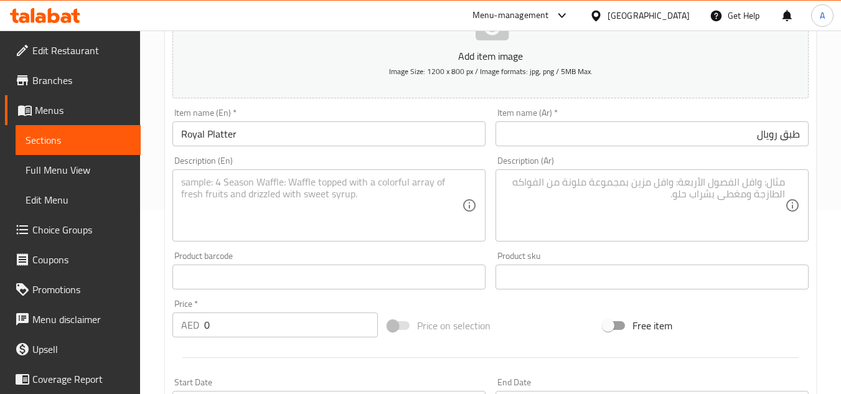
scroll to position [185, 0]
drag, startPoint x: 260, startPoint y: 330, endPoint x: 265, endPoint y: 322, distance: 9.5
click at [95, 319] on div "Edit Restaurant Branches Menus Sections Full Menu View Edit Menu Choice Groups …" at bounding box center [420, 338] width 841 height 984
click at [370, 244] on div "Description (En) Description (En)" at bounding box center [328, 197] width 323 height 95
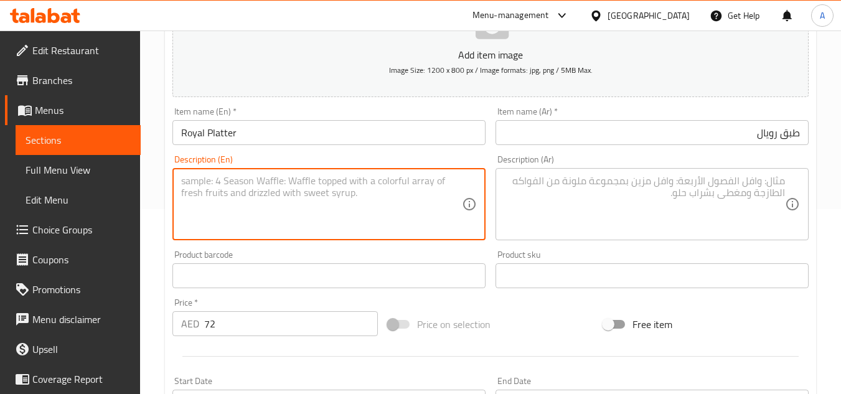
click at [376, 226] on textarea at bounding box center [321, 204] width 281 height 59
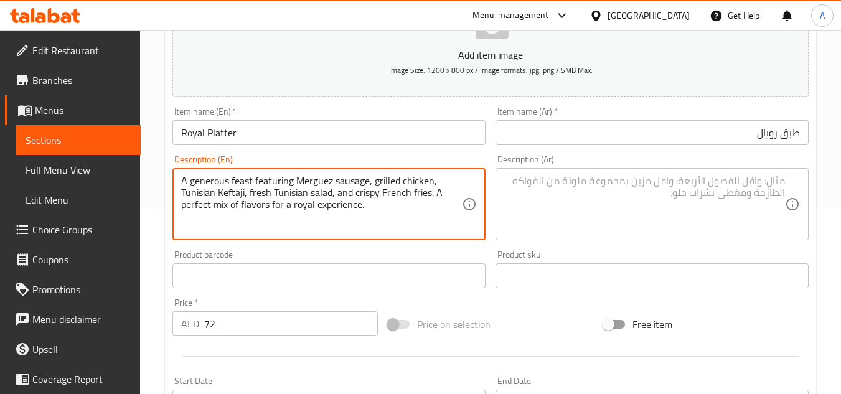
click at [423, 215] on textarea "A generous feast featuring Merguez sausage, grilled chicken, Tunisian Keftaji, …" at bounding box center [321, 204] width 281 height 59
click at [557, 202] on textarea at bounding box center [644, 204] width 281 height 59
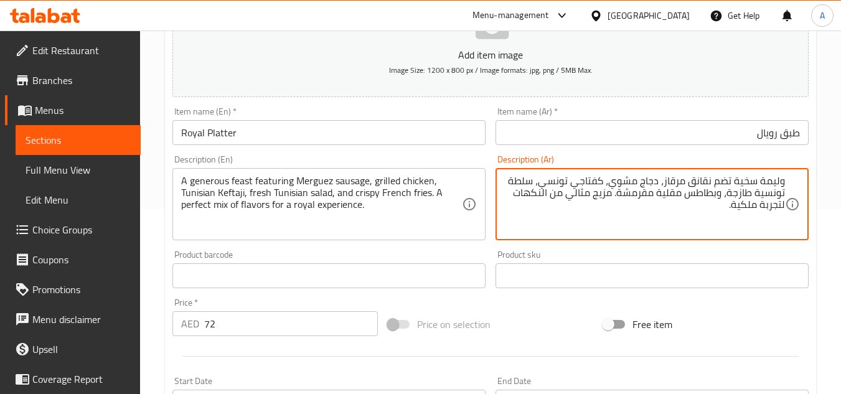
click at [660, 243] on div "Description (Ar) وليمة سخية تضم نقانق مرقاز، دجاج مشوي، كفتاجي تونسي، سلطة تونس…" at bounding box center [651, 197] width 323 height 95
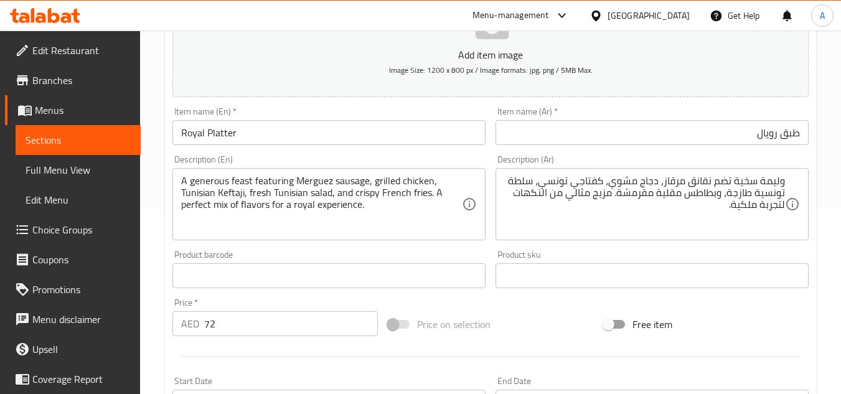
click at [423, 136] on input "Royal Platter" at bounding box center [328, 132] width 313 height 25
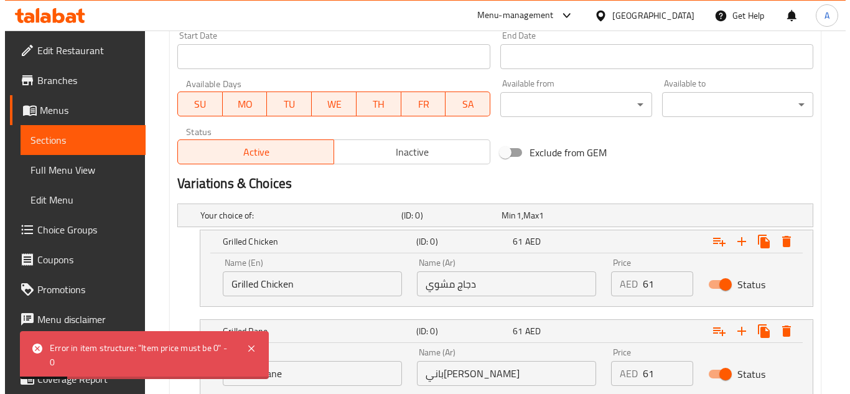
scroll to position [620, 0]
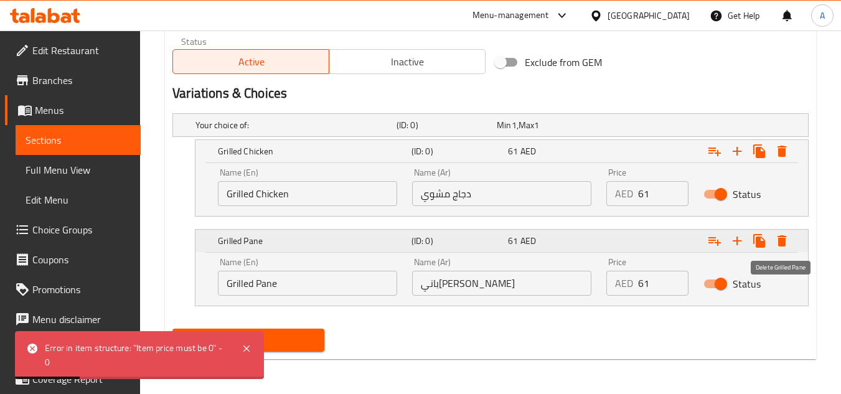
click at [784, 245] on icon "Expand" at bounding box center [781, 240] width 9 height 11
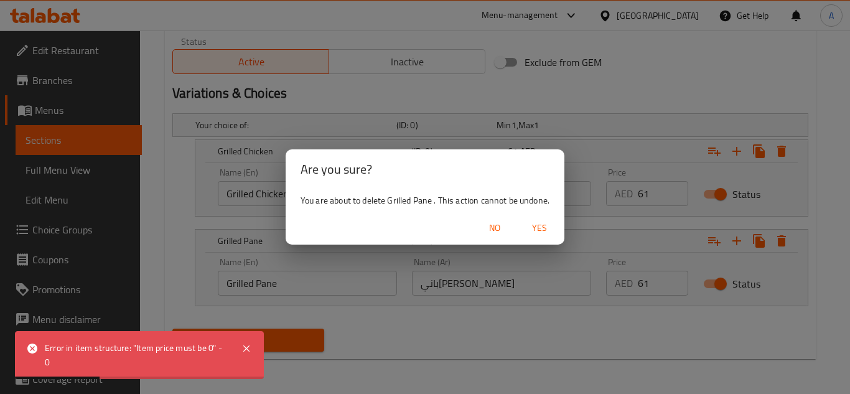
click at [546, 233] on span "Yes" at bounding box center [540, 228] width 30 height 16
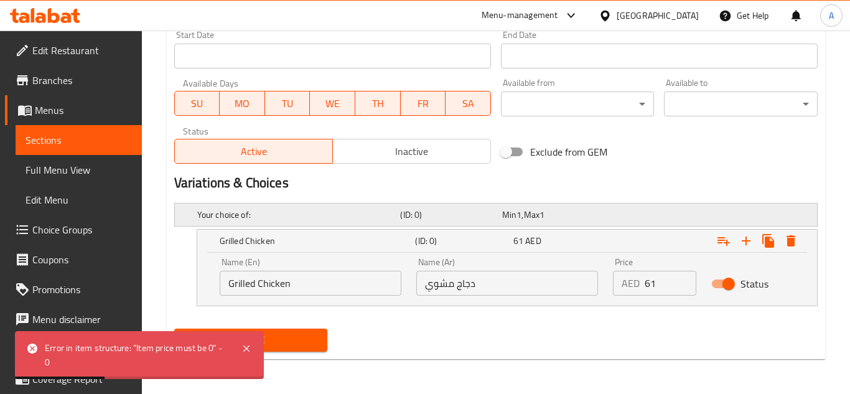
scroll to position [531, 0]
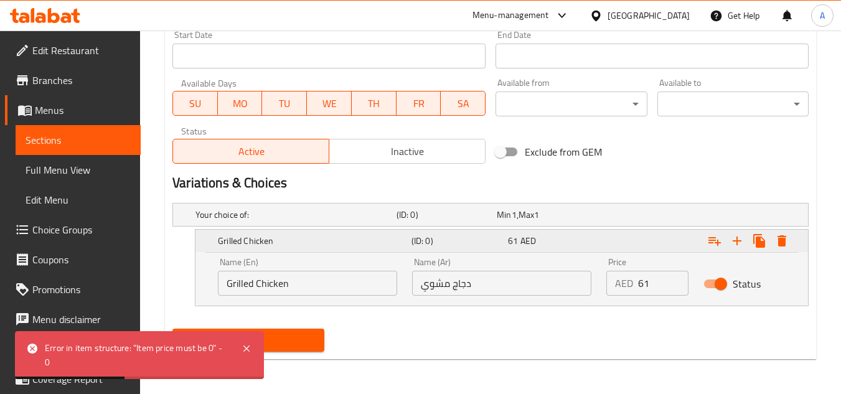
click at [784, 236] on icon "Expand" at bounding box center [781, 240] width 9 height 11
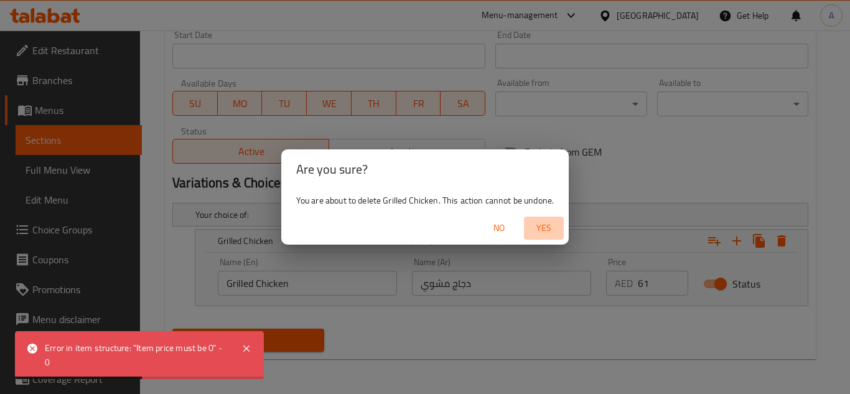
click at [549, 232] on span "Yes" at bounding box center [544, 228] width 30 height 16
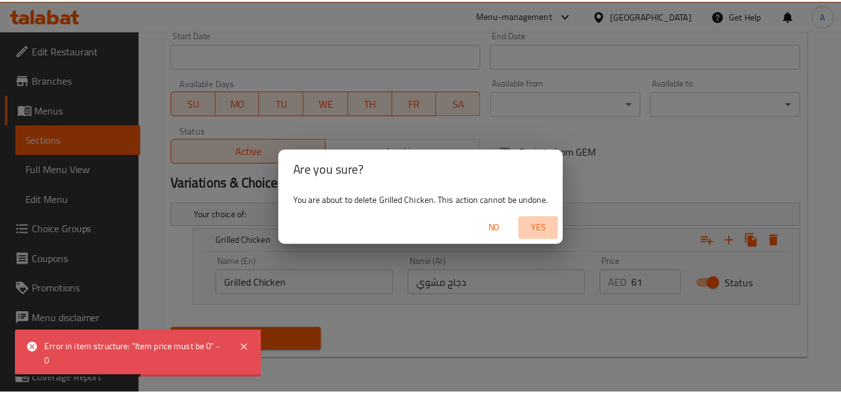
scroll to position [485, 0]
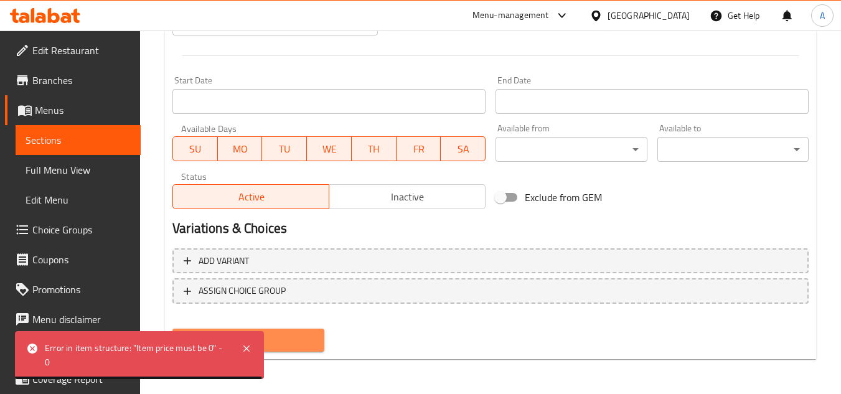
click at [309, 350] on button "Create" at bounding box center [247, 340] width 151 height 23
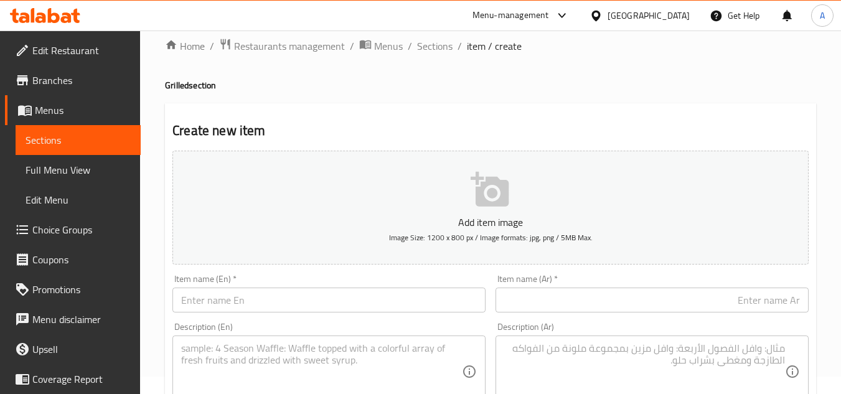
scroll to position [0, 0]
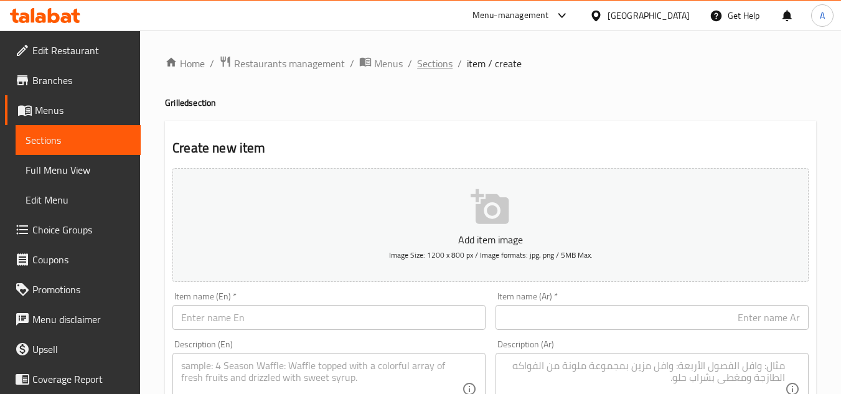
click at [423, 62] on span "Sections" at bounding box center [434, 63] width 35 height 15
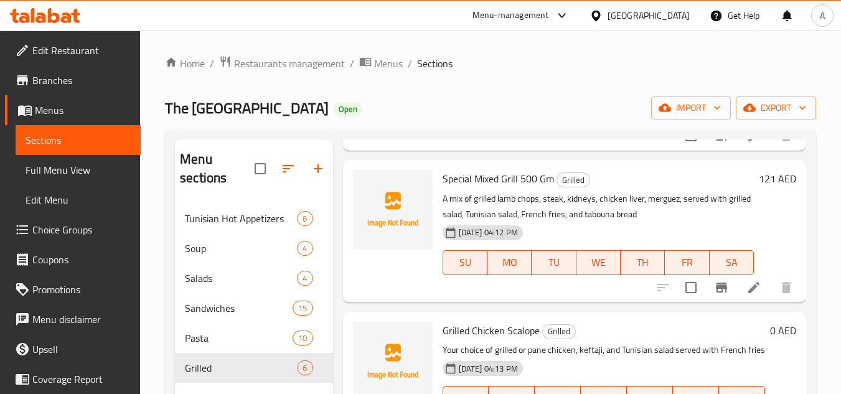
scroll to position [550, 0]
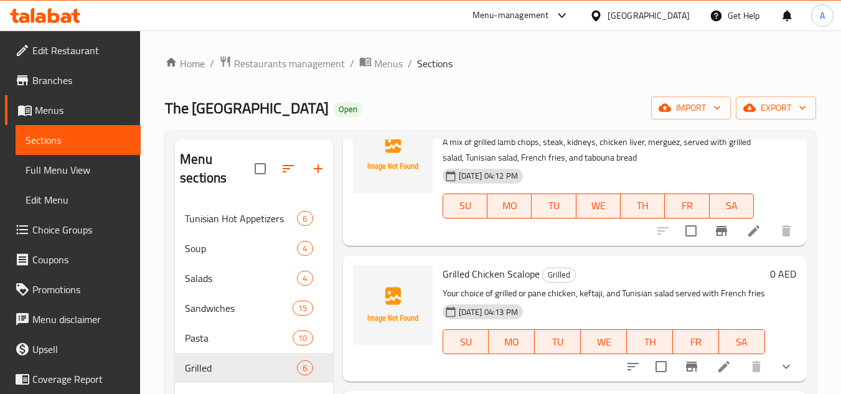
click at [613, 85] on div "Home / Restaurants management / Menus / Sections The Sandwich District Open imp…" at bounding box center [490, 299] width 651 height 488
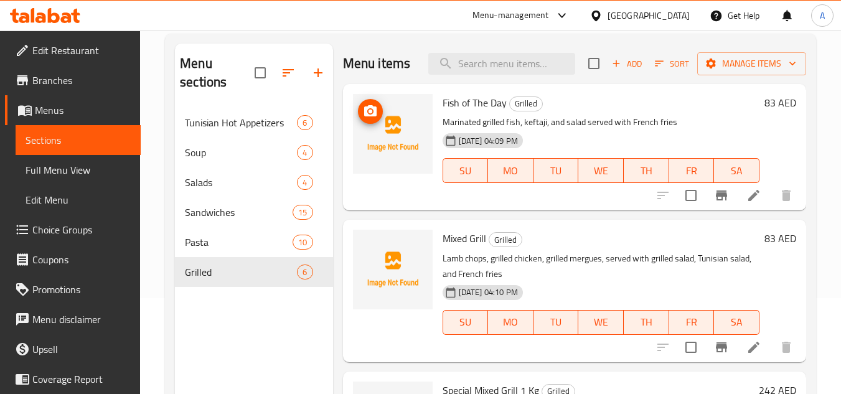
scroll to position [0, 0]
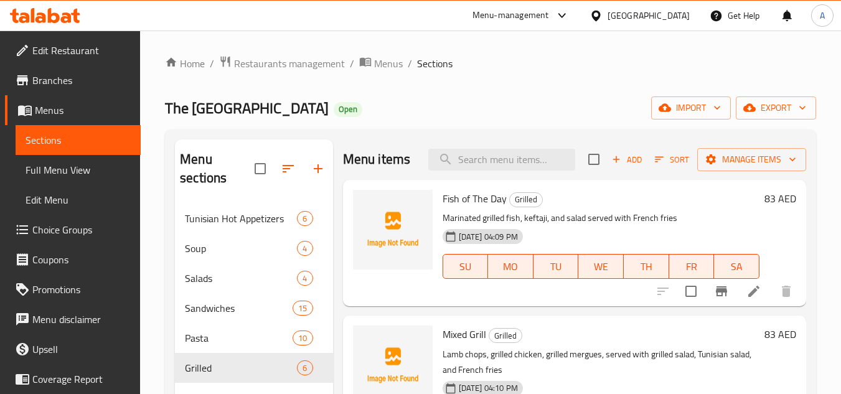
click at [619, 167] on span "Add" at bounding box center [627, 159] width 34 height 14
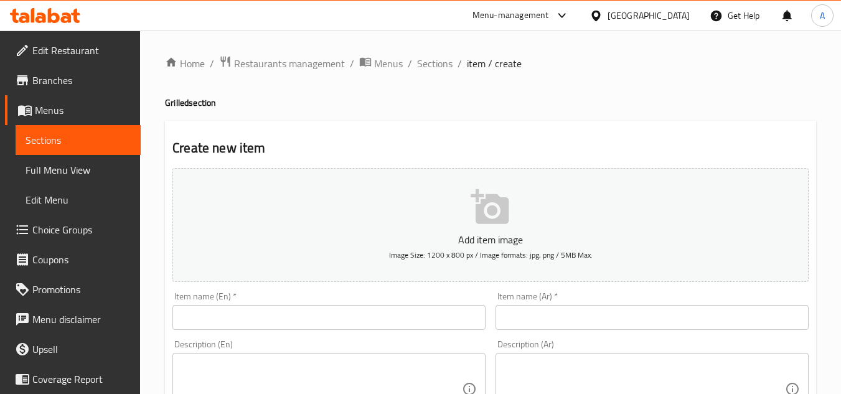
click at [433, 332] on div "Item name (En)   * Item name (En) *" at bounding box center [328, 311] width 323 height 48
click at [436, 325] on input "text" at bounding box center [328, 317] width 313 height 25
click at [562, 330] on div "Item name (Ar)   * Item name (Ar) *" at bounding box center [651, 311] width 323 height 48
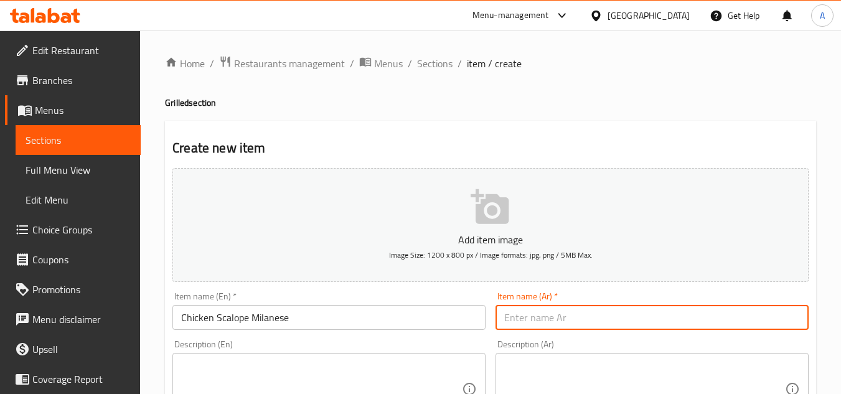
click at [576, 320] on input "text" at bounding box center [651, 317] width 313 height 25
click at [657, 310] on input "إسكالوب دجاج ميلانو" at bounding box center [651, 317] width 313 height 25
click at [656, 318] on input "إسكالوب دجاج ميلانو" at bounding box center [651, 317] width 313 height 25
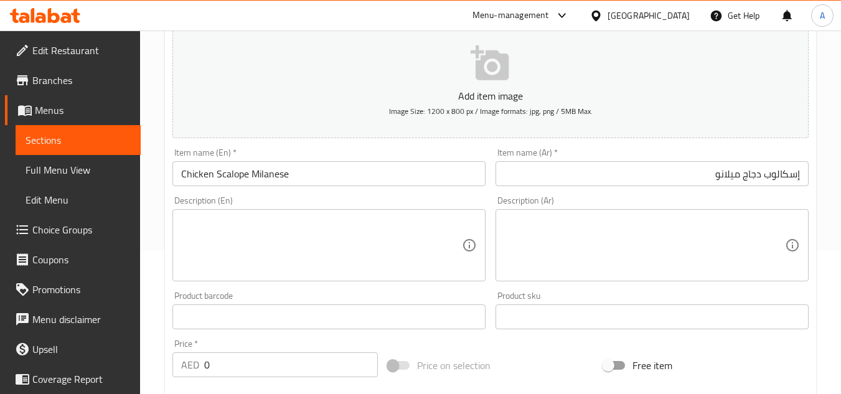
scroll to position [249, 0]
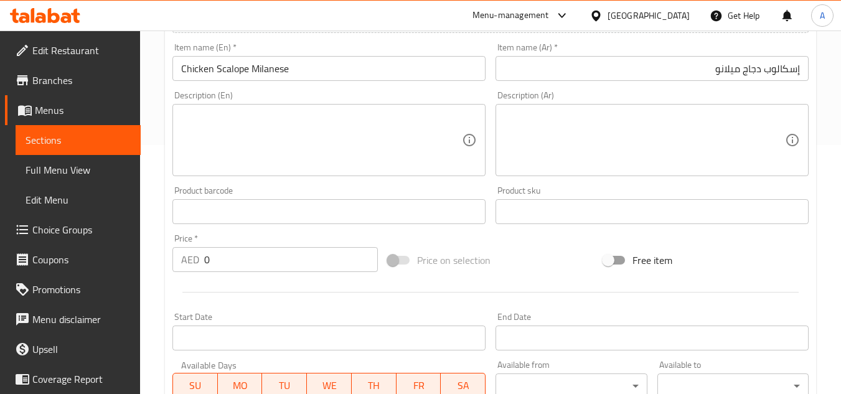
drag, startPoint x: 247, startPoint y: 254, endPoint x: 129, endPoint y: 268, distance: 119.1
click at [129, 268] on div "Edit Restaurant Branches Menus Sections Full Menu View Edit Menu Choice Groups …" at bounding box center [420, 206] width 841 height 849
click at [319, 128] on textarea at bounding box center [321, 140] width 281 height 59
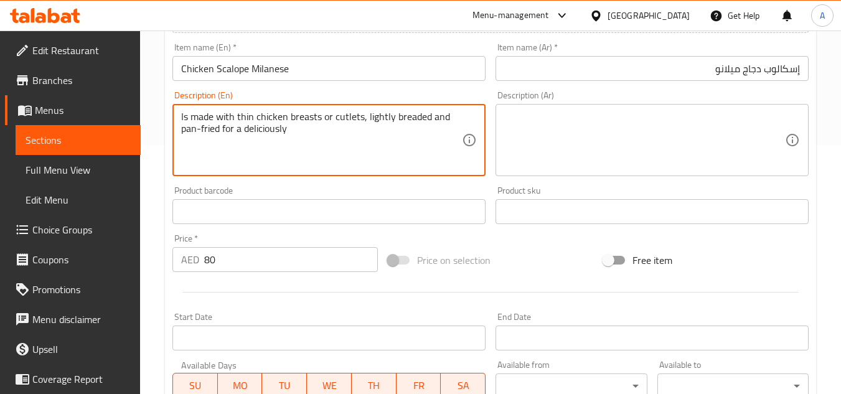
click at [337, 183] on div "Product barcode Product barcode" at bounding box center [328, 205] width 323 height 48
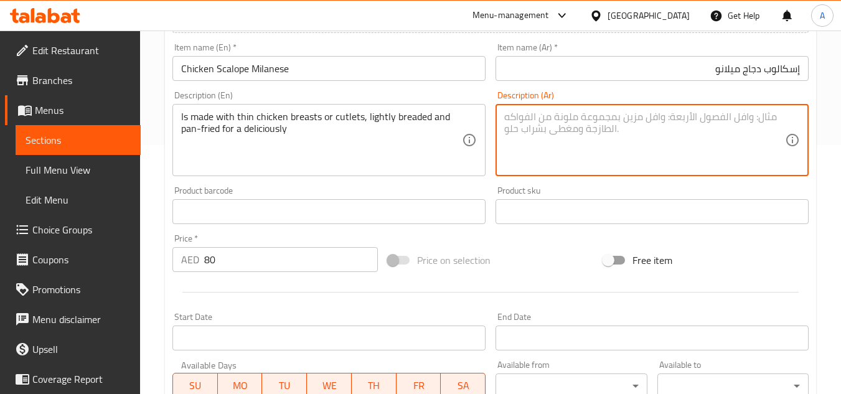
click at [640, 142] on textarea at bounding box center [644, 140] width 281 height 59
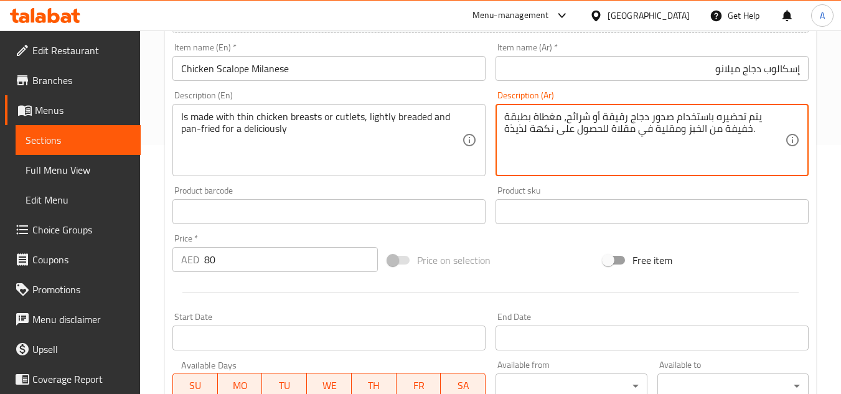
click at [640, 142] on textarea "يتم تحضيره باستخدام صدور دجاج رقيقة أو شرائح، مغطاة بطبقة خفيفة من الخبز ومقلية…" at bounding box center [644, 140] width 281 height 59
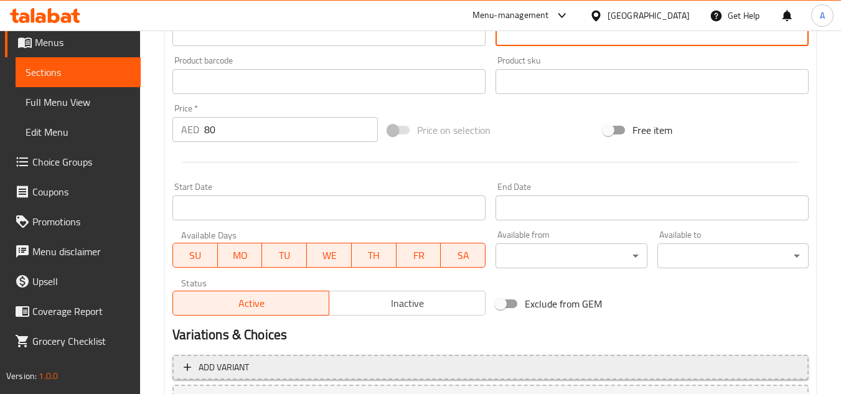
scroll to position [436, 0]
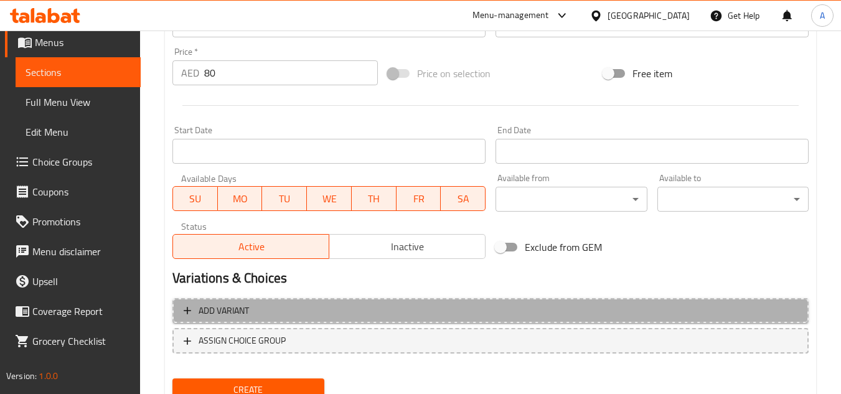
click at [705, 322] on button "Add variant" at bounding box center [490, 311] width 636 height 26
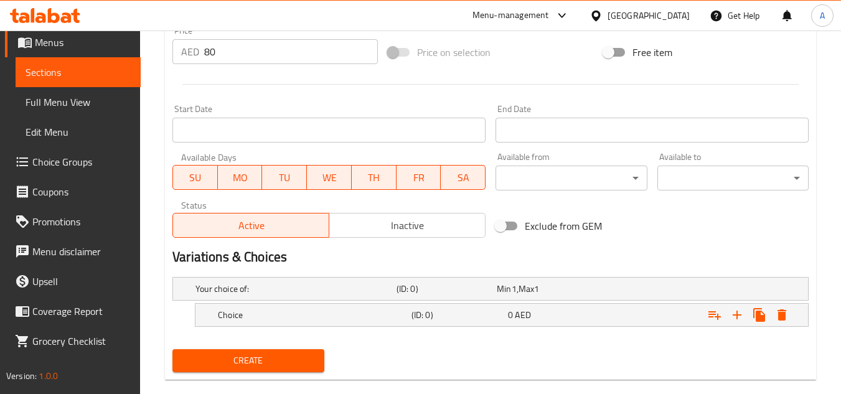
scroll to position [477, 0]
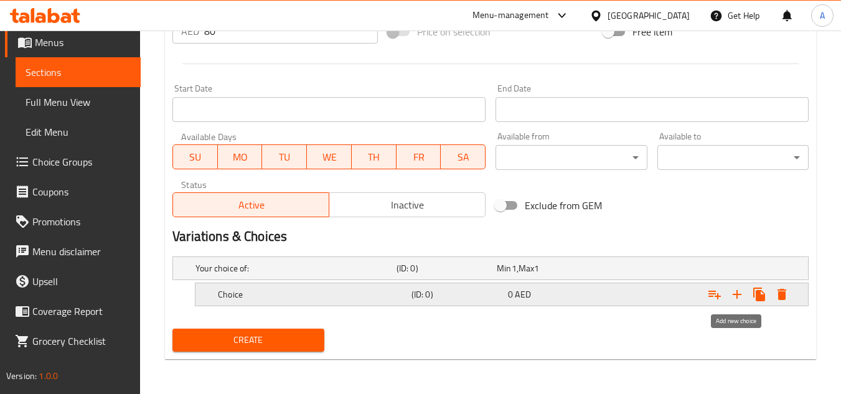
click at [736, 300] on icon "Expand" at bounding box center [736, 294] width 15 height 15
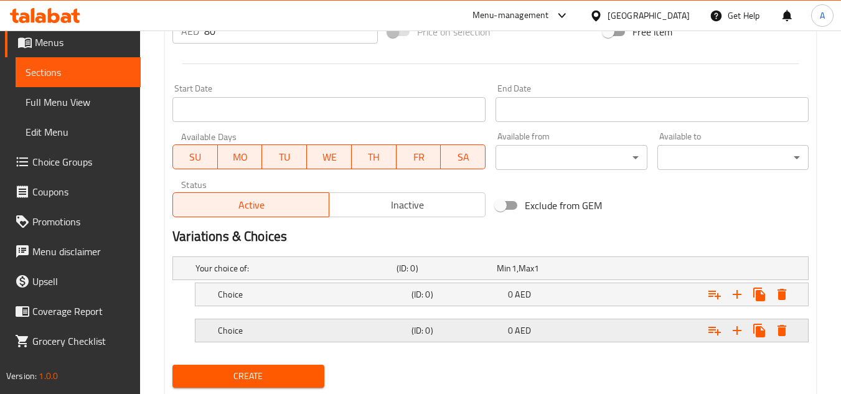
click at [317, 274] on h5 "Choice" at bounding box center [293, 268] width 196 height 12
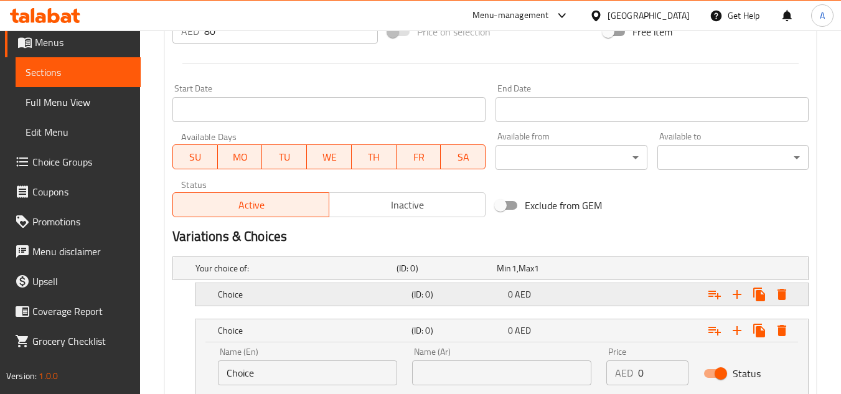
click at [382, 274] on h5 "Choice" at bounding box center [293, 268] width 196 height 12
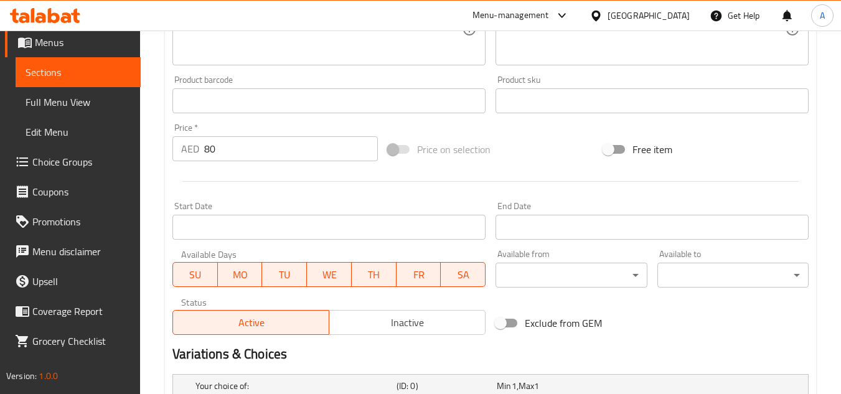
scroll to position [228, 0]
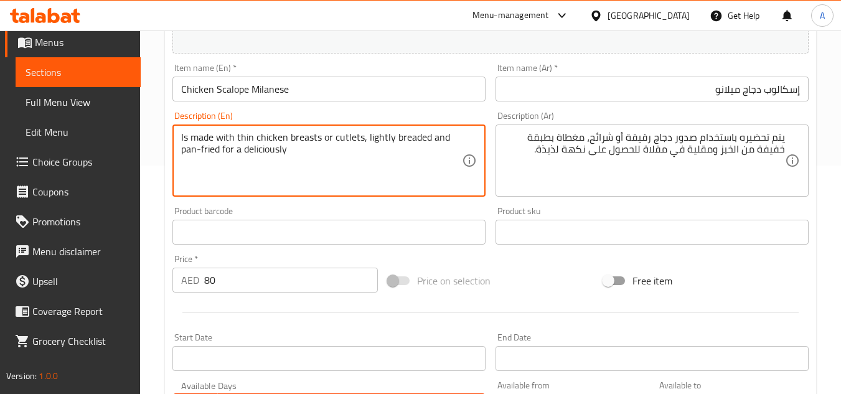
drag, startPoint x: 258, startPoint y: 139, endPoint x: 305, endPoint y: 138, distance: 47.3
drag, startPoint x: 320, startPoint y: 140, endPoint x: 252, endPoint y: 135, distance: 68.0
click at [252, 135] on textarea "Is made with thin chicken breasts or cutlets, lightly breaded and pan-fried for…" at bounding box center [321, 160] width 281 height 59
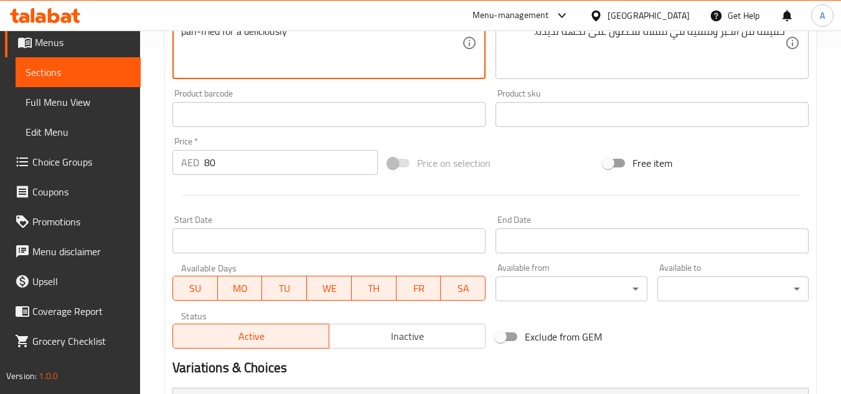
scroll to position [415, 0]
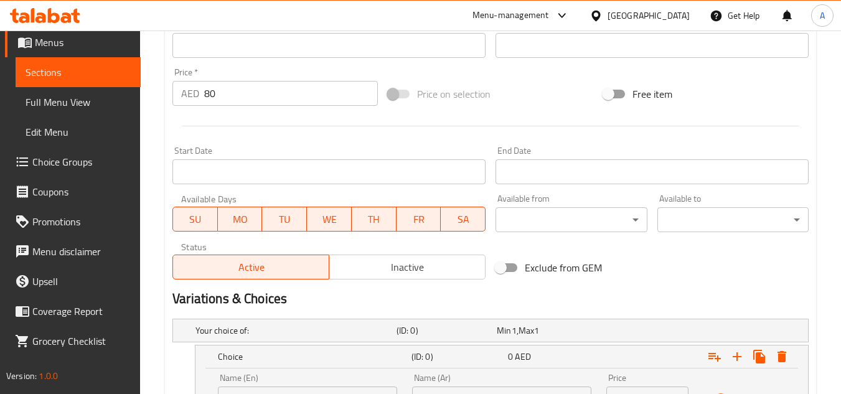
click at [286, 379] on div "Name (En) Choice Name (En)" at bounding box center [307, 392] width 179 height 38
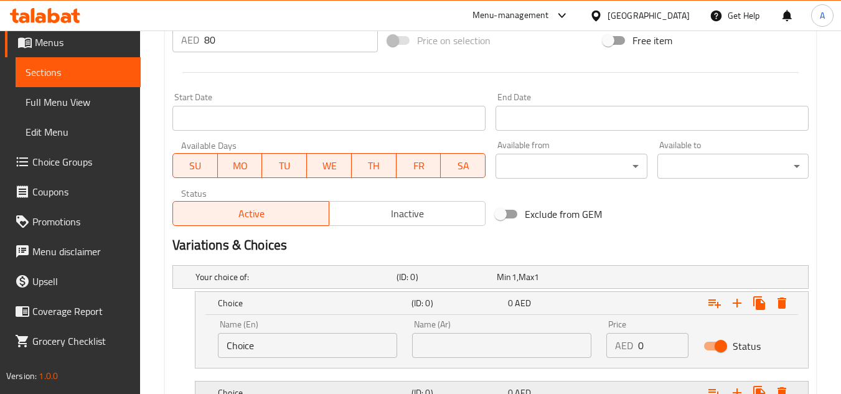
scroll to position [540, 0]
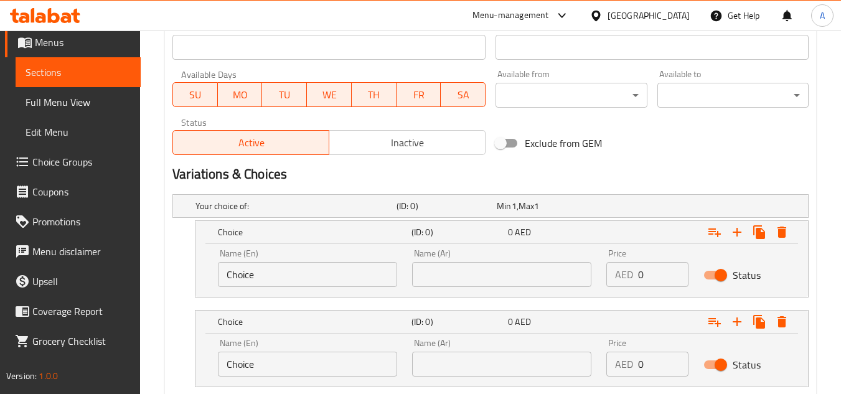
click at [307, 271] on input "Choice" at bounding box center [307, 274] width 179 height 25
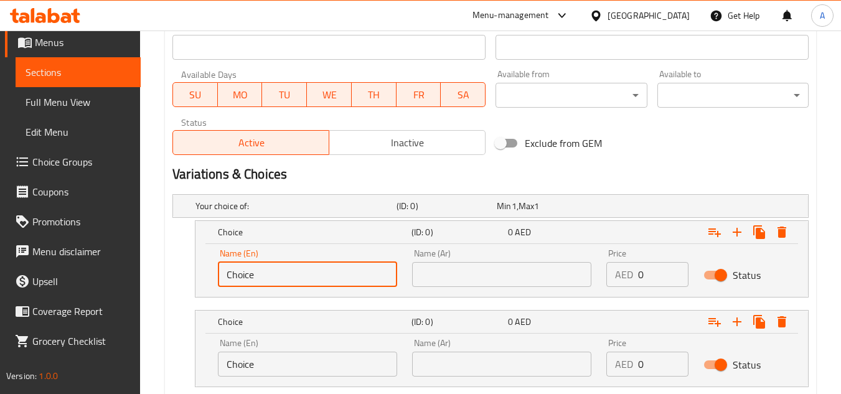
click at [307, 271] on input "Choice" at bounding box center [307, 274] width 179 height 25
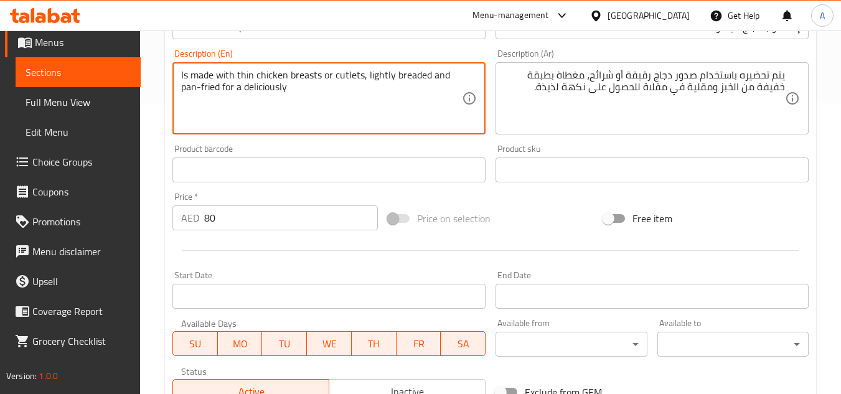
click at [347, 81] on textarea "Is made with thin chicken breasts or cutlets, lightly breaded and pan-fried for…" at bounding box center [321, 98] width 281 height 59
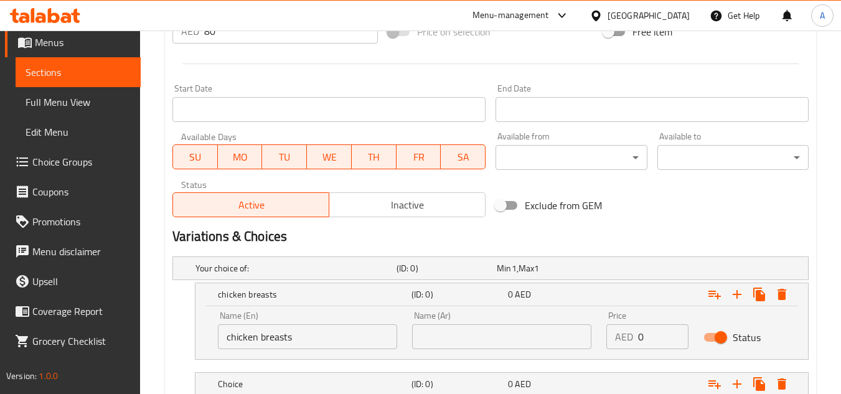
scroll to position [602, 0]
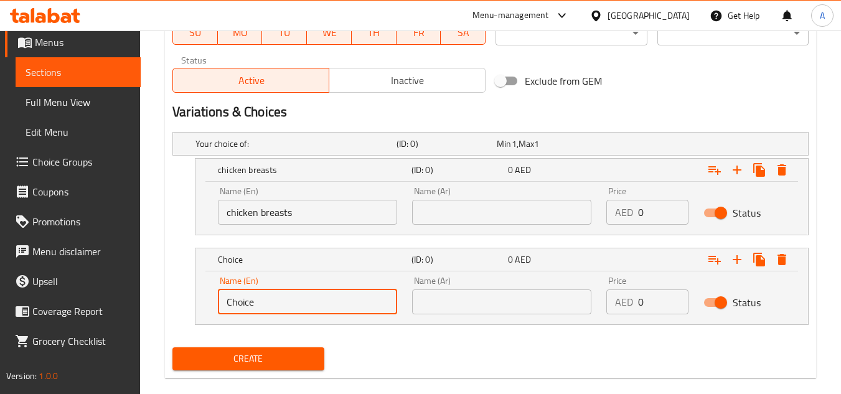
click at [314, 297] on input "Choice" at bounding box center [307, 301] width 179 height 25
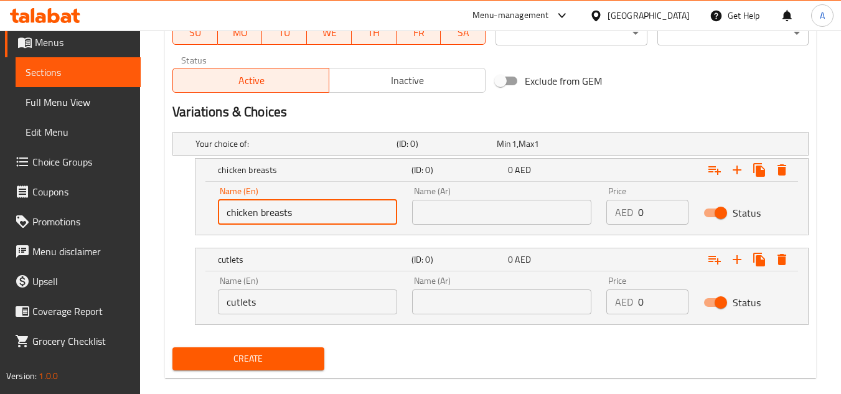
click at [328, 223] on input "chicken breasts" at bounding box center [307, 212] width 179 height 25
click at [544, 210] on input "text" at bounding box center [501, 212] width 179 height 25
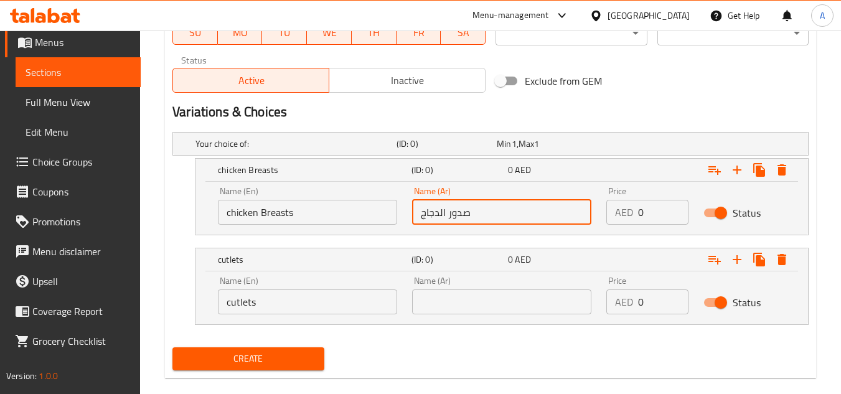
click at [346, 313] on input "cutlets" at bounding box center [307, 301] width 179 height 25
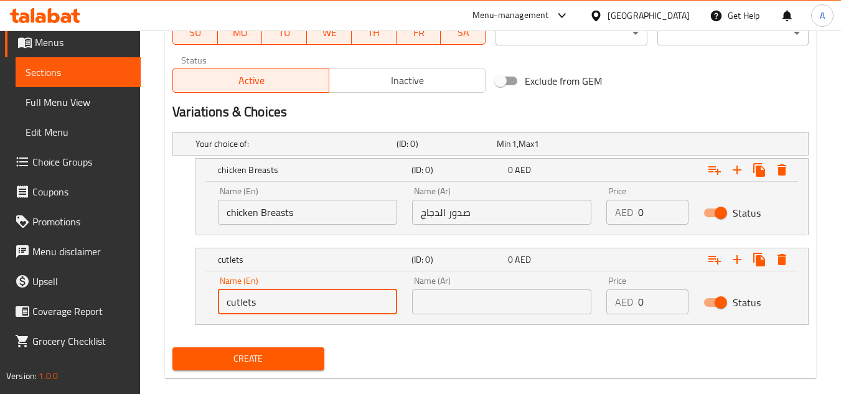
click at [346, 313] on input "cutlets" at bounding box center [307, 301] width 179 height 25
click at [530, 305] on input "text" at bounding box center [501, 301] width 179 height 25
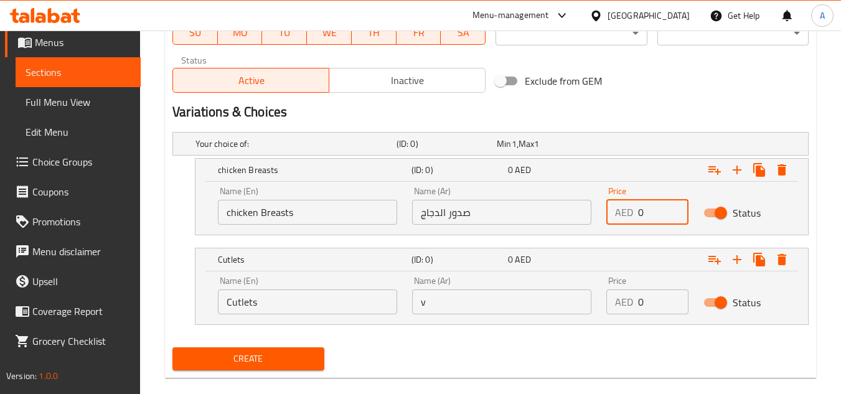
drag, startPoint x: 665, startPoint y: 218, endPoint x: 544, endPoint y: 233, distance: 122.3
click at [548, 233] on div "Name (En) chicken Breasts Name (En) Name (Ar) صدور الدجاج Name (Ar) Price AED 0…" at bounding box center [501, 208] width 612 height 53
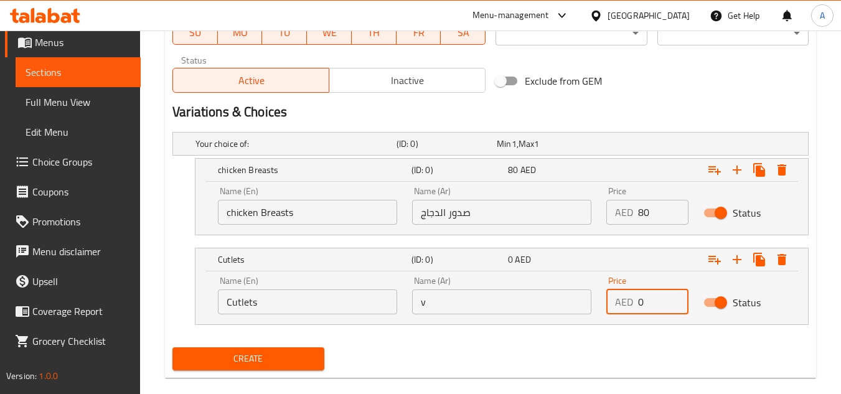
drag, startPoint x: 656, startPoint y: 307, endPoint x: 642, endPoint y: 346, distance: 40.9
click at [546, 309] on div "Name (En) Cutlets Name (En) Name (Ar) v Name (Ar) Price AED 0 Price Status" at bounding box center [501, 295] width 583 height 53
click at [661, 351] on div "Create" at bounding box center [490, 358] width 646 height 33
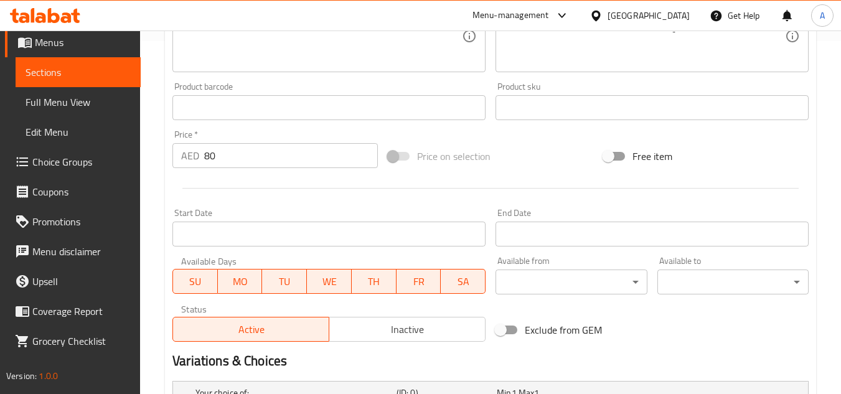
drag, startPoint x: 195, startPoint y: 148, endPoint x: 0, endPoint y: 151, distance: 195.4
click at [0, 152] on div "Edit Restaurant Branches Menus Sections Full Menu View Edit Menu Choice Groups …" at bounding box center [420, 170] width 841 height 984
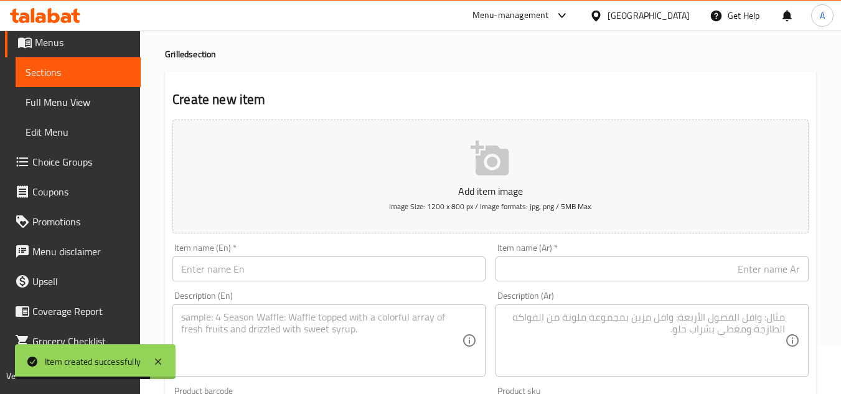
scroll to position [42, 0]
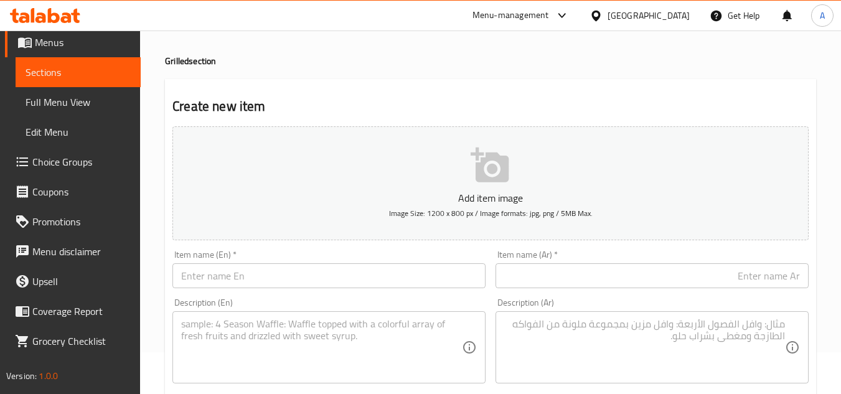
click at [299, 281] on input "text" at bounding box center [328, 275] width 313 height 25
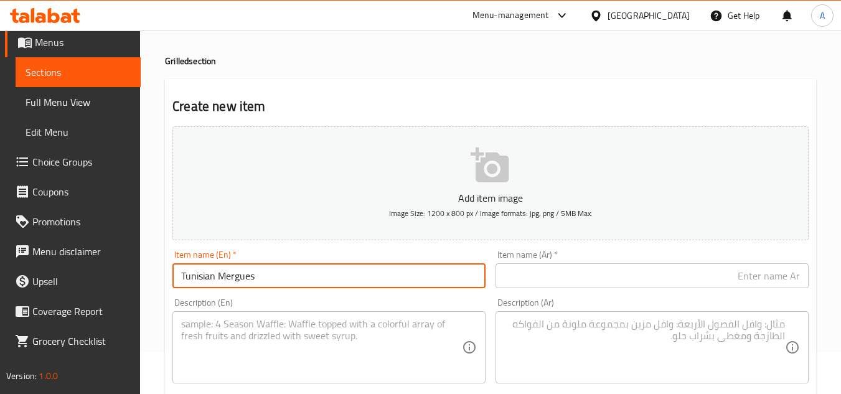
drag, startPoint x: 646, startPoint y: 143, endPoint x: 643, endPoint y: 173, distance: 30.0
click at [643, 173] on button "Add item image Image Size: 1200 x 800 px / Image formats: jpg, png / 5MB Max." at bounding box center [490, 183] width 636 height 114
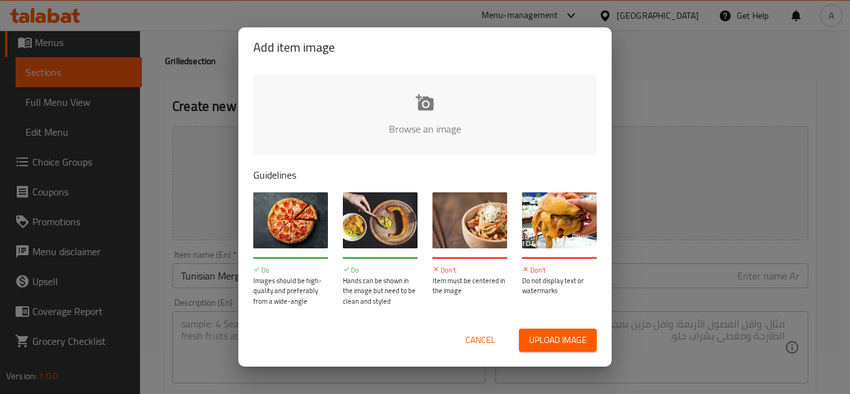
click at [695, 255] on div "Add item image Browse an image Guidelines Do Images should be high-quality and …" at bounding box center [425, 197] width 850 height 394
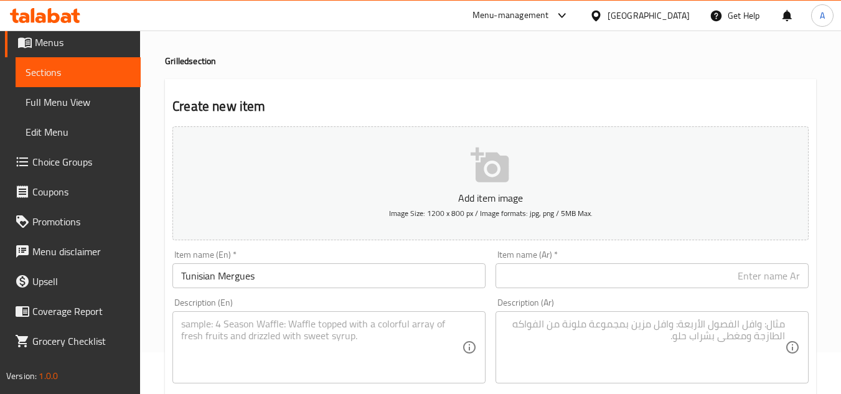
scroll to position [291, 0]
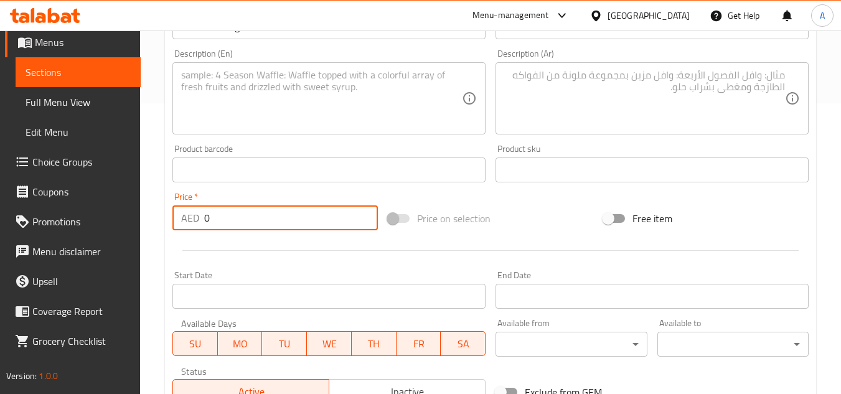
drag, startPoint x: 270, startPoint y: 207, endPoint x: 53, endPoint y: 213, distance: 217.3
click at [0, 223] on div "Edit Restaurant Branches Menus Sections Full Menu View Edit Menu Choice Groups …" at bounding box center [420, 232] width 841 height 984
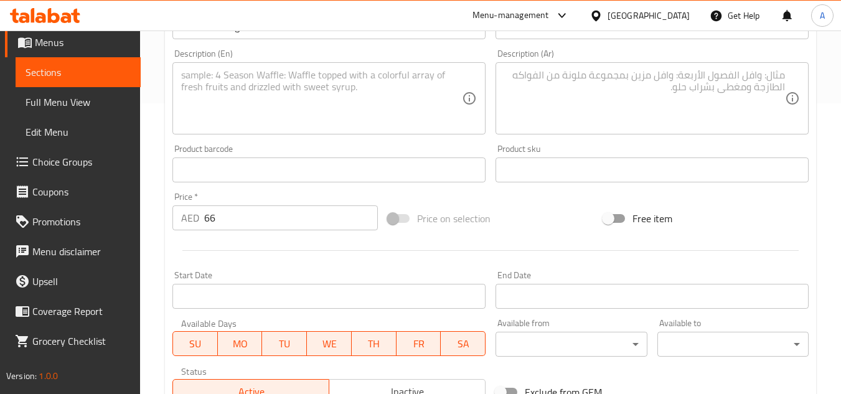
click at [385, 105] on textarea at bounding box center [321, 98] width 281 height 59
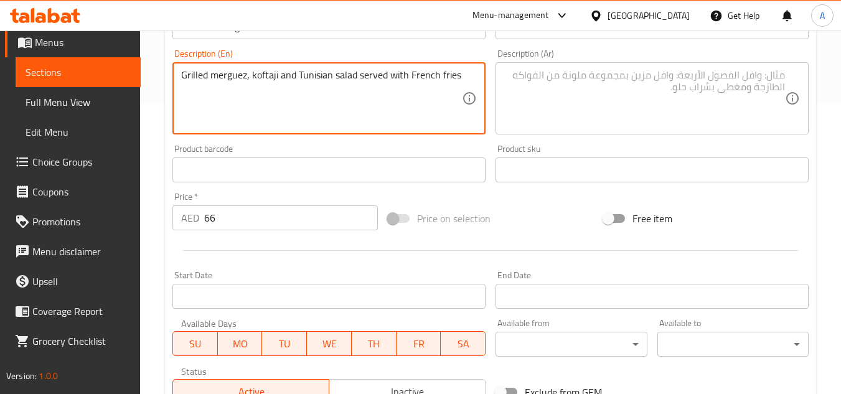
click at [655, 106] on textarea at bounding box center [644, 98] width 281 height 59
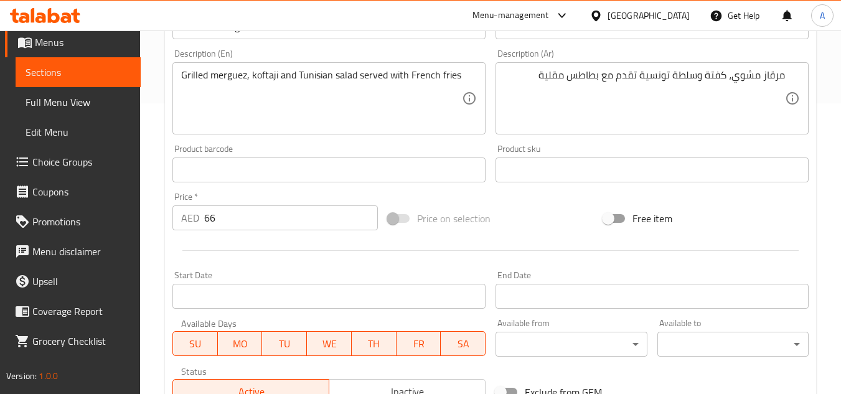
click at [638, 155] on div "Product sku Product sku" at bounding box center [651, 163] width 313 height 38
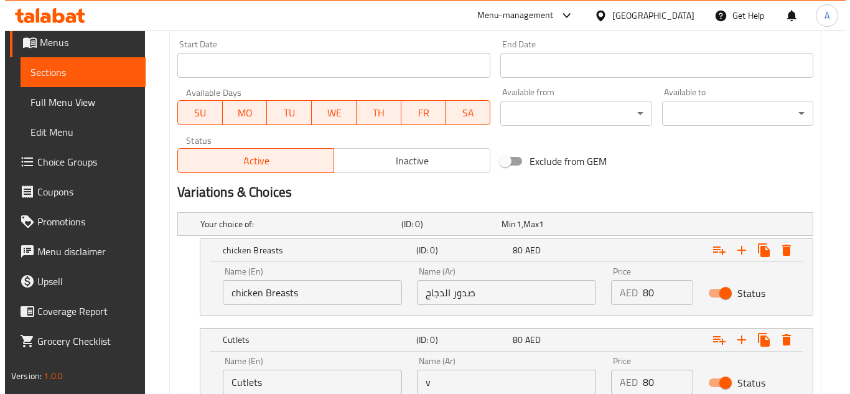
scroll to position [602, 0]
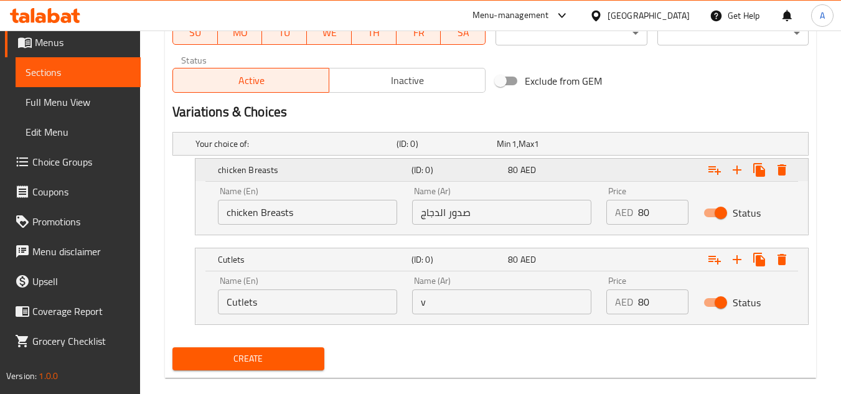
click at [779, 177] on icon "Expand" at bounding box center [781, 169] width 15 height 15
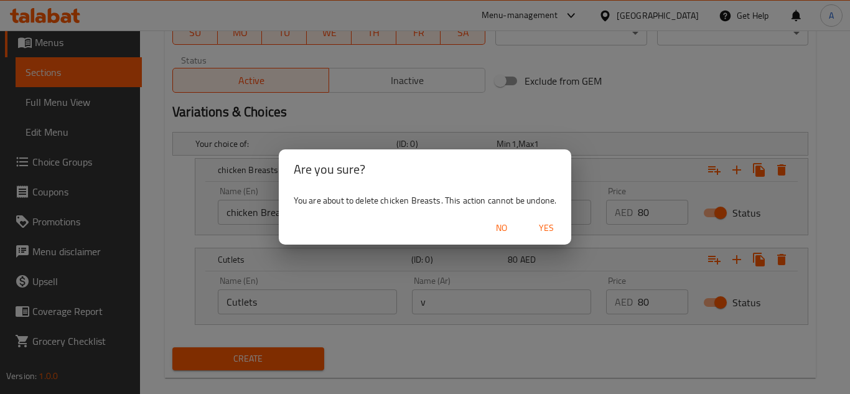
click at [547, 226] on span "Yes" at bounding box center [546, 228] width 30 height 16
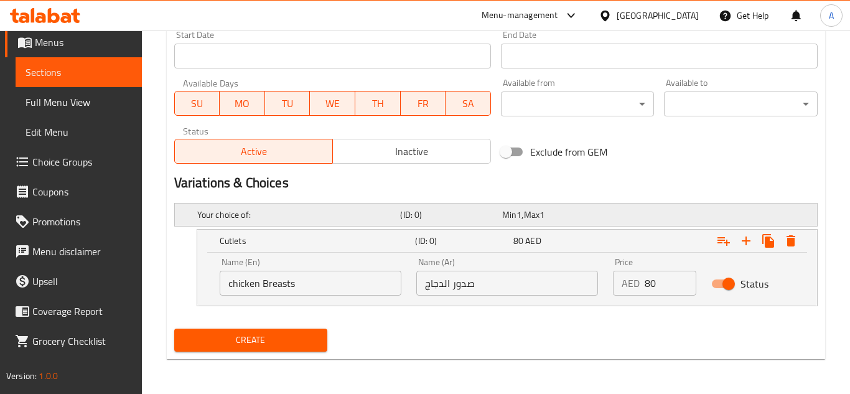
scroll to position [531, 0]
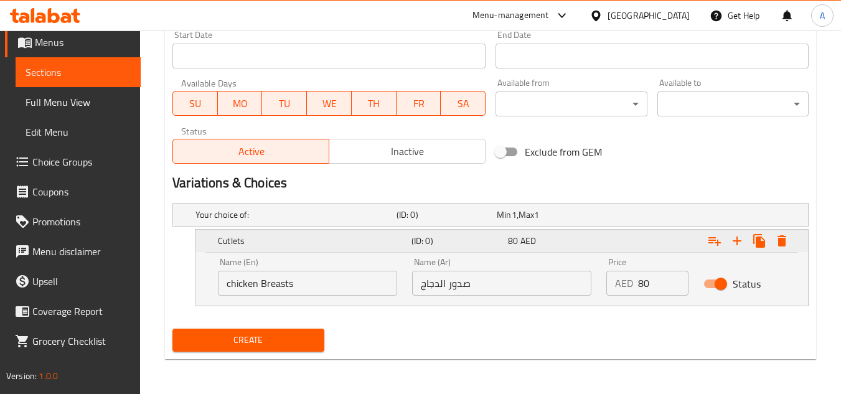
click at [785, 232] on button "Expand" at bounding box center [781, 241] width 22 height 22
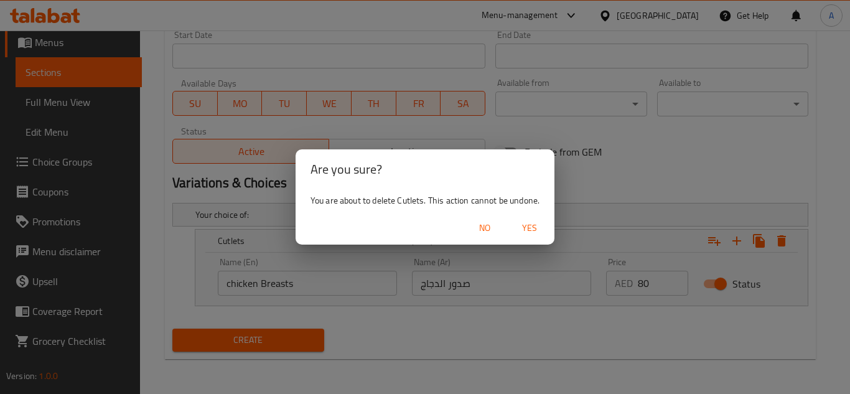
click at [531, 227] on span "Yes" at bounding box center [530, 228] width 30 height 16
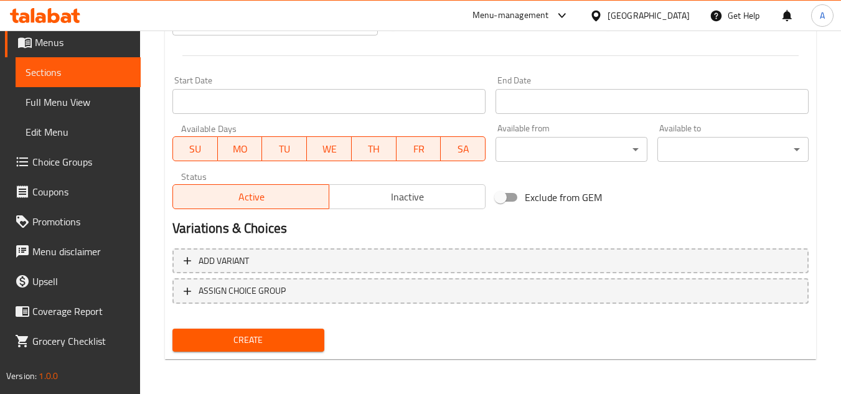
click at [310, 320] on div "Add variant ASSIGN CHOICE GROUP" at bounding box center [490, 283] width 646 height 81
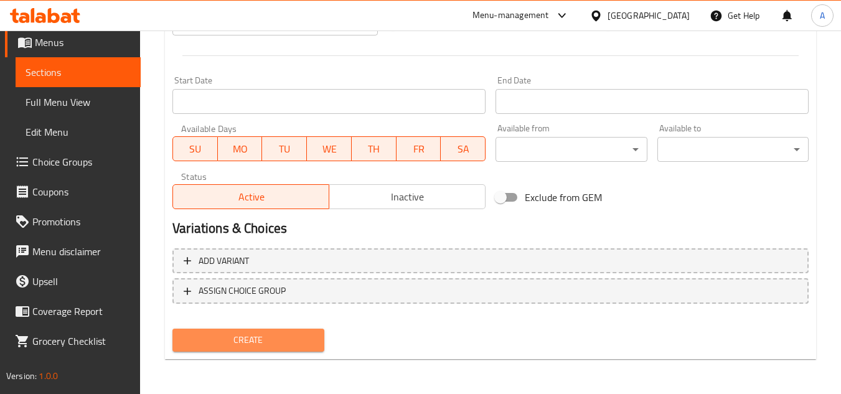
click at [303, 350] on button "Create" at bounding box center [247, 340] width 151 height 23
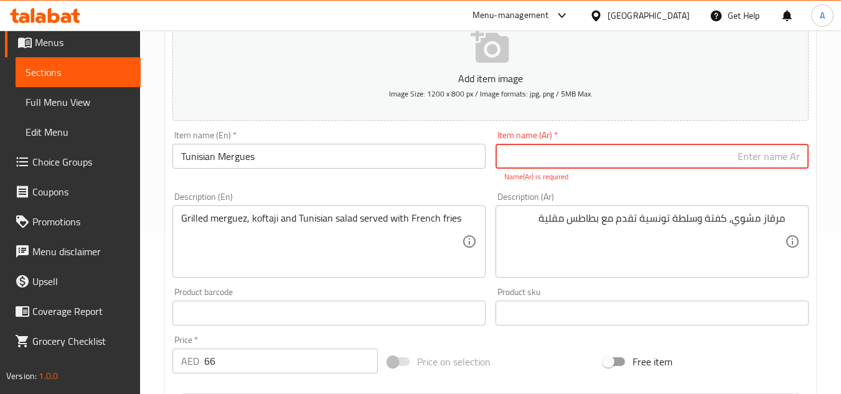
scroll to position [183, 0]
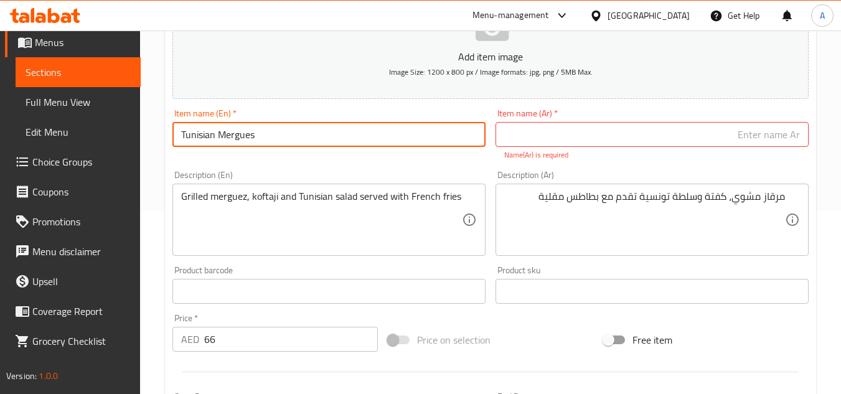
click at [369, 129] on input "Tunisian Mergues" at bounding box center [328, 134] width 313 height 25
click at [614, 140] on input "text" at bounding box center [651, 134] width 313 height 25
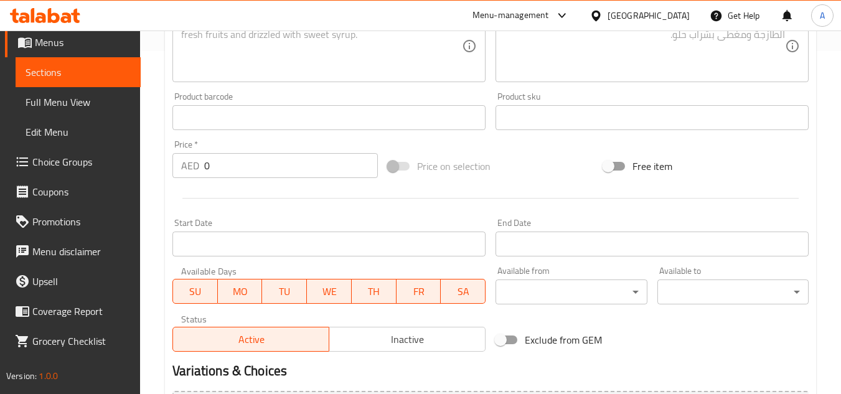
scroll to position [174, 0]
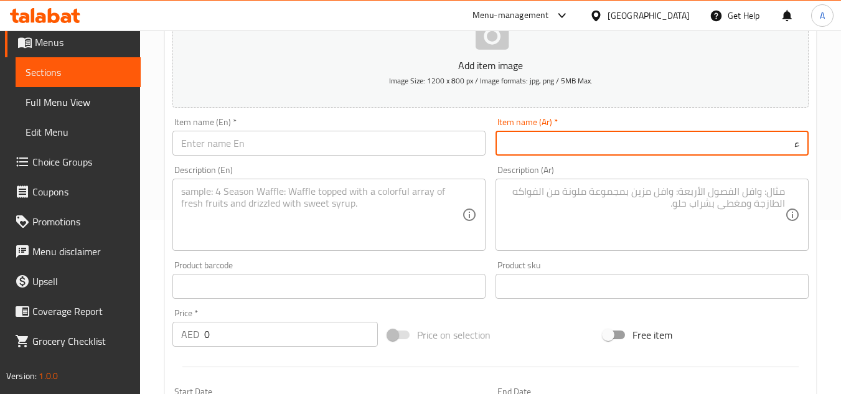
click at [765, 159] on div "Item name (Ar)   * ء Item name (Ar) *" at bounding box center [651, 137] width 323 height 48
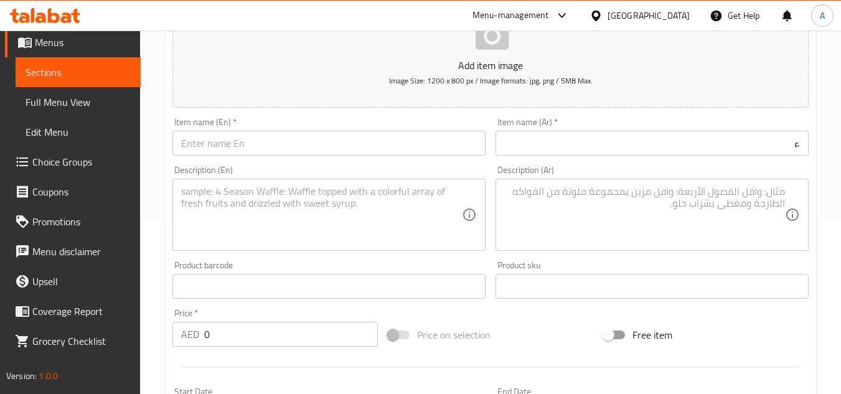
click at [772, 147] on input "ء" at bounding box center [651, 143] width 313 height 25
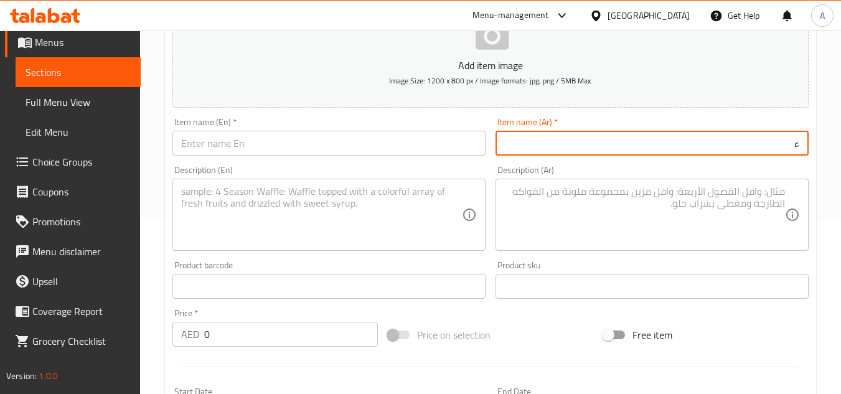
click at [772, 147] on input "ء" at bounding box center [651, 143] width 313 height 25
click at [798, 161] on div "Description (Ar) Description (Ar)" at bounding box center [651, 208] width 323 height 95
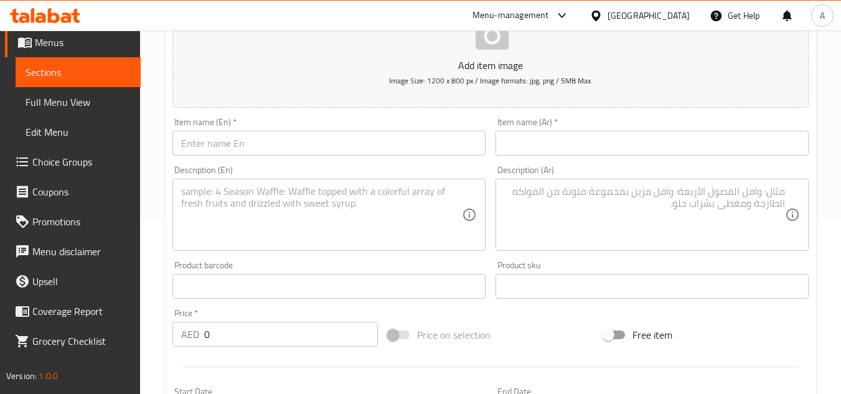
click at [578, 179] on div "Description (Ar)" at bounding box center [651, 215] width 313 height 72
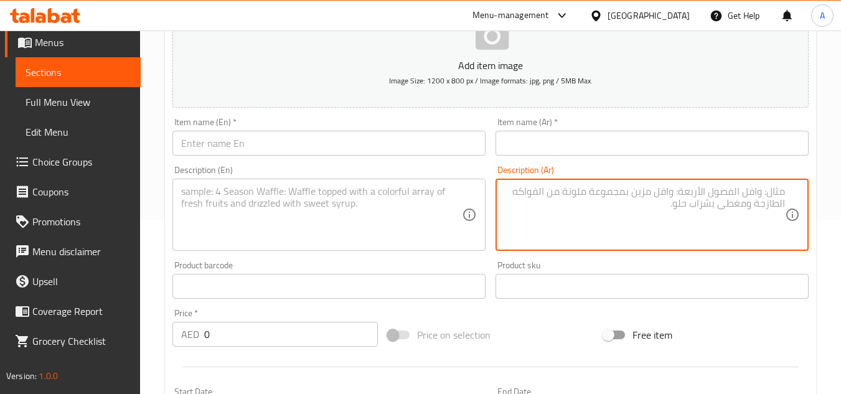
click at [606, 113] on div "Item name (Ar)   * Item name (Ar) *" at bounding box center [651, 137] width 323 height 48
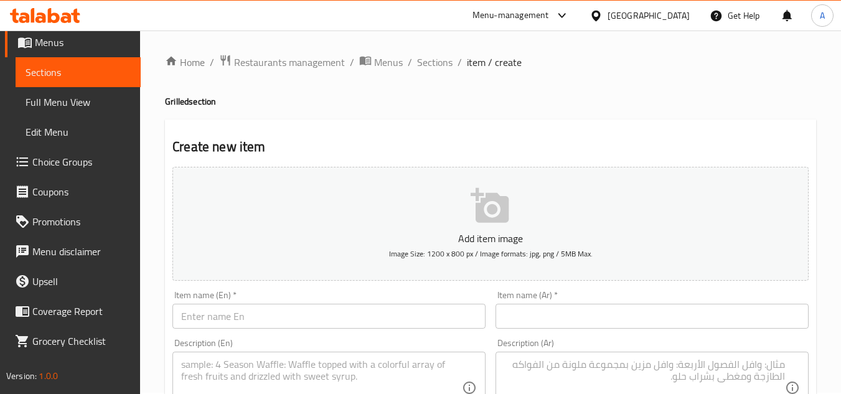
scroll to position [0, 0]
click at [428, 56] on span "Sections" at bounding box center [434, 63] width 35 height 15
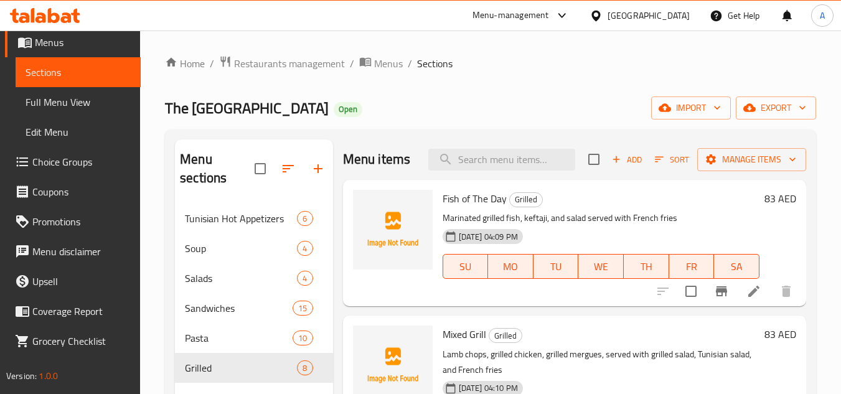
click at [629, 89] on div "Home / Restaurants management / Menus / Sections The Sandwich District Open imp…" at bounding box center [490, 299] width 651 height 488
click at [629, 165] on span "Add" at bounding box center [627, 159] width 34 height 14
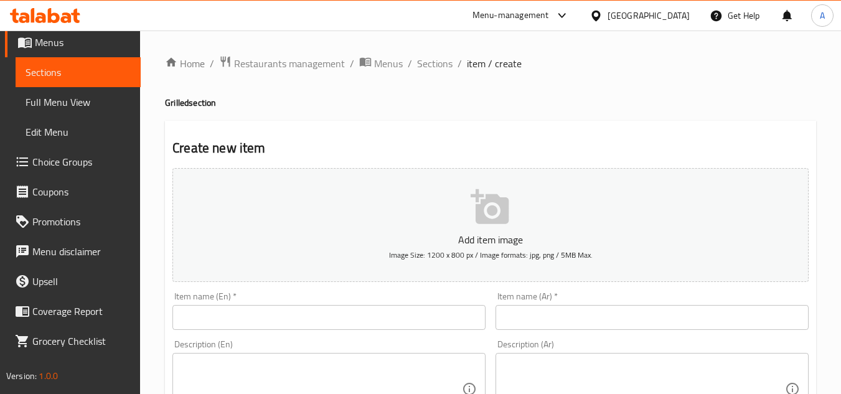
drag, startPoint x: 427, startPoint y: 300, endPoint x: 434, endPoint y: 312, distance: 13.7
click at [427, 300] on div "Item name (En)   * Item name (En) *" at bounding box center [328, 311] width 313 height 38
click at [435, 314] on input "text" at bounding box center [328, 317] width 313 height 25
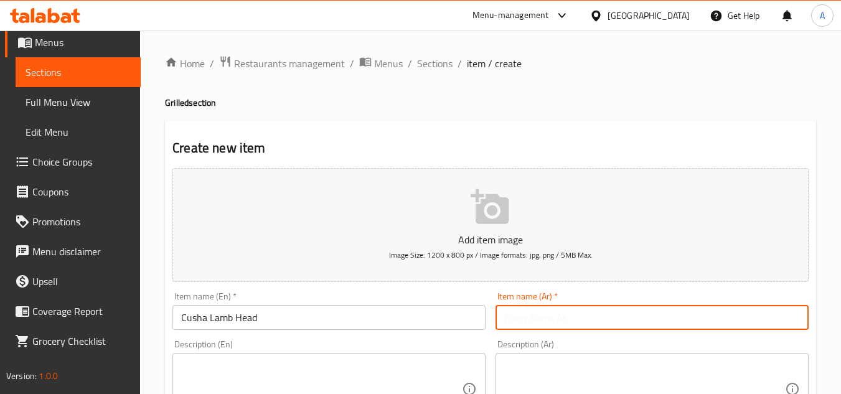
drag, startPoint x: 540, startPoint y: 326, endPoint x: 704, endPoint y: 312, distance: 164.9
click at [540, 326] on input "text" at bounding box center [651, 317] width 313 height 25
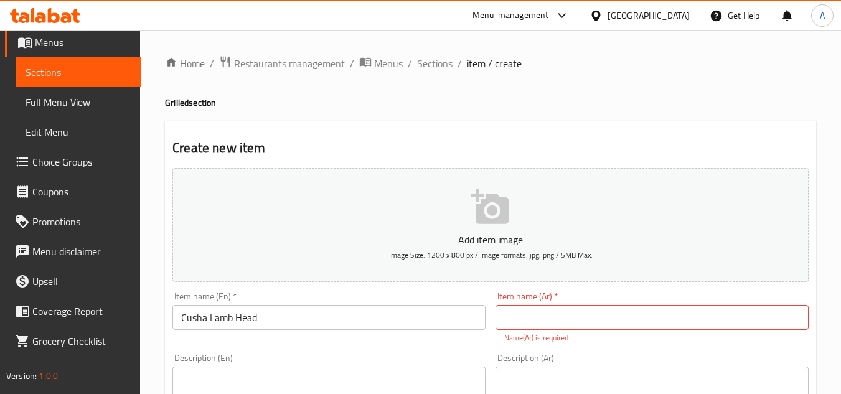
click at [637, 293] on div "Item name (Ar)   * Item name (Ar) * Name(Ar) is required" at bounding box center [651, 318] width 313 height 52
click at [639, 304] on div "Item name (Ar)   * Item name (Ar) * Name(Ar) is required" at bounding box center [651, 318] width 313 height 52
click at [726, 304] on div "Item name (Ar)   * Item name (Ar) * Name(Ar) is required" at bounding box center [651, 318] width 313 height 52
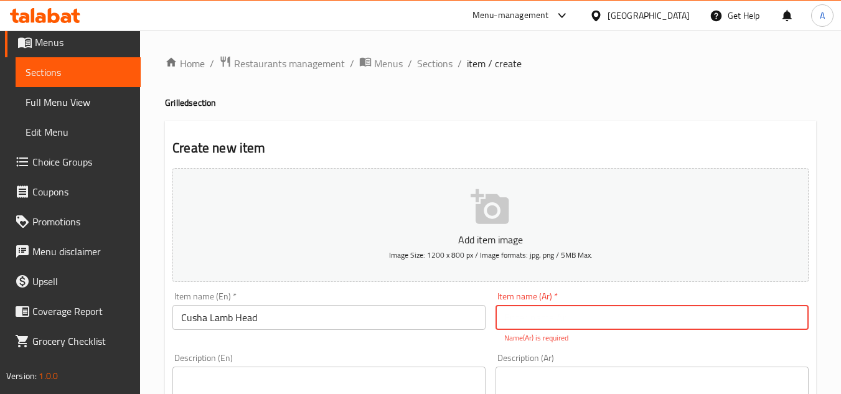
click at [793, 315] on input "text" at bounding box center [651, 317] width 313 height 25
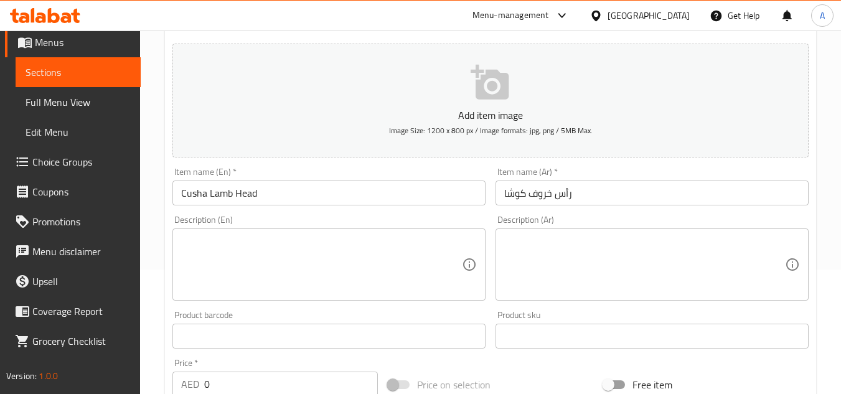
drag, startPoint x: 231, startPoint y: 378, endPoint x: 155, endPoint y: 388, distance: 76.6
click at [155, 388] on div "Home / Restaurants management / Menus / Sections / item / create Grilled sectio…" at bounding box center [490, 330] width 701 height 849
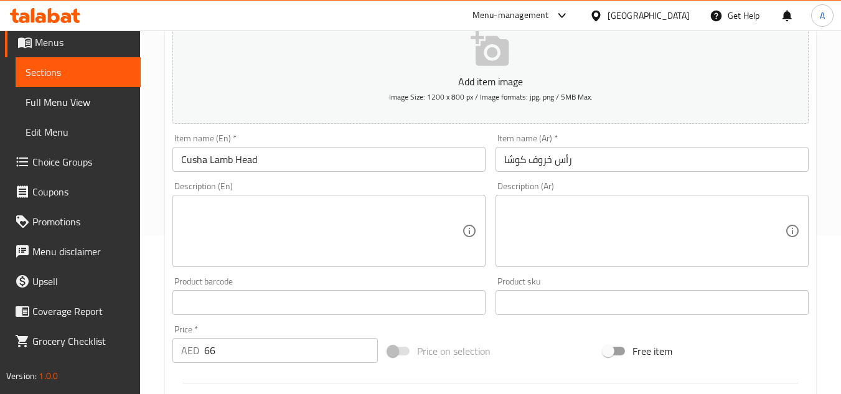
click at [375, 273] on div "Product barcode Product barcode" at bounding box center [328, 296] width 323 height 48
drag, startPoint x: 271, startPoint y: 232, endPoint x: 513, endPoint y: 245, distance: 243.0
click at [271, 232] on textarea at bounding box center [321, 231] width 281 height 59
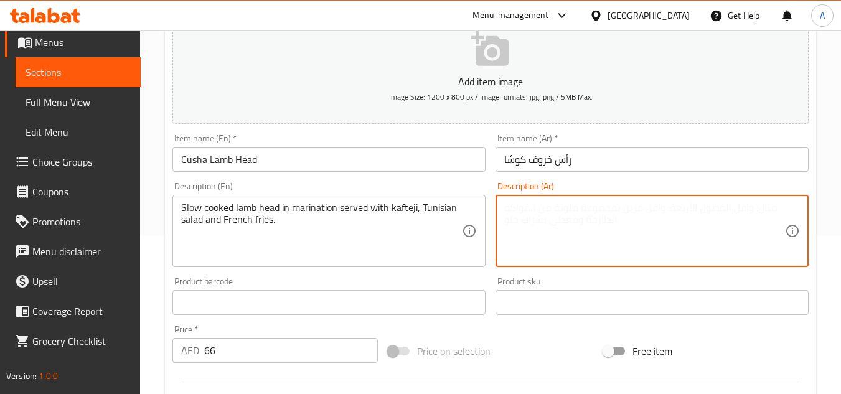
click at [626, 218] on textarea at bounding box center [644, 231] width 281 height 59
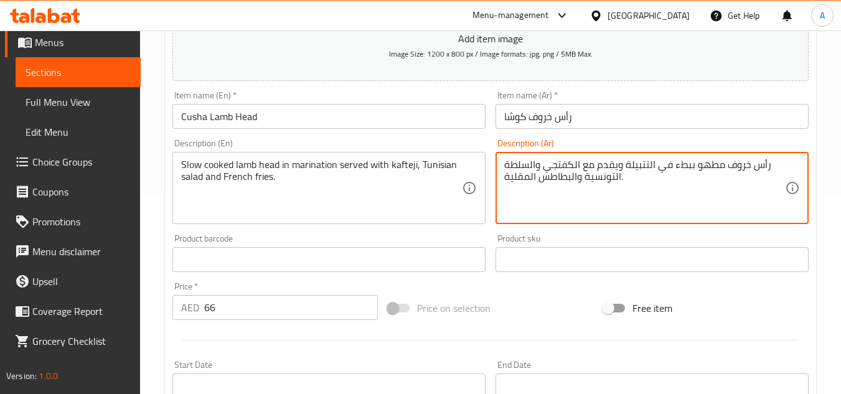
scroll to position [220, 0]
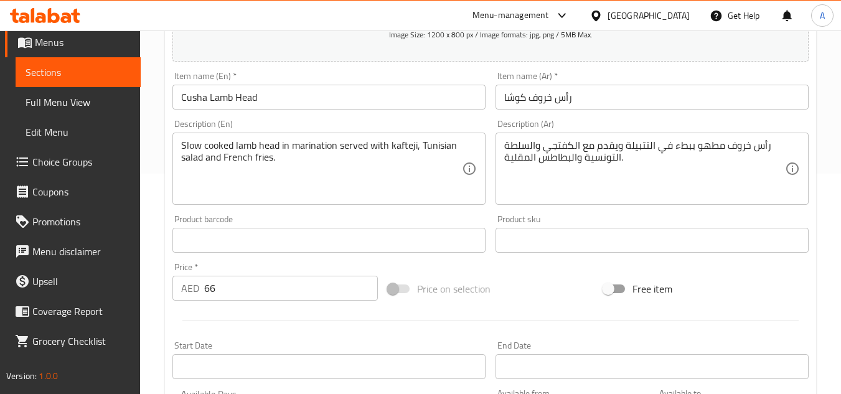
click at [645, 207] on div "Description (Ar) رأس خروف مطهو ببطء في التتبيلة ويقدم مع الكفتجي والسلطة التونس…" at bounding box center [651, 162] width 323 height 95
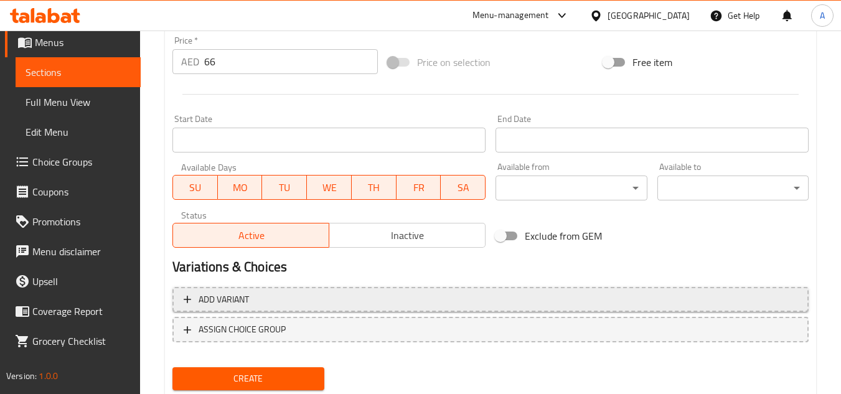
scroll to position [485, 0]
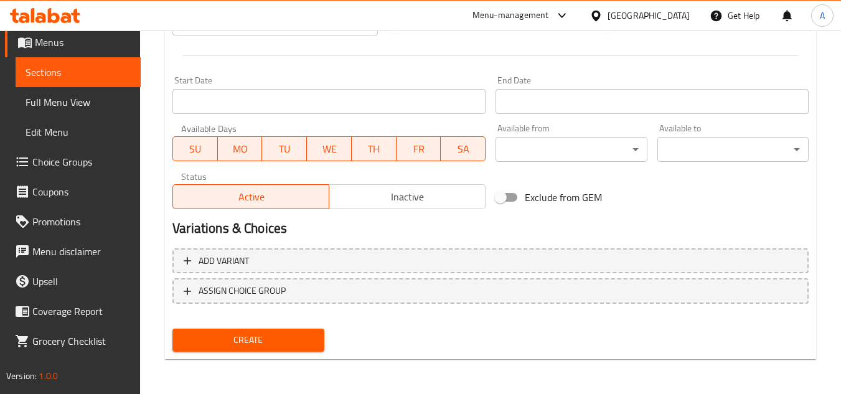
click at [260, 356] on div "Create" at bounding box center [247, 340] width 161 height 33
click at [273, 344] on span "Create" at bounding box center [247, 340] width 131 height 16
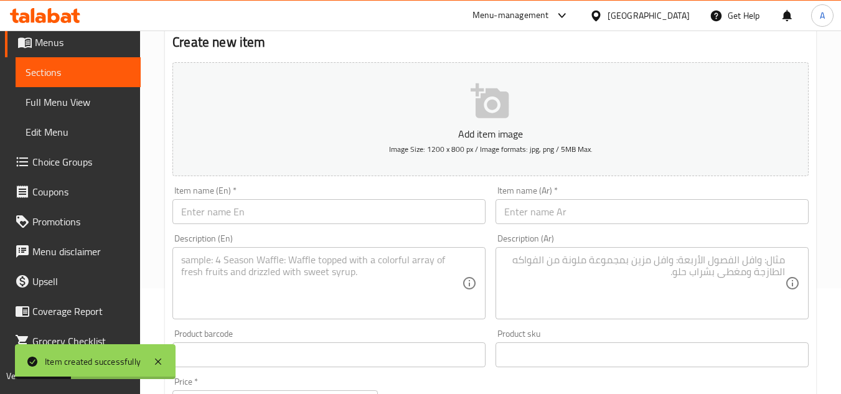
scroll to position [0, 0]
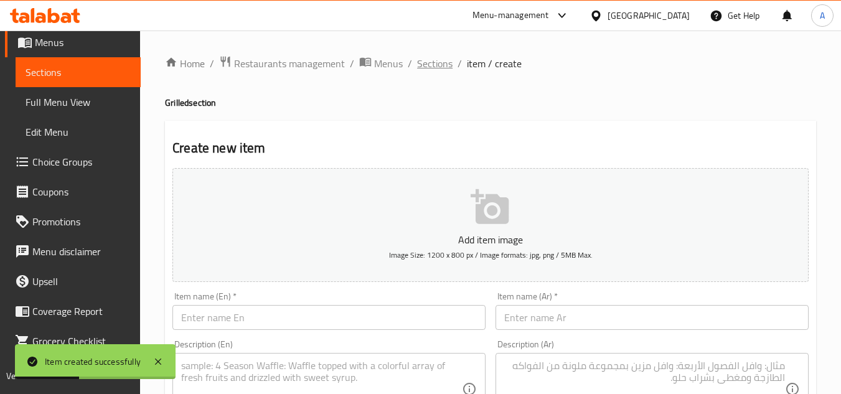
click at [423, 63] on span "Sections" at bounding box center [434, 63] width 35 height 15
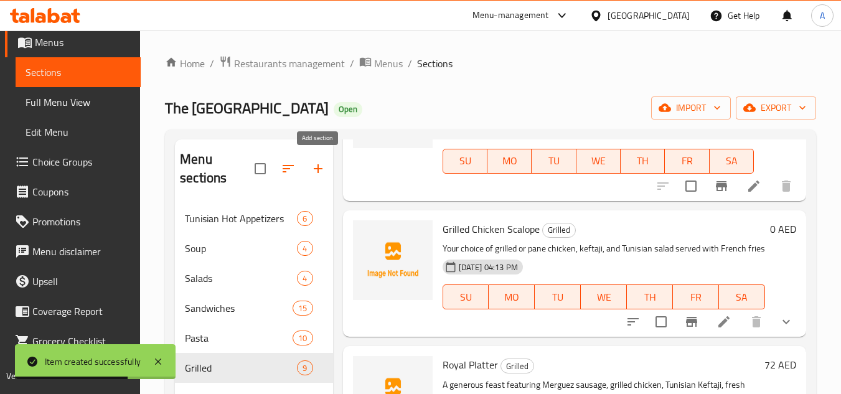
click at [321, 171] on icon "button" at bounding box center [318, 168] width 15 height 15
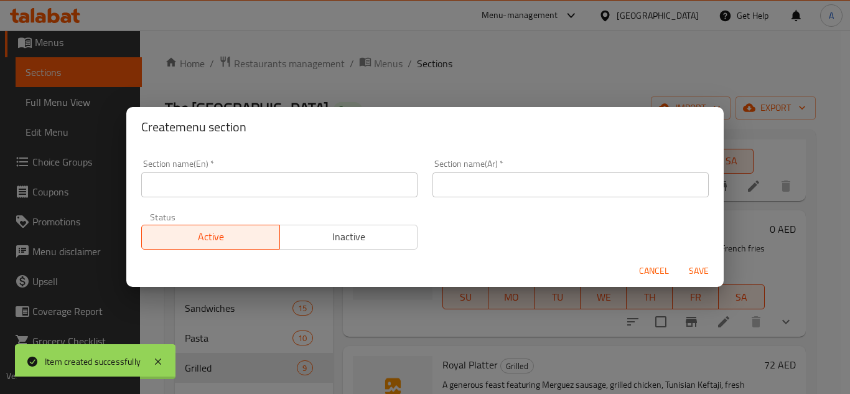
click at [353, 188] on input "text" at bounding box center [279, 184] width 276 height 25
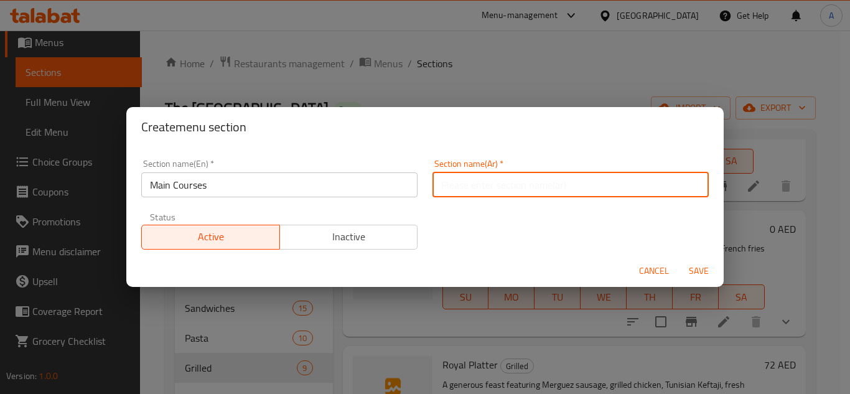
drag, startPoint x: 484, startPoint y: 182, endPoint x: 518, endPoint y: 50, distance: 136.5
click at [484, 182] on input "text" at bounding box center [571, 184] width 276 height 25
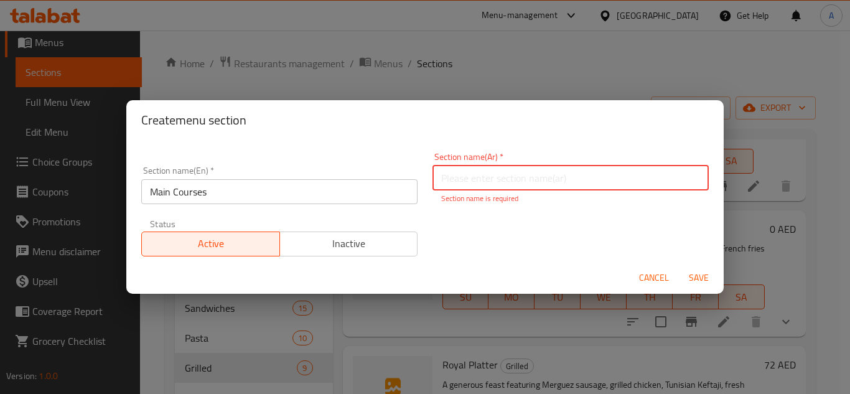
click at [611, 187] on input "text" at bounding box center [571, 178] width 276 height 25
click at [691, 272] on span "Save" at bounding box center [699, 278] width 30 height 16
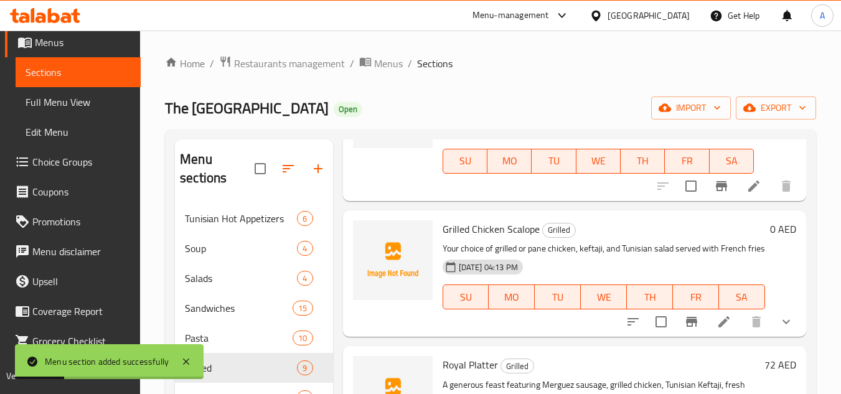
scroll to position [809, 0]
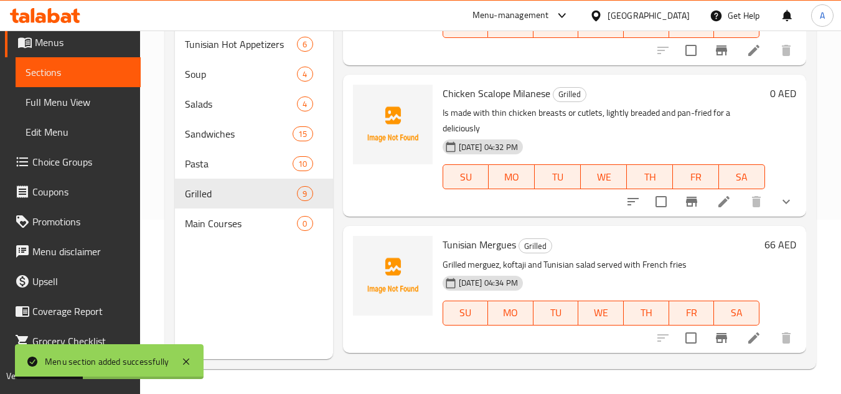
click at [269, 239] on nav "Tunisian Hot Appetizers 6 Soup 4 Salads 4 Sandwiches 15 Pasta 10 Grilled 9 Main…" at bounding box center [253, 133] width 157 height 219
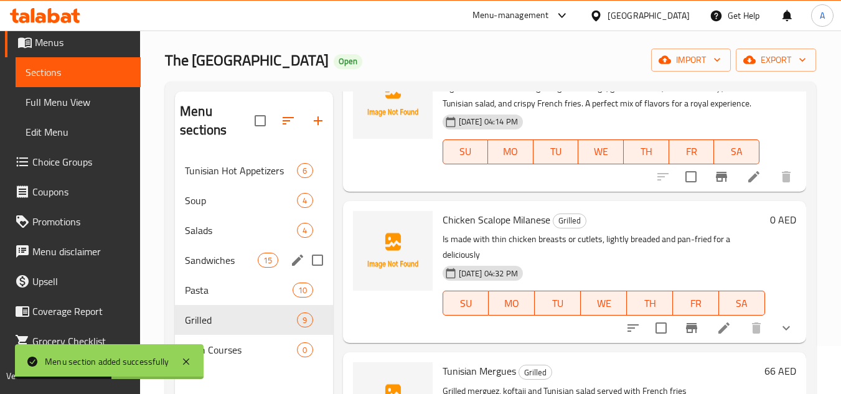
scroll to position [62, 0]
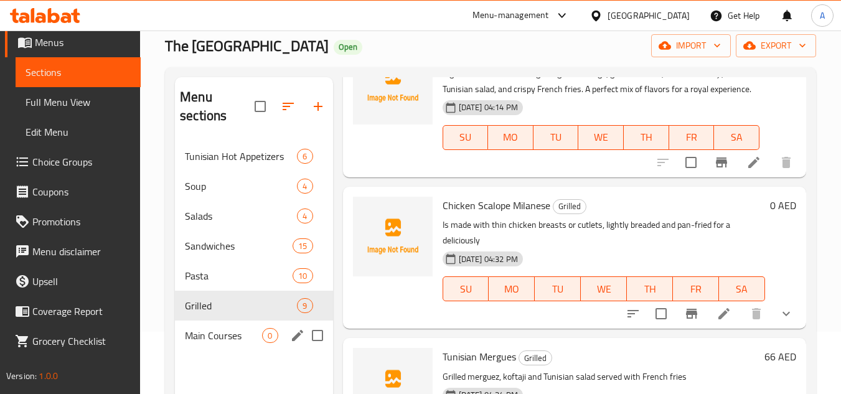
click at [251, 340] on span "Main Courses" at bounding box center [223, 335] width 77 height 15
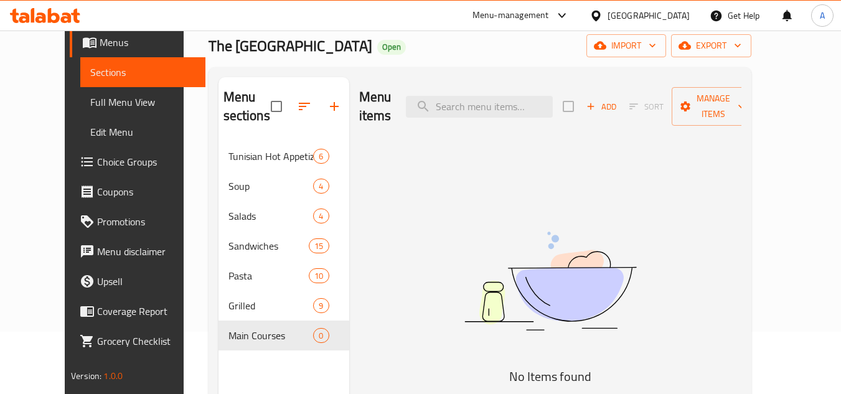
click at [627, 108] on div "Add Sort Manage items" at bounding box center [659, 106] width 192 height 39
click at [621, 100] on button "Add" at bounding box center [601, 106] width 40 height 19
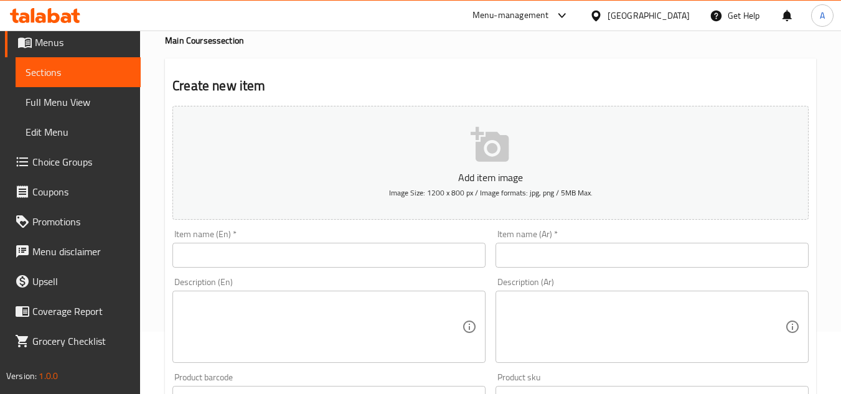
click at [447, 253] on input "text" at bounding box center [328, 255] width 313 height 25
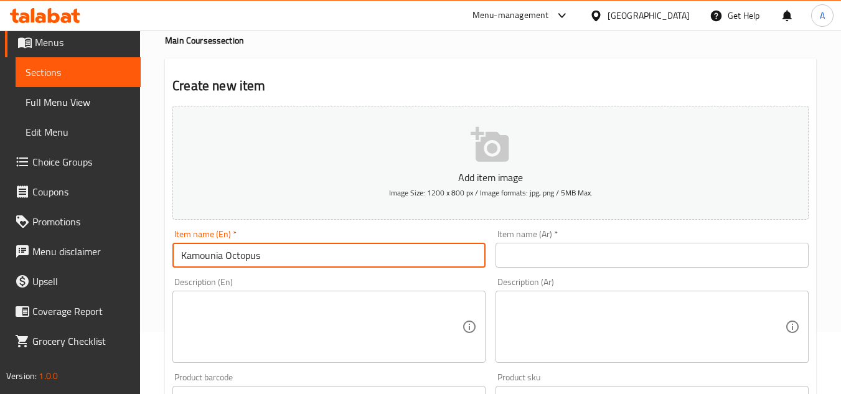
click at [590, 271] on div "Item name (Ar)   * Item name (Ar) *" at bounding box center [651, 249] width 323 height 48
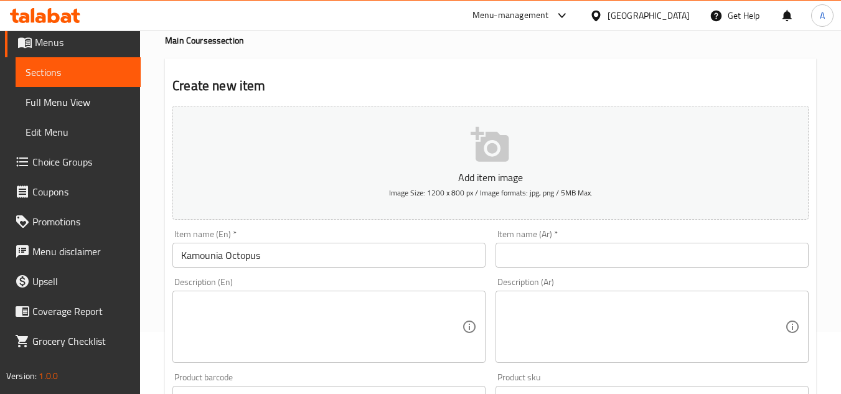
click at [593, 260] on input "text" at bounding box center [651, 255] width 313 height 25
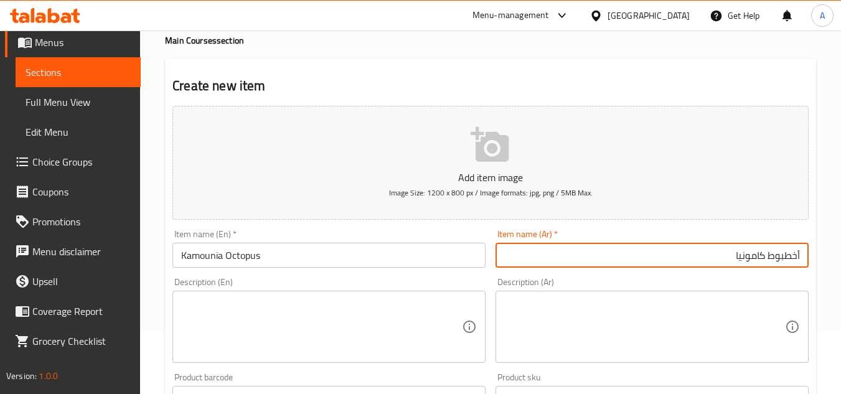
click at [680, 342] on textarea at bounding box center [644, 326] width 281 height 59
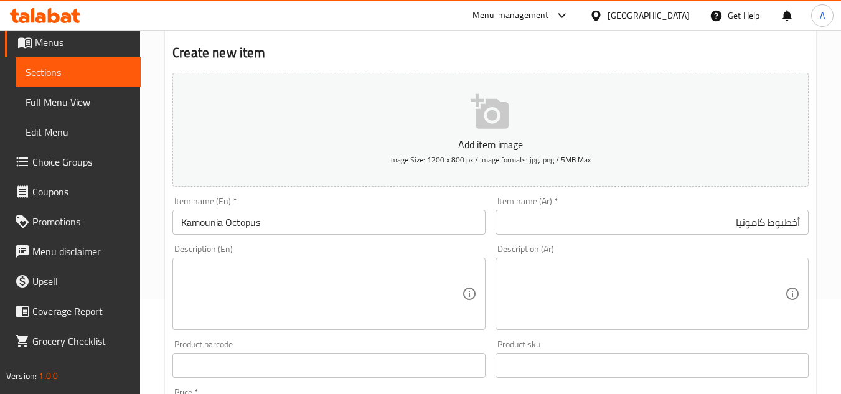
scroll to position [436, 0]
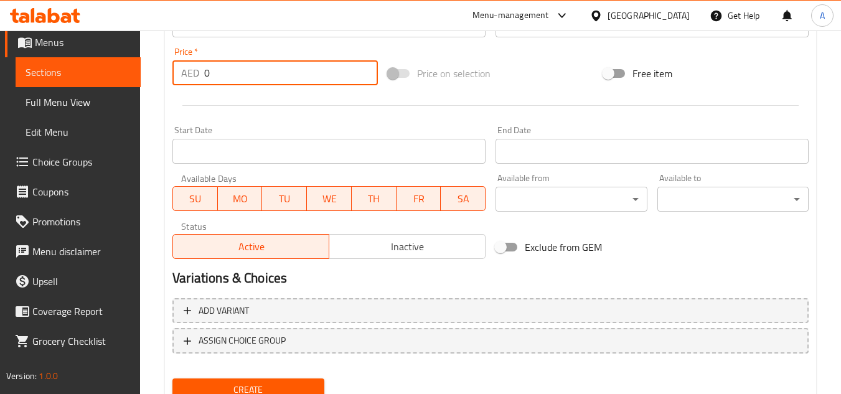
drag, startPoint x: 239, startPoint y: 65, endPoint x: 39, endPoint y: 74, distance: 200.6
click at [123, 65] on div "Edit Restaurant Branches Menus Sections Full Menu View Edit Menu Choice Groups …" at bounding box center [420, 19] width 841 height 849
click at [269, 97] on div at bounding box center [490, 105] width 646 height 30
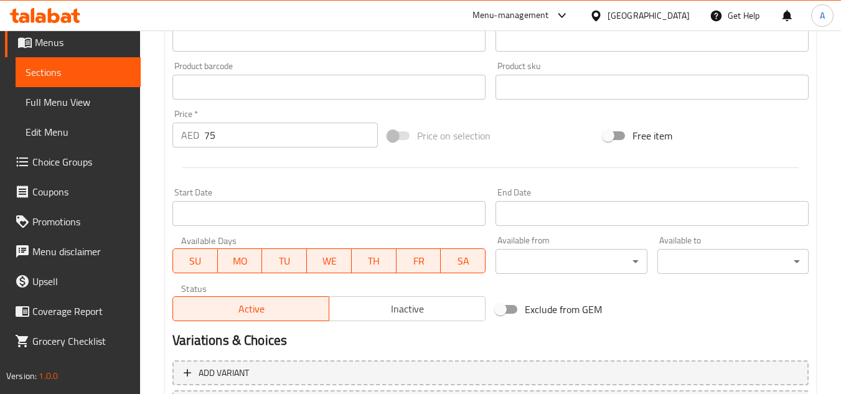
click at [314, 62] on div "Product barcode Product barcode" at bounding box center [328, 81] width 313 height 38
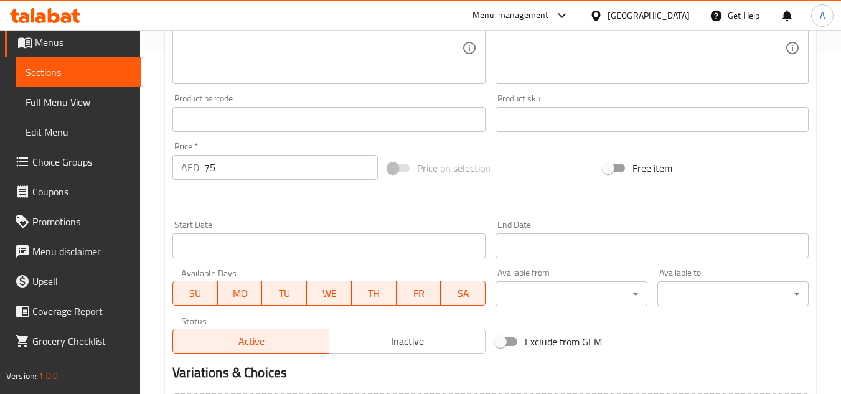
scroll to position [311, 0]
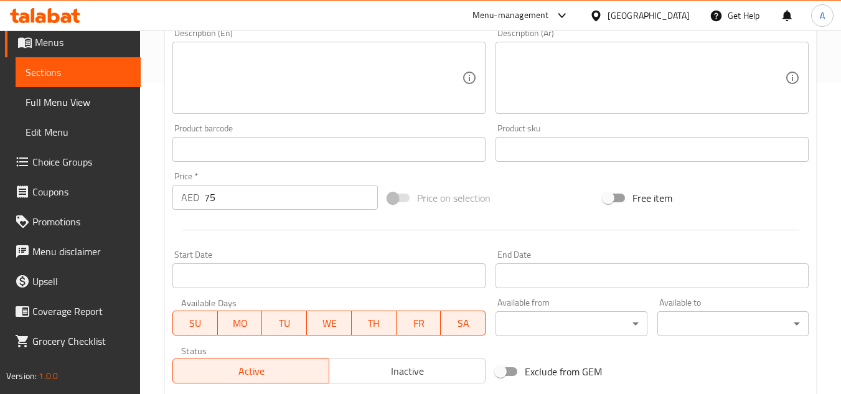
click at [323, 116] on div "Description (En) Description (En)" at bounding box center [328, 71] width 323 height 95
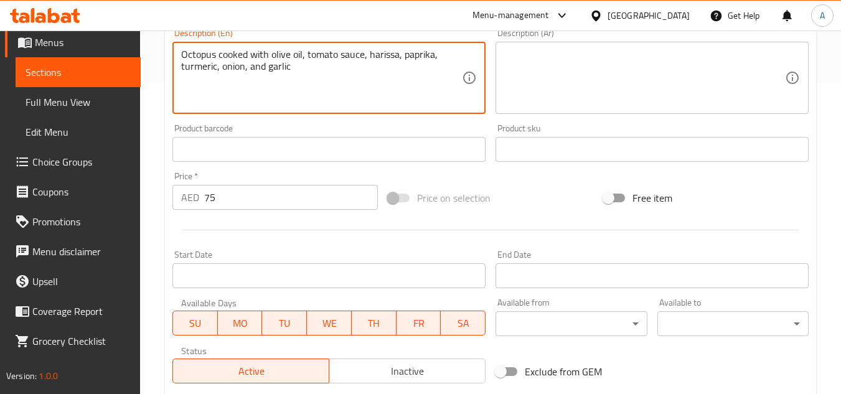
click at [649, 110] on div "Description (Ar)" at bounding box center [651, 78] width 313 height 72
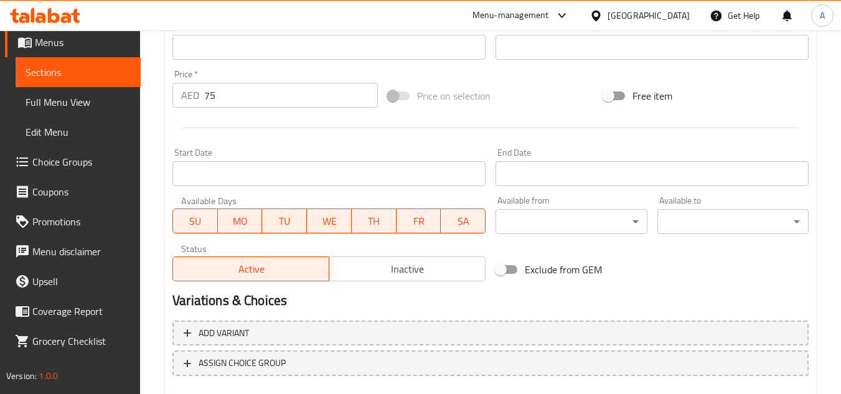
scroll to position [485, 0]
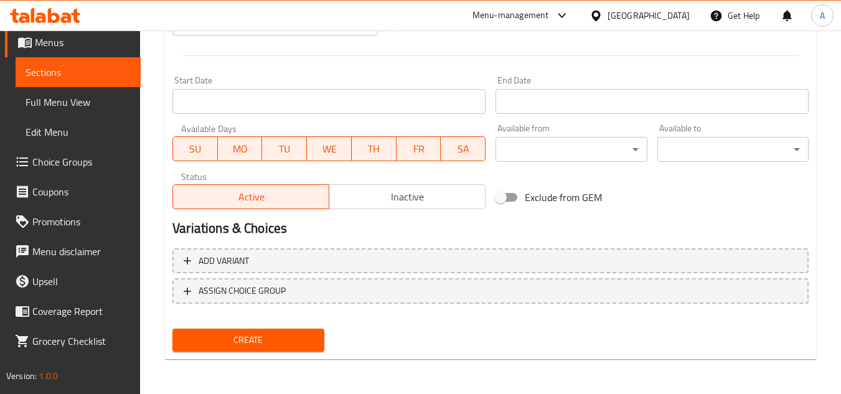
click at [271, 346] on span "Create" at bounding box center [247, 340] width 131 height 16
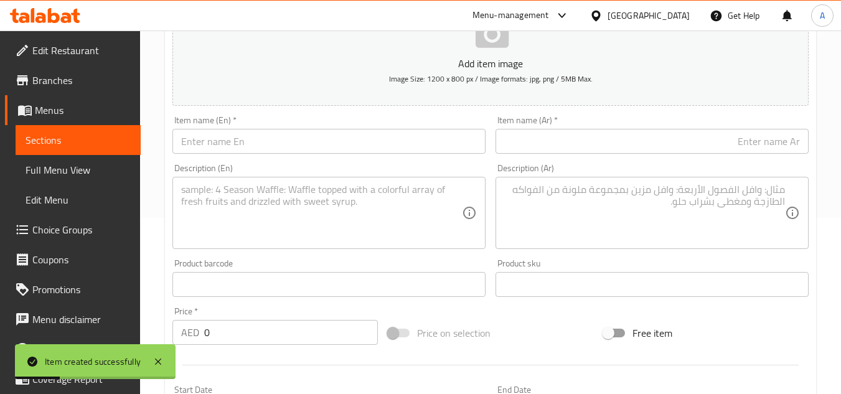
scroll to position [174, 0]
click at [263, 175] on div "Description (En) Description (En)" at bounding box center [328, 208] width 313 height 85
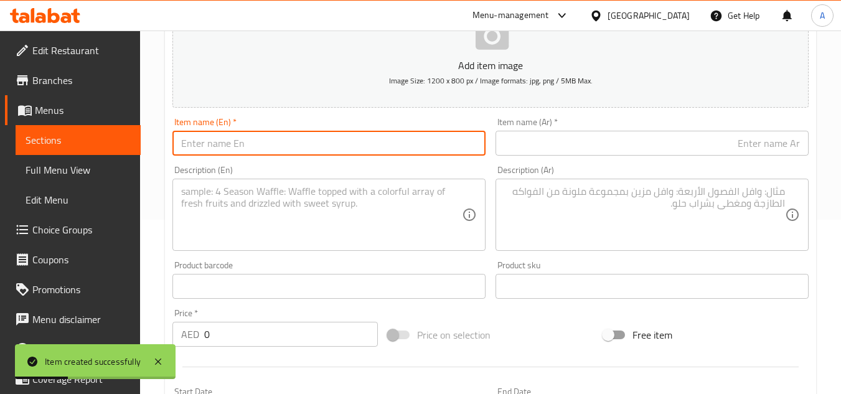
click at [295, 147] on input "text" at bounding box center [328, 143] width 313 height 25
drag, startPoint x: 629, startPoint y: 135, endPoint x: 637, endPoint y: 135, distance: 8.1
click at [629, 135] on input "text" at bounding box center [651, 143] width 313 height 25
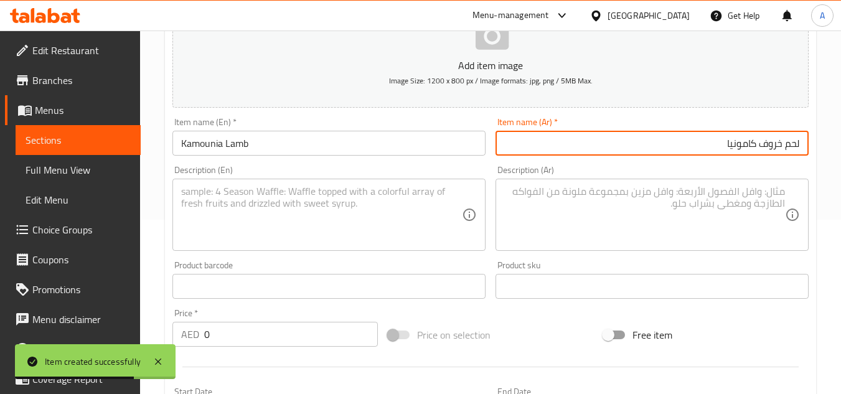
click at [319, 151] on input "Kamounia Lamb" at bounding box center [328, 143] width 313 height 25
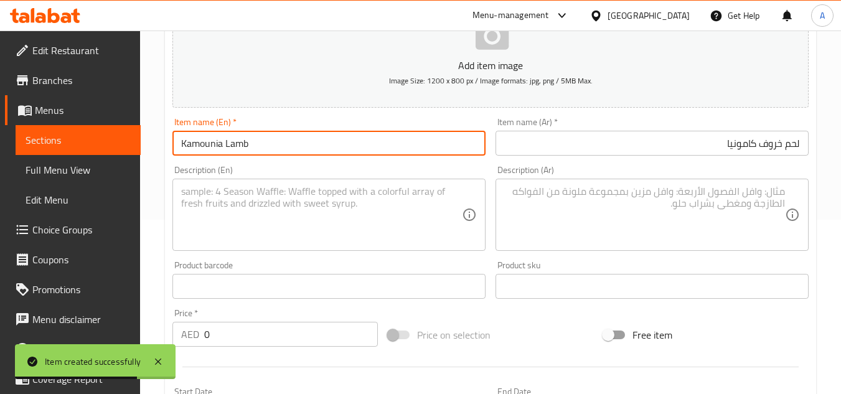
click at [319, 151] on input "Kamounia Lamb" at bounding box center [328, 143] width 313 height 25
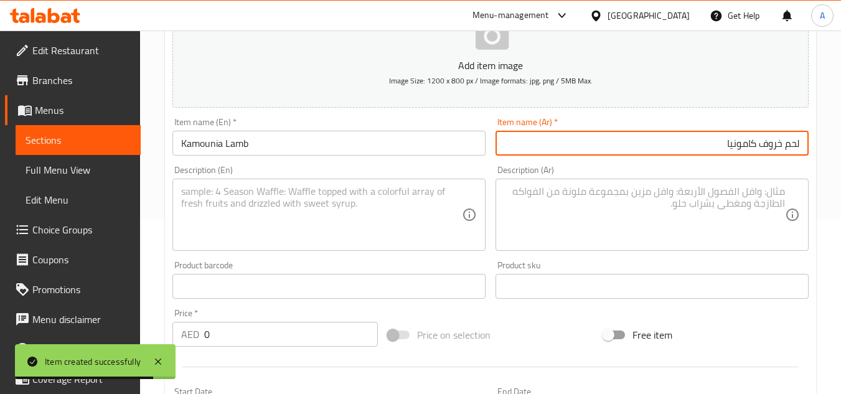
click at [760, 149] on input "لحم خروف كامونيا" at bounding box center [651, 143] width 313 height 25
click at [770, 146] on input "لحم خروف كامونيا" at bounding box center [651, 143] width 313 height 25
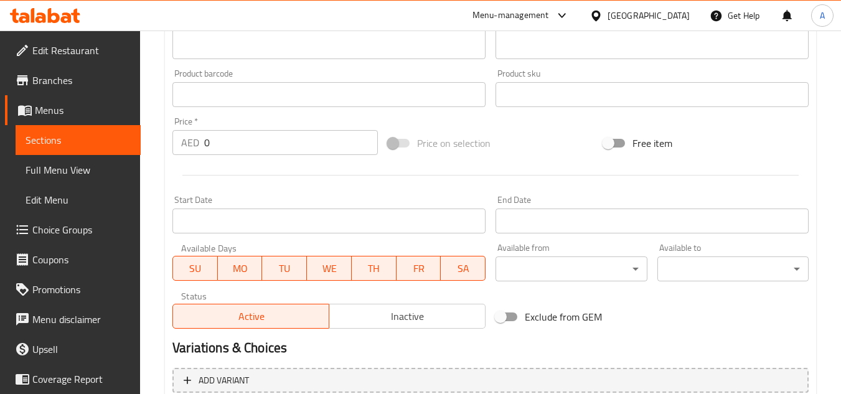
scroll to position [361, 0]
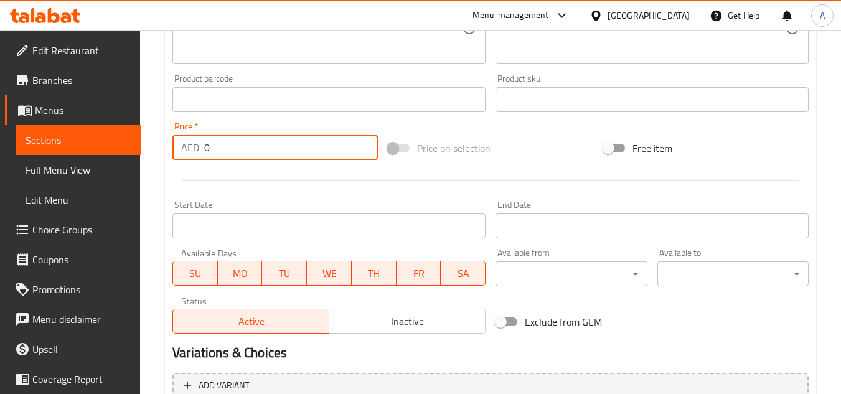
drag, startPoint x: 236, startPoint y: 149, endPoint x: 495, endPoint y: 214, distance: 266.9
click at [93, 132] on div "Edit Restaurant Branches Menus Sections Full Menu View Edit Menu Choice Groups …" at bounding box center [420, 94] width 841 height 849
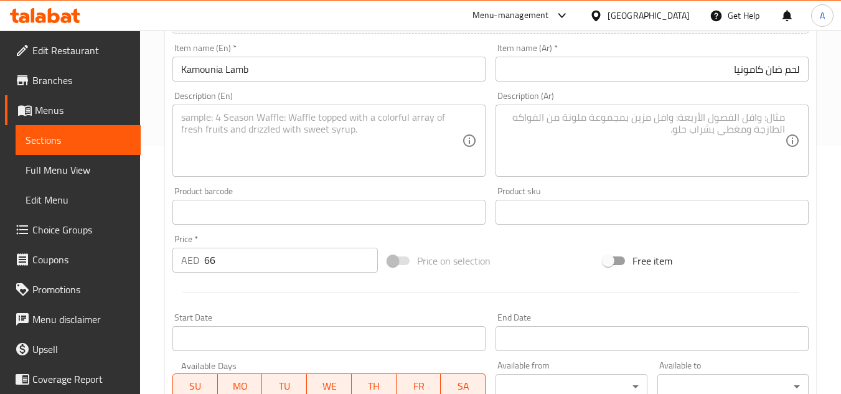
scroll to position [236, 0]
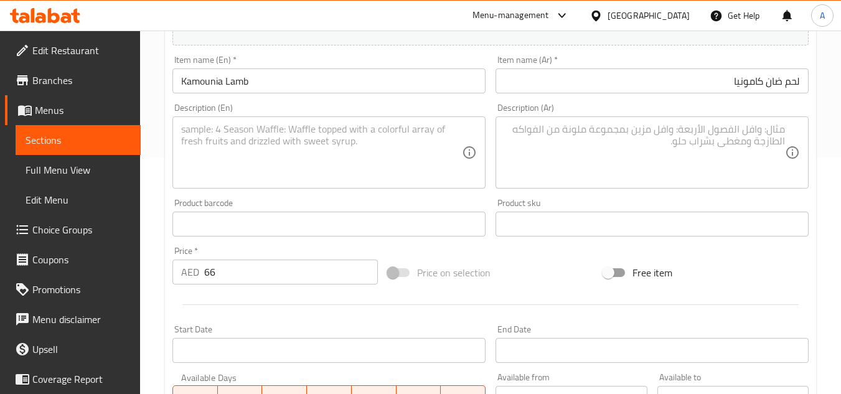
click at [424, 148] on textarea at bounding box center [321, 152] width 281 height 59
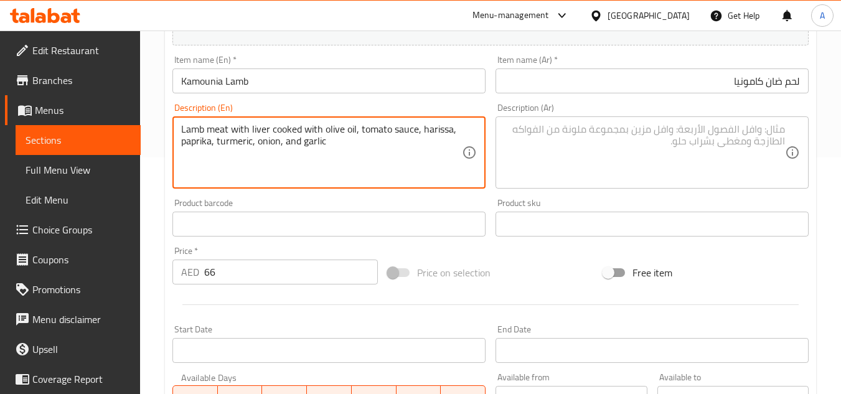
click at [591, 120] on div "Description (Ar)" at bounding box center [651, 152] width 313 height 72
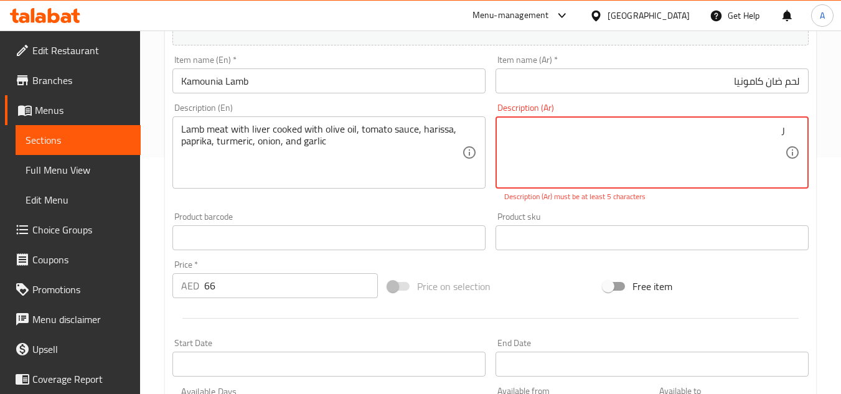
click at [684, 148] on textarea "ر" at bounding box center [644, 152] width 281 height 59
drag, startPoint x: 684, startPoint y: 148, endPoint x: 697, endPoint y: 150, distance: 13.2
click at [685, 148] on textarea "ر" at bounding box center [644, 152] width 281 height 59
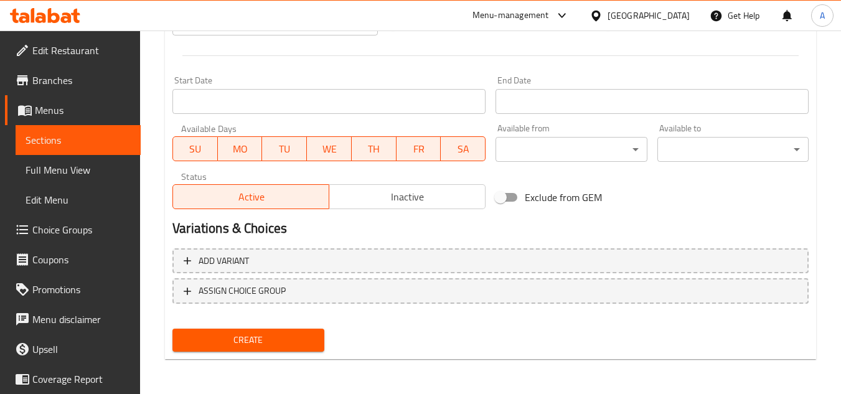
scroll to position [112, 0]
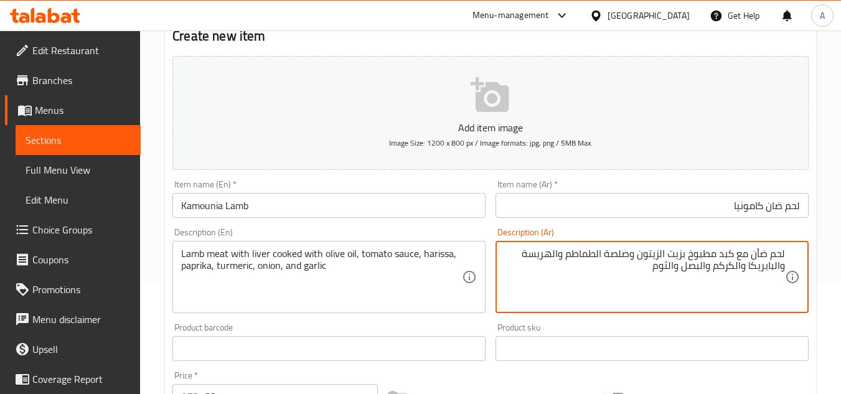
click at [688, 210] on input "لحم ضان كامونيا" at bounding box center [651, 205] width 313 height 25
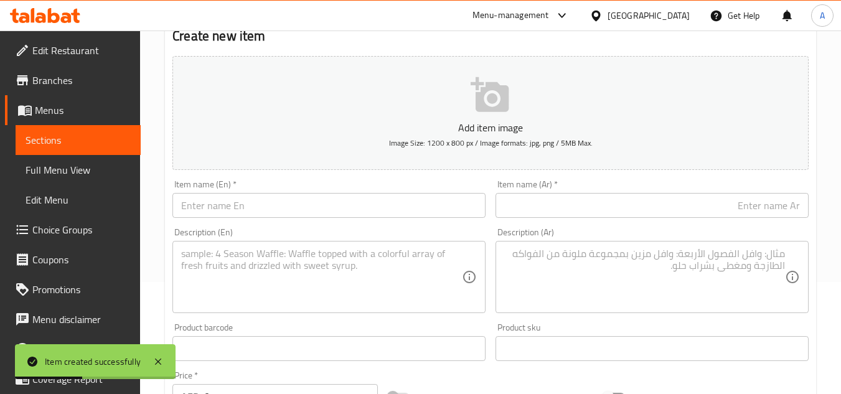
click at [229, 222] on div "Item name (En)   * Item name (En) *" at bounding box center [328, 199] width 323 height 48
click at [284, 199] on input "text" at bounding box center [328, 205] width 313 height 25
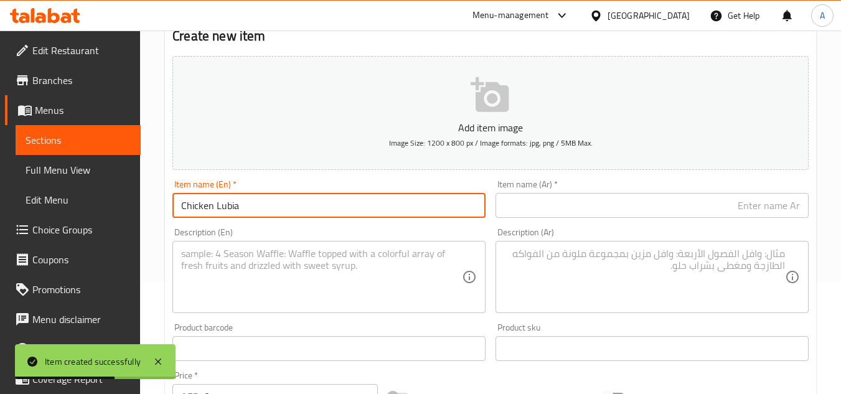
click at [432, 228] on div "Description (En) Description (En)" at bounding box center [328, 270] width 313 height 85
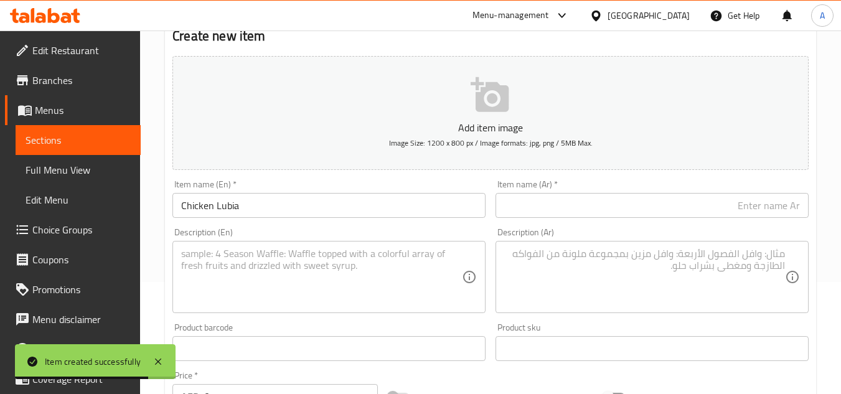
drag, startPoint x: 596, startPoint y: 207, endPoint x: 795, endPoint y: 241, distance: 202.7
click at [596, 207] on input "text" at bounding box center [651, 205] width 313 height 25
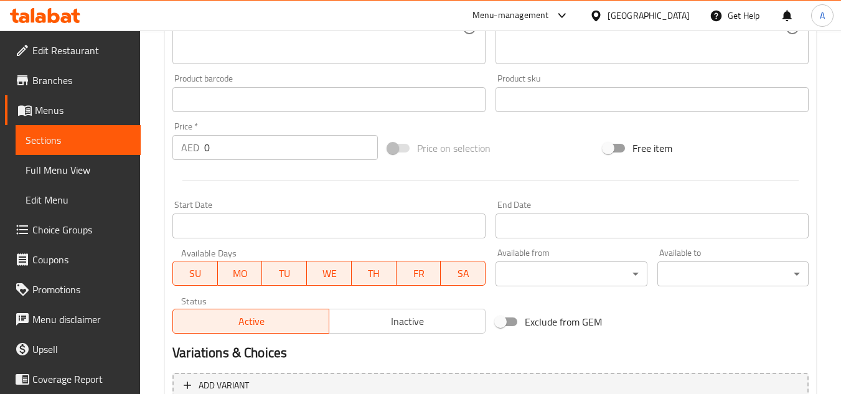
drag, startPoint x: 229, startPoint y: 151, endPoint x: 85, endPoint y: 162, distance: 144.2
click at [78, 159] on div "Edit Restaurant Branches Menus Sections Full Menu View Edit Menu Choice Groups …" at bounding box center [420, 94] width 841 height 849
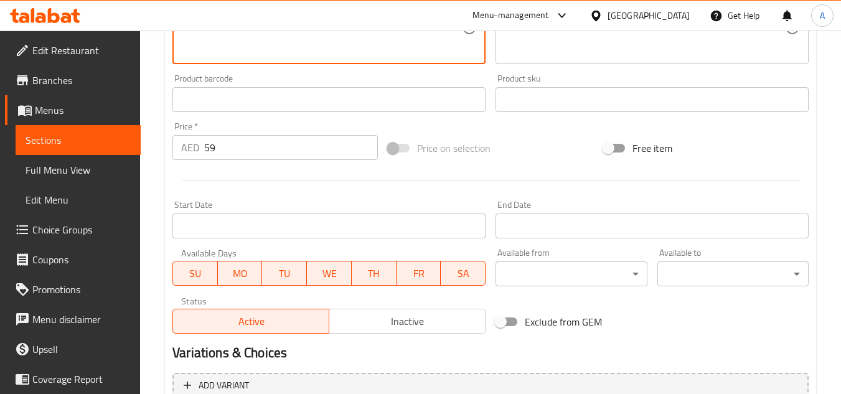
click at [278, 47] on textarea at bounding box center [321, 28] width 281 height 59
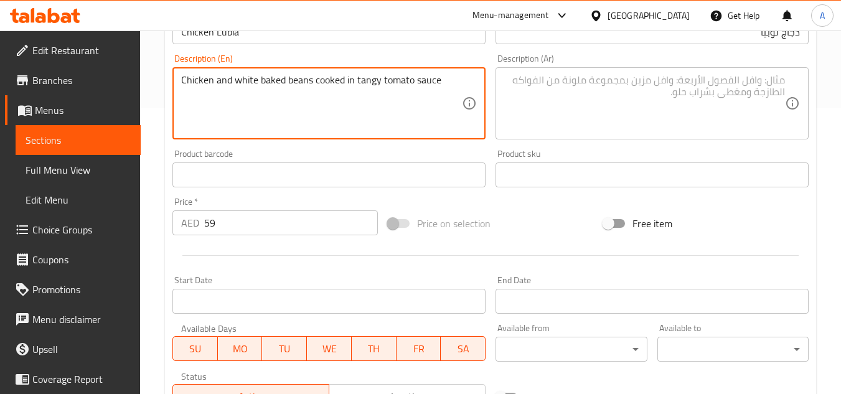
scroll to position [235, 0]
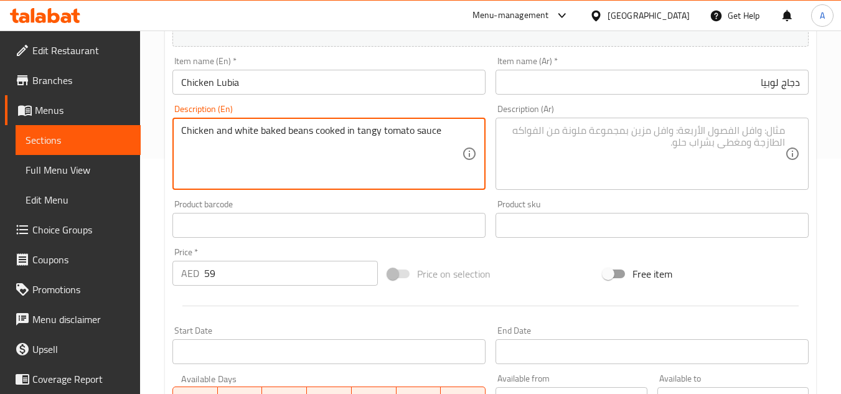
click at [638, 175] on textarea at bounding box center [644, 153] width 281 height 59
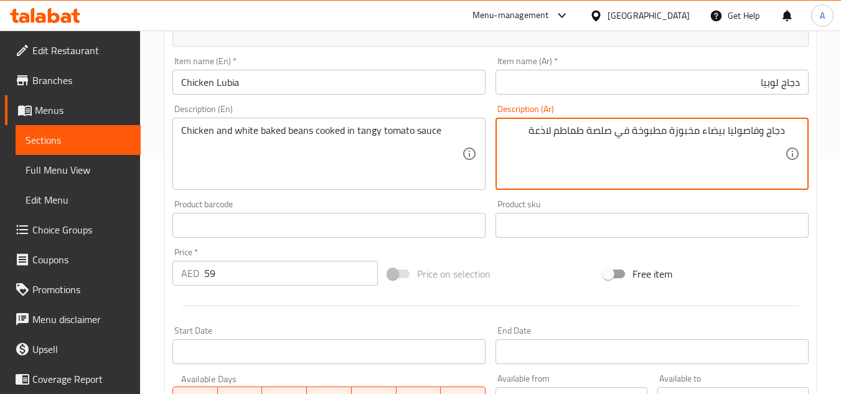
click at [677, 90] on input "دجاج لوبيا" at bounding box center [651, 82] width 313 height 25
click at [536, 130] on textarea "دجاج وفاصوليا بيضاء مخبوزة مطبوخة في صلصة طماطم لاذعة" at bounding box center [644, 153] width 281 height 59
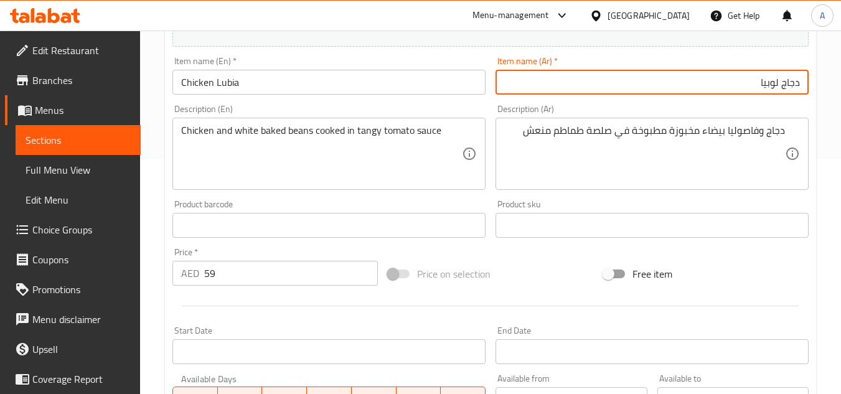
click at [556, 91] on input "دجاج لوبيا" at bounding box center [651, 82] width 313 height 25
click at [583, 87] on input "دجاج لوبيا" at bounding box center [651, 82] width 313 height 25
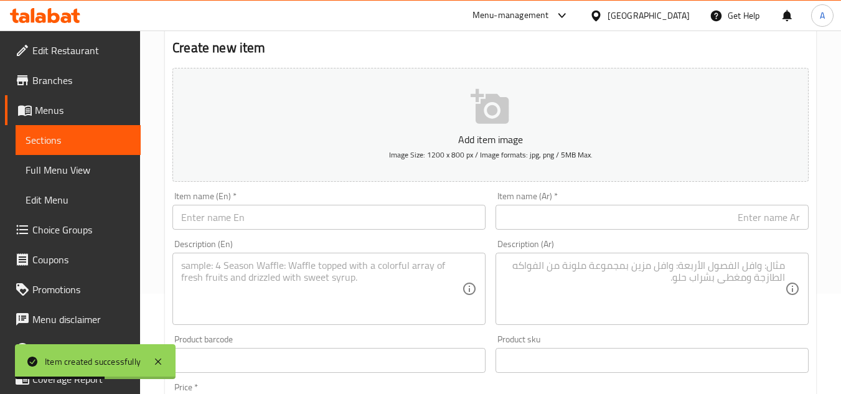
scroll to position [0, 0]
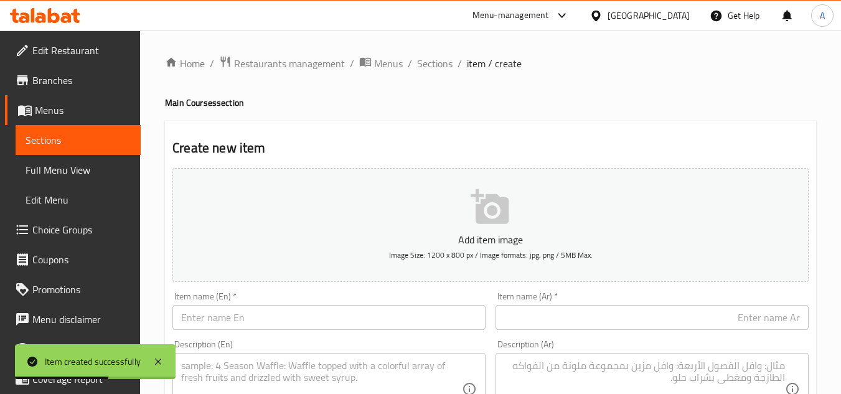
click at [452, 63] on ol "Home / Restaurants management / Menus / Sections / item / create" at bounding box center [490, 63] width 651 height 16
click at [436, 66] on span "Sections" at bounding box center [434, 63] width 35 height 15
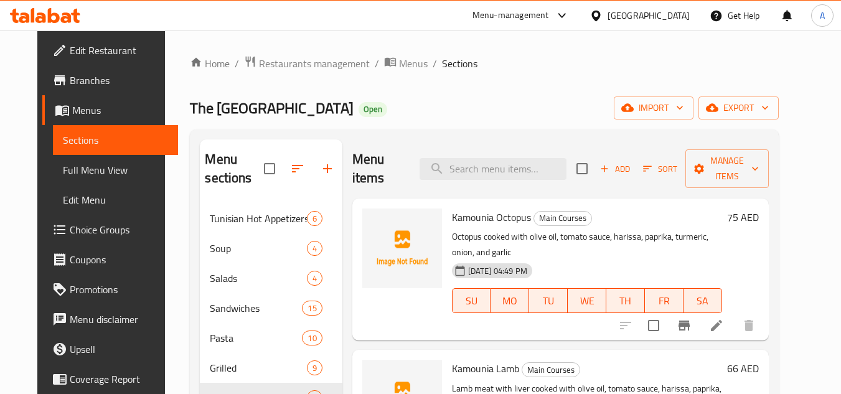
click at [635, 172] on button "Add" at bounding box center [615, 168] width 40 height 19
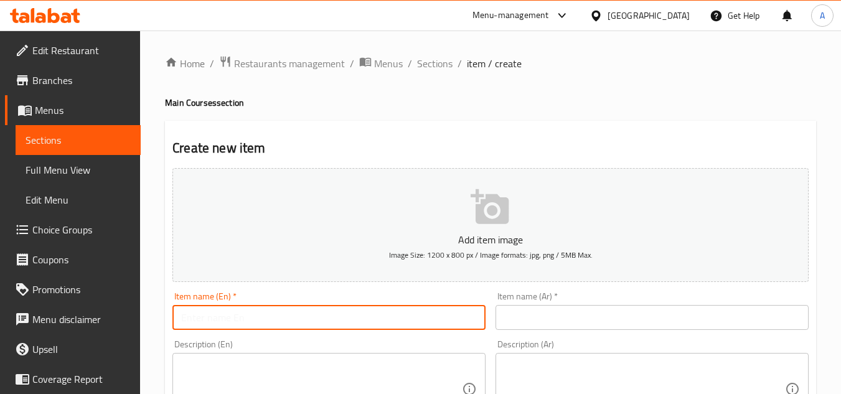
drag, startPoint x: 343, startPoint y: 318, endPoint x: 377, endPoint y: 318, distance: 34.2
click at [343, 318] on input "text" at bounding box center [328, 317] width 313 height 25
drag, startPoint x: 615, startPoint y: 311, endPoint x: 675, endPoint y: 311, distance: 59.7
click at [615, 311] on input "text" at bounding box center [651, 317] width 313 height 25
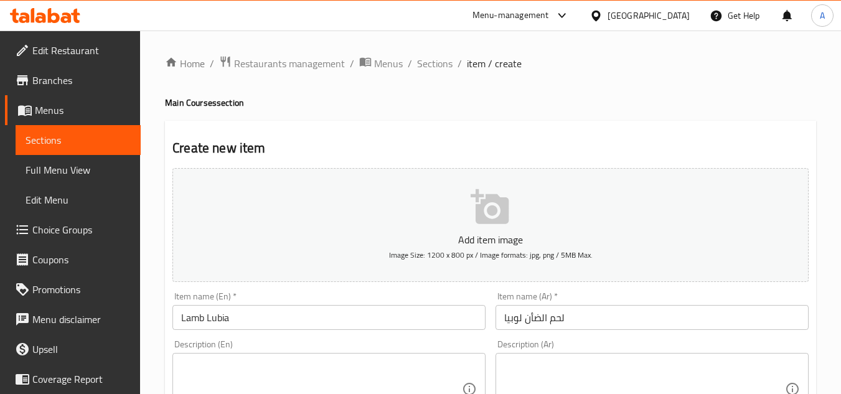
scroll to position [187, 0]
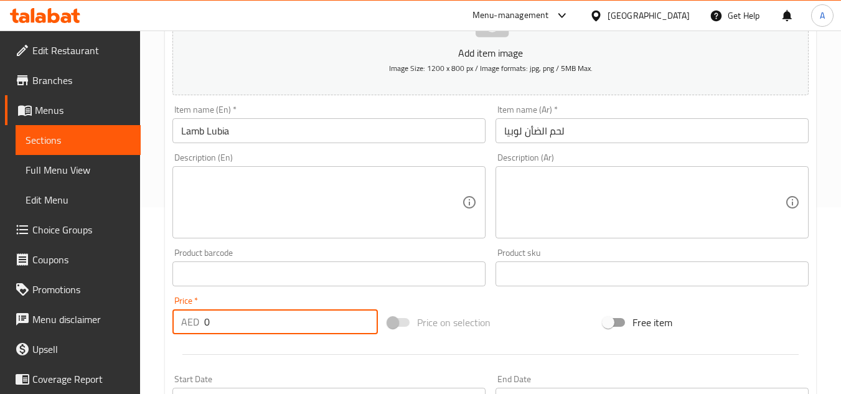
click at [234, 309] on input "0" at bounding box center [291, 321] width 174 height 25
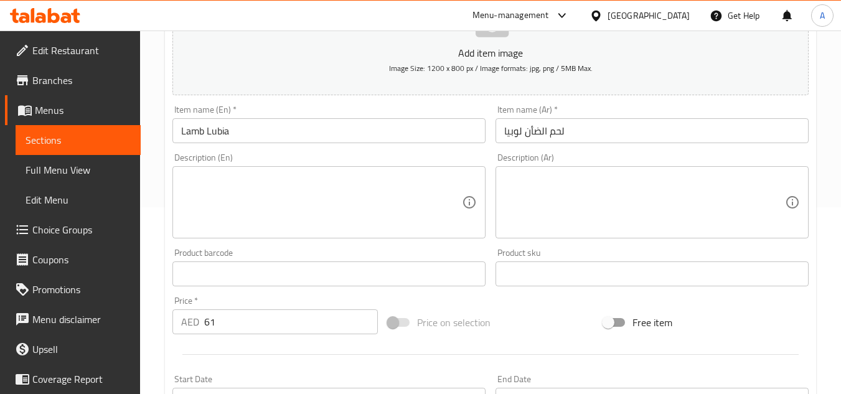
click at [392, 142] on input "Lamb Lubia" at bounding box center [328, 130] width 313 height 25
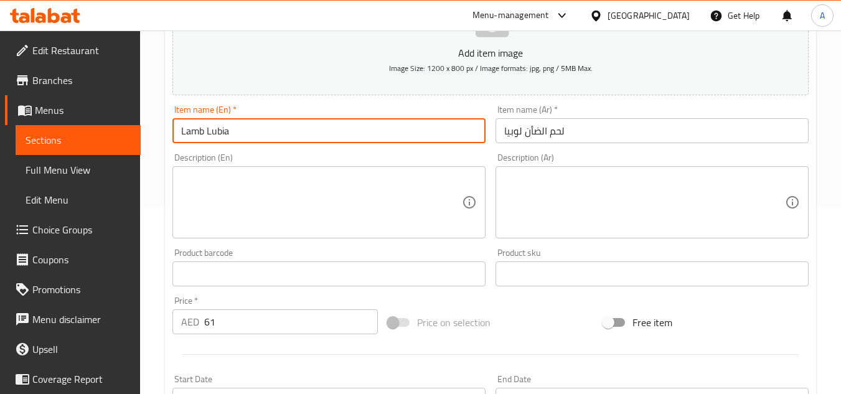
click at [391, 177] on textarea at bounding box center [321, 202] width 281 height 59
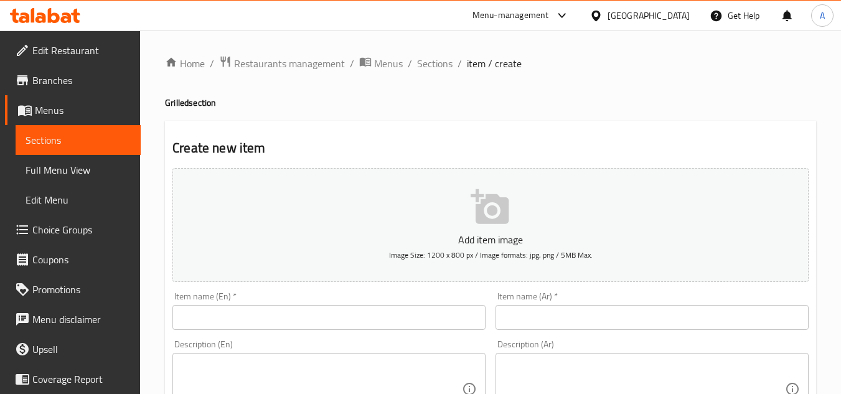
click at [672, 21] on div "[GEOGRAPHIC_DATA]" at bounding box center [648, 16] width 82 height 14
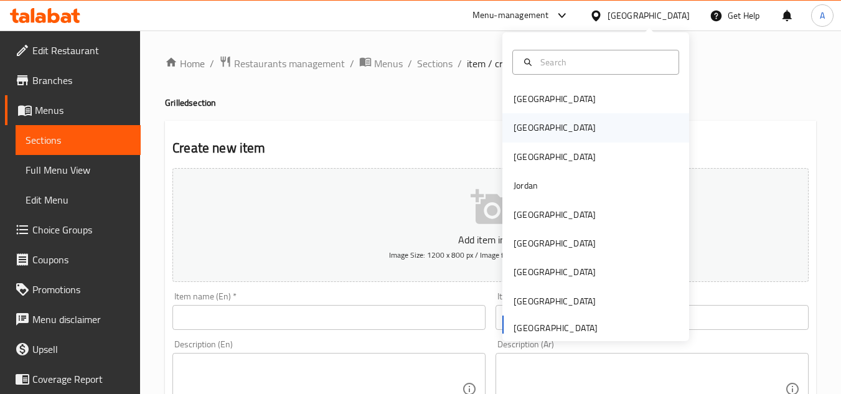
click at [528, 136] on div "Egypt" at bounding box center [554, 127] width 102 height 29
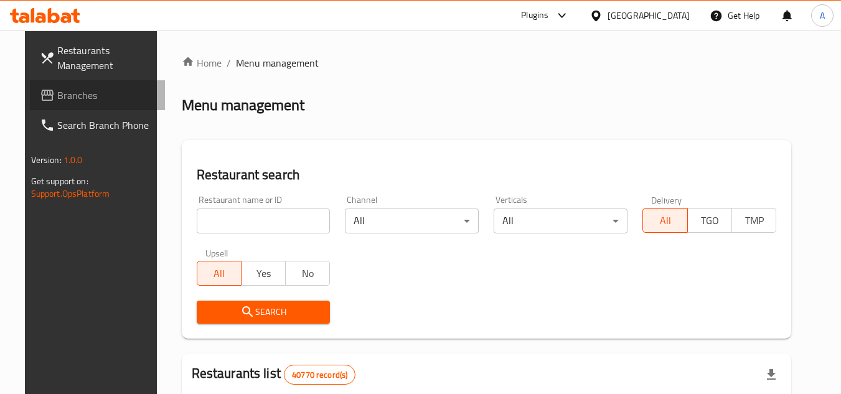
click at [85, 105] on link "Branches" at bounding box center [98, 95] width 136 height 30
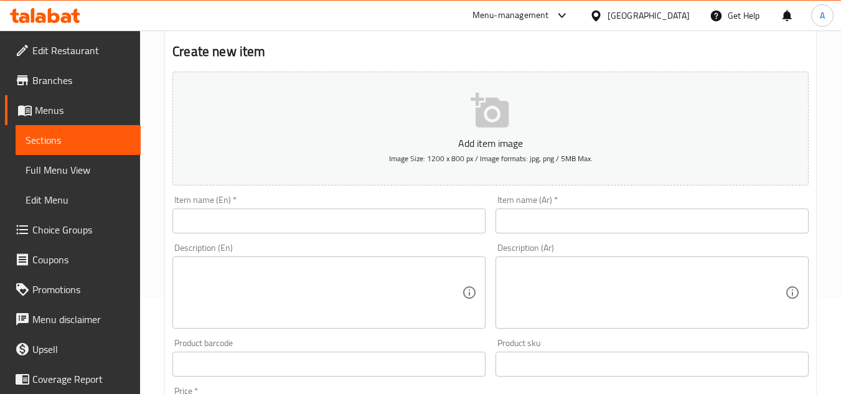
scroll to position [187, 0]
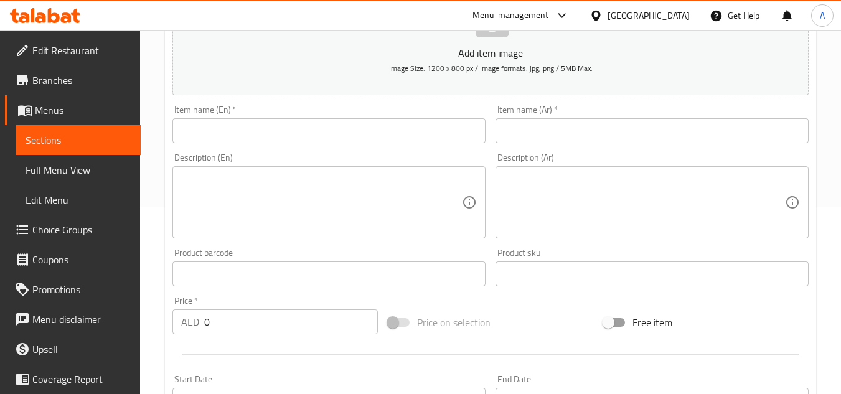
click at [470, 218] on div "Description (En)" at bounding box center [328, 202] width 313 height 72
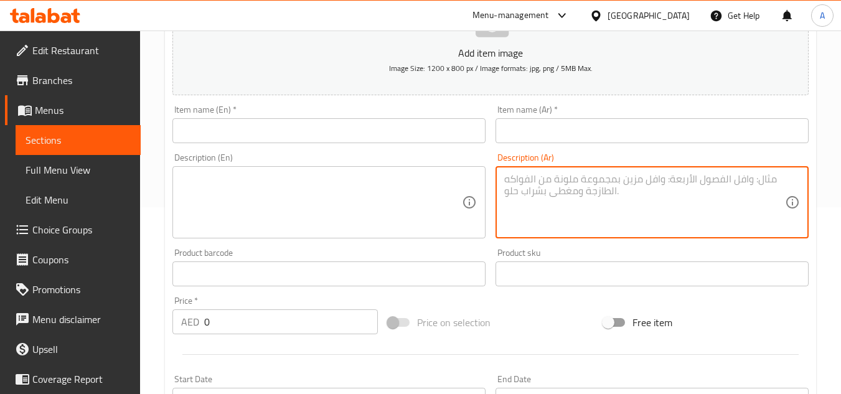
click at [637, 197] on textarea at bounding box center [644, 202] width 281 height 59
paste textarea "لحم الضأن والفاصوليا البيضاء المخبوزة المطبوخة في صلصة الطماطم اللاذعة"
type textarea "لحم الضأن والفاصوليا البيضاء المخبوزة المطبوخة في صلصة الطماطم اللاذعة"
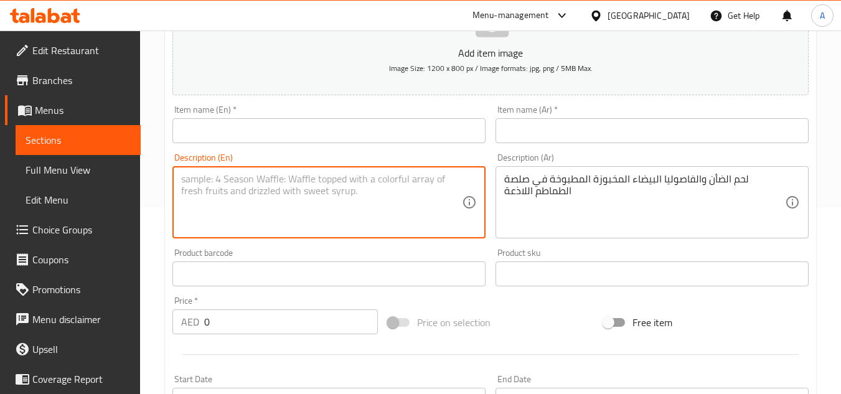
click at [387, 227] on textarea at bounding box center [321, 202] width 281 height 59
paste textarea "Lamb and white baked beans cooked in tangy tomato sauce"
type textarea "Lamb and white baked beans cooked in tangy tomato sauce"
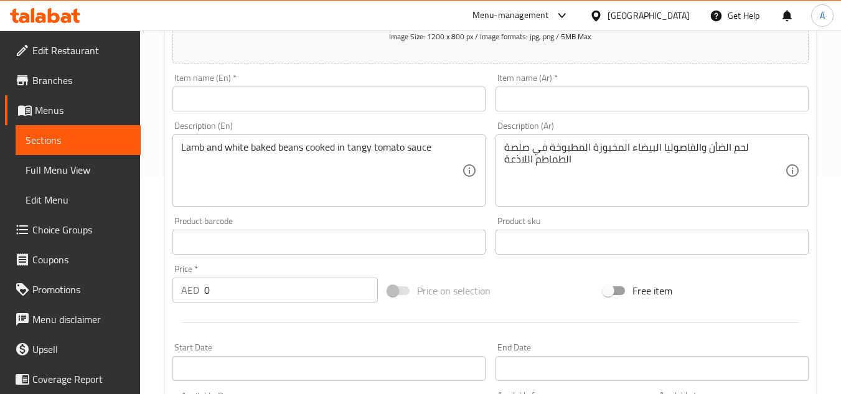
scroll to position [249, 0]
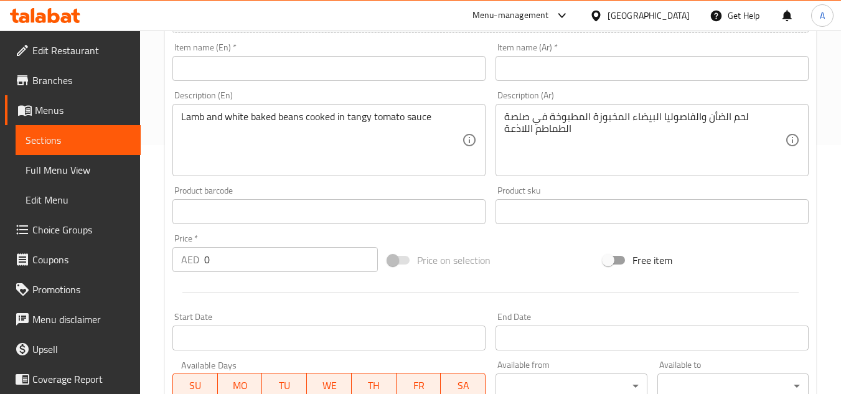
click at [136, 260] on div "Edit Restaurant Branches Menus Sections Full Menu View Edit Menu Choice Groups …" at bounding box center [420, 206] width 841 height 849
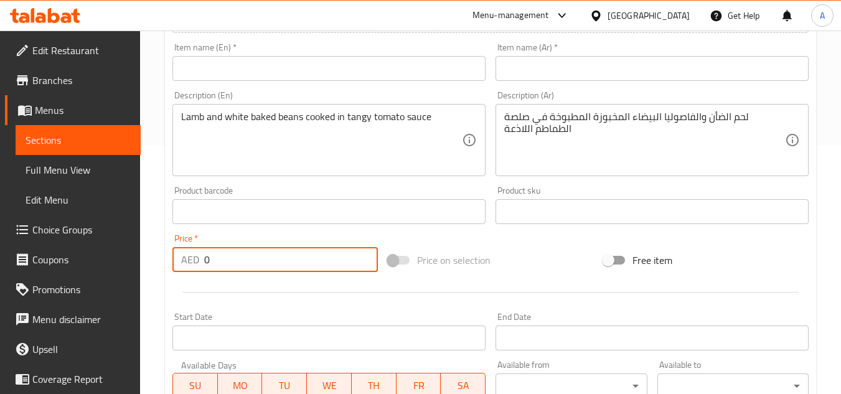
paste input "61"
type input "61"
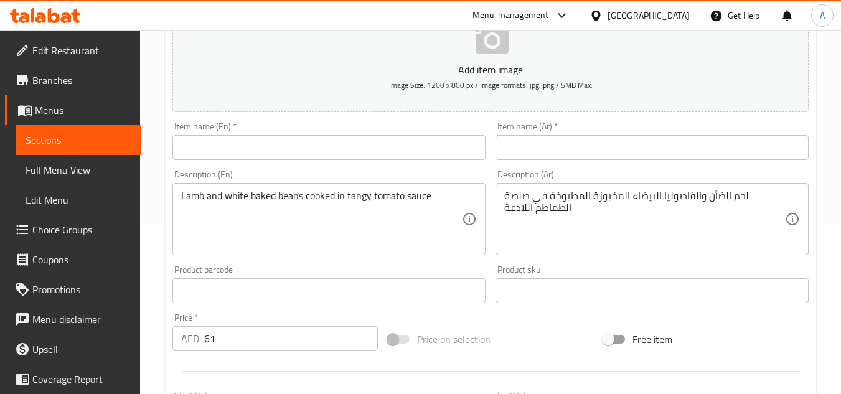
scroll to position [62, 0]
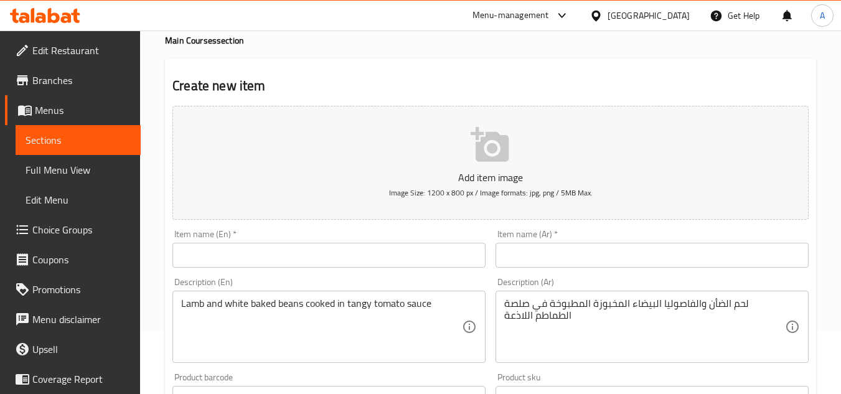
click at [328, 258] on input "text" at bounding box center [328, 255] width 313 height 25
paste input "LAMB LUBIA"
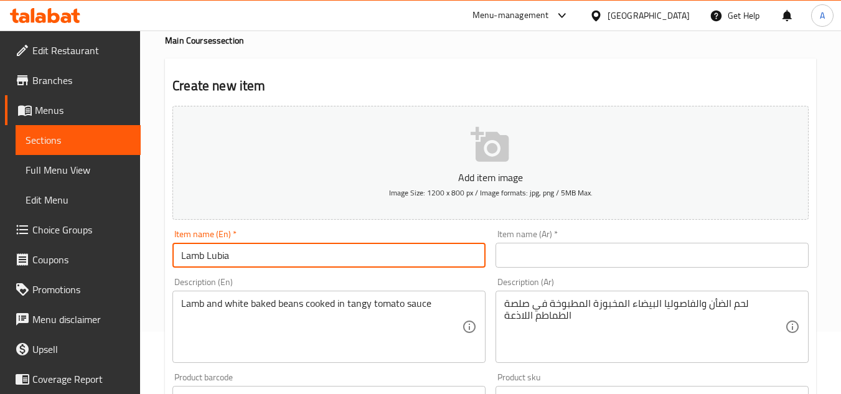
type input "Lamb Lubia"
click at [624, 253] on input "text" at bounding box center [651, 255] width 313 height 25
paste input "لحم الضأن لوبيا"
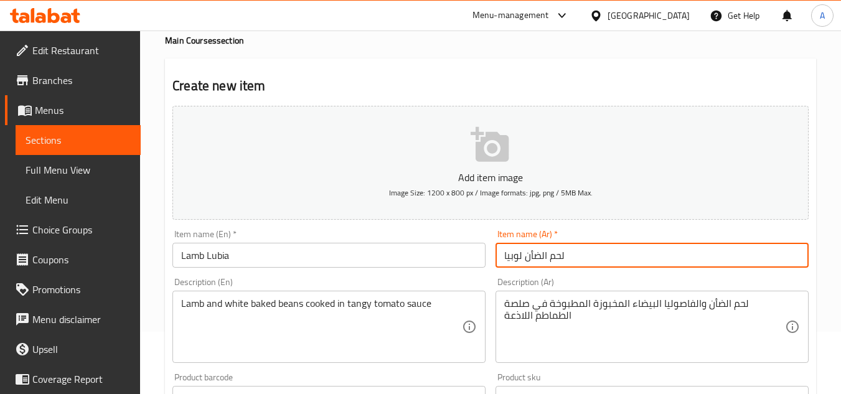
scroll to position [311, 0]
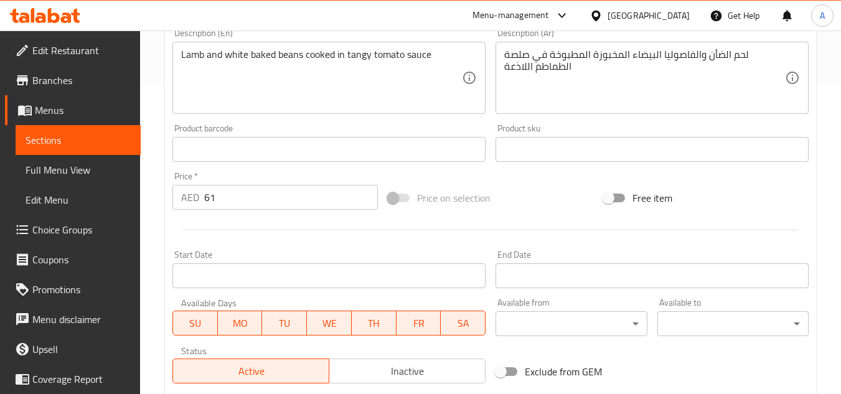
type input "لحم الضأن لوبيا"
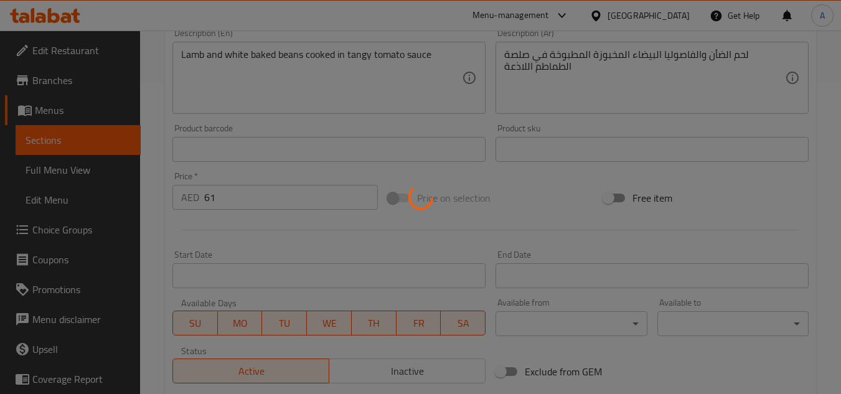
type input "0"
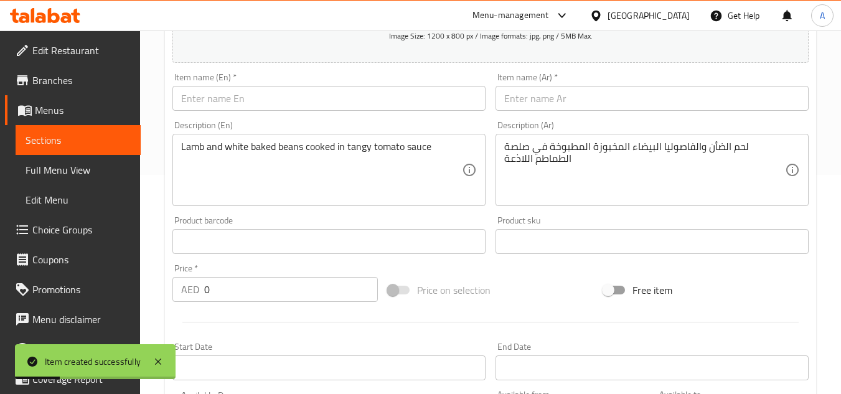
scroll to position [124, 0]
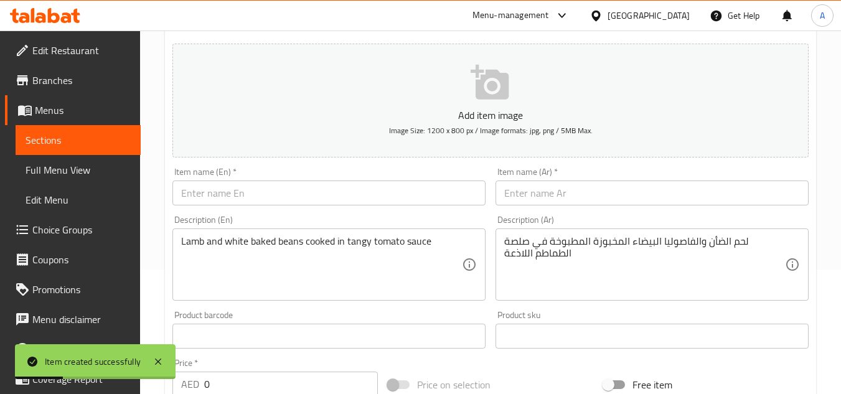
click at [224, 184] on input "text" at bounding box center [328, 192] width 313 height 25
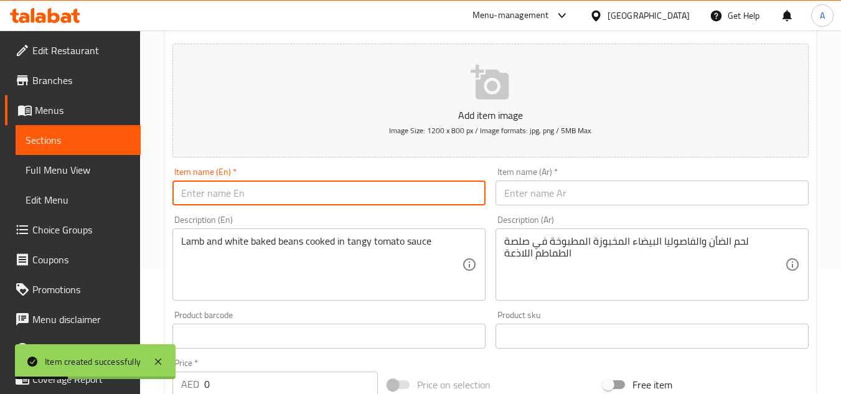
paste input "LUBIA KAABER"
type input "LUBIA KAABER"
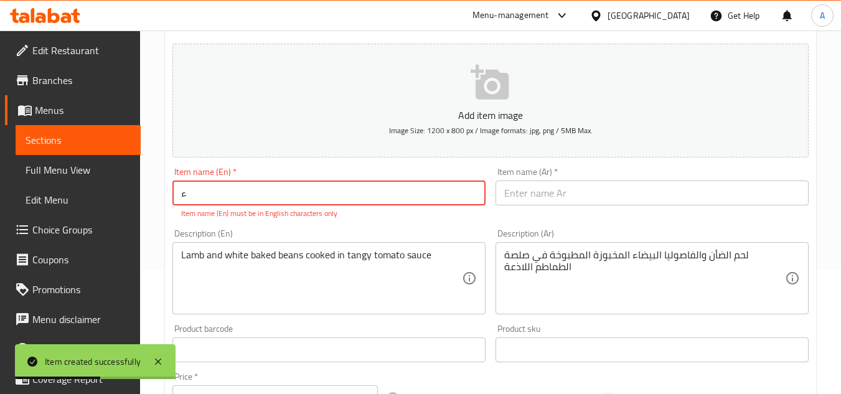
click at [248, 184] on input "ء" at bounding box center [328, 192] width 313 height 25
paste input "LUBIA KAABER"
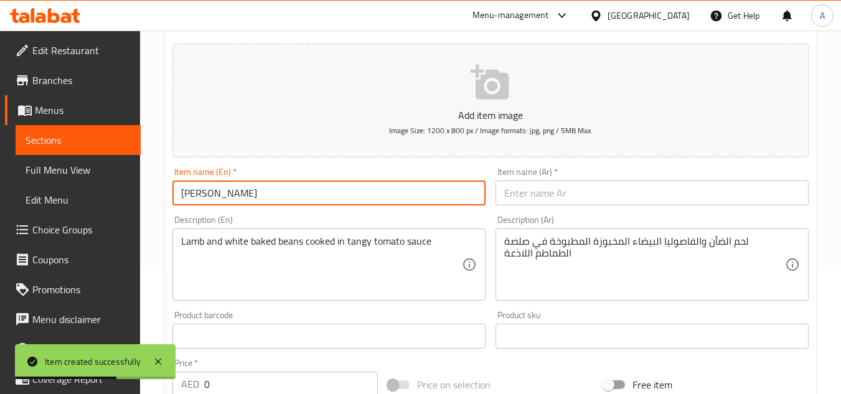
click at [247, 187] on input "LUBIA KAABER" at bounding box center [328, 192] width 313 height 25
type input "Lubia Kaaber"
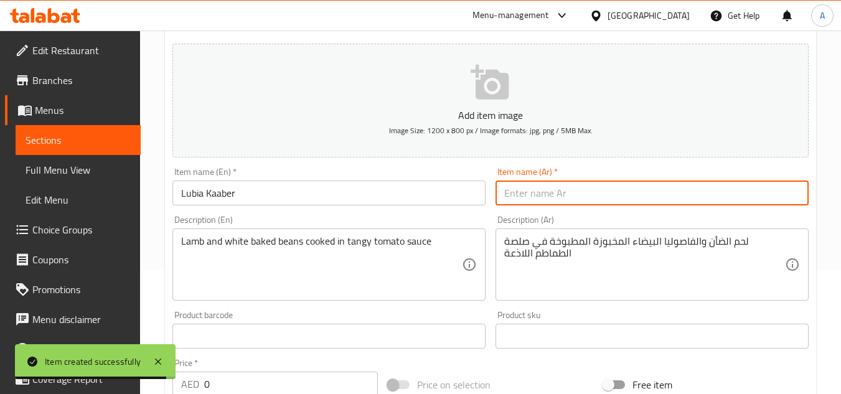
click at [615, 194] on input "text" at bounding box center [651, 192] width 313 height 25
paste input "لوبيا كعبر"
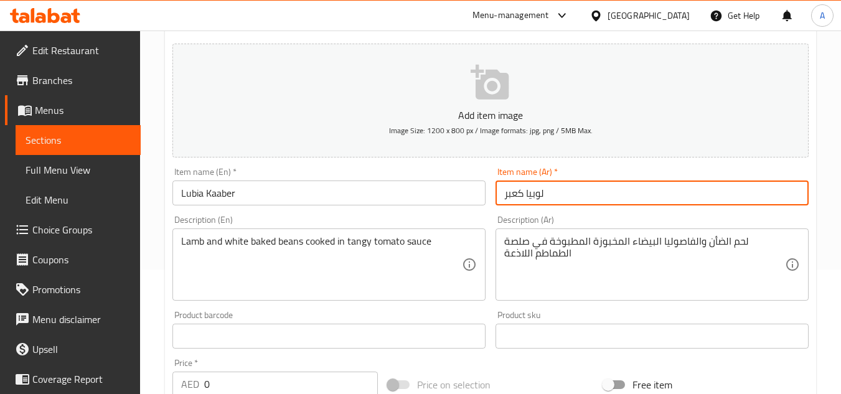
type input "لوبيا كعبر"
click at [255, 197] on input "Lubia Kaaber" at bounding box center [328, 192] width 313 height 25
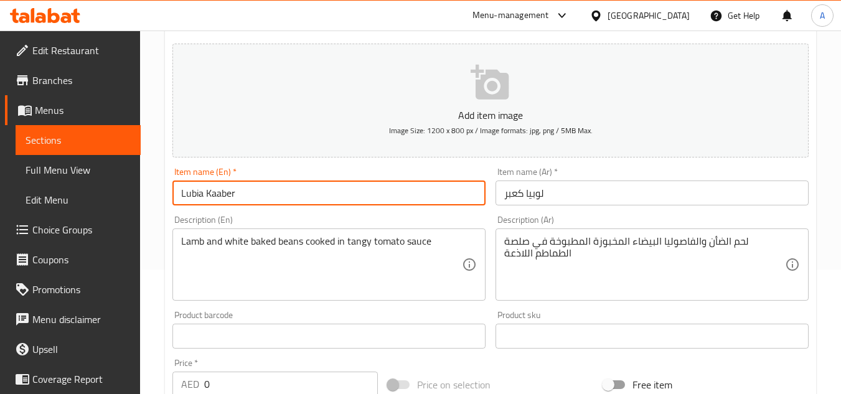
click at [255, 197] on input "Lubia Kaaber" at bounding box center [328, 192] width 313 height 25
click at [683, 260] on textarea "لحم الضأن والفاصوليا البيضاء المخبوزة المطبوخة في صلصة الطماطم اللاذعة" at bounding box center [644, 264] width 281 height 59
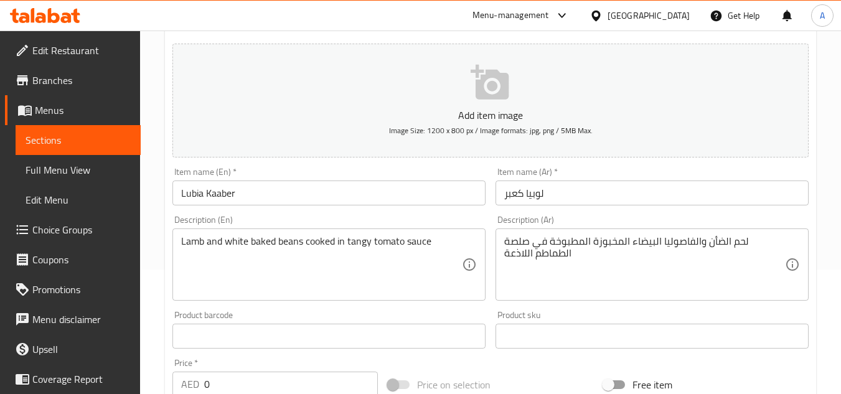
scroll to position [373, 0]
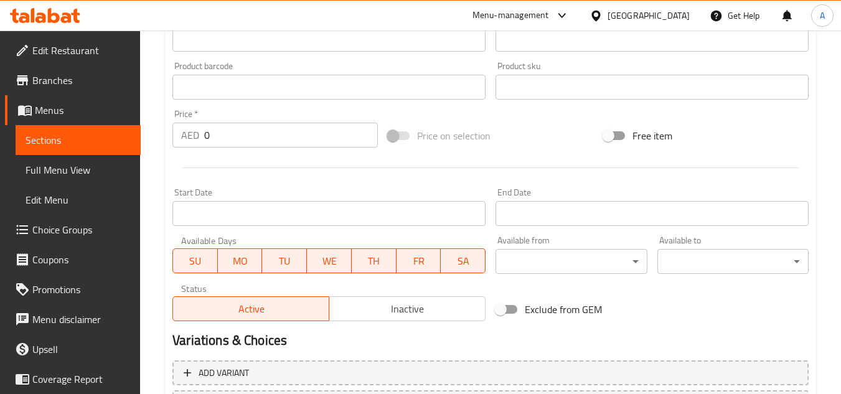
click at [237, 153] on div at bounding box center [490, 167] width 646 height 30
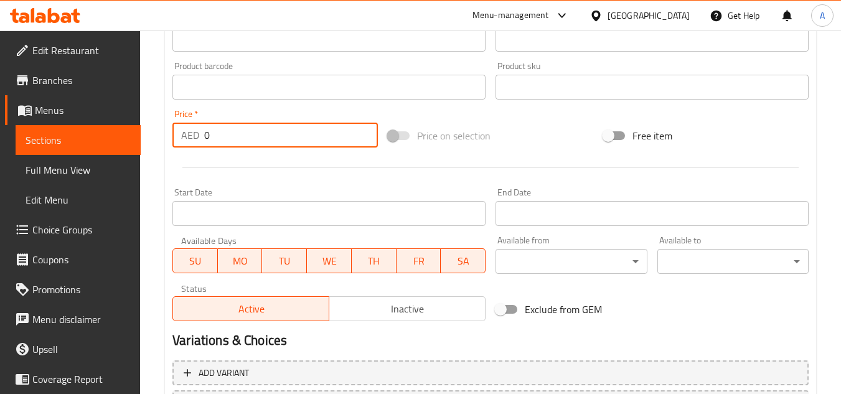
drag, startPoint x: 237, startPoint y: 147, endPoint x: 11, endPoint y: 191, distance: 230.2
click at [0, 197] on div "Edit Restaurant Branches Menus Sections Full Menu View Edit Menu Choice Groups …" at bounding box center [420, 81] width 841 height 849
paste input "64"
type input "64"
click at [258, 175] on div at bounding box center [490, 167] width 646 height 30
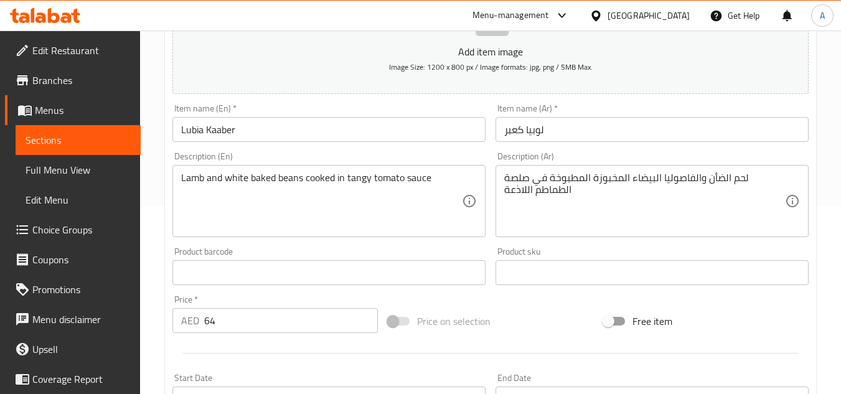
scroll to position [187, 0]
click at [335, 155] on div "Description (En) Lamb and white baked beans cooked in tangy tomato sauce Descri…" at bounding box center [328, 195] width 313 height 85
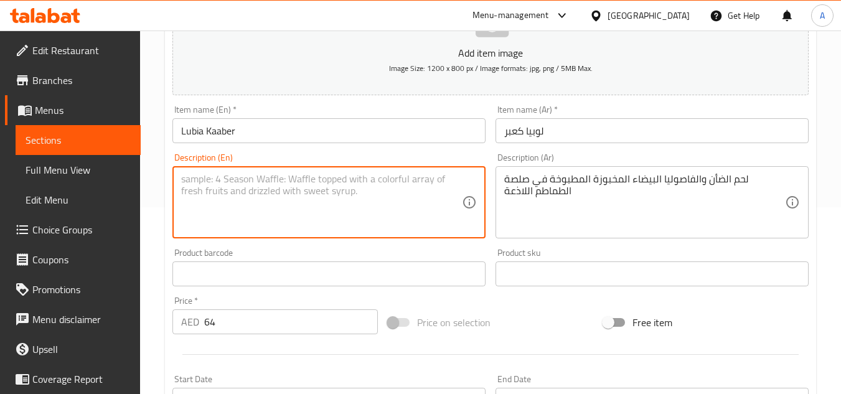
paste textarea "A comforting Tunisian dish of tender white beans slow-cooked in a rich, spiced …"
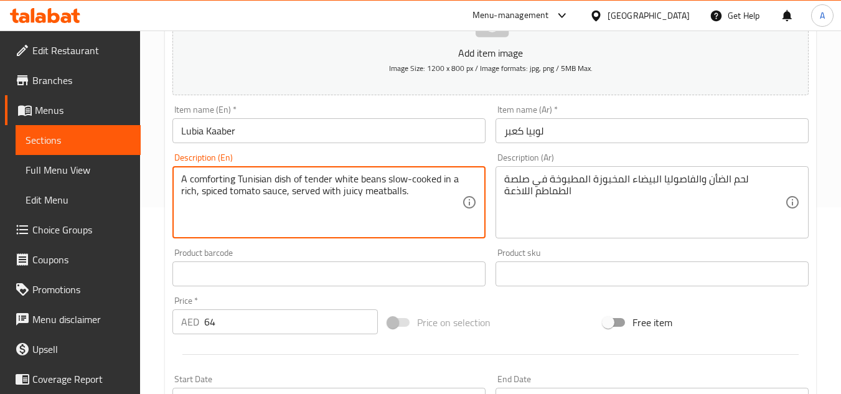
type textarea "A comforting Tunisian dish of tender white beans slow-cooked in a rich, spiced …"
click at [639, 187] on textarea at bounding box center [644, 202] width 281 height 59
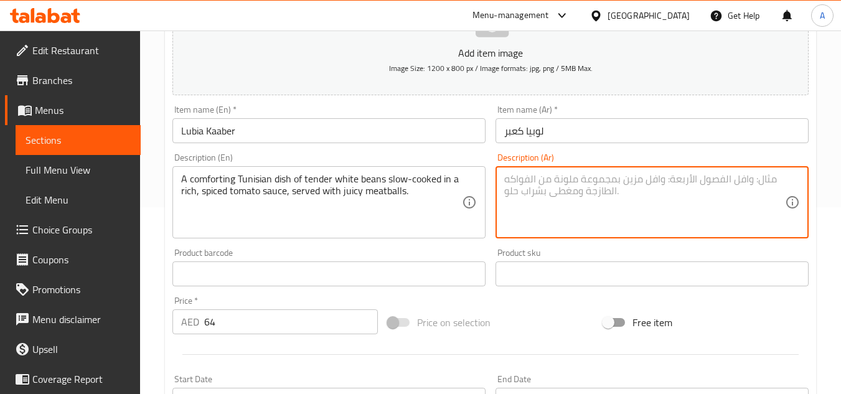
paste textarea "طبق تونسي لذيذ من الفاصوليا البيضاء الطرية المطبوخة ببطء في صلصة طماطم غنية ومت…"
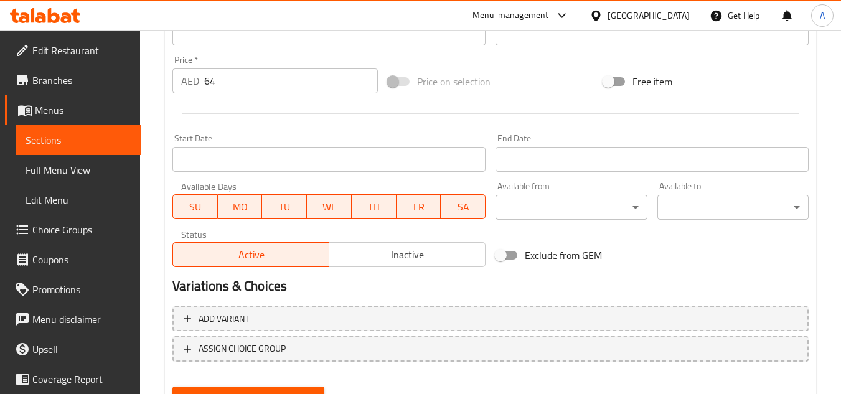
scroll to position [485, 0]
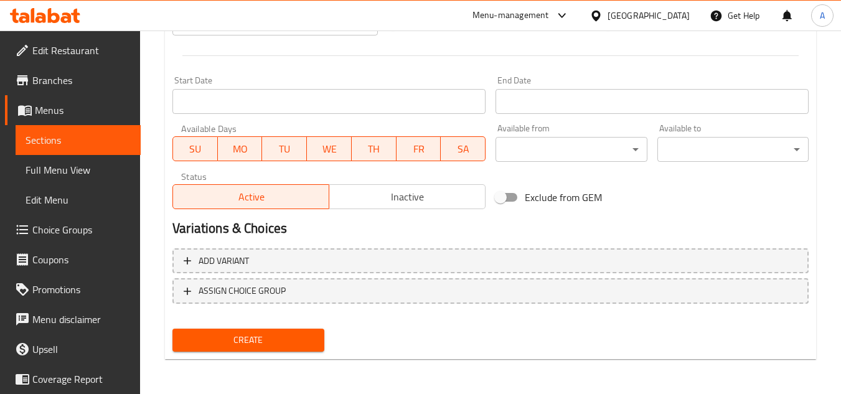
type textarea "طبق تونسي لذيذ من الفاصوليا البيضاء الطرية المطبوخة ببطء في صلصة طماطم غنية ومت…"
drag, startPoint x: 245, startPoint y: 341, endPoint x: 550, endPoint y: 342, distance: 304.9
click at [245, 341] on span "Create" at bounding box center [247, 340] width 131 height 16
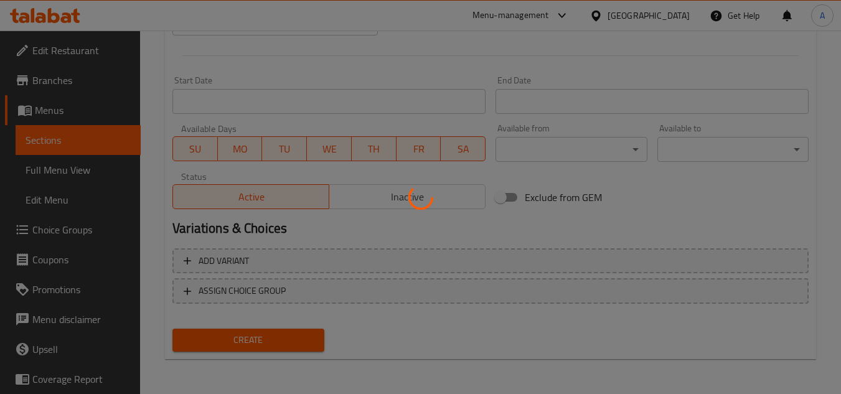
type input "0"
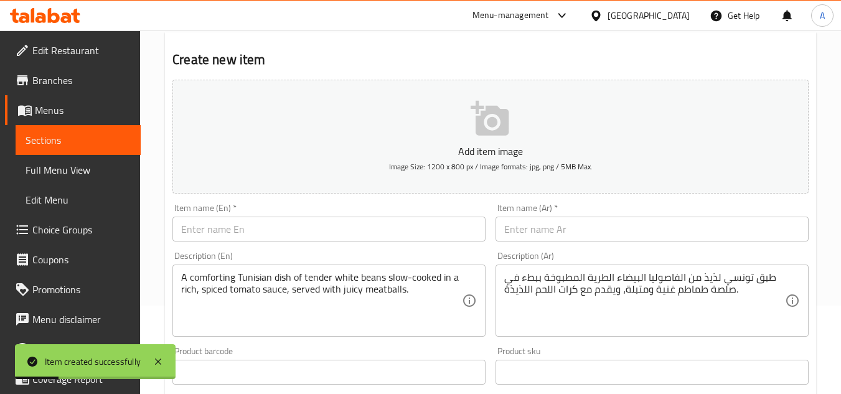
scroll to position [0, 0]
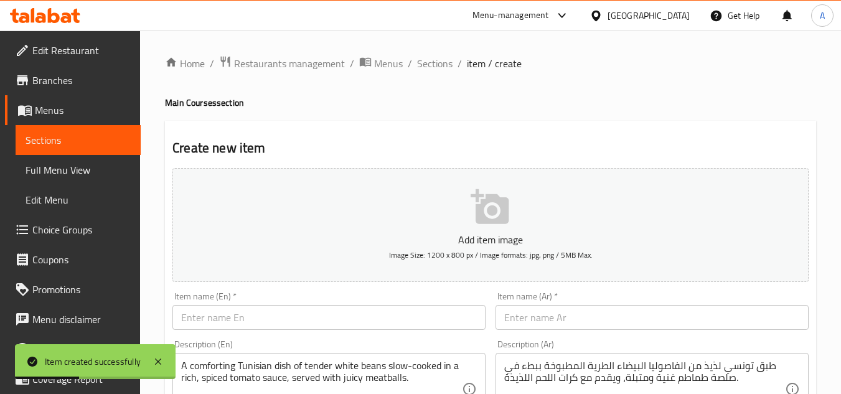
drag, startPoint x: 559, startPoint y: 356, endPoint x: 630, endPoint y: 337, distance: 73.5
click at [559, 356] on div "طبق تونسي لذيذ من الفاصوليا البيضاء الطرية المطبوخة ببطء في صلصة طماطم غنية ومت…" at bounding box center [651, 389] width 313 height 72
click at [438, 71] on span "Sections" at bounding box center [434, 63] width 35 height 15
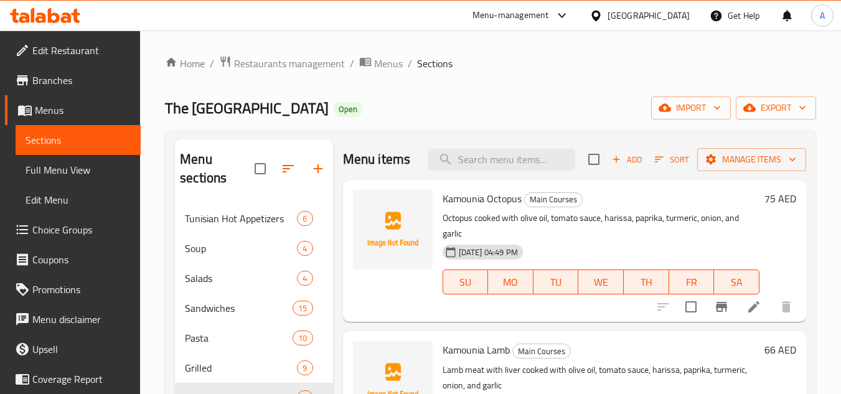
click at [538, 116] on div "The Sandwich District Open import export" at bounding box center [490, 107] width 651 height 23
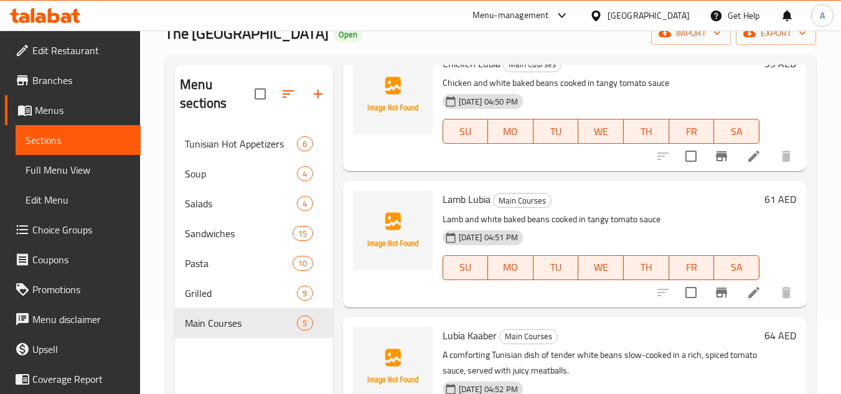
scroll to position [174, 0]
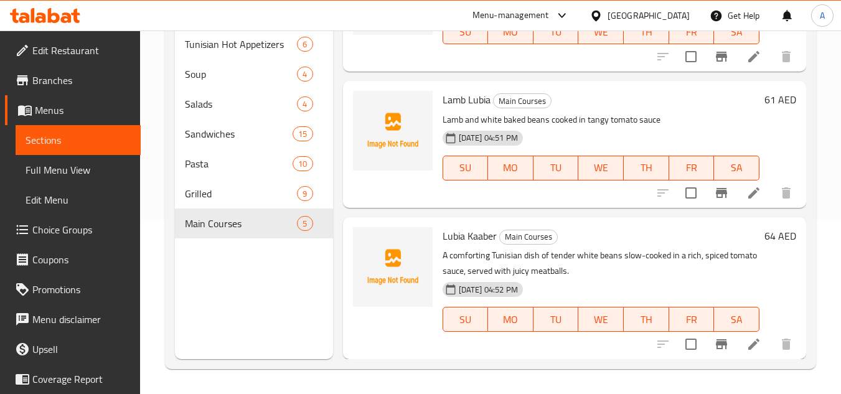
click at [472, 238] on span "Lubia Kaaber" at bounding box center [469, 236] width 54 height 19
copy h6 "Lubia Kaaber"
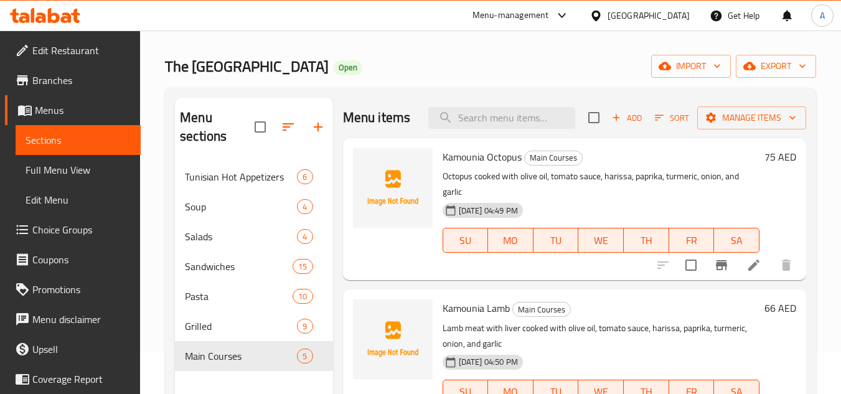
scroll to position [0, 0]
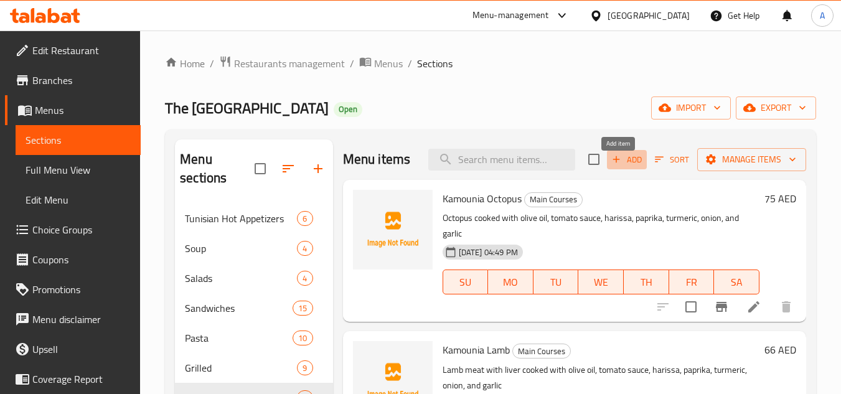
click at [625, 167] on span "Add" at bounding box center [627, 159] width 34 height 14
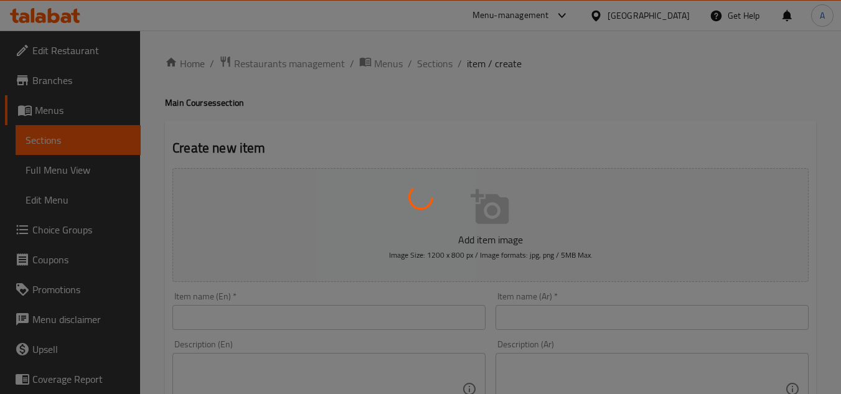
click at [400, 293] on div at bounding box center [420, 197] width 841 height 394
click at [409, 322] on div at bounding box center [420, 197] width 841 height 394
click at [436, 318] on div at bounding box center [420, 197] width 841 height 394
click at [461, 325] on div at bounding box center [420, 197] width 841 height 394
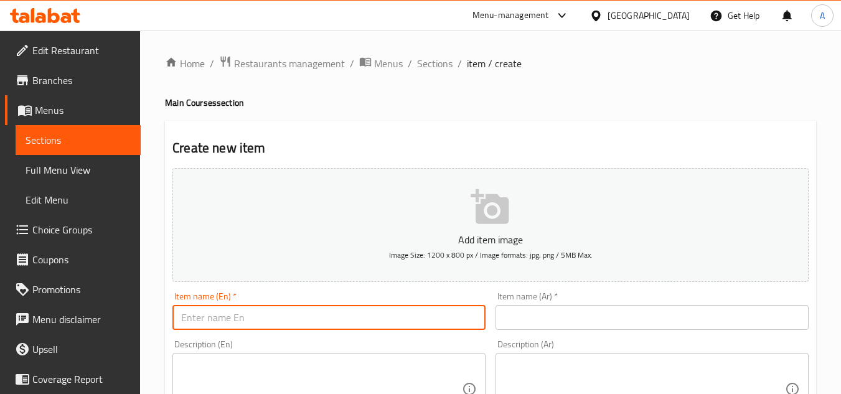
click at [315, 321] on input "text" at bounding box center [328, 317] width 313 height 25
paste input "CHICKEN JILBANA"
click at [475, 306] on input "Chicken Jilbana" at bounding box center [328, 317] width 313 height 25
type input "Chicken Jilbana"
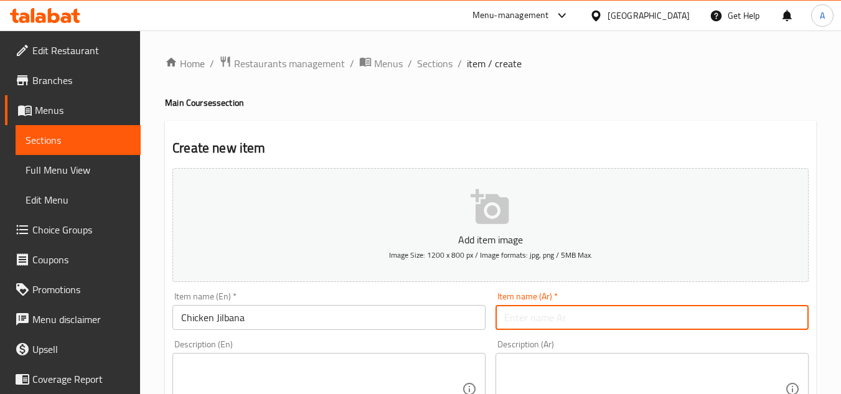
drag, startPoint x: 526, startPoint y: 324, endPoint x: 825, endPoint y: 324, distance: 298.7
click at [526, 324] on input "text" at bounding box center [651, 317] width 313 height 25
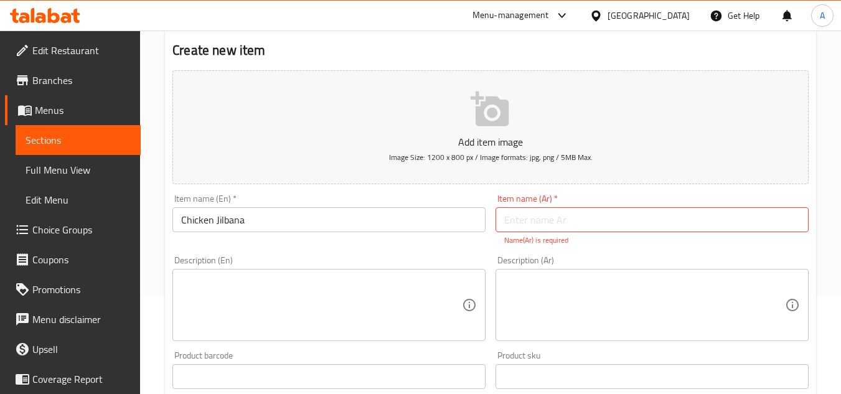
scroll to position [249, 0]
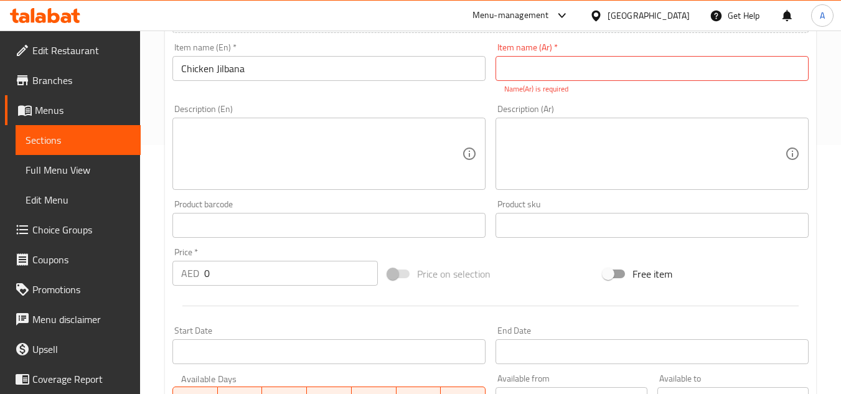
drag, startPoint x: 240, startPoint y: 274, endPoint x: 35, endPoint y: 251, distance: 205.4
click at [77, 262] on div "Edit Restaurant Branches Menus Sections Full Menu View Edit Menu Choice Groups …" at bounding box center [420, 213] width 841 height 863
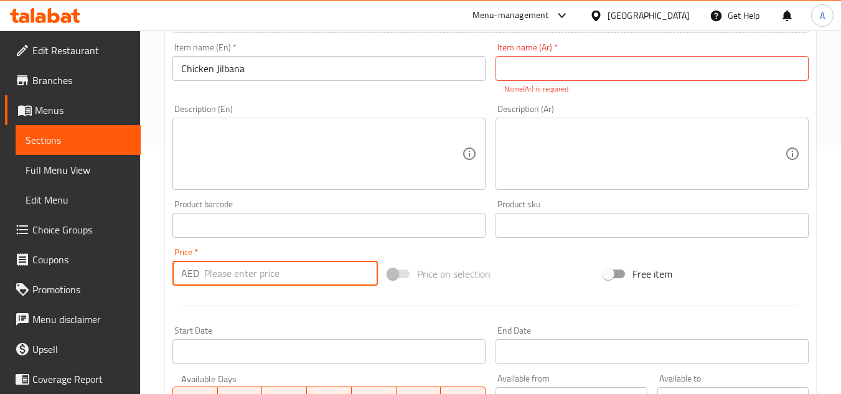
paste input "60"
type input "60"
click at [248, 64] on input "Chicken Jilbana" at bounding box center [328, 68] width 313 height 25
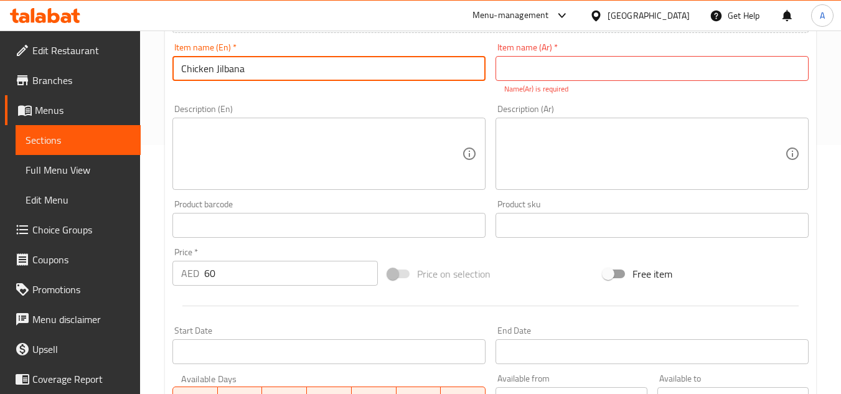
click at [248, 64] on input "Chicken Jilbana" at bounding box center [328, 68] width 313 height 25
click at [456, 73] on input "Chicken Jilbana" at bounding box center [328, 68] width 313 height 25
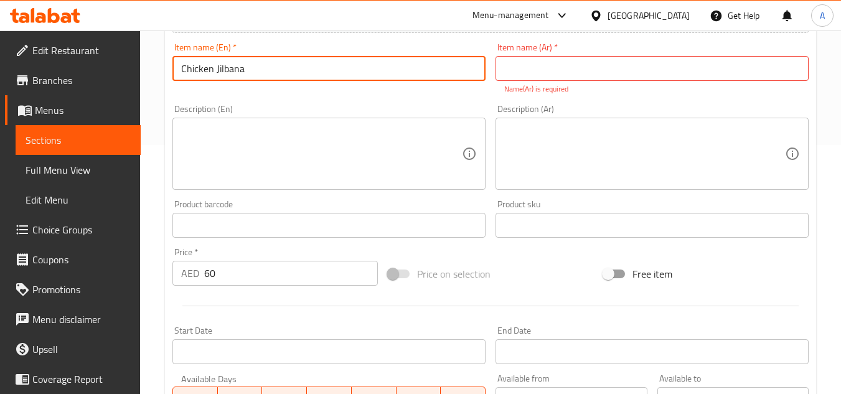
click at [597, 62] on input "text" at bounding box center [651, 68] width 313 height 25
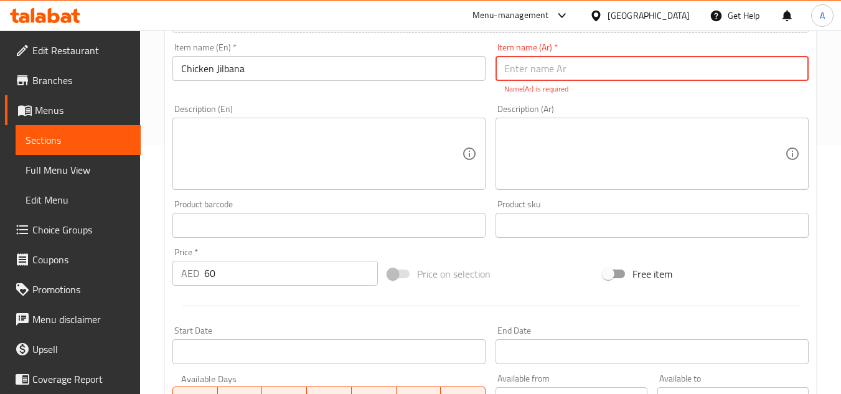
paste input "جلبانة دجاج"
type input "جلبانة دجاج"
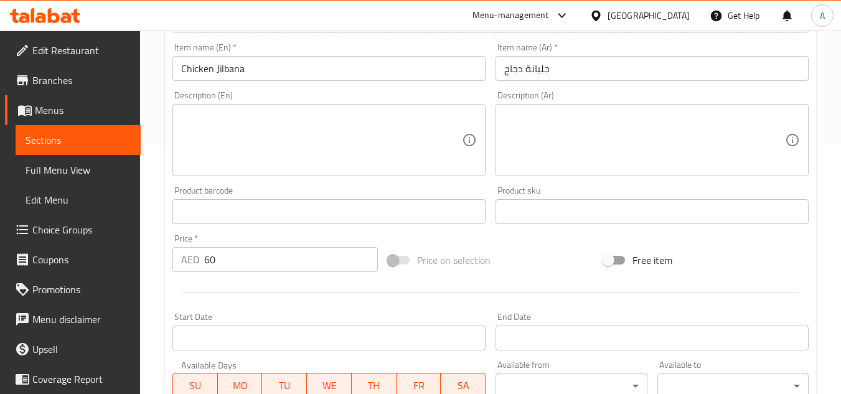
click at [241, 118] on textarea at bounding box center [321, 140] width 281 height 59
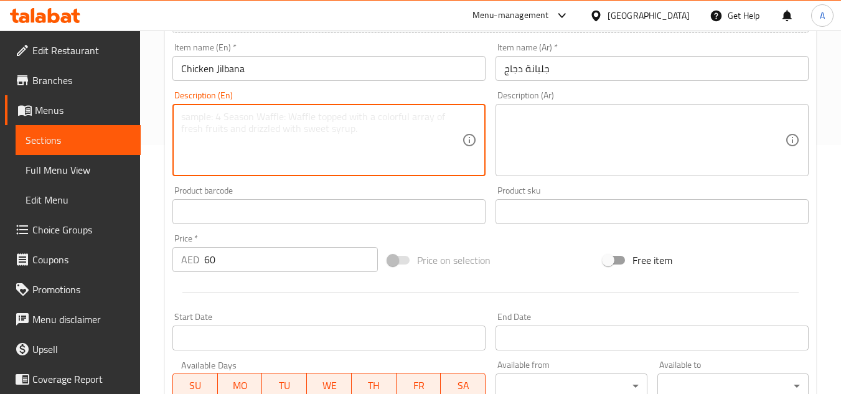
paste textarea "Chicken cooked with olive oil, tomato sauce, harissa, paprika, turmeric, garlic…"
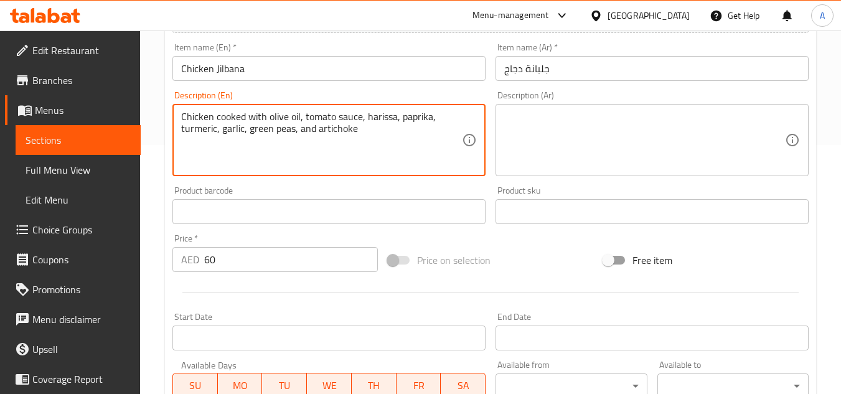
type textarea "Chicken cooked with olive oil, tomato sauce, harissa, paprika, turmeric, garlic…"
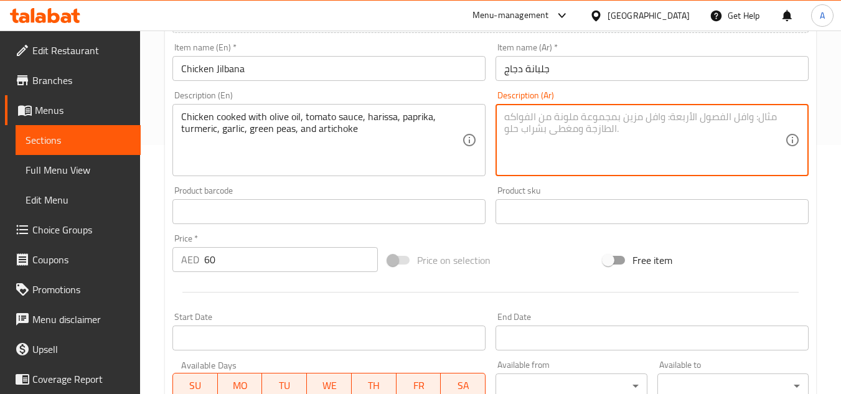
click at [613, 129] on textarea at bounding box center [644, 140] width 281 height 59
paste textarea "دجاج مطبوخ بزيت الزيتون وصلصة الطماطم والهريسة والبابريكا والكركم والثوم والباز…"
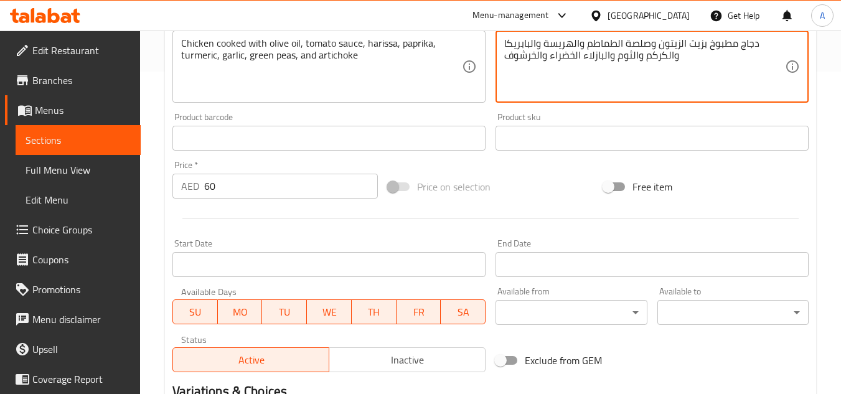
scroll to position [485, 0]
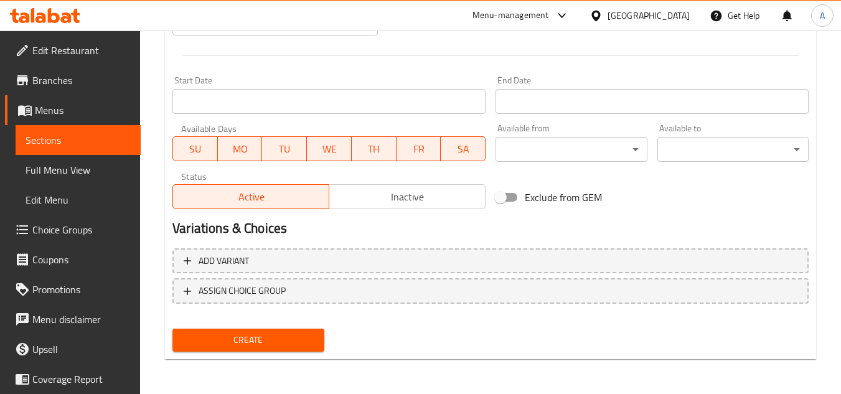
type textarea "دجاج مطبوخ بزيت الزيتون وصلصة الطماطم والهريسة والبابريكا والكركم والثوم والباز…"
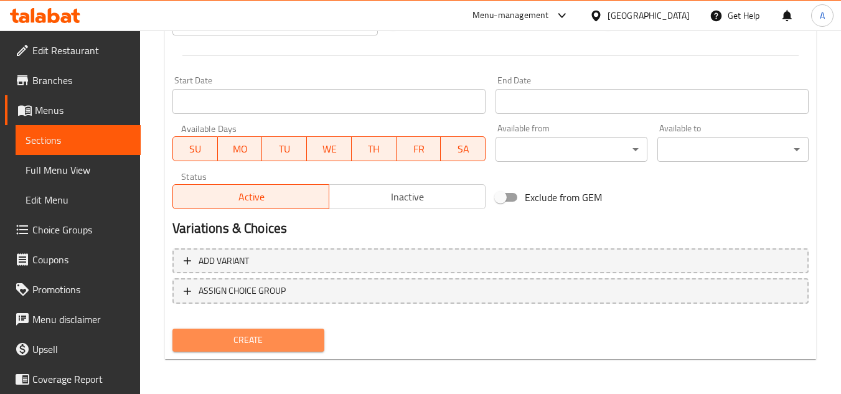
click at [247, 345] on span "Create" at bounding box center [247, 340] width 131 height 16
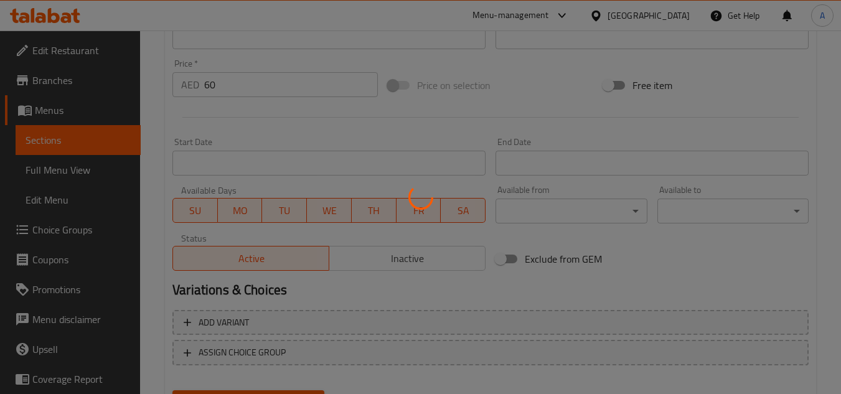
scroll to position [236, 0]
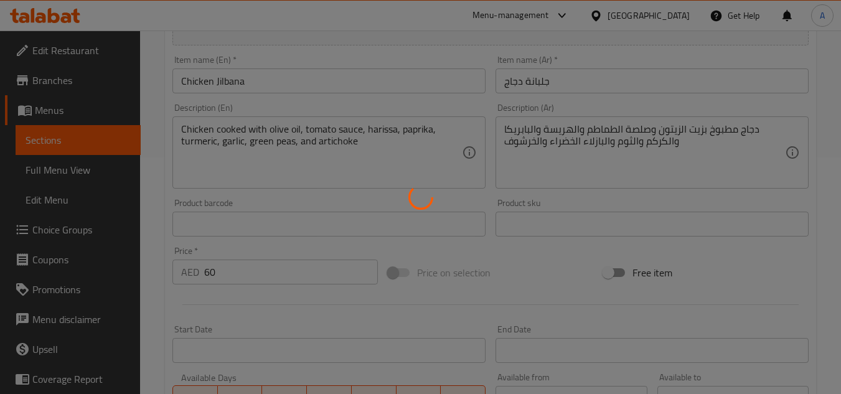
type input "0"
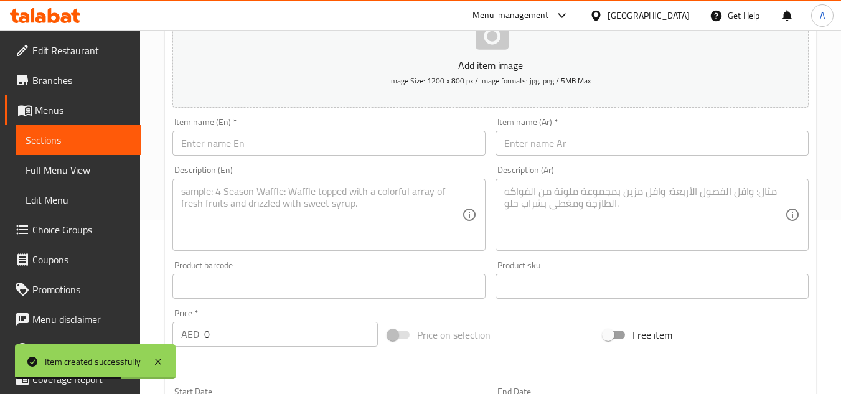
click at [434, 76] on span "Image Size: 1200 x 800 px / Image formats: jpg, png / 5MB Max." at bounding box center [491, 80] width 204 height 14
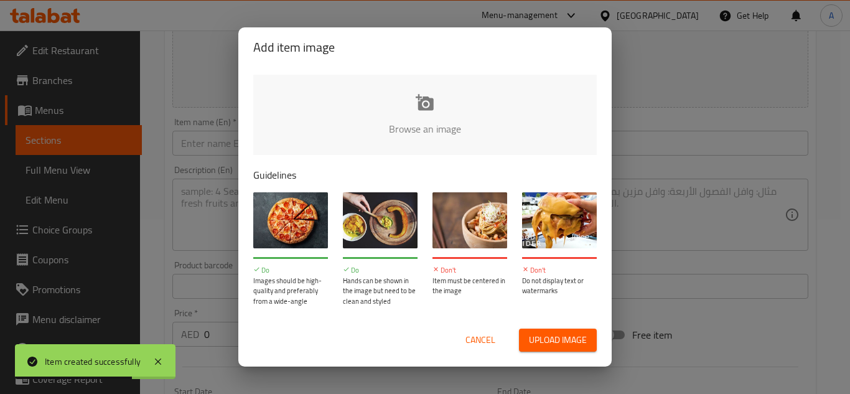
click at [229, 140] on div "Add item image Browse an image Guidelines Do Images should be high-quality and …" at bounding box center [425, 197] width 850 height 394
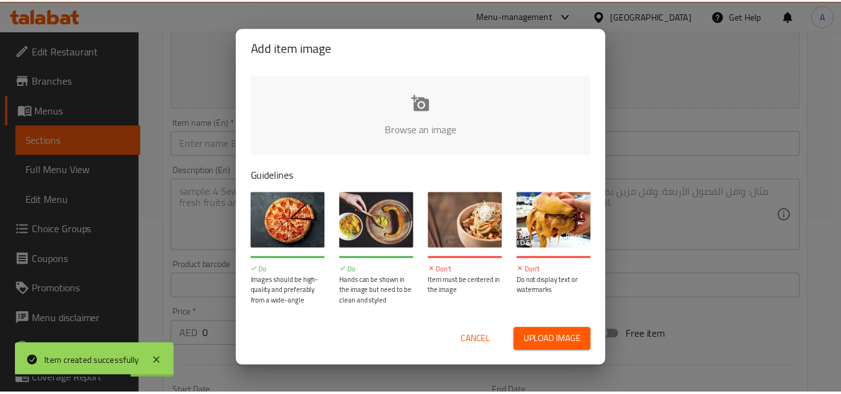
scroll to position [168, 0]
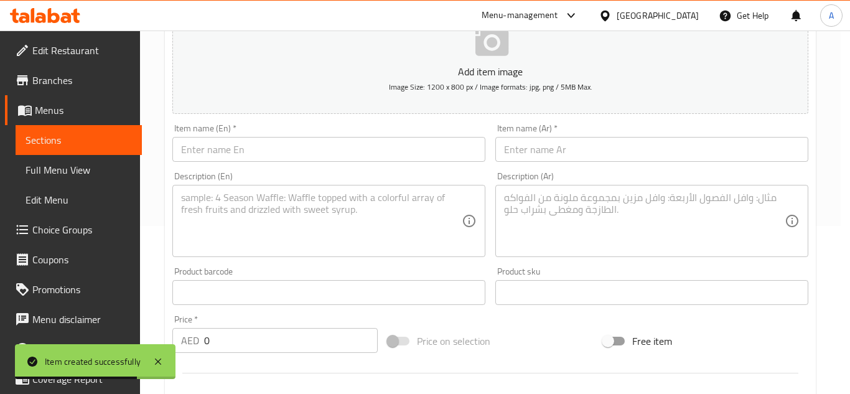
drag, startPoint x: 214, startPoint y: 152, endPoint x: 306, endPoint y: 150, distance: 92.1
click at [214, 152] on input "text" at bounding box center [328, 149] width 313 height 25
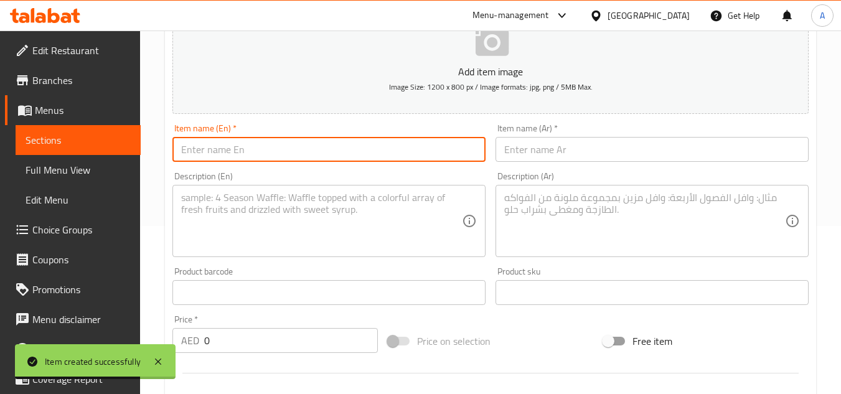
paste input "LAMB JILBANA"
type input "Lamb Jilbana"
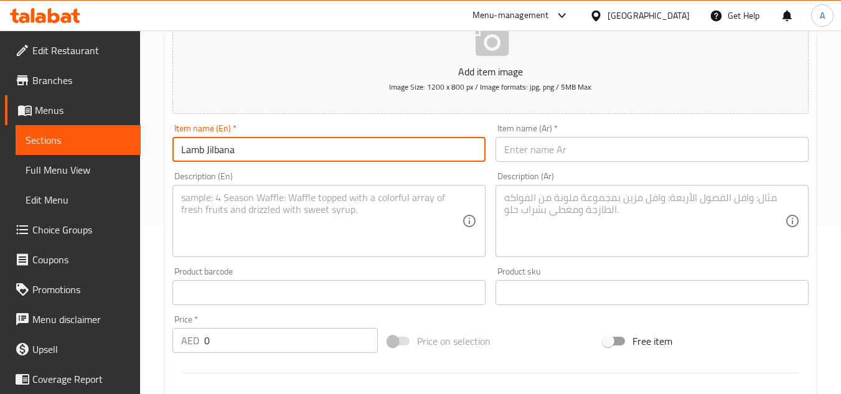
drag, startPoint x: 640, startPoint y: 154, endPoint x: 612, endPoint y: 162, distance: 29.2
click at [640, 154] on input "text" at bounding box center [651, 149] width 313 height 25
paste input "جلبانة لحم الضأن"
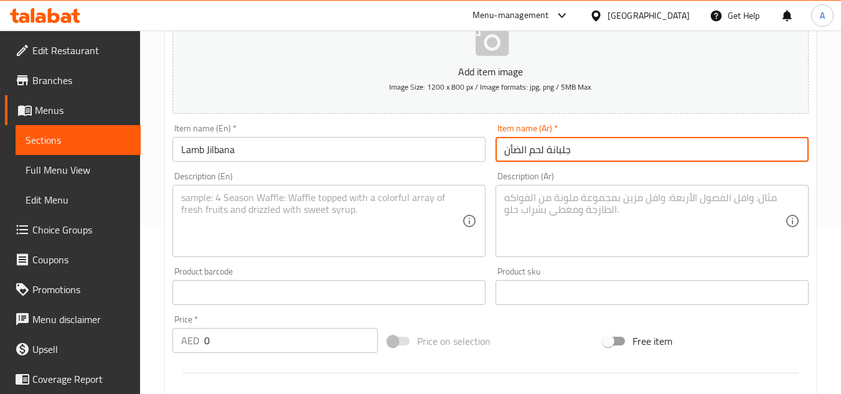
type input "جلبانة لحم الضأن"
drag, startPoint x: 768, startPoint y: 222, endPoint x: 848, endPoint y: 232, distance: 81.0
click at [769, 222] on textarea at bounding box center [644, 221] width 281 height 59
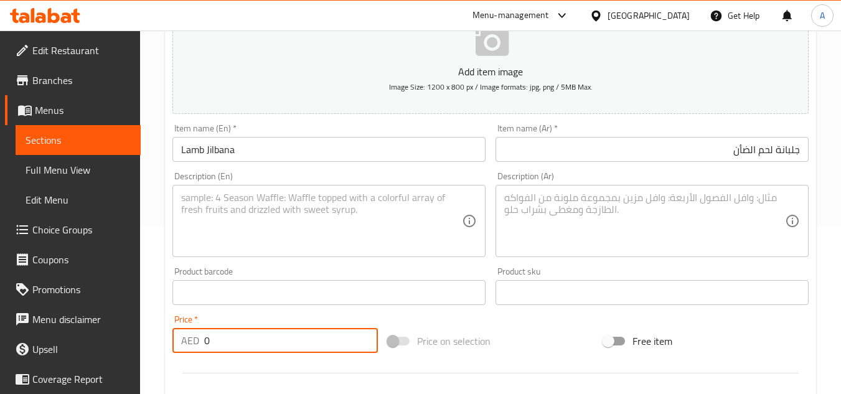
drag, startPoint x: 268, startPoint y: 340, endPoint x: 148, endPoint y: 316, distance: 122.1
click at [136, 320] on div "Edit Restaurant Branches Menus Sections Full Menu View Edit Menu Choice Groups …" at bounding box center [420, 286] width 841 height 849
paste input "62"
type input "62"
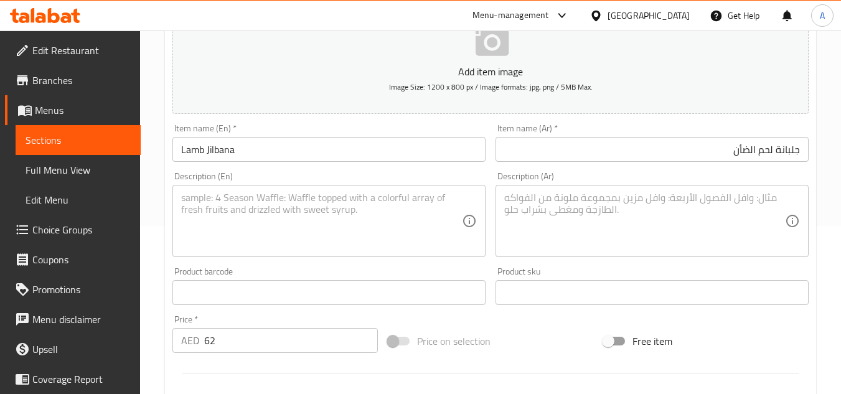
click at [349, 166] on div "Item name (En)   * Lamb Jilbana Item name (En) *" at bounding box center [328, 143] width 323 height 48
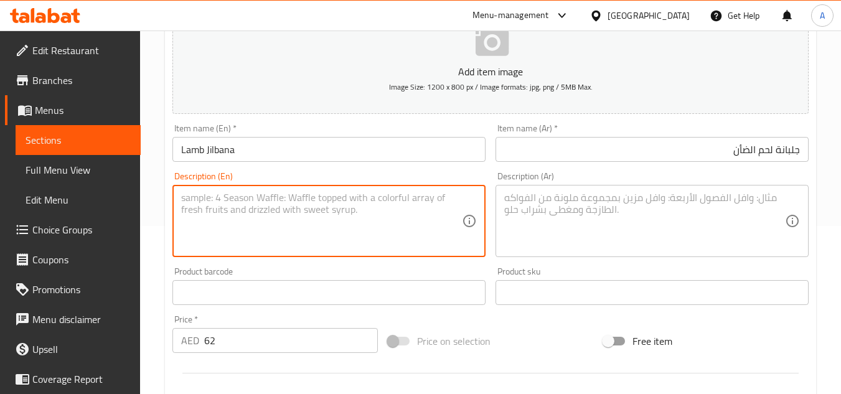
drag, startPoint x: 358, startPoint y: 202, endPoint x: 480, endPoint y: 218, distance: 123.1
click at [358, 202] on textarea at bounding box center [321, 221] width 281 height 59
paste textarea "Lamb cooked with olive oil, tomato sauce, harissa, paprika, turmeric, garlic, g…"
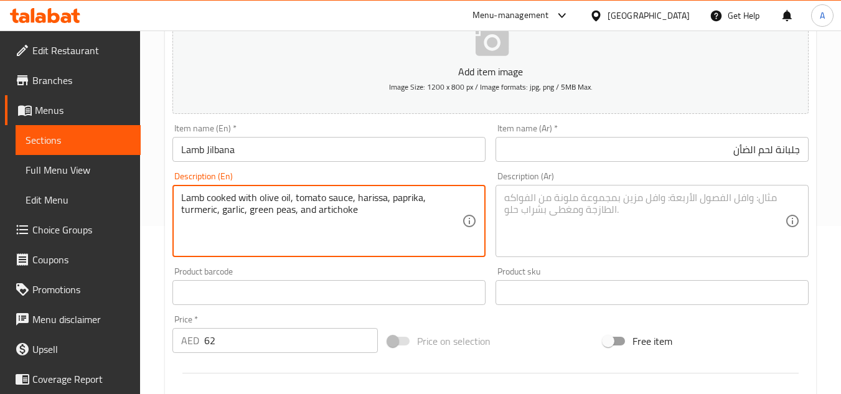
type textarea "Lamb cooked with olive oil, tomato sauce, harissa, paprika, turmeric, garlic, g…"
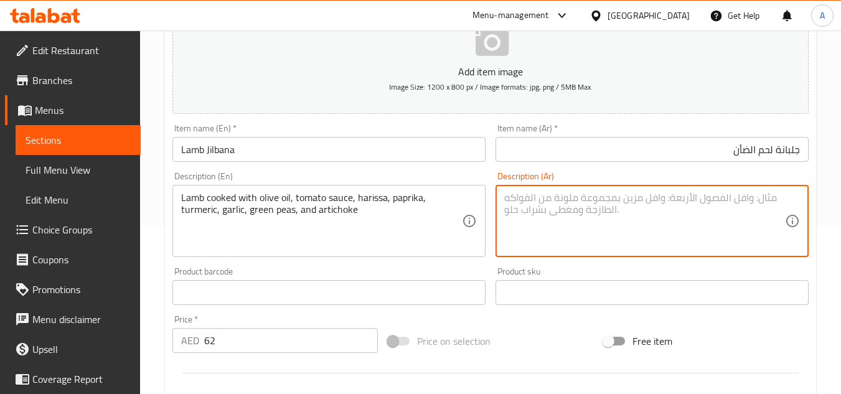
click at [612, 220] on textarea at bounding box center [644, 221] width 281 height 59
paste textarea "لحم ضأن مطبوخ بزيت الزيتون وصلصة الطماطم والهريسة والفلفل الحلو والكركم والثوم …"
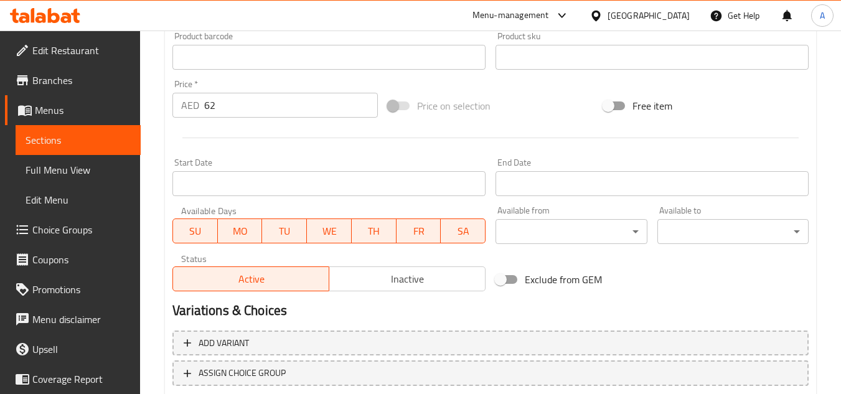
scroll to position [485, 0]
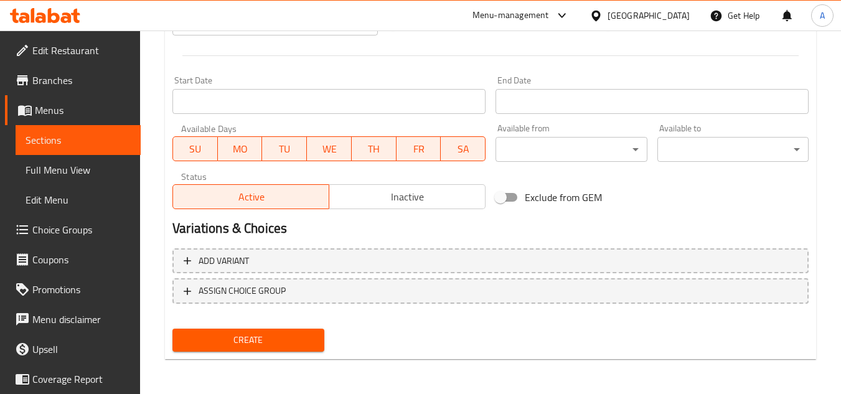
type textarea "لحم ضأن مطبوخ بزيت الزيتون وصلصة الطماطم والهريسة والفلفل الحلو والكركم والثوم …"
click at [306, 343] on span "Create" at bounding box center [247, 340] width 131 height 16
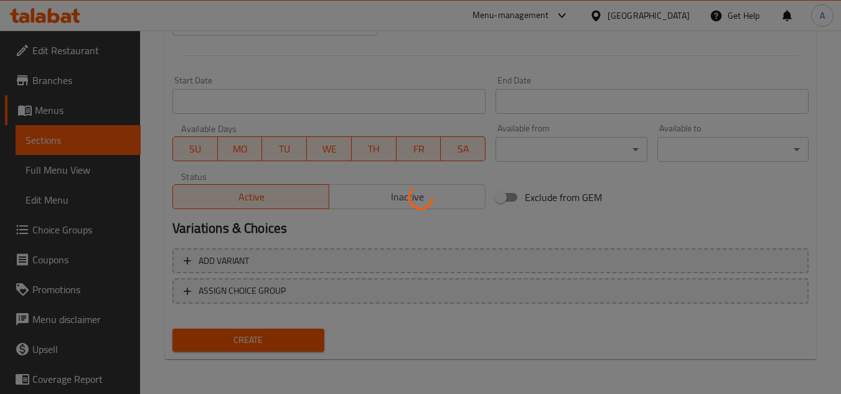
type input "0"
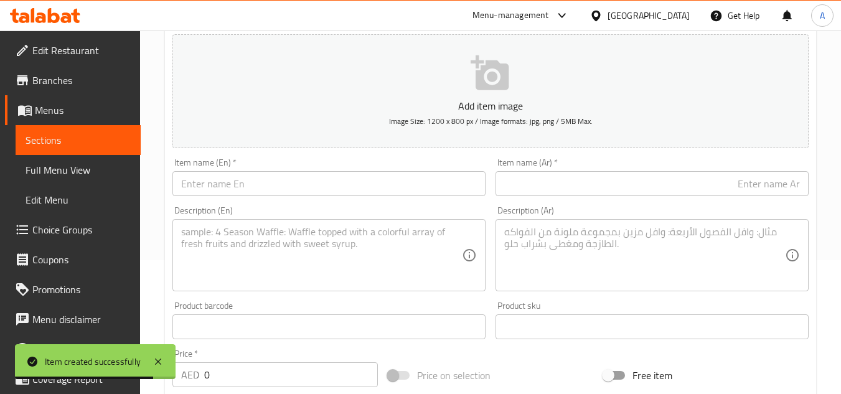
scroll to position [112, 0]
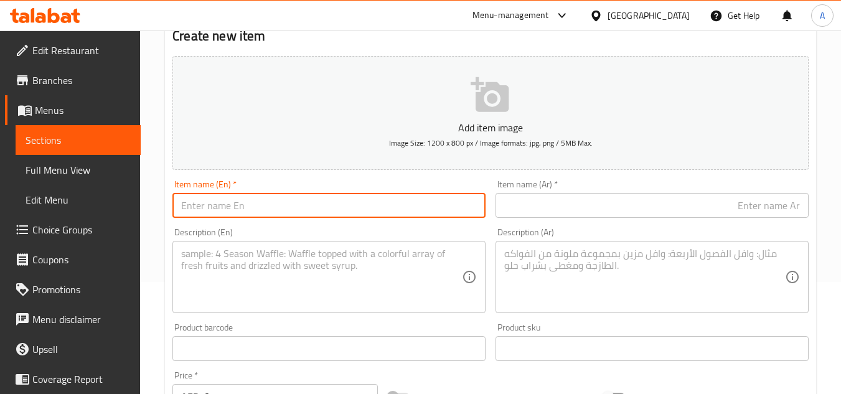
click at [372, 215] on input "text" at bounding box center [328, 205] width 313 height 25
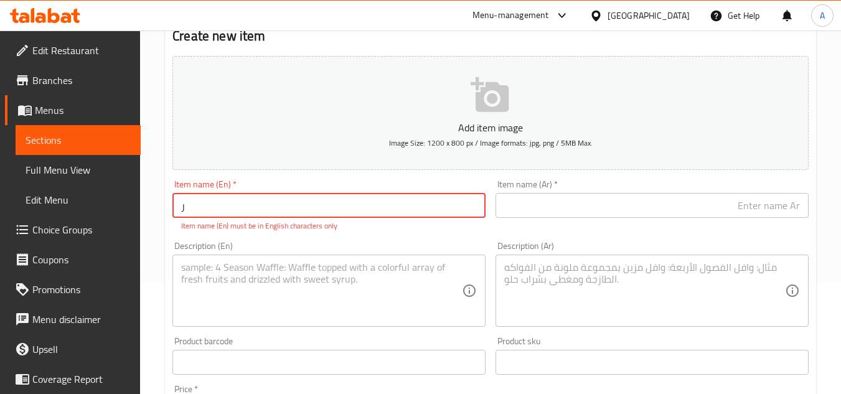
click at [372, 215] on input "ر" at bounding box center [328, 205] width 313 height 25
paste input "CHICKEN COUSCOUS"
click at [372, 215] on input "ء" at bounding box center [328, 205] width 313 height 25
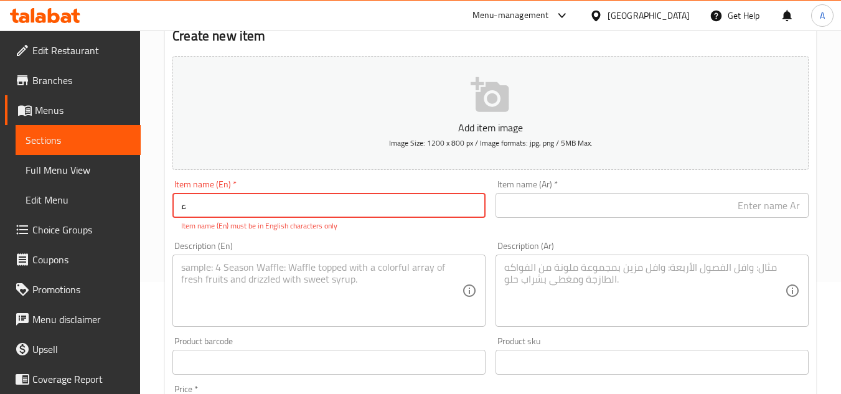
click at [372, 215] on input "ء" at bounding box center [328, 205] width 313 height 25
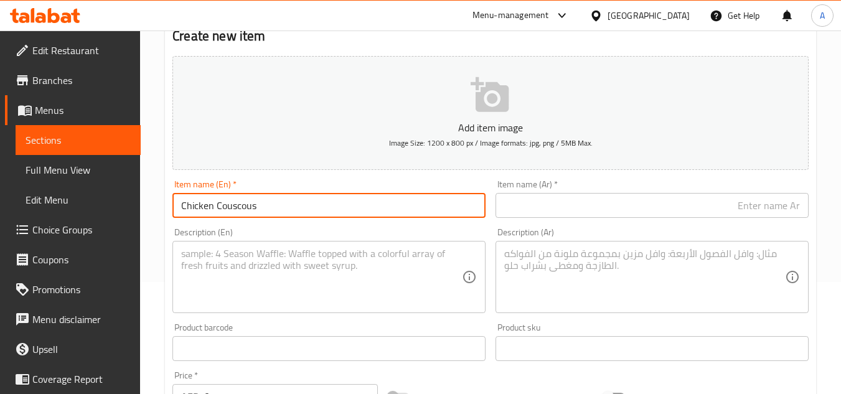
type input "Chicken Couscous"
click at [540, 209] on input "text" at bounding box center [651, 205] width 313 height 25
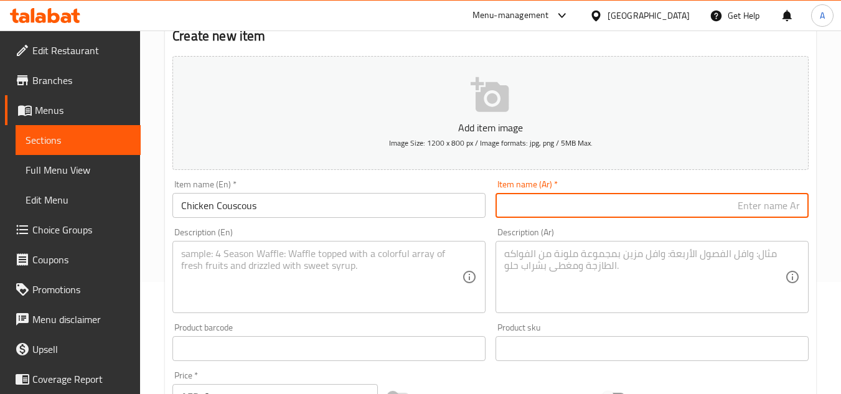
click at [666, 228] on div "Description (Ar) Description (Ar)" at bounding box center [651, 270] width 313 height 85
paste input "كسكس الدجاج"
click at [673, 217] on input "كسكس الدجاج" at bounding box center [651, 205] width 313 height 25
type input "كسكس الدجاج"
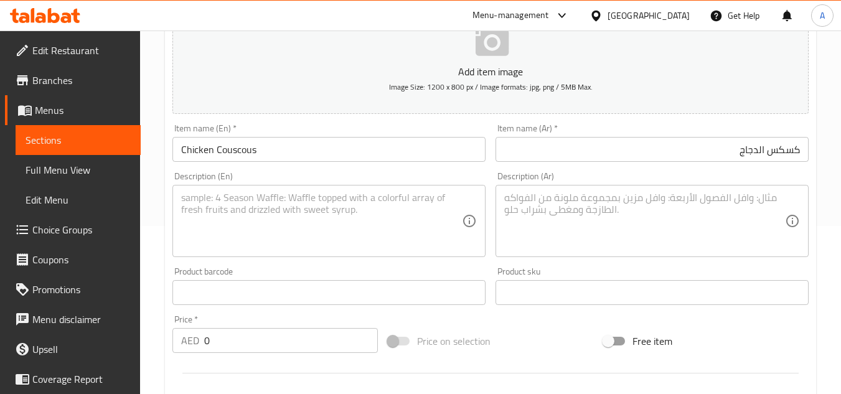
scroll to position [236, 0]
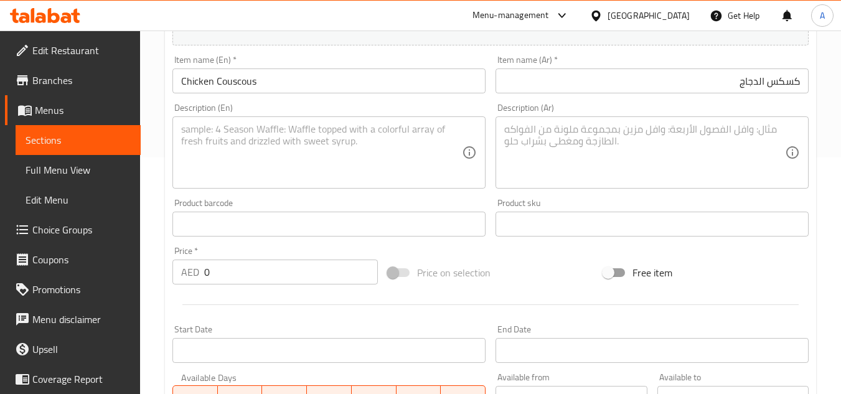
drag, startPoint x: 271, startPoint y: 281, endPoint x: 40, endPoint y: 245, distance: 233.6
click at [6, 253] on div "Edit Restaurant Branches Menus Sections Full Menu View Edit Menu Choice Groups …" at bounding box center [420, 218] width 841 height 849
paste input "65"
type input "65"
click at [314, 188] on div "Description (En)" at bounding box center [328, 152] width 313 height 72
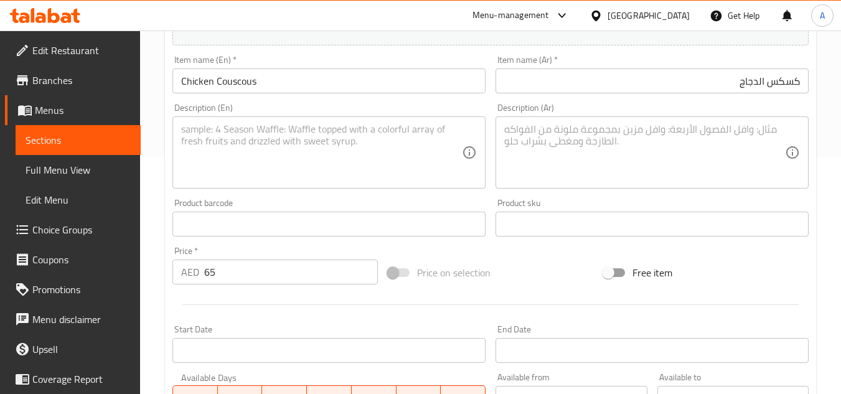
click at [314, 164] on textarea at bounding box center [321, 152] width 281 height 59
paste textarea "Chicken, couscous in tangy spicy sauce, potato, tomato, pumpkin, green capsicum…"
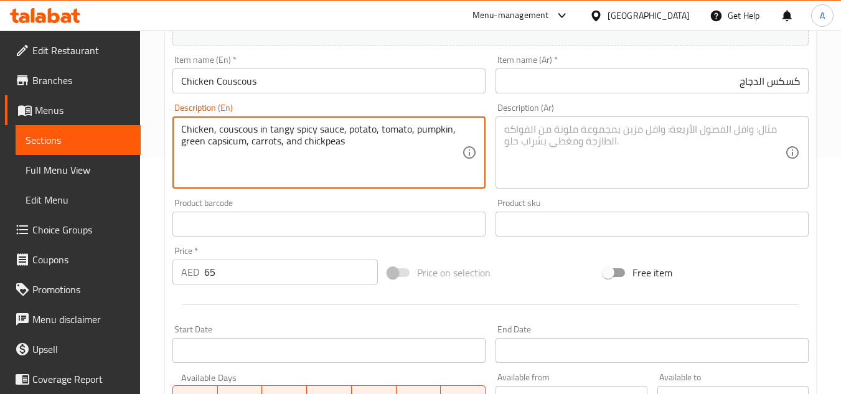
type textarea "Chicken, couscous in tangy spicy sauce, potato, tomato, pumpkin, green capsicum…"
click at [721, 164] on textarea at bounding box center [644, 152] width 281 height 59
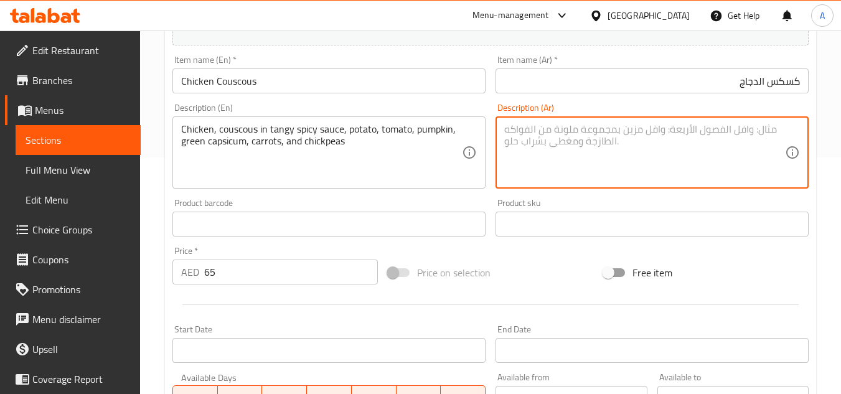
paste textarea "دجاج، كسكس في صلصة حارة لاذعة، بطاطس، طماطم، قرع، فلفل أخضر، جزر، وحمص"
type textarea "دجاج، كسكس في صلصة حارة لاذعة، بطاطس، طماطم، قرع، فلفل أخضر، جزر، وحمص"
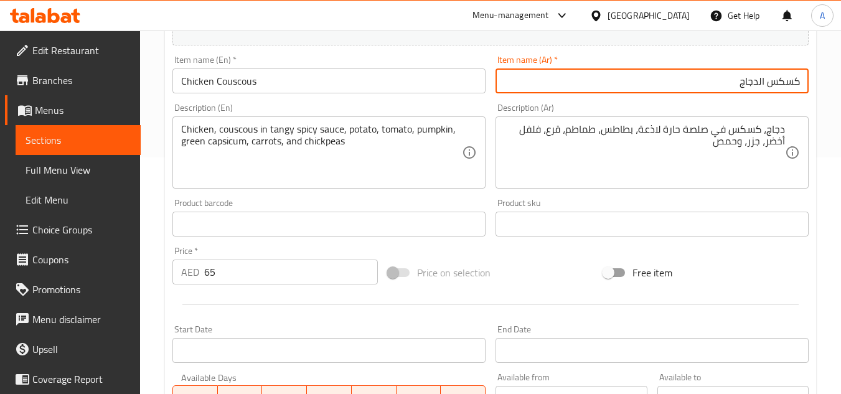
click at [554, 88] on input "كسكس الدجاج" at bounding box center [651, 80] width 313 height 25
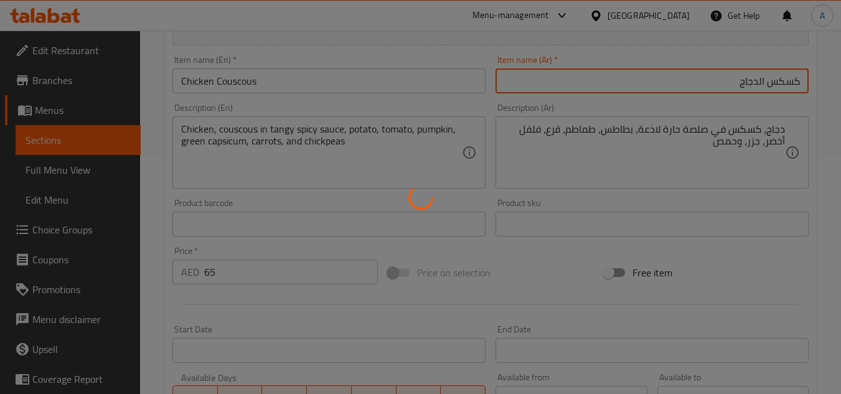
type input "0"
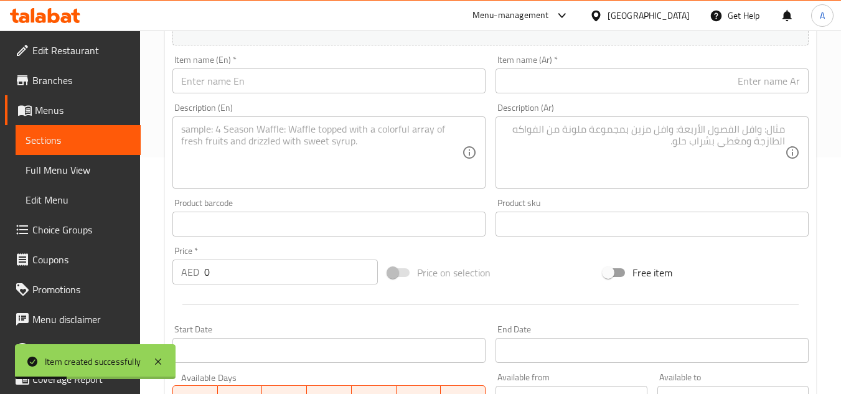
click at [304, 80] on input "text" at bounding box center [328, 80] width 313 height 25
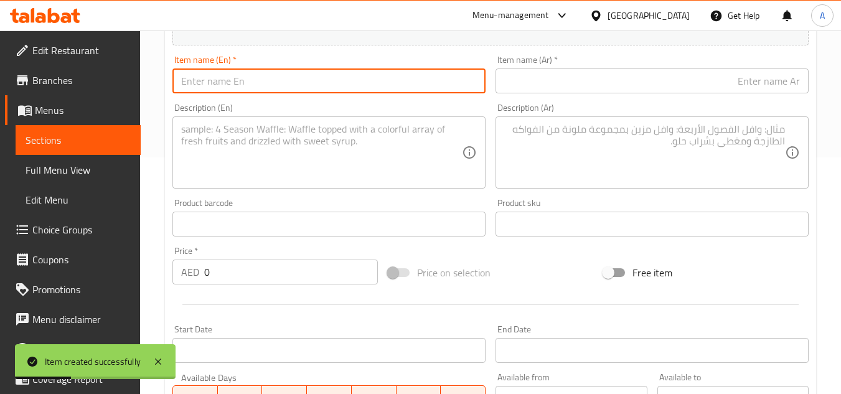
paste input "FISH COUSCOUS"
type input "Fish Couscous"
click at [687, 83] on input "text" at bounding box center [651, 80] width 313 height 25
paste input "كسكس السمك"
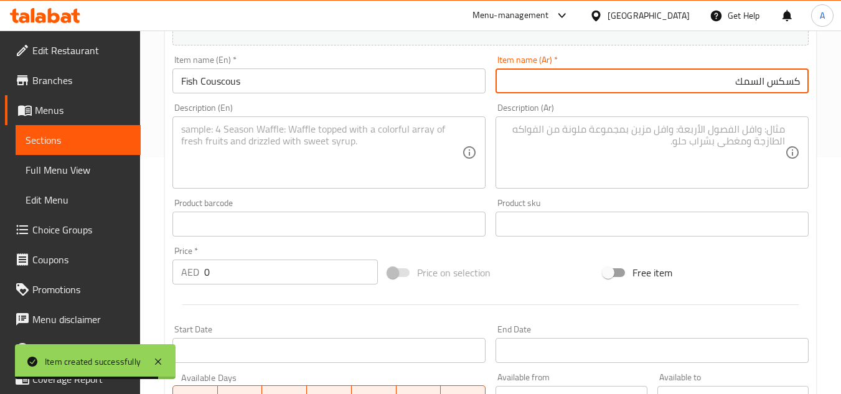
click at [758, 85] on input "كسكس السمك" at bounding box center [651, 80] width 313 height 25
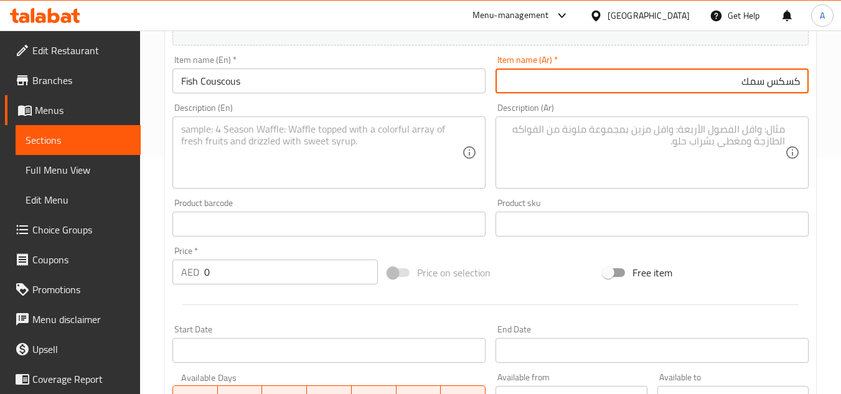
type input "كسكس سمك"
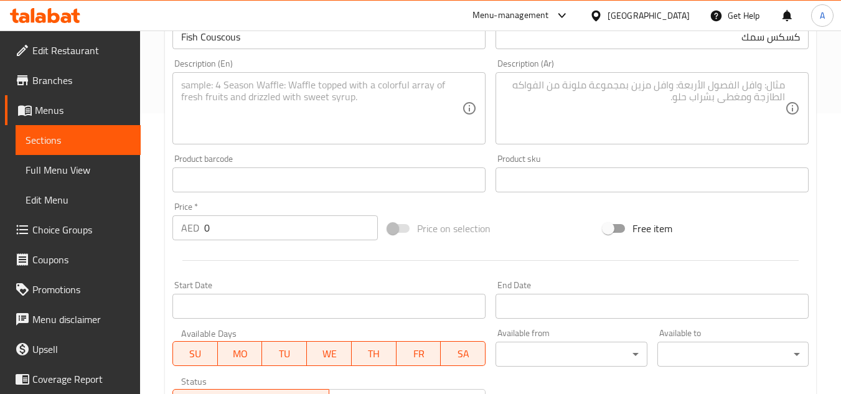
scroll to position [299, 0]
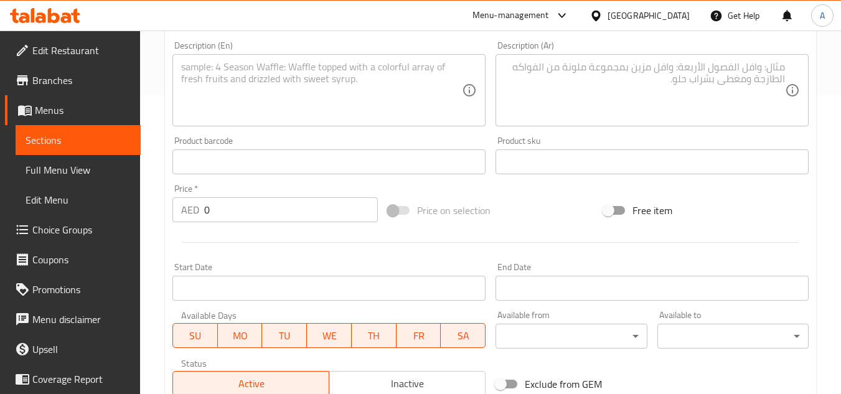
click at [227, 225] on div "Price   * AED 0 Price *" at bounding box center [274, 203] width 215 height 48
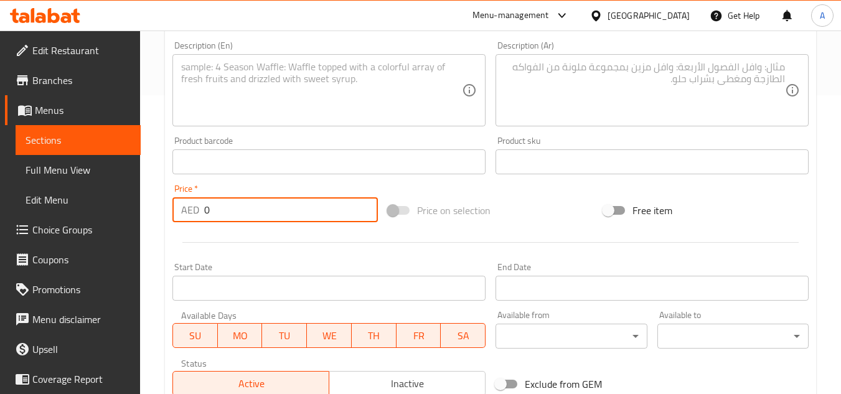
drag, startPoint x: 231, startPoint y: 215, endPoint x: 114, endPoint y: 204, distance: 117.5
click at [63, 206] on div "Edit Restaurant Branches Menus Sections Full Menu View Edit Menu Choice Groups …" at bounding box center [420, 156] width 841 height 849
paste input "75"
type input "75"
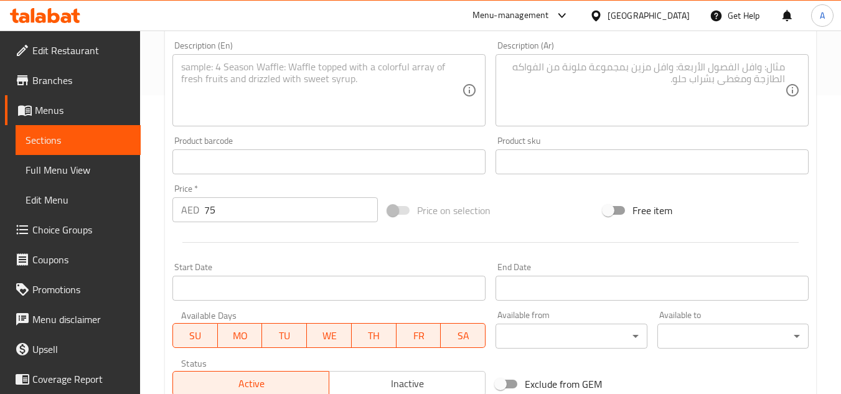
click at [425, 126] on div "Description (En)" at bounding box center [328, 90] width 313 height 72
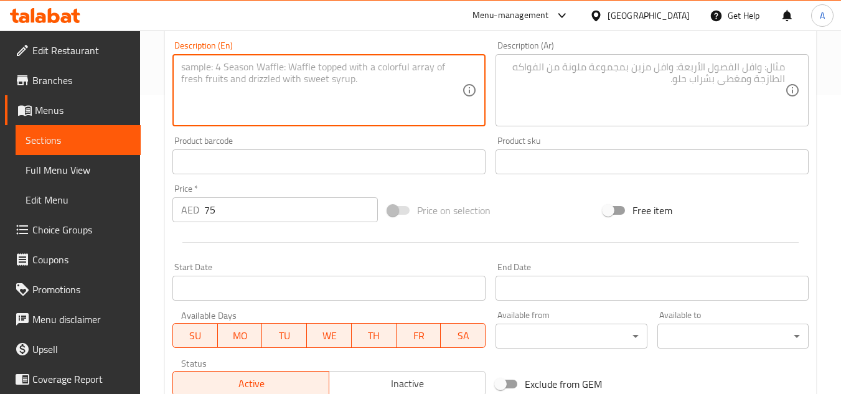
paste textarea "Fish, couscous in tangy spicy sauce, potato, tomato, pumpkin, green capsicum, c…"
type textarea "Fish, couscous in tangy spicy sauce, potato, tomato, pumpkin, green capsicum, c…"
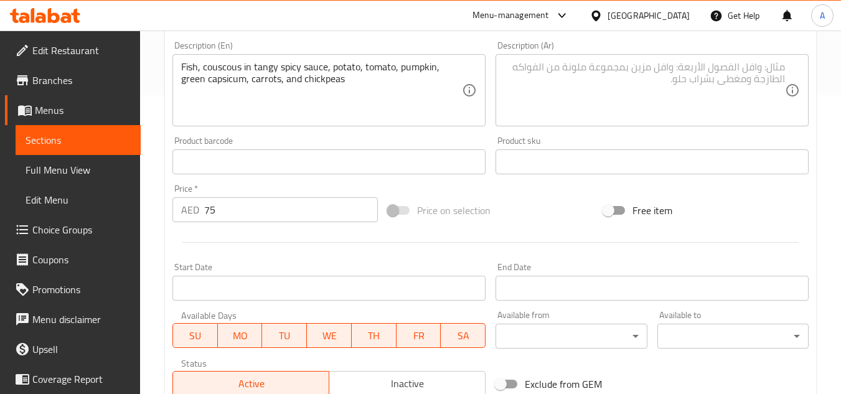
click at [622, 58] on div "Description (Ar)" at bounding box center [651, 90] width 313 height 72
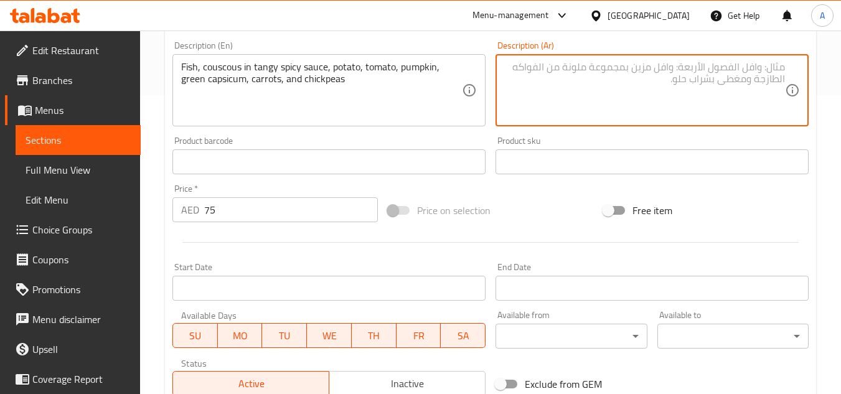
paste textarea "سمك، كسكس في صلصة حارة لاذعة، بطاطس، طماطم، قرع، فلفل أخضر، جزر، وحمص"
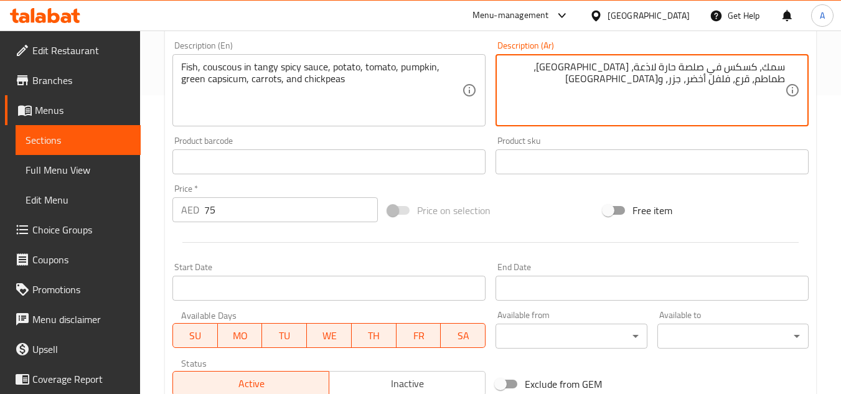
click at [652, 71] on textarea "سمك، كسكس في صلصة حارة لاذعة، بطاطس، طماطم، قرع، فلفل أخضر، جزر، وحمص" at bounding box center [644, 90] width 281 height 59
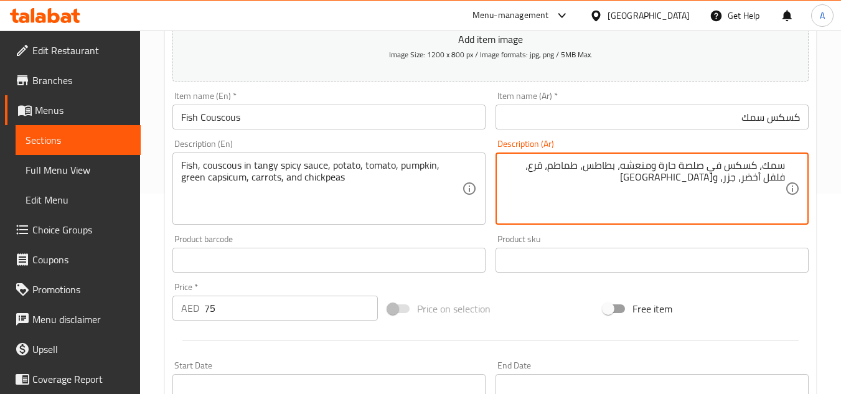
scroll to position [174, 0]
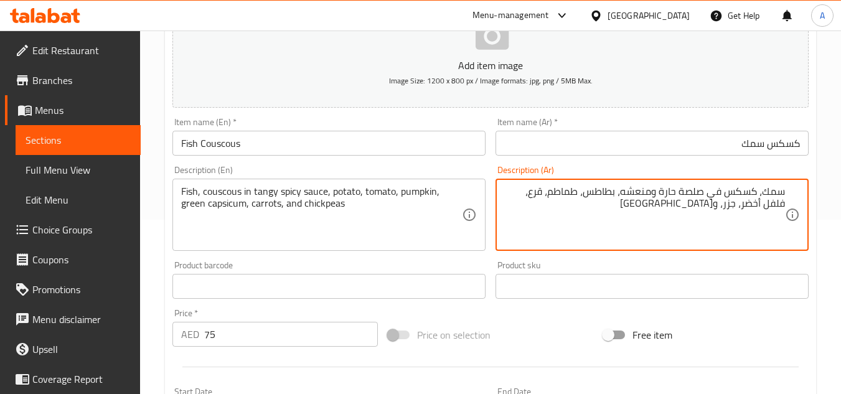
type textarea "سمك، كسكس في صلصة حارة ومنعشه، بطاطس، طماطم، قرع، فلفل أخضر، جزر، وحمص"
click at [639, 146] on input "كسكس سمك" at bounding box center [651, 143] width 313 height 25
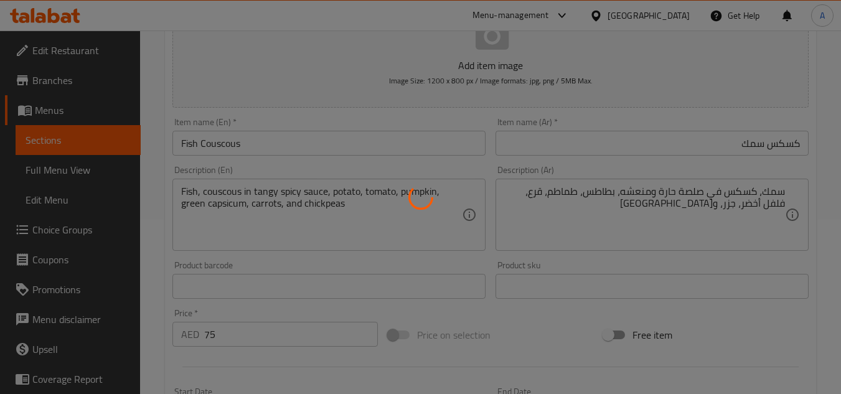
click at [449, 149] on div at bounding box center [420, 197] width 841 height 394
type input "0"
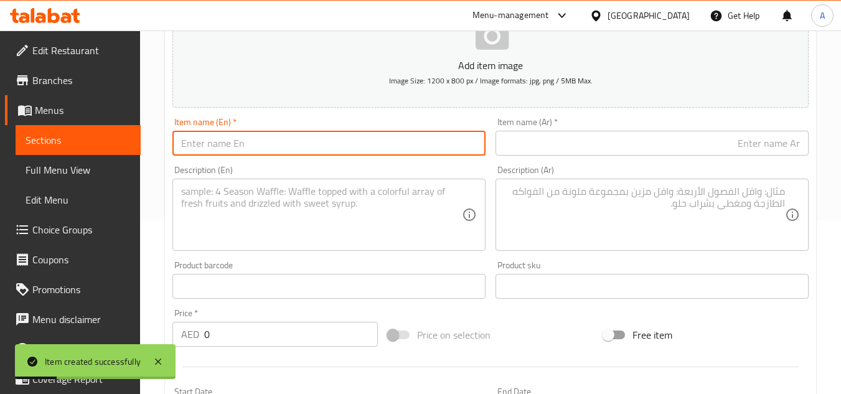
click at [422, 143] on input "text" at bounding box center [328, 143] width 313 height 25
paste input "LAMB COUSCOUS"
type input "Lamb Couscous"
click at [604, 151] on input "text" at bounding box center [651, 143] width 313 height 25
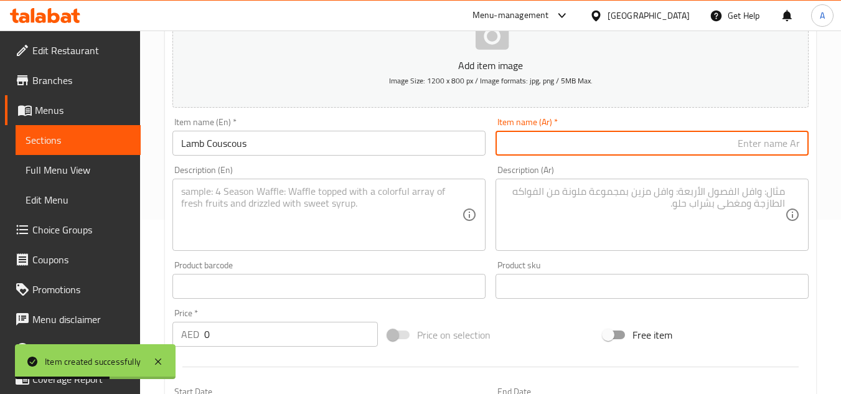
paste input "كسكس لحم الضأن"
type input "كسكس لحم الضأن"
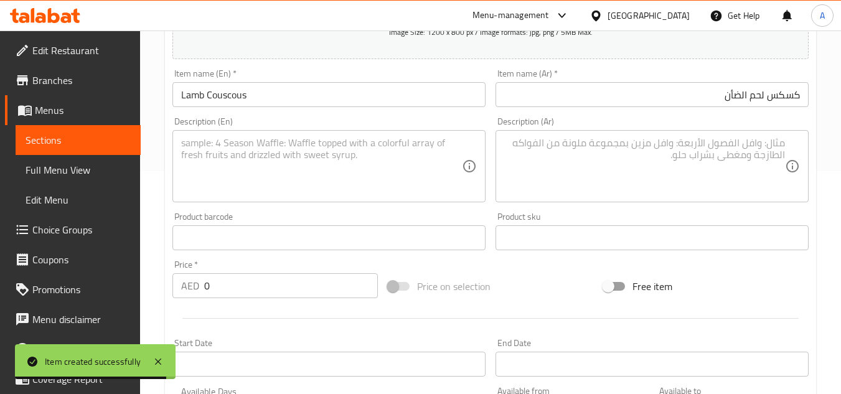
scroll to position [236, 0]
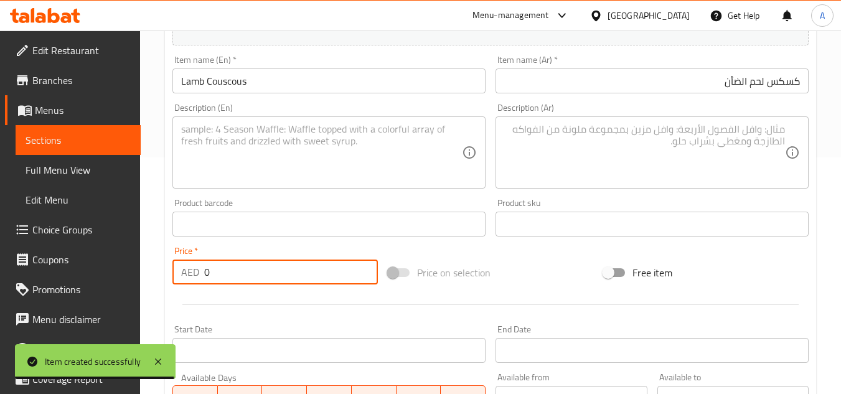
drag, startPoint x: 266, startPoint y: 280, endPoint x: 140, endPoint y: 261, distance: 127.8
click at [83, 268] on div "Edit Restaurant Branches Menus Sections Full Menu View Edit Menu Choice Groups …" at bounding box center [420, 218] width 841 height 849
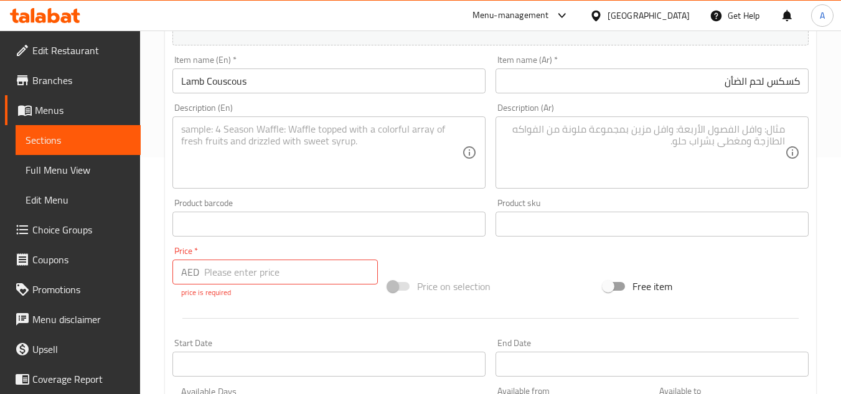
click at [411, 190] on div "Description (En) Description (En)" at bounding box center [328, 145] width 323 height 95
click at [342, 271] on input "number" at bounding box center [291, 272] width 174 height 25
paste input "69"
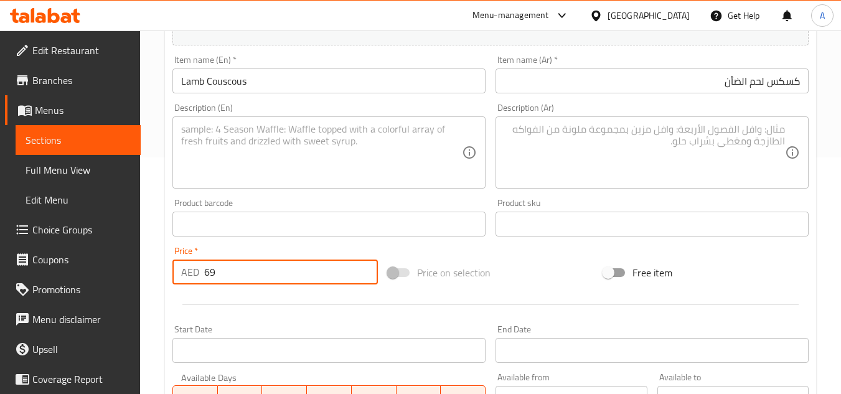
type input "69"
click at [413, 144] on textarea at bounding box center [321, 152] width 281 height 59
drag, startPoint x: 280, startPoint y: 155, endPoint x: 322, endPoint y: 155, distance: 41.7
click at [280, 155] on textarea at bounding box center [321, 152] width 281 height 59
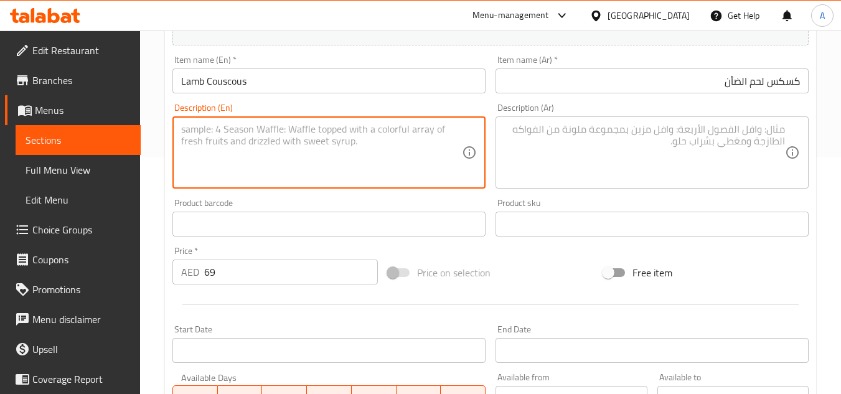
paste textarea "Lamb, couscous in tangy spicy sauce, potato, tomato, pumpkin, green capsicum, c…"
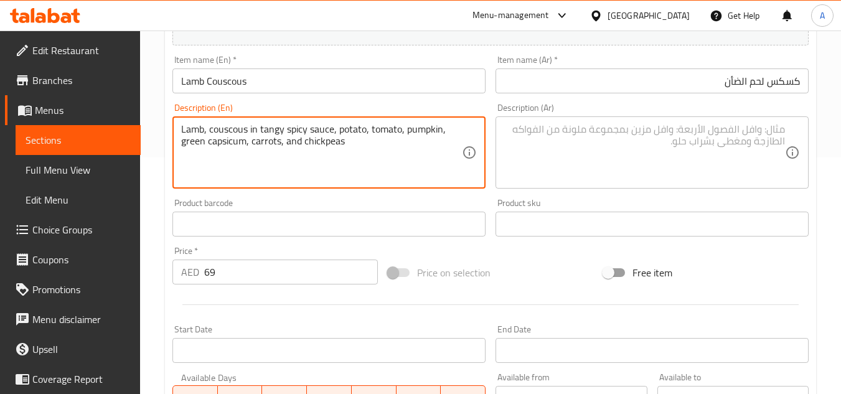
type textarea "Lamb, couscous in tangy spicy sauce, potato, tomato, pumpkin, green capsicum, c…"
click at [627, 173] on textarea at bounding box center [644, 152] width 281 height 59
paste textarea "لحم ضأن، كسكس في صلصة حارة لاذعة، بطاطس، طماطم، قرع، فلفل أخضر، جزر، وحمص"
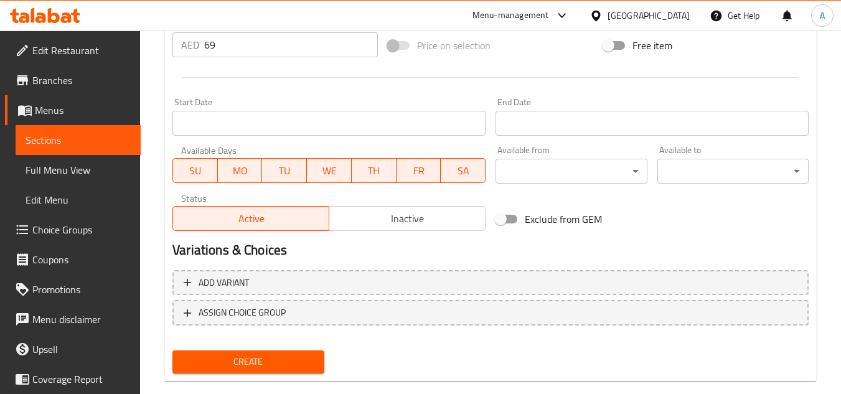
scroll to position [485, 0]
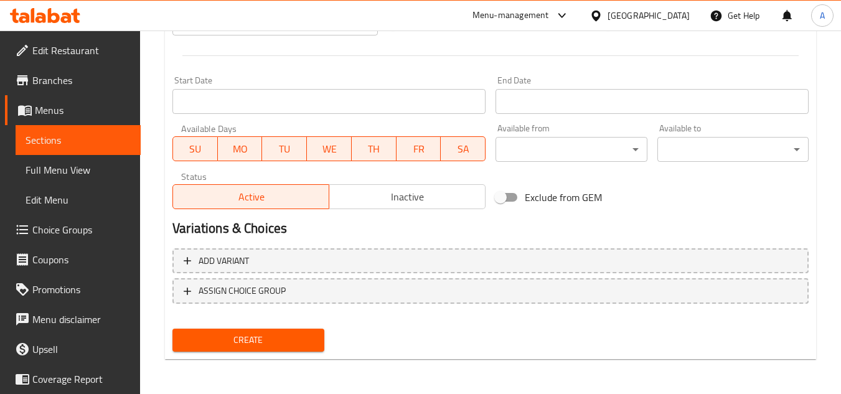
type textarea "لحم ضأن، كسكس في صلصة حارة لاذعة، بطاطس، طماطم، قرع، فلفل أخضر، جزر، وحمص"
click at [292, 345] on span "Create" at bounding box center [247, 340] width 131 height 16
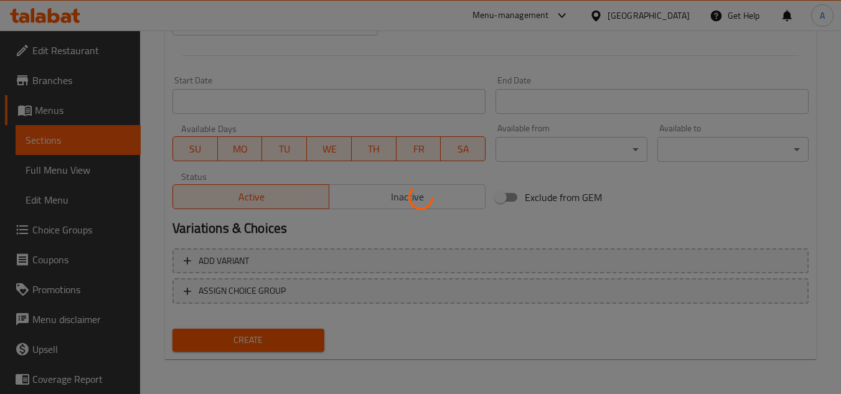
type input "0"
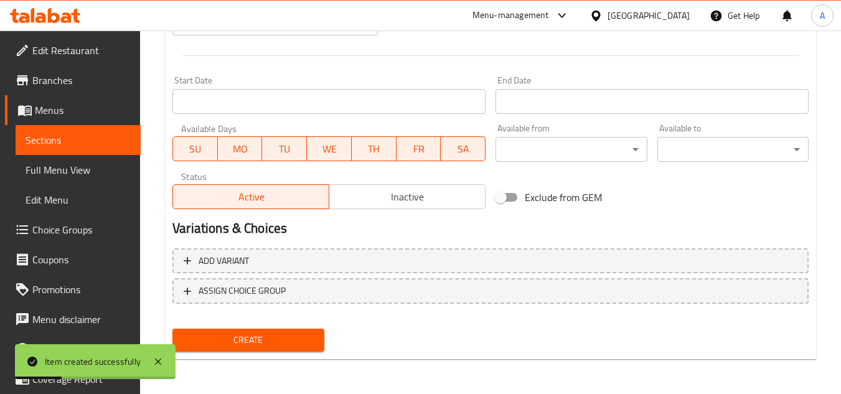
scroll to position [423, 0]
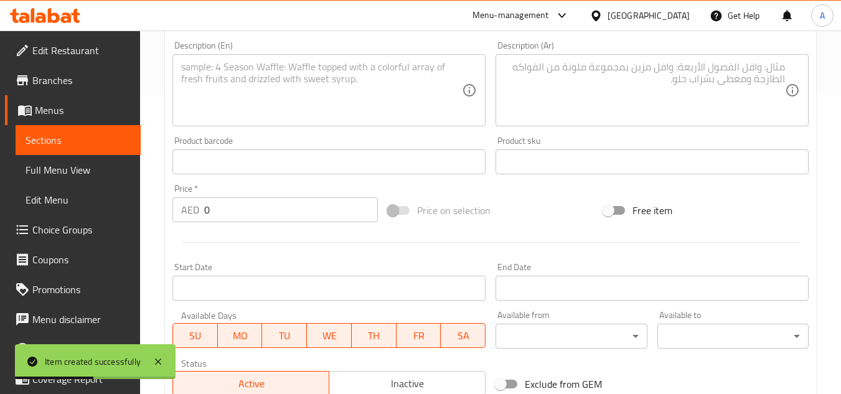
click at [342, 64] on textarea at bounding box center [321, 90] width 281 height 59
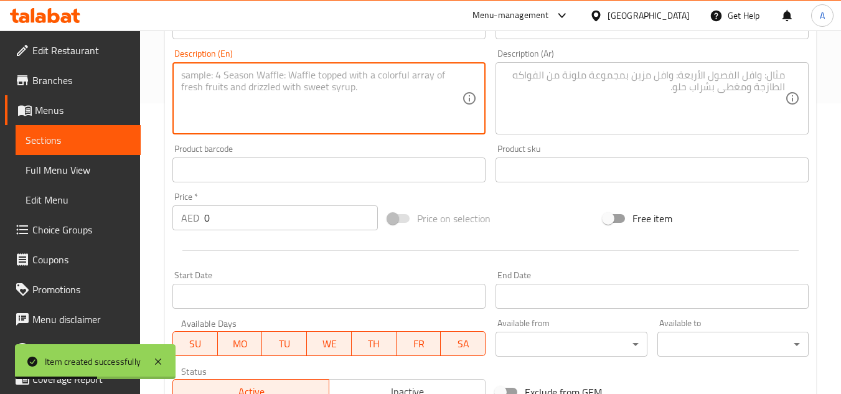
scroll to position [112, 0]
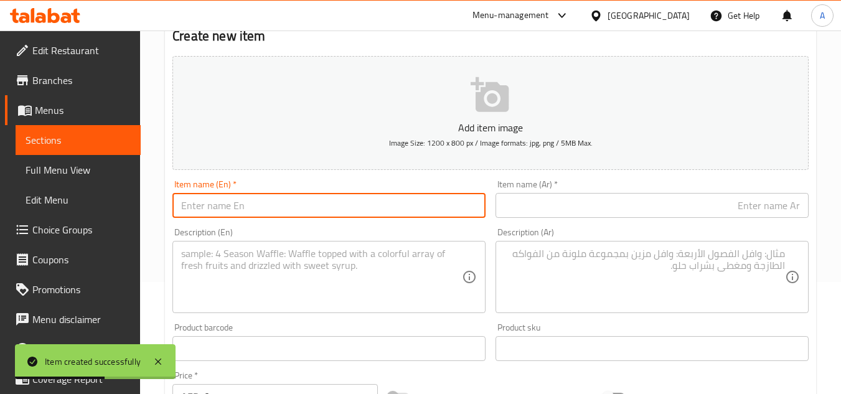
drag, startPoint x: 325, startPoint y: 200, endPoint x: 343, endPoint y: 208, distance: 19.2
click at [325, 200] on input "text" at bounding box center [328, 205] width 313 height 25
paste input "EJJA SEAFOOD"
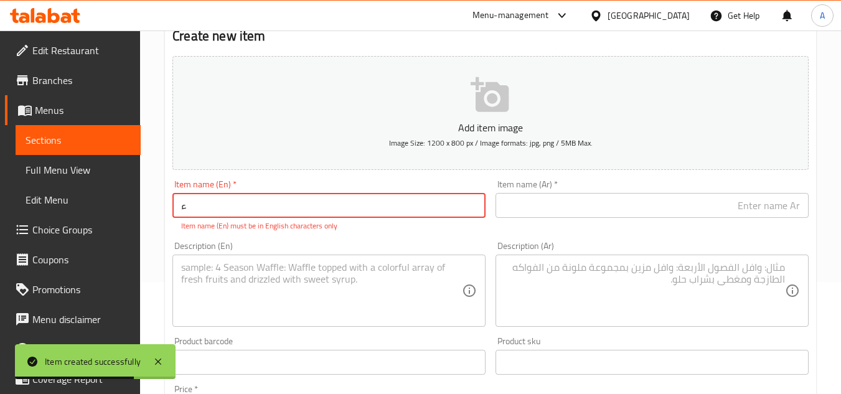
click at [343, 215] on input "ء" at bounding box center [328, 205] width 313 height 25
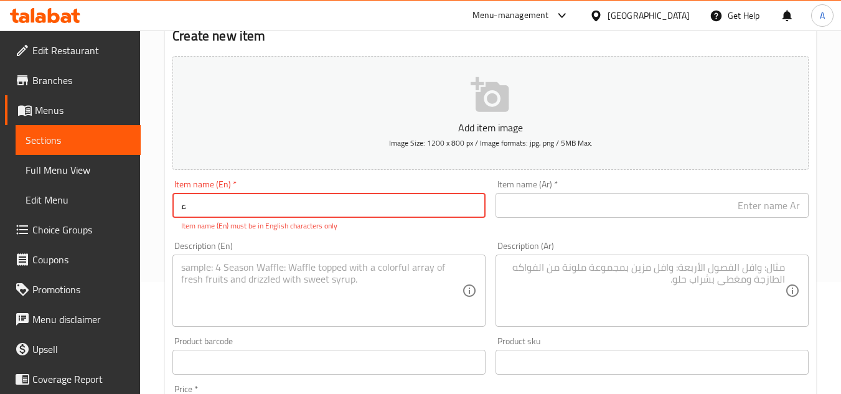
click at [343, 215] on input "ء" at bounding box center [328, 205] width 313 height 25
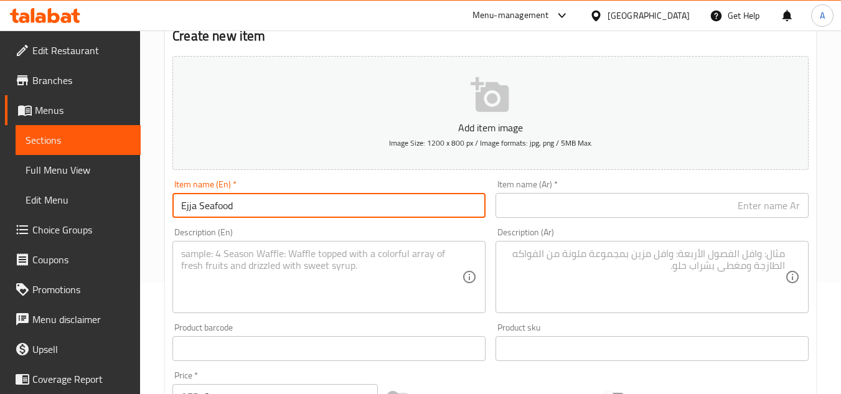
type input "Ejja Seafood"
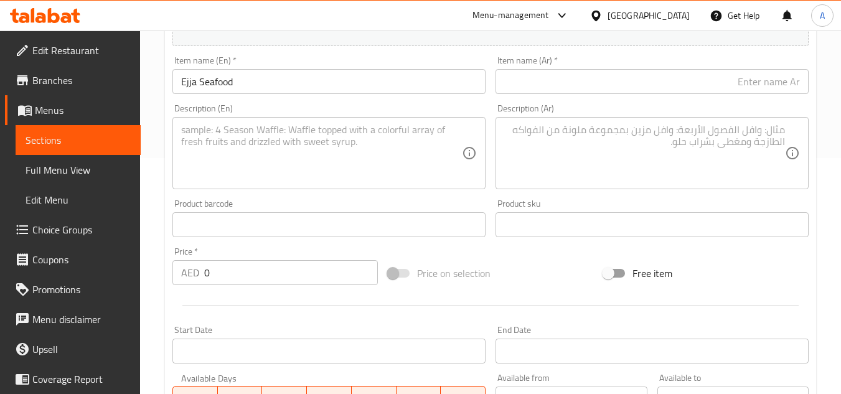
scroll to position [236, 0]
drag, startPoint x: 258, startPoint y: 268, endPoint x: 287, endPoint y: 270, distance: 28.7
click at [258, 268] on input "0" at bounding box center [291, 272] width 174 height 25
paste input "66"
paste input "number"
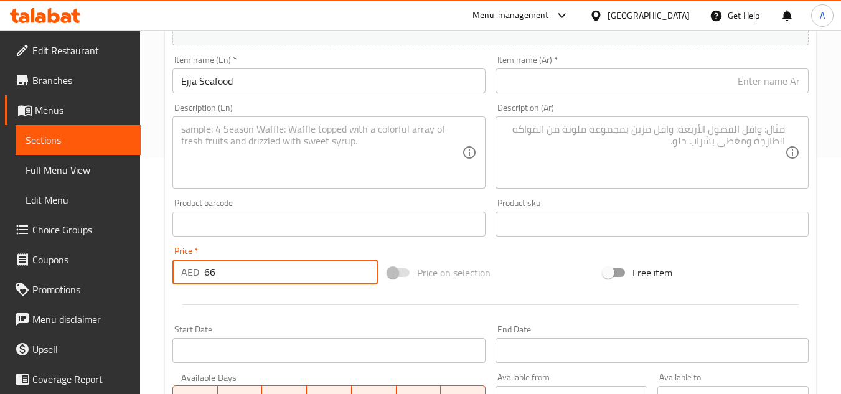
type input "66"
drag, startPoint x: 329, startPoint y: 152, endPoint x: 587, endPoint y: 83, distance: 267.3
click at [329, 152] on textarea at bounding box center [321, 152] width 281 height 59
paste textarea "Shrimps, mussels, calamari with tomato, onion, garlic, and chili cooked with to…"
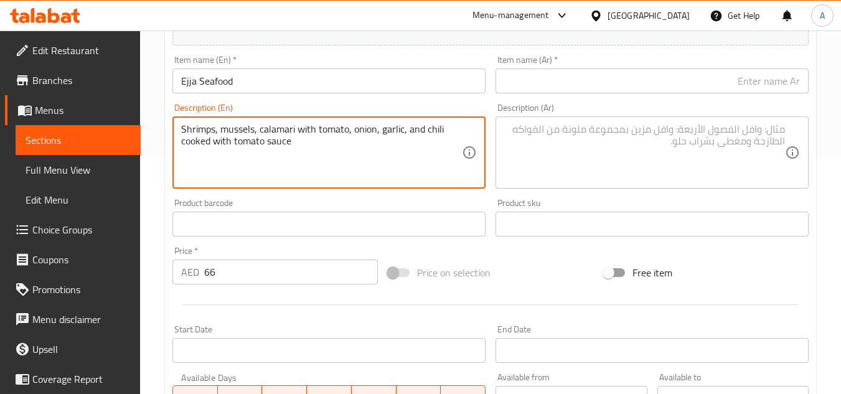
type textarea "Shrimps, mussels, calamari with tomato, onion, garlic, and chili cooked with to…"
click at [568, 159] on textarea at bounding box center [644, 152] width 281 height 59
paste textarea "روبيان وبلح البحر وحبار مع طماطم وبصل وثوم وفلفل حار مطبوخ مع صلصة طماطم"
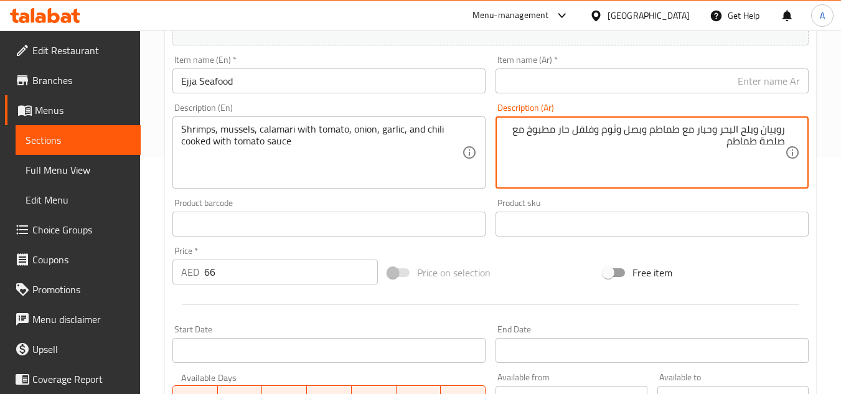
type textarea "روبيان وبلح البحر وحبار مع طماطم وبصل وثوم وفلفل حار مطبوخ مع صلصة طماطم"
click at [619, 94] on div "Item name (Ar)   * Item name (Ar) *" at bounding box center [651, 74] width 323 height 48
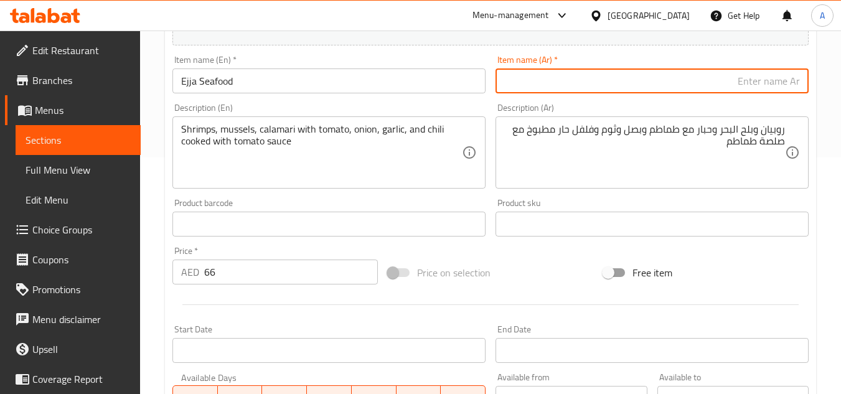
click at [632, 81] on input "text" at bounding box center [651, 80] width 313 height 25
paste input "إيجا للمأكولات البحرية"
type input "إيجا للمأكولات البحرية"
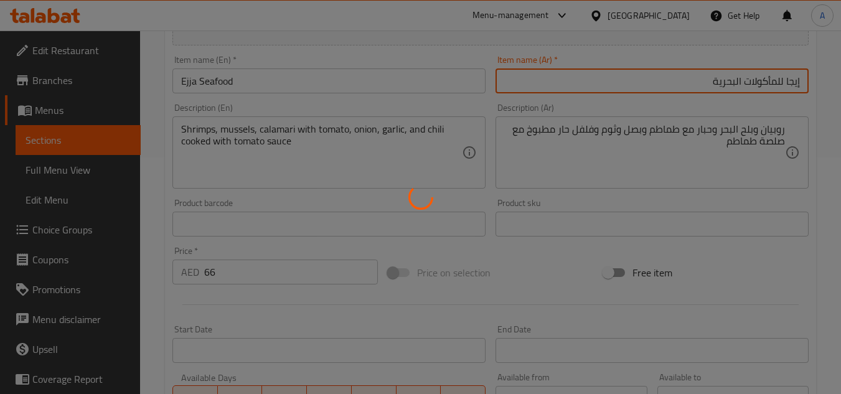
type input "0"
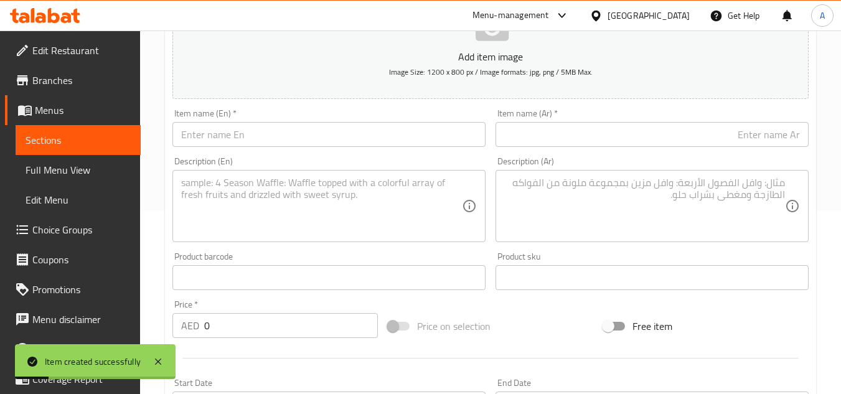
scroll to position [112, 0]
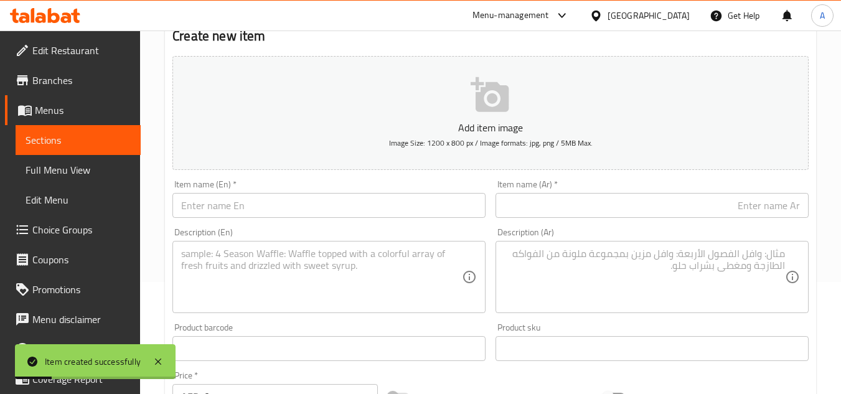
drag, startPoint x: 388, startPoint y: 206, endPoint x: 426, endPoint y: 214, distance: 38.8
click at [388, 206] on input "text" at bounding box center [328, 205] width 313 height 25
paste input "EJJA MERGUES"
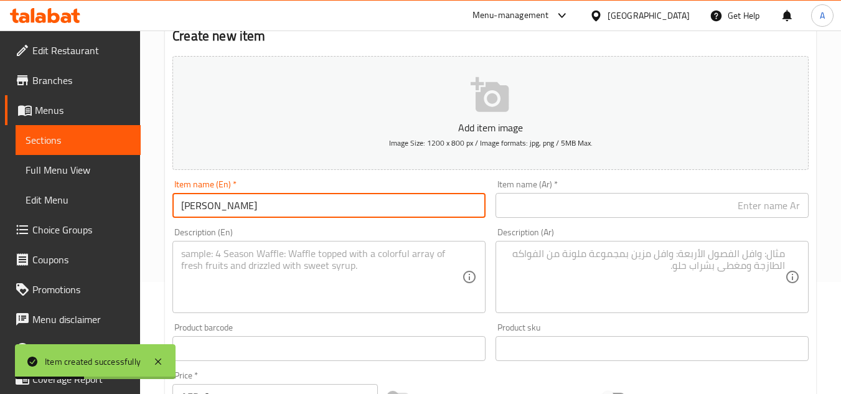
type input "Ejja Mergues"
click at [563, 212] on input "text" at bounding box center [651, 205] width 313 height 25
paste input "أوجا ميرغيز"
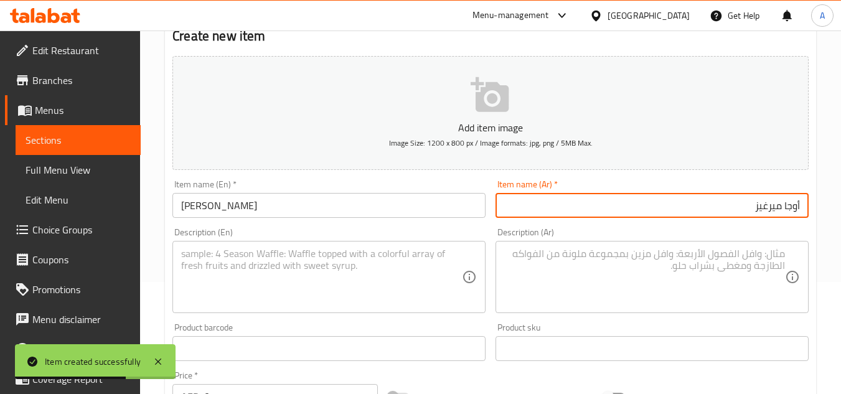
type input "أوجا ميرغيز"
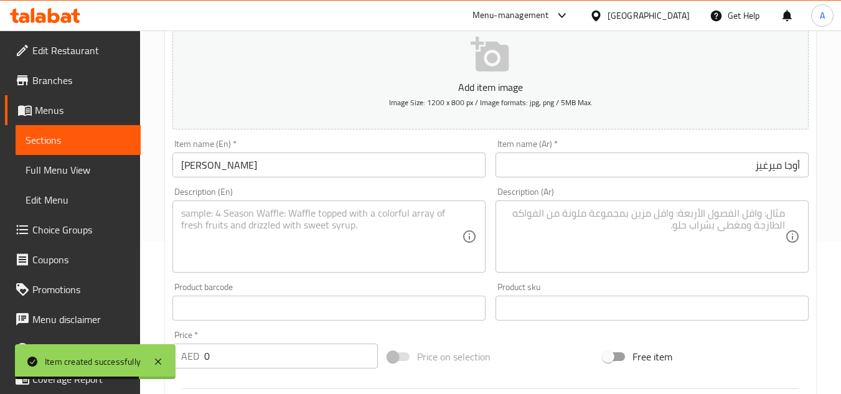
scroll to position [174, 0]
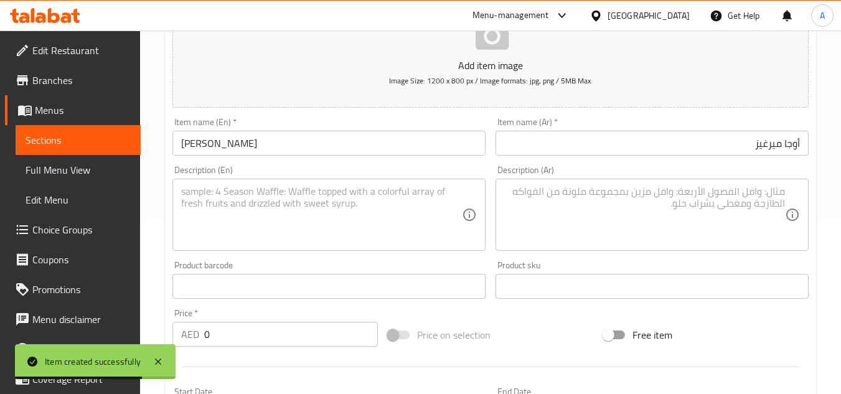
drag, startPoint x: 292, startPoint y: 279, endPoint x: 295, endPoint y: 300, distance: 20.7
click at [292, 279] on input "text" at bounding box center [328, 286] width 313 height 25
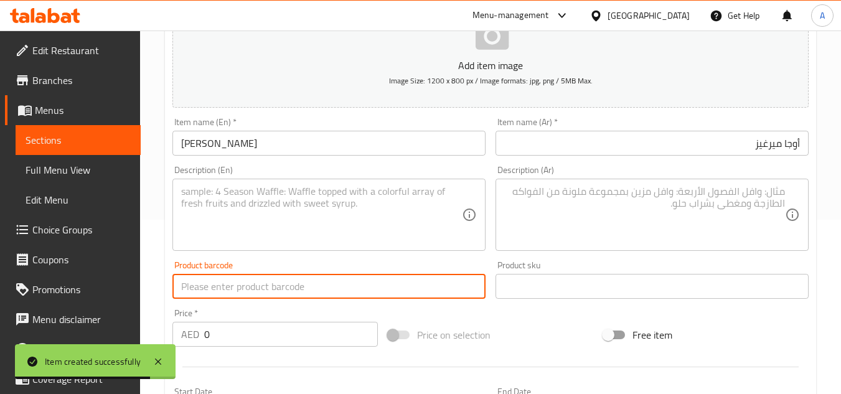
drag, startPoint x: 292, startPoint y: 337, endPoint x: 210, endPoint y: 321, distance: 83.6
click at [210, 321] on div "Price   * AED 0 Price *" at bounding box center [274, 328] width 205 height 38
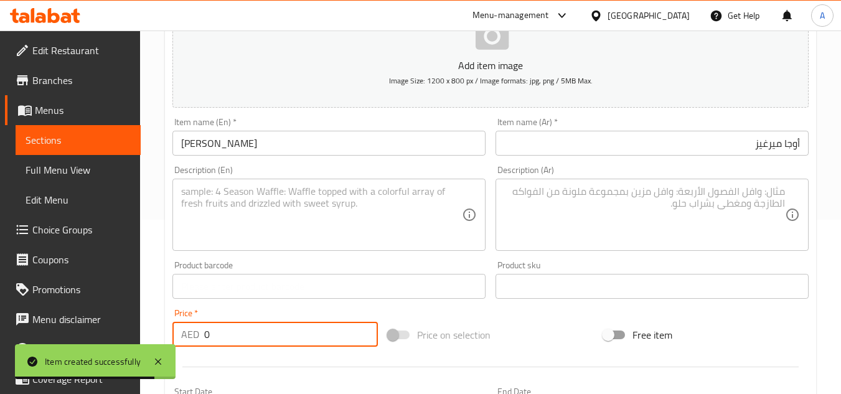
paste input "61"
paste input "number"
type input "61"
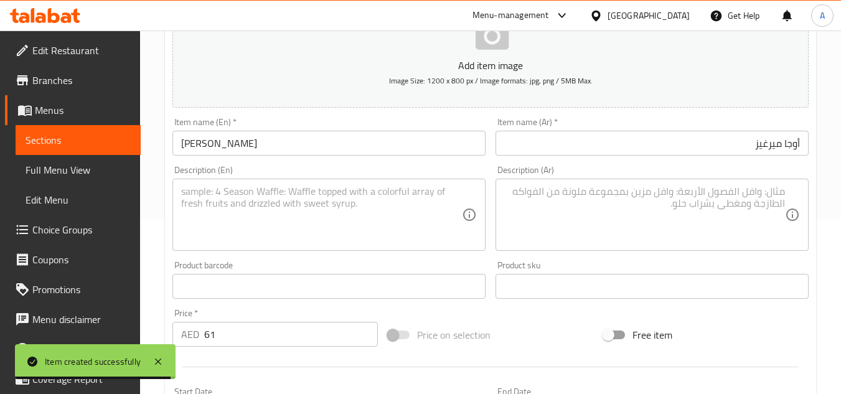
click at [365, 175] on div "Description (En) Description (En)" at bounding box center [328, 208] width 313 height 85
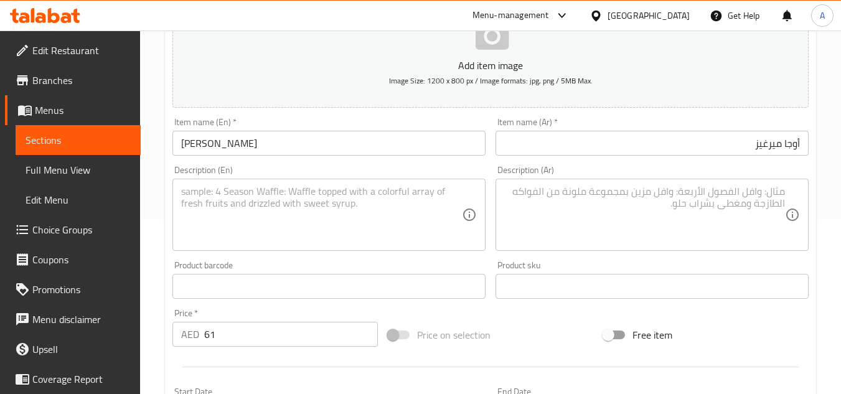
paste textarea "Mergues, eggs, tomato, capsicum, onion, garlic, paprika, turmeric, and olive oil"
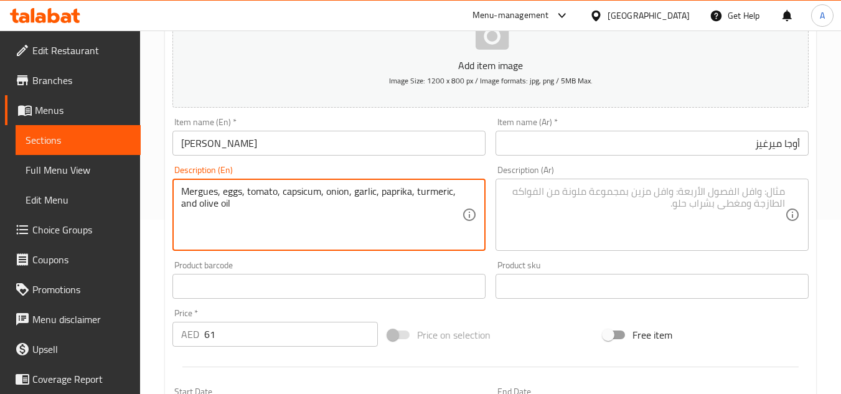
type textarea "Mergues, eggs, tomato, capsicum, onion, garlic, paprika, turmeric, and olive oil"
click at [648, 190] on textarea at bounding box center [644, 214] width 281 height 59
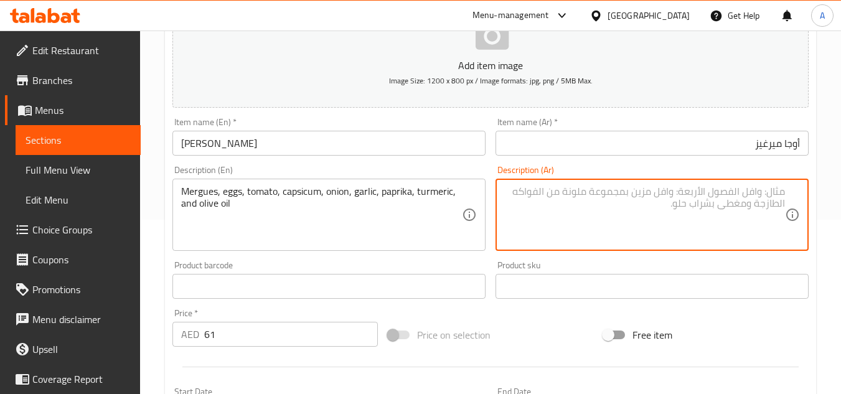
paste textarea "مرقز، بيض، طماطم، فلفل، بصل، ثوم، بابريكا، كركم، وزيت زيتون"
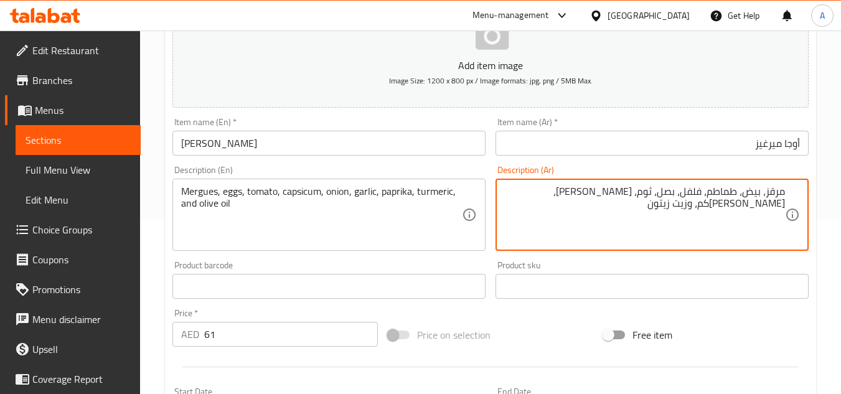
type textarea "مرقز، بيض، طماطم، فلفل، بصل، ثوم، بابريكا، كركم، وزيت زيتون"
click at [676, 146] on input "أوجا ميرغيز" at bounding box center [651, 143] width 313 height 25
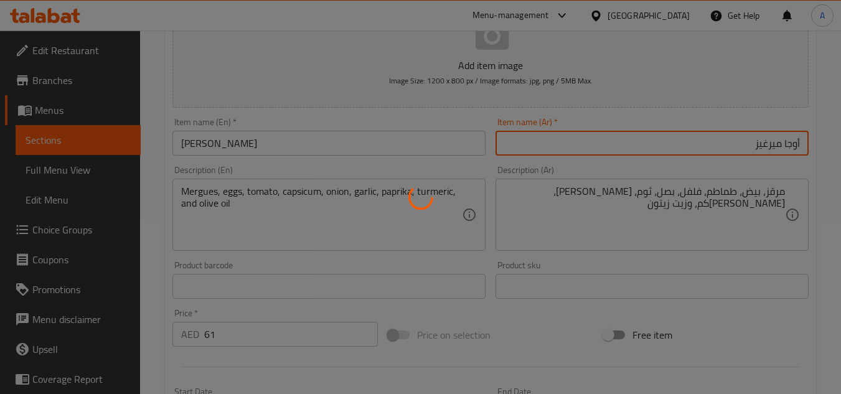
type input "0"
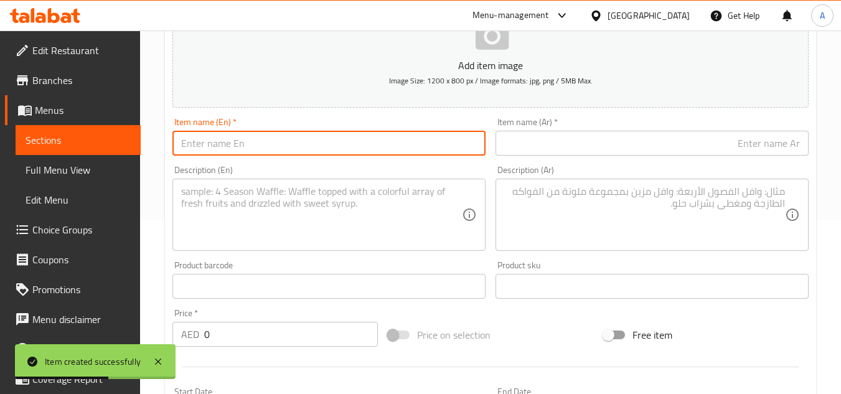
click at [294, 149] on input "text" at bounding box center [328, 143] width 313 height 25
paste input "MLOUKHIA"
type input "Mloukhia"
click at [681, 141] on input "text" at bounding box center [651, 143] width 313 height 25
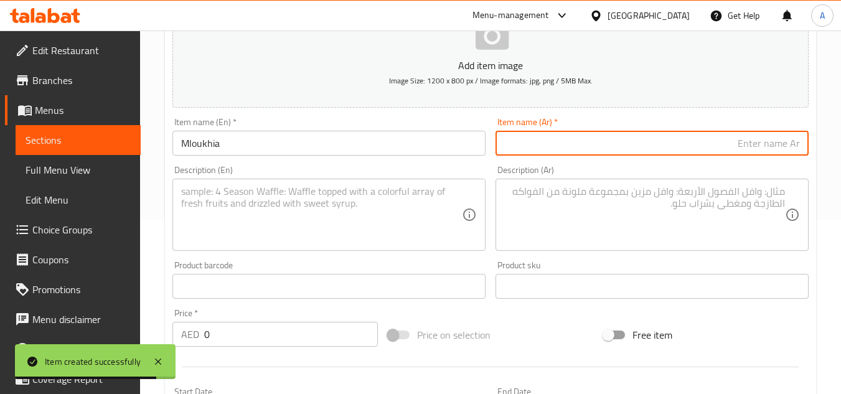
paste input "ملوخية"
type input "ملوخية"
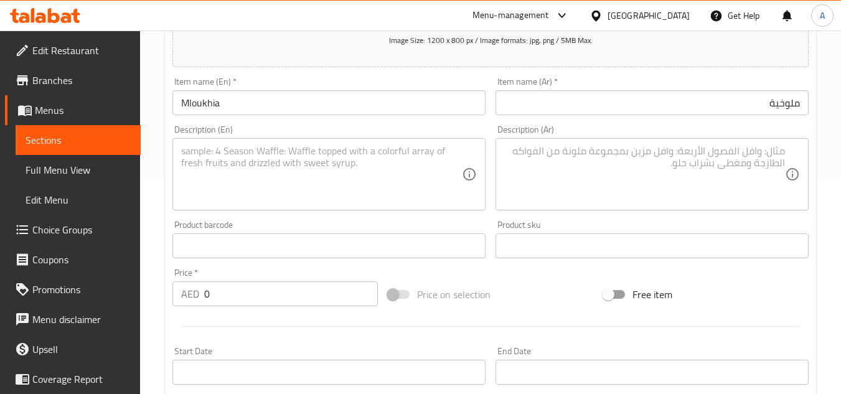
scroll to position [236, 0]
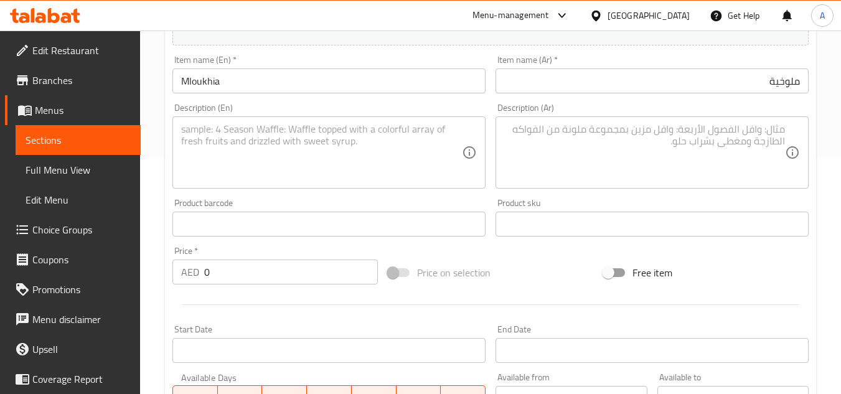
drag, startPoint x: 242, startPoint y: 274, endPoint x: 7, endPoint y: 268, distance: 234.7
click at [13, 268] on div "Edit Restaurant Branches Menus Sections Full Menu View Edit Menu Choice Groups …" at bounding box center [420, 218] width 841 height 849
paste input "72"
type input "72"
paste textarea "Slow-cooked mloukhia with beef in rich spicy sauce"
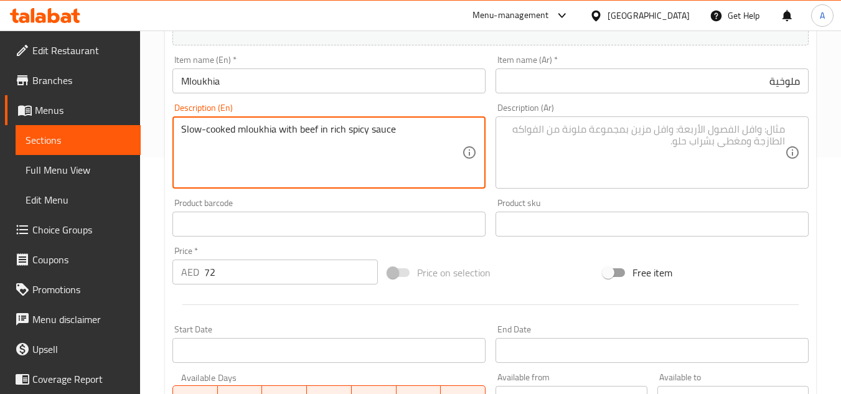
type textarea "Slow-cooked mloukhia with beef in rich spicy sauce"
paste textarea "ملوخية مطهوة ببطء مع لحم بقري في صلصة غنية وحارة"
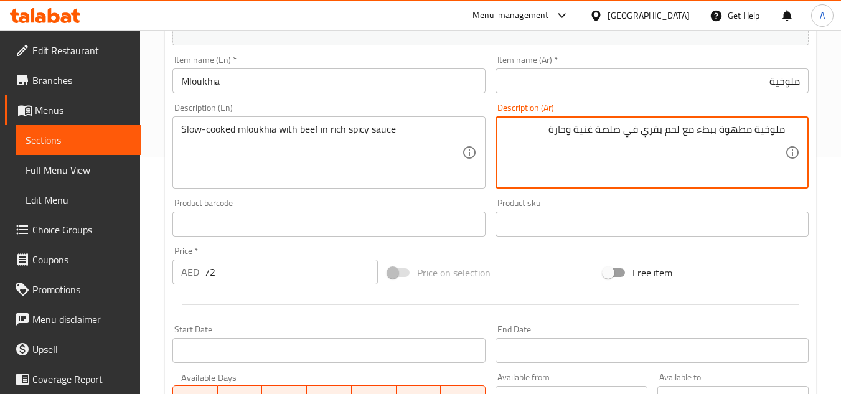
type textarea "ملوخية مطهوة ببطء مع لحم بقري في صلصة غنية وحارة"
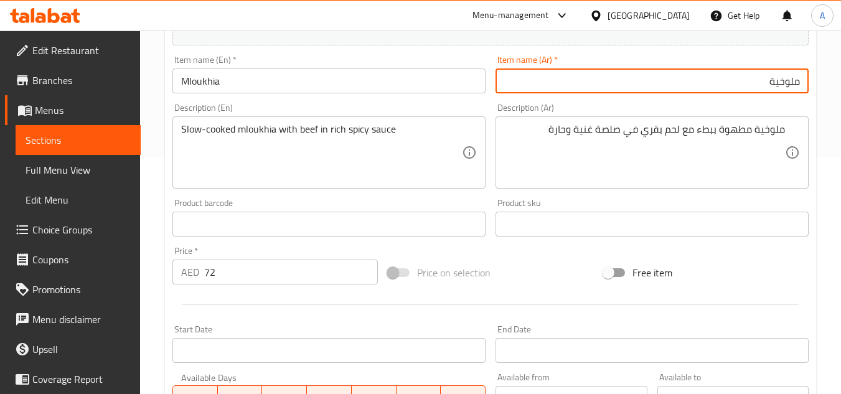
drag, startPoint x: 620, startPoint y: 91, endPoint x: 633, endPoint y: 87, distance: 13.2
click at [624, 91] on input "ملوخية" at bounding box center [651, 80] width 313 height 25
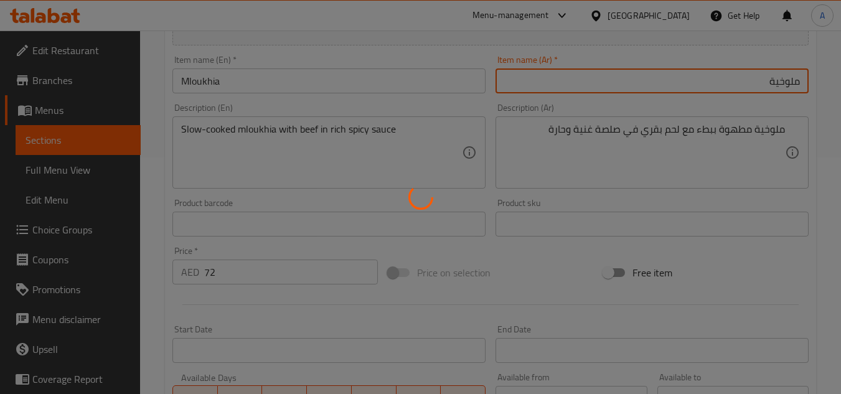
type input "0"
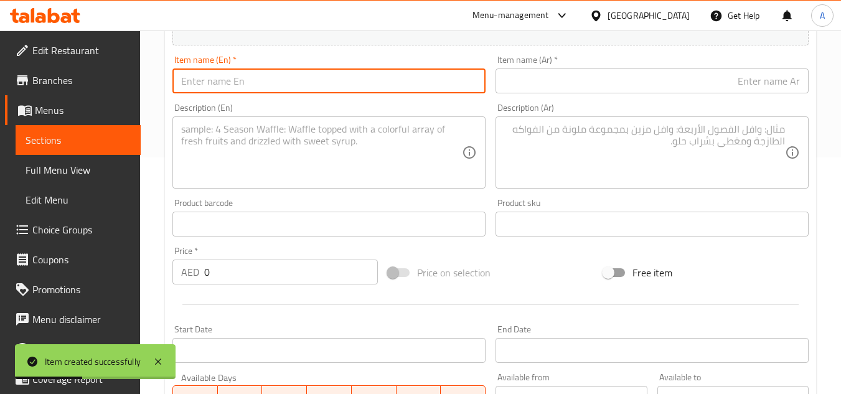
click at [459, 84] on input "text" at bounding box center [328, 80] width 313 height 25
paste input "COUSCOUS VEGETABLES"
type input "Couscous Vegetables"
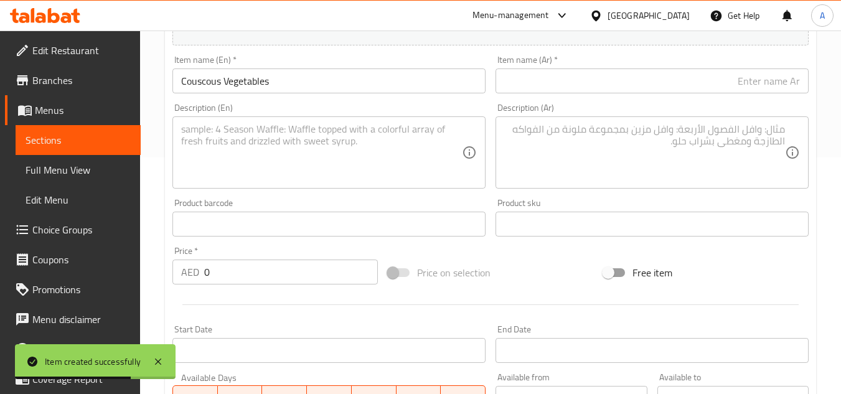
click at [634, 94] on div "Item name (Ar)   * Item name (Ar) *" at bounding box center [651, 74] width 323 height 48
click at [784, 96] on div "Item name (Ar)   * Item name (Ar) *" at bounding box center [651, 74] width 323 height 48
click at [806, 89] on input "text" at bounding box center [651, 80] width 313 height 25
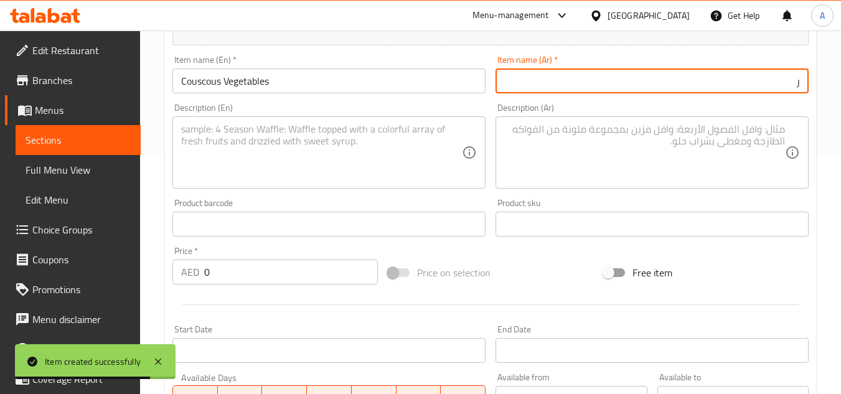
paste input "كسكس بالخضراوات"
paste input "text"
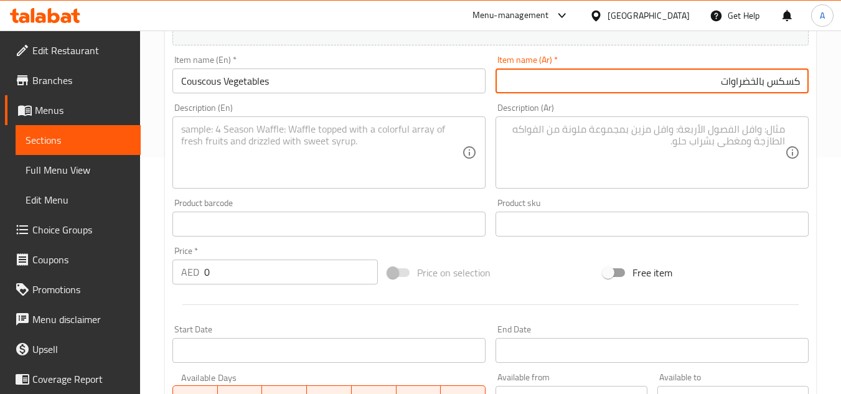
type input "كسكس بالخضراوات"
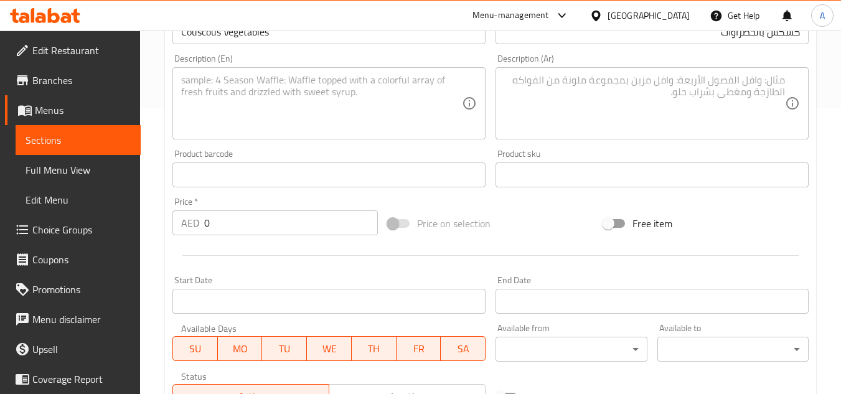
scroll to position [361, 0]
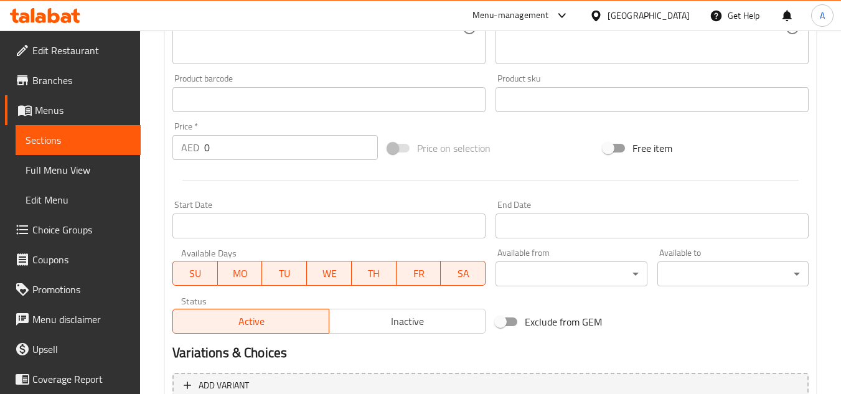
drag, startPoint x: 236, startPoint y: 144, endPoint x: 149, endPoint y: 138, distance: 87.4
click at [123, 141] on div "Edit Restaurant Branches Menus Sections Full Menu View Edit Menu Choice Groups …" at bounding box center [420, 94] width 841 height 849
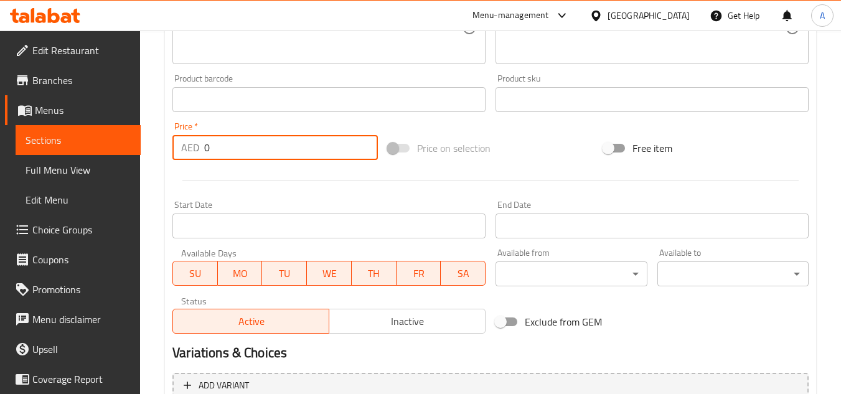
paste input "6"
type input "60"
drag, startPoint x: 394, startPoint y: 58, endPoint x: 434, endPoint y: 61, distance: 40.0
click at [394, 58] on div "Description (En)" at bounding box center [328, 28] width 313 height 72
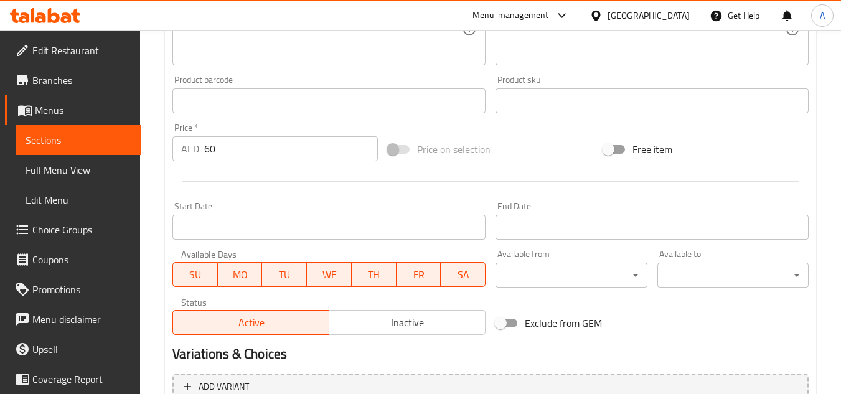
scroll to position [235, 0]
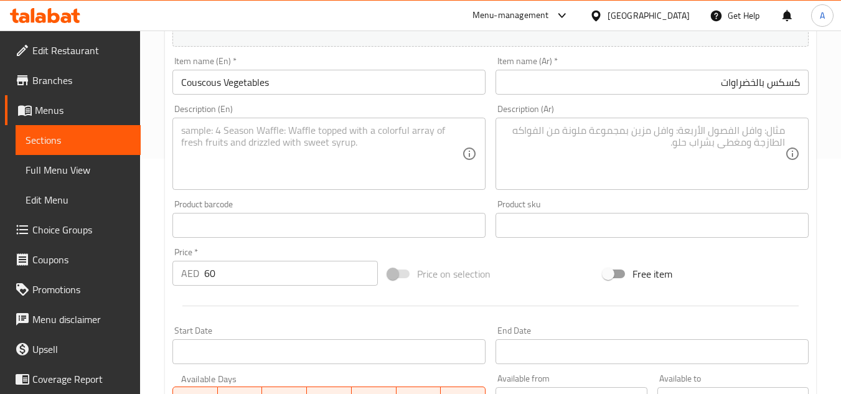
click at [421, 210] on div "Product barcode Product barcode" at bounding box center [328, 219] width 313 height 38
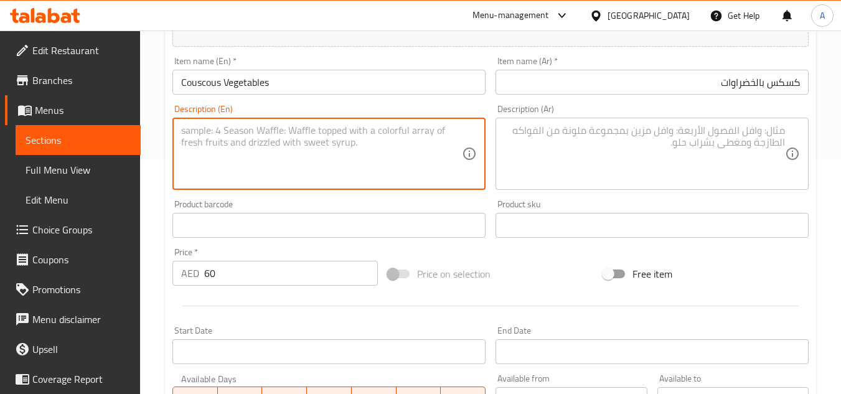
click at [415, 175] on textarea at bounding box center [321, 153] width 281 height 59
paste textarea "Couscous with vegetables is a light and flavorful tunisian dish featuring steam…"
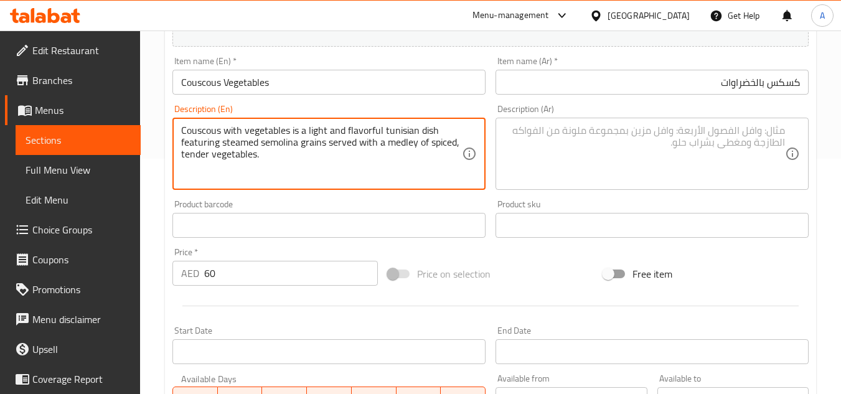
type textarea "Couscous with vegetables is a light and flavorful tunisian dish featuring steam…"
click at [704, 171] on textarea at bounding box center [644, 153] width 281 height 59
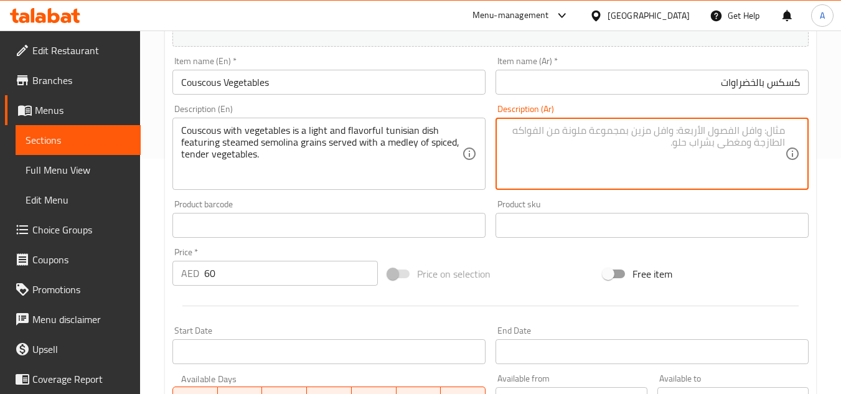
paste textarea "الكسكس بالخضار هو طبق تونسي خفيف ولذيذ يحتوي على حبوب السميد المطهوة على البخار…"
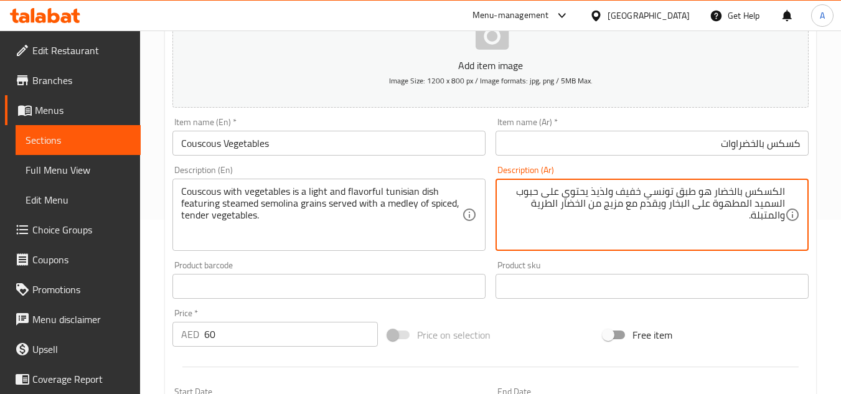
type textarea "الكسكس بالخضار هو طبق تونسي خفيف ولذيذ يحتوي على حبوب السميد المطهوة على البخار…"
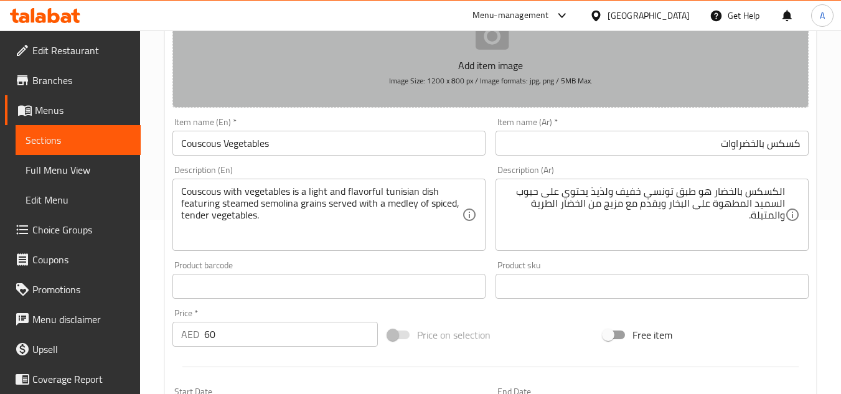
click at [658, 87] on button "Add item image Image Size: 1200 x 800 px / Image formats: jpg, png / 5MB Max." at bounding box center [490, 51] width 636 height 114
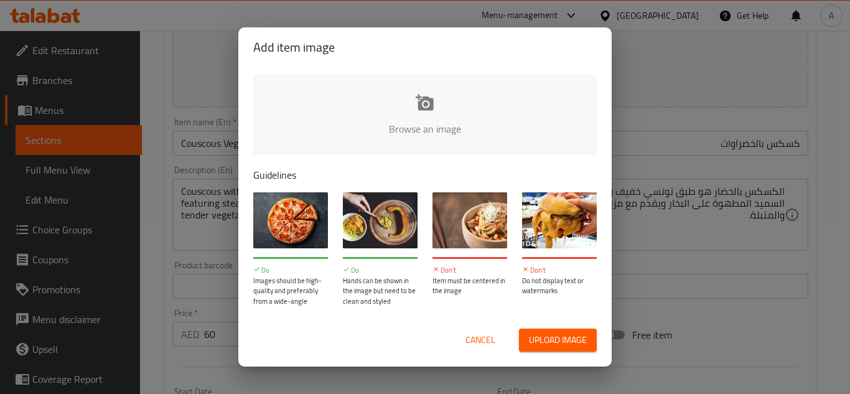
click at [461, 329] on button "Cancel" at bounding box center [481, 340] width 40 height 23
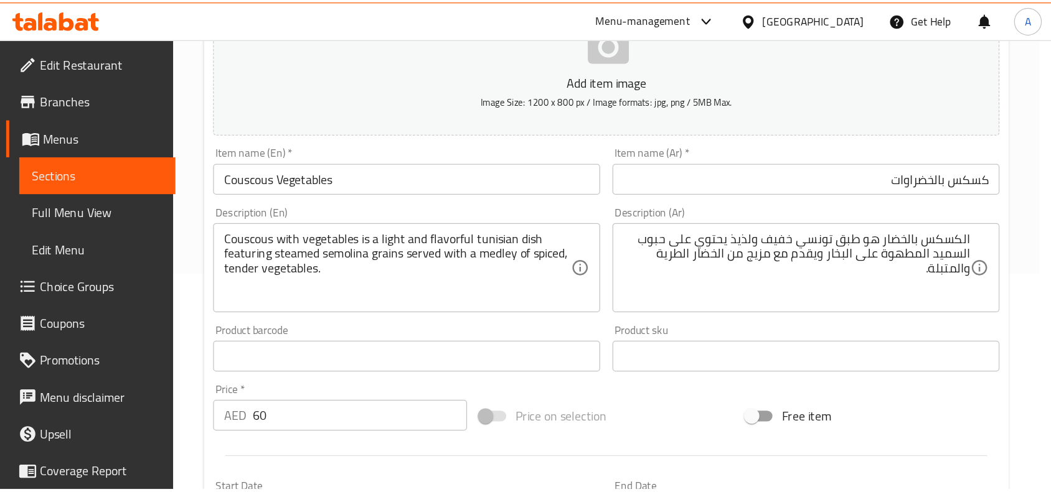
scroll to position [168, 0]
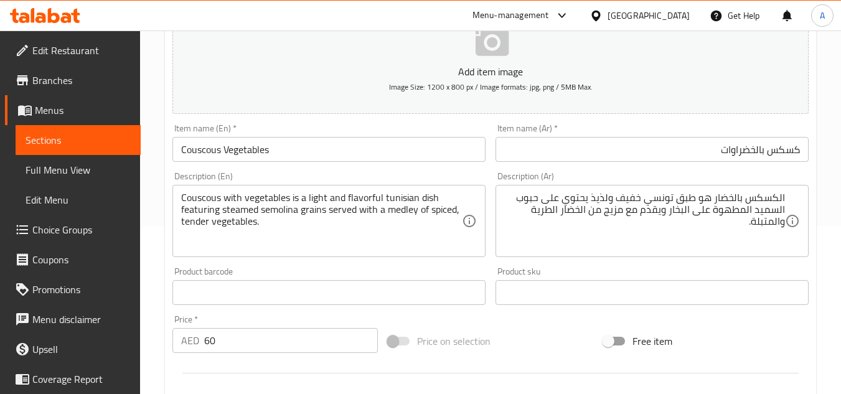
click at [714, 159] on input "كسكس بالخضراوات" at bounding box center [651, 149] width 313 height 25
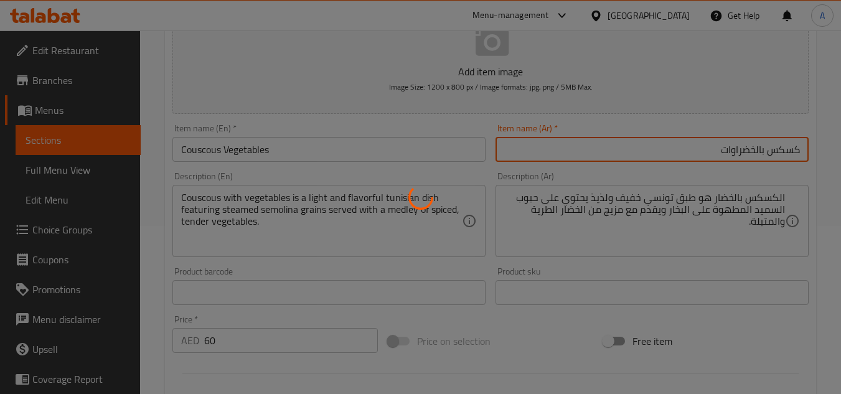
type input "0"
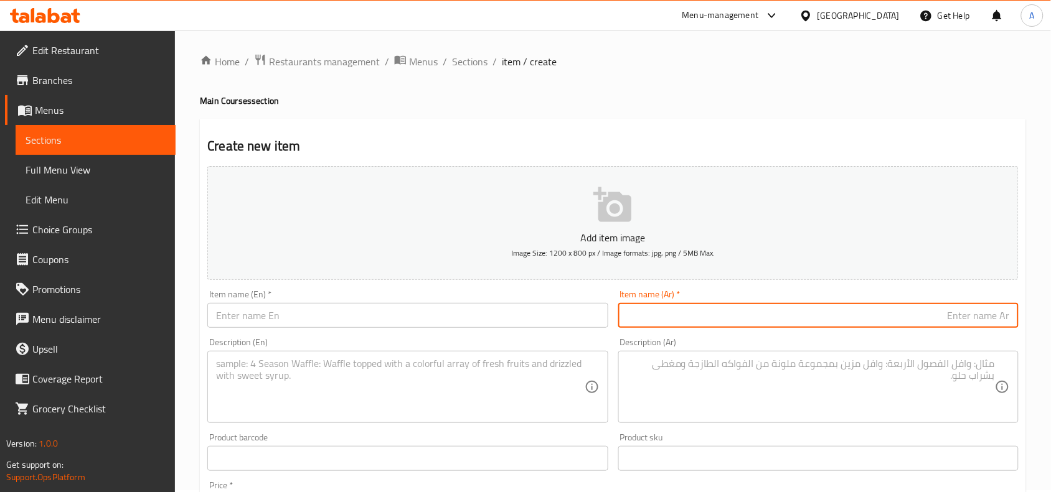
scroll to position [0, 0]
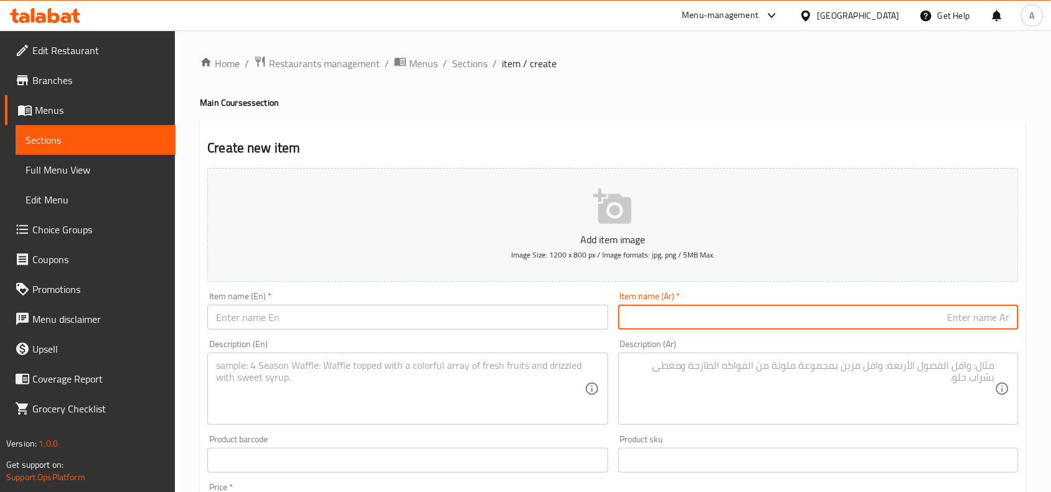
click at [489, 61] on ol "Home / Restaurants management / Menus / Sections / item / create" at bounding box center [613, 63] width 826 height 16
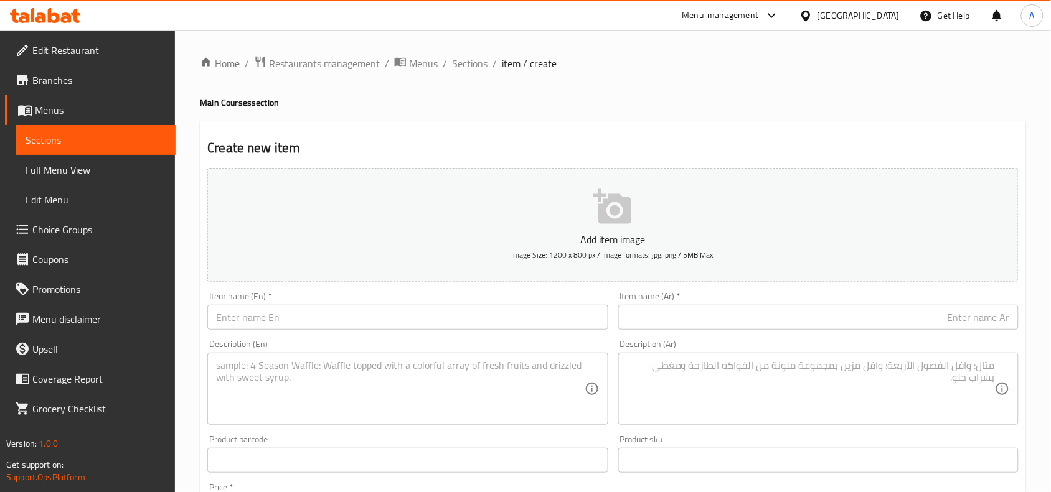
click at [470, 73] on div "Home / Restaurants management / Menus / Sections / item / create Main Courses s…" at bounding box center [613, 454] width 826 height 799
click at [475, 68] on span "Sections" at bounding box center [469, 63] width 35 height 15
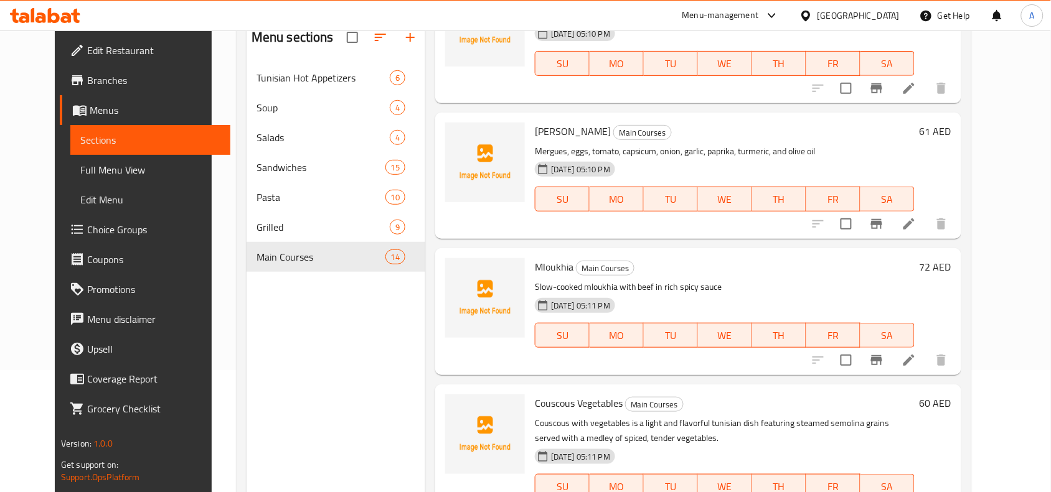
scroll to position [175, 0]
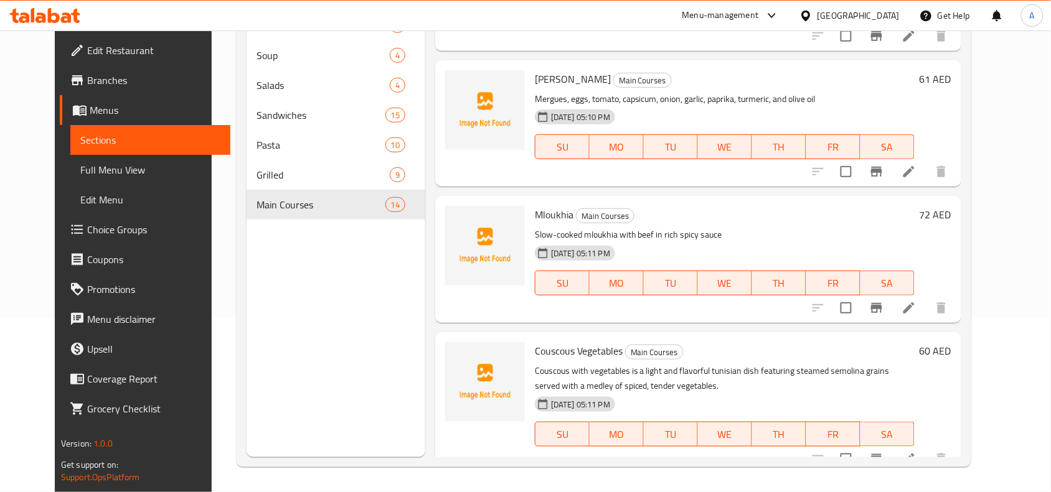
click at [592, 342] on span "Couscous Vegetables" at bounding box center [579, 351] width 88 height 19
copy h6 "Couscous Vegetables"
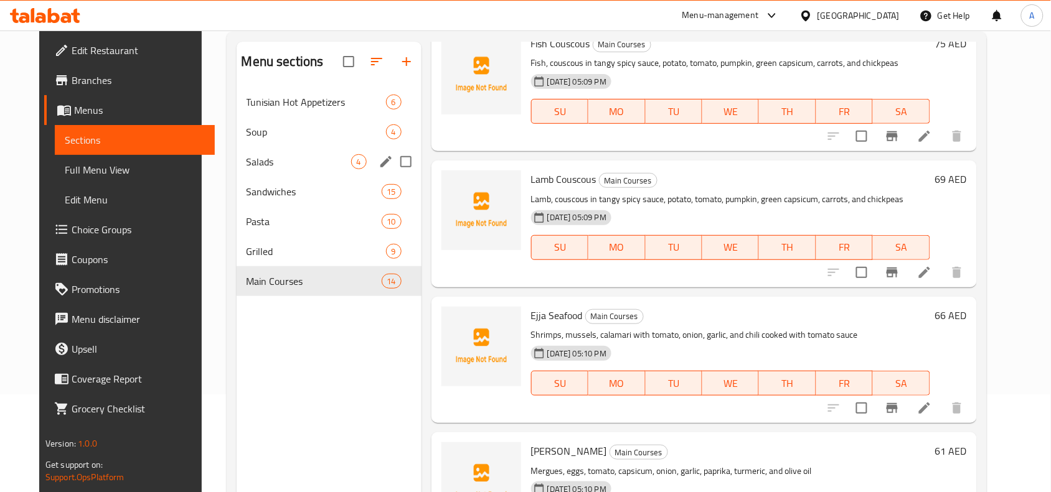
scroll to position [0, 0]
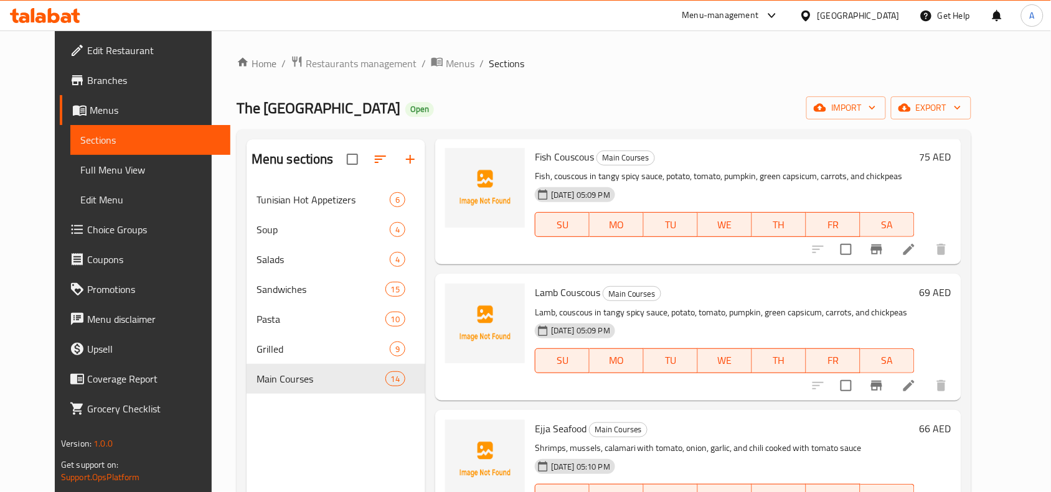
click at [387, 138] on div "Menu sections Tunisian Hot Appetizers 6 Soup 4 Salads 4 Sandwiches 15 Pasta 10 …" at bounding box center [603, 385] width 734 height 512
click at [395, 148] on button "button" at bounding box center [410, 159] width 30 height 30
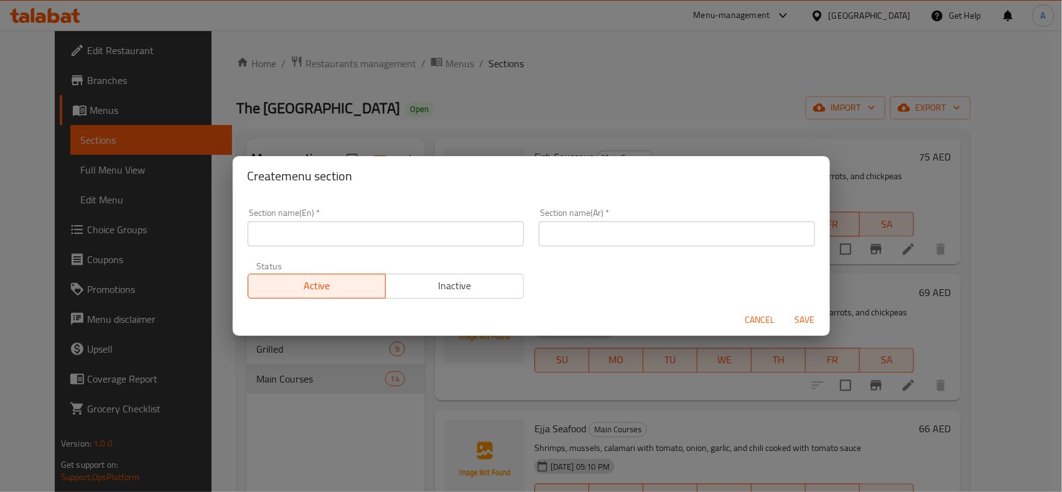
paste input "SPECIAL DISH"
click at [383, 228] on input "SPECIAL DISH" at bounding box center [386, 234] width 276 height 25
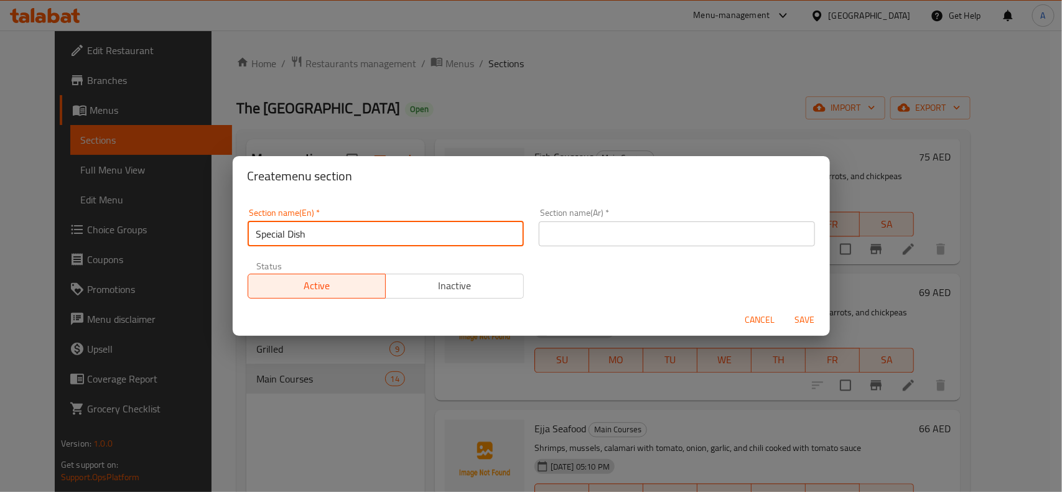
type input "Special Dish"
click at [604, 258] on div "Section name(En)   * Special Dish Section name(En) * Section name(Ar)   * Secti…" at bounding box center [531, 253] width 583 height 105
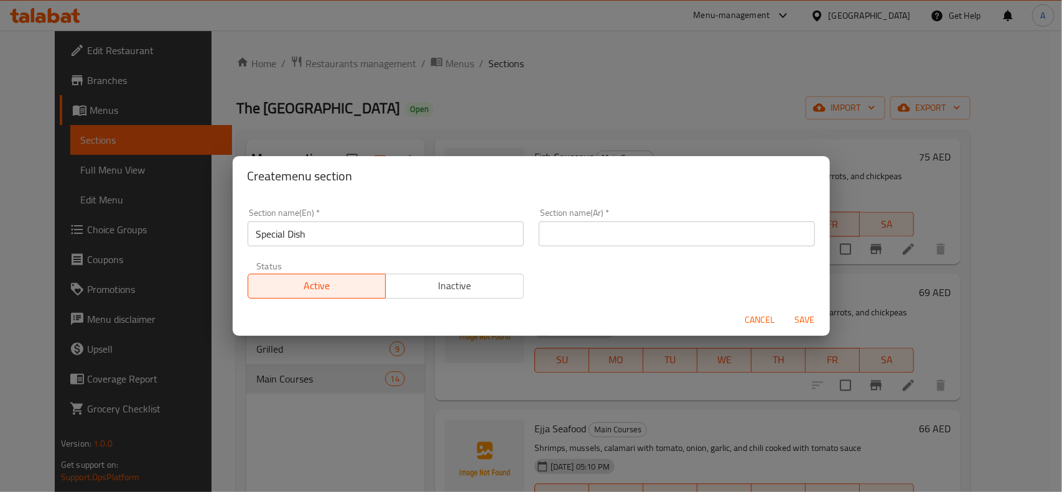
click at [645, 247] on div "Section name(Ar)   * Section name(Ar) *" at bounding box center [676, 227] width 291 height 53
click at [658, 235] on input "text" at bounding box center [677, 234] width 276 height 25
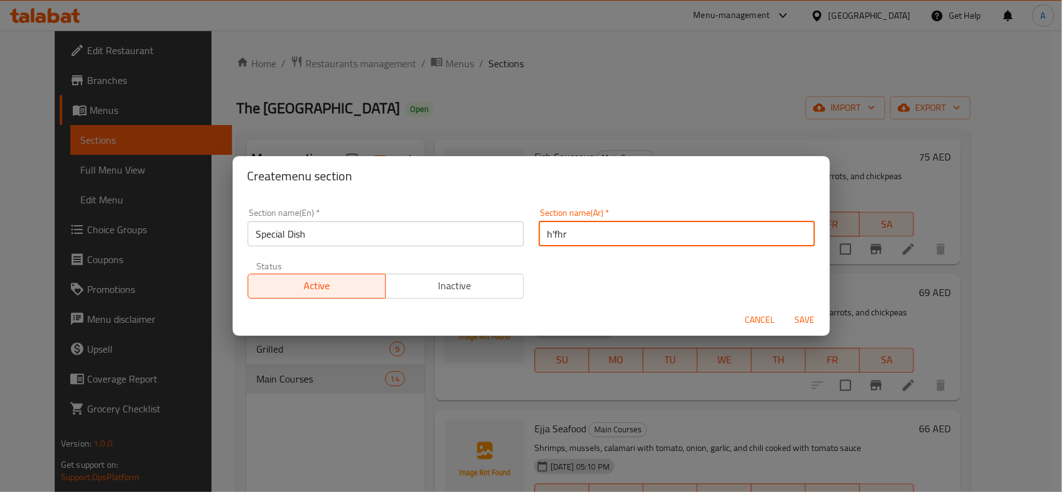
type input "h'fhr"
type input "اطباق سبيشيال"
click at [785, 309] on button "Save" at bounding box center [805, 320] width 40 height 23
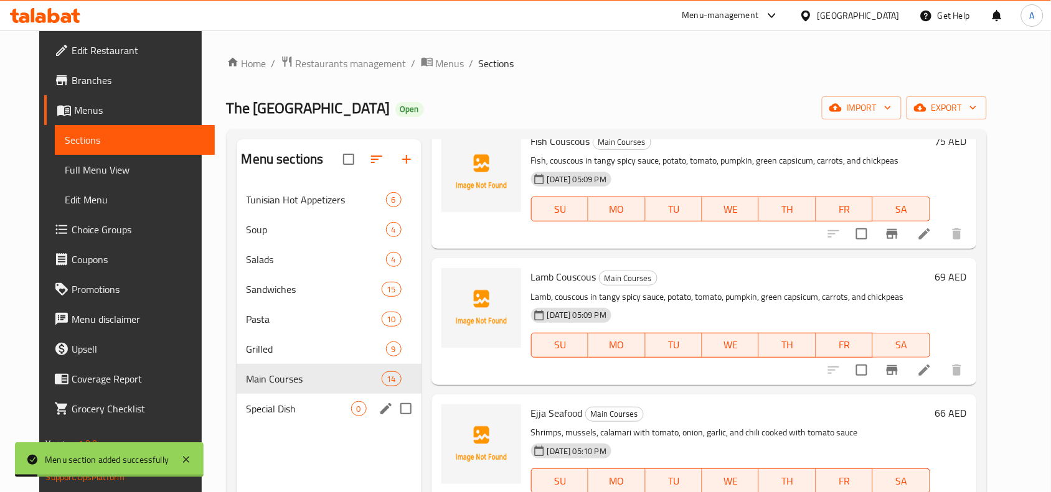
click at [255, 393] on span "Special Dish" at bounding box center [298, 408] width 105 height 15
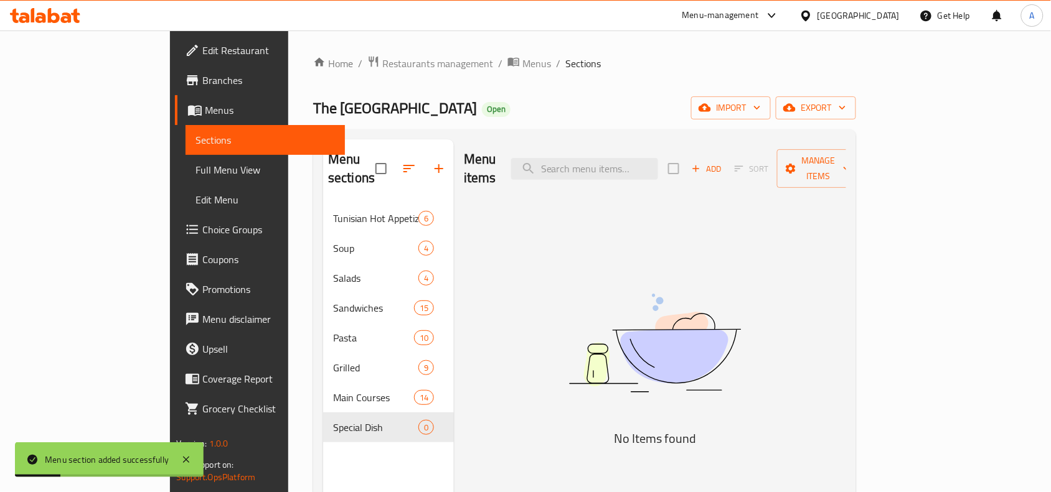
click at [838, 175] on div "Menu items Add Sort Manage items" at bounding box center [655, 168] width 382 height 59
click at [723, 167] on span "Add" at bounding box center [707, 169] width 34 height 14
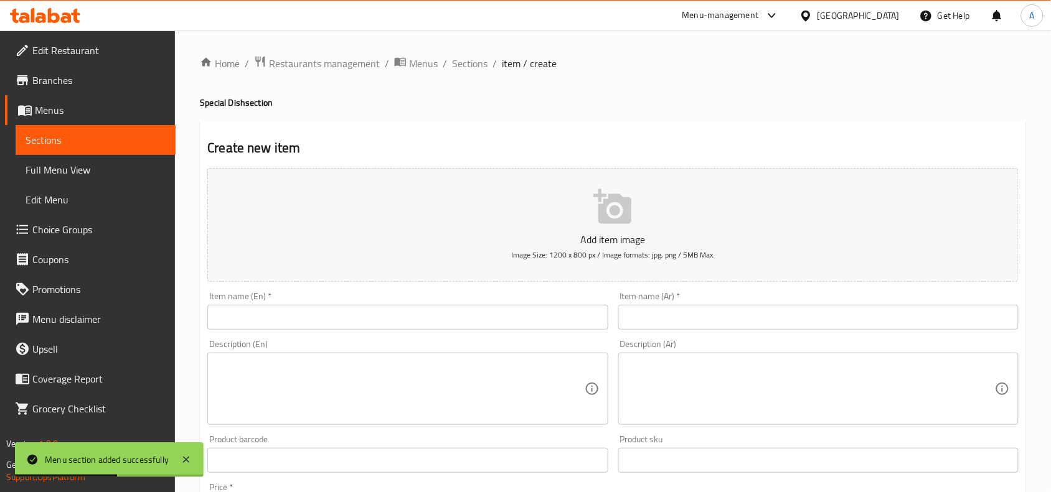
click at [524, 302] on div "Item name (En)   * Item name (En) *" at bounding box center [407, 311] width 400 height 38
paste input "OSBAN COUSCOUS"
click at [517, 311] on input "text" at bounding box center [407, 317] width 400 height 25
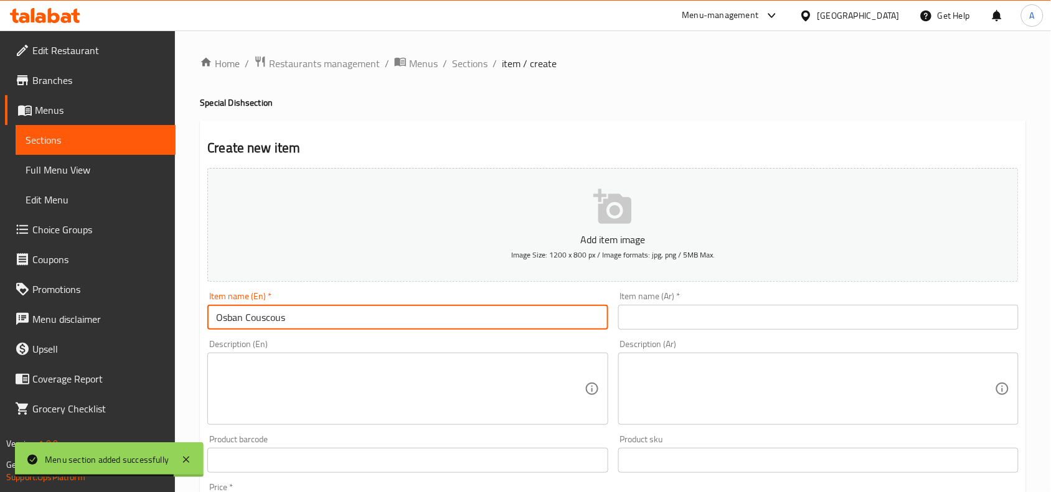
type input "Osban Couscous"
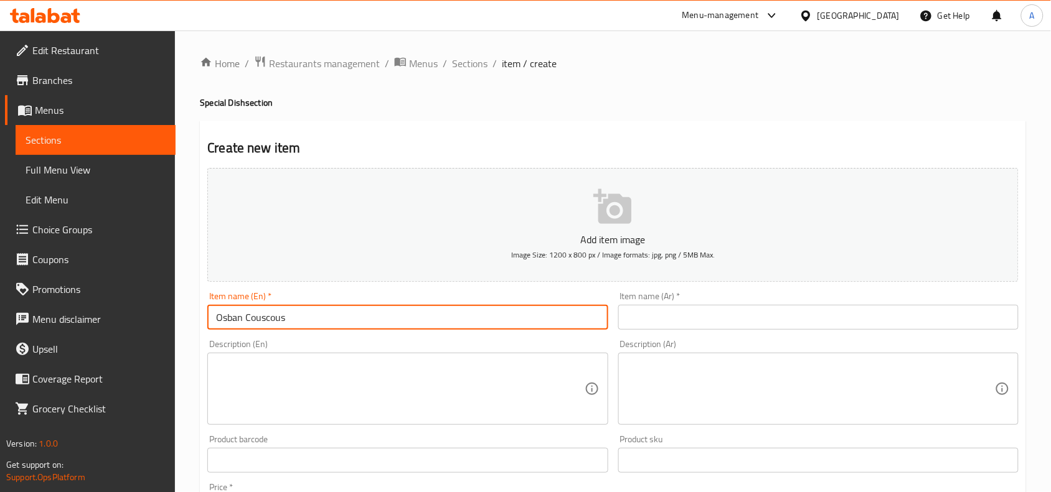
click at [838, 325] on input "text" at bounding box center [818, 317] width 400 height 25
paste input "كسكس أوسبان"
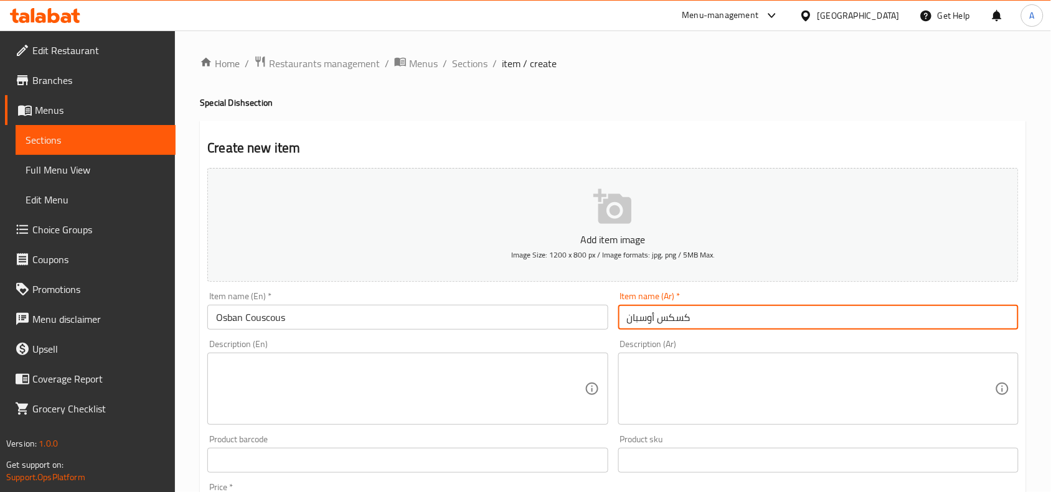
type input "كسكس أوسبان"
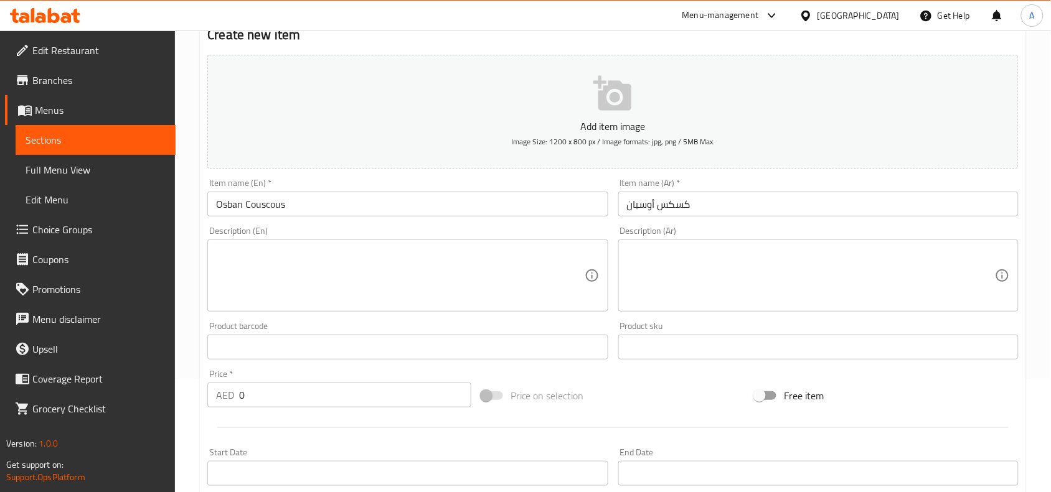
scroll to position [233, 0]
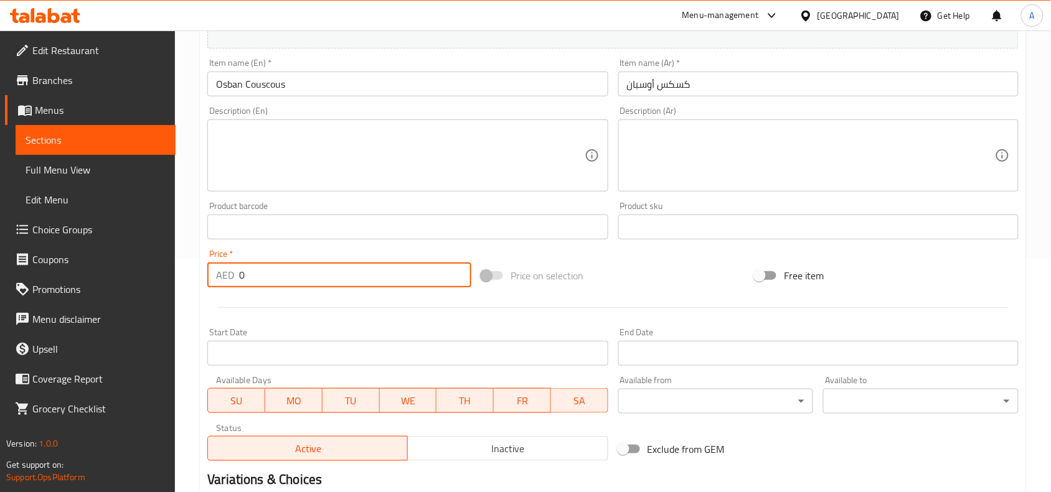
drag, startPoint x: 288, startPoint y: 285, endPoint x: 246, endPoint y: 287, distance: 41.1
click at [200, 285] on div "Create new item Add item image Image Size: 1200 x 800 px / Image formats: jpg, …" at bounding box center [613, 249] width 826 height 724
paste input "77"
type input "77"
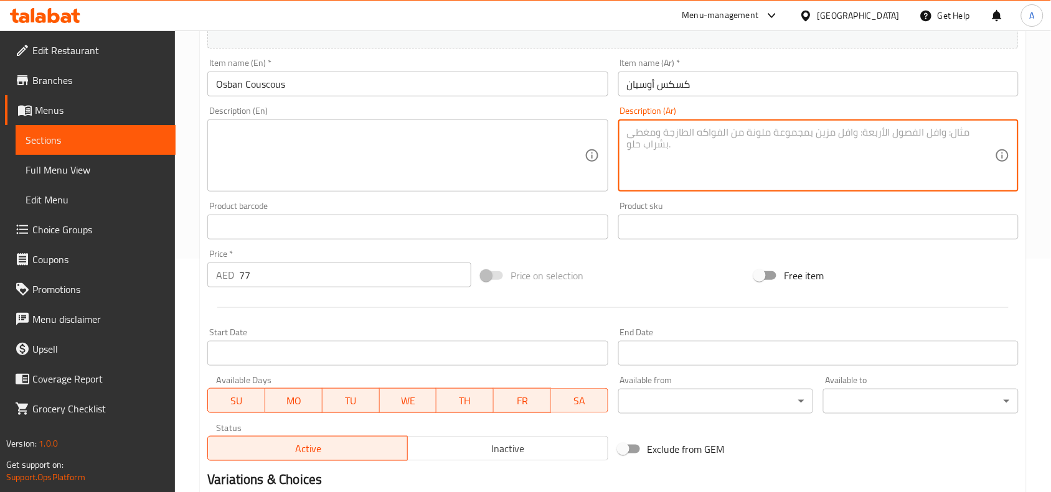
click at [739, 177] on textarea at bounding box center [811, 155] width 368 height 59
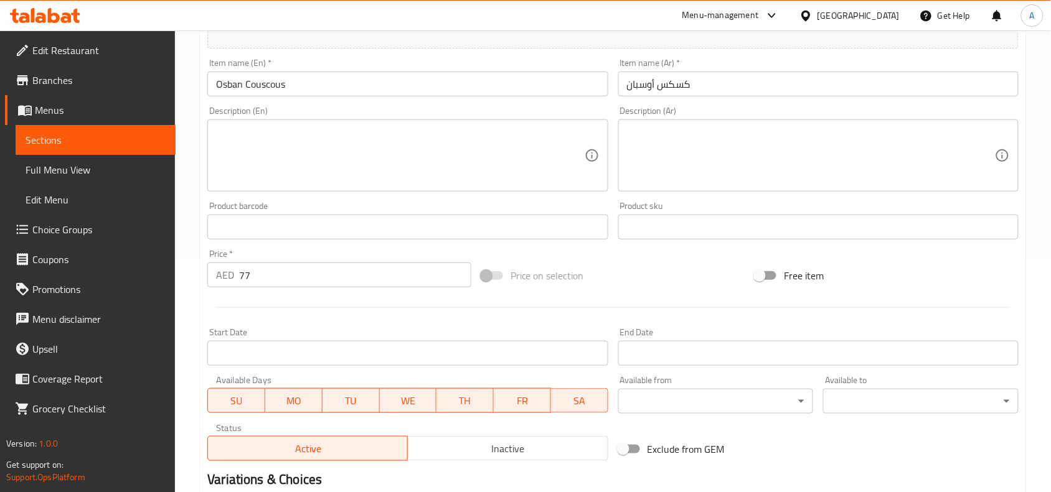
drag, startPoint x: 337, startPoint y: 171, endPoint x: 422, endPoint y: 179, distance: 85.6
click at [339, 174] on textarea at bounding box center [400, 155] width 368 height 59
paste textarea "couscous, tomato, harissa, chicken"
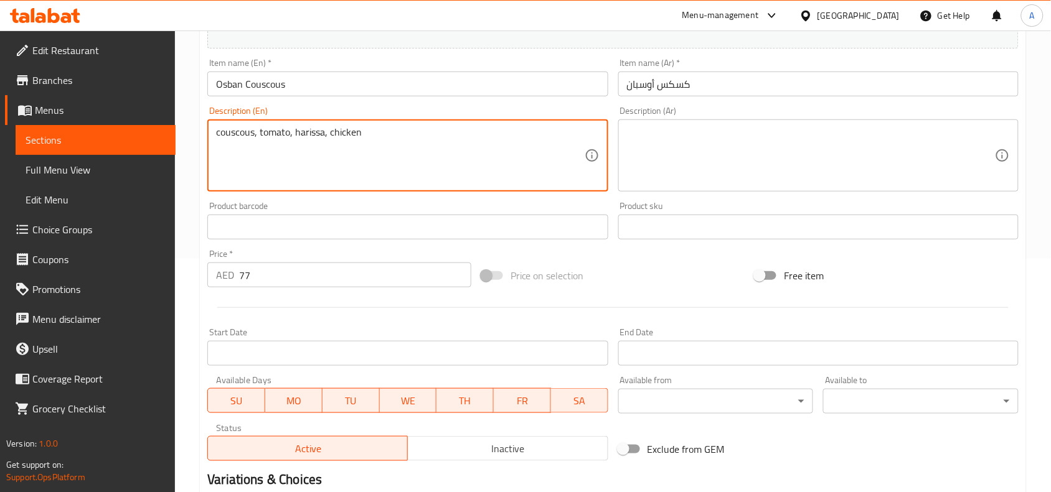
type textarea "couscous, tomato, harissa, chicken"
click at [700, 126] on textarea at bounding box center [811, 155] width 368 height 59
paste textarea "كسكس، طماطم، هريسة، دجاج"
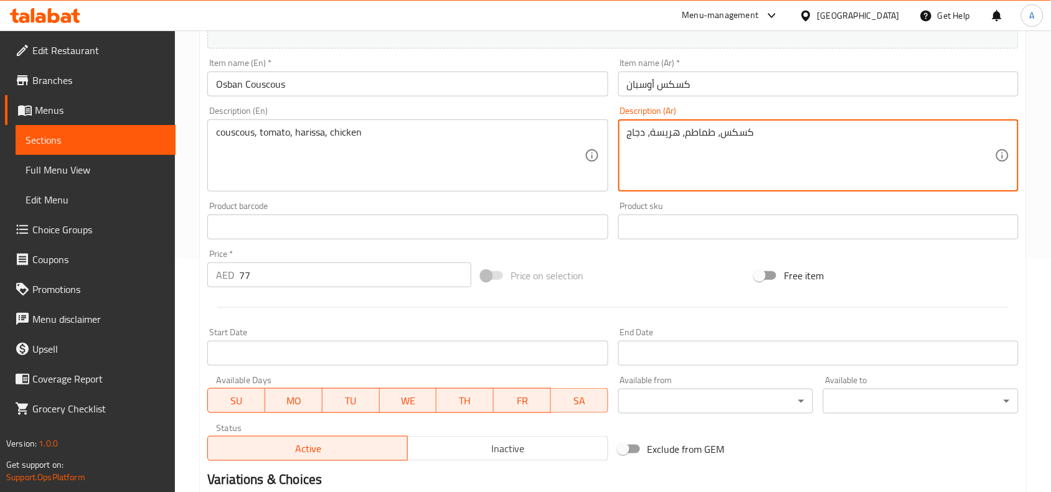
scroll to position [385, 0]
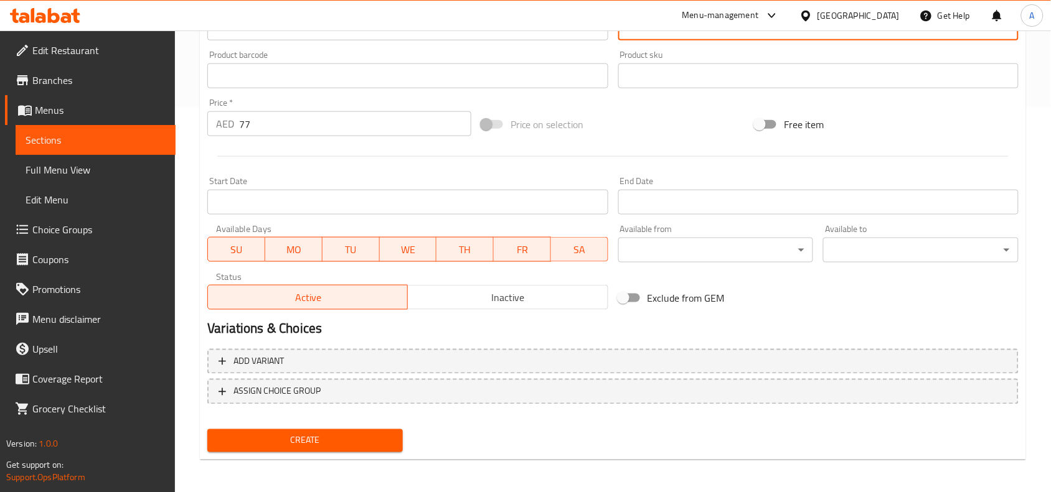
type textarea "كسكس، طماطم، هريسة، دجاج"
click at [375, 393] on div "Create" at bounding box center [304, 440] width 205 height 33
click at [358, 393] on span "Create" at bounding box center [304, 441] width 175 height 16
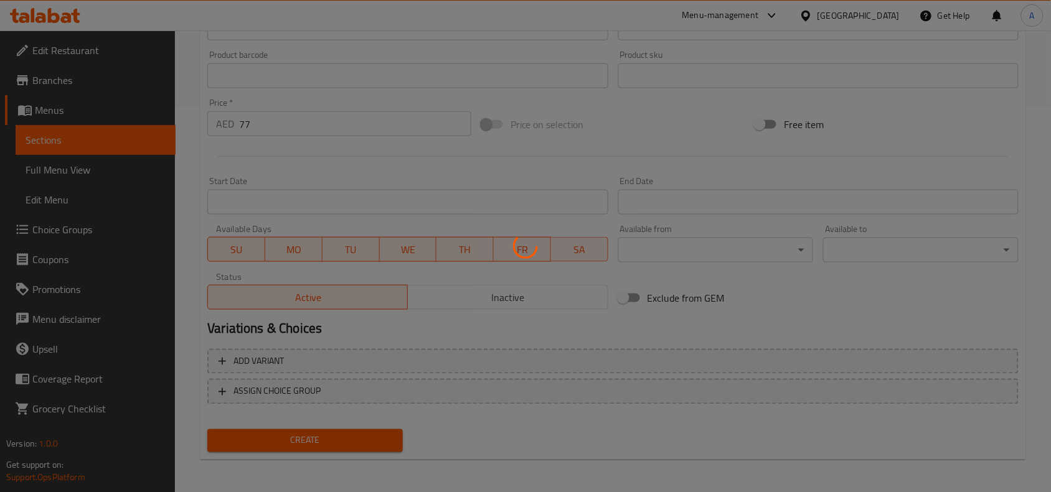
type input "0"
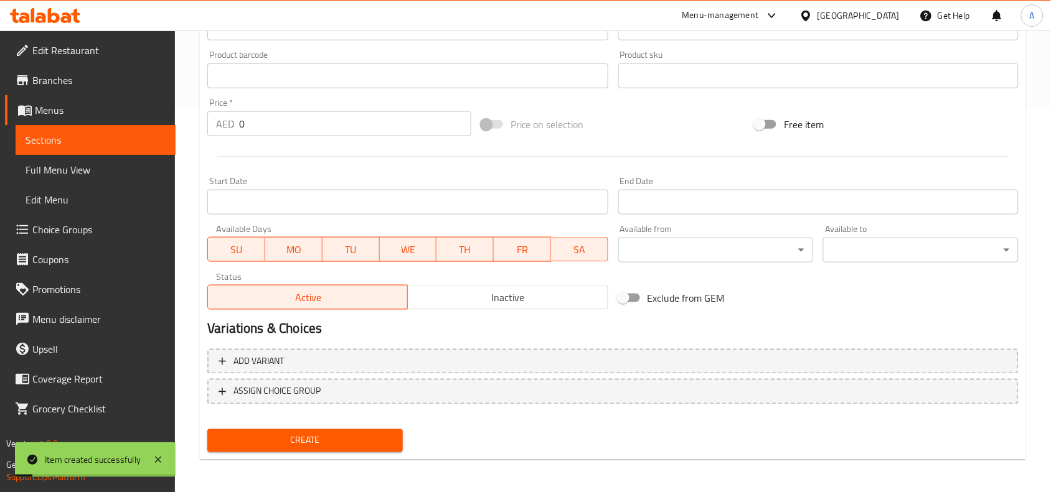
scroll to position [73, 0]
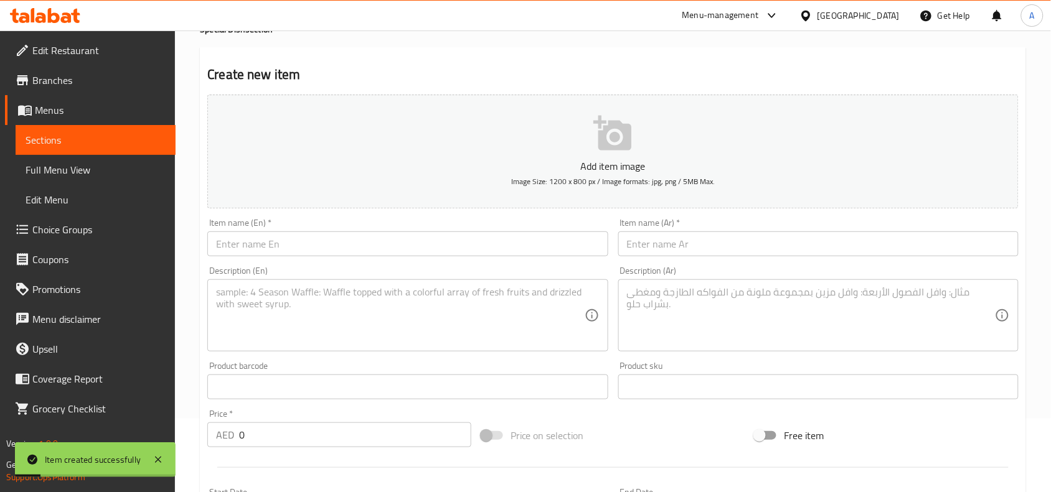
click at [419, 281] on div "Description (En)" at bounding box center [407, 315] width 400 height 72
click at [436, 263] on div "Description (En) Description (En)" at bounding box center [407, 308] width 410 height 95
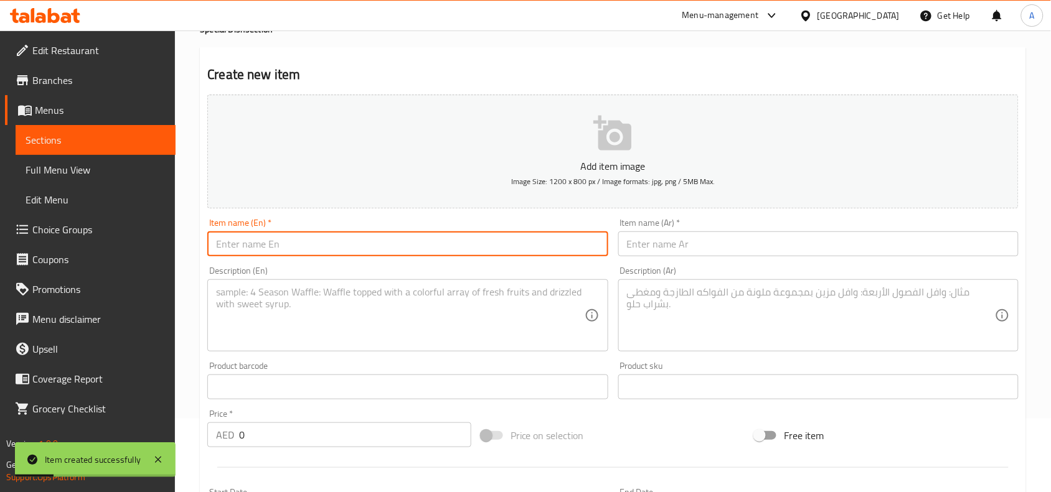
click at [449, 244] on input "text" at bounding box center [407, 244] width 400 height 25
paste input "FARFOUCHA COUSCOUS"
type input "Farfoucha Couscous"
click at [670, 235] on input "text" at bounding box center [818, 244] width 400 height 25
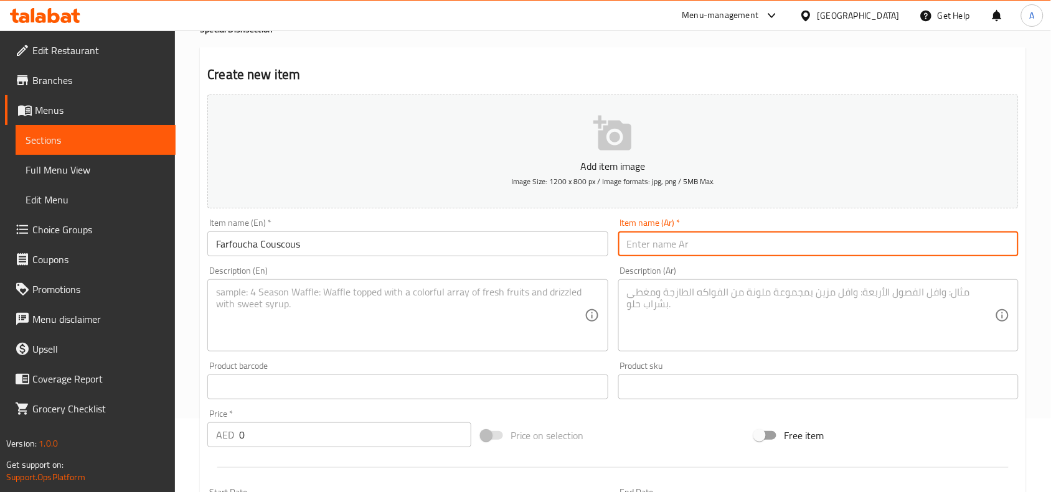
click at [470, 284] on div "Description (En)" at bounding box center [407, 315] width 400 height 72
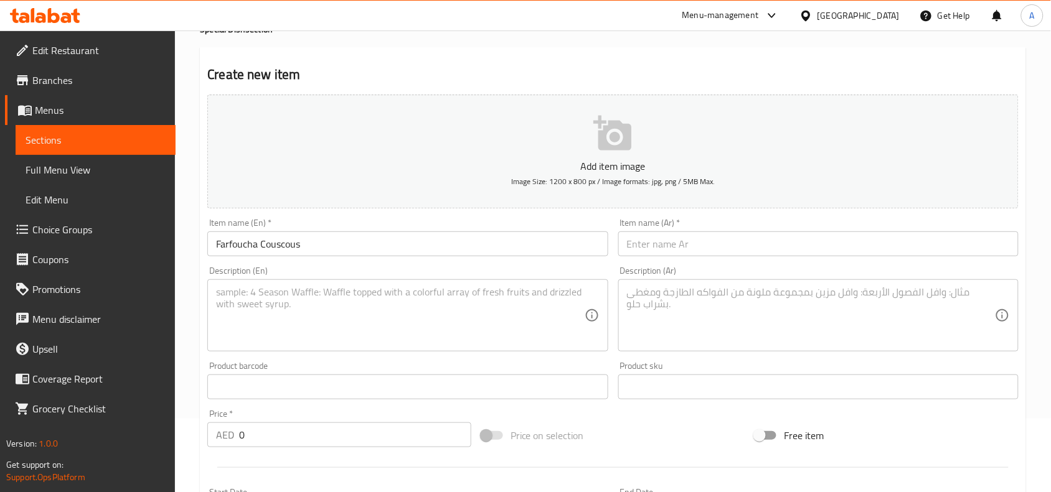
click at [487, 260] on div "Item name (En)   * Farfoucha Couscous Item name (En) *" at bounding box center [407, 237] width 410 height 48
click at [487, 251] on input "Farfoucha Couscous" at bounding box center [407, 244] width 400 height 25
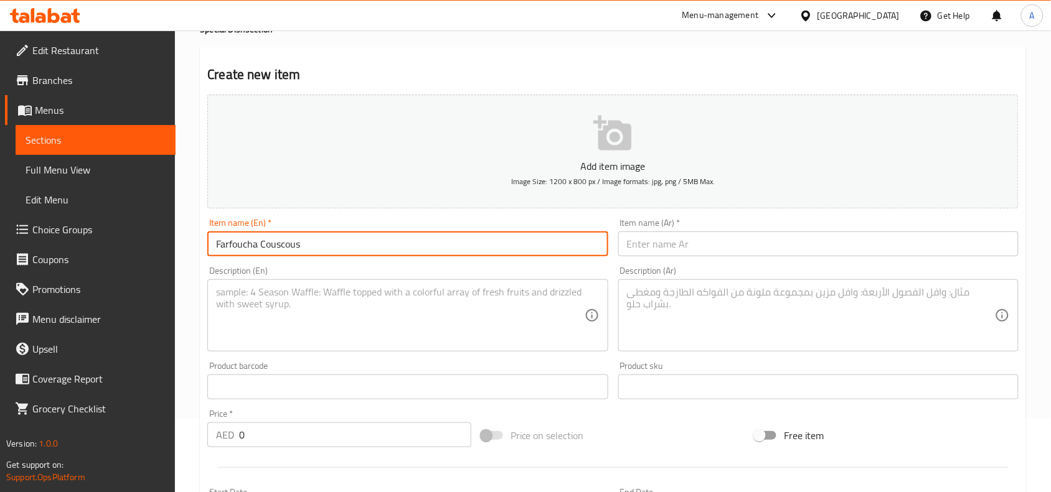
click at [487, 251] on input "Farfoucha Couscous" at bounding box center [407, 244] width 400 height 25
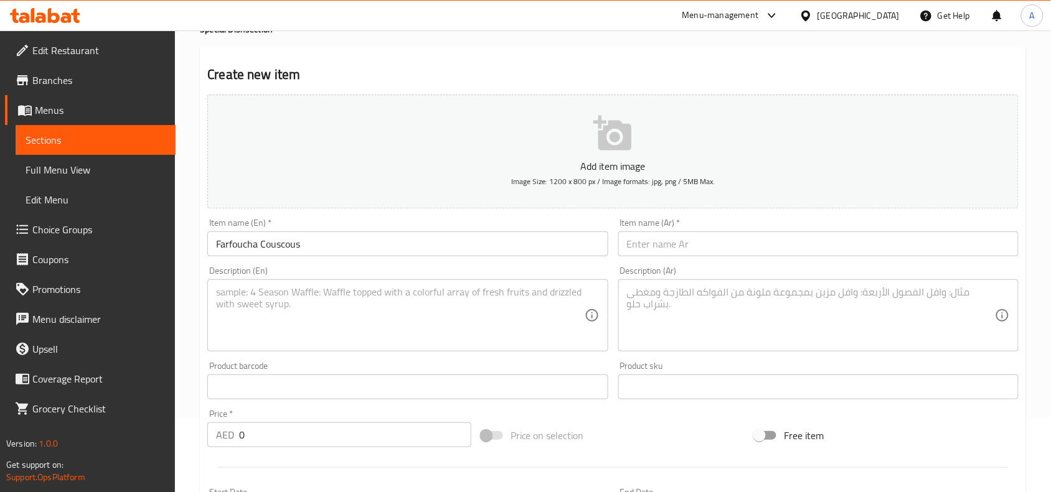
click at [795, 262] on div "Description (Ar) Description (Ar)" at bounding box center [818, 308] width 410 height 95
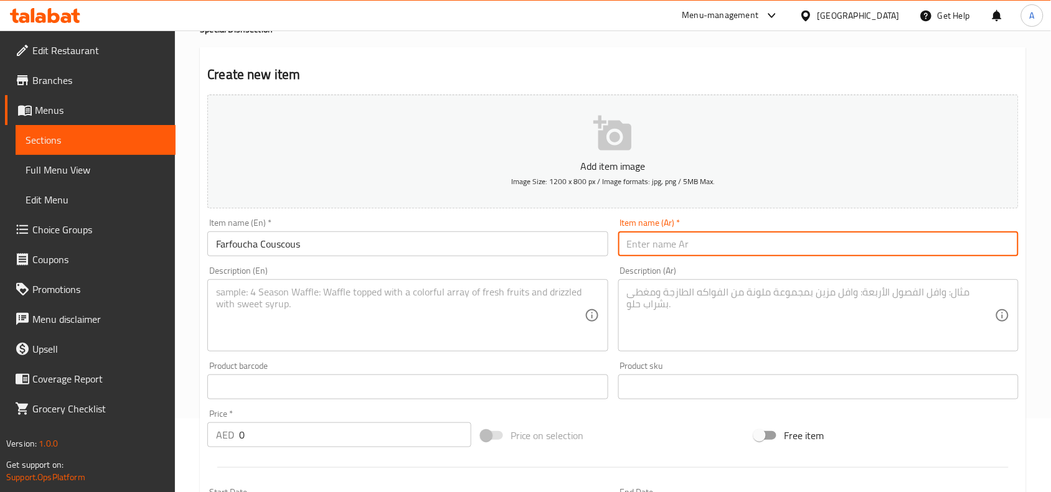
click at [823, 244] on input "text" at bounding box center [818, 244] width 400 height 25
paste input "كسكس فرفوشة"
click at [699, 253] on input "كسكس فرفوشة" at bounding box center [818, 244] width 400 height 25
type input "كسكس فركوشه"
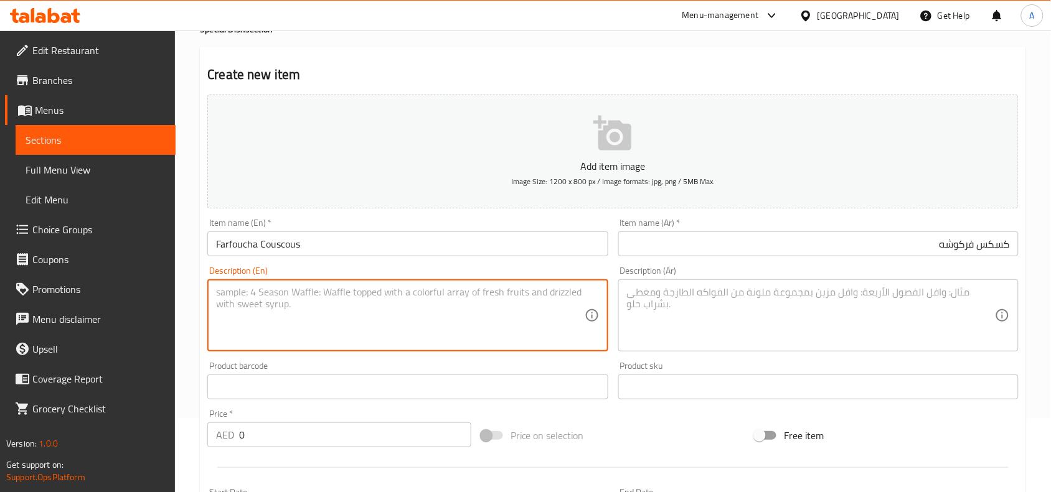
click at [398, 319] on textarea at bounding box center [400, 315] width 368 height 59
click at [286, 393] on input "0" at bounding box center [355, 435] width 232 height 25
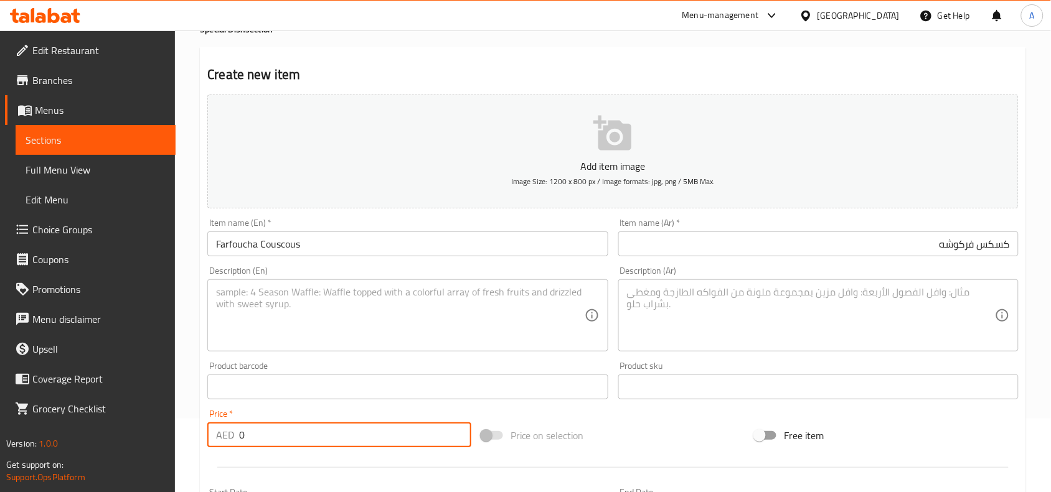
click at [286, 393] on input "0" at bounding box center [355, 435] width 232 height 25
paste input "72"
type input "72"
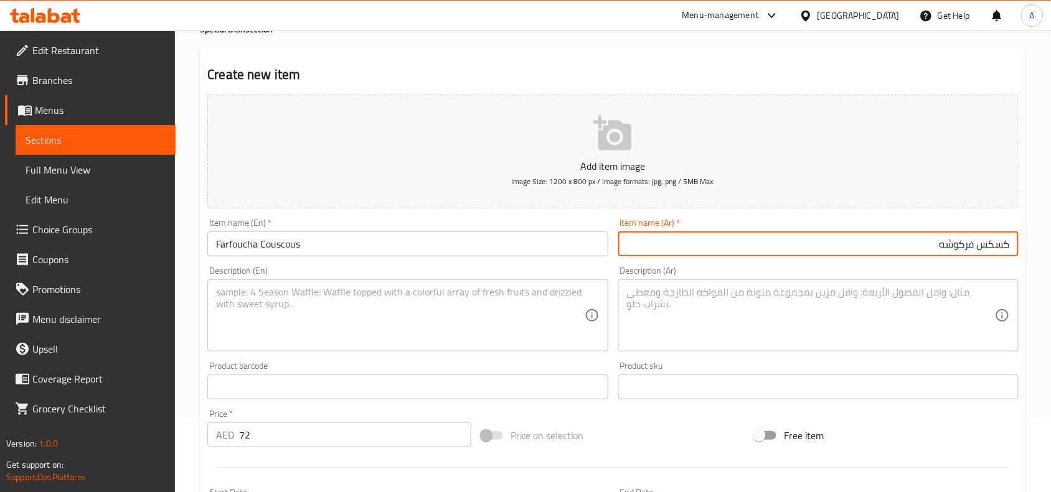
click at [840, 240] on input "كسكس فركوشه" at bounding box center [818, 244] width 400 height 25
click at [840, 244] on input "كسكس فركوشه" at bounding box center [818, 244] width 400 height 25
type input "كسكس فرفوشه"
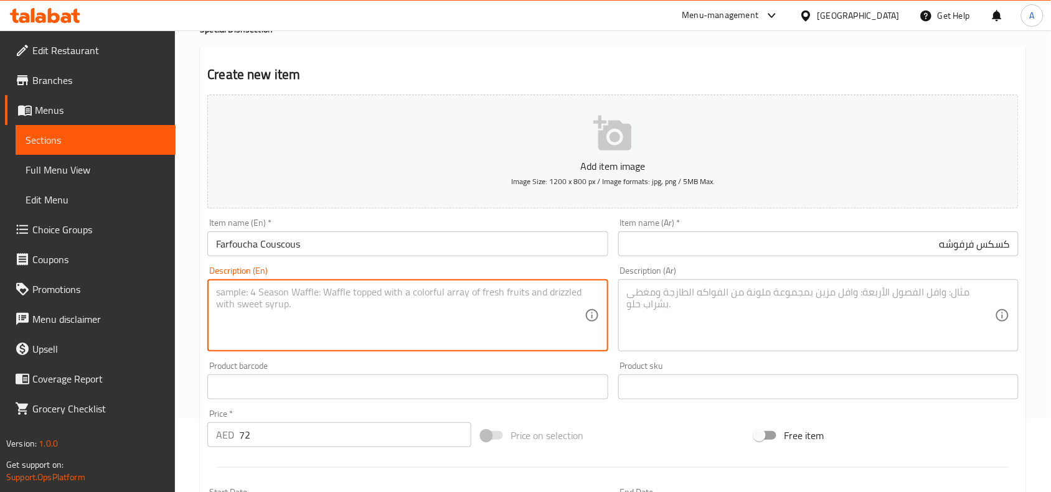
click at [403, 330] on textarea at bounding box center [400, 315] width 368 height 59
paste textarea "couscous, fennel (green fennel leaves), green onions, garlic paste, harissa, re…"
type textarea "couscous, fennel (green fennel leaves), green onions, garlic paste, harissa, re…"
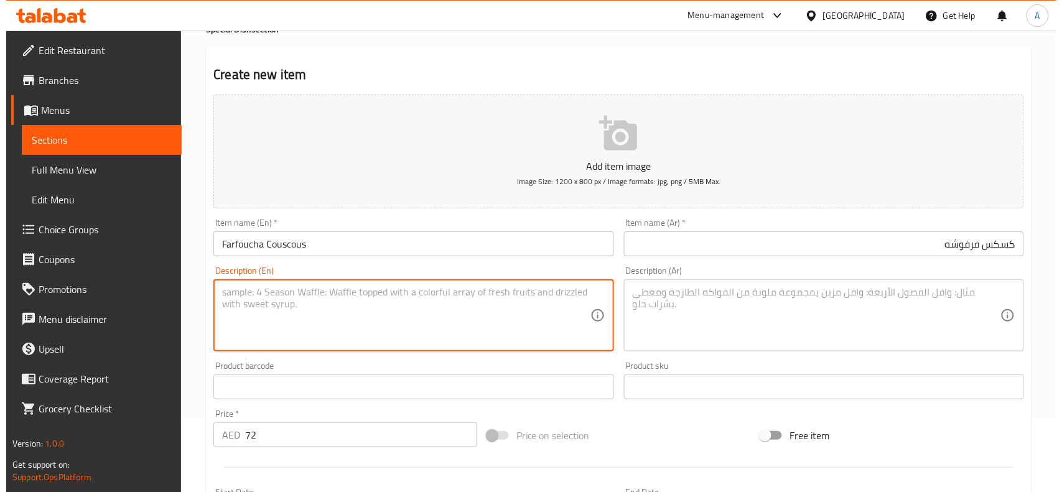
scroll to position [0, 0]
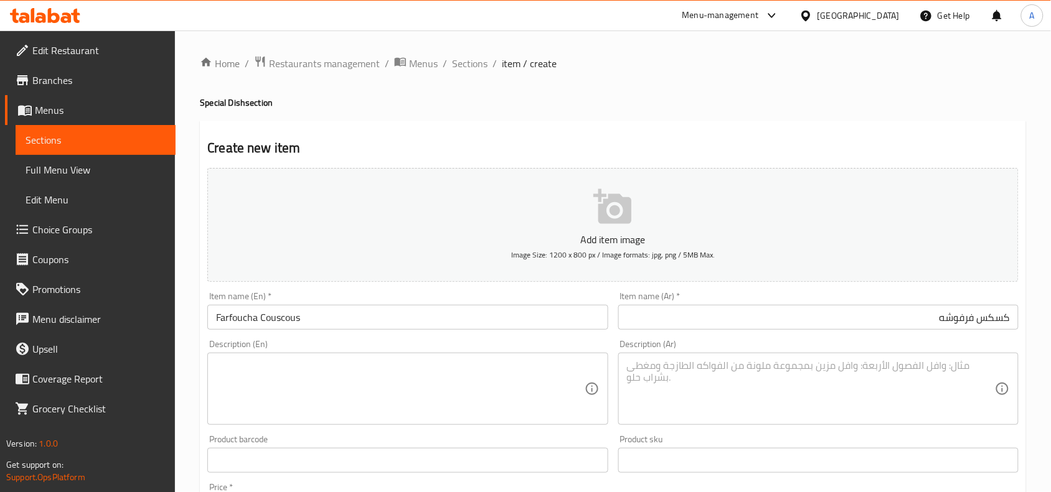
click at [492, 62] on li "/" at bounding box center [494, 63] width 4 height 15
click at [474, 67] on span "Sections" at bounding box center [469, 63] width 35 height 15
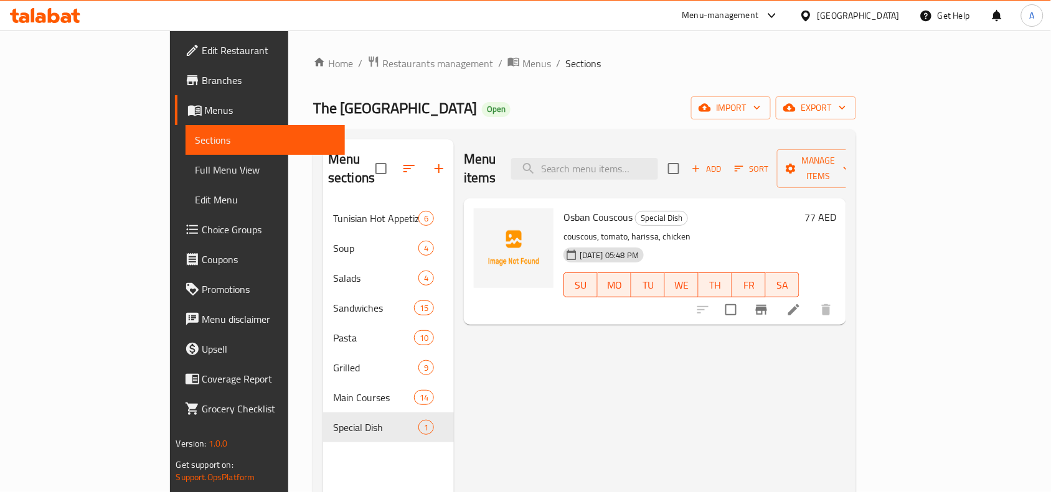
click at [568, 208] on span "Osban Couscous" at bounding box center [597, 217] width 69 height 19
copy h6 "Osban Couscous"
drag, startPoint x: 641, startPoint y: 198, endPoint x: 592, endPoint y: 199, distance: 49.2
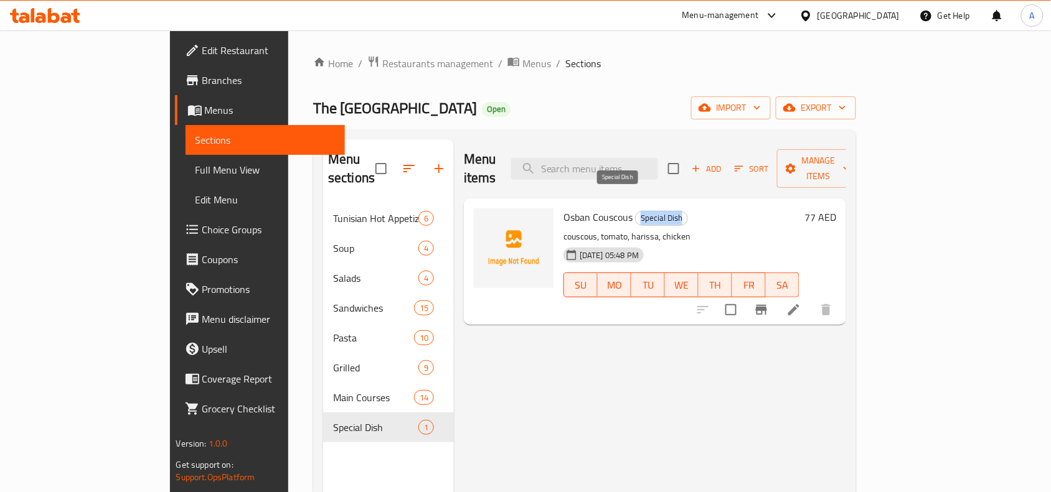
click at [635, 211] on div "Special Dish" at bounding box center [661, 218] width 53 height 15
copy span "Special Dish"
click at [840, 98] on button "export" at bounding box center [815, 107] width 80 height 23
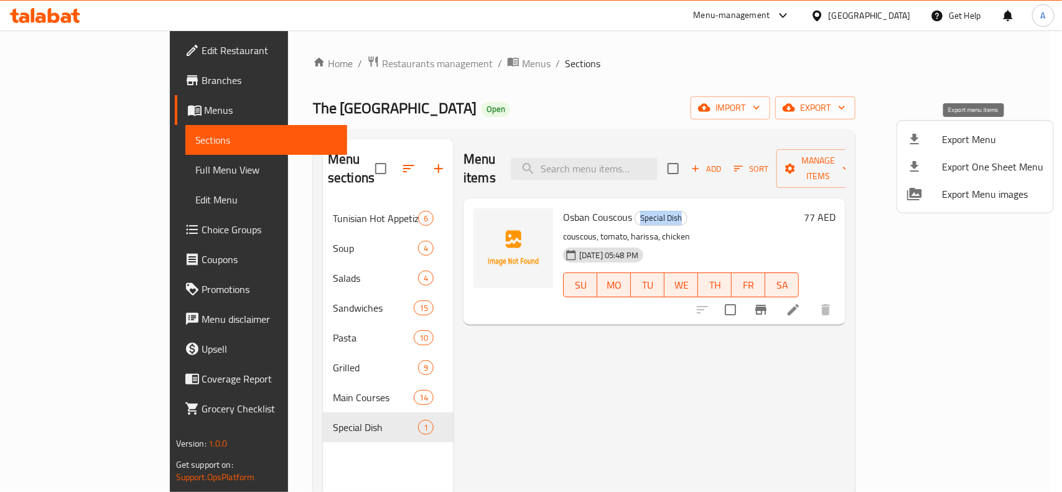
click at [840, 134] on div at bounding box center [924, 139] width 35 height 15
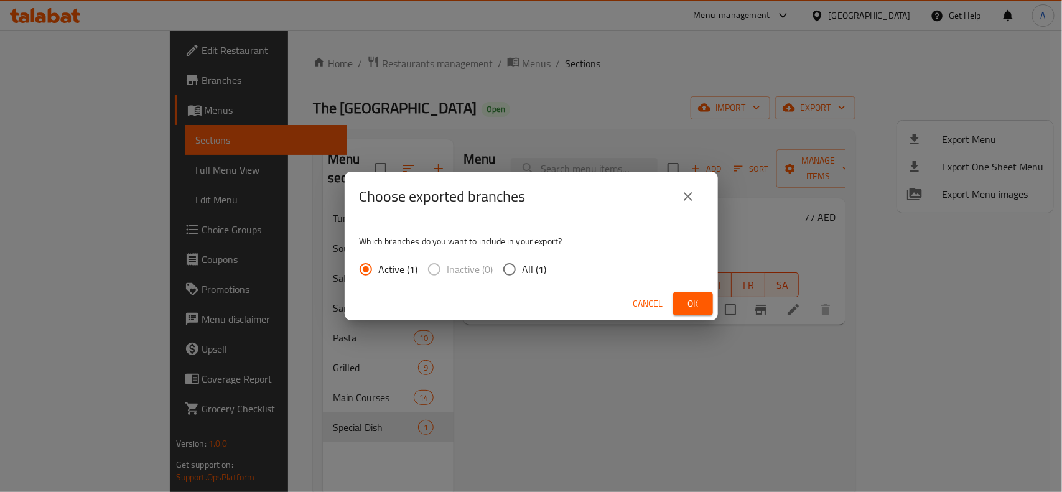
click at [517, 263] on input "All (1)" at bounding box center [510, 269] width 26 height 26
radio input "true"
click at [691, 308] on span "Ok" at bounding box center [693, 304] width 20 height 16
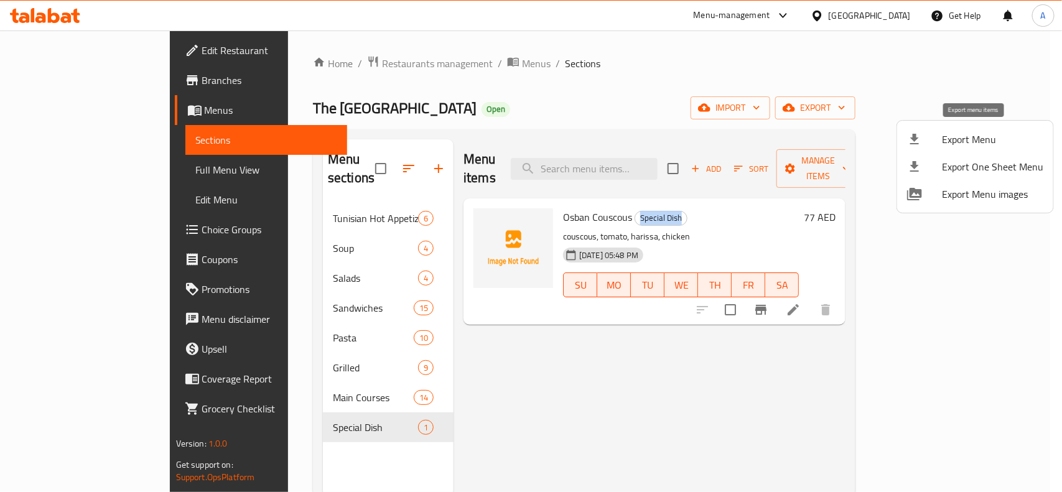
click at [840, 136] on div at bounding box center [924, 139] width 35 height 15
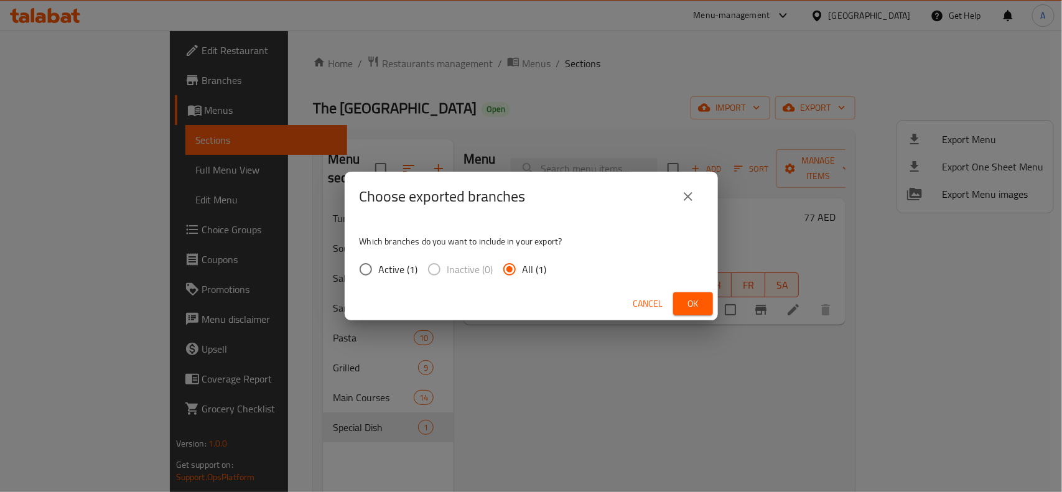
click at [686, 299] on span "Ok" at bounding box center [693, 304] width 20 height 16
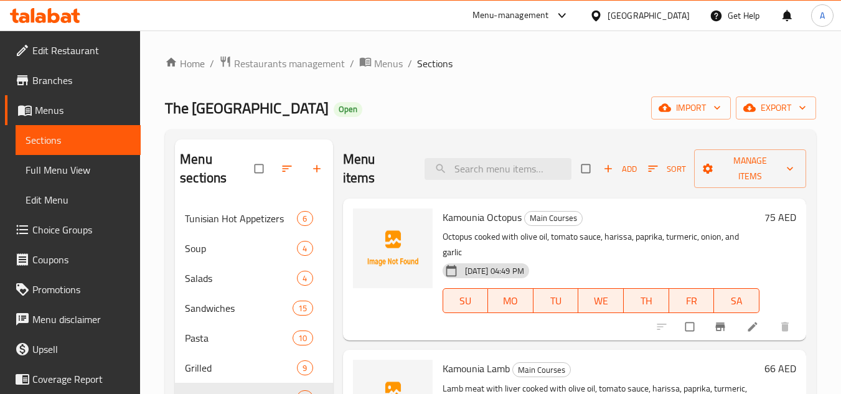
click at [673, 14] on div "[GEOGRAPHIC_DATA]" at bounding box center [648, 16] width 82 height 14
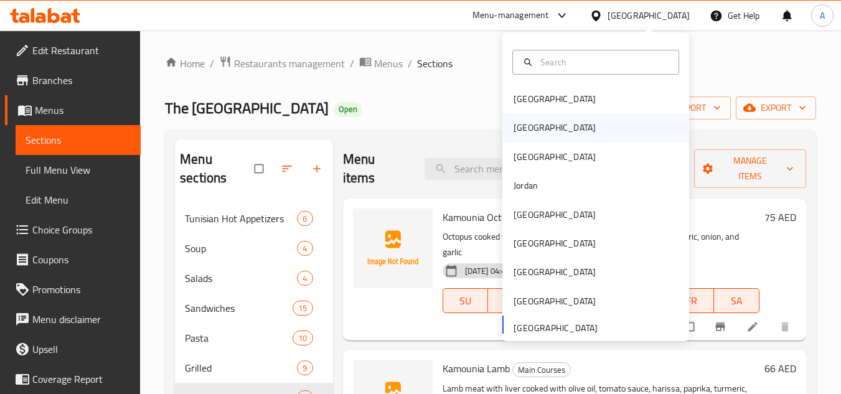
click at [553, 128] on div "[GEOGRAPHIC_DATA]" at bounding box center [595, 127] width 187 height 29
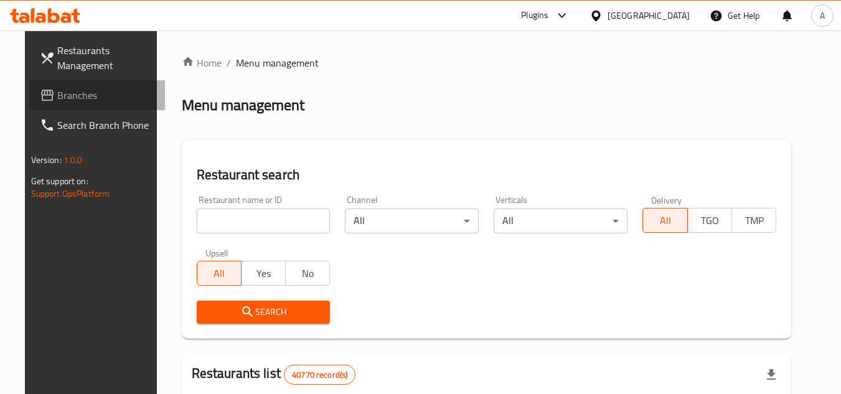
click at [92, 83] on link "Branches" at bounding box center [98, 95] width 136 height 30
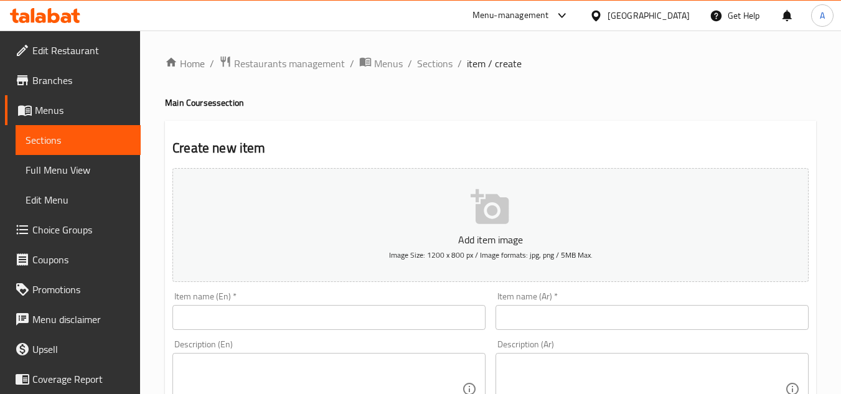
click at [657, 15] on div "[GEOGRAPHIC_DATA]" at bounding box center [648, 16] width 82 height 14
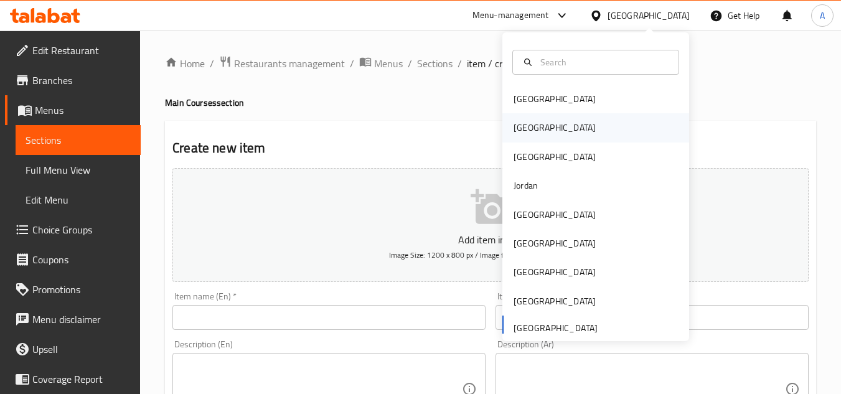
click at [559, 120] on div "[GEOGRAPHIC_DATA]" at bounding box center [595, 127] width 187 height 29
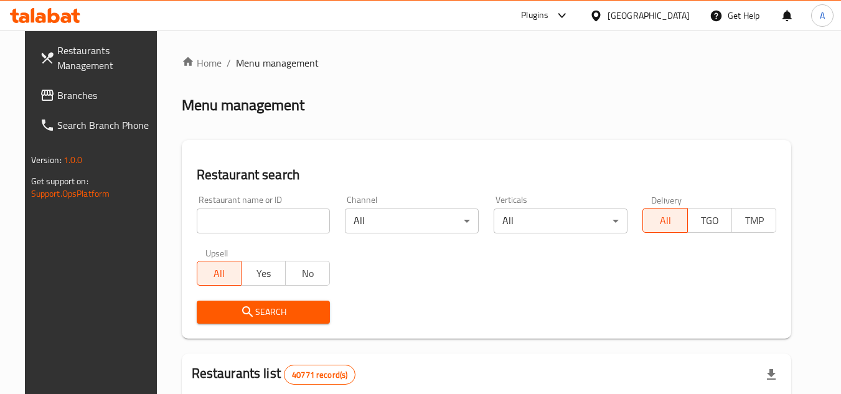
click at [57, 97] on span "Branches" at bounding box center [106, 95] width 98 height 15
